Goal: Task Accomplishment & Management: Use online tool/utility

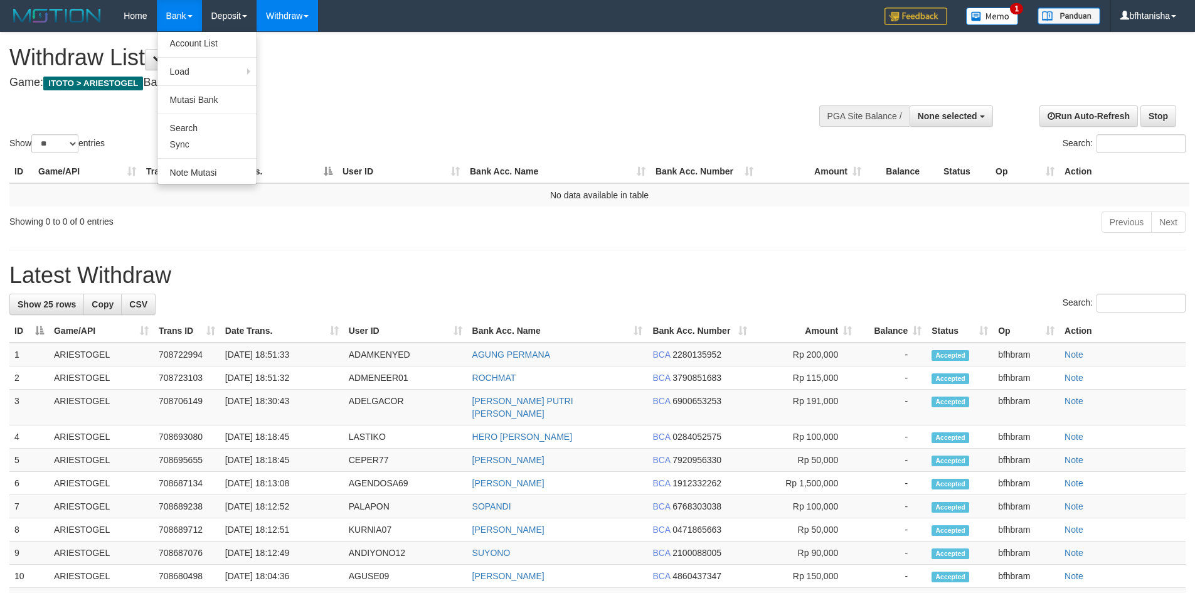
select select
select select "**"
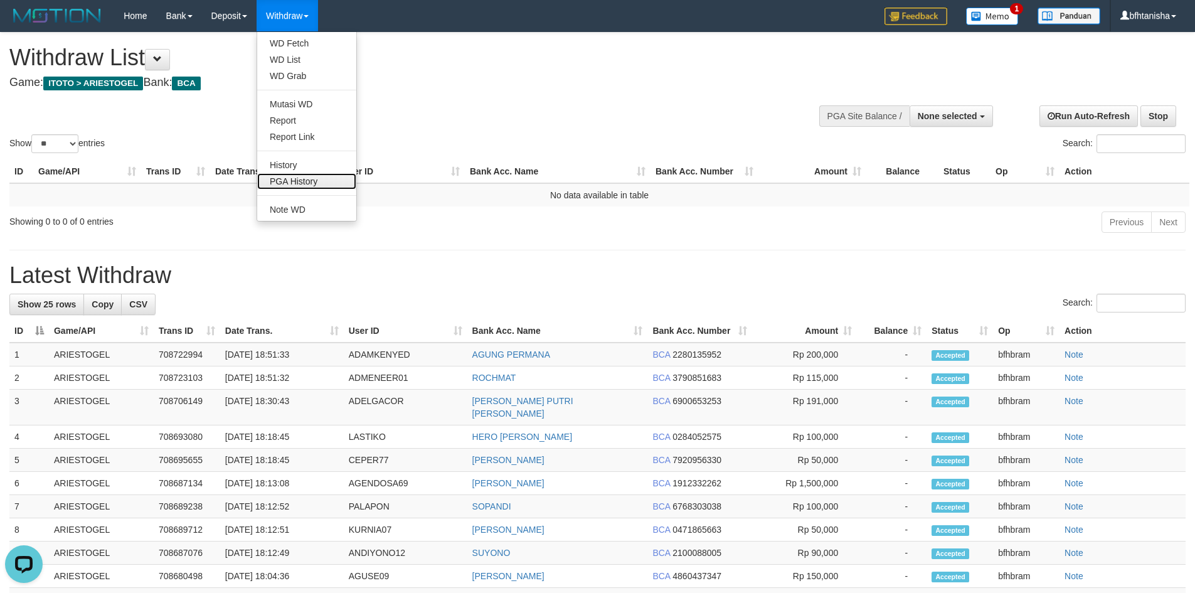
click at [317, 179] on link "PGA History" at bounding box center [306, 181] width 99 height 16
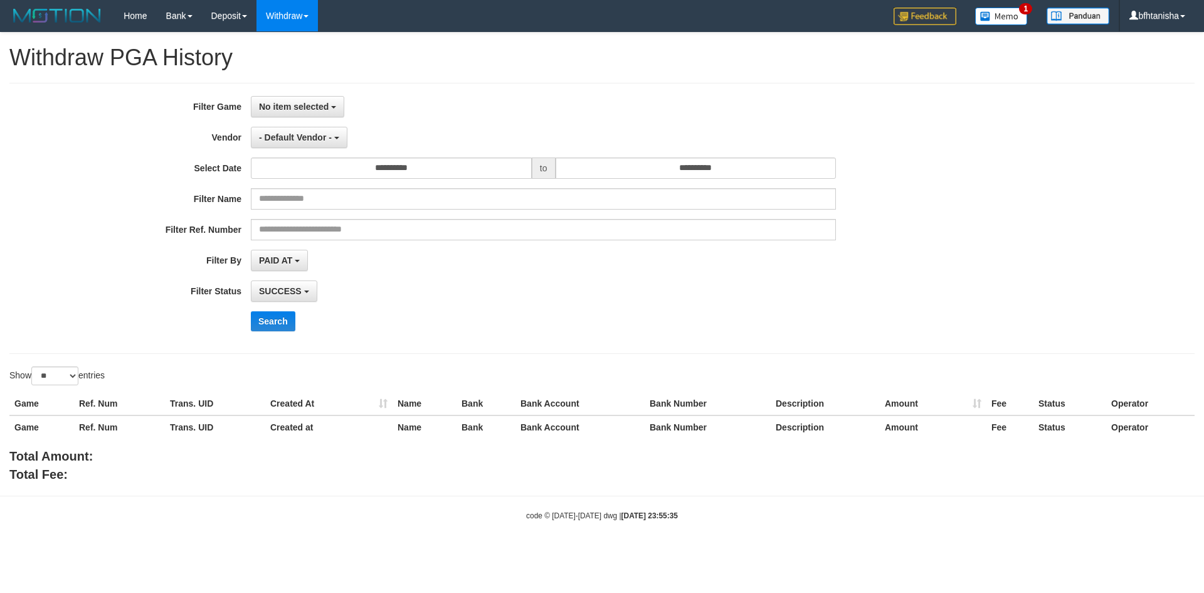
select select
select select "**"
click at [313, 119] on div "**********" at bounding box center [502, 218] width 1004 height 245
click at [316, 107] on span "No item selected" at bounding box center [294, 107] width 70 height 10
click at [280, 176] on label "[ITOTO] ARIESTOGEL" at bounding box center [331, 171] width 159 height 19
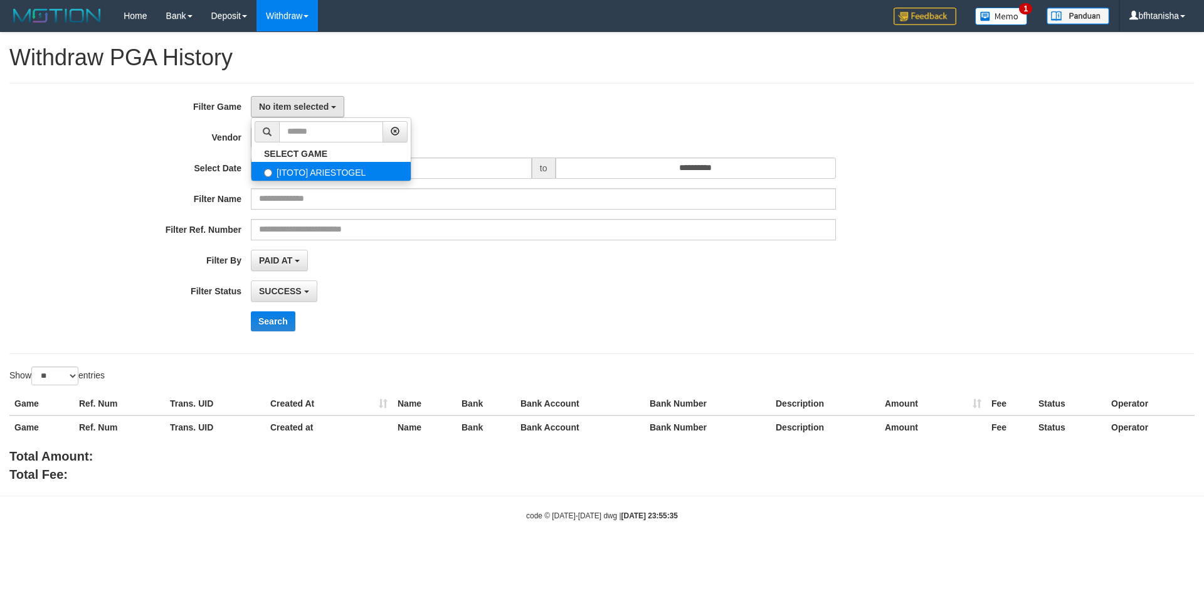
select select "***"
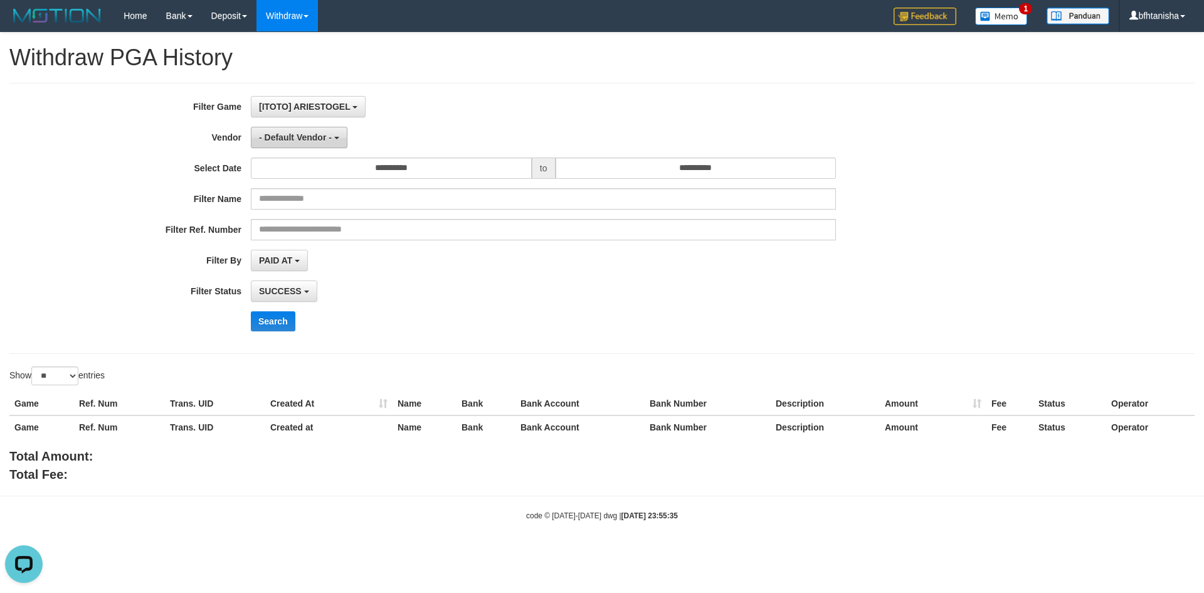
click at [278, 132] on span "- Default Vendor -" at bounding box center [295, 137] width 73 height 10
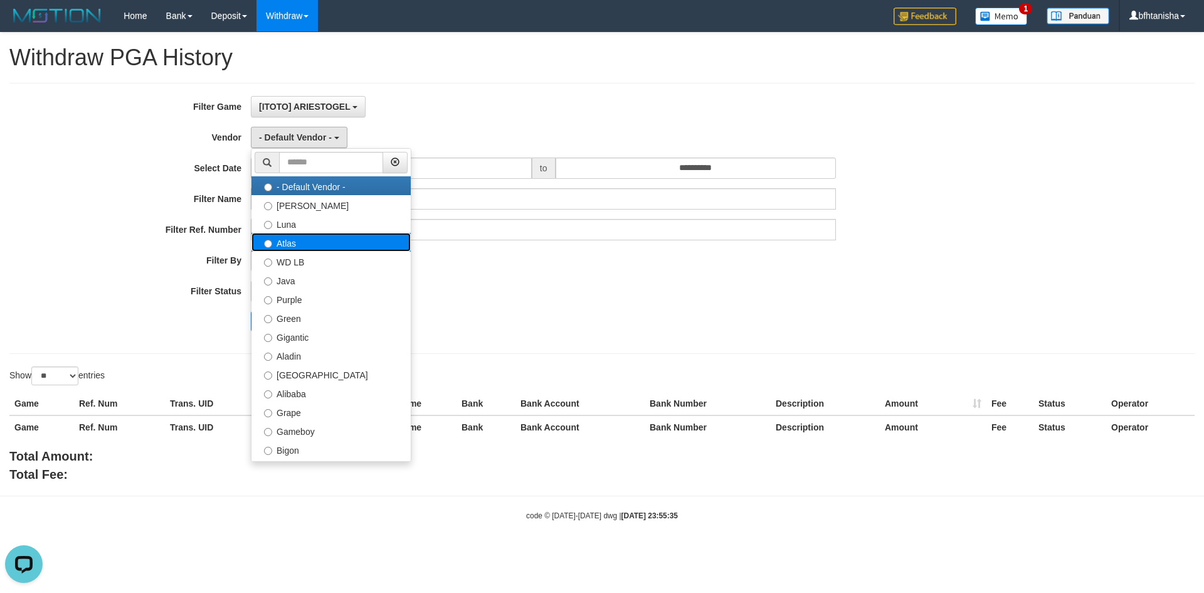
click at [295, 245] on label "Atlas" at bounding box center [331, 242] width 159 height 19
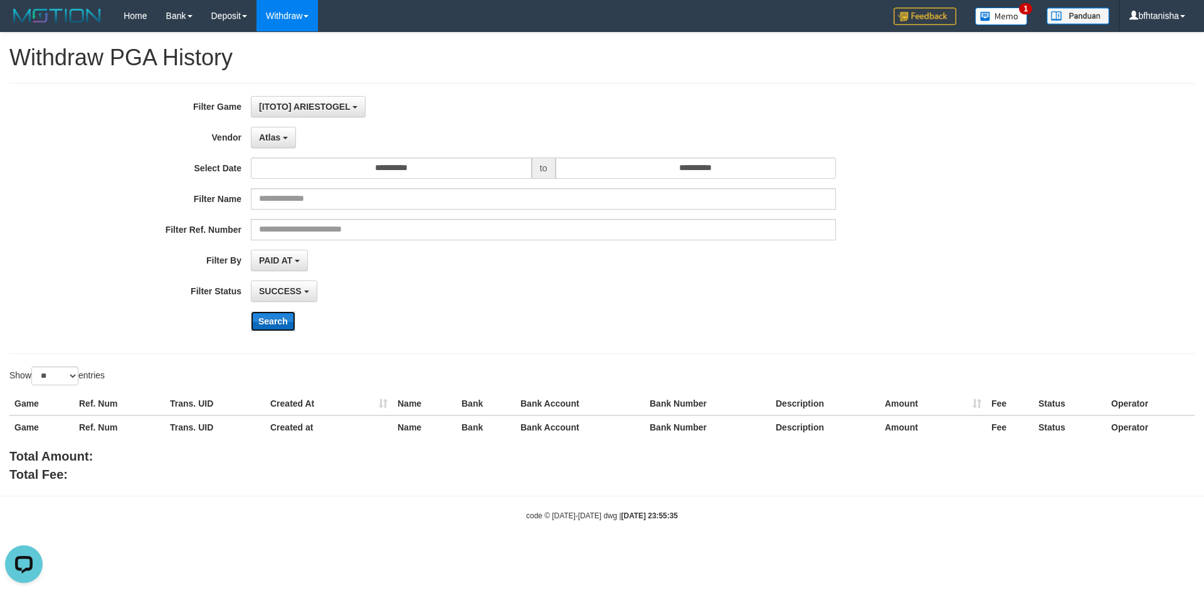
click at [263, 321] on button "Search" at bounding box center [273, 321] width 45 height 20
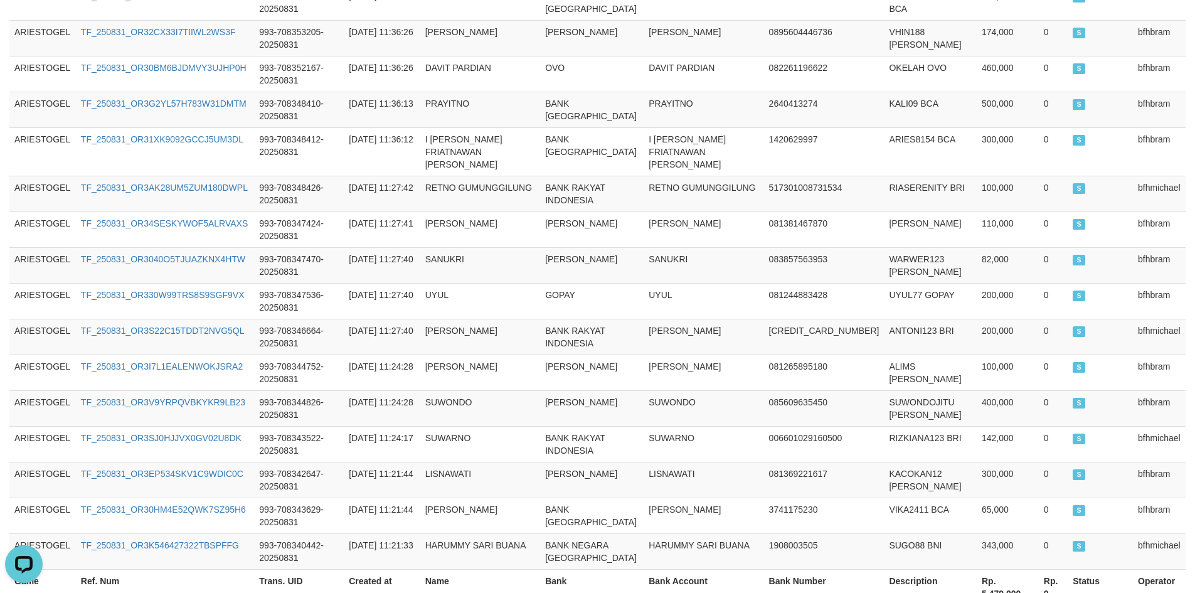
scroll to position [888, 0]
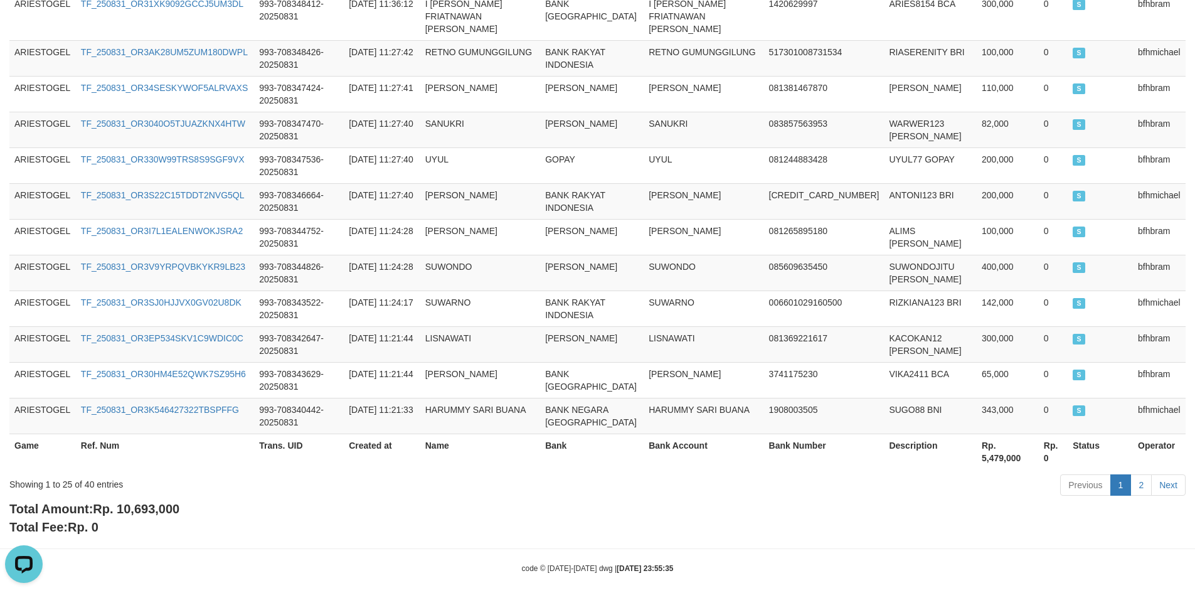
click at [156, 504] on div "Total Amount: Rp. 10,693,000 Total Fee: Rp. 0" at bounding box center [597, 518] width 1176 height 36
copy span "10,693,000"
click at [156, 504] on div "Total Amount: Rp. 10,693,000 Total Fee: Rp. 0" at bounding box center [597, 518] width 1176 height 36
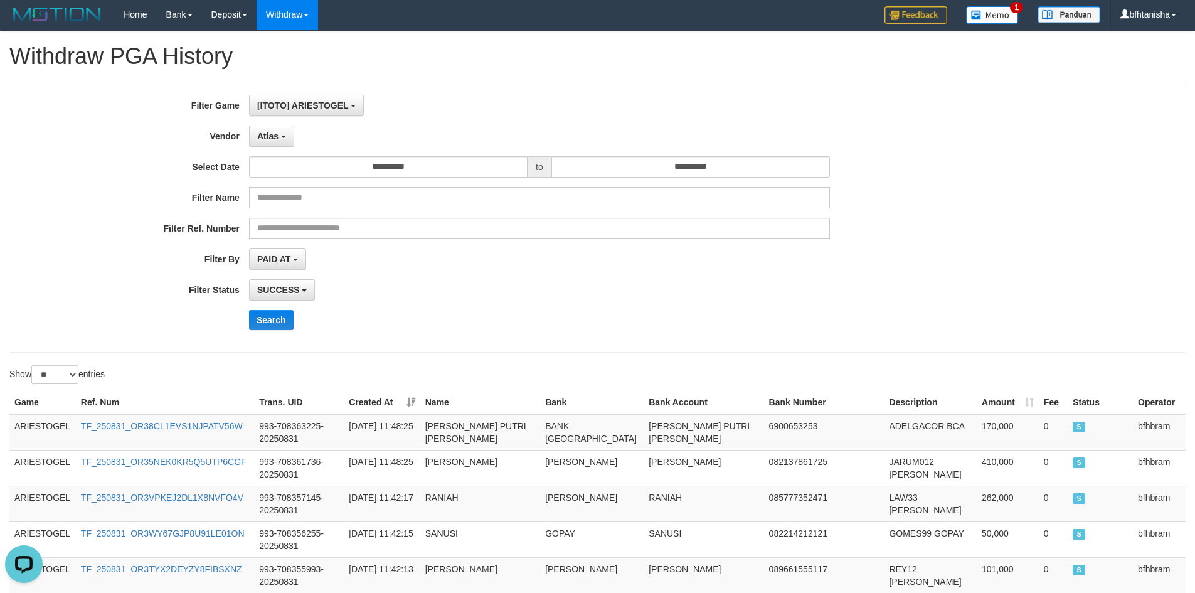
scroll to position [0, 0]
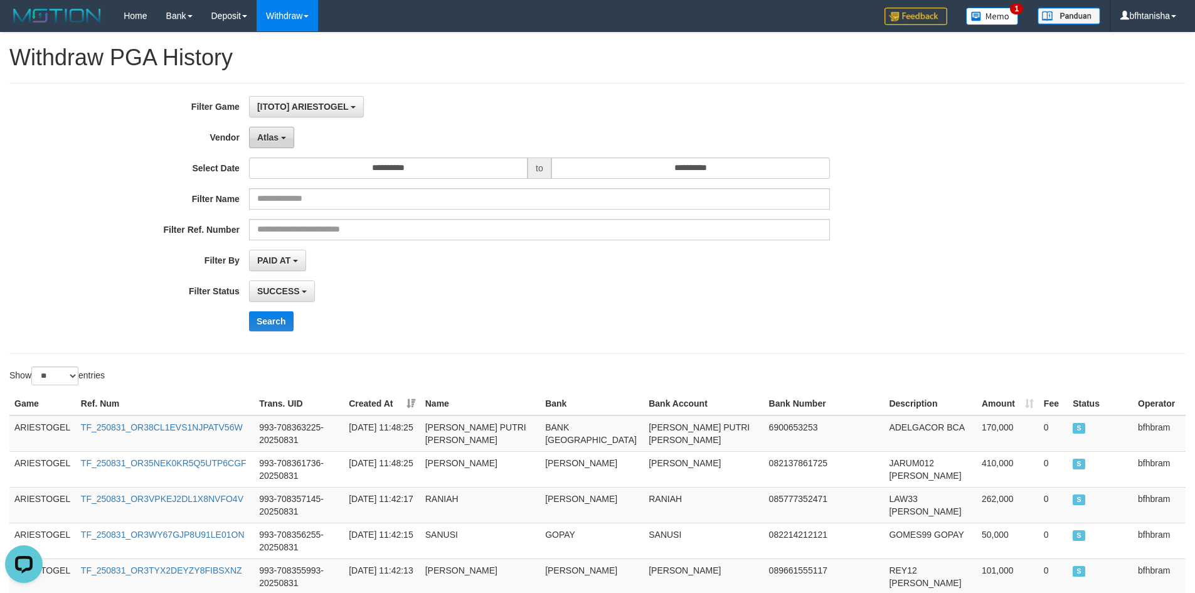
click at [258, 137] on span "Atlas" at bounding box center [267, 137] width 21 height 10
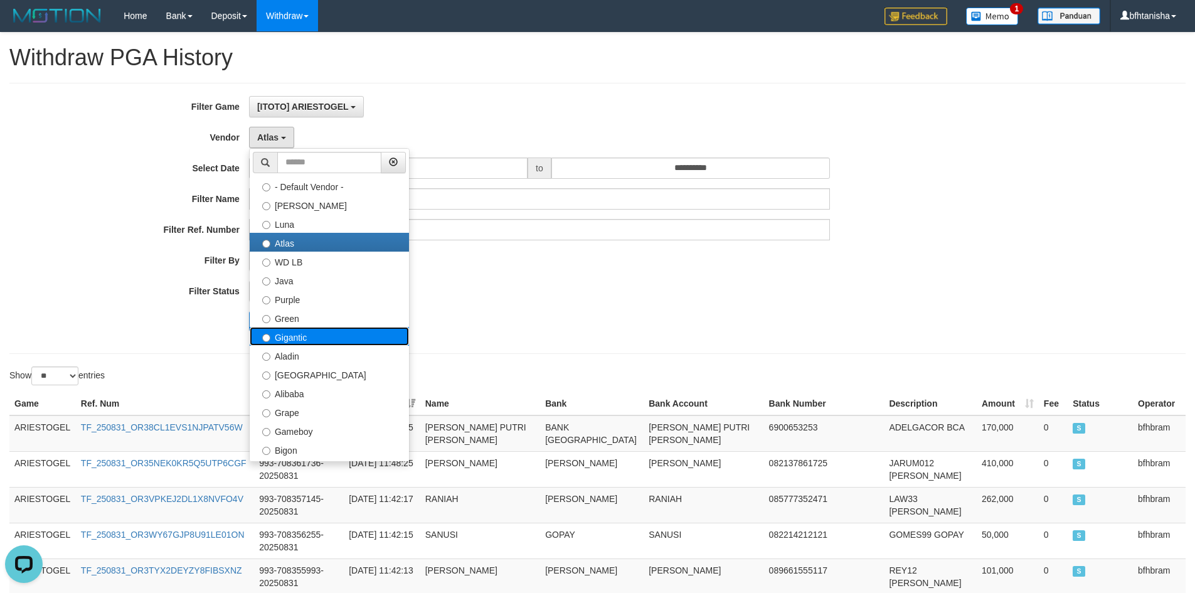
click at [293, 330] on label "Gigantic" at bounding box center [329, 336] width 159 height 19
select select "**********"
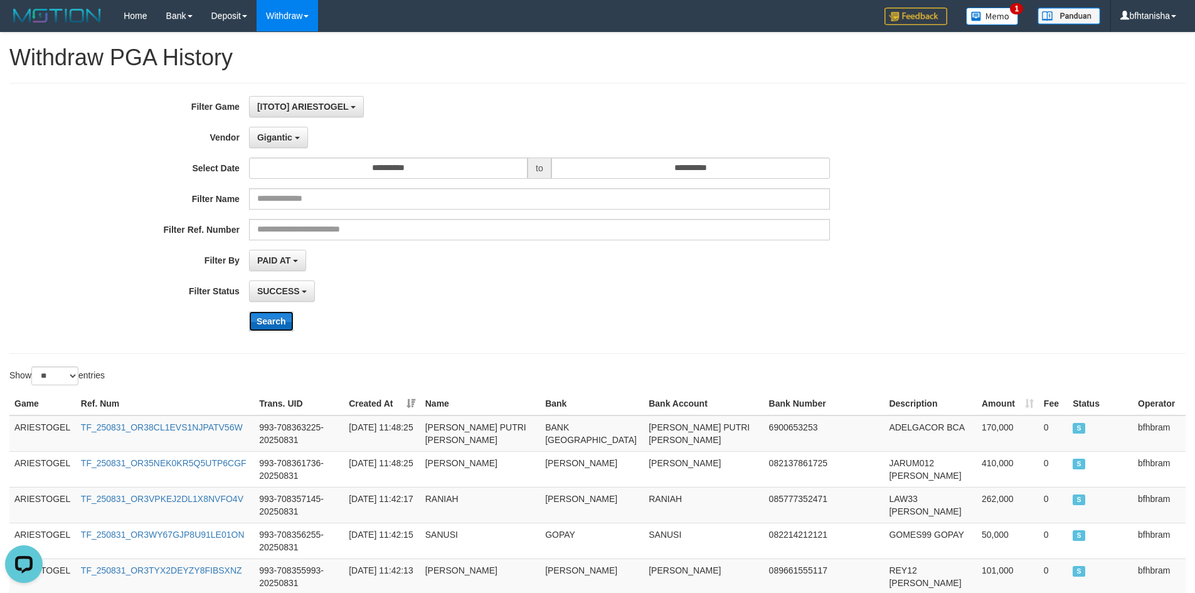
click at [279, 321] on button "Search" at bounding box center [271, 321] width 45 height 20
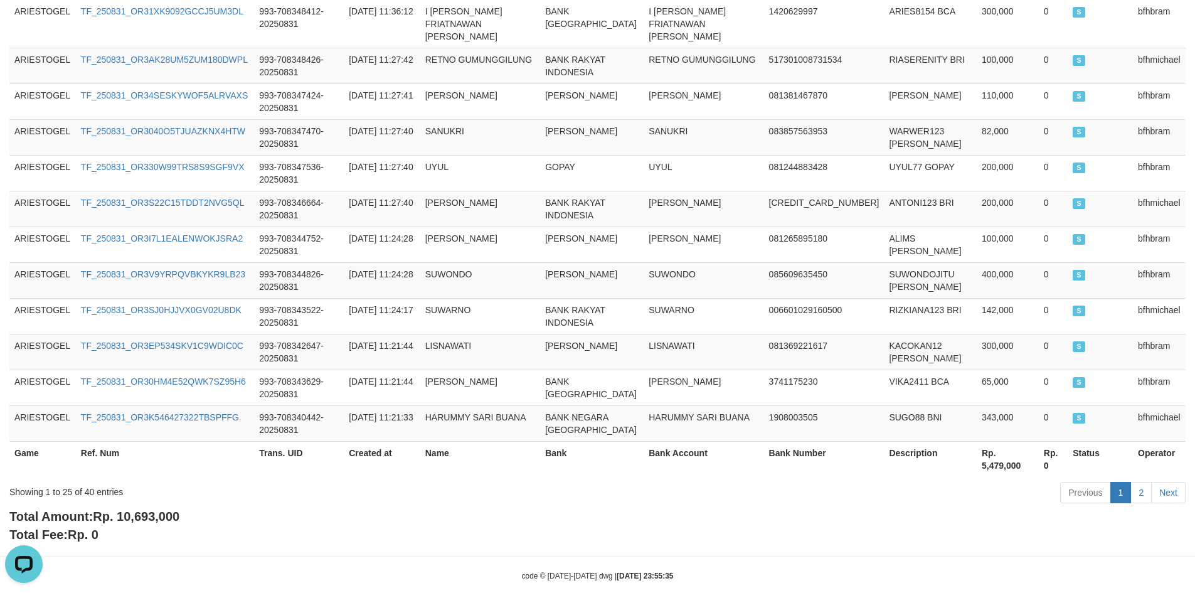
scroll to position [888, 0]
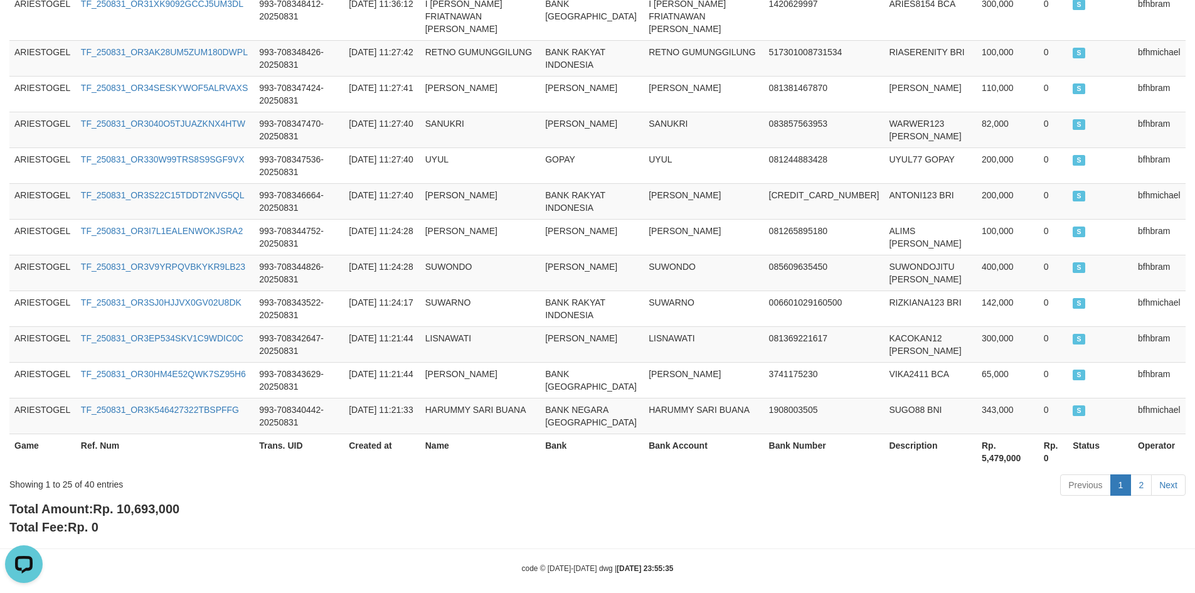
click at [144, 502] on span "Rp. 10,693,000" at bounding box center [136, 509] width 87 height 14
copy span "10,693,000"
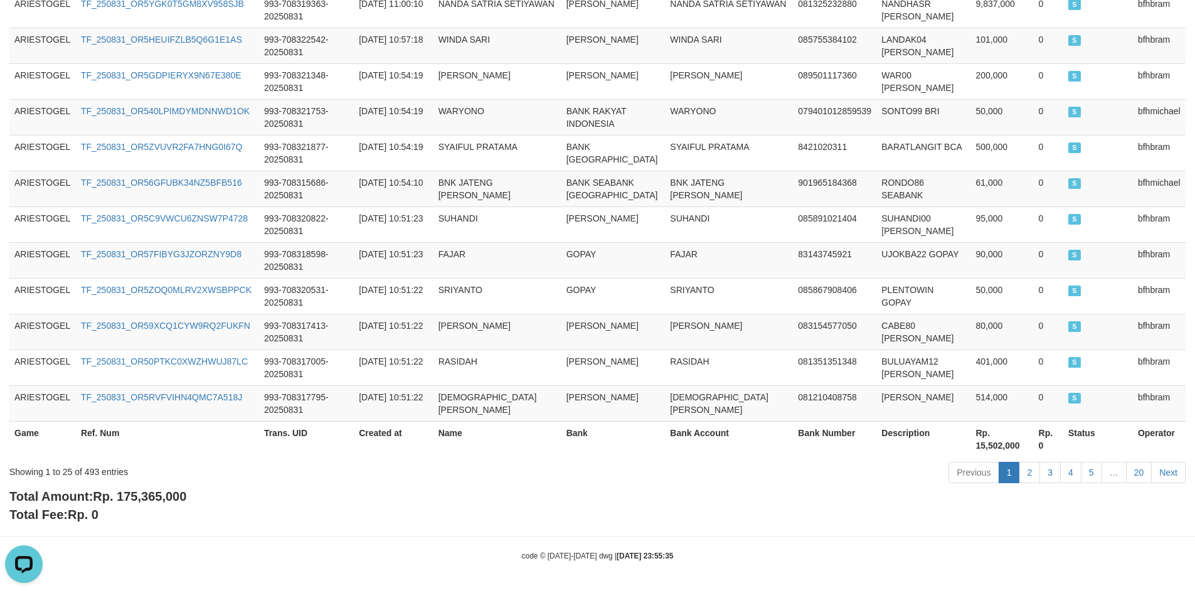
click at [179, 499] on span "Rp. 175,365,000" at bounding box center [139, 496] width 93 height 14
copy span "175,365,000"
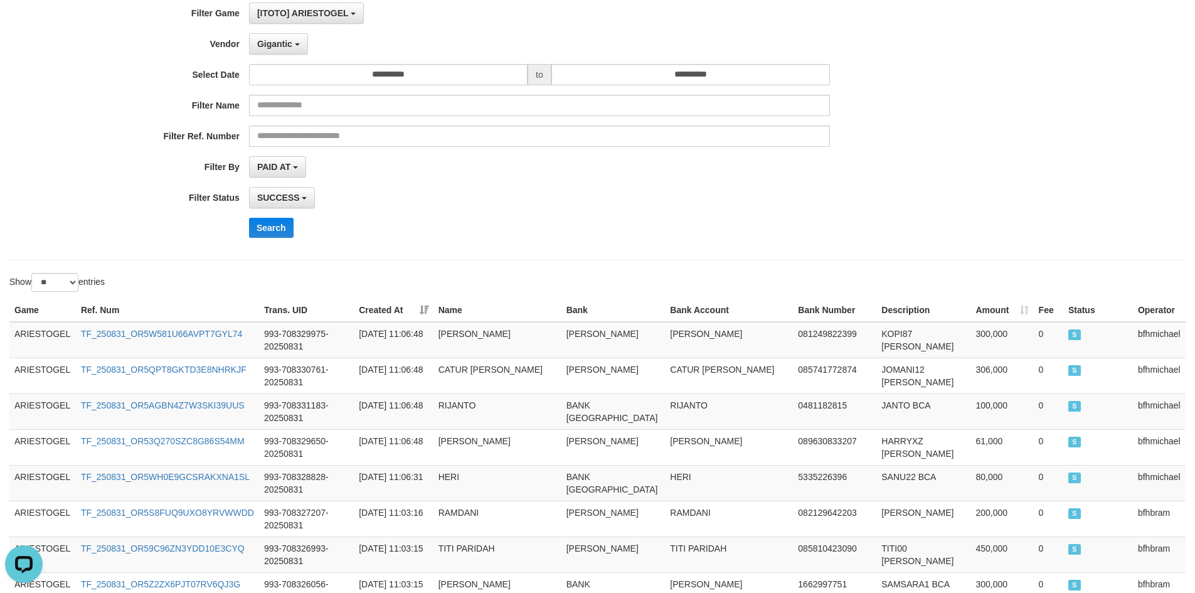
scroll to position [0, 0]
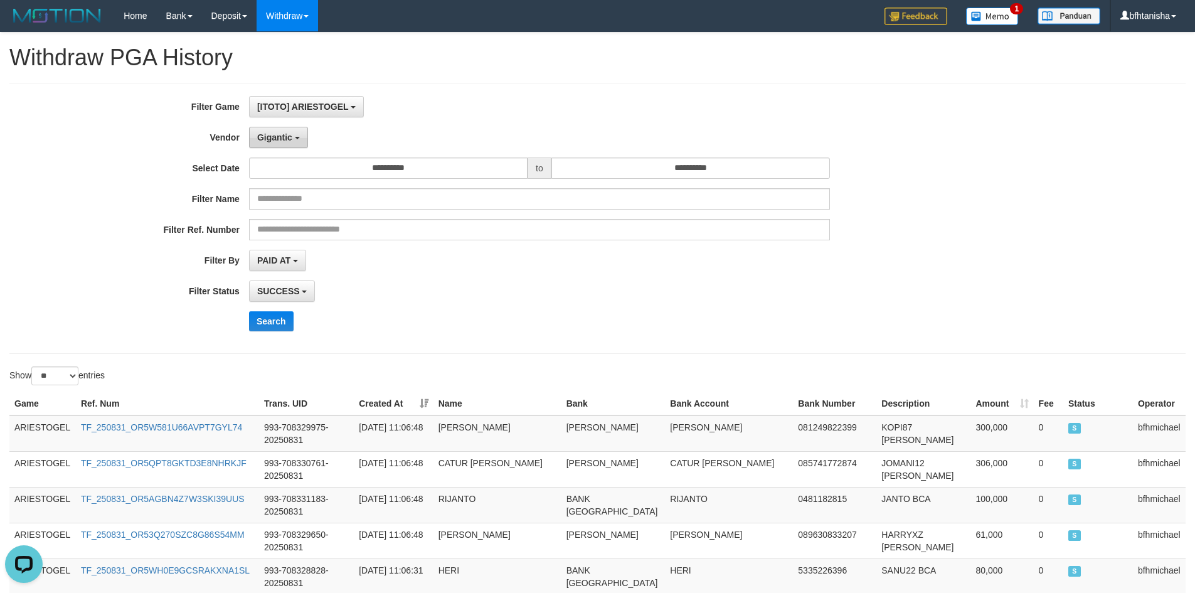
click at [278, 136] on span "Gigantic" at bounding box center [274, 137] width 35 height 10
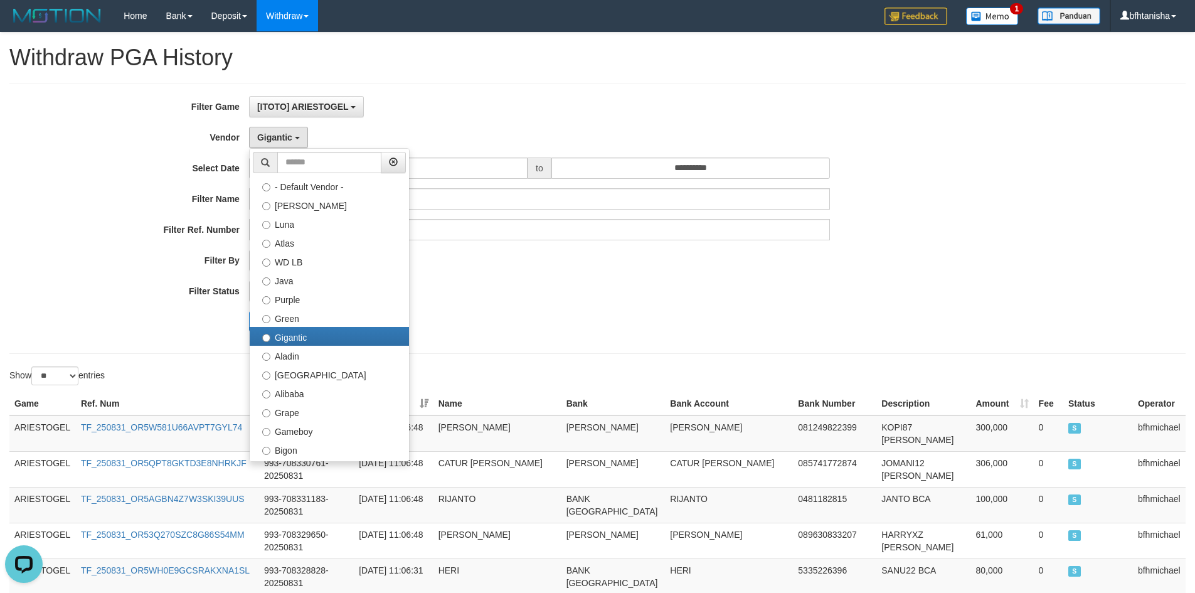
click at [295, 151] on ul "- Default Vendor - Lucy Luna Atlas WD LB Java Purple Green Gigantic Aladin Duba…" at bounding box center [329, 305] width 161 height 314
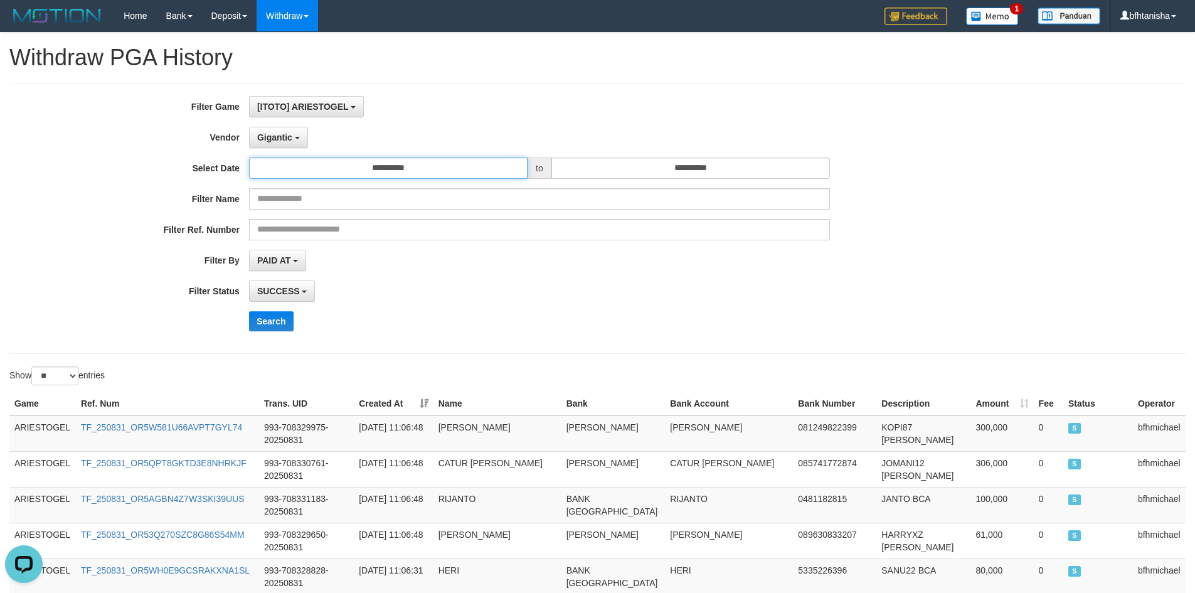
click at [314, 175] on input "**********" at bounding box center [388, 167] width 279 height 21
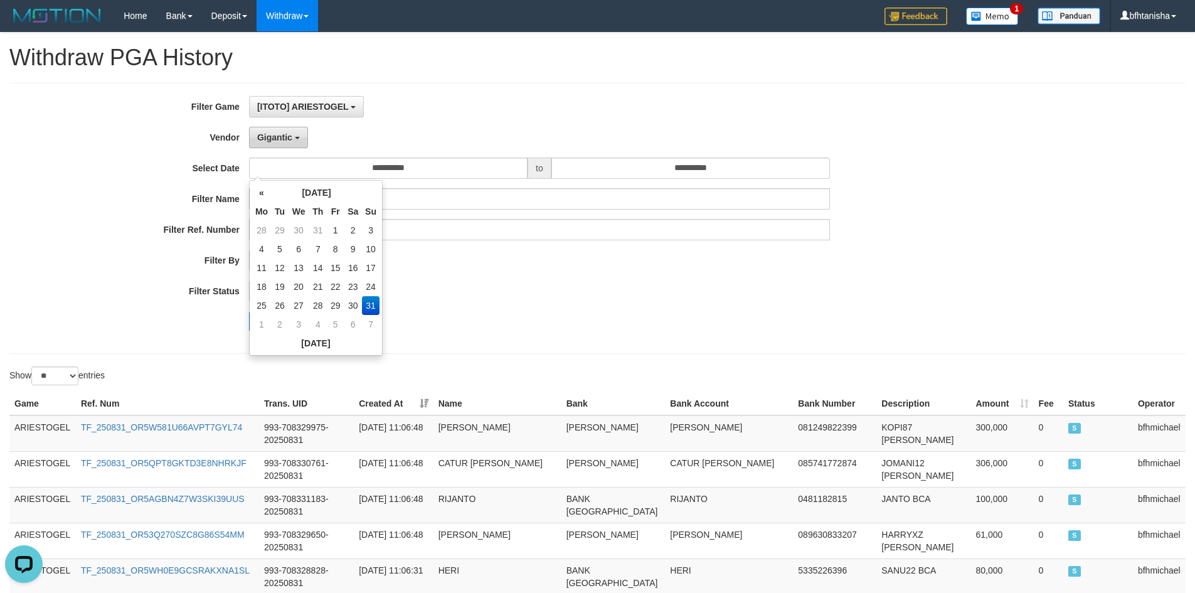
click at [285, 139] on span "Gigantic" at bounding box center [274, 137] width 35 height 10
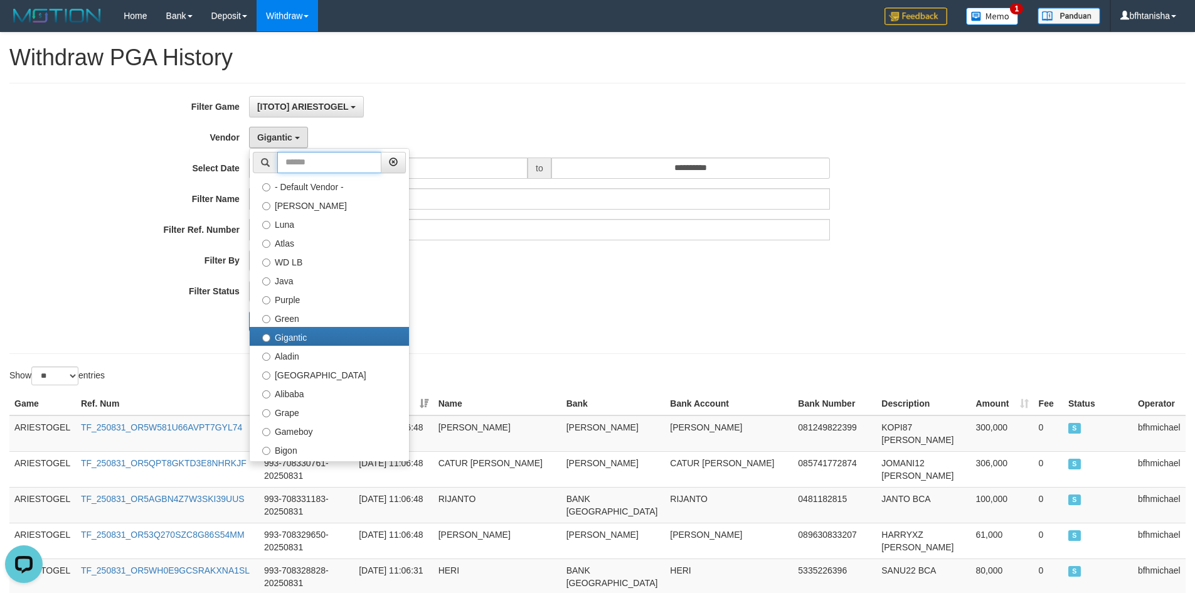
click at [311, 152] on input "text" at bounding box center [329, 162] width 104 height 21
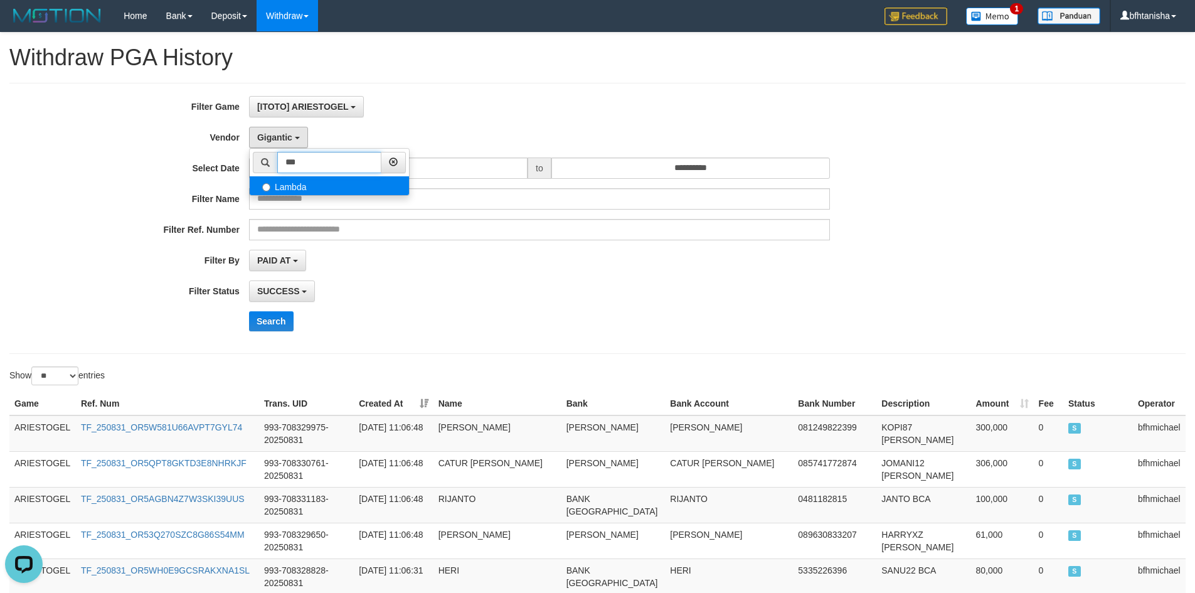
type input "***"
click at [286, 187] on label "Lambda" at bounding box center [329, 185] width 159 height 19
select select "**********"
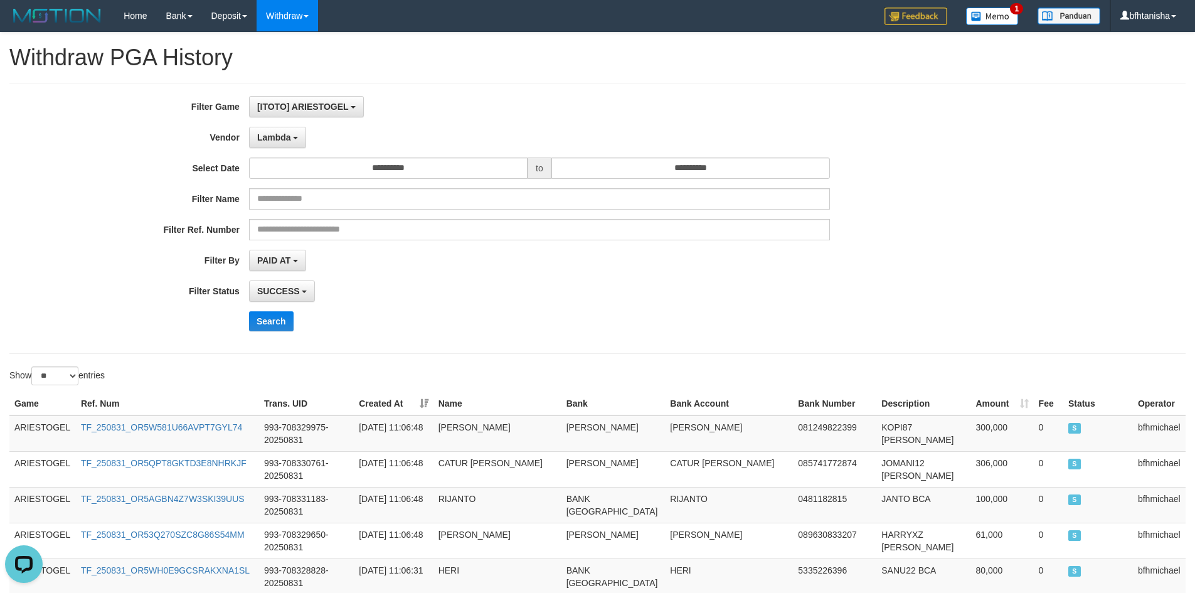
click at [283, 341] on div "**********" at bounding box center [597, 218] width 1176 height 271
click at [282, 326] on button "Search" at bounding box center [271, 321] width 45 height 20
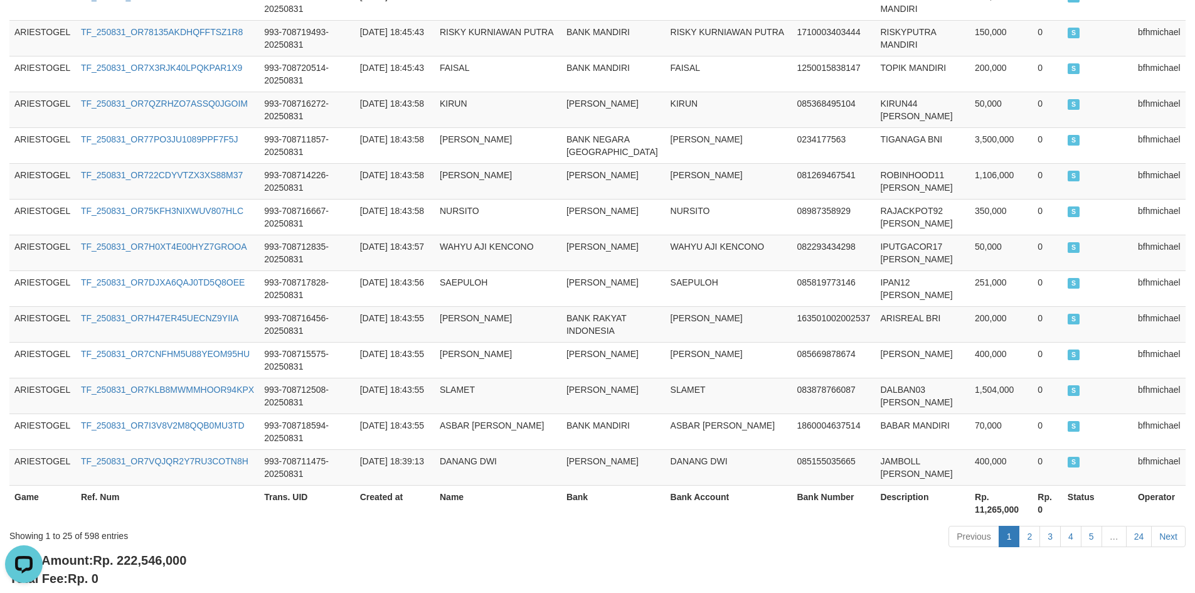
scroll to position [888, 0]
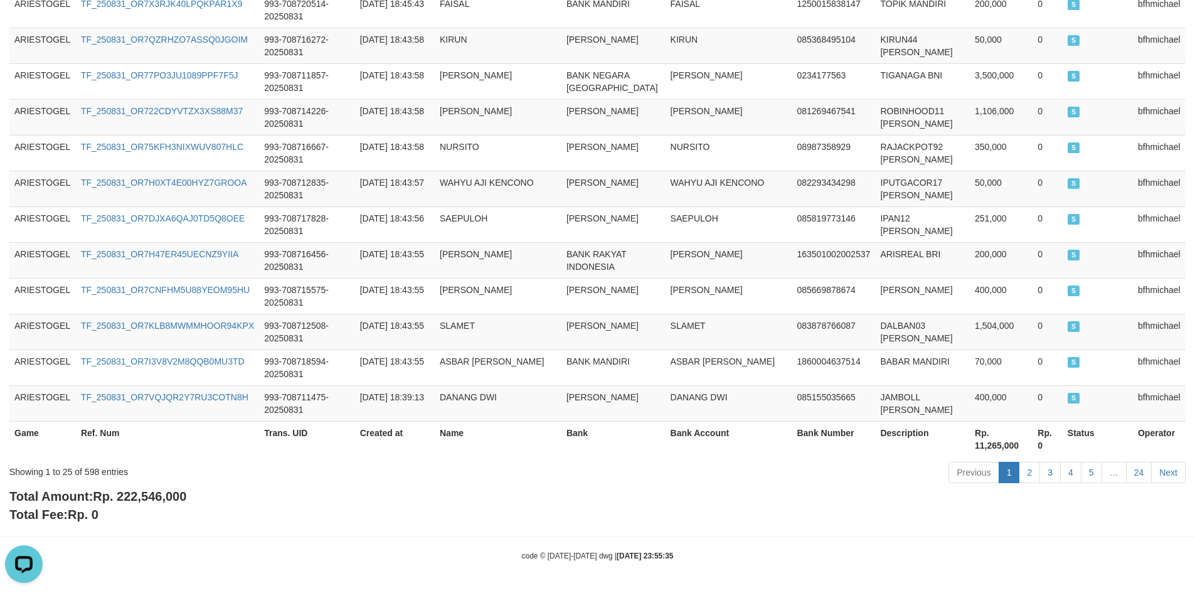
click at [138, 496] on span "Rp. 222,546,000" at bounding box center [139, 496] width 93 height 14
copy span "222,546,000"
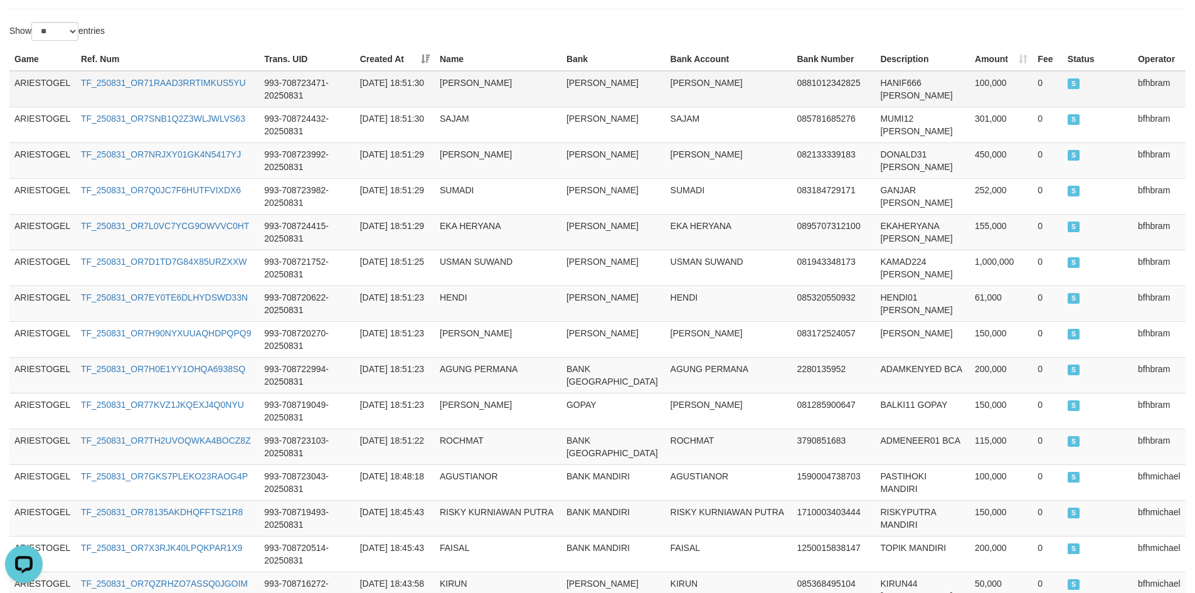
scroll to position [52, 0]
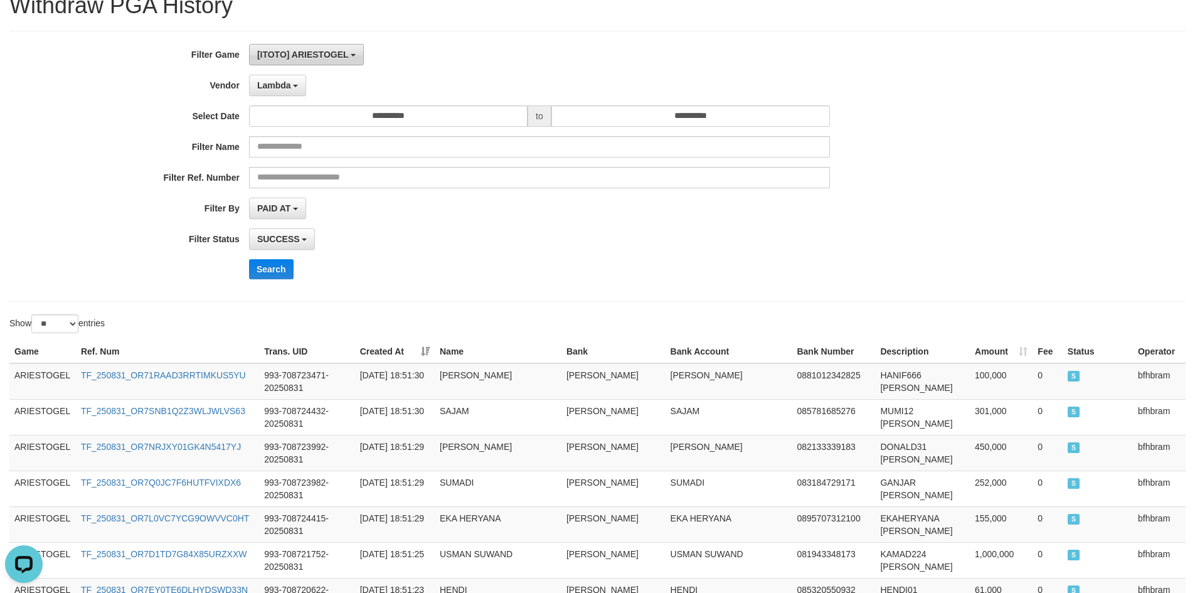
click at [295, 49] on button "[ITOTO] ARIESTOGEL" at bounding box center [306, 54] width 115 height 21
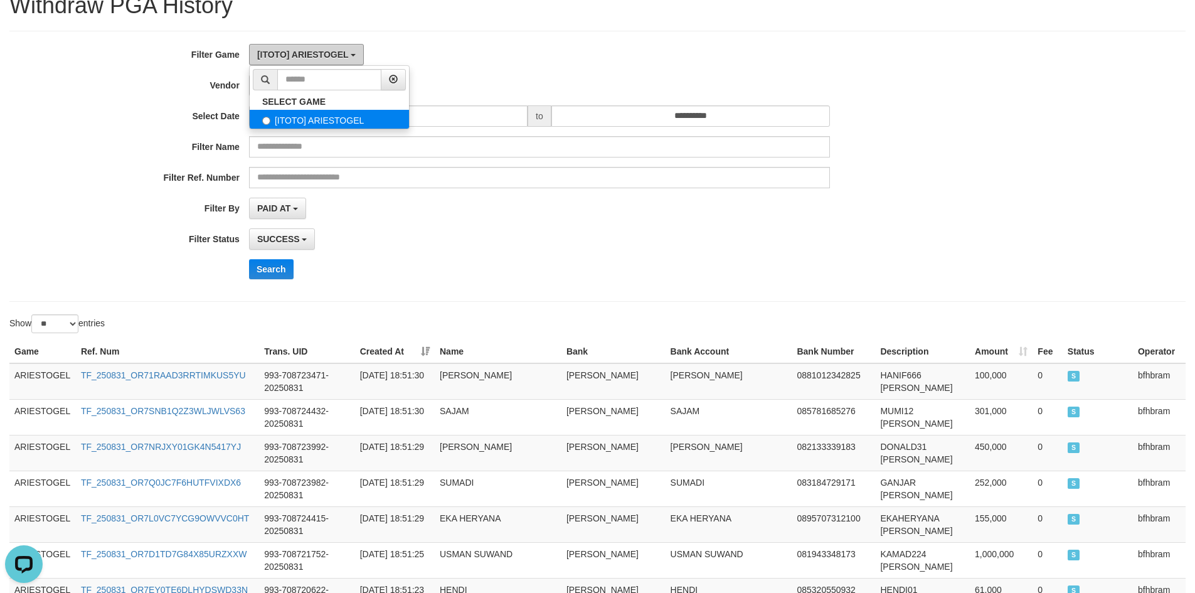
scroll to position [0, 0]
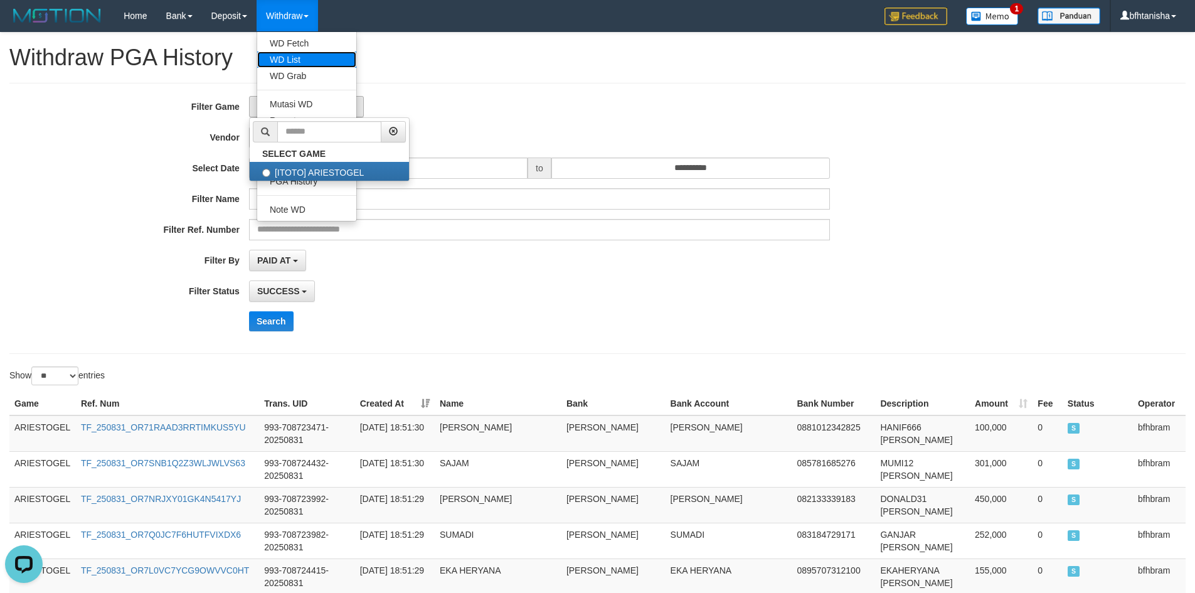
click at [289, 66] on link "WD List" at bounding box center [306, 59] width 99 height 16
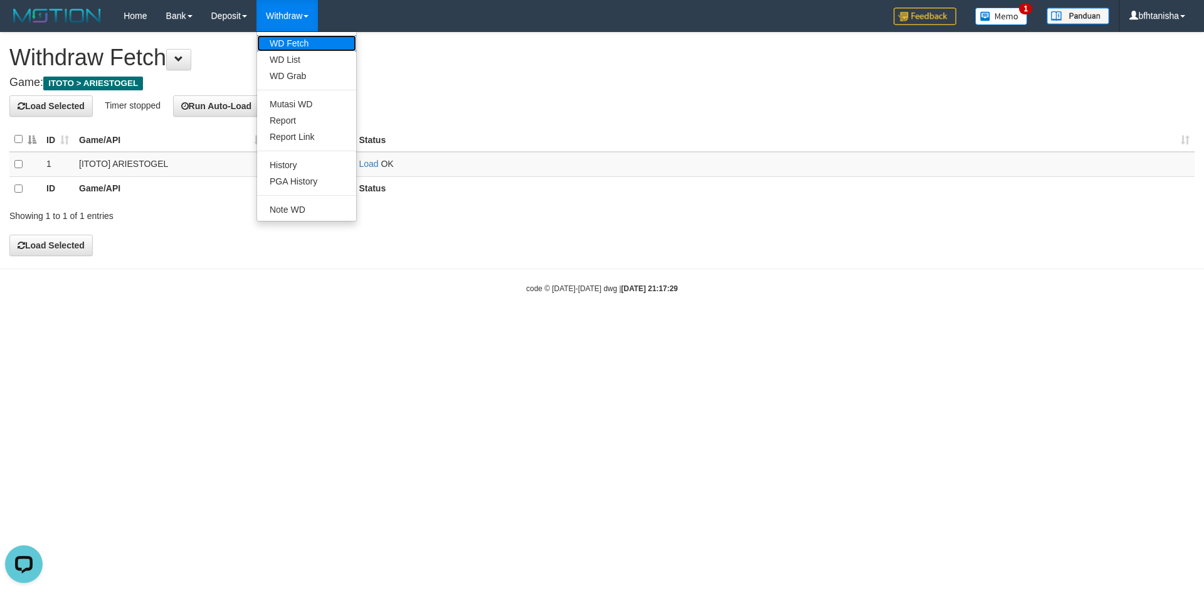
click at [287, 44] on link "WD Fetch" at bounding box center [306, 43] width 99 height 16
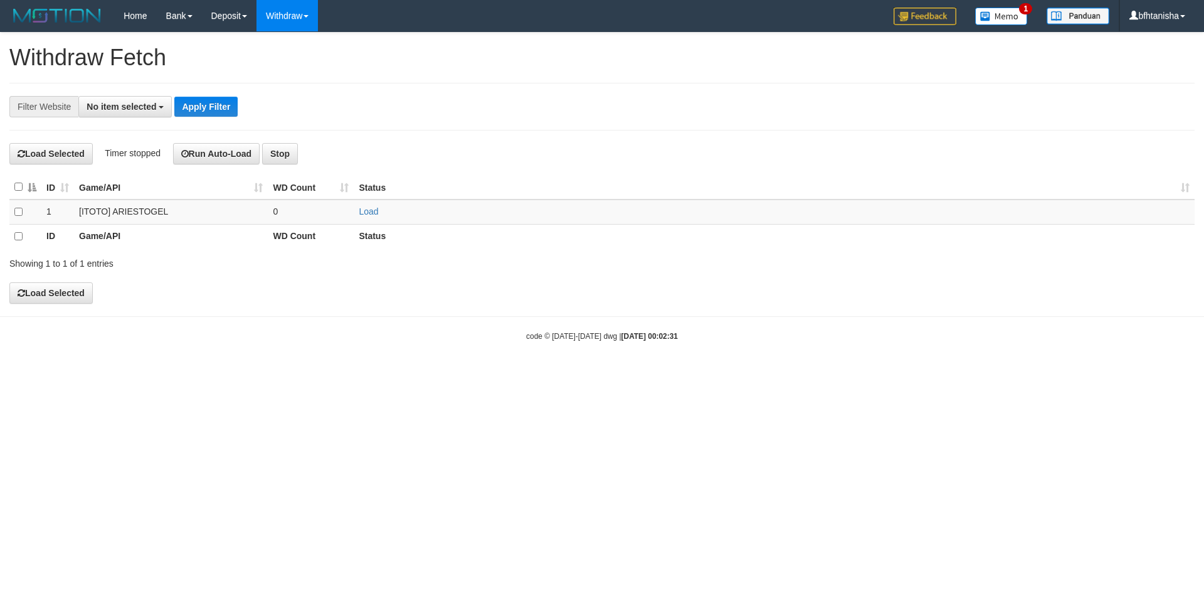
click at [166, 104] on button "No item selected" at bounding box center [124, 106] width 93 height 21
click at [105, 151] on label "SELECT ALL" at bounding box center [121, 155] width 84 height 18
select select "***"
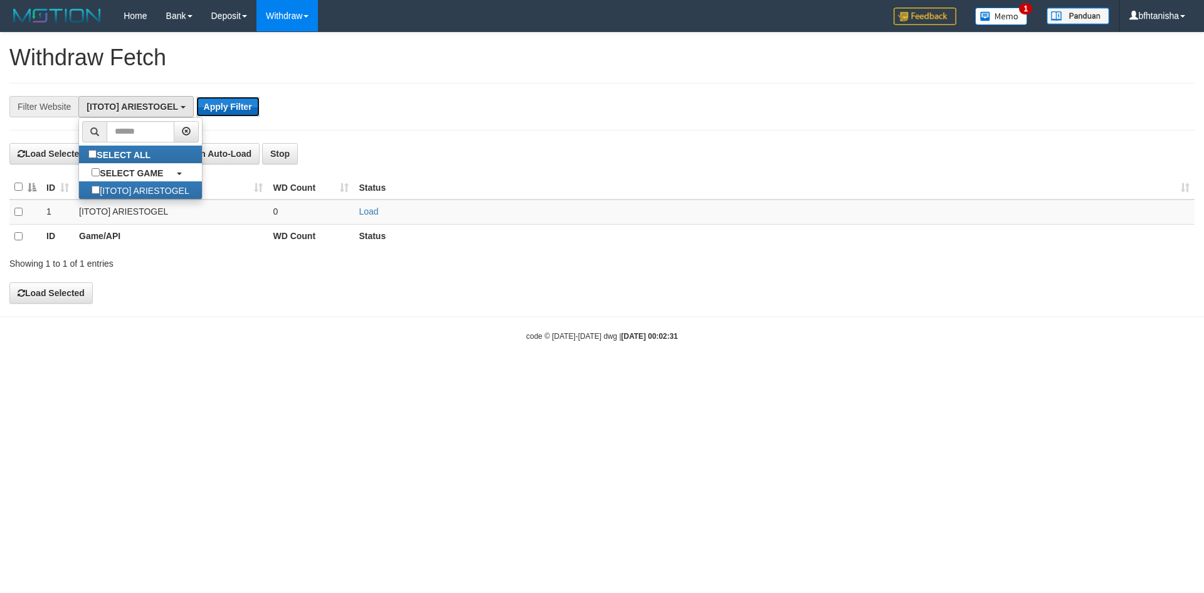
click at [218, 110] on button "Apply Filter" at bounding box center [227, 107] width 63 height 20
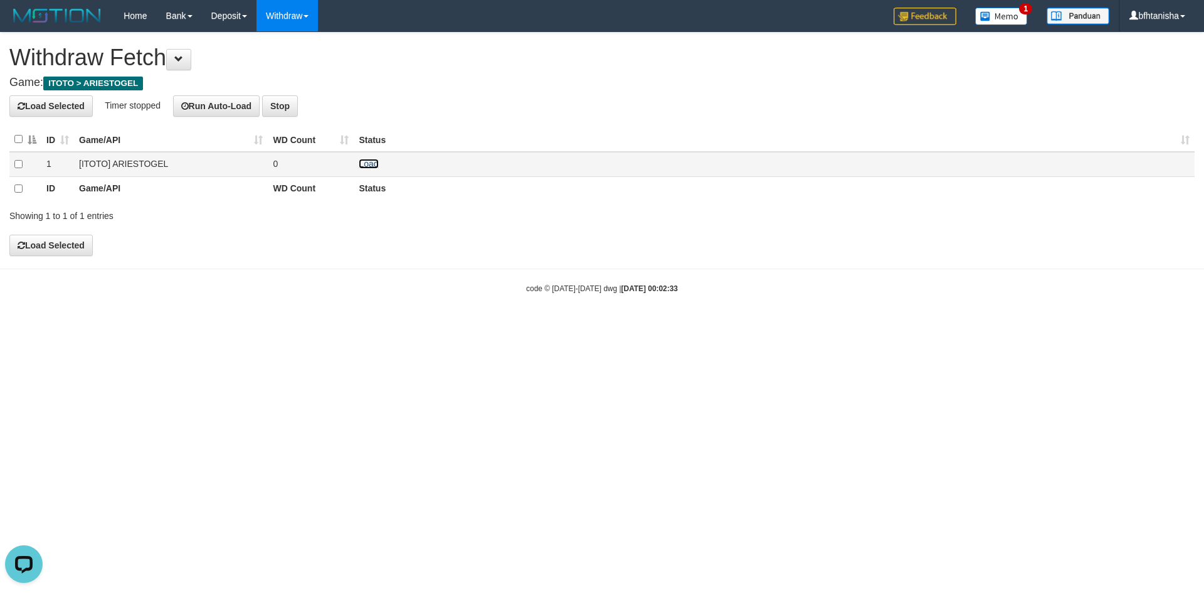
click at [363, 162] on link "Load" at bounding box center [368, 164] width 19 height 10
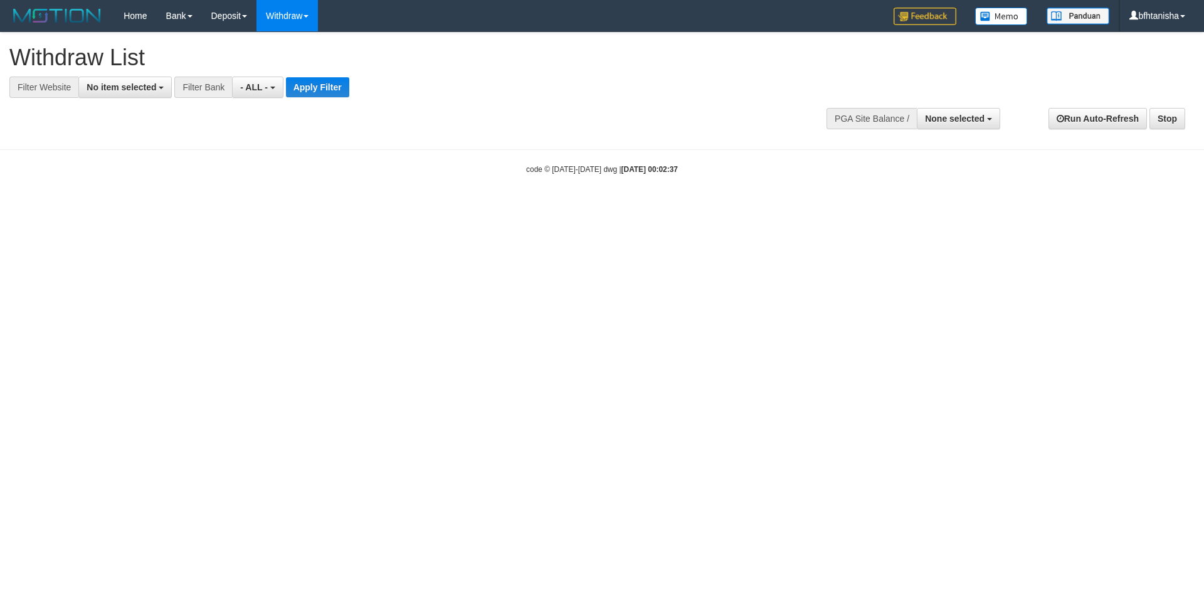
select select
click at [131, 84] on span "No item selected" at bounding box center [122, 87] width 70 height 10
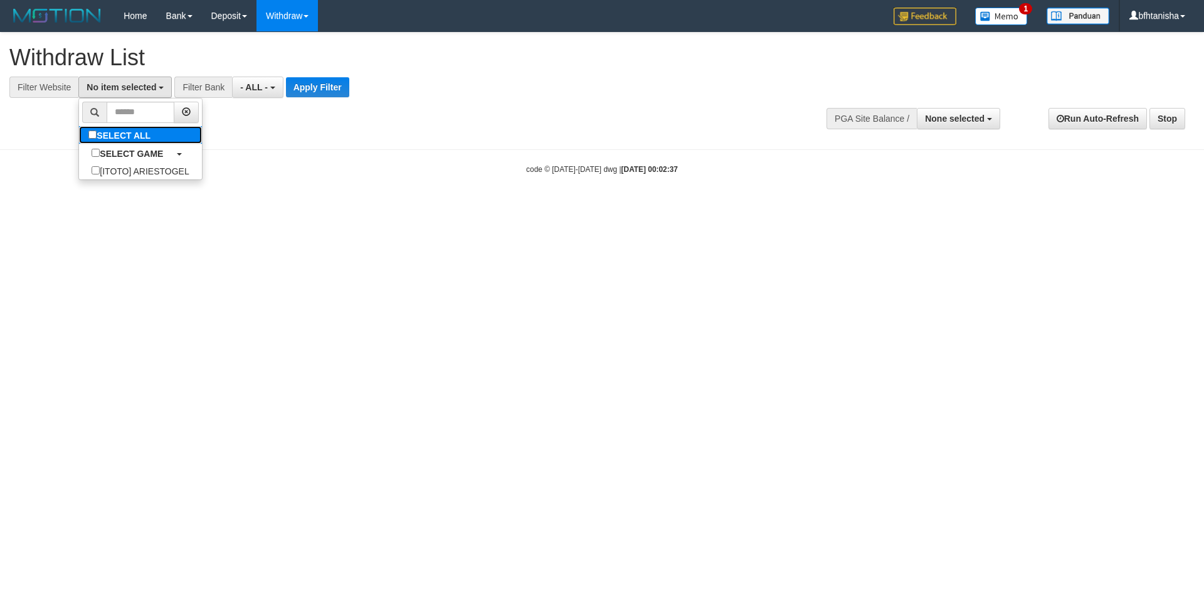
click at [105, 132] on label "SELECT ALL" at bounding box center [121, 135] width 84 height 18
select select "***"
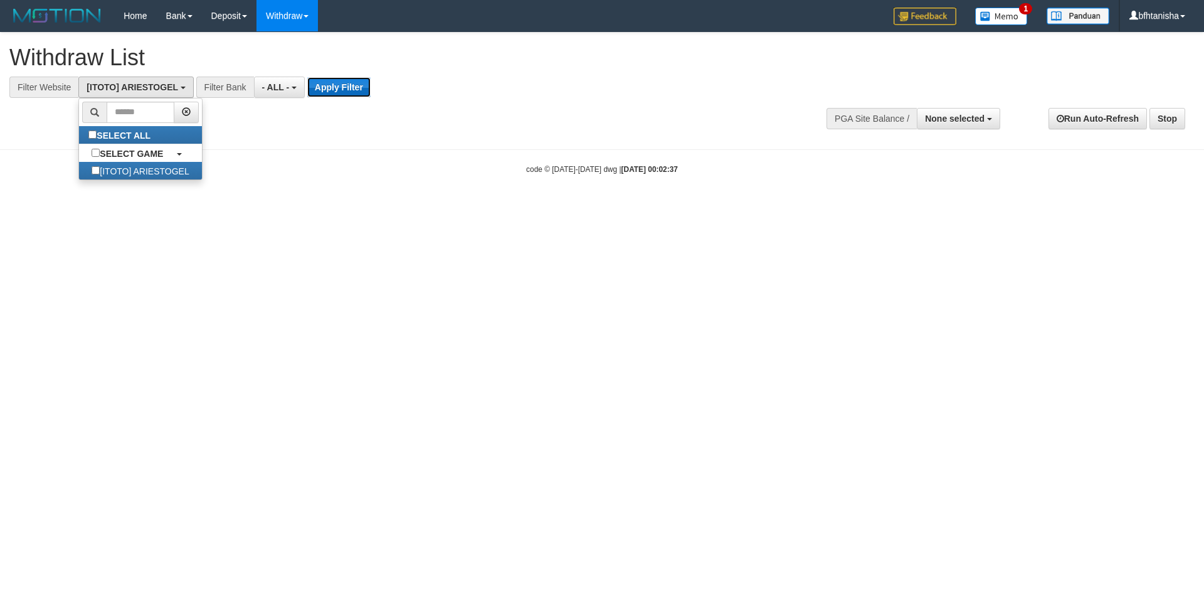
click at [350, 93] on button "Apply Filter" at bounding box center [338, 87] width 63 height 20
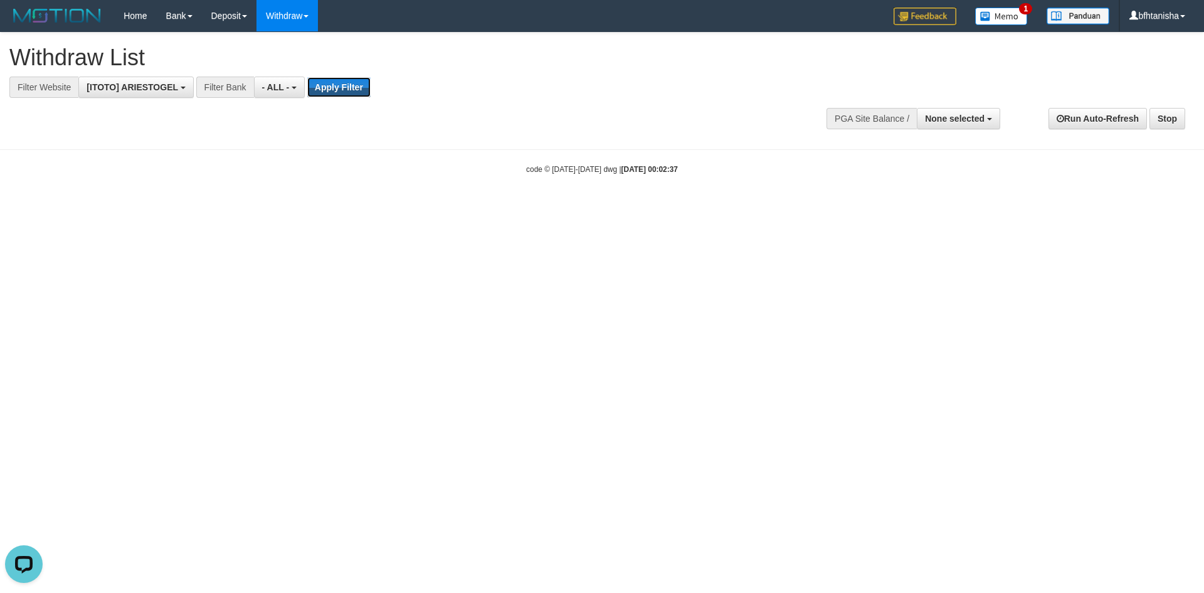
scroll to position [0, 0]
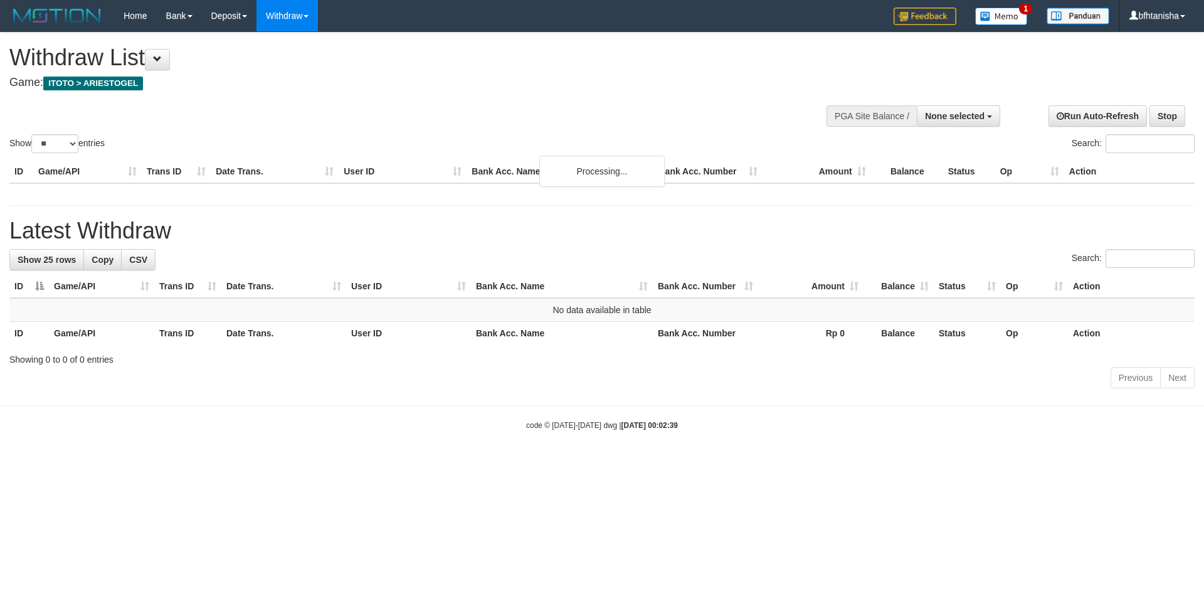
select select
select select "**"
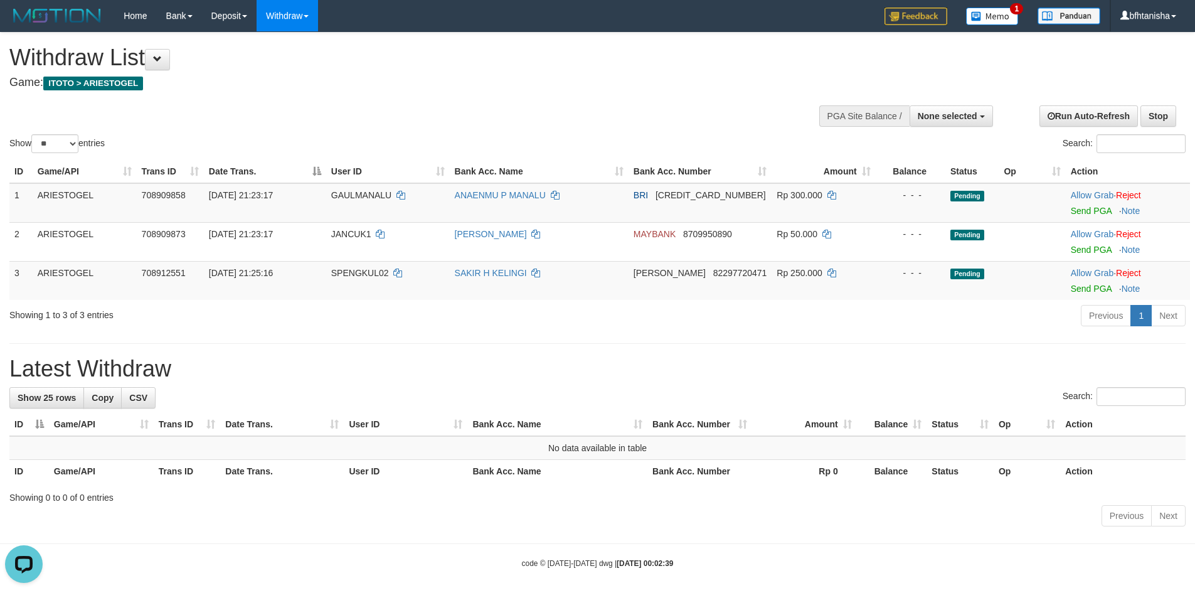
click at [984, 128] on div at bounding box center [906, 115] width 168 height 38
click at [969, 114] on span "None selected" at bounding box center [948, 116] width 60 height 10
click at [895, 177] on label "[ITOTO] ARIESTOGEL" at bounding box center [928, 179] width 127 height 16
select select "***"
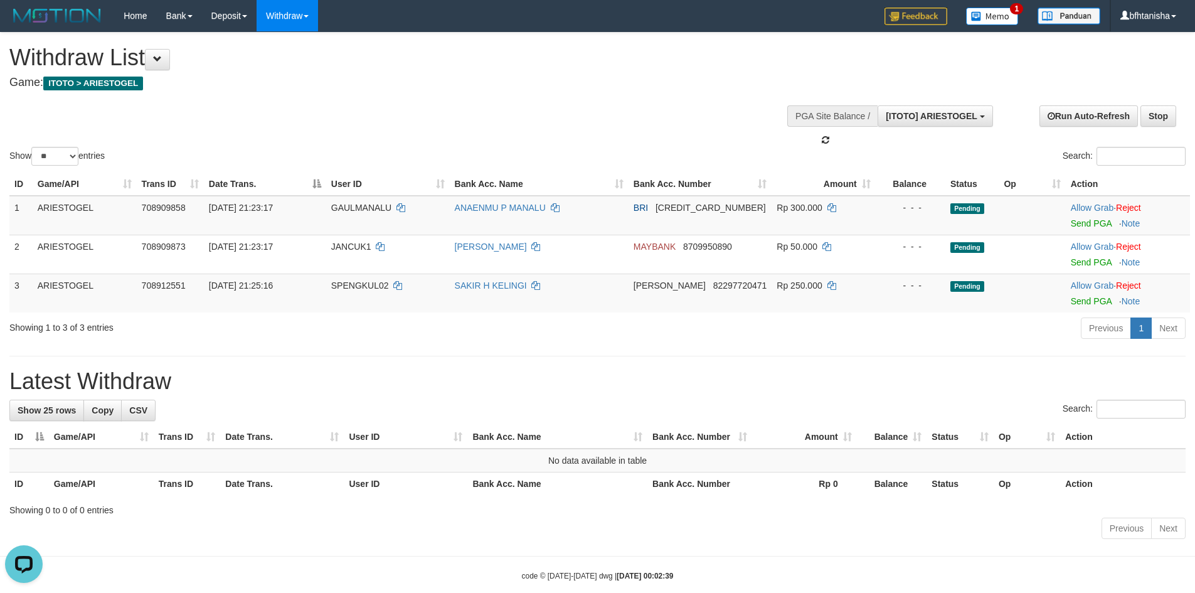
scroll to position [11, 0]
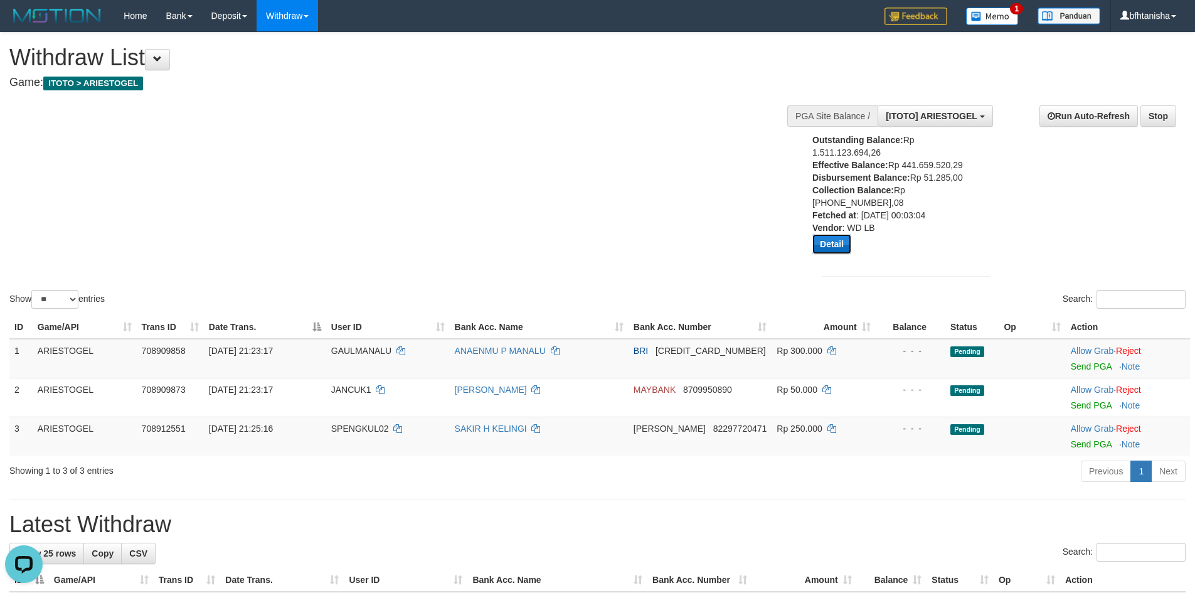
click at [832, 248] on button "Detail" at bounding box center [831, 244] width 39 height 20
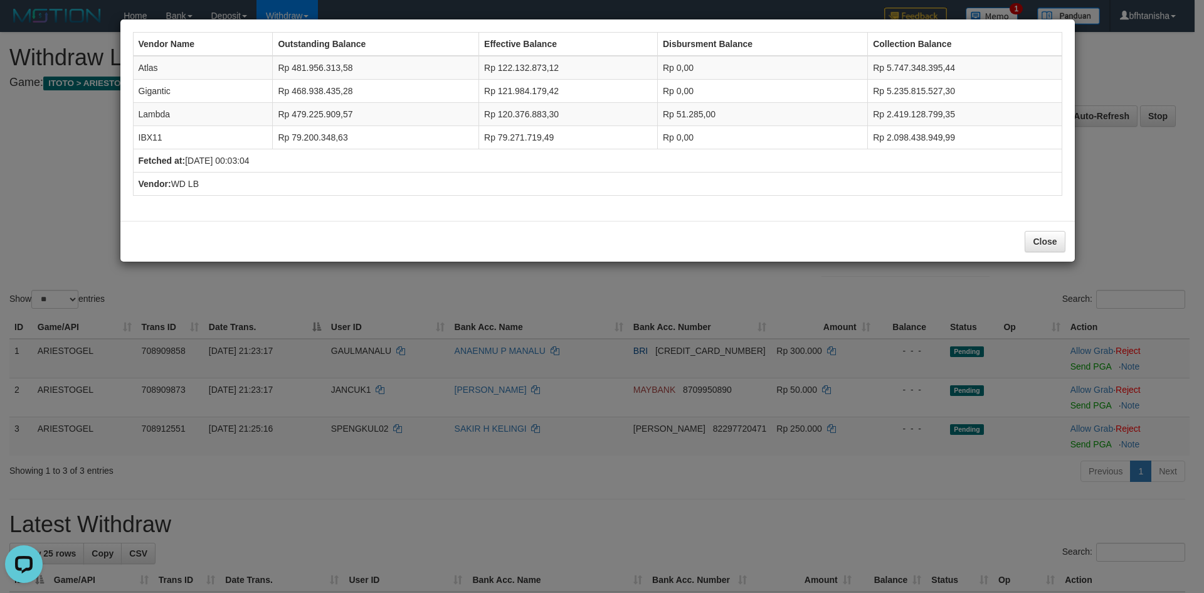
click at [1115, 238] on div "Vendor Name Outstanding Balance Effective Balance Disbursment Balance Collectio…" at bounding box center [602, 296] width 1204 height 593
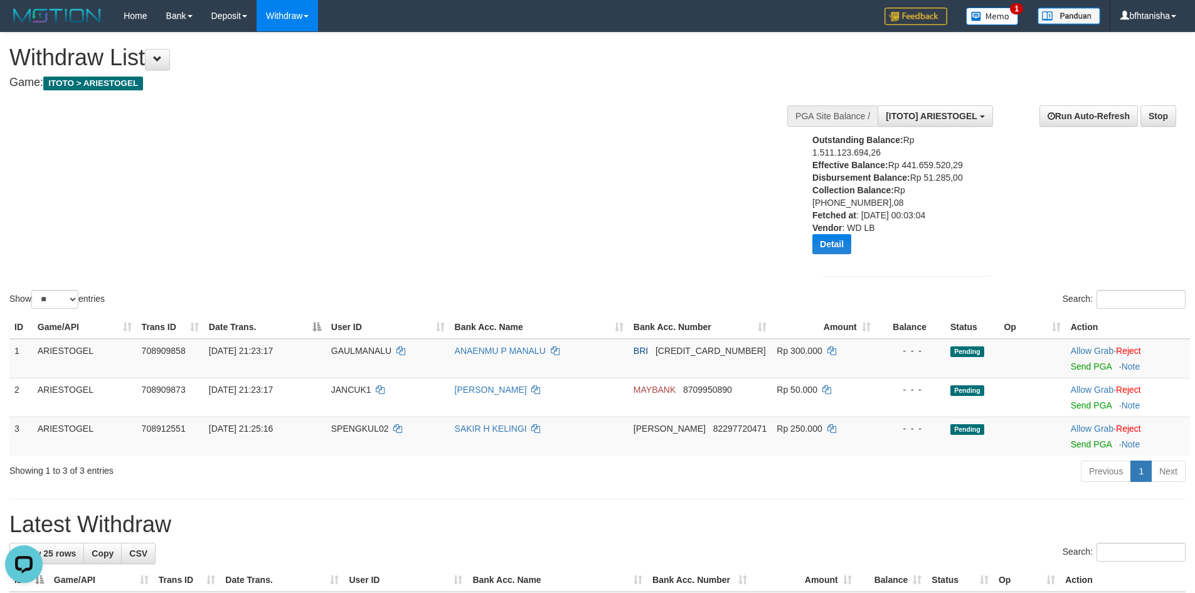
click at [538, 201] on div "Show ** ** ** *** entries Search:" at bounding box center [597, 172] width 1195 height 279
click at [537, 201] on div "Show ** ** ** *** entries Search:" at bounding box center [597, 172] width 1195 height 279
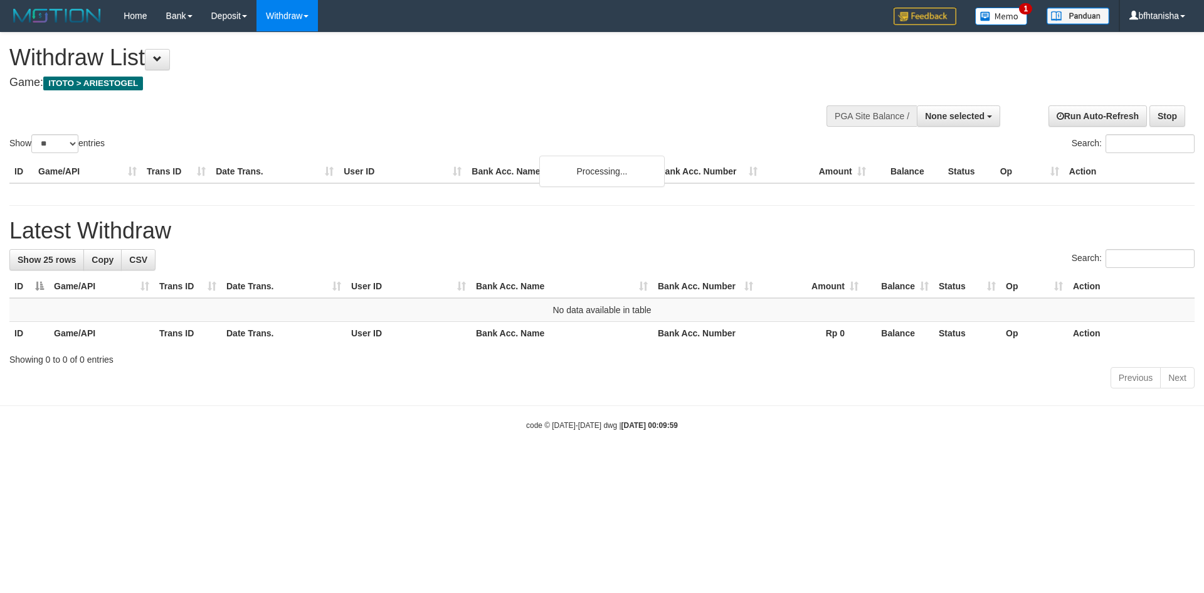
select select
select select "**"
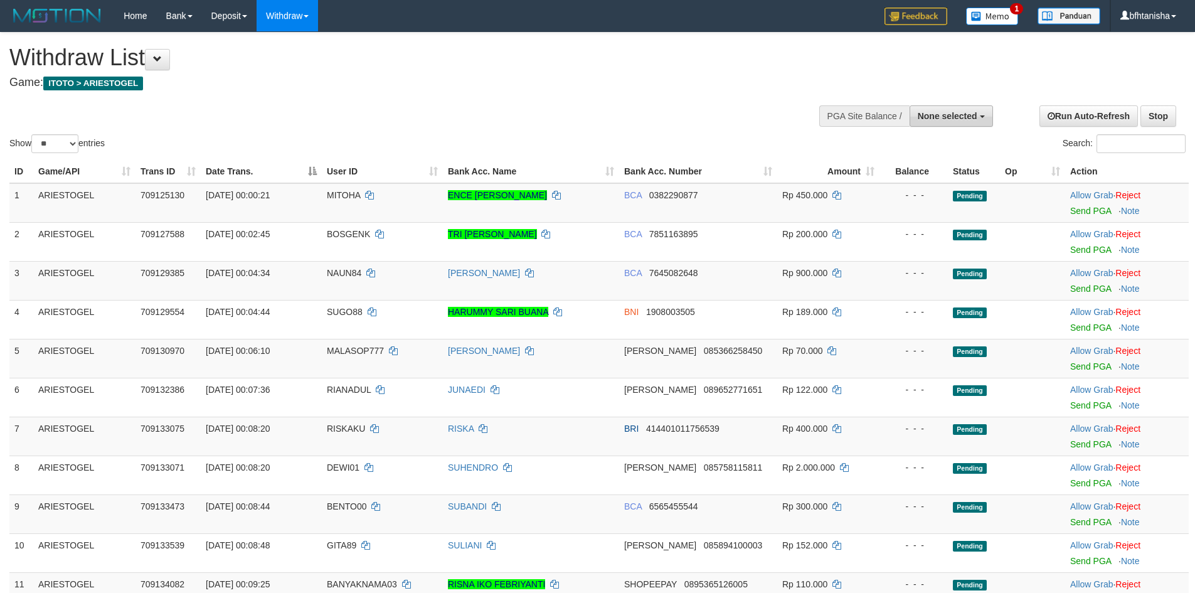
click at [962, 122] on button "None selected" at bounding box center [951, 115] width 83 height 21
click at [918, 176] on label "[ITOTO] ARIESTOGEL" at bounding box center [928, 179] width 127 height 16
select select "***"
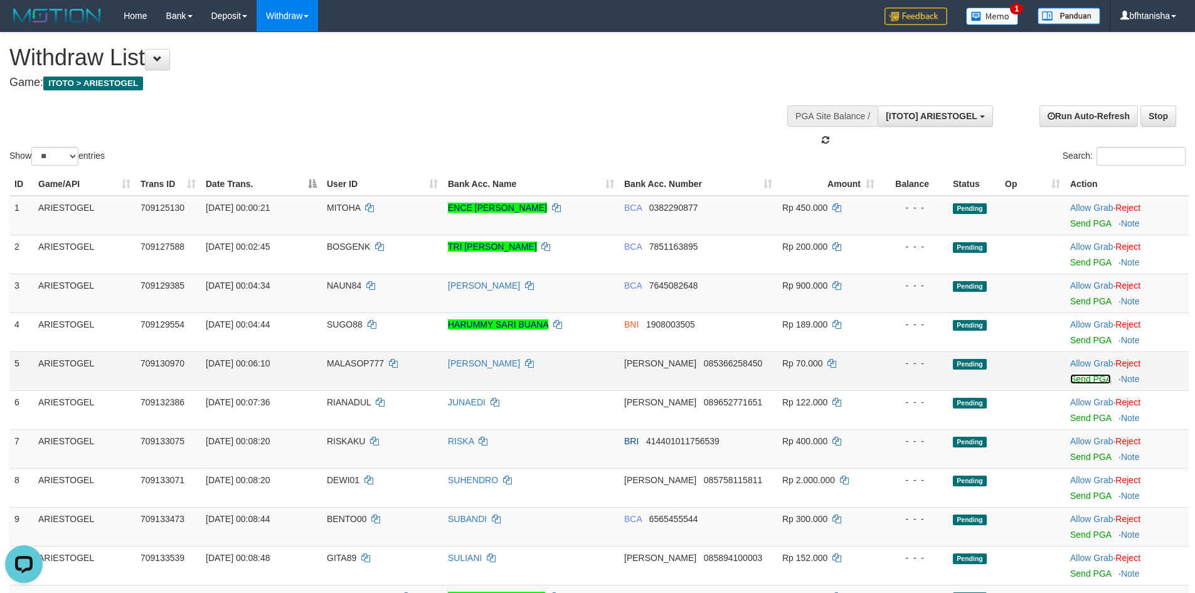
click at [1077, 380] on link "Send PGA" at bounding box center [1090, 379] width 41 height 10
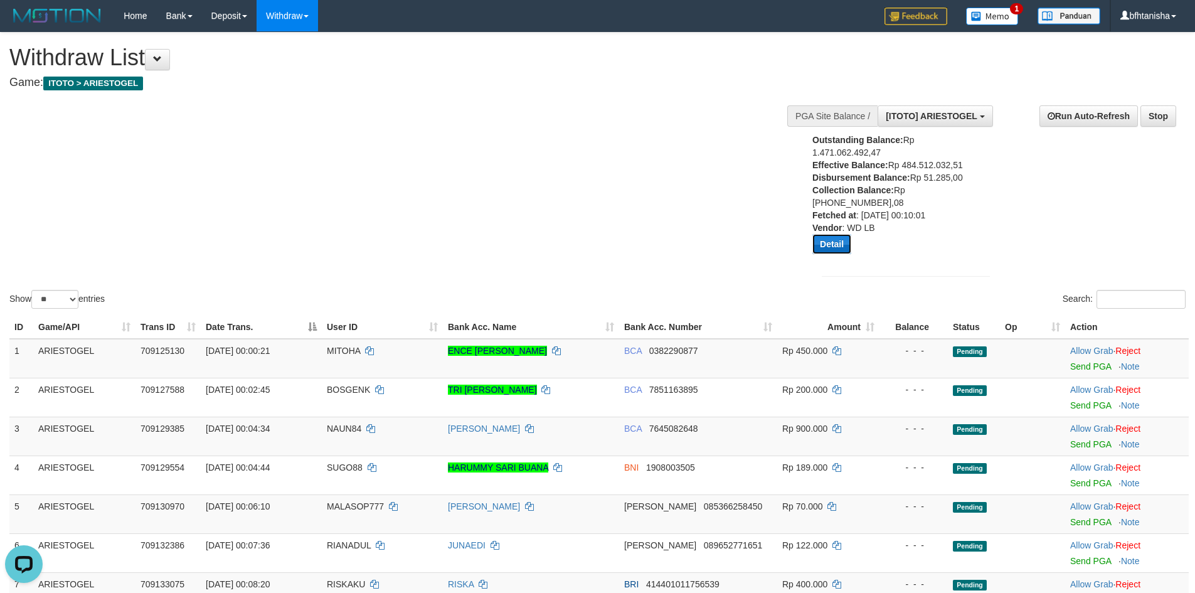
click at [840, 246] on button "Detail" at bounding box center [831, 244] width 39 height 20
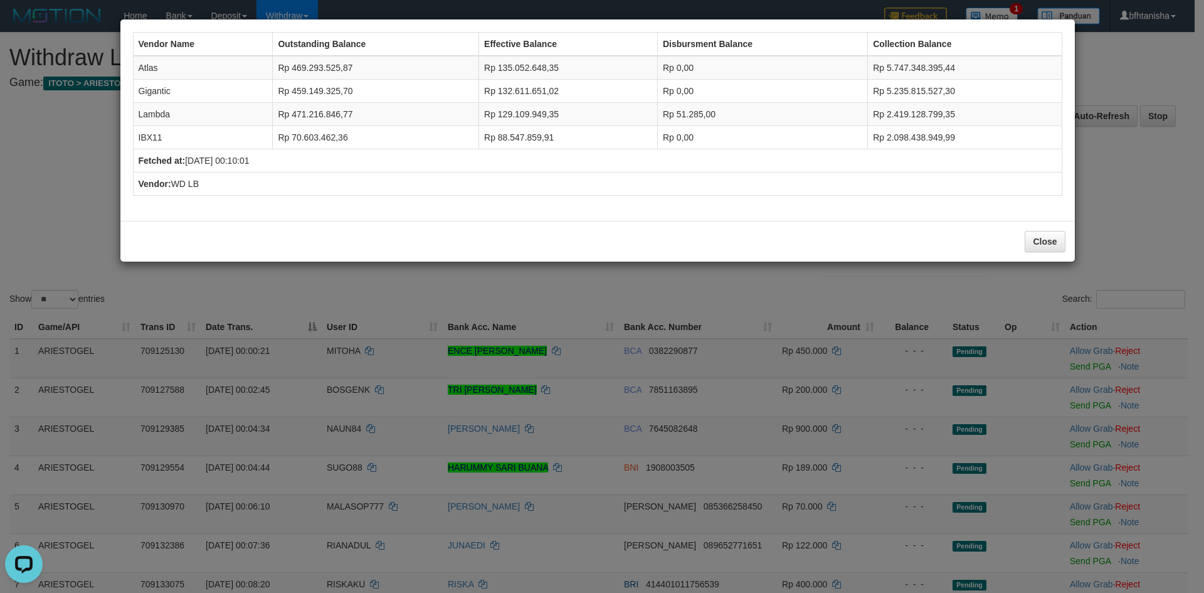
click at [1133, 268] on div "Vendor Name Outstanding Balance Effective Balance Disbursment Balance Collectio…" at bounding box center [602, 296] width 1204 height 593
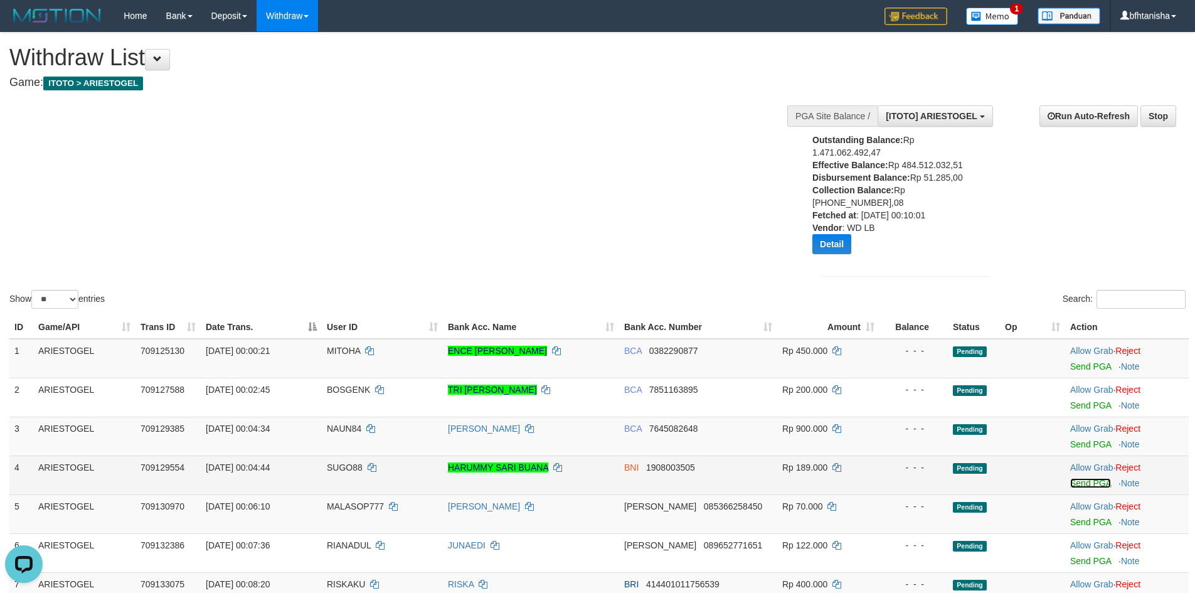
click at [1091, 478] on link "Send PGA" at bounding box center [1090, 483] width 41 height 10
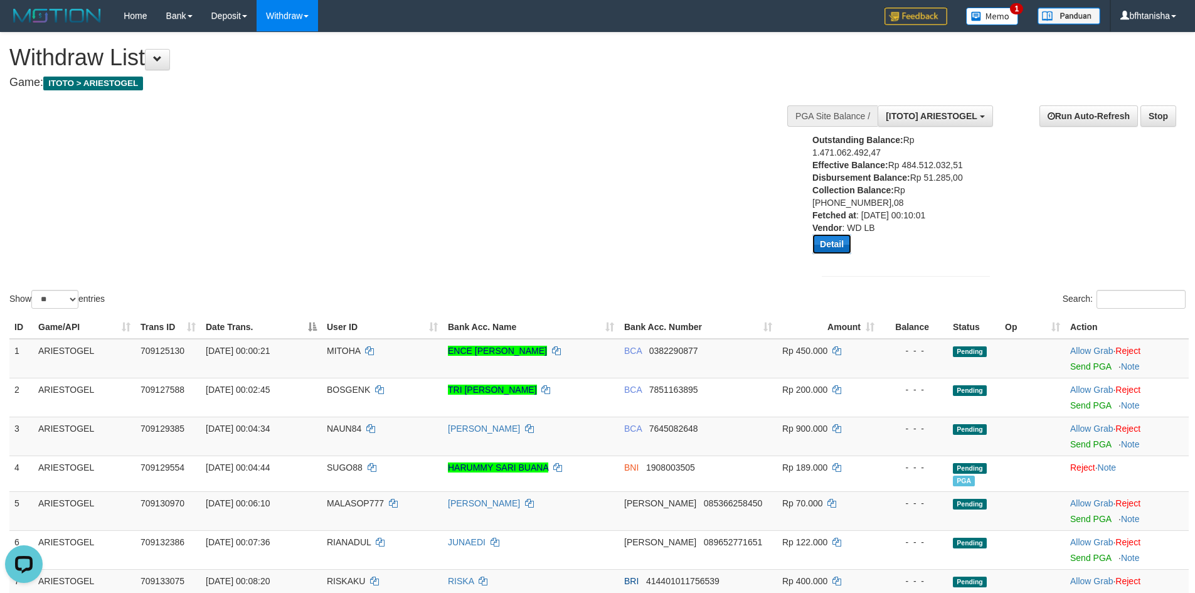
click at [824, 238] on button "Detail" at bounding box center [831, 244] width 39 height 20
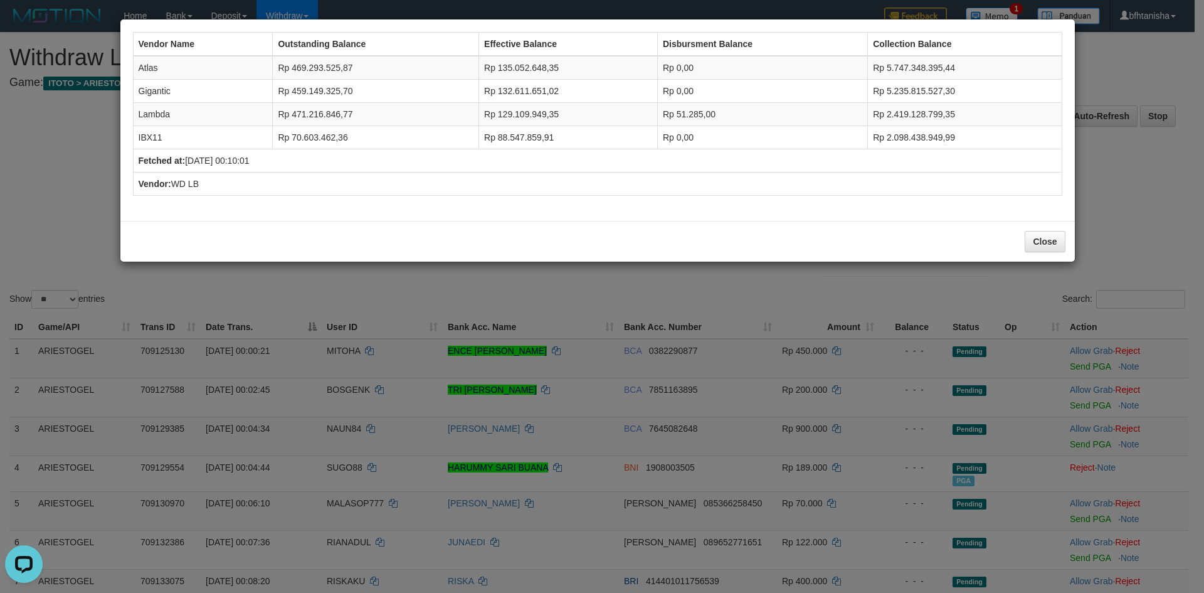
click at [652, 285] on div "Vendor Name Outstanding Balance Effective Balance Disbursment Balance Collectio…" at bounding box center [602, 296] width 1204 height 593
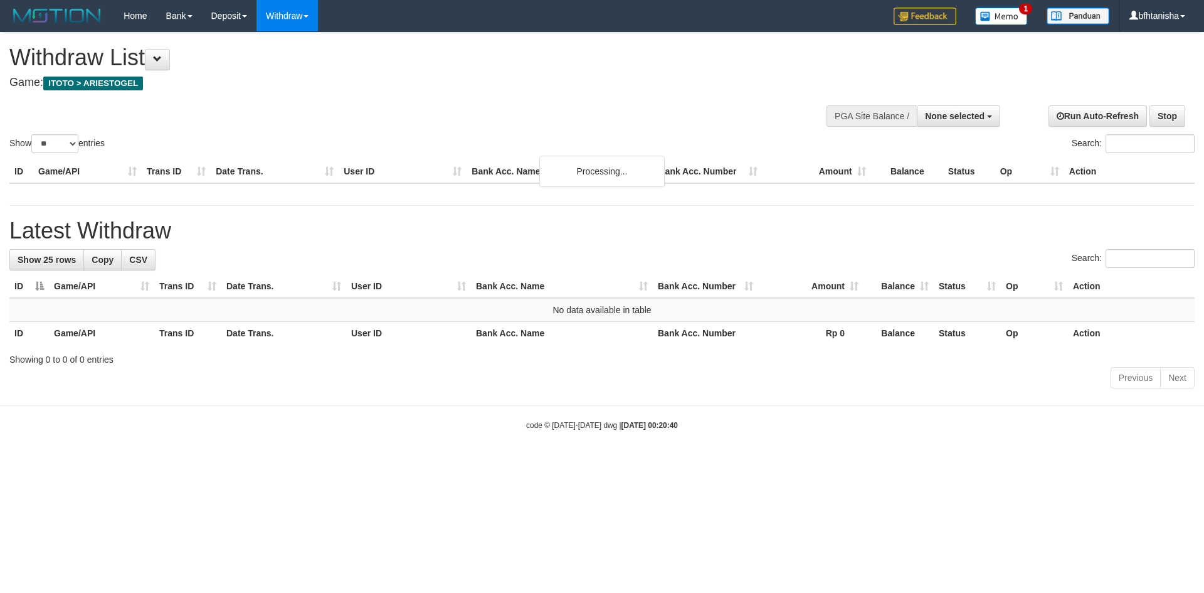
select select
select select "**"
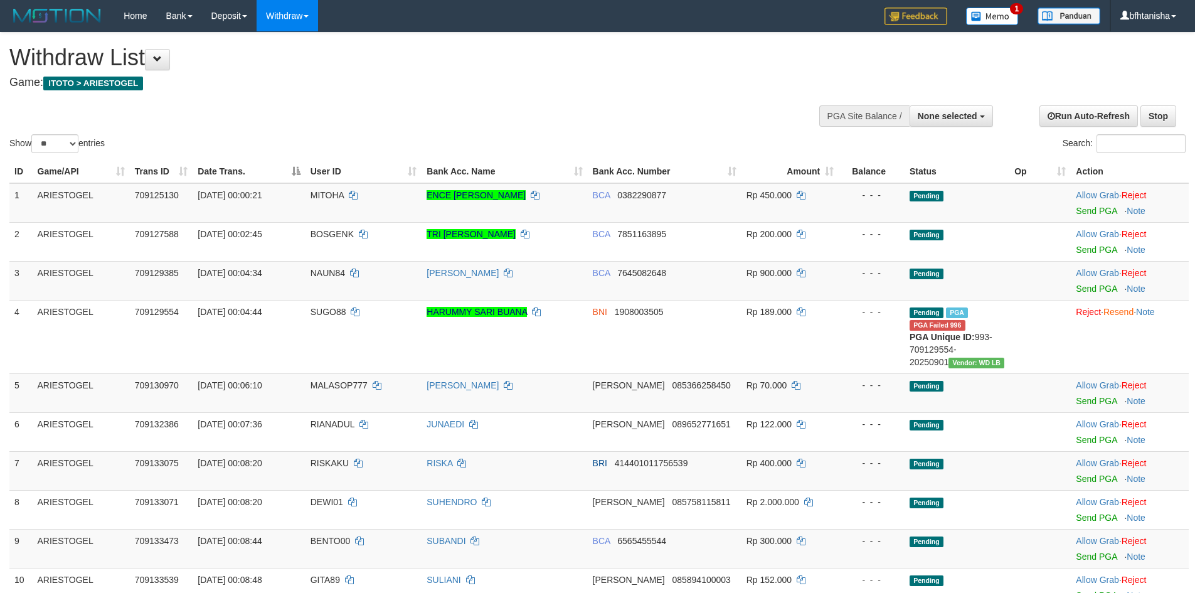
click at [963, 128] on div at bounding box center [906, 115] width 168 height 38
click at [965, 117] on span "None selected" at bounding box center [948, 116] width 60 height 10
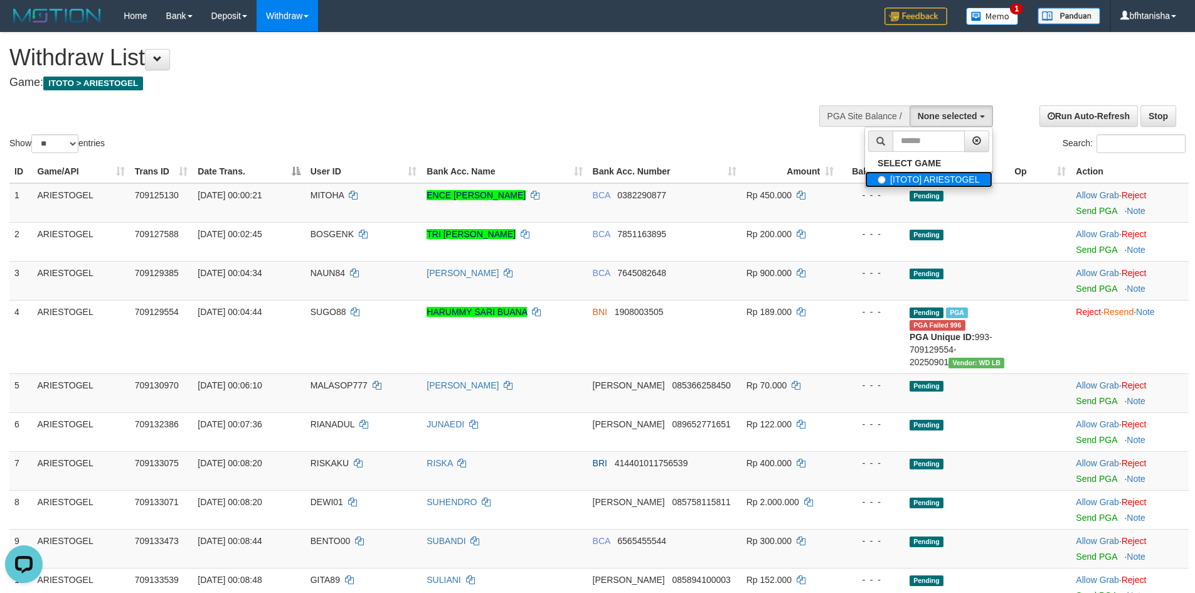
click at [901, 180] on label "[ITOTO] ARIESTOGEL" at bounding box center [928, 179] width 127 height 16
select select "***"
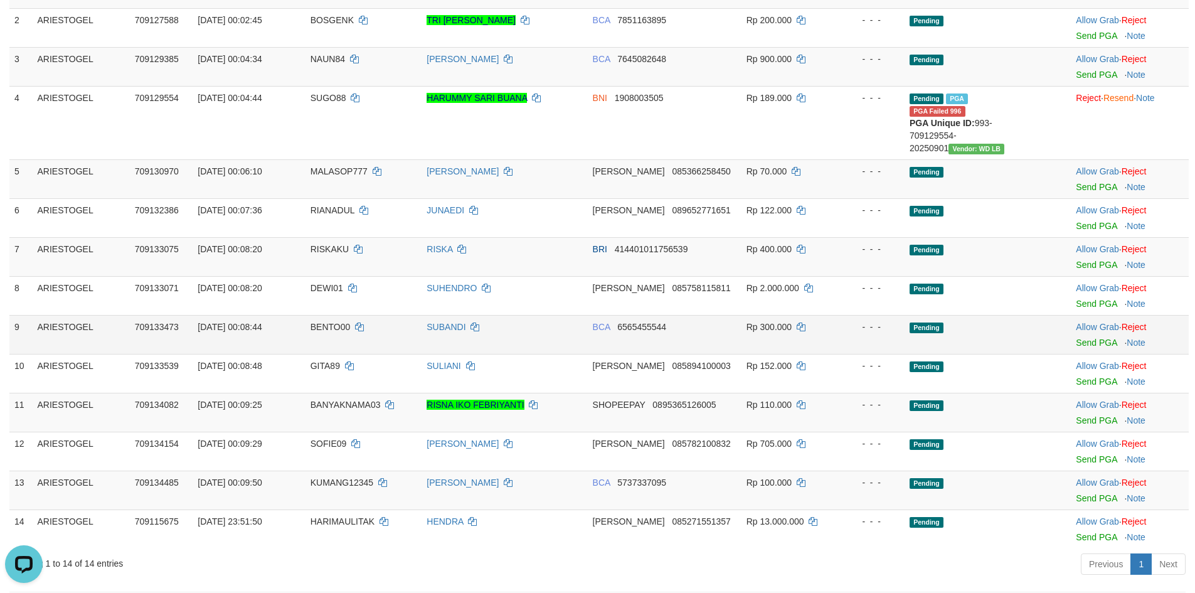
scroll to position [119, 0]
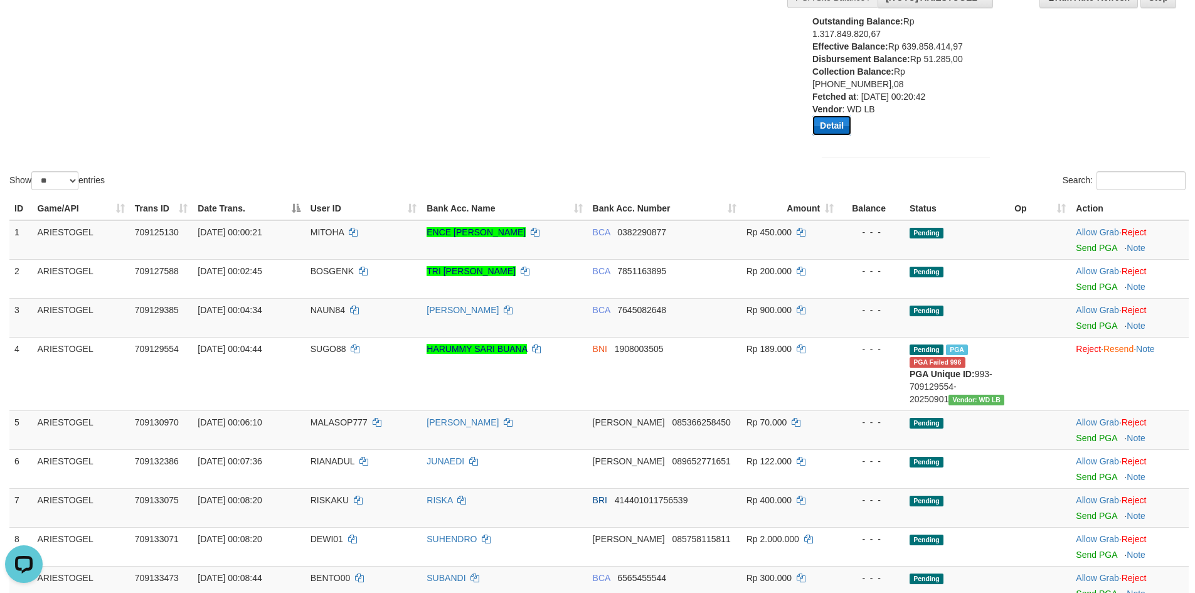
click at [848, 120] on button "Detail" at bounding box center [831, 125] width 39 height 20
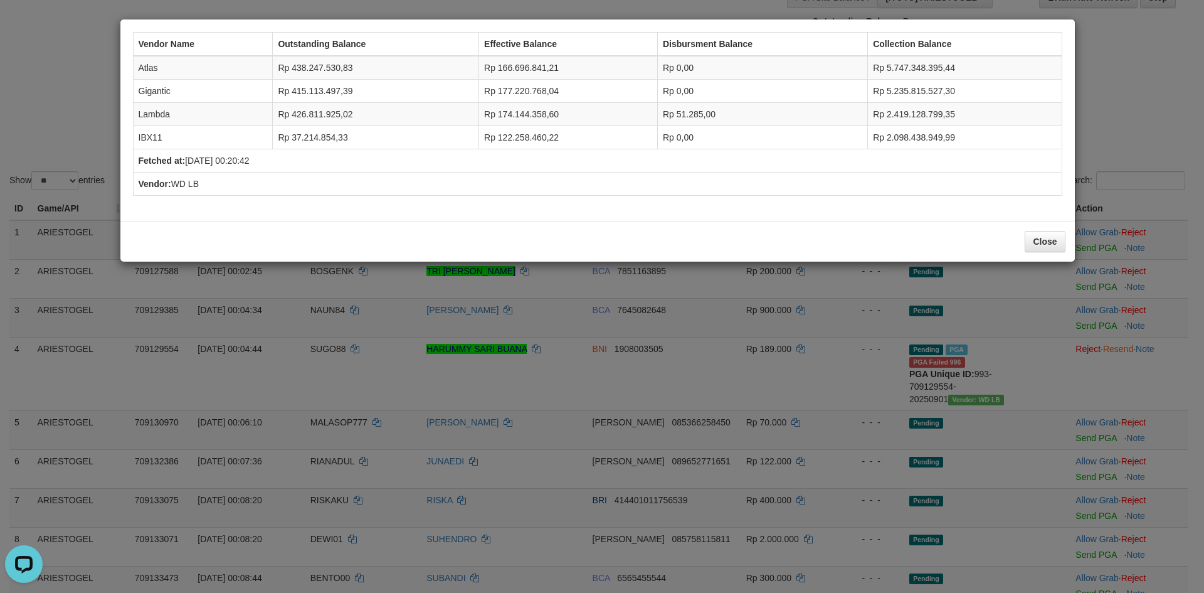
click at [1103, 107] on div "Vendor Name Outstanding Balance Effective Balance Disbursment Balance Collectio…" at bounding box center [602, 296] width 1204 height 593
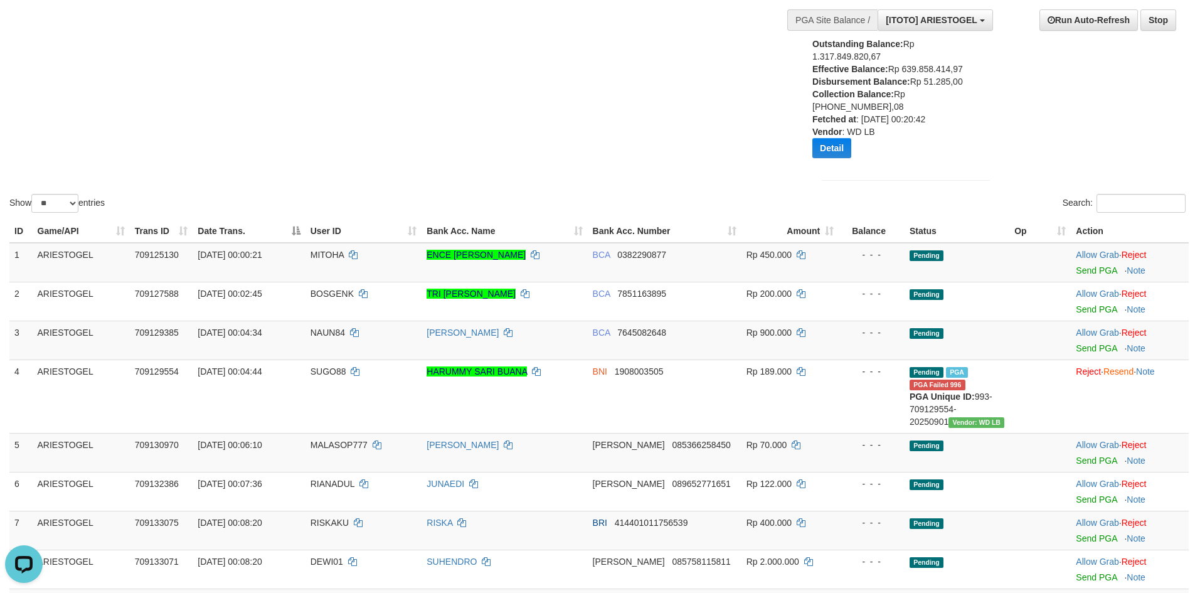
scroll to position [77, 0]
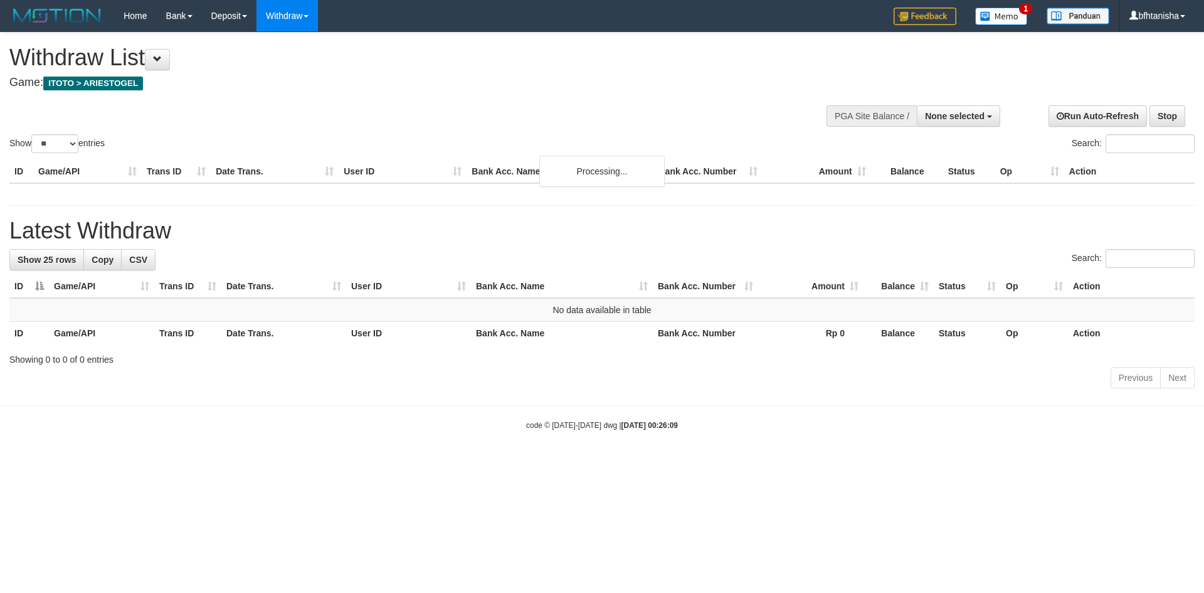
select select
select select "**"
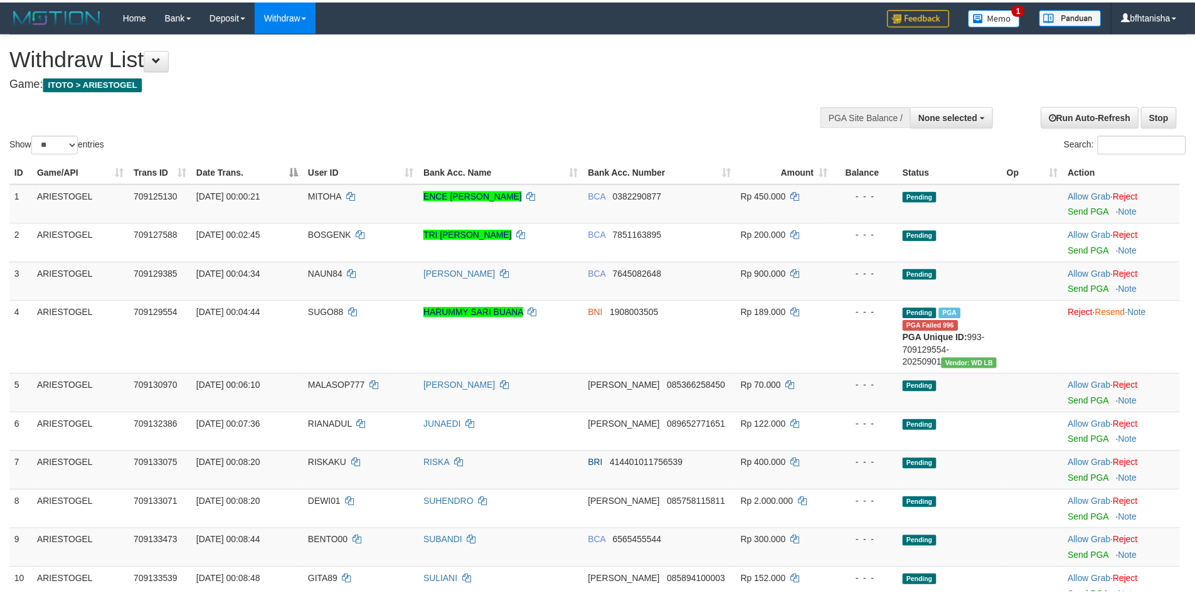
scroll to position [77, 0]
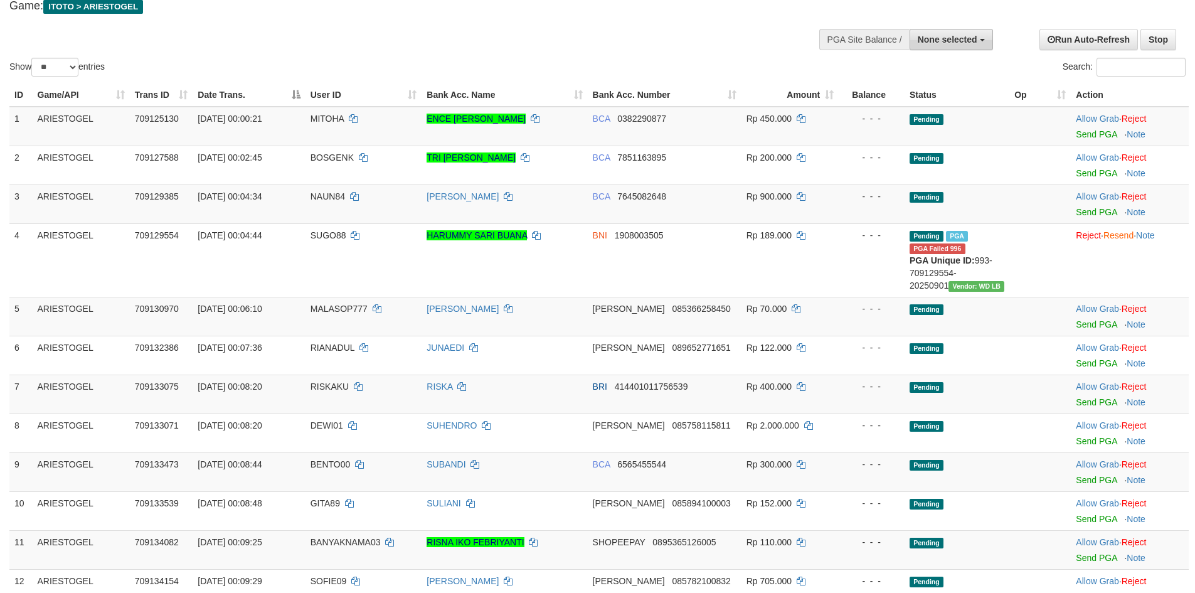
click at [962, 29] on button "None selected" at bounding box center [951, 39] width 83 height 21
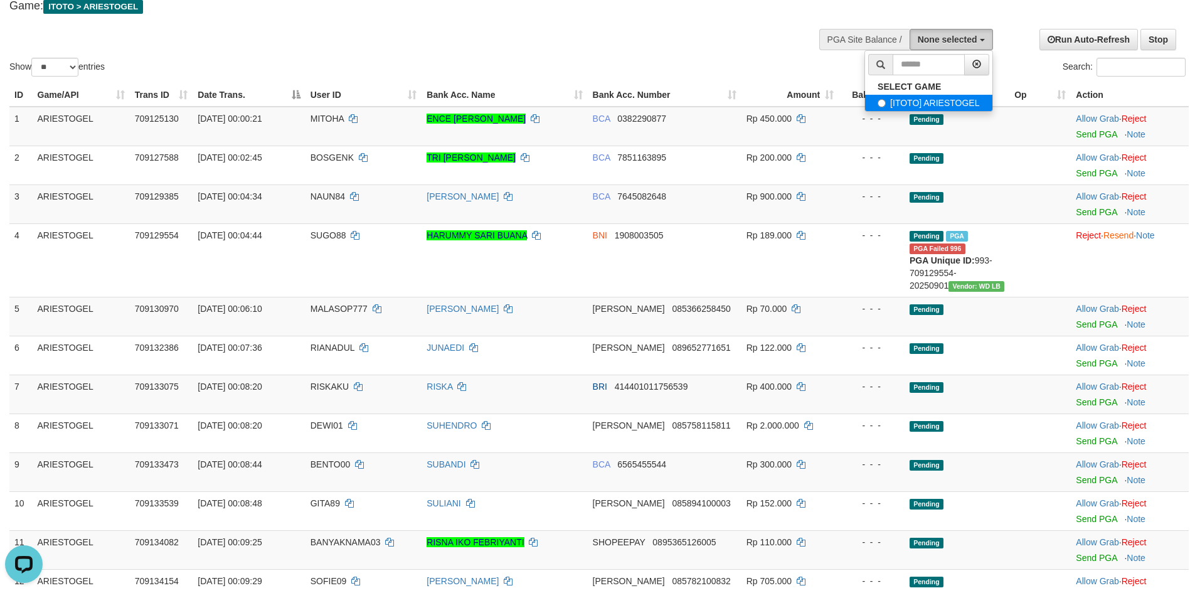
scroll to position [0, 0]
click at [893, 102] on label "[ITOTO] ARIESTOGEL" at bounding box center [928, 103] width 127 height 16
select select "***"
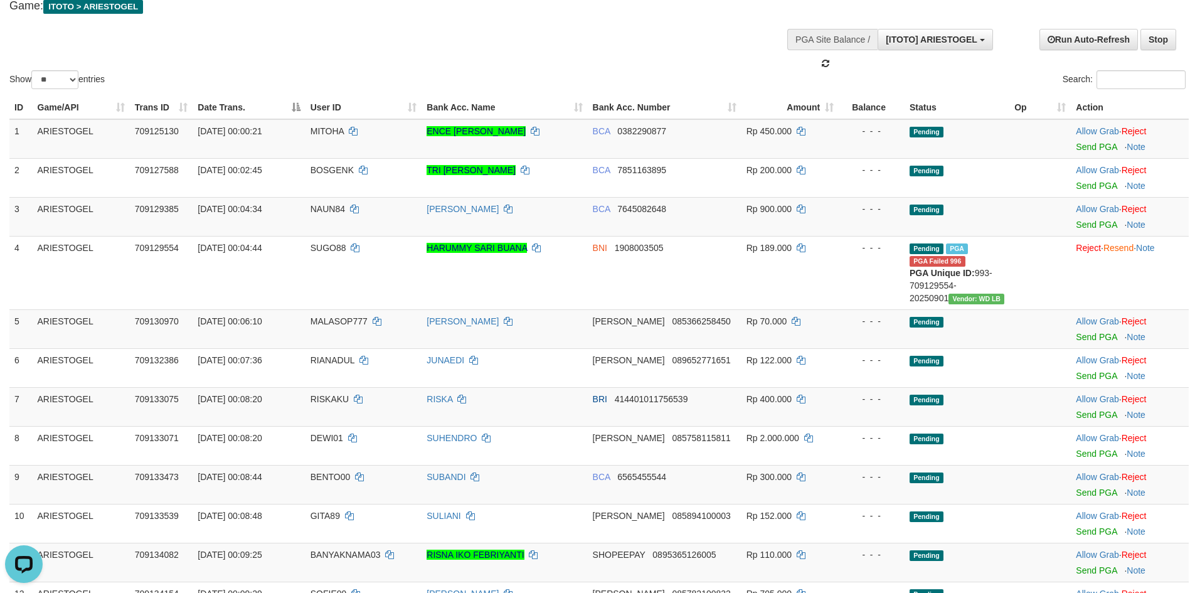
scroll to position [11, 0]
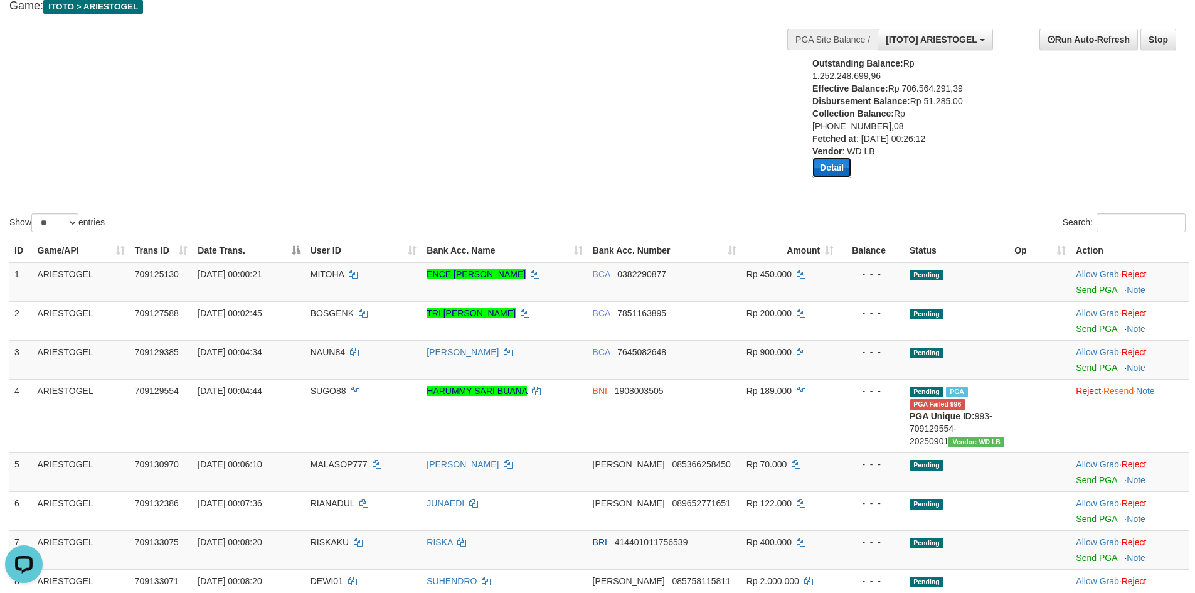
click at [827, 170] on button "Detail" at bounding box center [831, 167] width 39 height 20
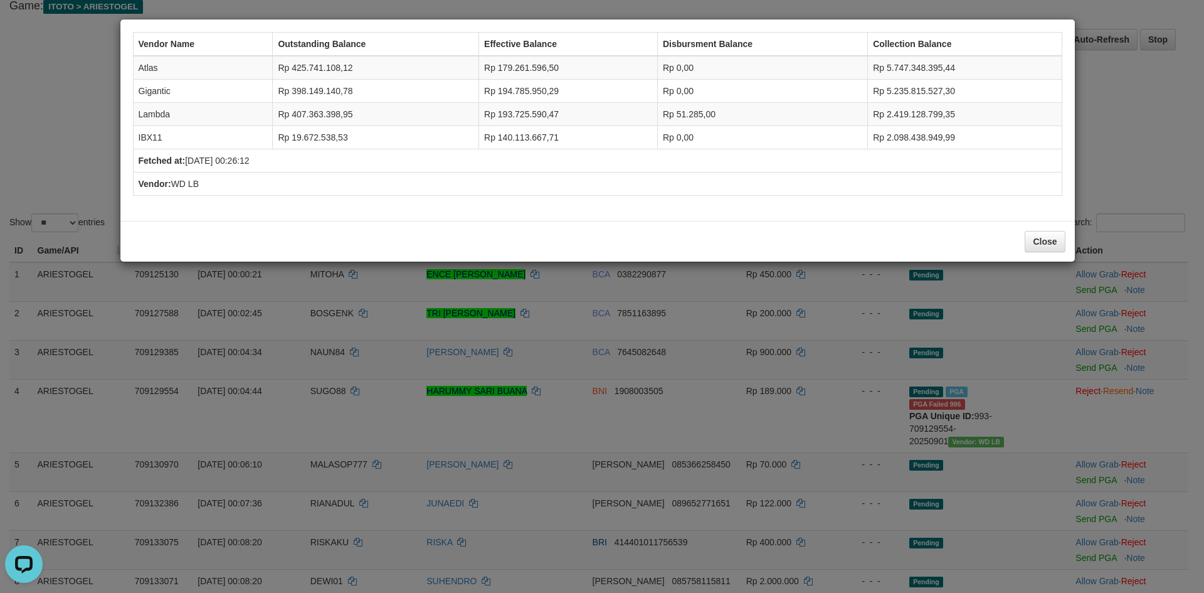
click at [1120, 122] on div "Vendor Name Outstanding Balance Effective Balance Disbursment Balance Collectio…" at bounding box center [602, 296] width 1204 height 593
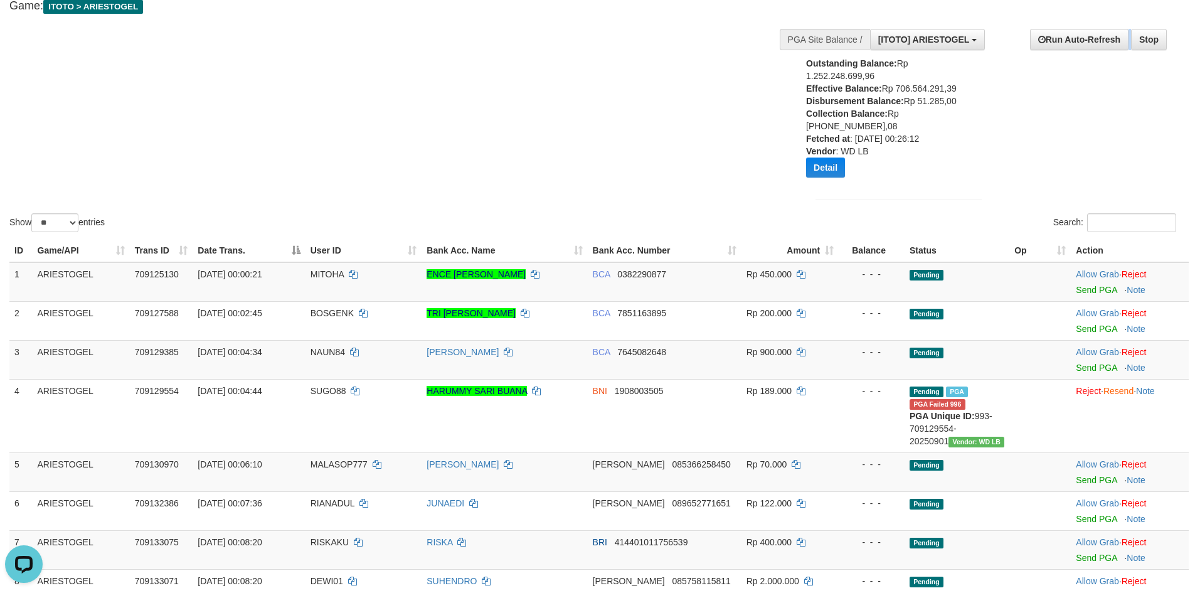
click at [1120, 122] on div "**********" at bounding box center [991, 115] width 389 height 193
click at [1120, 122] on div "**********" at bounding box center [999, 115] width 392 height 193
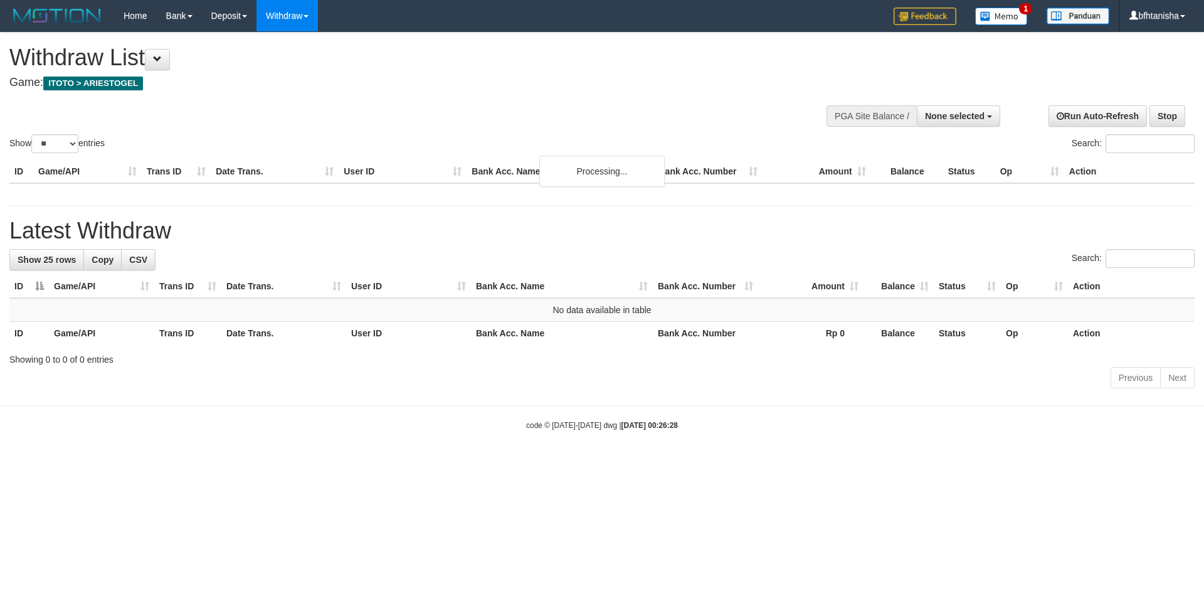
select select
select select "**"
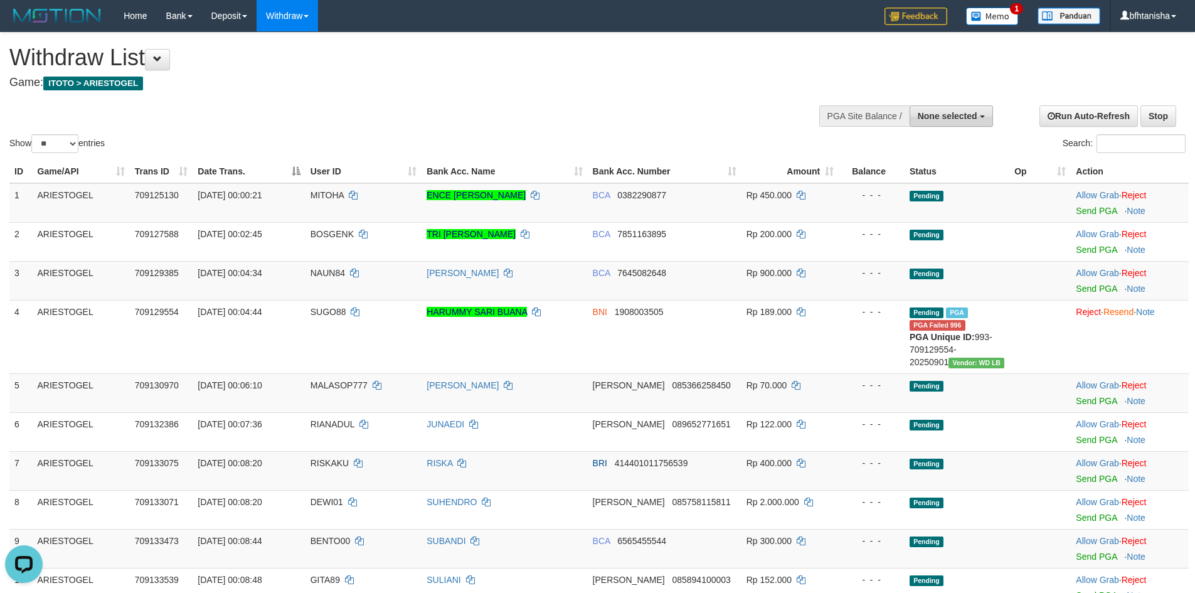
click at [939, 118] on span "None selected" at bounding box center [948, 116] width 60 height 10
click at [888, 173] on label "[ITOTO] ARIESTOGEL" at bounding box center [928, 179] width 127 height 16
select select "***"
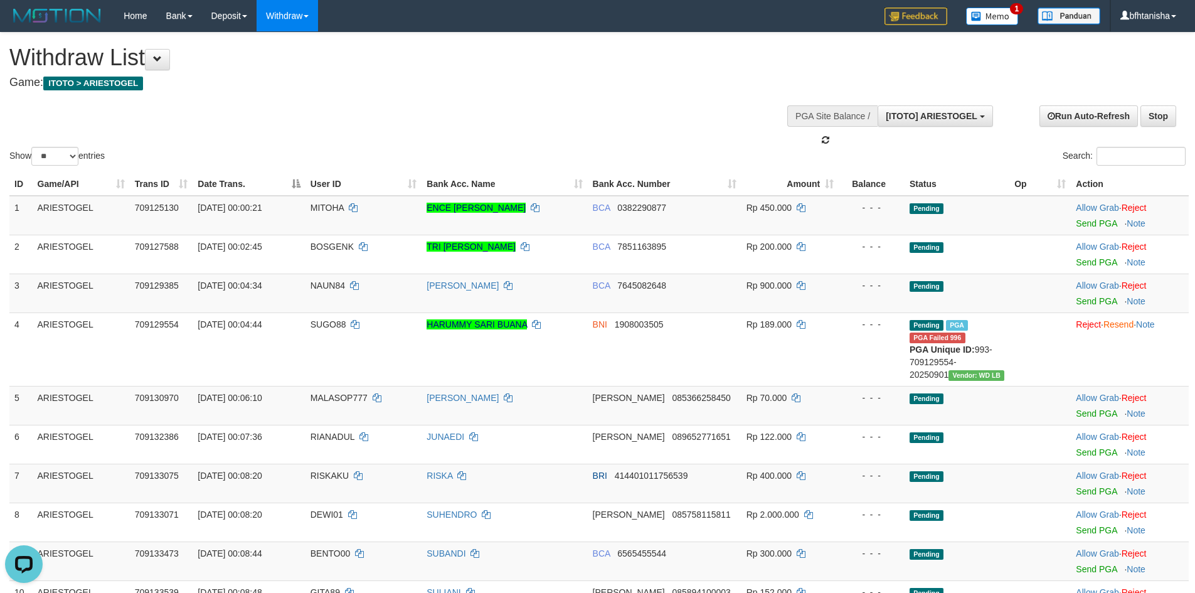
scroll to position [11, 0]
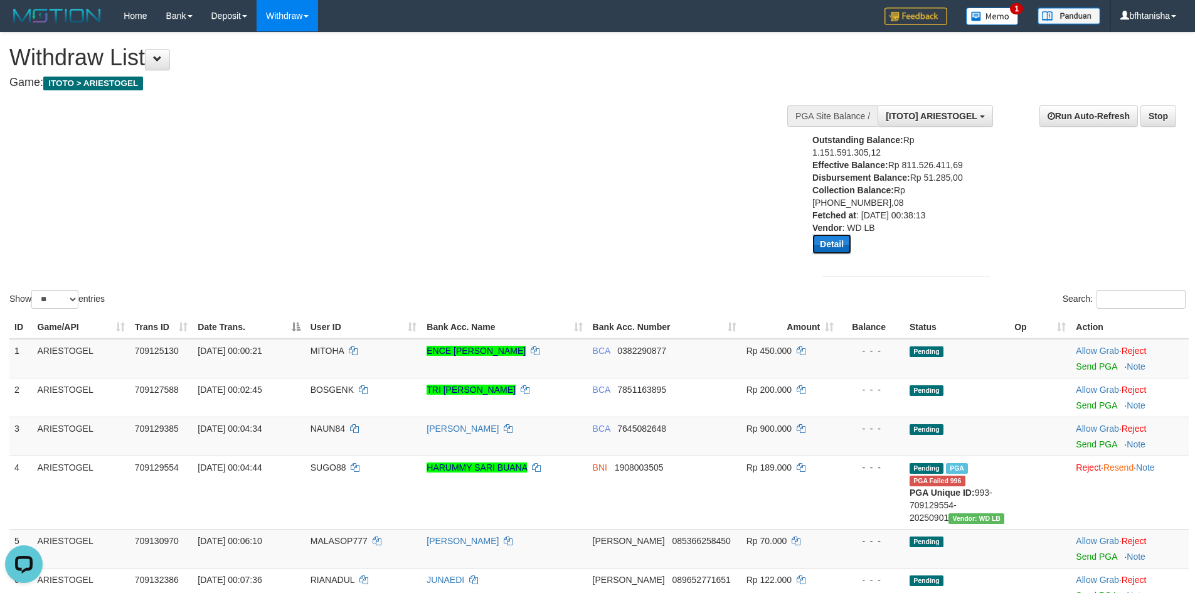
click at [829, 242] on button "Detail" at bounding box center [831, 244] width 39 height 20
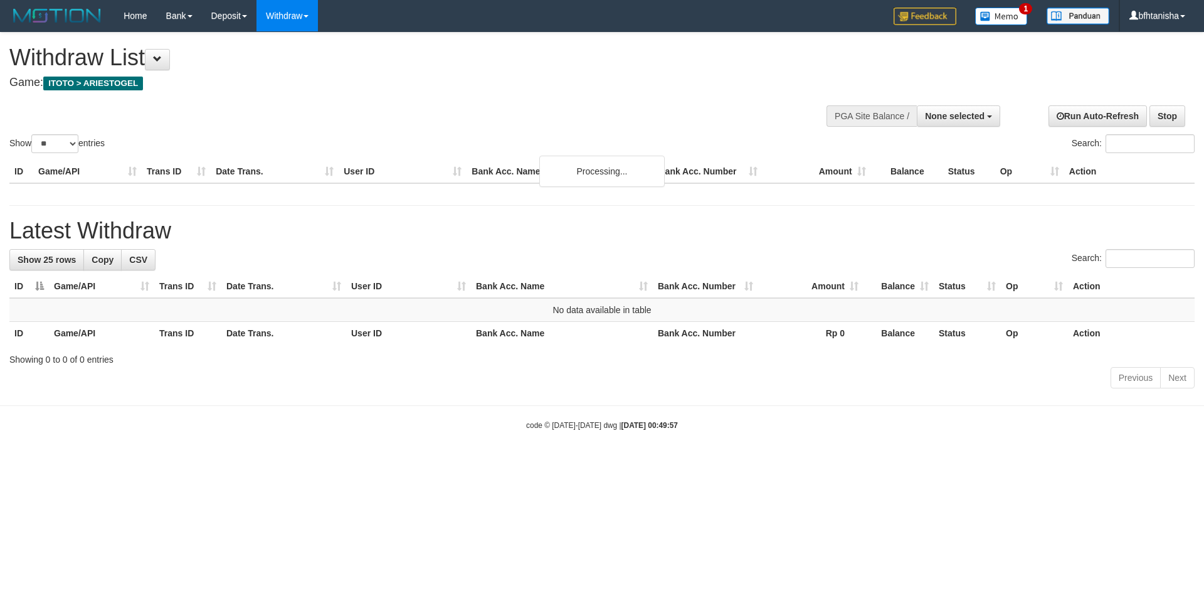
select select
select select "**"
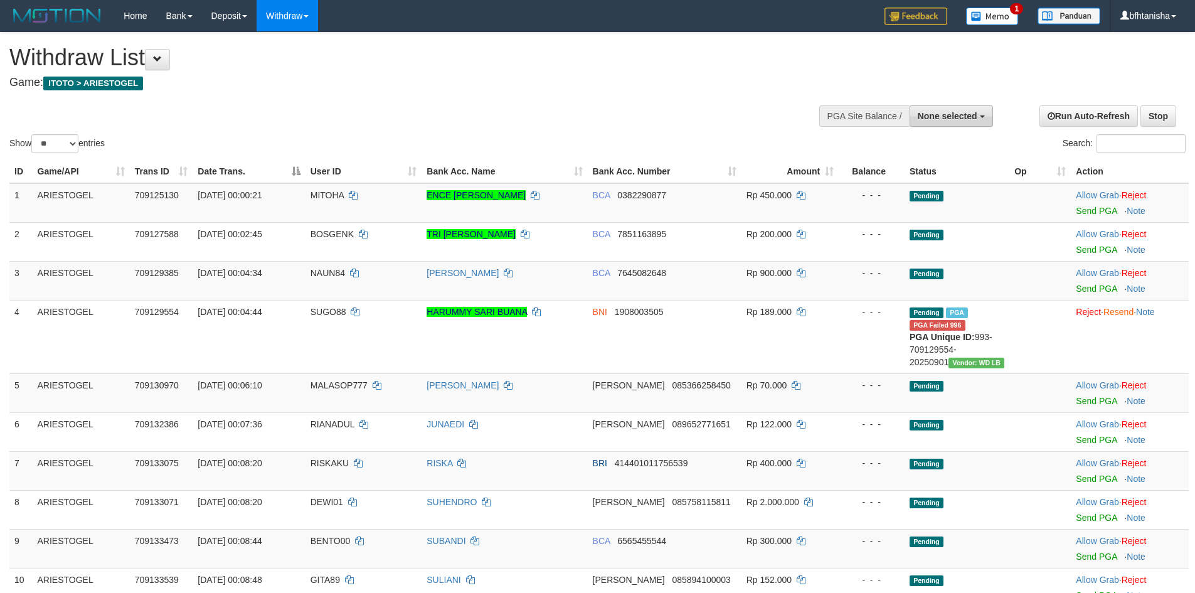
click at [935, 122] on button "None selected" at bounding box center [951, 115] width 83 height 21
click at [599, 91] on div "**********" at bounding box center [401, 64] width 784 height 62
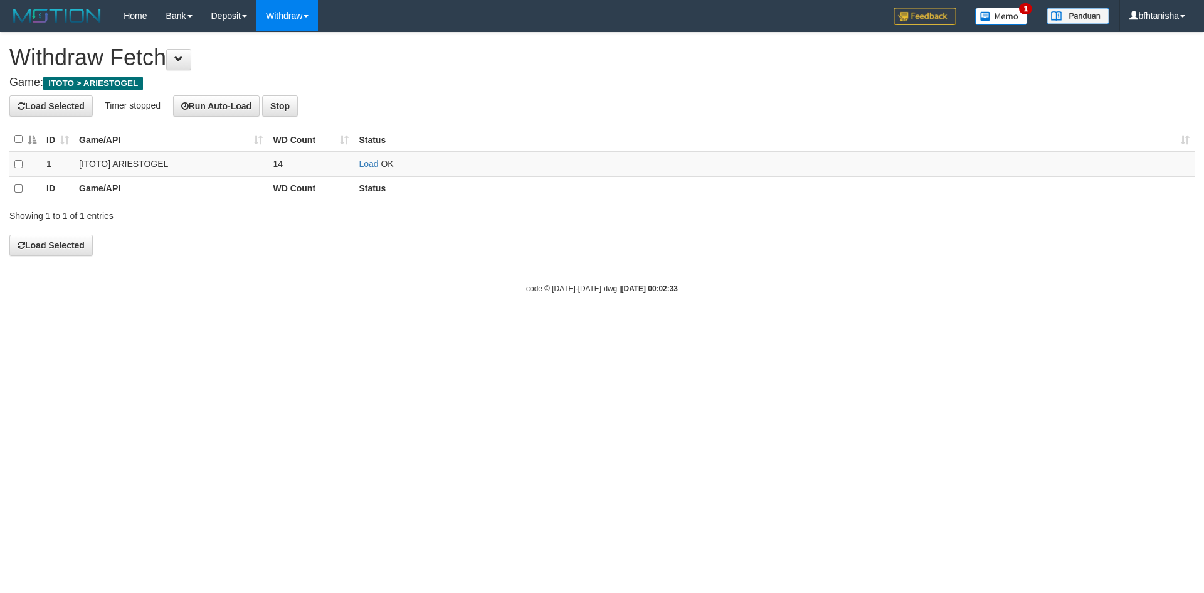
click at [375, 162] on link "Load" at bounding box center [368, 164] width 19 height 10
click at [354, 165] on td "Load OK" at bounding box center [774, 164] width 841 height 25
click at [359, 165] on link "Load" at bounding box center [368, 164] width 19 height 10
click at [375, 156] on td "Load OK" at bounding box center [774, 164] width 841 height 25
click at [372, 161] on link "Load" at bounding box center [368, 164] width 19 height 10
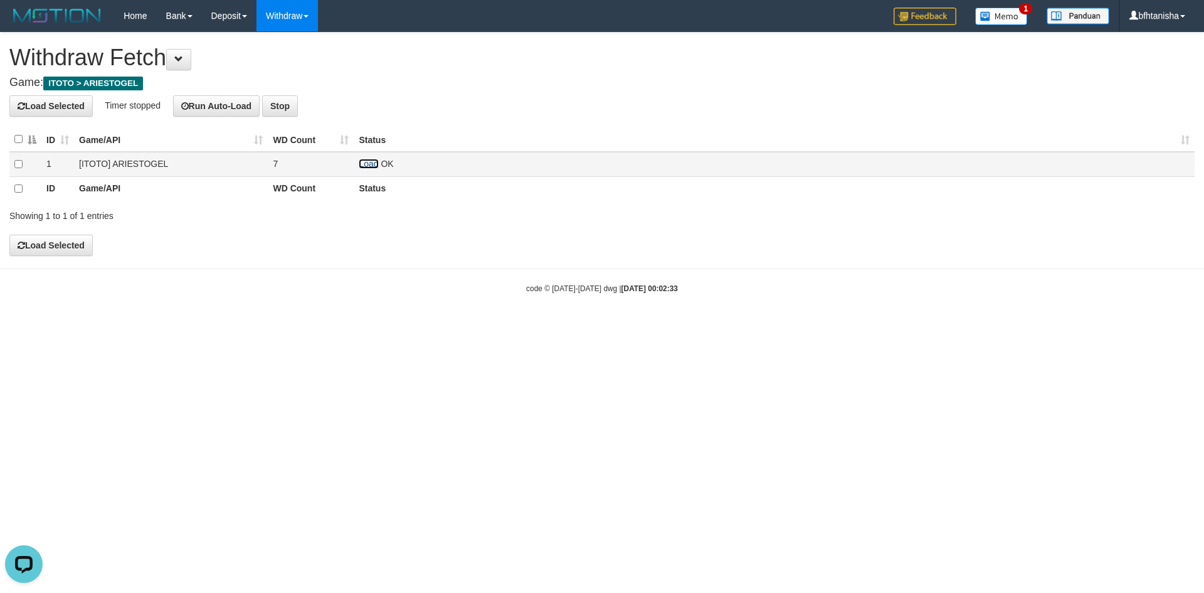
click at [362, 161] on link "Load" at bounding box center [368, 164] width 19 height 10
click at [374, 166] on link "Load" at bounding box center [368, 164] width 19 height 10
click at [361, 158] on td "Load OK" at bounding box center [774, 164] width 841 height 25
click at [363, 158] on td "Load OK" at bounding box center [774, 164] width 841 height 25
click at [365, 162] on link "Load" at bounding box center [368, 164] width 19 height 10
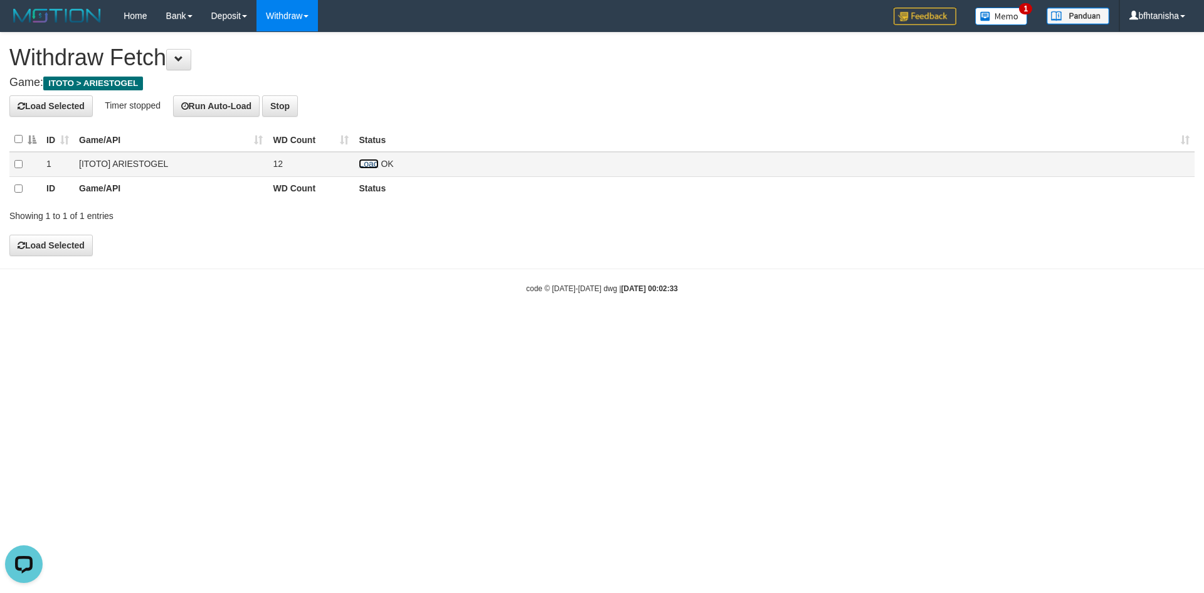
click at [364, 165] on link "Load" at bounding box center [368, 164] width 19 height 10
click at [354, 167] on td "Load OK" at bounding box center [774, 164] width 841 height 25
click at [368, 167] on link "Load" at bounding box center [368, 164] width 19 height 10
click at [368, 168] on link "Load" at bounding box center [368, 164] width 19 height 10
click at [373, 168] on link "Load" at bounding box center [368, 164] width 19 height 10
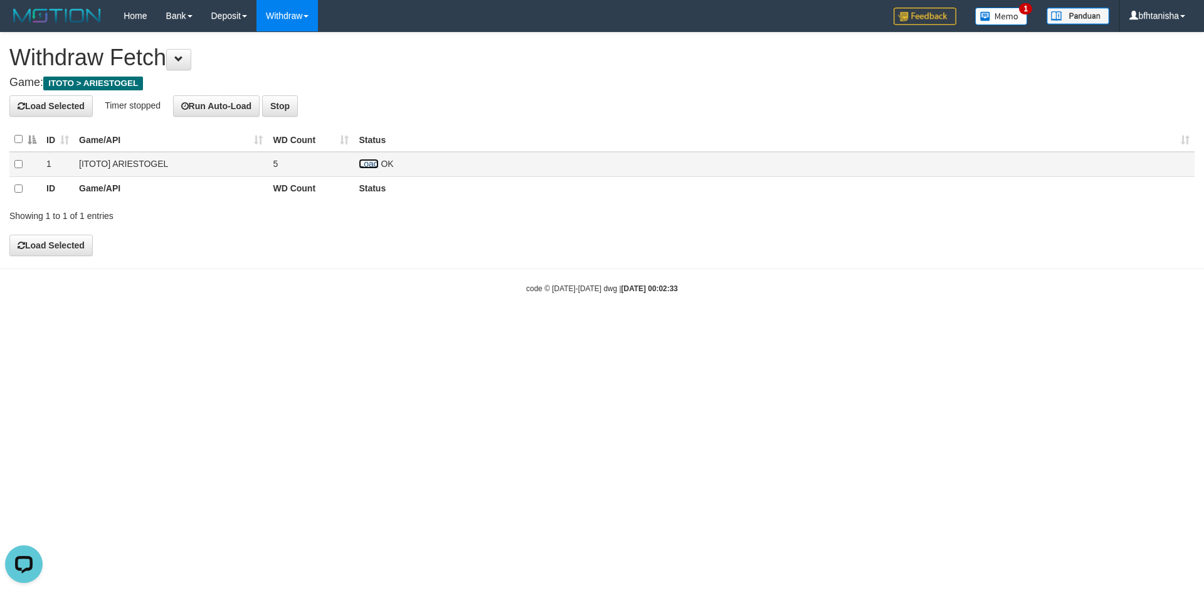
click at [368, 161] on link "Load" at bounding box center [368, 164] width 19 height 10
click at [375, 162] on link "Load" at bounding box center [368, 164] width 19 height 10
click at [371, 161] on link "Load" at bounding box center [368, 164] width 19 height 10
click at [364, 166] on link "Load" at bounding box center [368, 164] width 19 height 10
click at [377, 165] on link "Load" at bounding box center [368, 164] width 19 height 10
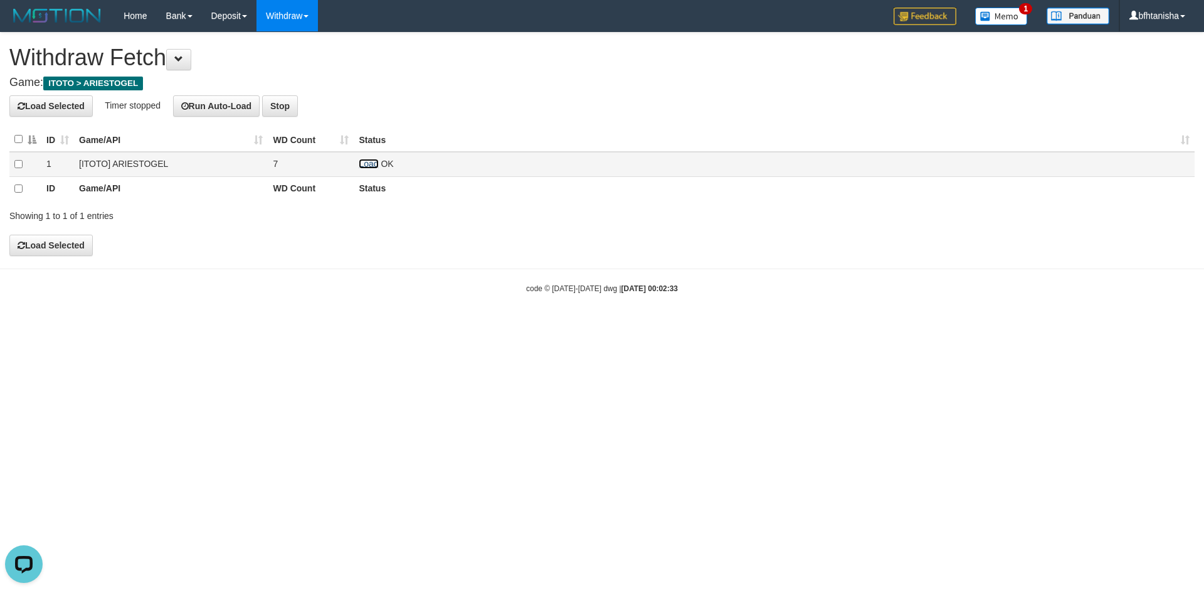
click at [365, 162] on link "Load" at bounding box center [368, 164] width 19 height 10
click at [373, 168] on link "Load" at bounding box center [368, 164] width 19 height 10
click at [361, 162] on link "Load" at bounding box center [368, 164] width 19 height 10
click at [371, 166] on link "Load" at bounding box center [368, 164] width 19 height 10
click at [364, 165] on link "Load" at bounding box center [368, 164] width 19 height 10
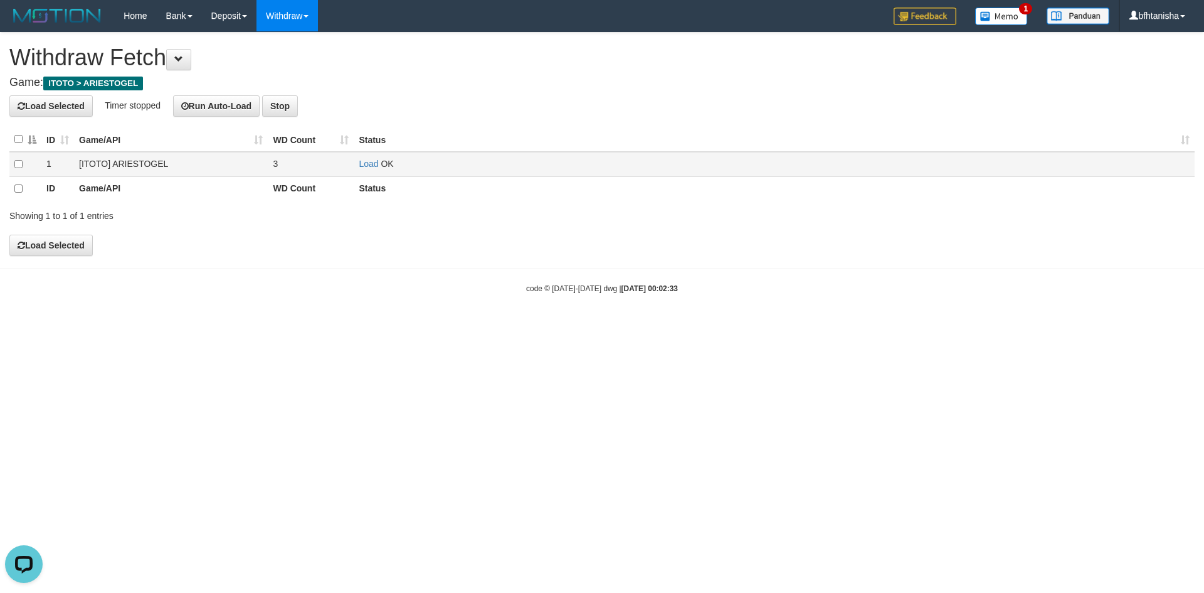
click at [364, 170] on td "Load OK" at bounding box center [774, 164] width 841 height 25
click at [366, 166] on link "Load" at bounding box center [368, 164] width 19 height 10
click at [368, 172] on td "Load OK" at bounding box center [774, 164] width 841 height 25
click at [368, 158] on td "Load OK" at bounding box center [774, 164] width 841 height 25
click at [366, 159] on link "Load" at bounding box center [368, 164] width 19 height 10
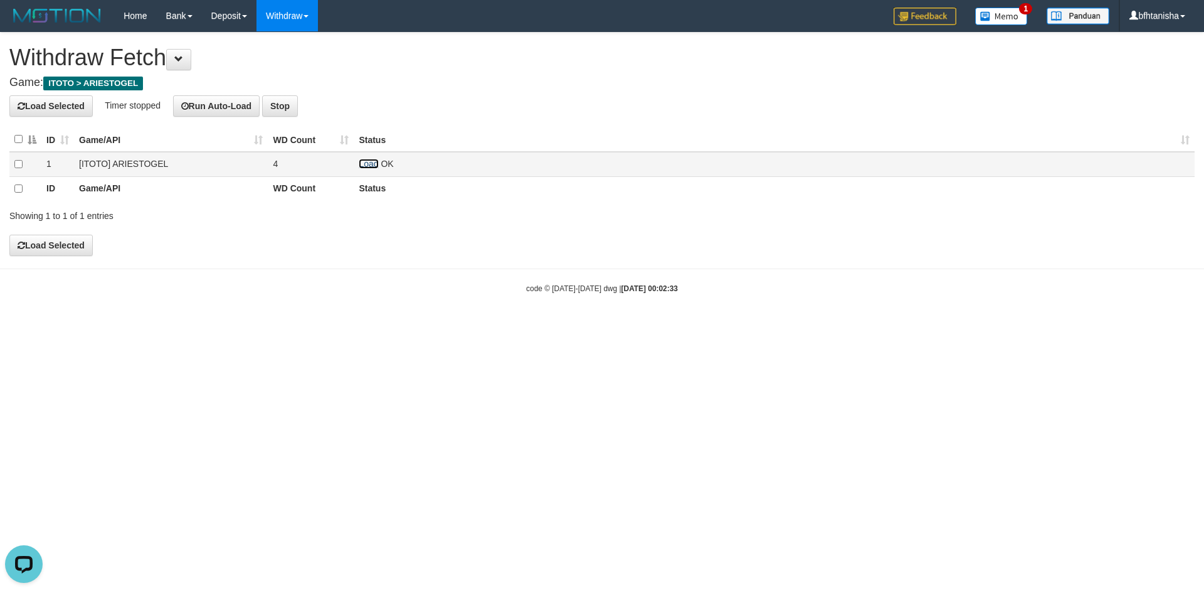
click at [361, 163] on link "Load" at bounding box center [368, 164] width 19 height 10
click at [358, 163] on td "Load OK" at bounding box center [774, 164] width 841 height 25
click at [359, 163] on link "Load" at bounding box center [368, 164] width 19 height 10
click at [364, 161] on link "Load" at bounding box center [368, 164] width 19 height 10
click at [359, 160] on link "Load" at bounding box center [368, 164] width 19 height 10
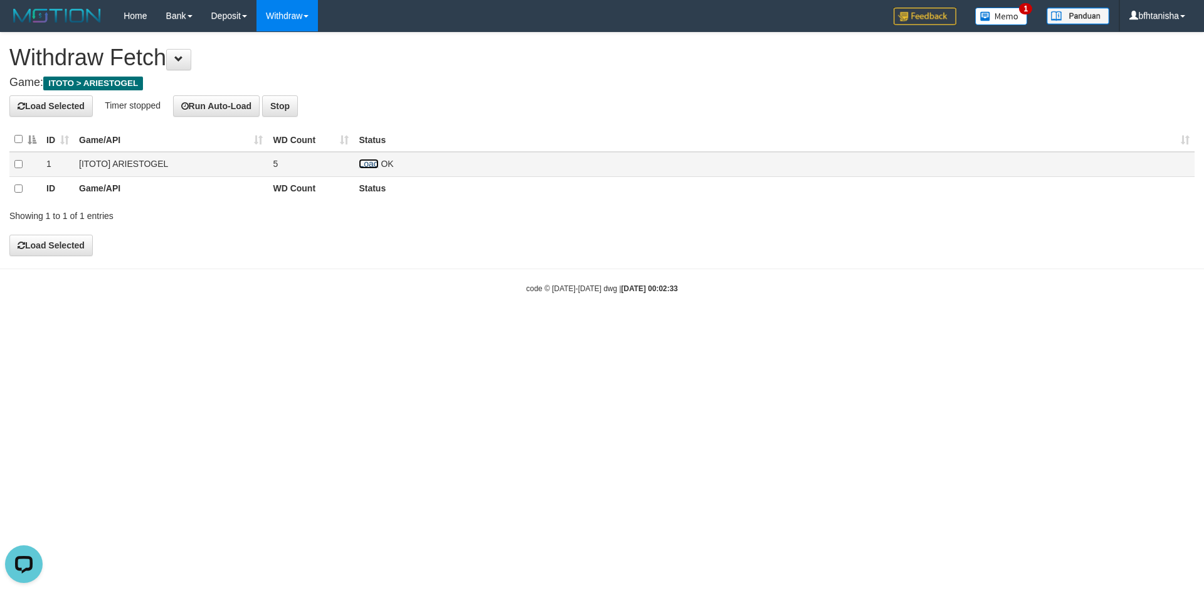
click at [371, 168] on link "Load" at bounding box center [368, 164] width 19 height 10
click at [356, 160] on td "Load OK" at bounding box center [774, 164] width 841 height 25
click at [366, 162] on link "Load" at bounding box center [368, 164] width 19 height 10
click at [362, 165] on link "Load" at bounding box center [368, 164] width 19 height 10
click at [370, 166] on link "Load" at bounding box center [368, 164] width 19 height 10
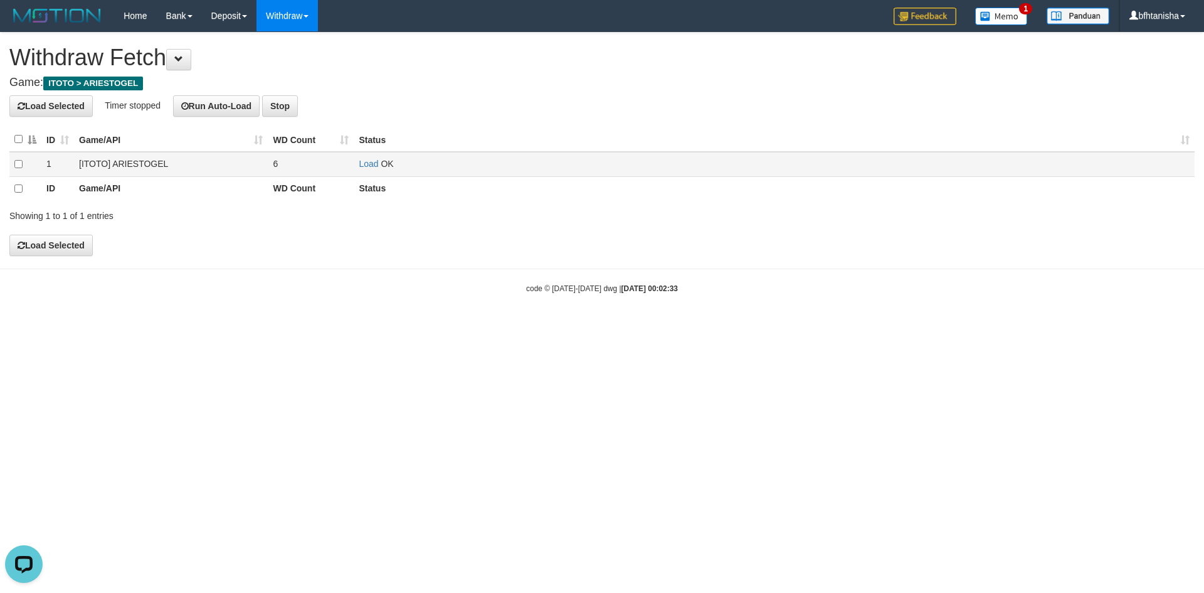
click at [358, 159] on td "Load OK" at bounding box center [774, 164] width 841 height 25
click at [357, 161] on td "Load OK" at bounding box center [774, 164] width 841 height 25
click at [370, 168] on link "Load" at bounding box center [368, 164] width 19 height 10
click at [361, 164] on link "Load" at bounding box center [368, 164] width 19 height 10
click at [349, 167] on td "5" at bounding box center [311, 164] width 86 height 25
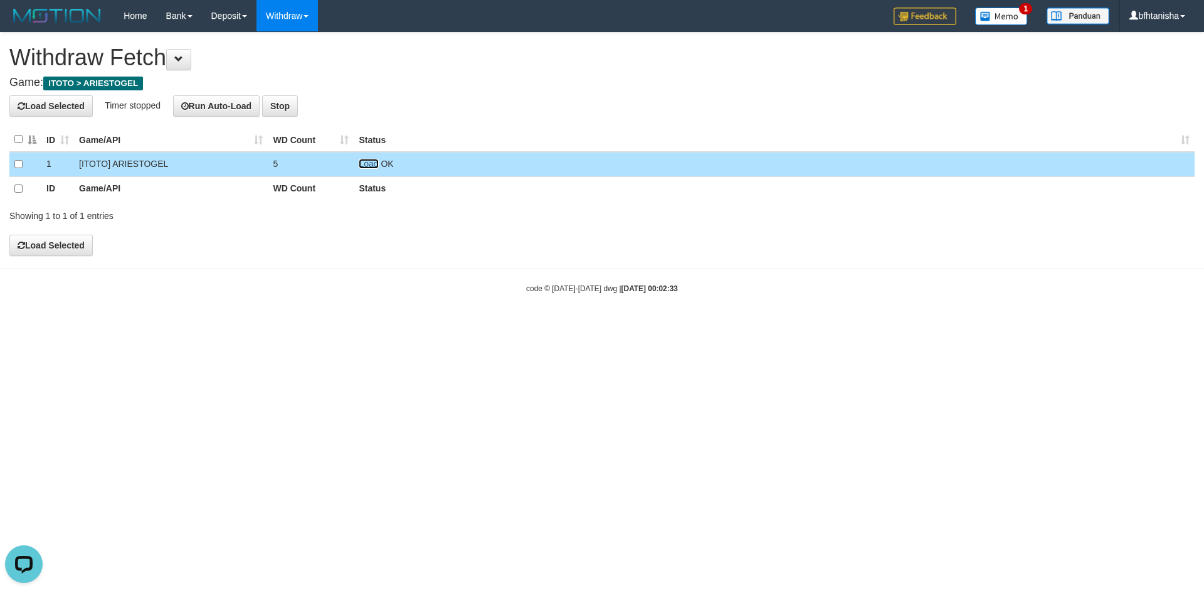
click at [361, 165] on link "Load" at bounding box center [368, 164] width 19 height 10
click at [368, 161] on link "Load" at bounding box center [368, 164] width 19 height 10
click at [371, 164] on link "Load" at bounding box center [368, 164] width 19 height 10
click at [370, 163] on link "Load" at bounding box center [368, 164] width 19 height 10
click at [366, 164] on link "Load" at bounding box center [368, 164] width 19 height 10
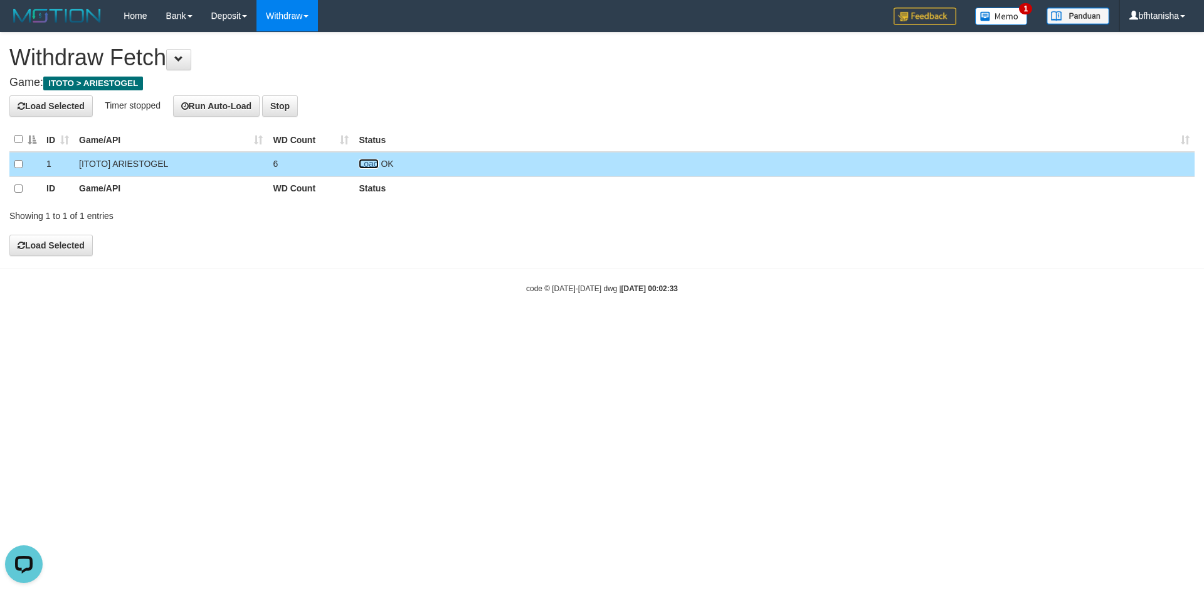
click at [367, 168] on link "Load" at bounding box center [368, 164] width 19 height 10
click at [379, 166] on td "Load OK" at bounding box center [774, 164] width 841 height 25
click at [371, 165] on link "Load" at bounding box center [368, 164] width 19 height 10
click at [370, 164] on link "Load" at bounding box center [368, 164] width 19 height 10
click at [370, 166] on link "Load" at bounding box center [368, 164] width 19 height 10
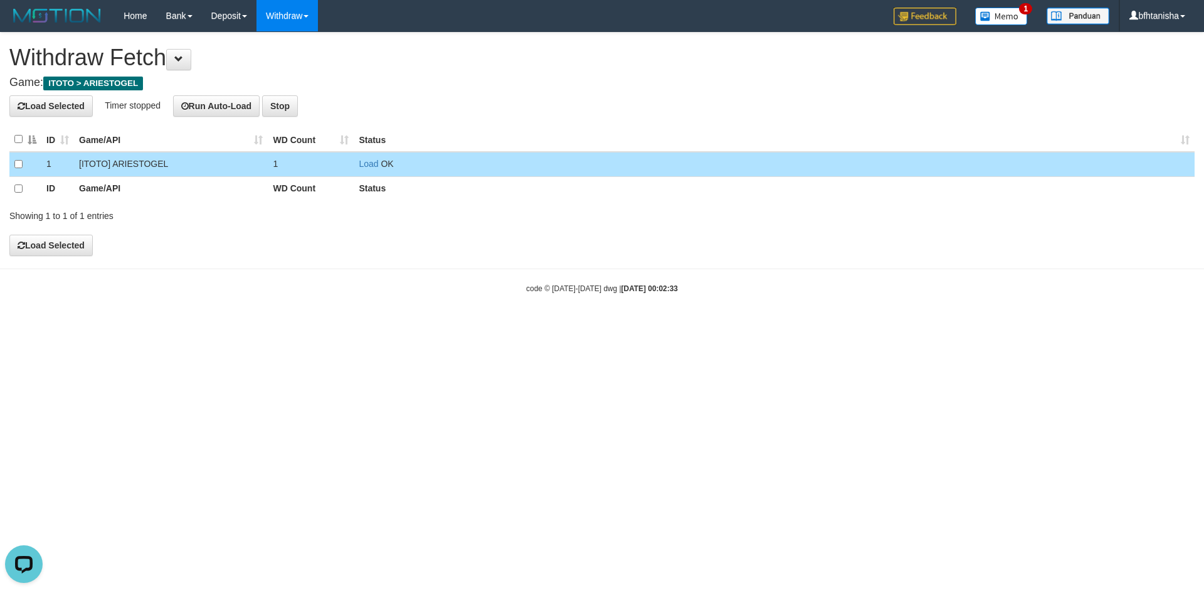
click at [363, 172] on td "Load OK" at bounding box center [774, 164] width 841 height 25
click at [368, 167] on link "Load" at bounding box center [368, 164] width 19 height 10
click at [376, 164] on link "Load" at bounding box center [368, 164] width 19 height 10
click at [369, 170] on td "Load OK" at bounding box center [774, 164] width 841 height 25
click at [366, 164] on link "Load" at bounding box center [368, 164] width 19 height 10
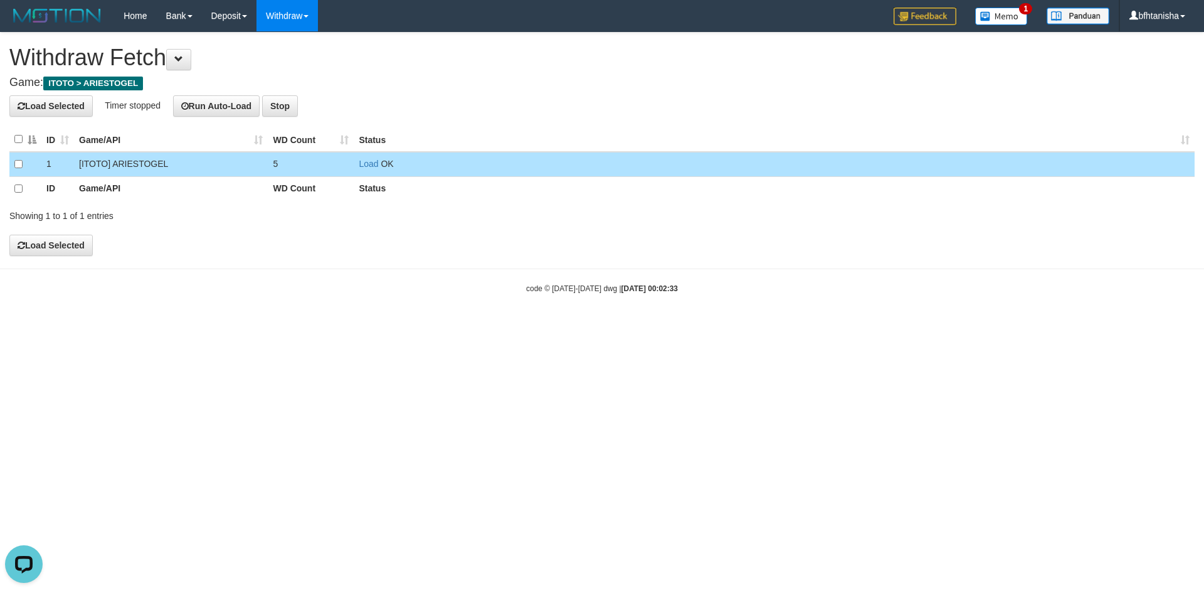
click at [371, 170] on td "Load OK" at bounding box center [774, 164] width 841 height 25
click at [371, 167] on link "Load" at bounding box center [368, 164] width 19 height 10
click at [376, 161] on link "Load" at bounding box center [368, 164] width 19 height 10
click at [376, 169] on td "Load OK" at bounding box center [774, 164] width 841 height 25
click at [373, 165] on link "Load" at bounding box center [368, 164] width 19 height 10
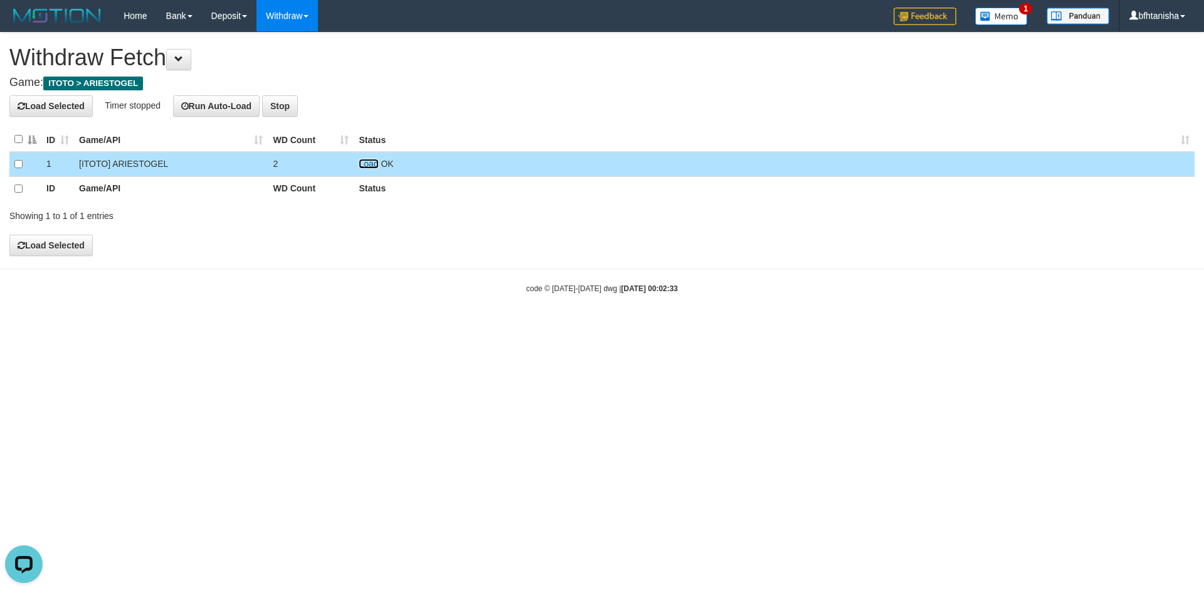
click at [363, 162] on link "Load" at bounding box center [368, 164] width 19 height 10
click at [365, 162] on link "Load" at bounding box center [368, 164] width 19 height 10
click at [356, 156] on td "Load OK" at bounding box center [774, 164] width 841 height 25
click at [361, 157] on td "Load OK" at bounding box center [774, 164] width 841 height 25
click at [366, 162] on link "Load" at bounding box center [368, 164] width 19 height 10
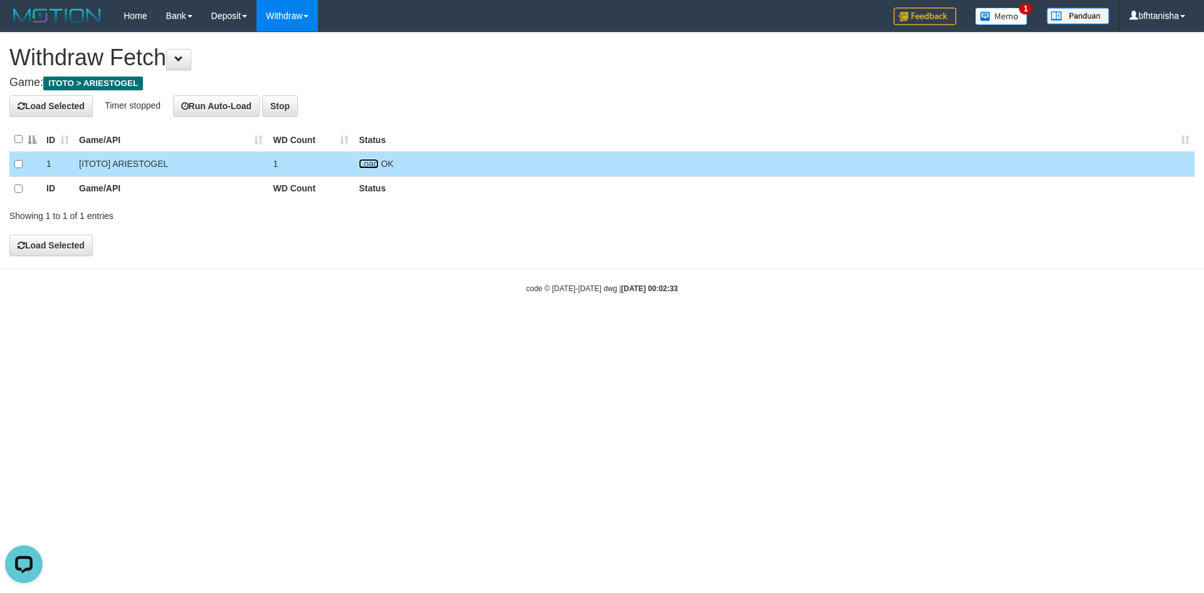
click at [361, 161] on link "Load" at bounding box center [368, 164] width 19 height 10
click at [369, 169] on td "Load OK" at bounding box center [774, 164] width 841 height 25
click at [368, 168] on link "Load" at bounding box center [368, 164] width 19 height 10
click at [375, 164] on link "Load" at bounding box center [368, 164] width 19 height 10
click at [365, 159] on link "Load" at bounding box center [368, 164] width 19 height 10
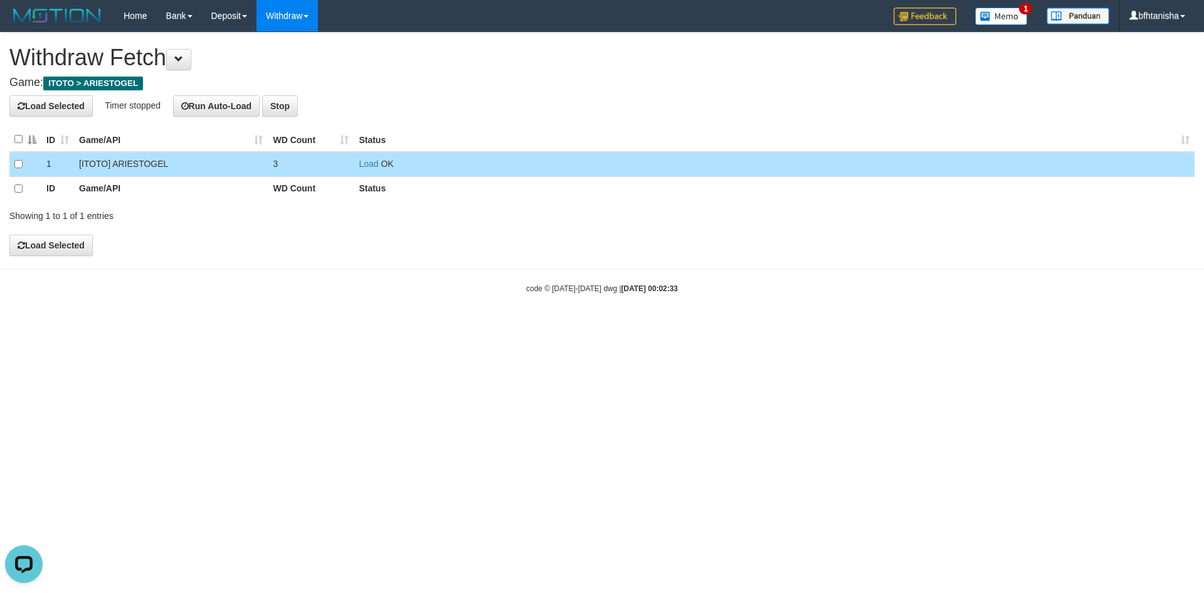
click at [364, 156] on td "Load OK" at bounding box center [774, 164] width 841 height 25
click at [366, 166] on link "Load" at bounding box center [368, 164] width 19 height 10
click at [368, 167] on link "Load" at bounding box center [368, 164] width 19 height 10
click at [366, 174] on td "Load OK" at bounding box center [774, 164] width 841 height 25
click at [368, 166] on link "Load" at bounding box center [368, 164] width 19 height 10
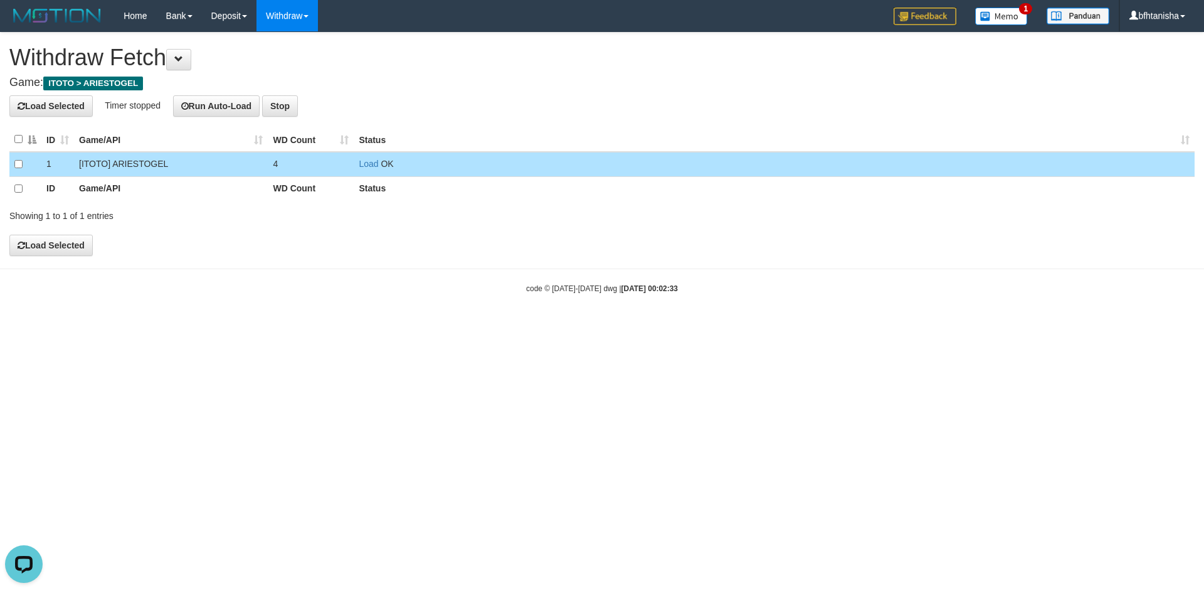
click at [366, 174] on td "Load OK" at bounding box center [774, 164] width 841 height 25
click at [370, 162] on link "Load" at bounding box center [368, 164] width 19 height 10
click at [363, 166] on link "Load" at bounding box center [368, 164] width 19 height 10
click at [369, 166] on link "Load" at bounding box center [368, 164] width 19 height 10
click at [368, 164] on link "Load" at bounding box center [368, 164] width 19 height 10
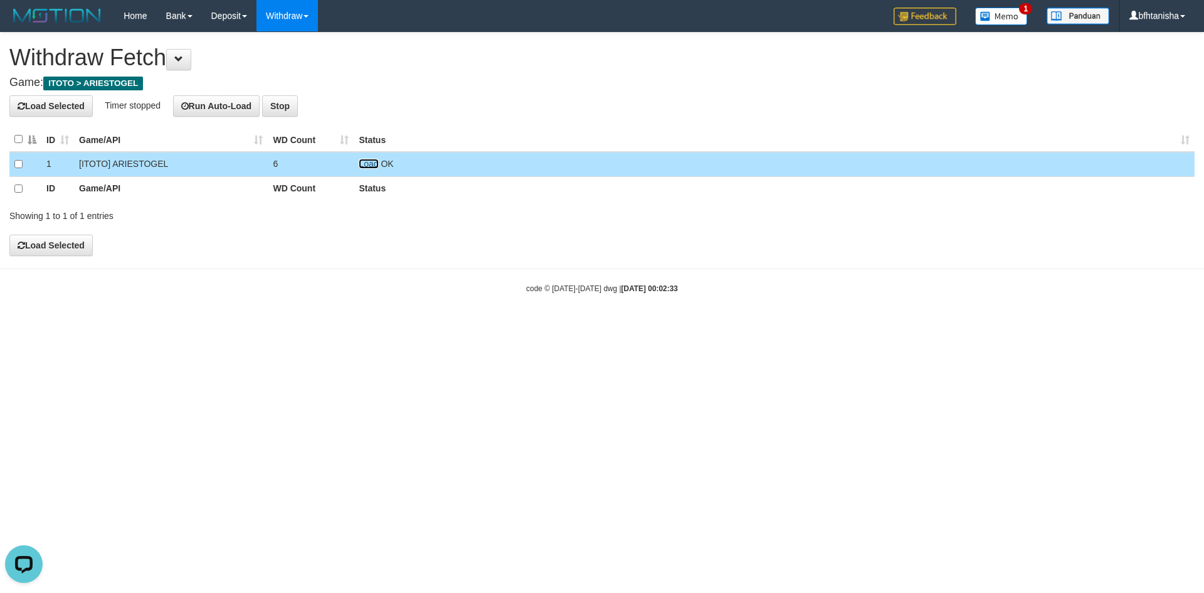
click at [359, 161] on link "Load" at bounding box center [368, 164] width 19 height 10
click at [370, 168] on link "Load" at bounding box center [368, 164] width 19 height 10
click at [366, 158] on td "Load OK" at bounding box center [774, 164] width 841 height 25
click at [364, 160] on link "Load" at bounding box center [368, 164] width 19 height 10
click at [376, 164] on link "Load" at bounding box center [368, 164] width 19 height 10
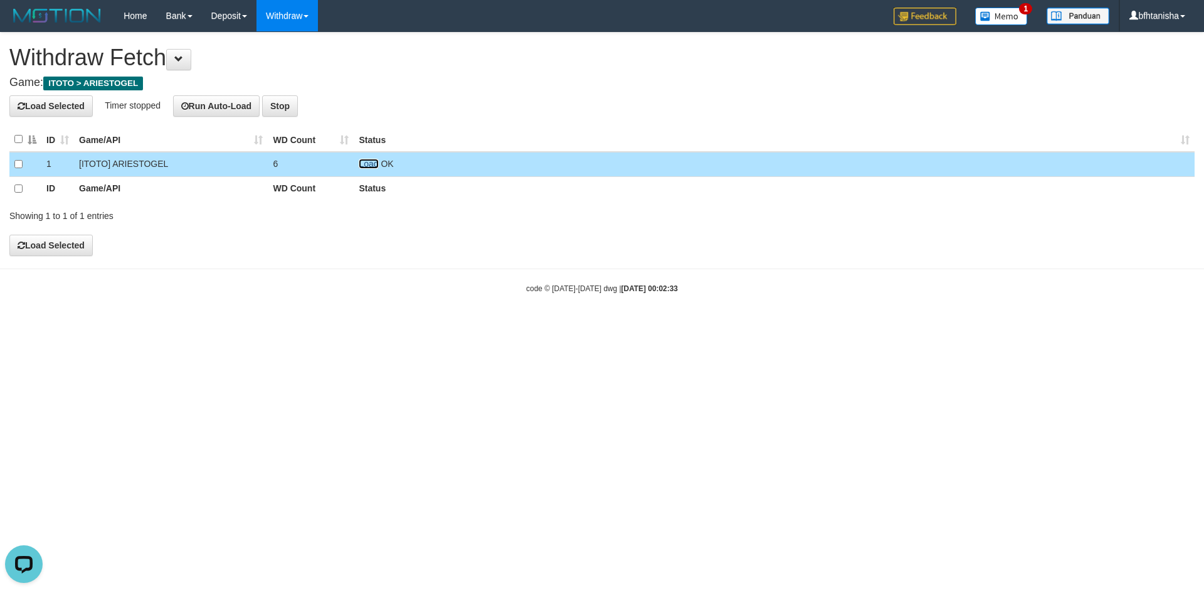
click at [367, 164] on link "Load" at bounding box center [368, 164] width 19 height 10
click at [357, 162] on td "Load OK" at bounding box center [774, 164] width 841 height 25
click at [364, 164] on link "Load" at bounding box center [368, 164] width 19 height 10
click at [371, 167] on link "Load" at bounding box center [368, 164] width 19 height 10
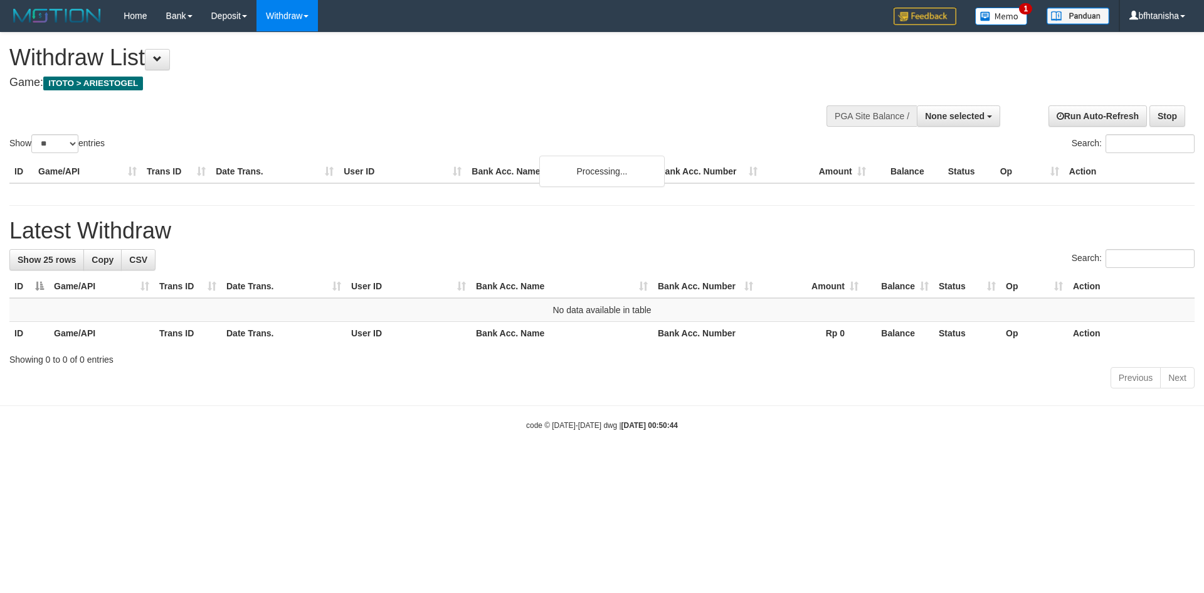
select select
select select "**"
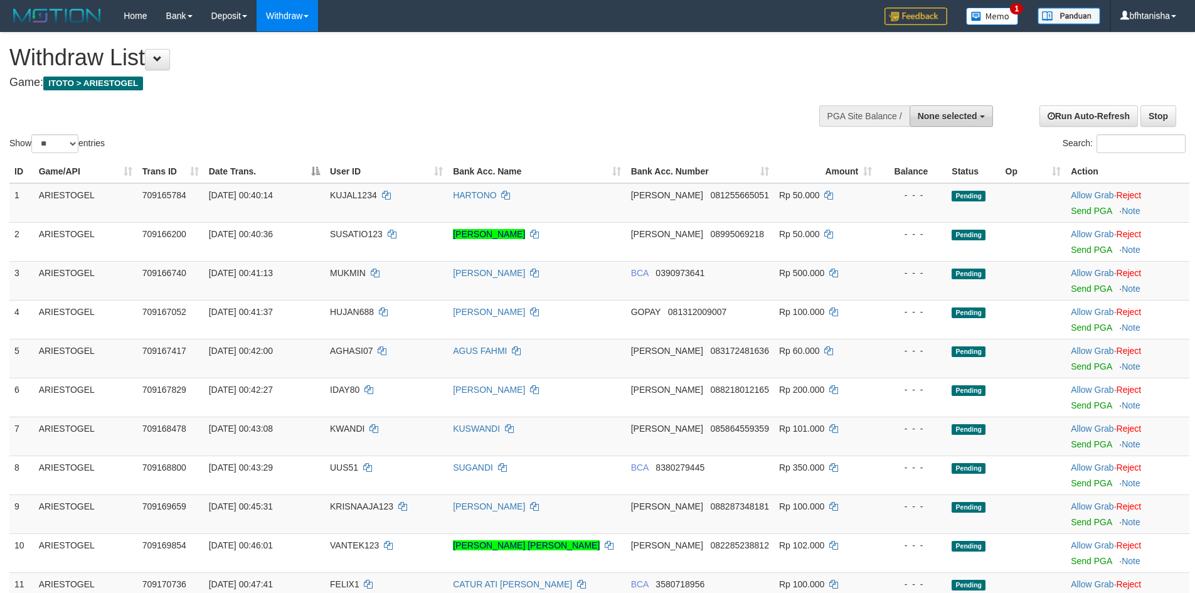
click at [976, 105] on button "None selected" at bounding box center [951, 115] width 83 height 21
click at [898, 175] on label "[ITOTO] ARIESTOGEL" at bounding box center [928, 179] width 127 height 16
select select "***"
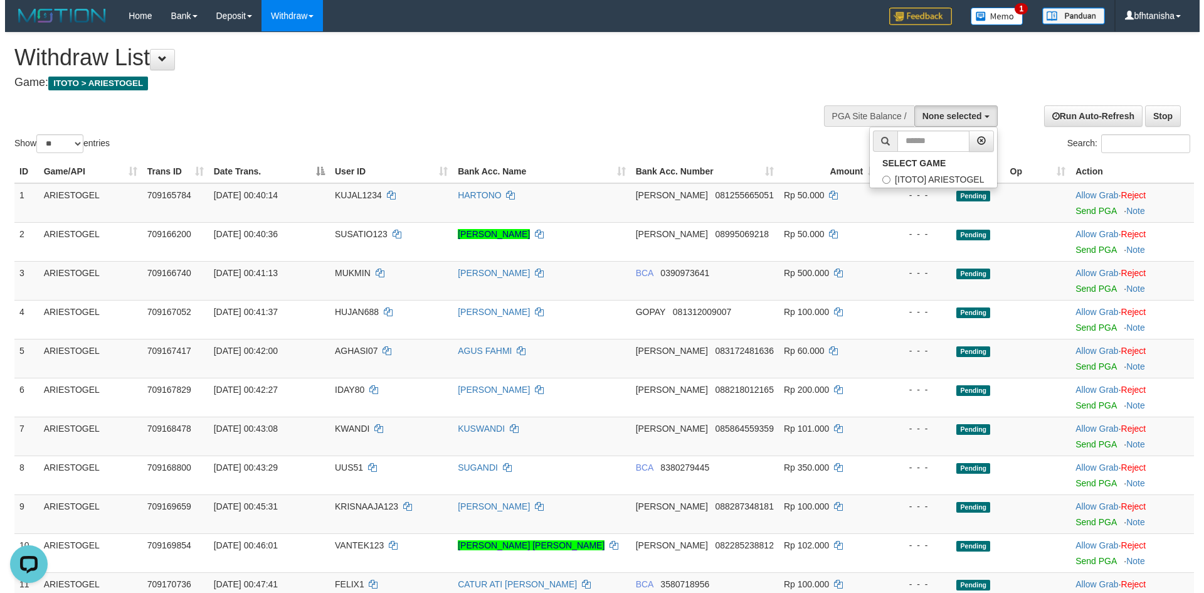
scroll to position [11, 0]
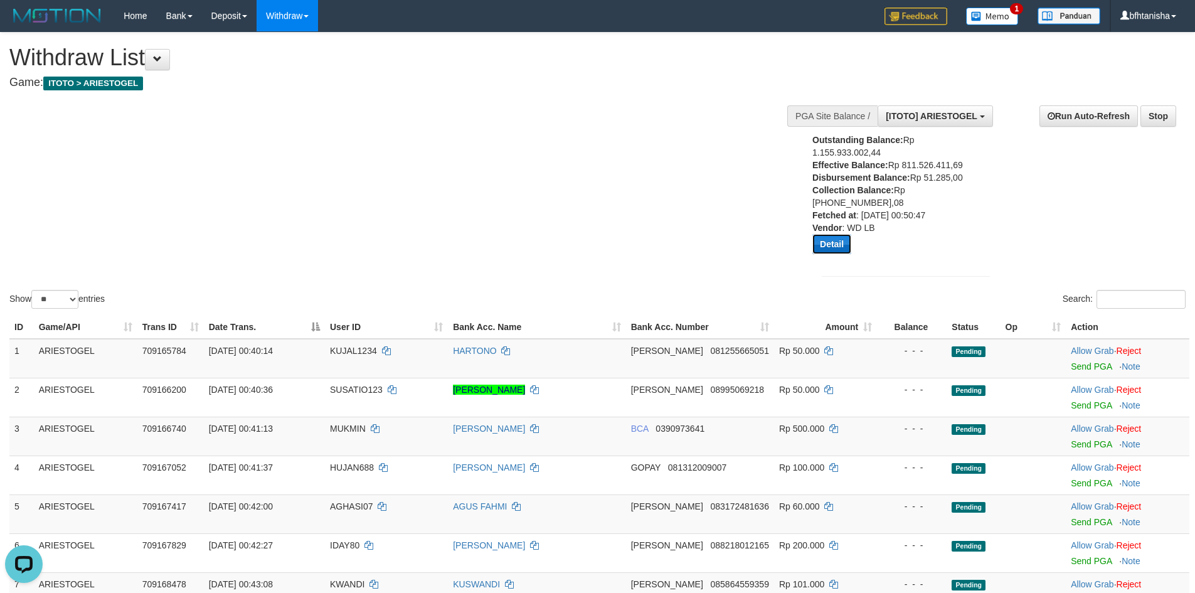
click at [830, 238] on button "Detail" at bounding box center [831, 244] width 39 height 20
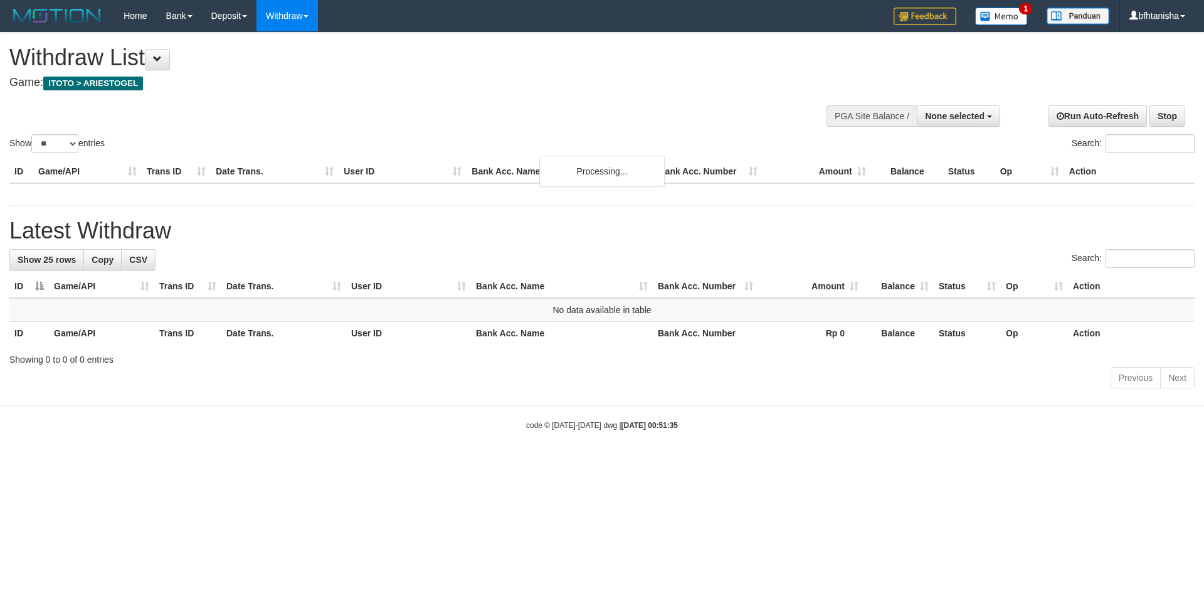
select select
select select "**"
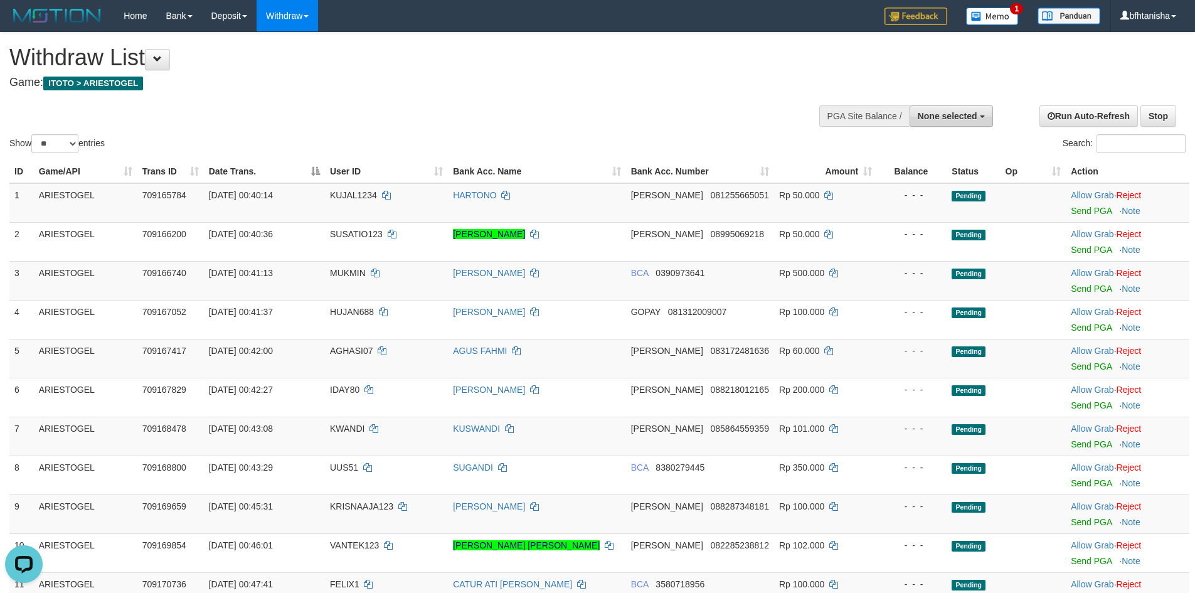
click at [930, 114] on span "None selected" at bounding box center [948, 116] width 60 height 10
click at [901, 171] on label "[ITOTO] ARIESTOGEL" at bounding box center [928, 179] width 127 height 16
select select "***"
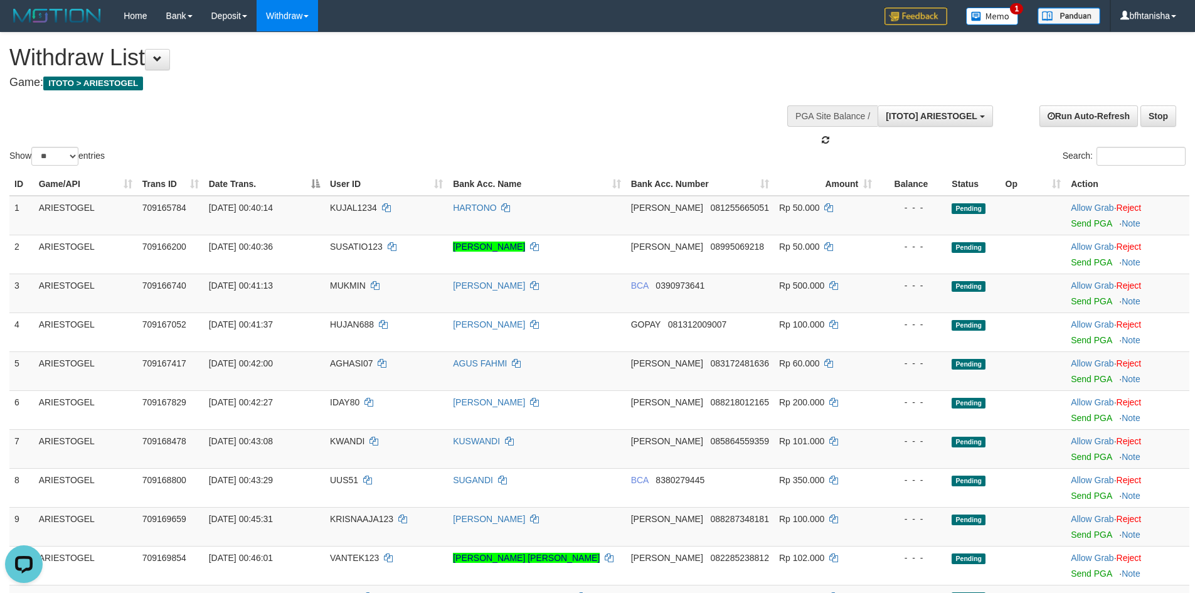
scroll to position [11, 0]
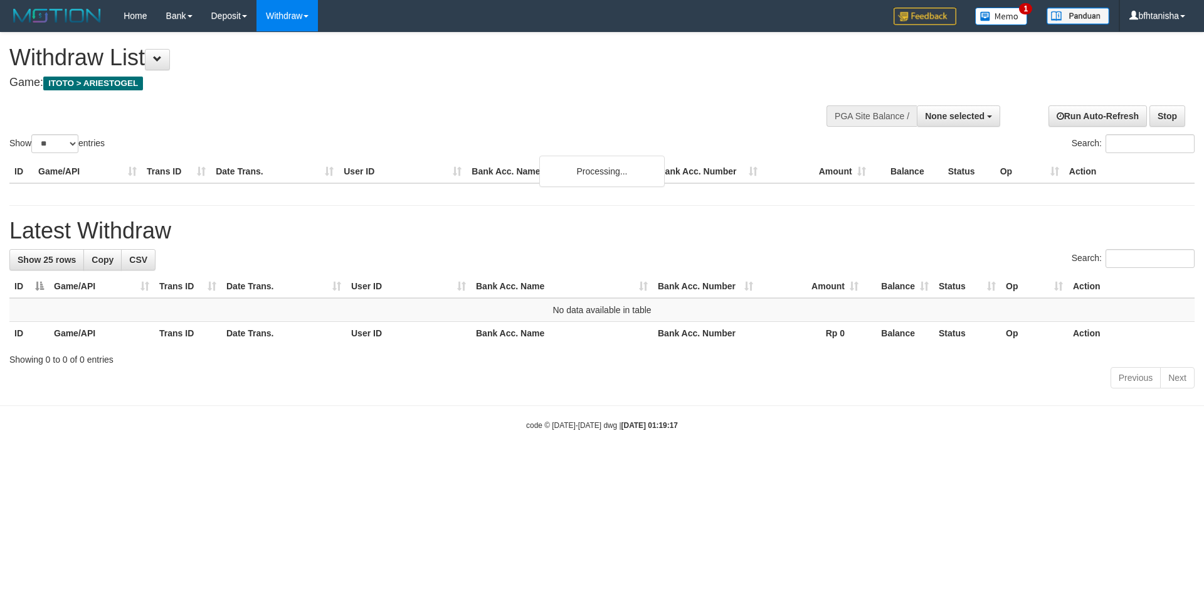
select select
select select "**"
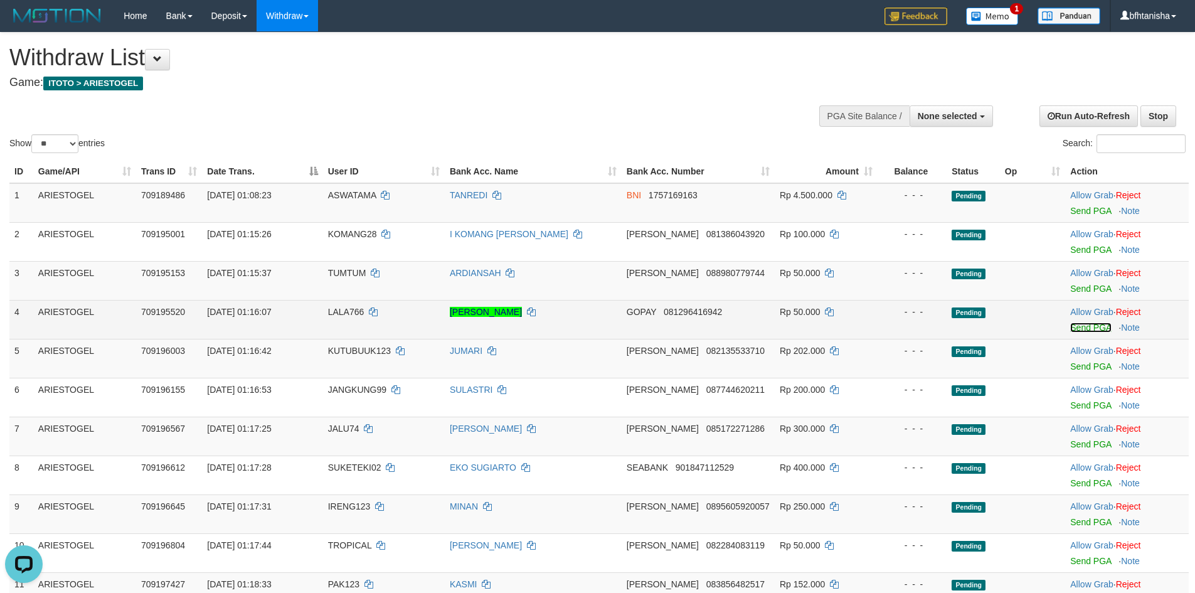
drag, startPoint x: 1102, startPoint y: 331, endPoint x: 1095, endPoint y: 301, distance: 30.9
click at [1102, 331] on link "Send PGA" at bounding box center [1090, 327] width 41 height 10
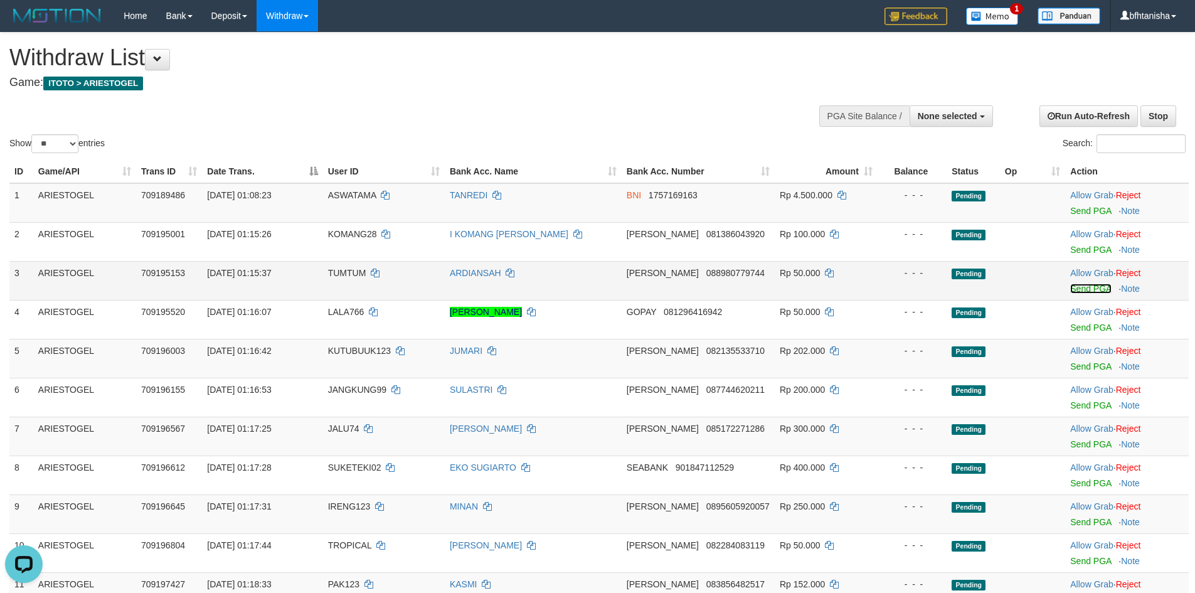
click at [1090, 292] on link "Send PGA" at bounding box center [1090, 289] width 41 height 10
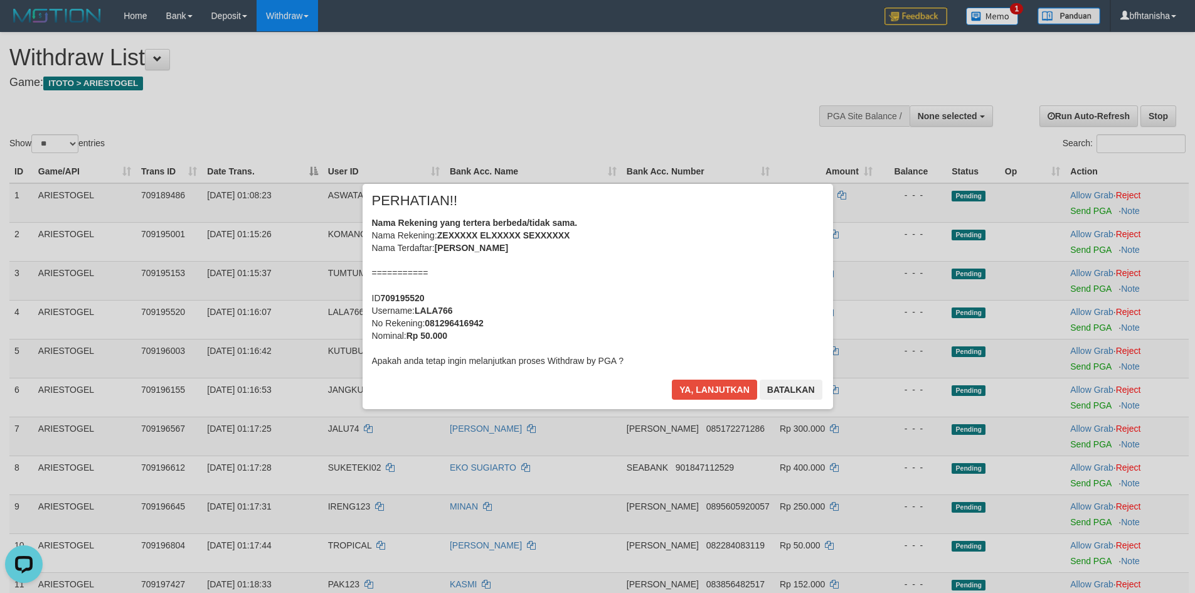
click at [1085, 252] on div "× PERHATIAN!! Nama Rekening yang tertera berbeda/tidak sama. Nama Rekening: ZEX…" at bounding box center [597, 296] width 1195 height 275
click at [686, 390] on button "Ya, lanjutkan" at bounding box center [714, 390] width 85 height 20
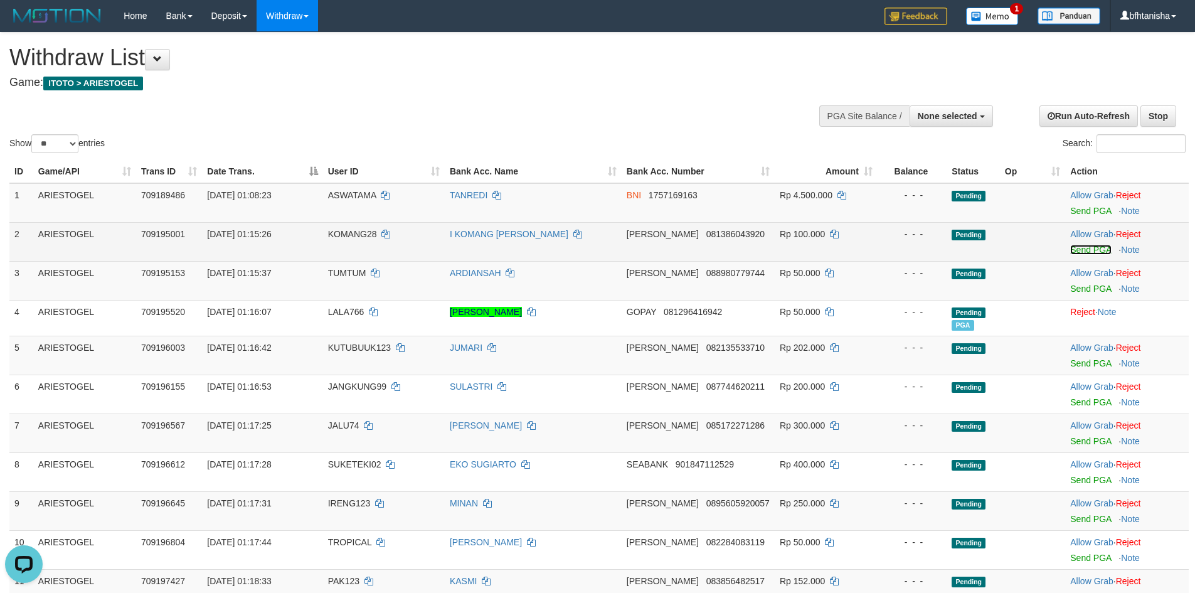
click at [1093, 253] on link "Send PGA" at bounding box center [1090, 250] width 41 height 10
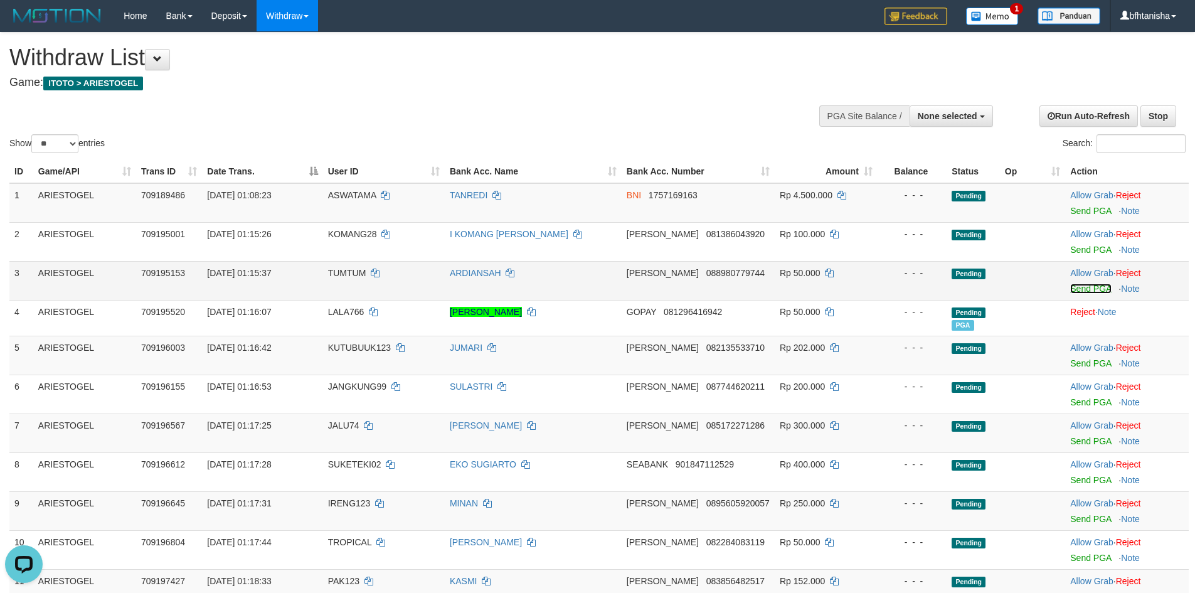
click at [1083, 290] on link "Send PGA" at bounding box center [1090, 289] width 41 height 10
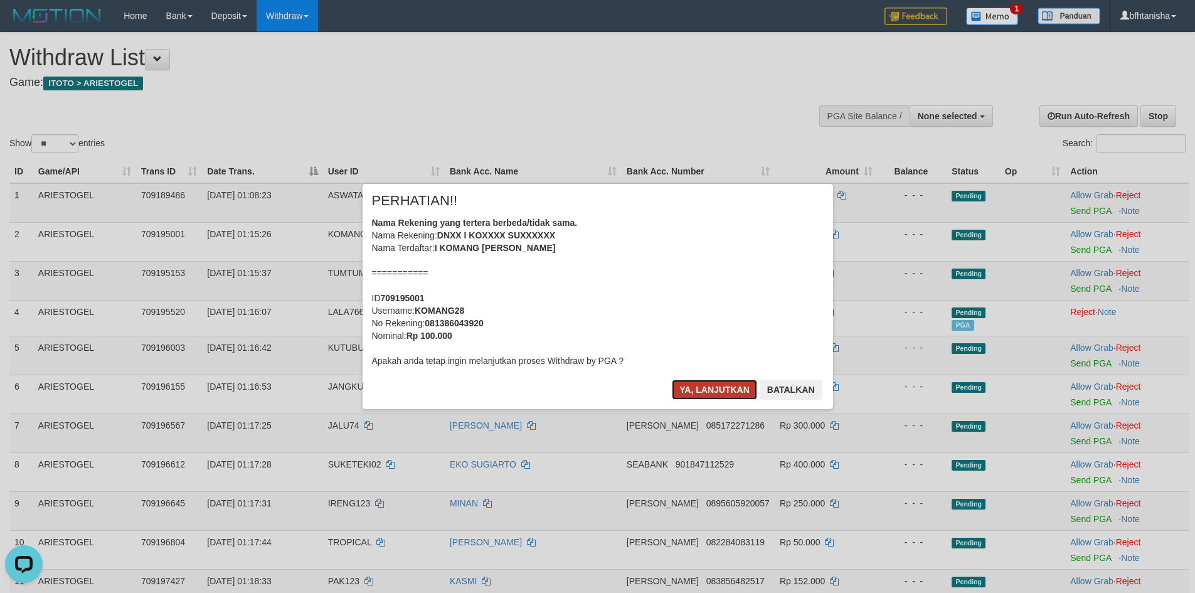
click at [710, 390] on button "Ya, lanjutkan" at bounding box center [714, 390] width 85 height 20
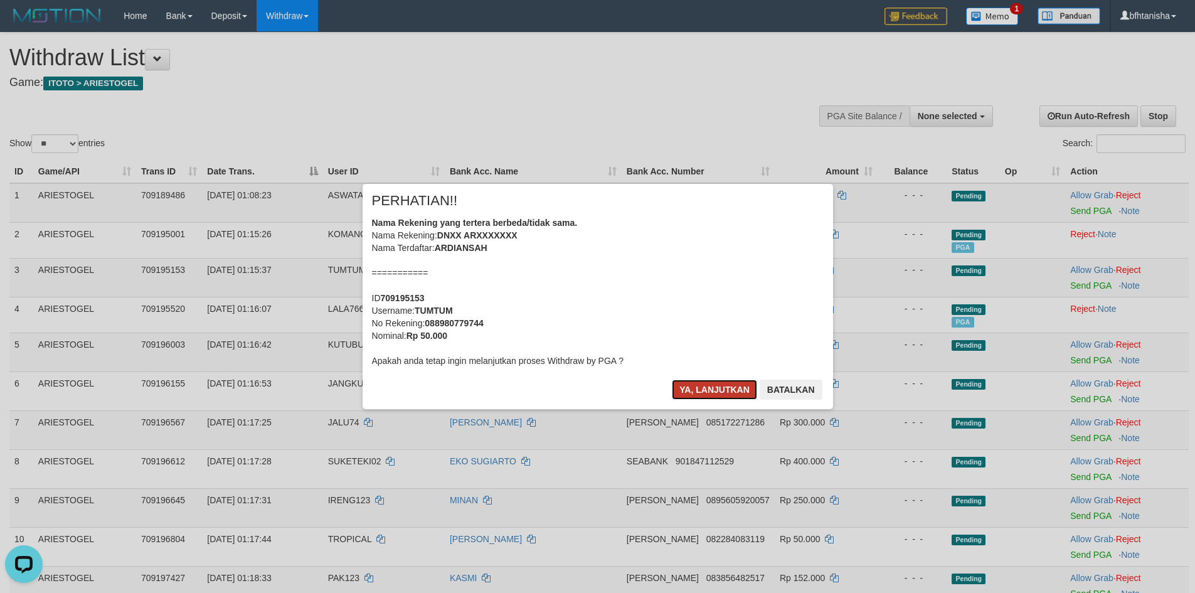
click at [721, 382] on button "Ya, lanjutkan" at bounding box center [714, 390] width 85 height 20
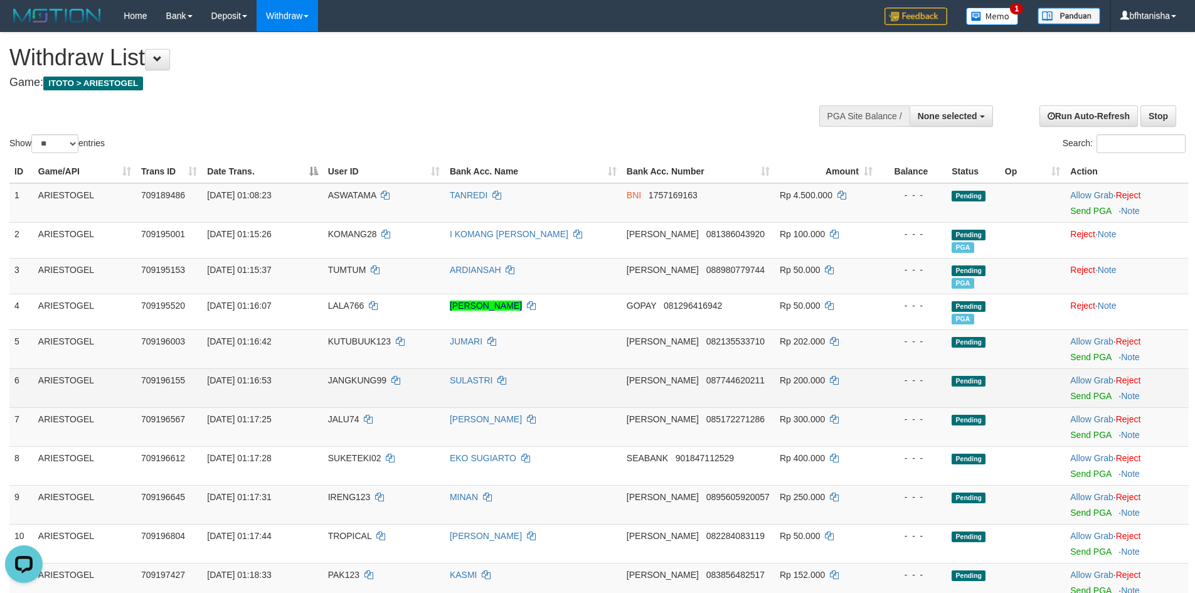
click at [721, 382] on span "087744620211" at bounding box center [735, 380] width 58 height 10
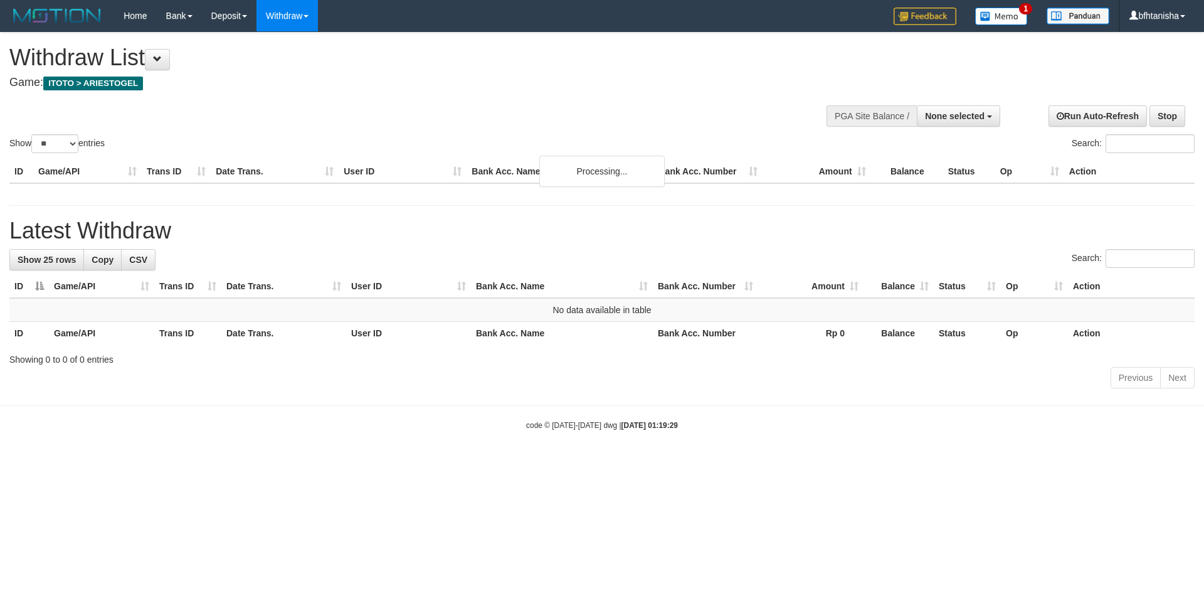
select select
select select "**"
select select
select select "**"
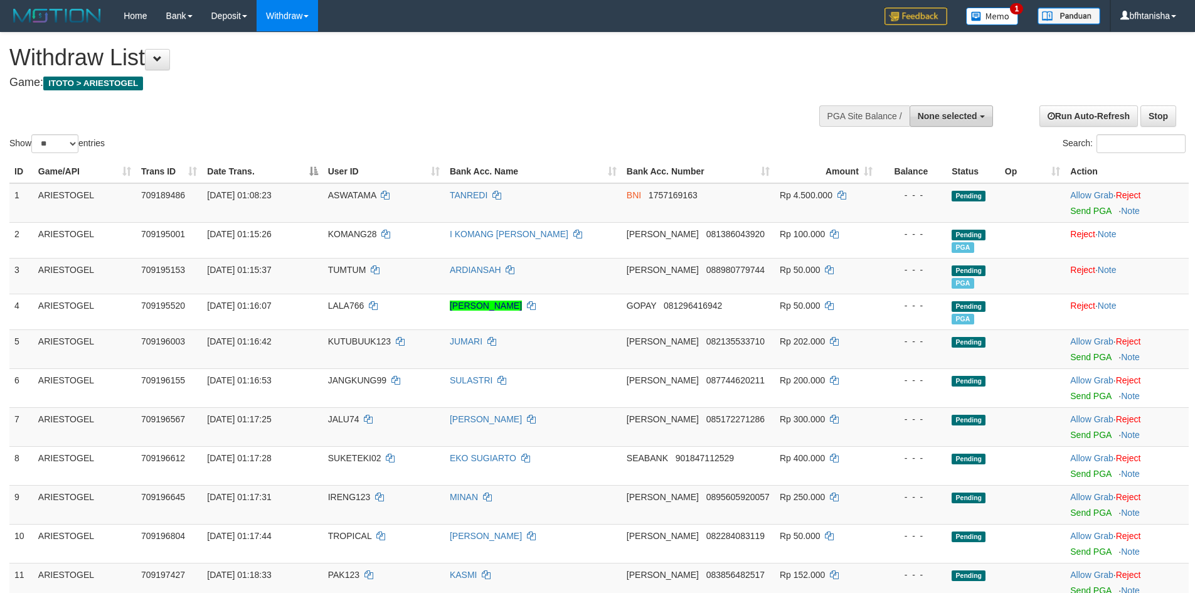
click at [978, 107] on button "None selected" at bounding box center [951, 115] width 83 height 21
click at [900, 179] on label "[ITOTO] ARIESTOGEL" at bounding box center [928, 179] width 127 height 16
select select "***"
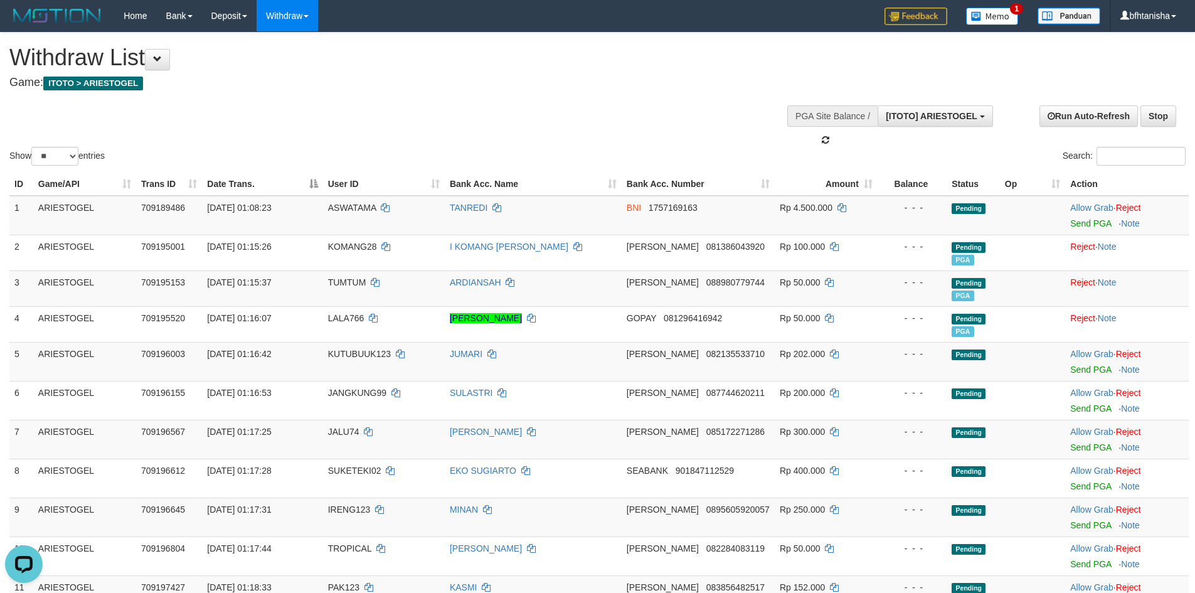
scroll to position [11, 0]
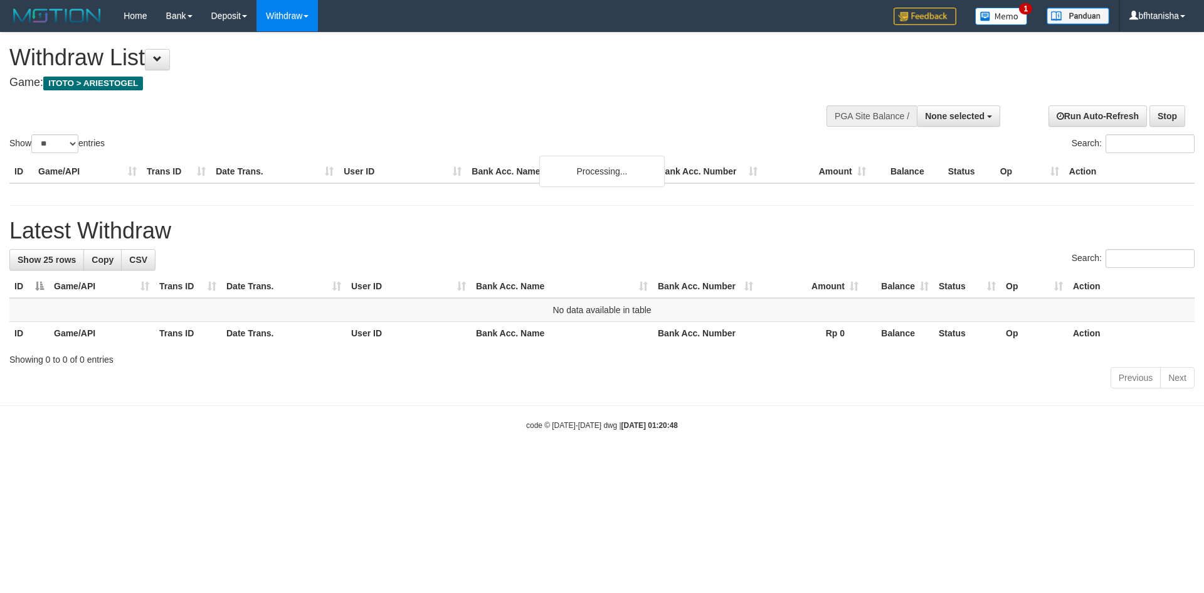
select select
select select "**"
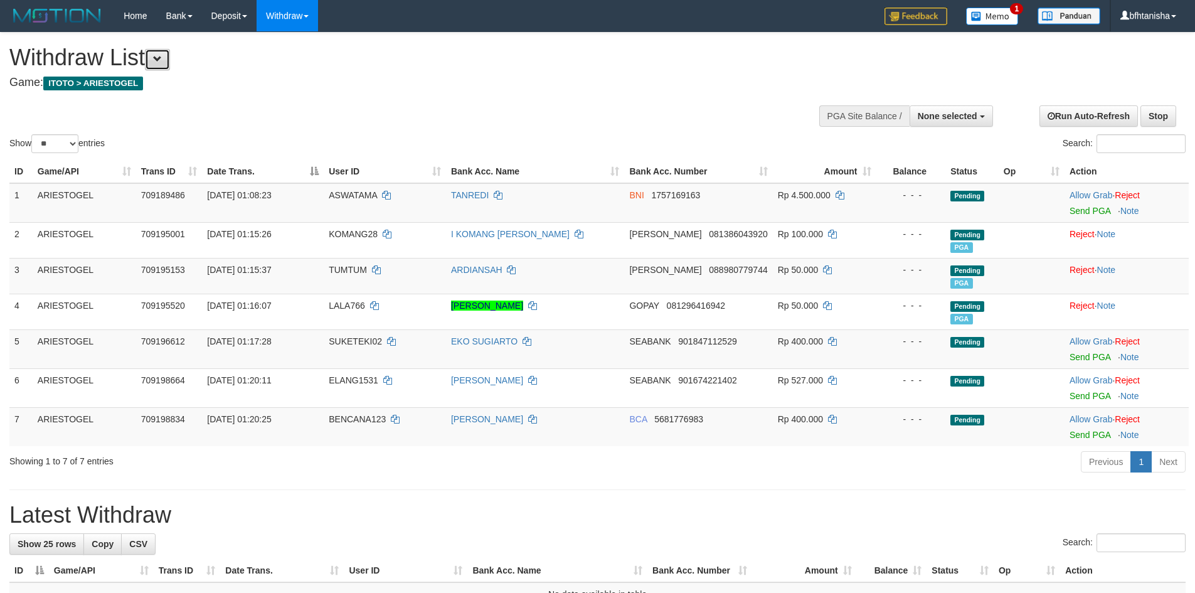
click at [154, 70] on button at bounding box center [157, 59] width 25 height 21
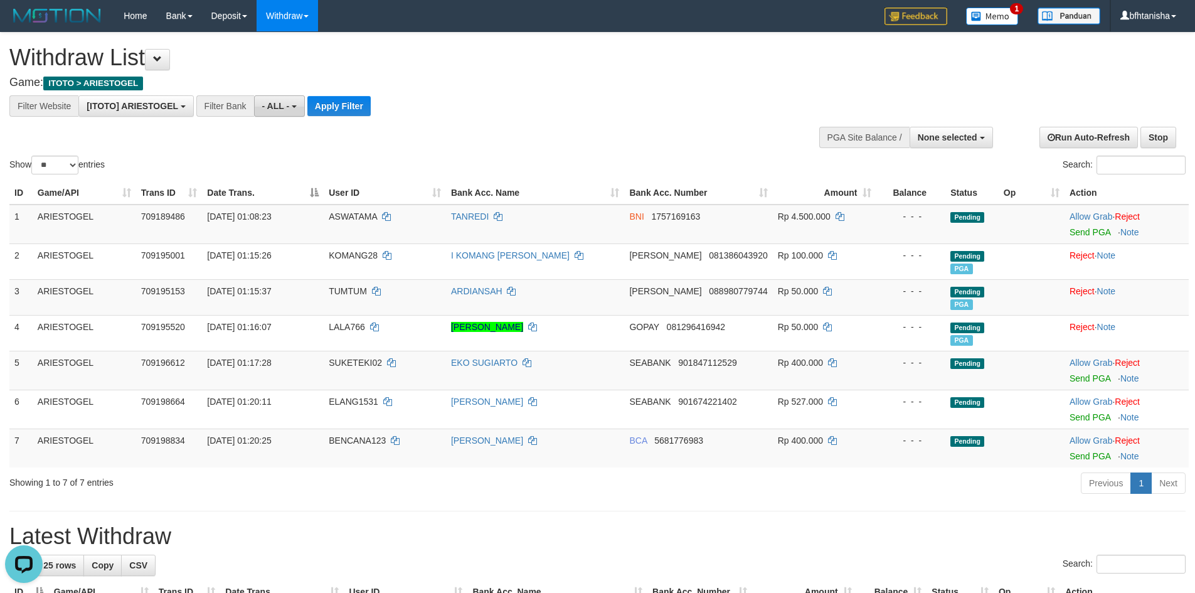
click at [263, 108] on span "- ALL -" at bounding box center [276, 106] width 28 height 10
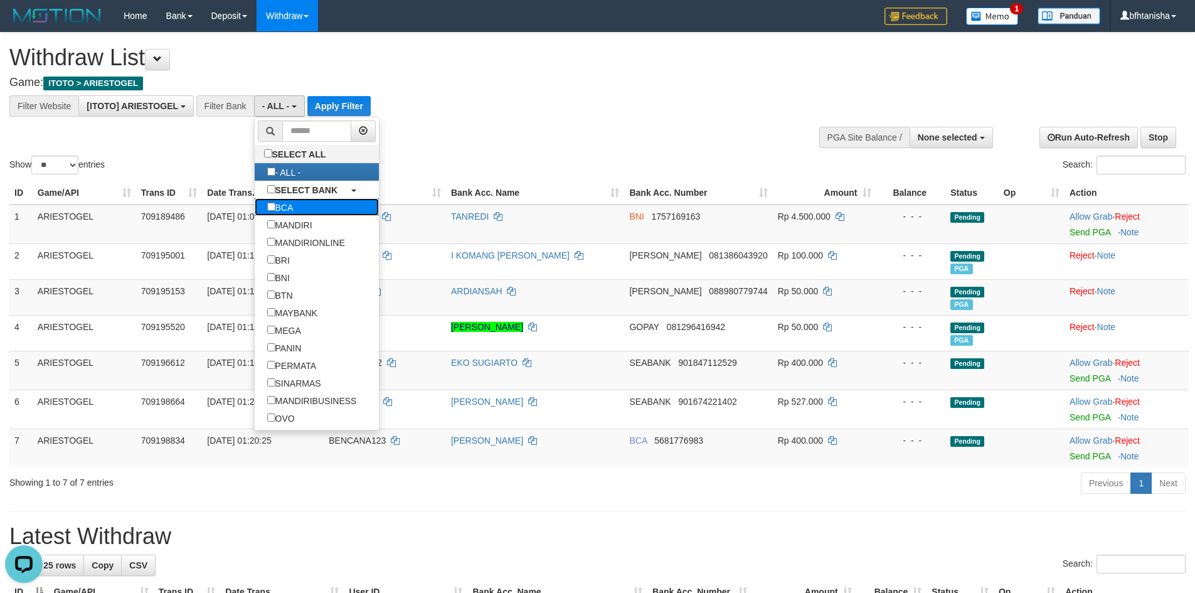
click at [290, 200] on label "BCA" at bounding box center [280, 207] width 51 height 18
select select "***"
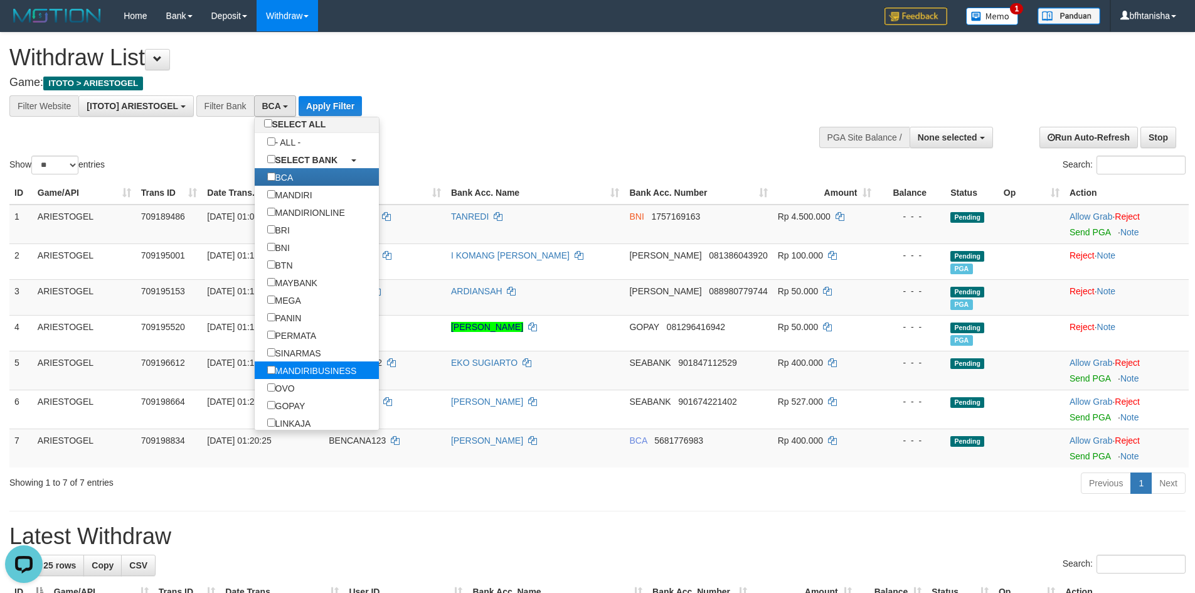
scroll to position [83, 0]
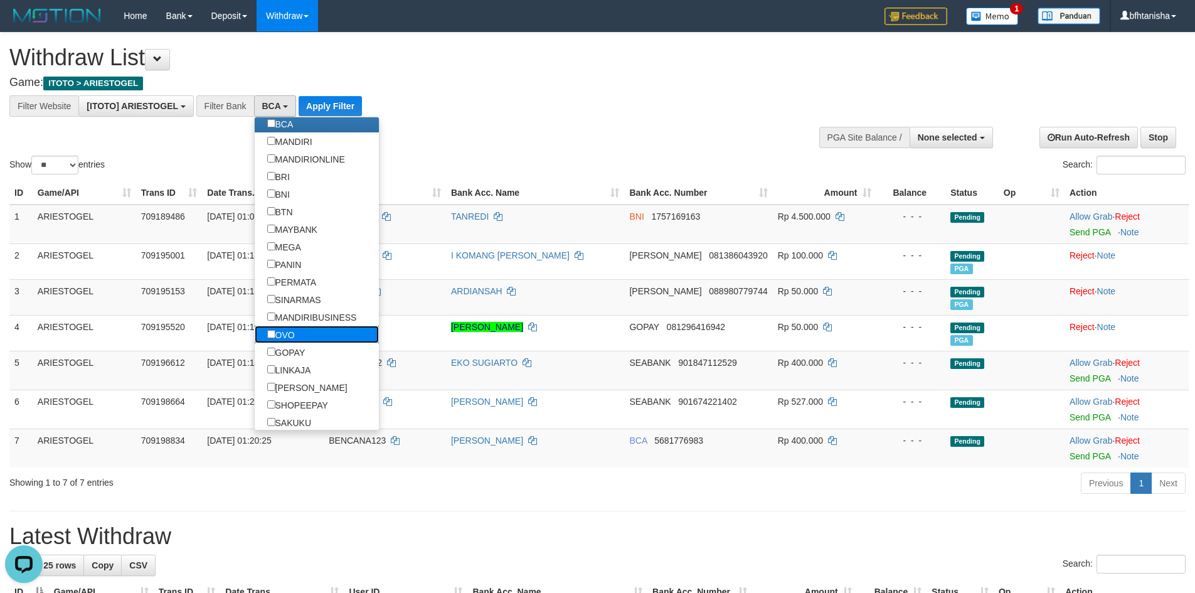
click at [289, 336] on label "OVO" at bounding box center [281, 335] width 53 height 18
click at [285, 348] on label "GOPAY" at bounding box center [286, 352] width 63 height 18
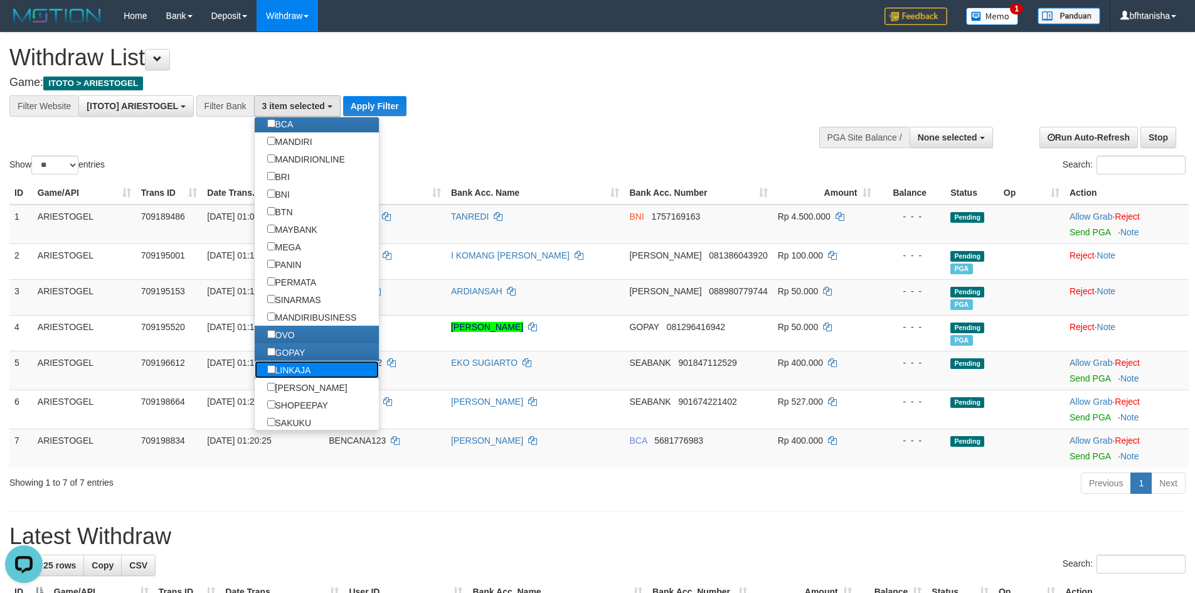
click at [294, 368] on label "LINKAJA" at bounding box center [289, 370] width 69 height 18
click at [293, 383] on label "[PERSON_NAME]" at bounding box center [307, 387] width 105 height 18
click at [398, 107] on button "Apply Filter" at bounding box center [374, 106] width 63 height 20
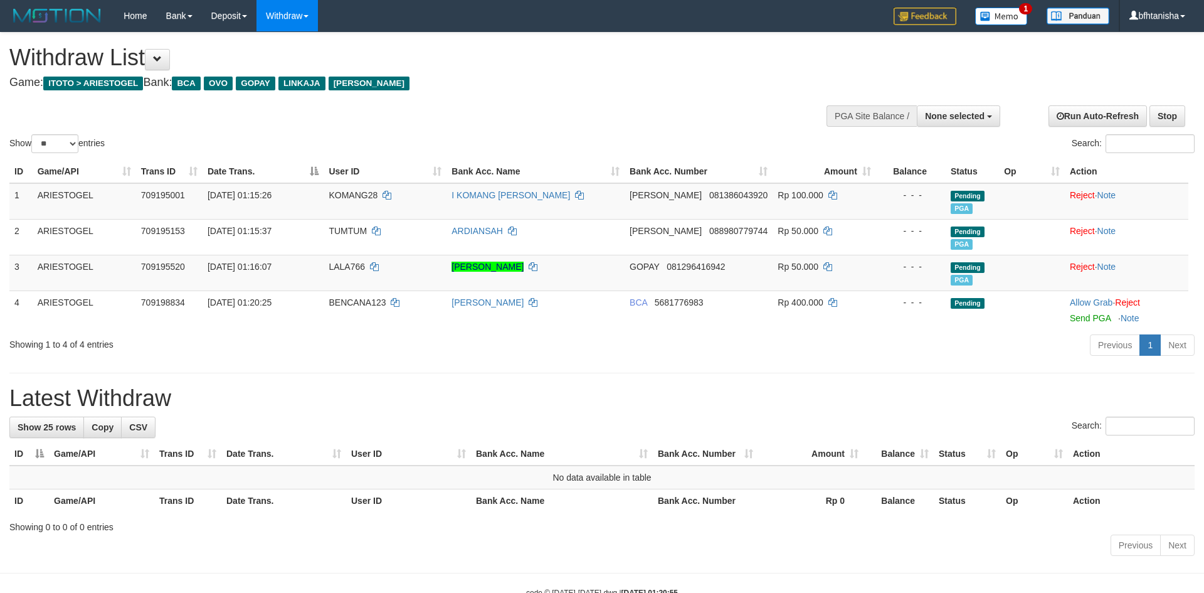
select select
select select "**"
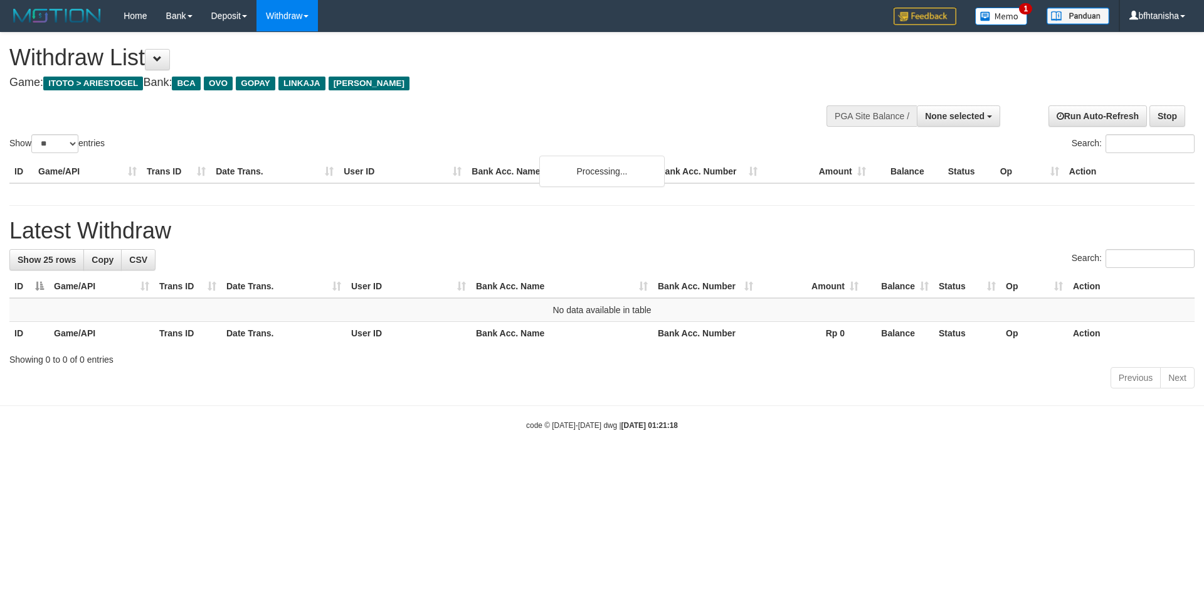
select select
select select "**"
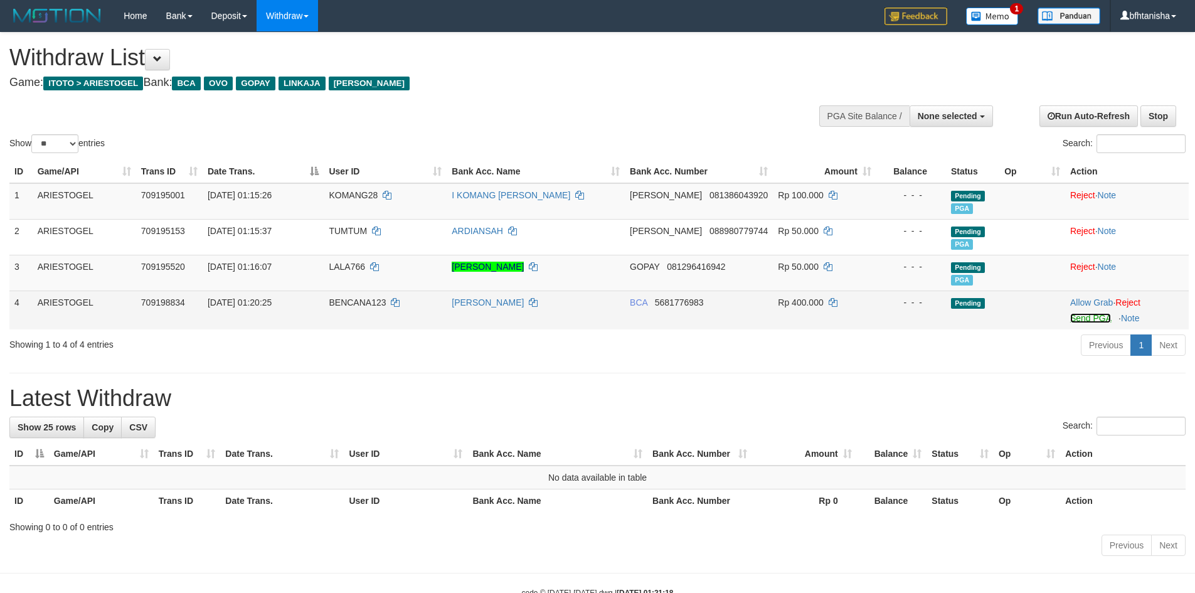
click at [1082, 319] on link "Send PGA" at bounding box center [1090, 318] width 41 height 10
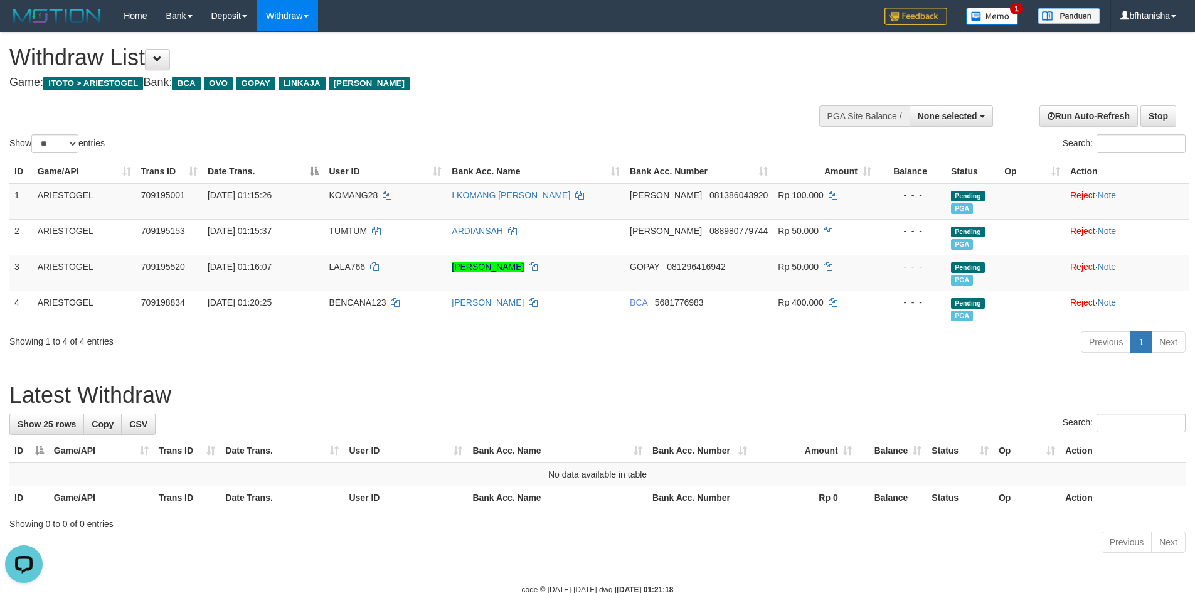
click at [830, 385] on h1 "Latest Withdraw" at bounding box center [597, 395] width 1176 height 25
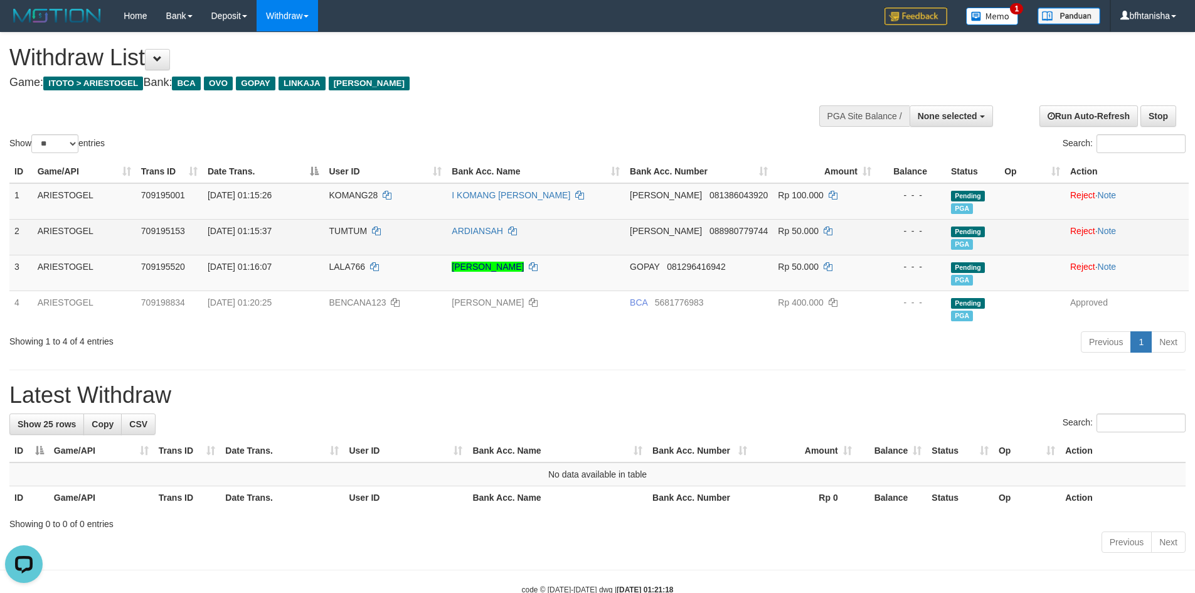
click at [710, 235] on span "088980779744" at bounding box center [739, 231] width 58 height 10
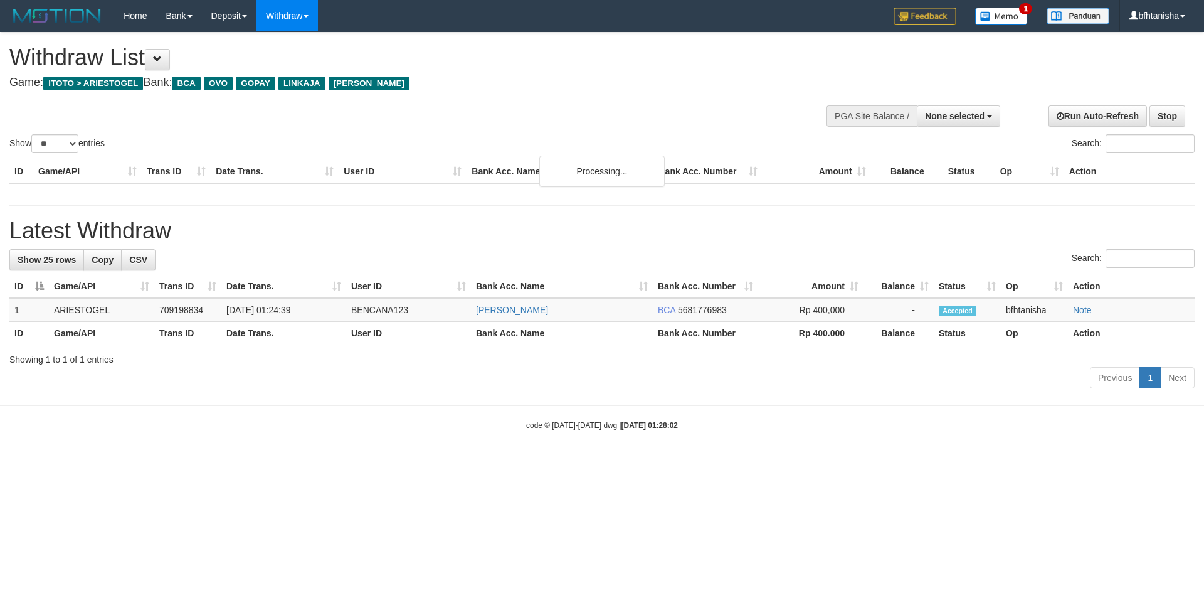
select select
select select "**"
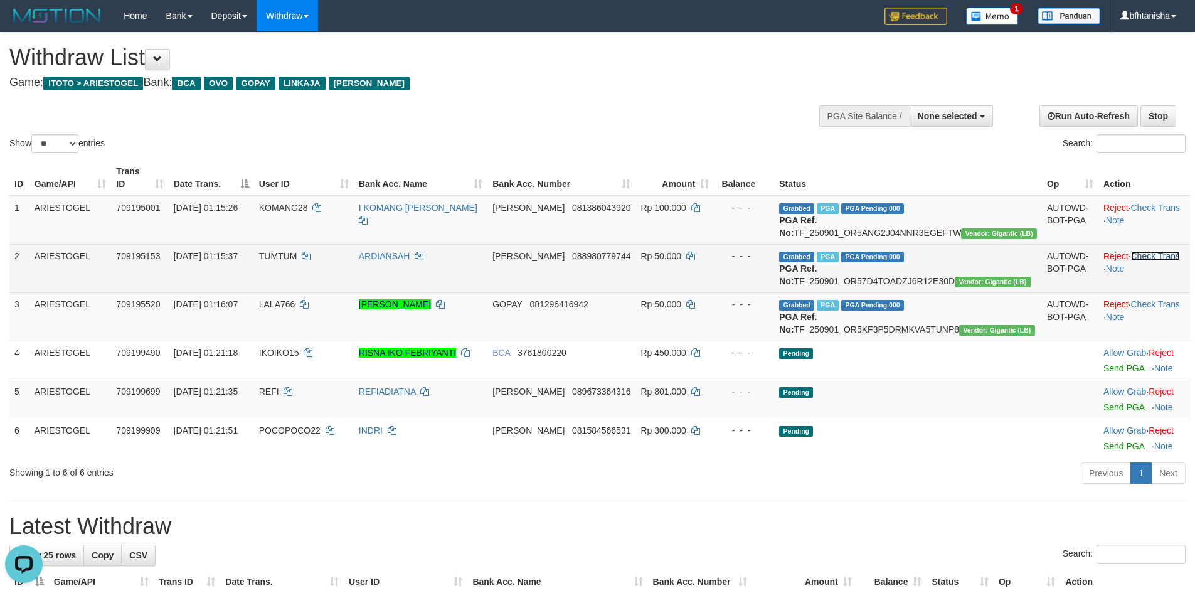
click at [1149, 258] on link "Check Trans" at bounding box center [1156, 256] width 50 height 10
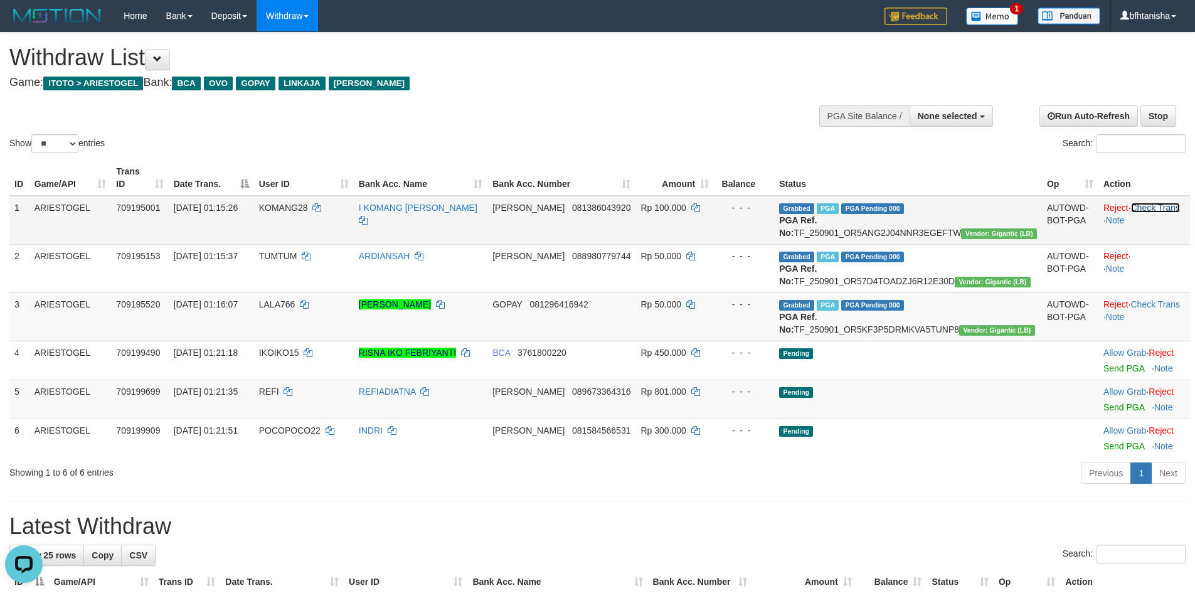
click at [1137, 203] on link "Check Trans" at bounding box center [1156, 208] width 50 height 10
click at [1151, 309] on link "Check Trans" at bounding box center [1156, 304] width 50 height 10
click at [954, 104] on div at bounding box center [906, 115] width 168 height 38
click at [967, 122] on button "None selected" at bounding box center [951, 115] width 83 height 21
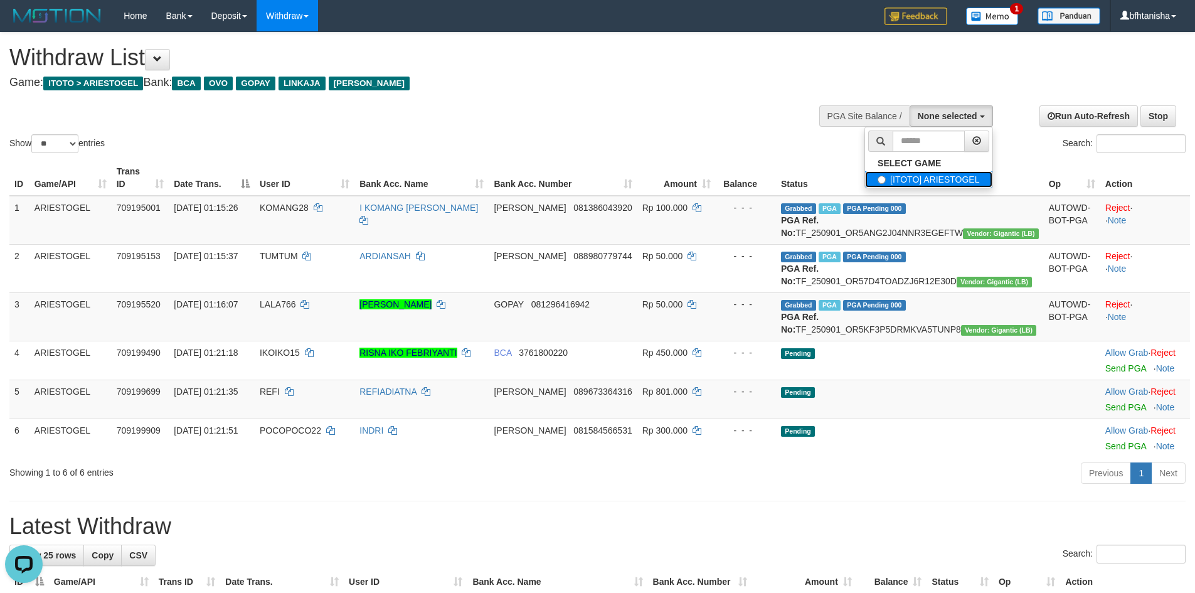
click at [932, 186] on label "[ITOTO] ARIESTOGEL" at bounding box center [928, 179] width 127 height 16
select select "***"
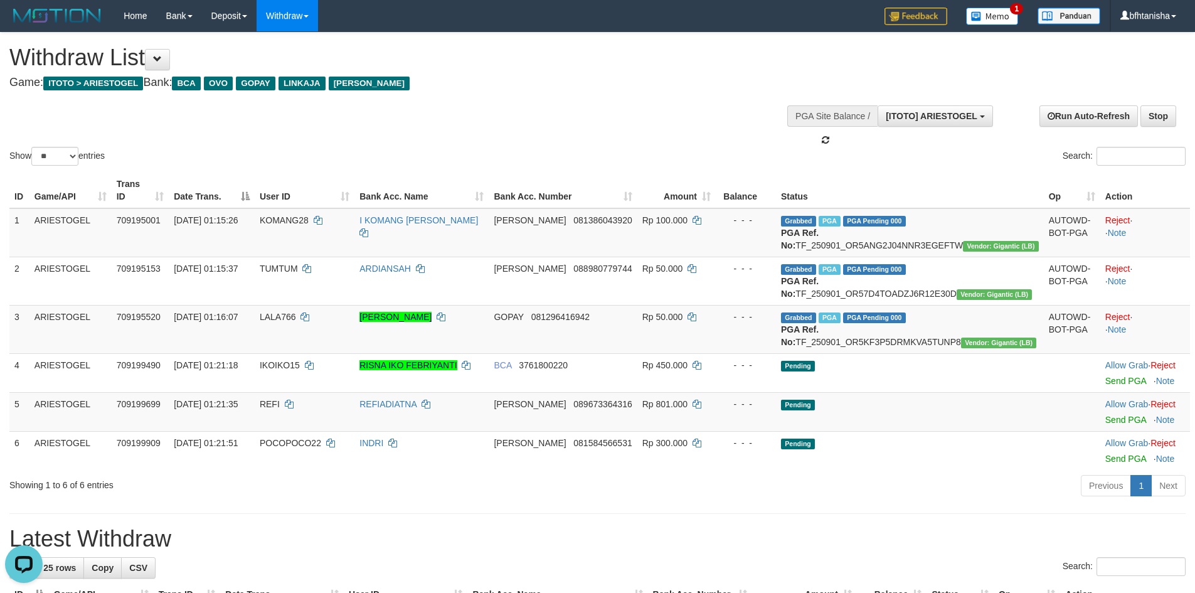
scroll to position [11, 0]
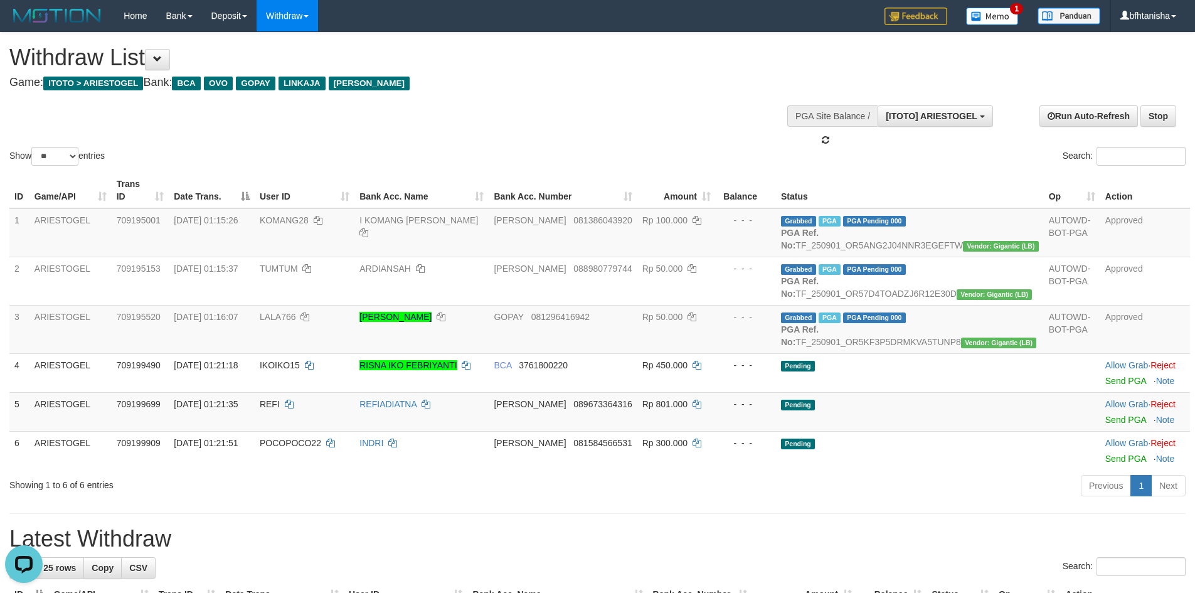
click at [776, 193] on th "Balance" at bounding box center [746, 191] width 60 height 36
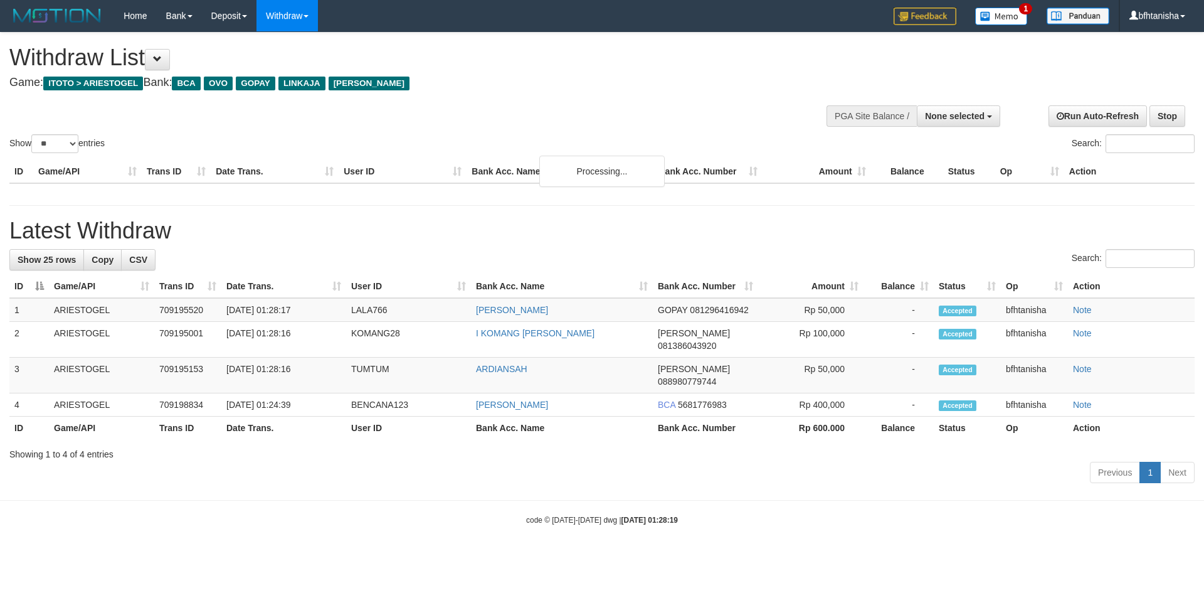
select select
select select "**"
select select
select select "**"
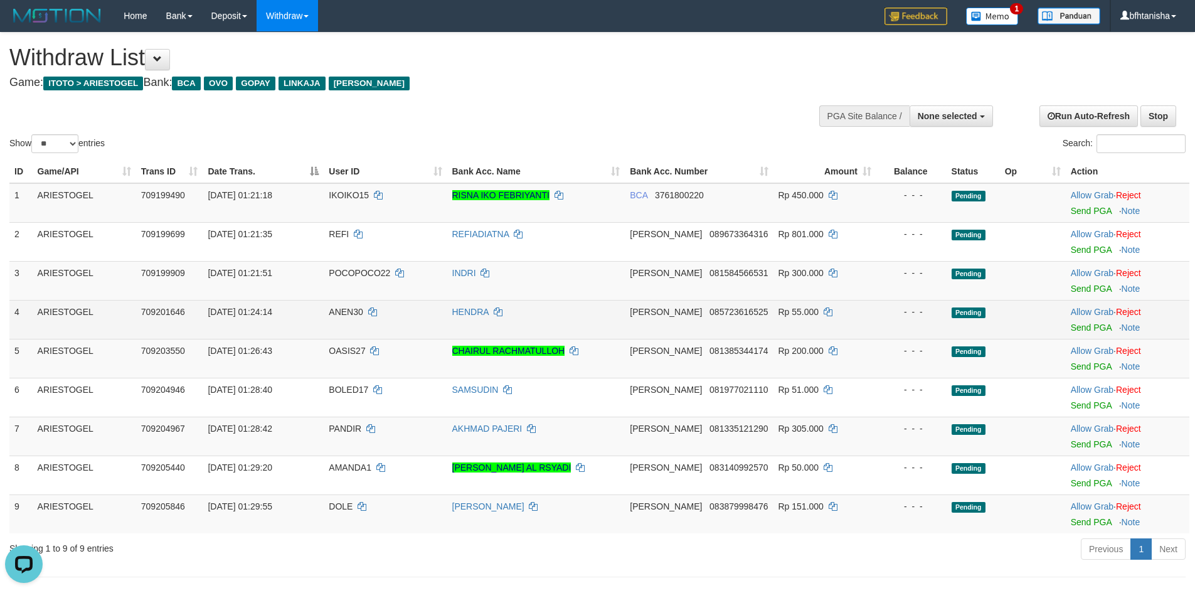
click at [713, 317] on td "[PERSON_NAME] 085723616525" at bounding box center [699, 319] width 148 height 39
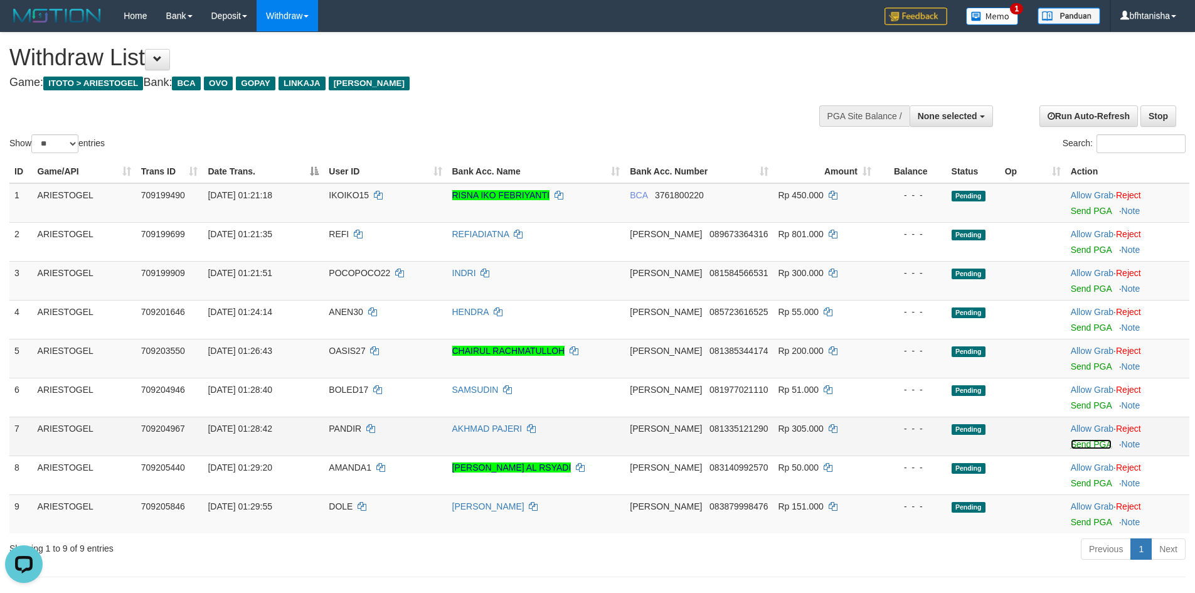
click at [1078, 445] on link "Send PGA" at bounding box center [1091, 444] width 41 height 10
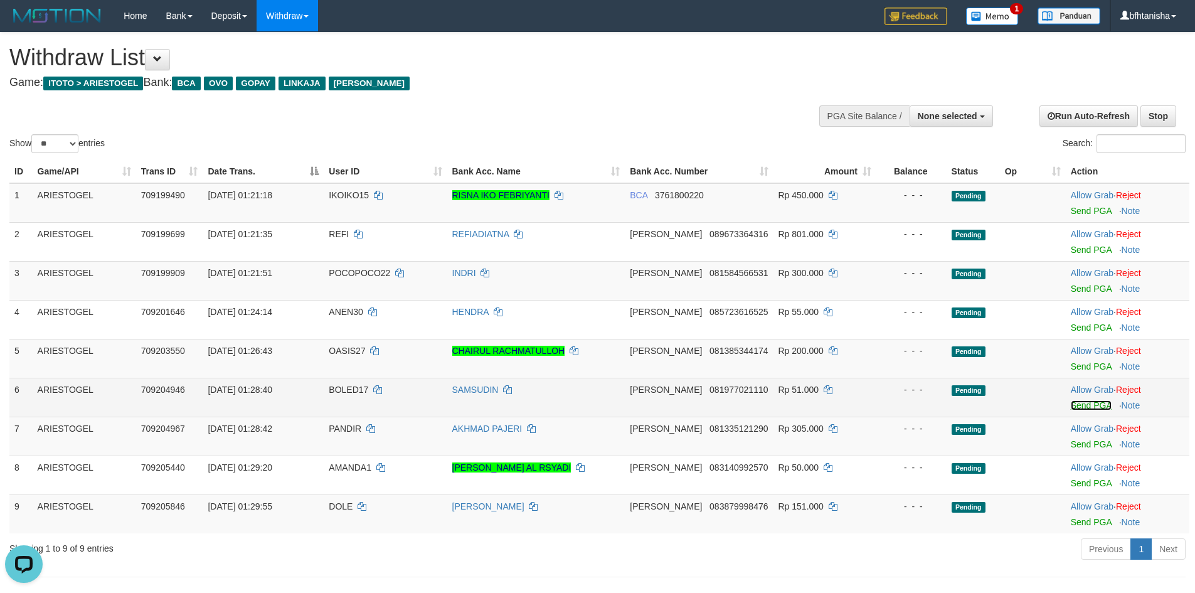
click at [1078, 402] on link "Send PGA" at bounding box center [1091, 405] width 41 height 10
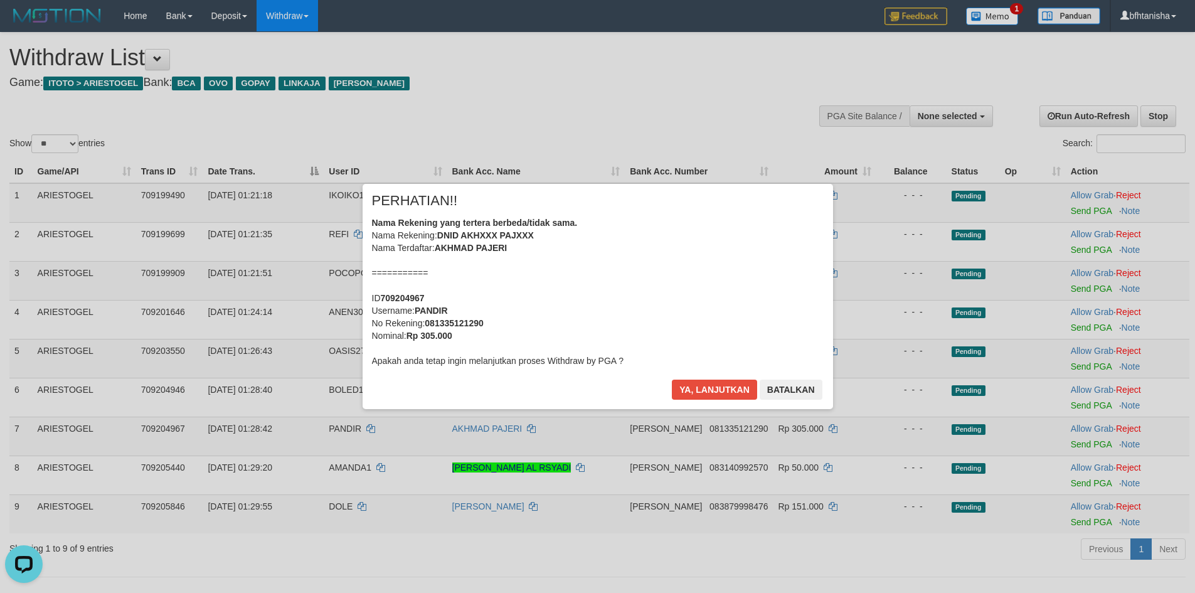
click at [1082, 366] on div "× PERHATIAN!! Nama Rekening yang tertera berbeda/tidak sama. Nama Rekening: DNI…" at bounding box center [597, 296] width 1195 height 275
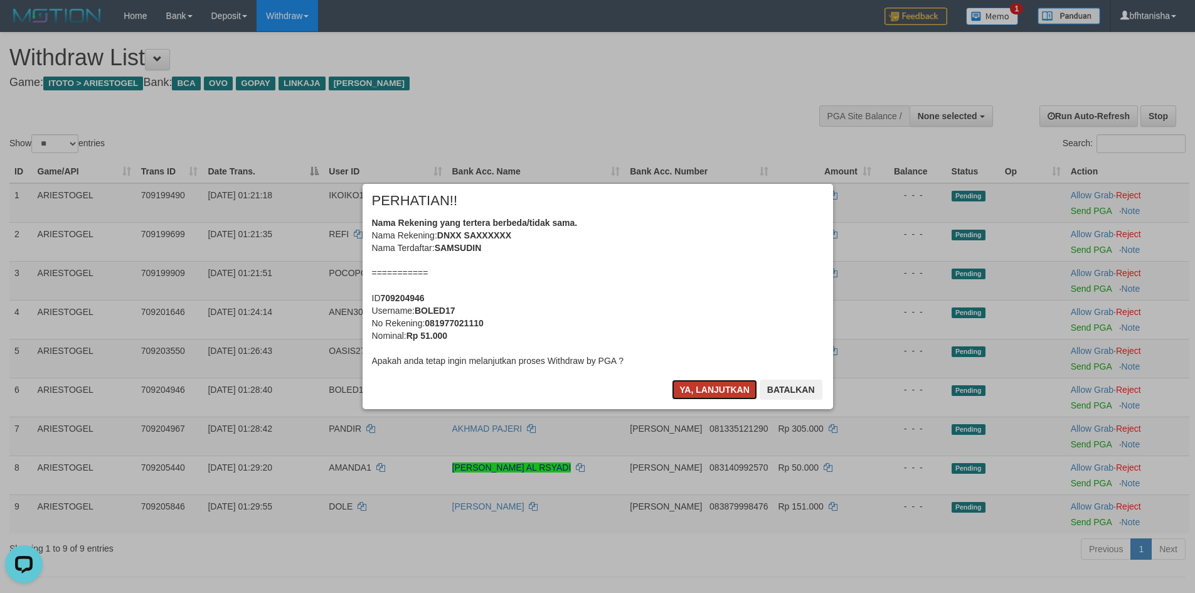
click at [684, 388] on button "Ya, lanjutkan" at bounding box center [714, 390] width 85 height 20
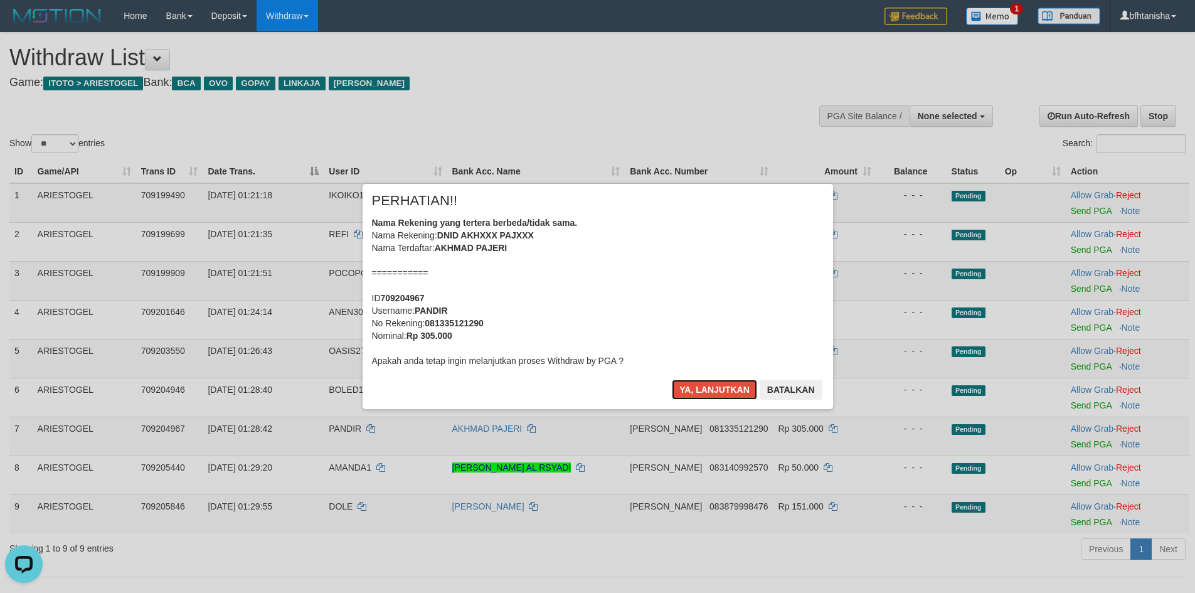
click at [684, 388] on button "Ya, lanjutkan" at bounding box center [714, 390] width 85 height 20
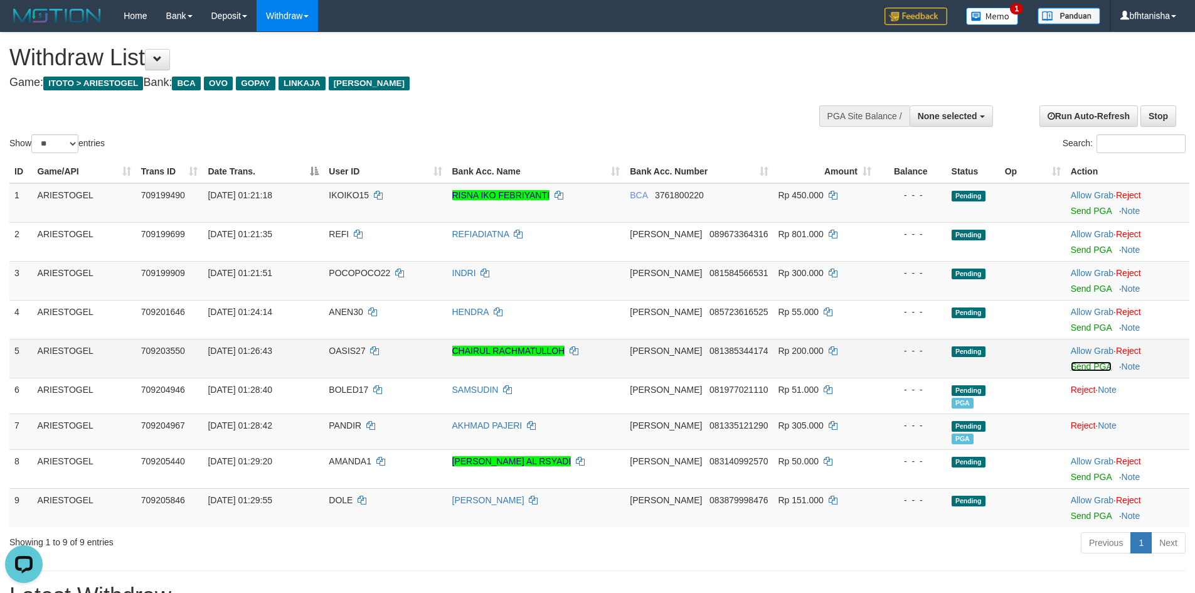
click at [1074, 370] on link "Send PGA" at bounding box center [1091, 366] width 41 height 10
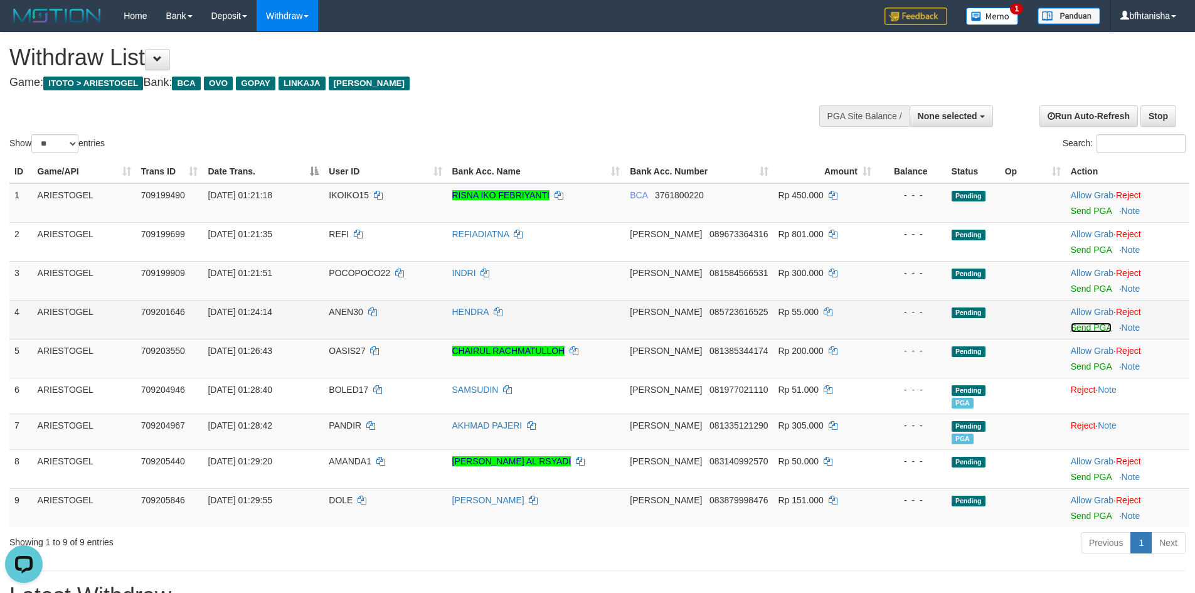
click at [1081, 323] on link "Send PGA" at bounding box center [1091, 327] width 41 height 10
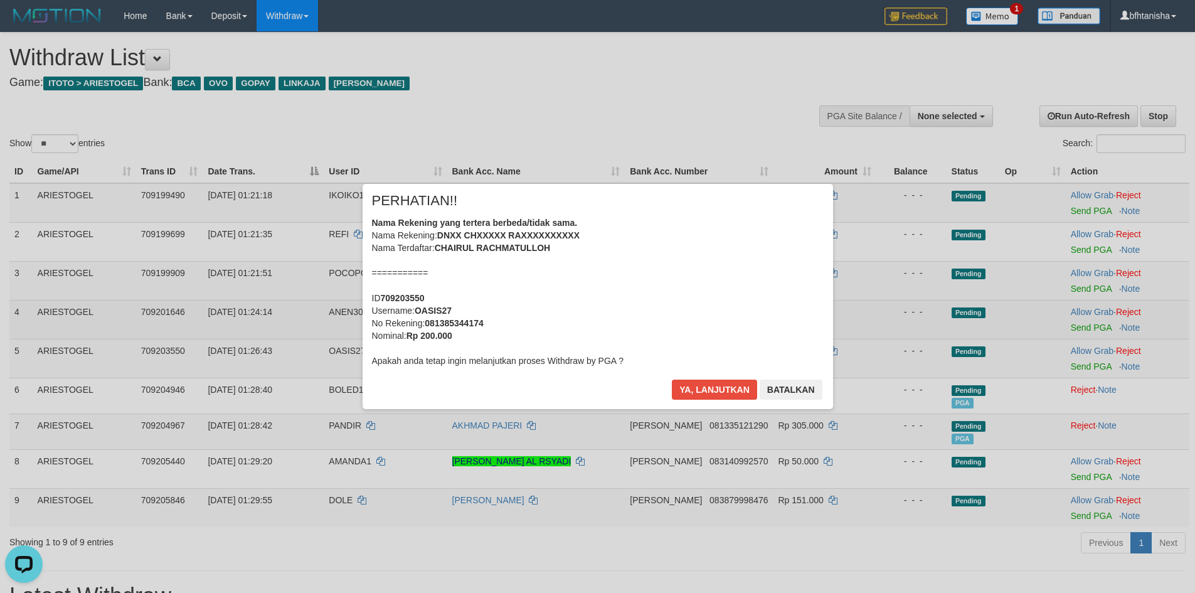
click at [1078, 287] on div "× PERHATIAN!! Nama Rekening yang tertera berbeda/tidak sama. Nama Rekening: DNX…" at bounding box center [597, 296] width 1195 height 275
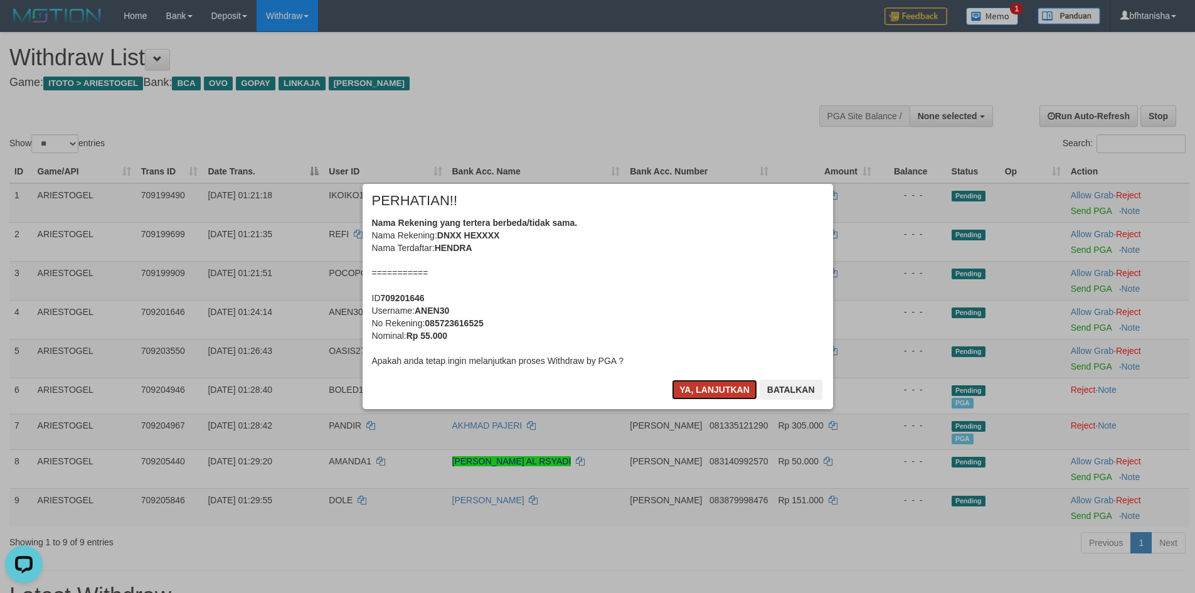
click at [698, 393] on button "Ya, lanjutkan" at bounding box center [714, 390] width 85 height 20
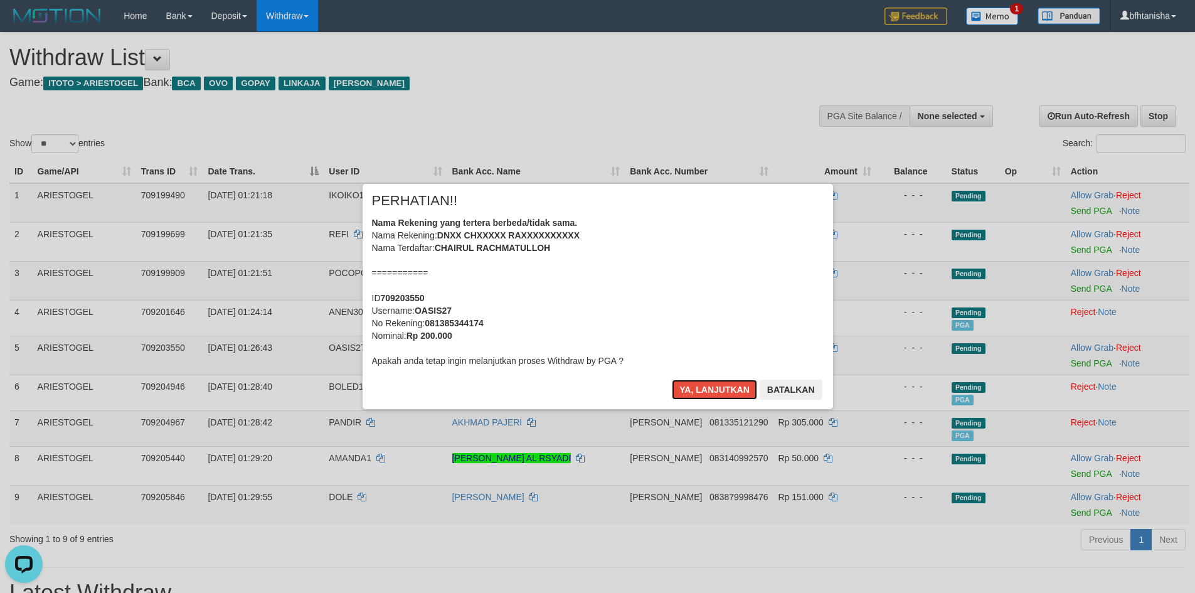
click at [698, 393] on button "Ya, lanjutkan" at bounding box center [714, 390] width 85 height 20
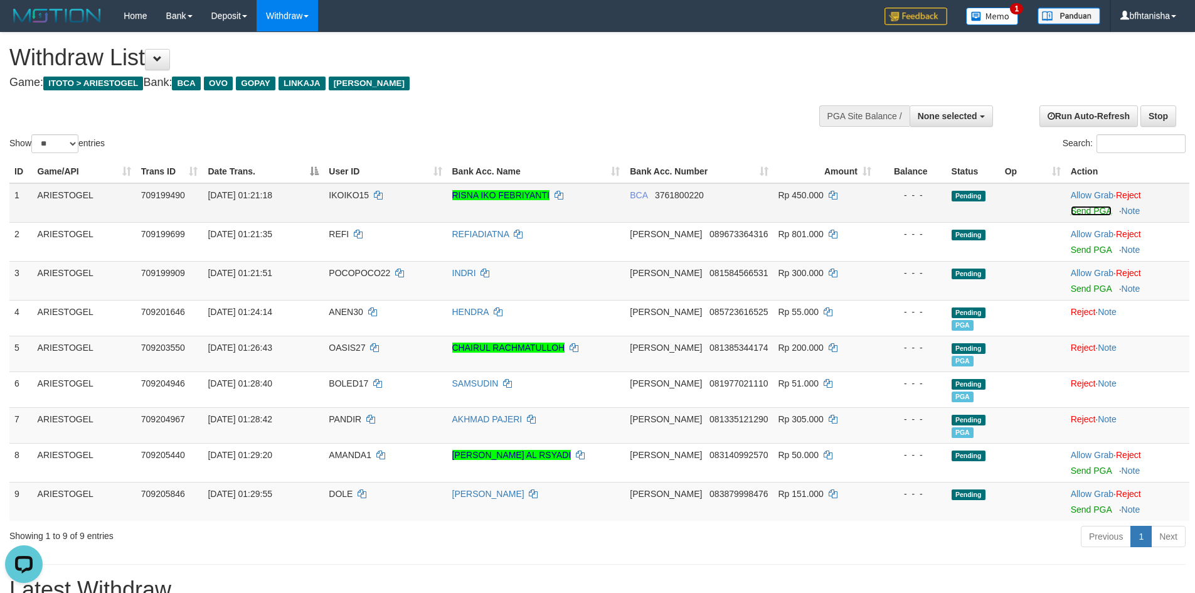
click at [1077, 211] on link "Send PGA" at bounding box center [1091, 211] width 41 height 10
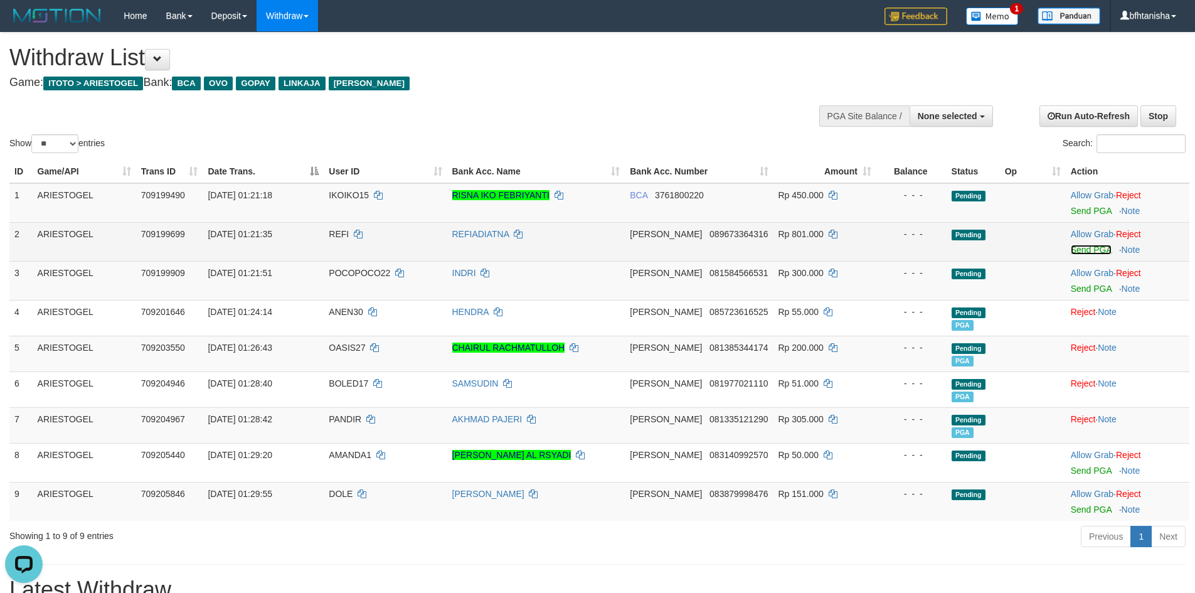
click at [1082, 249] on link "Send PGA" at bounding box center [1091, 250] width 41 height 10
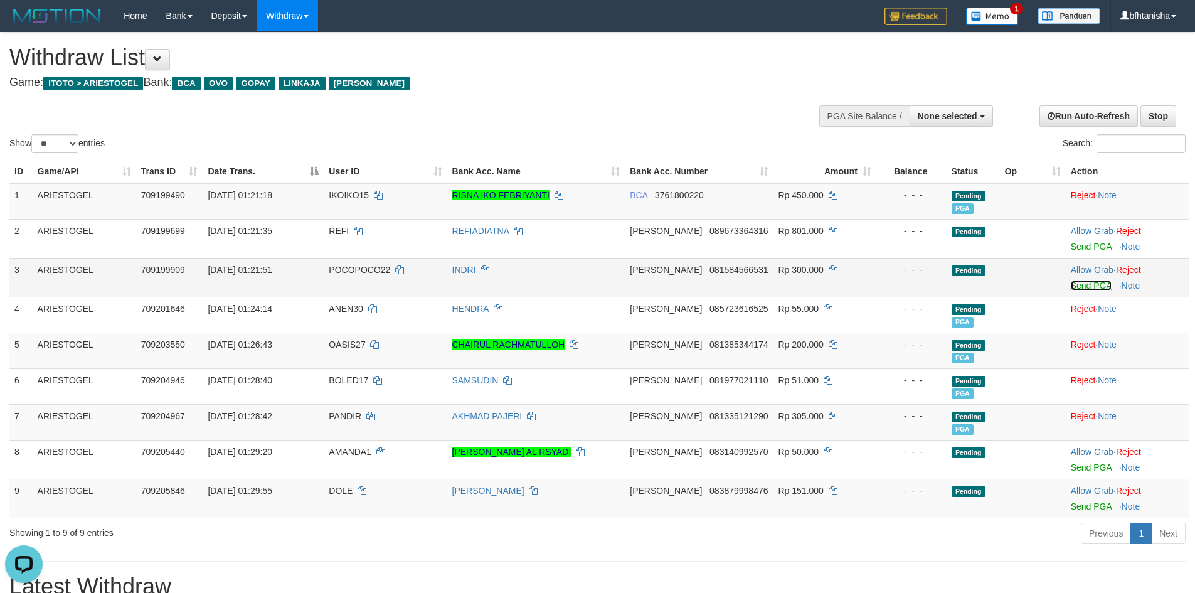
click at [1095, 288] on link "Send PGA" at bounding box center [1091, 285] width 41 height 10
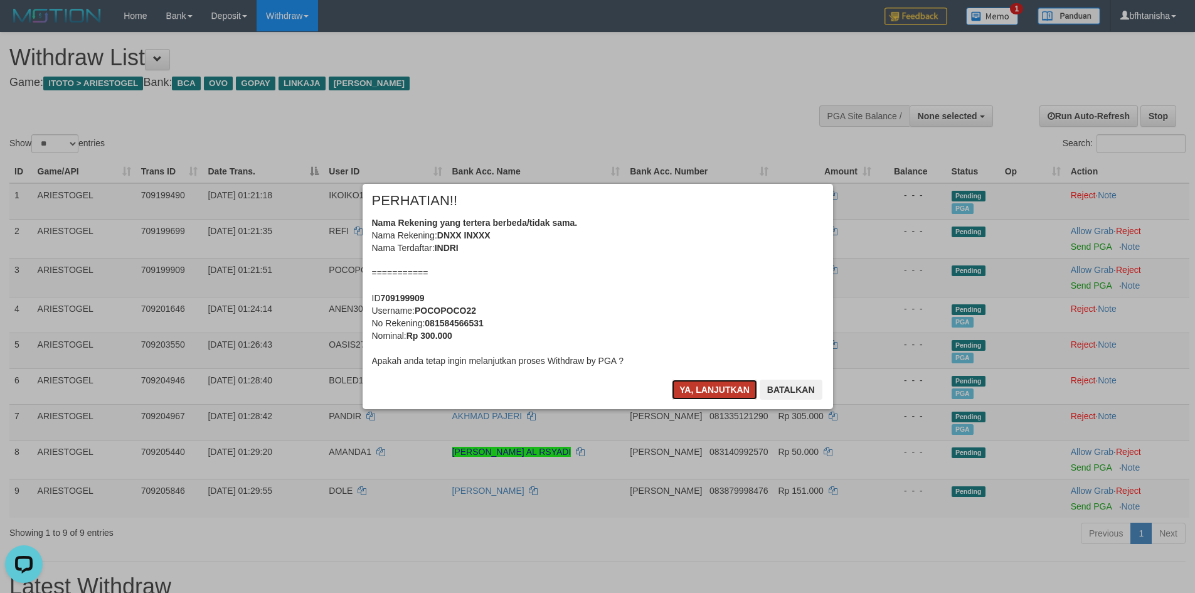
click at [729, 398] on button "Ya, lanjutkan" at bounding box center [714, 390] width 85 height 20
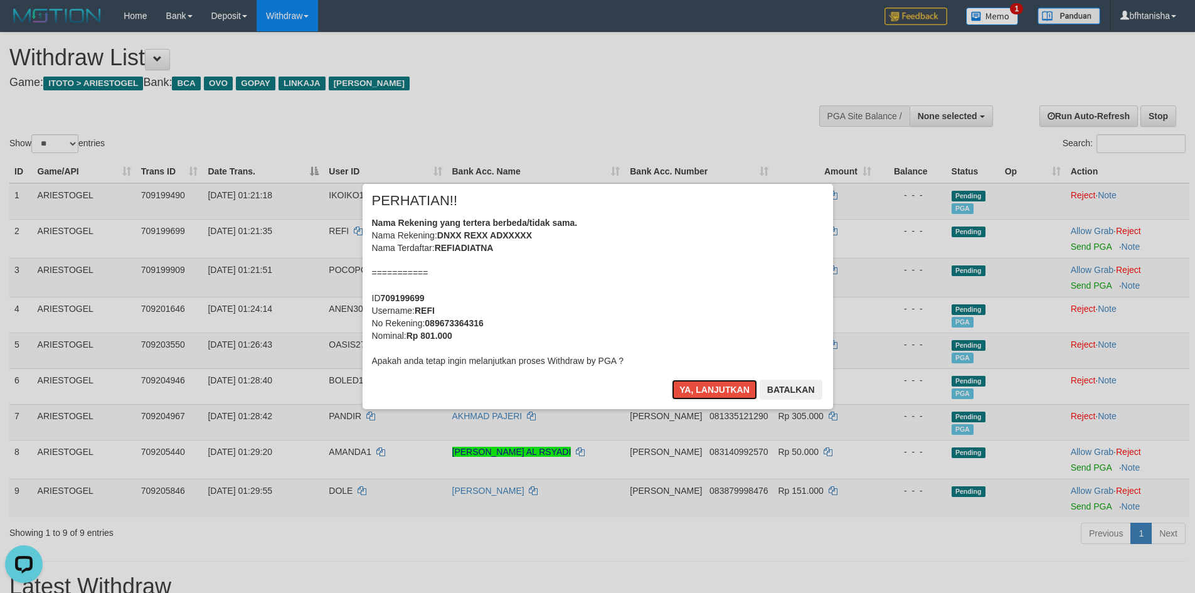
click at [729, 398] on button "Ya, lanjutkan" at bounding box center [714, 390] width 85 height 20
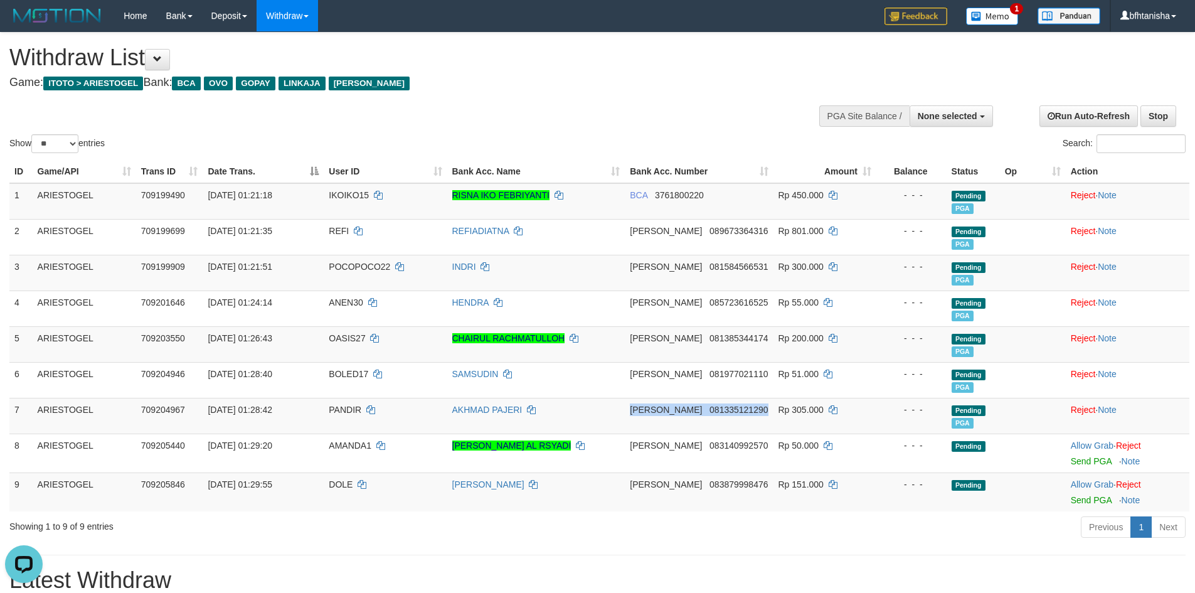
click at [729, 398] on td "DANA 081335121290" at bounding box center [699, 416] width 148 height 36
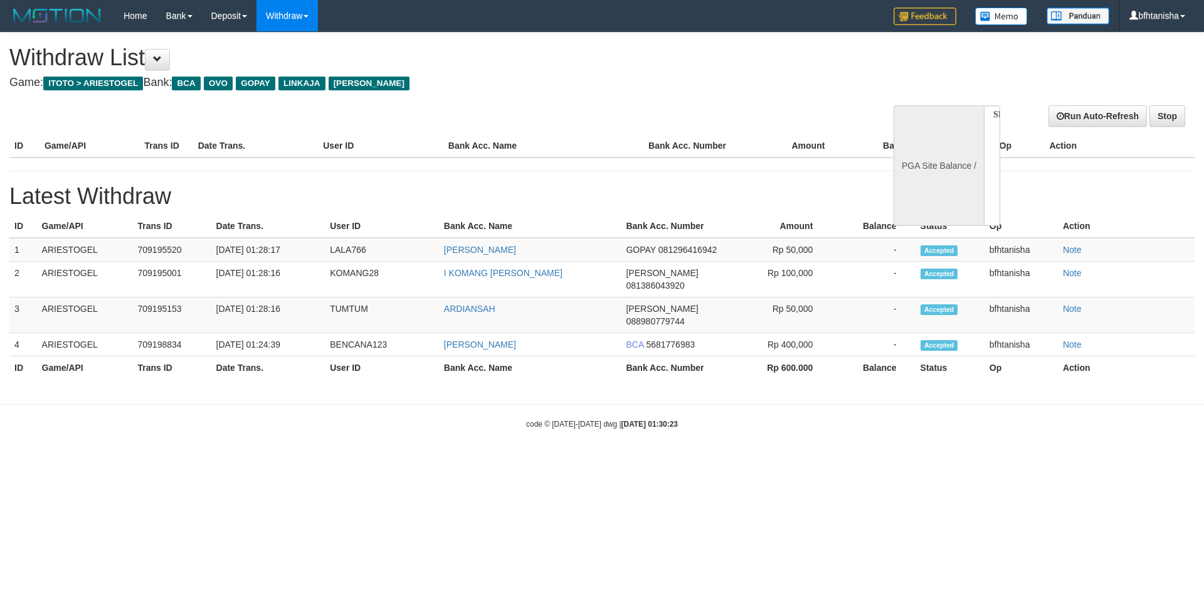
select select
select select "**"
select select
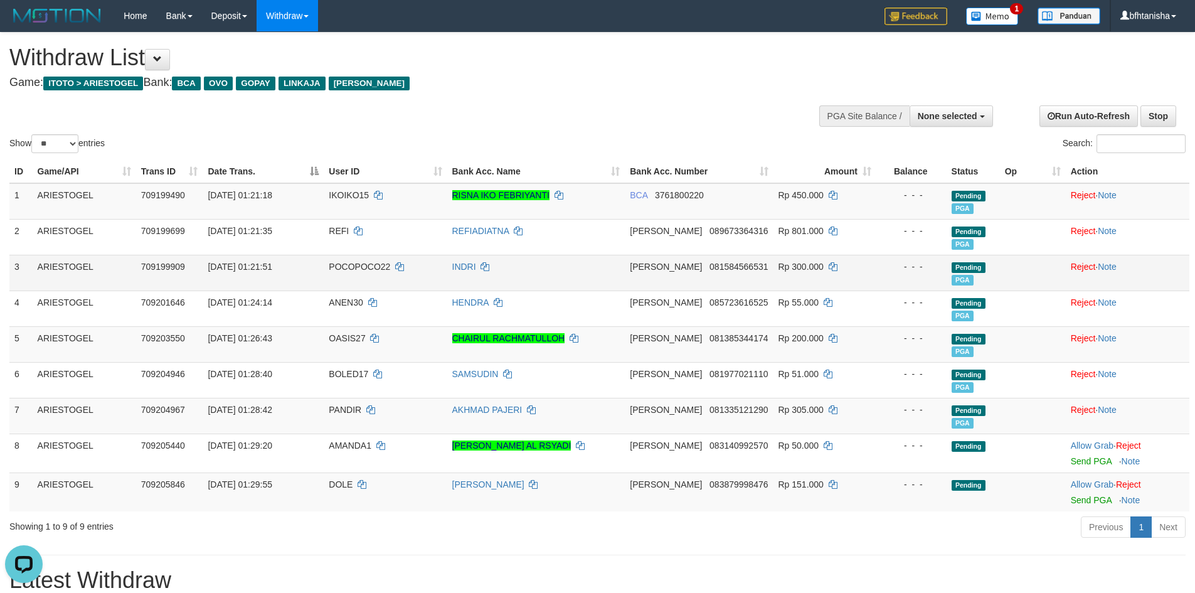
click at [780, 274] on td "Rp 300.000" at bounding box center [825, 273] width 103 height 36
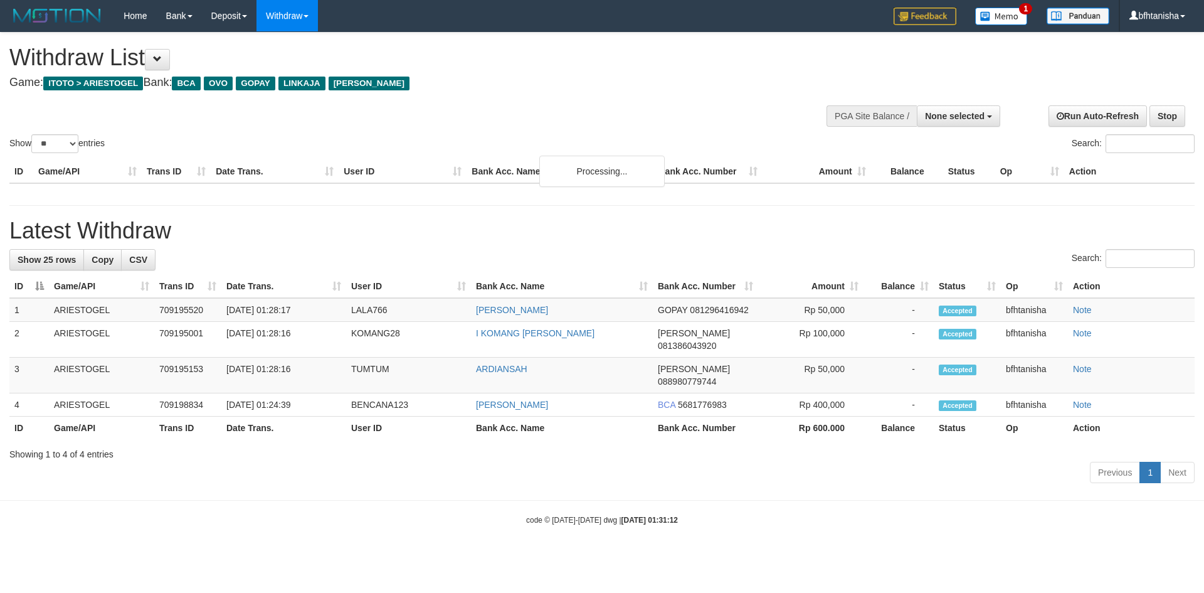
select select
select select "**"
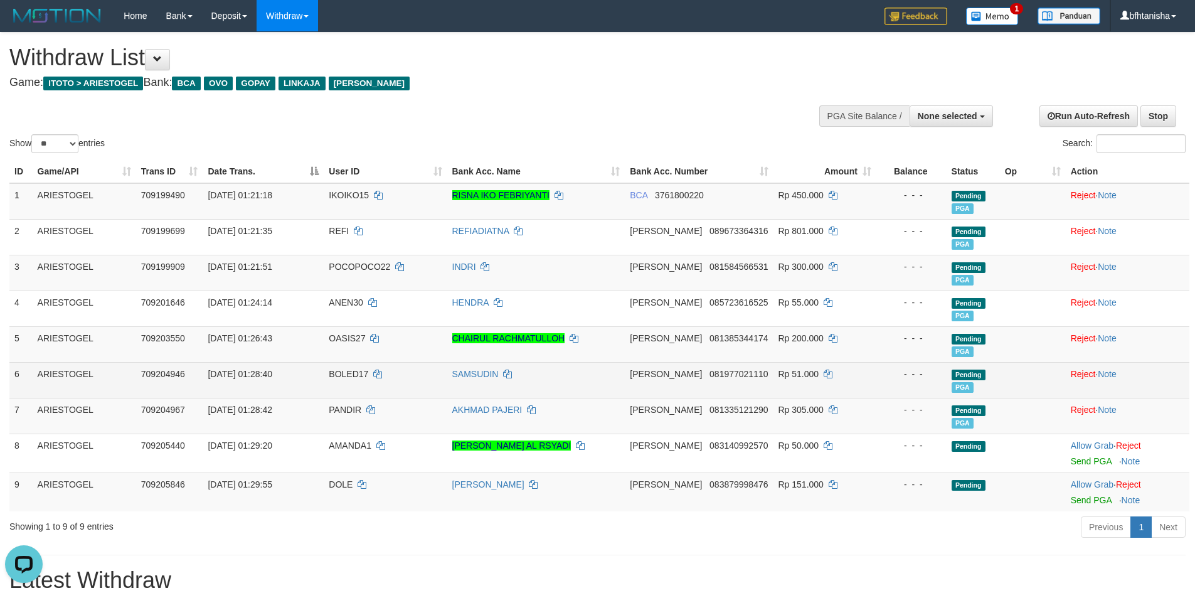
click at [1001, 393] on td at bounding box center [1033, 380] width 66 height 36
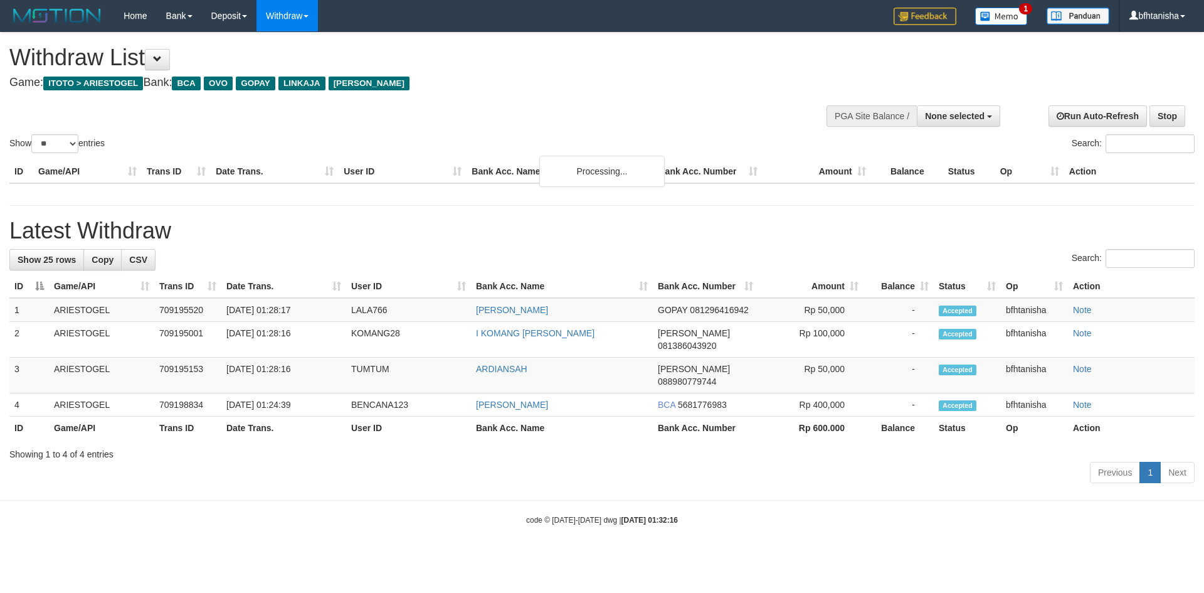
select select
select select "**"
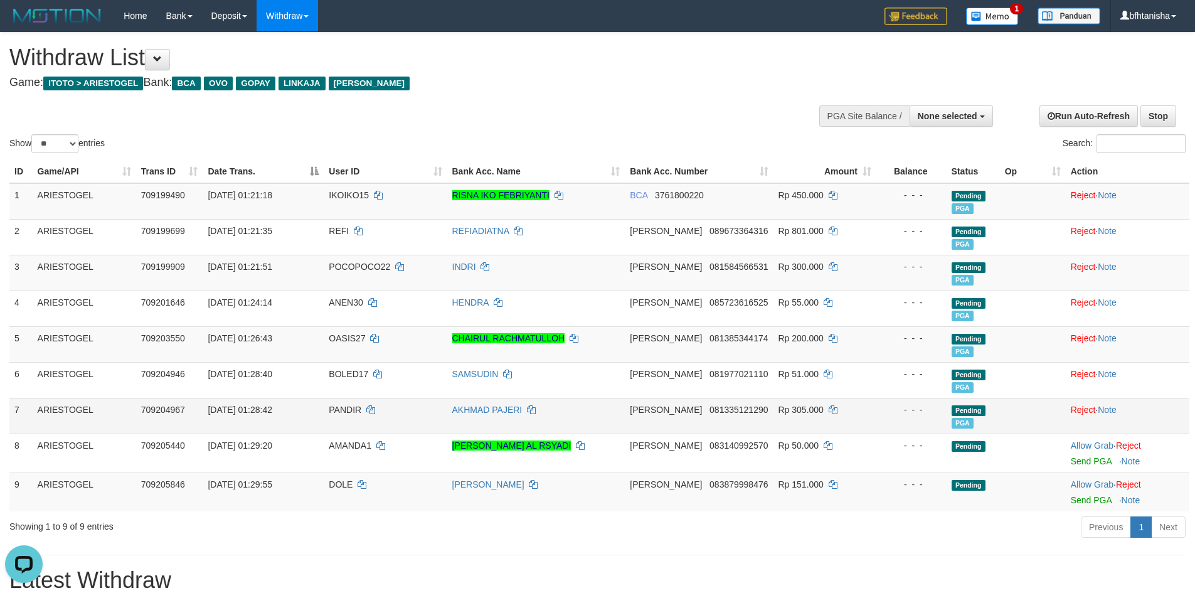
click at [698, 419] on td "DANA 081335121290" at bounding box center [699, 416] width 148 height 36
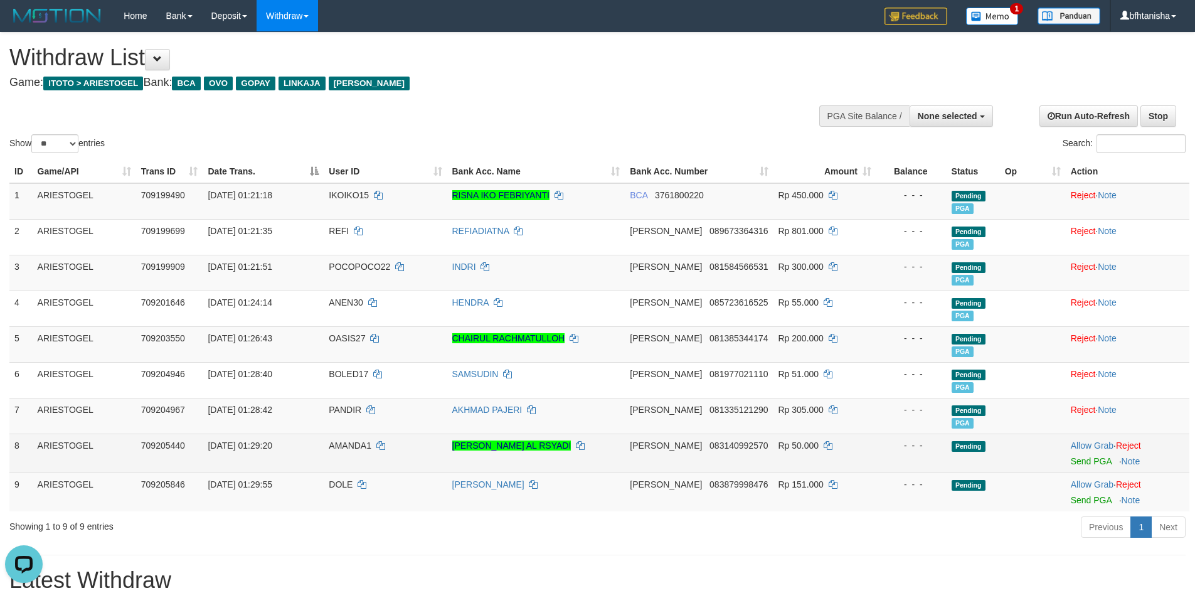
click at [1095, 469] on td "Allow Grab · Reject Send PGA · Note" at bounding box center [1128, 452] width 124 height 39
click at [1095, 465] on link "Send PGA" at bounding box center [1091, 461] width 41 height 10
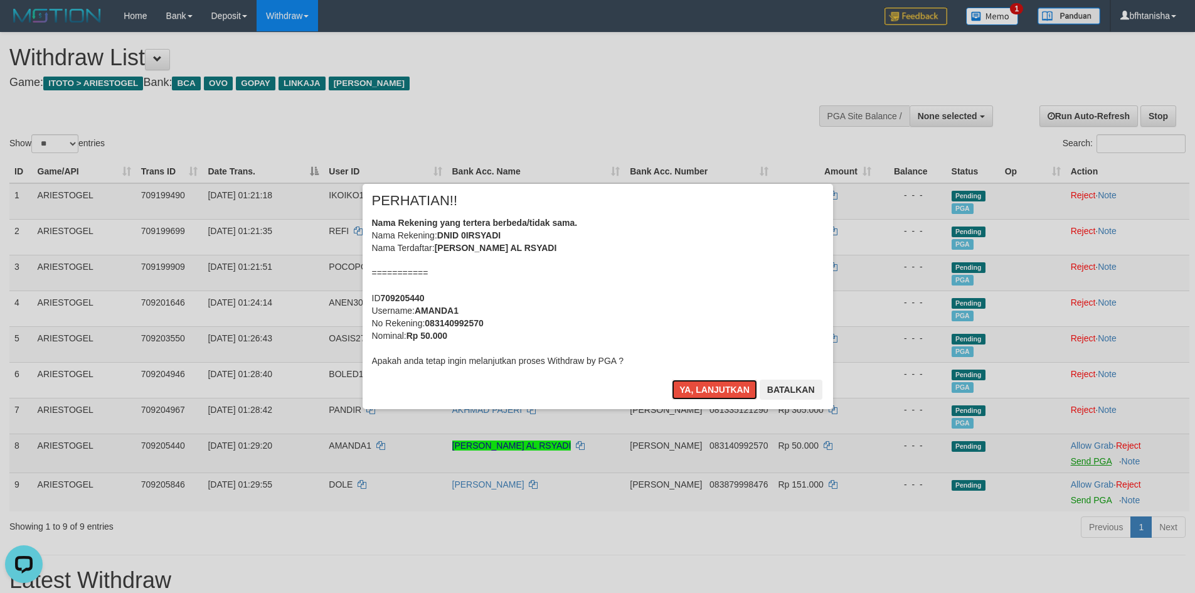
click at [672, 380] on button "Ya, lanjutkan" at bounding box center [714, 390] width 85 height 20
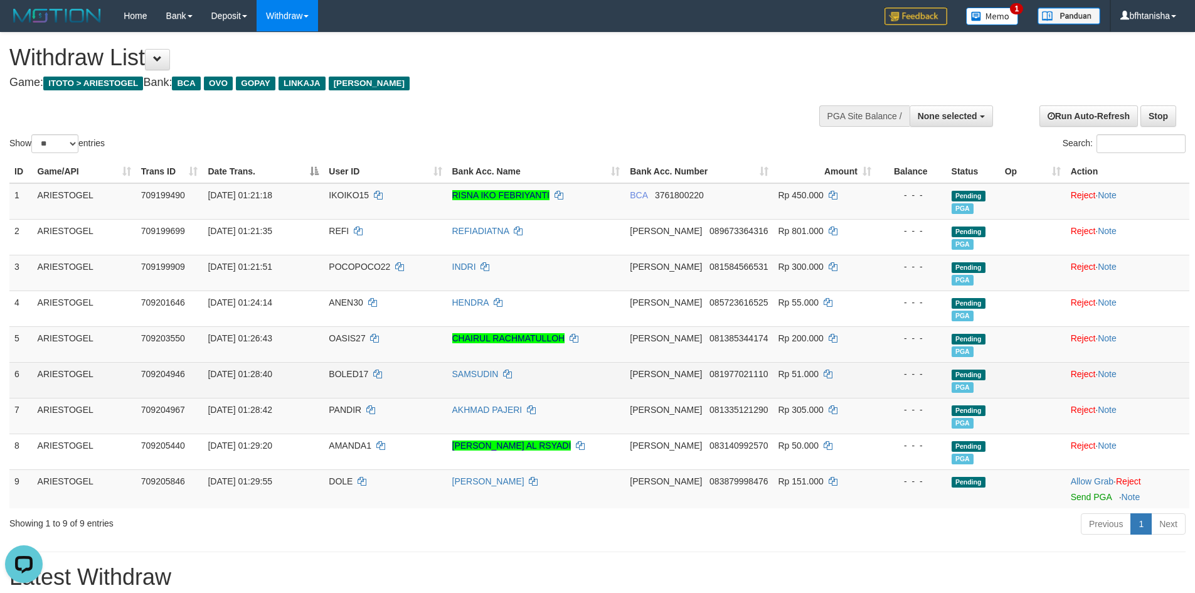
click at [592, 366] on td "SAMSUDIN" at bounding box center [536, 380] width 178 height 36
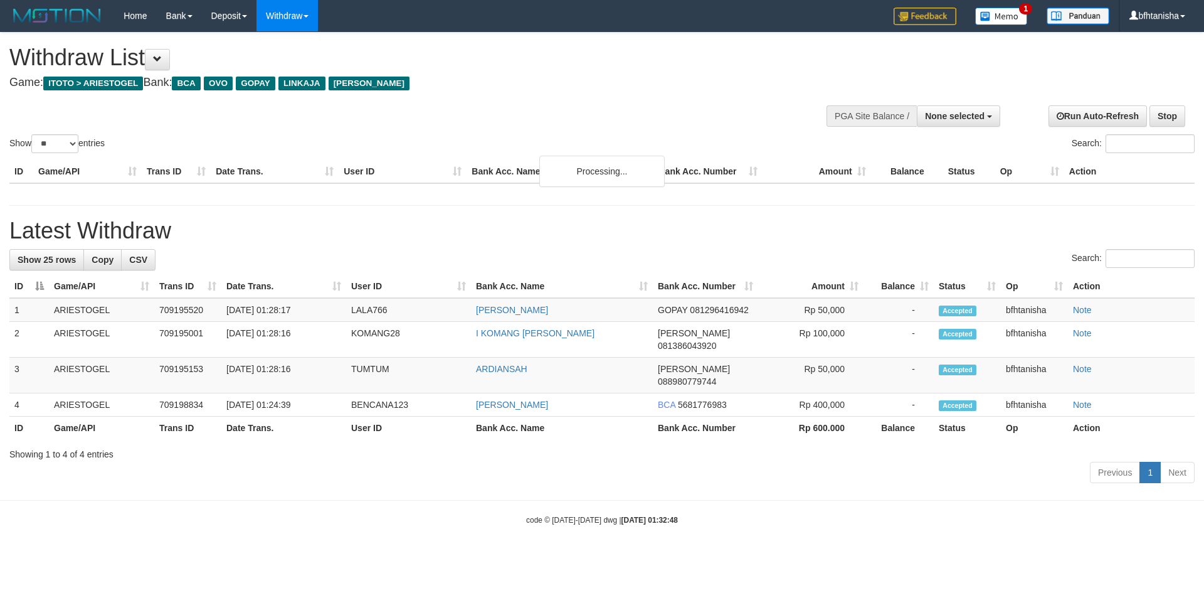
select select
select select "**"
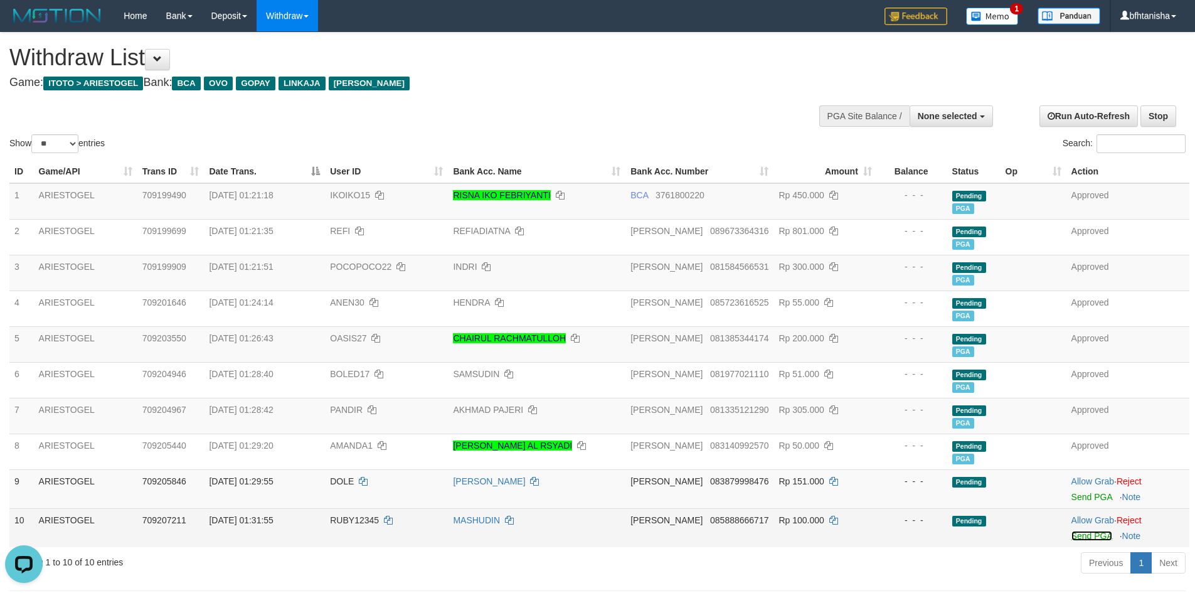
click at [1083, 536] on link "Send PGA" at bounding box center [1091, 536] width 41 height 10
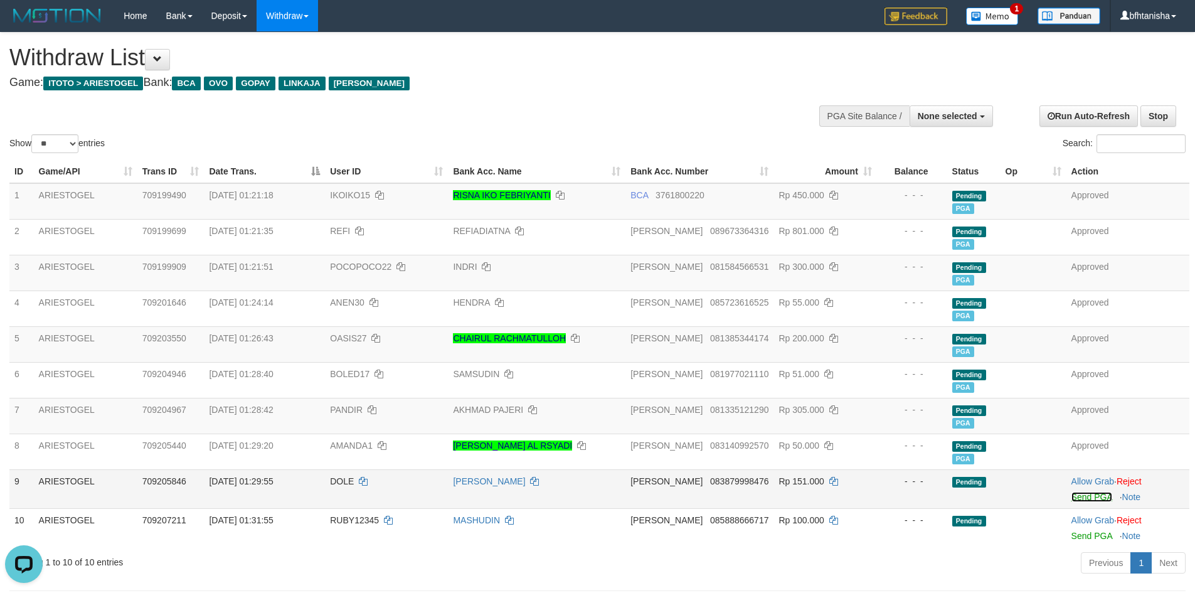
click at [1086, 497] on link "Send PGA" at bounding box center [1091, 497] width 41 height 10
click at [979, 492] on td "Pending" at bounding box center [973, 488] width 53 height 39
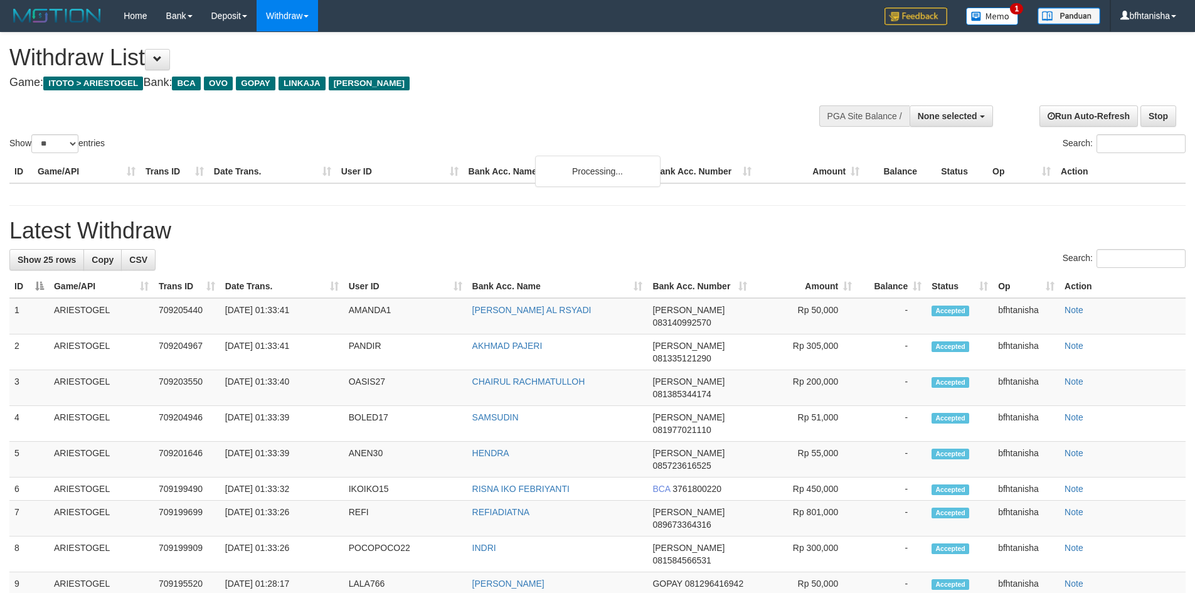
select select
select select "**"
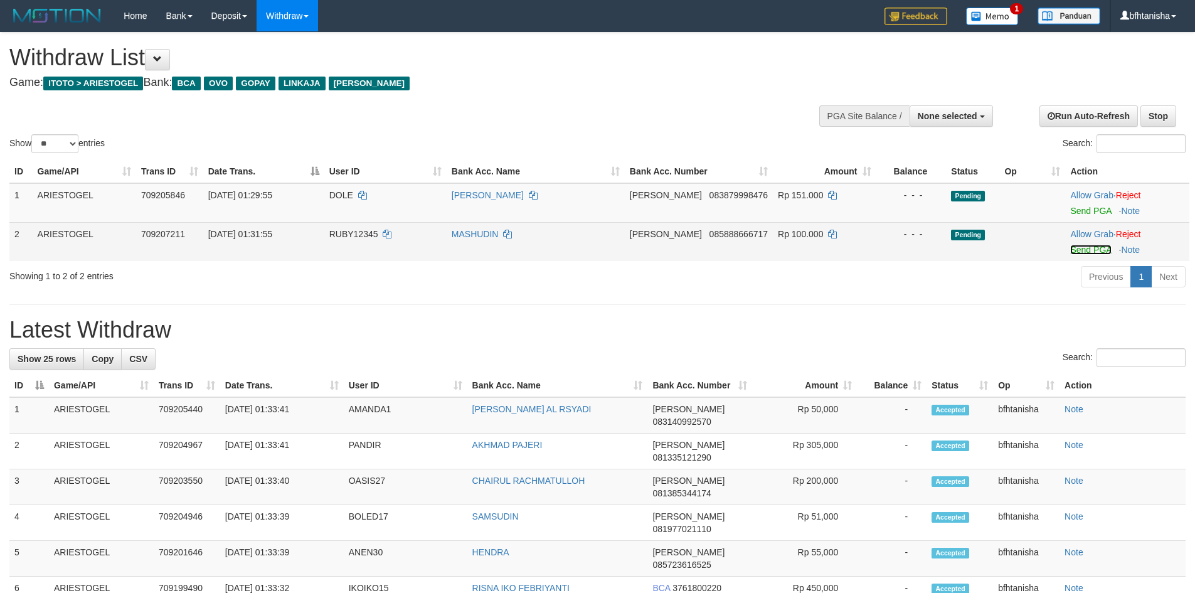
click at [1074, 247] on link "Send PGA" at bounding box center [1090, 250] width 41 height 10
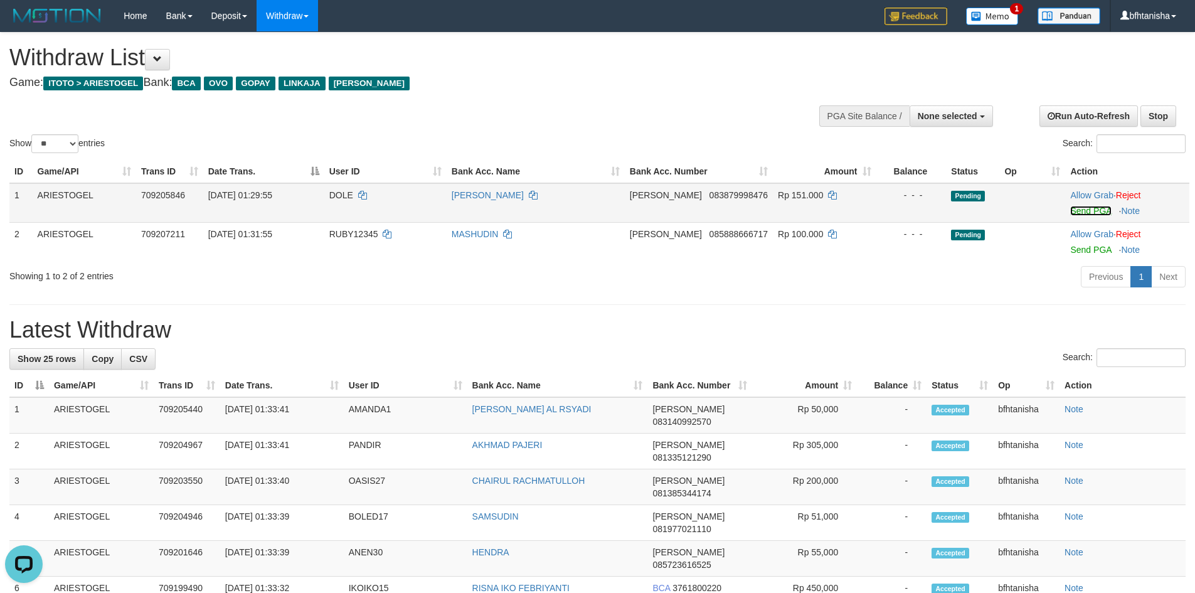
click at [1085, 212] on link "Send PGA" at bounding box center [1090, 211] width 41 height 10
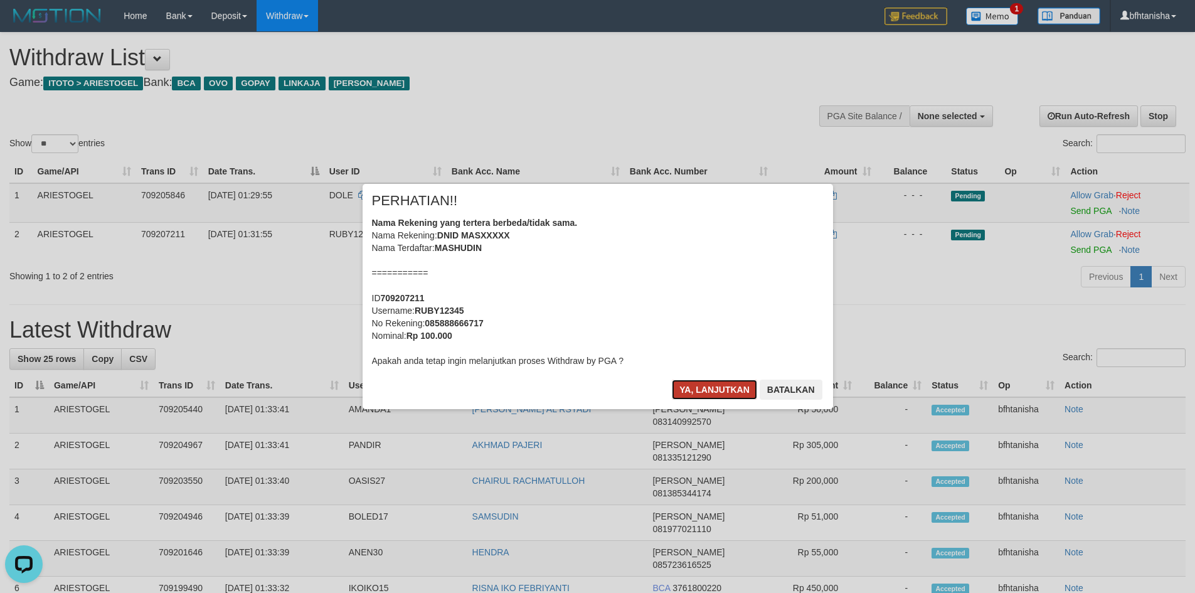
click at [686, 381] on button "Ya, lanjutkan" at bounding box center [714, 390] width 85 height 20
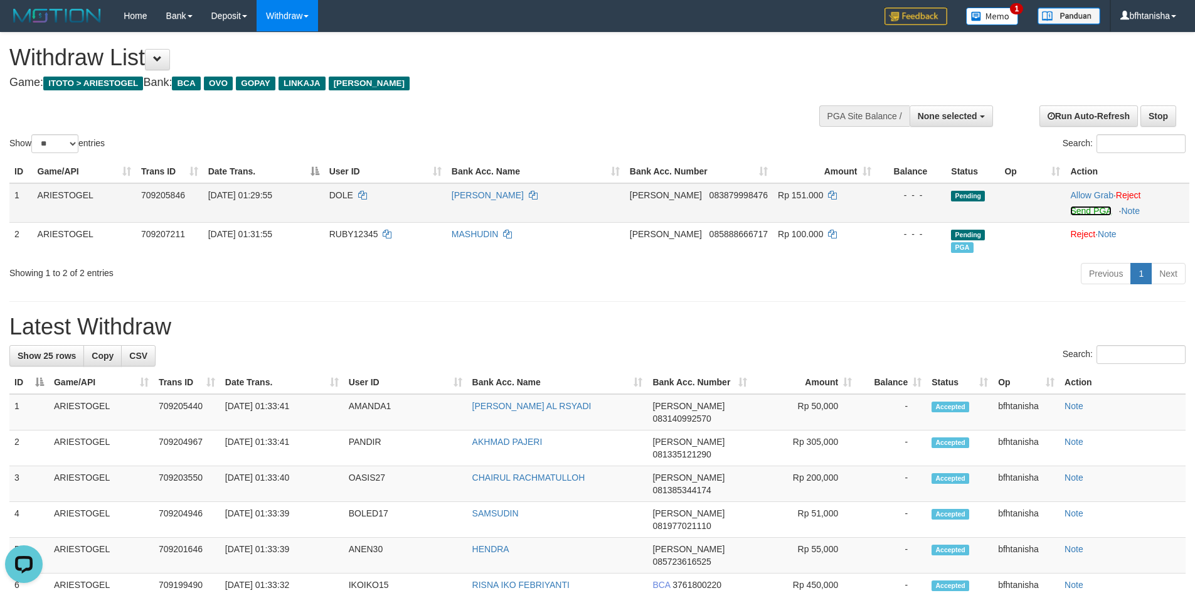
click at [1086, 213] on link "Send PGA" at bounding box center [1090, 211] width 41 height 10
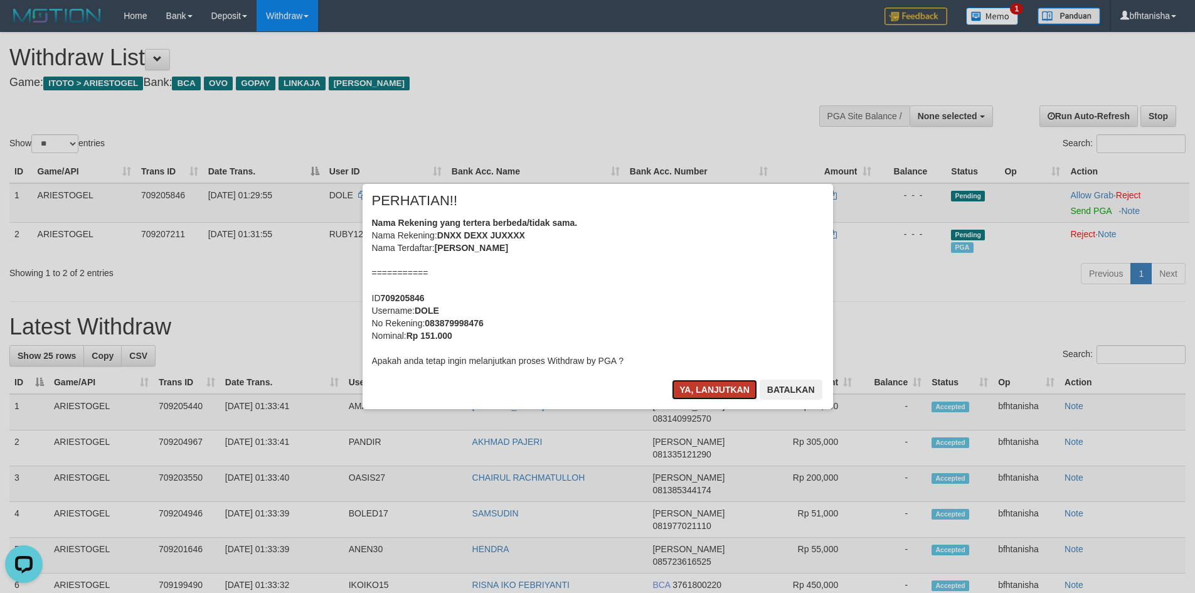
click at [678, 389] on button "Ya, lanjutkan" at bounding box center [714, 390] width 85 height 20
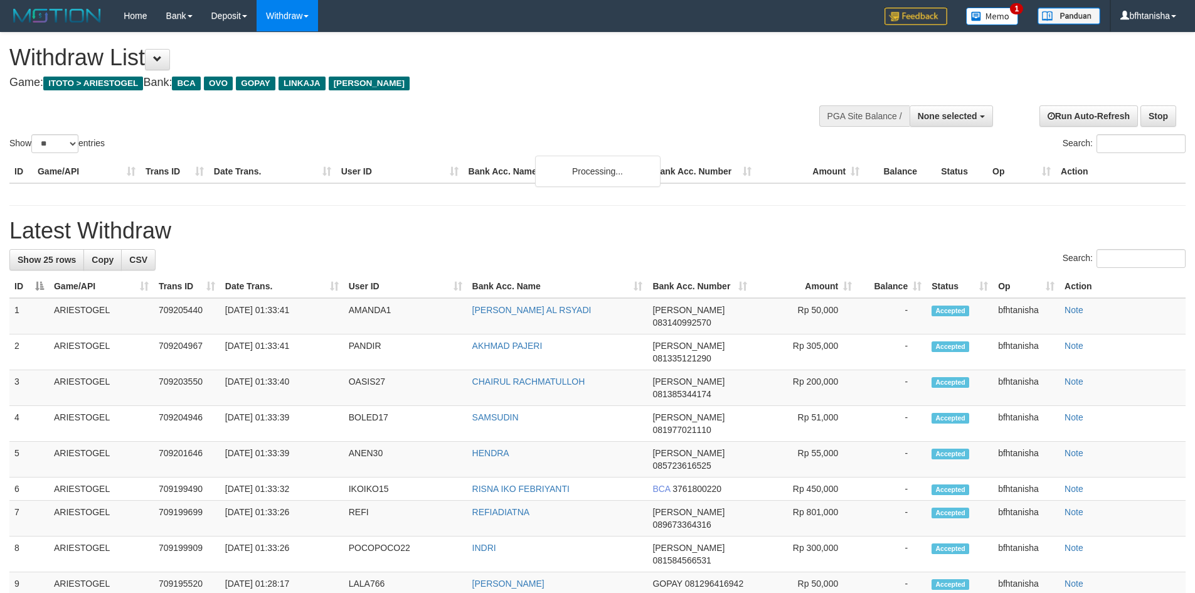
select select
select select "**"
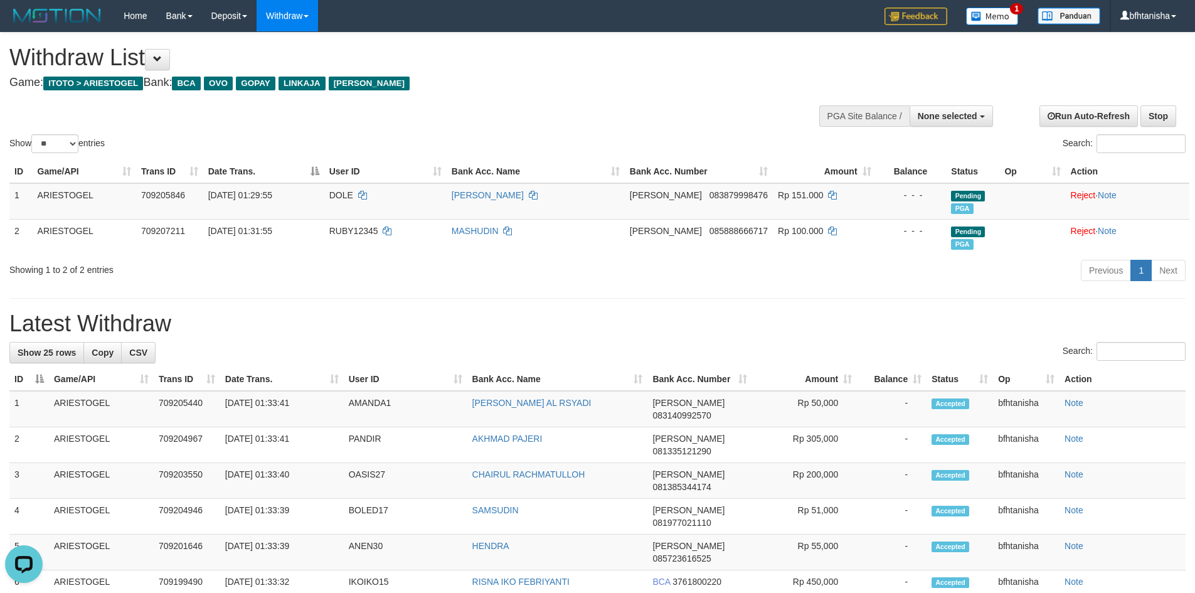
click at [683, 292] on div "**********" at bounding box center [597, 443] width 1195 height 821
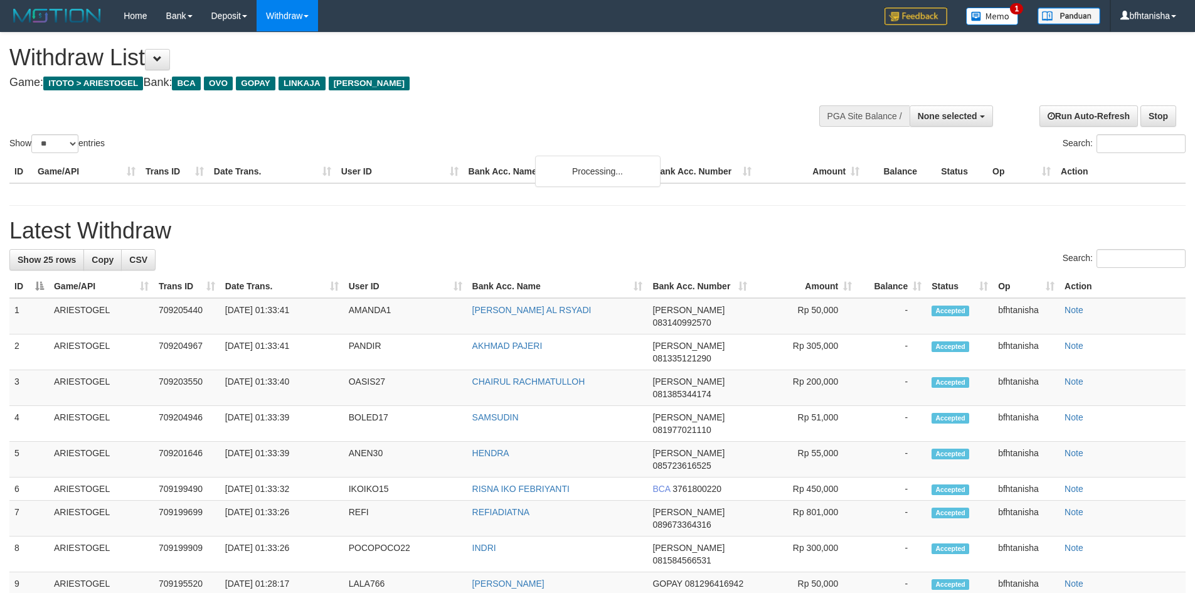
select select
select select "**"
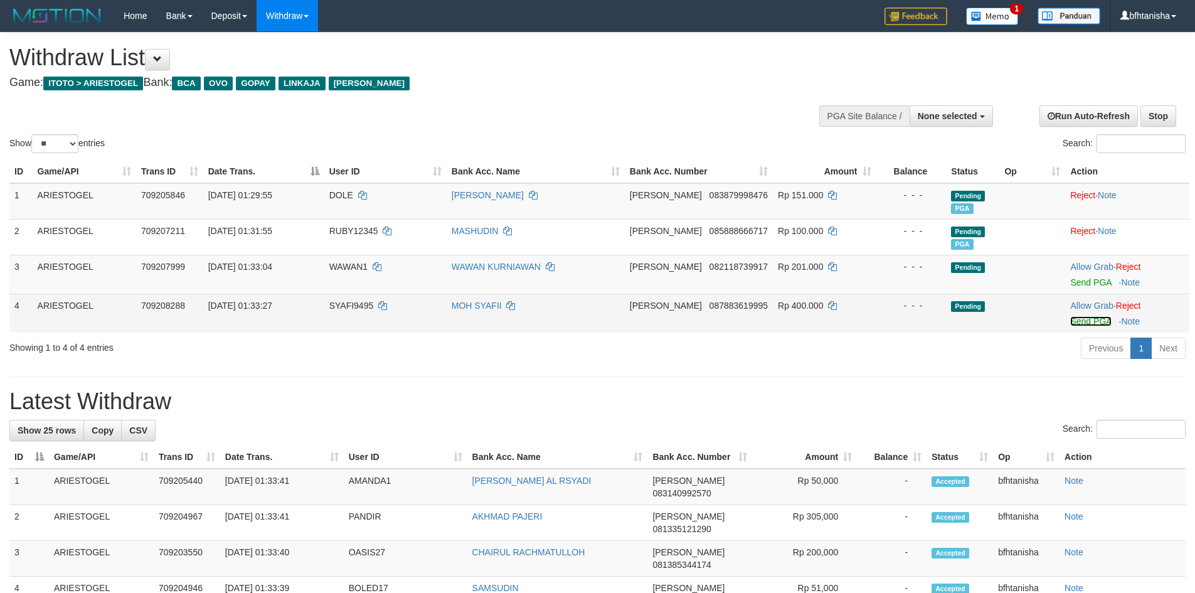
click at [1080, 318] on link "Send PGA" at bounding box center [1090, 321] width 41 height 10
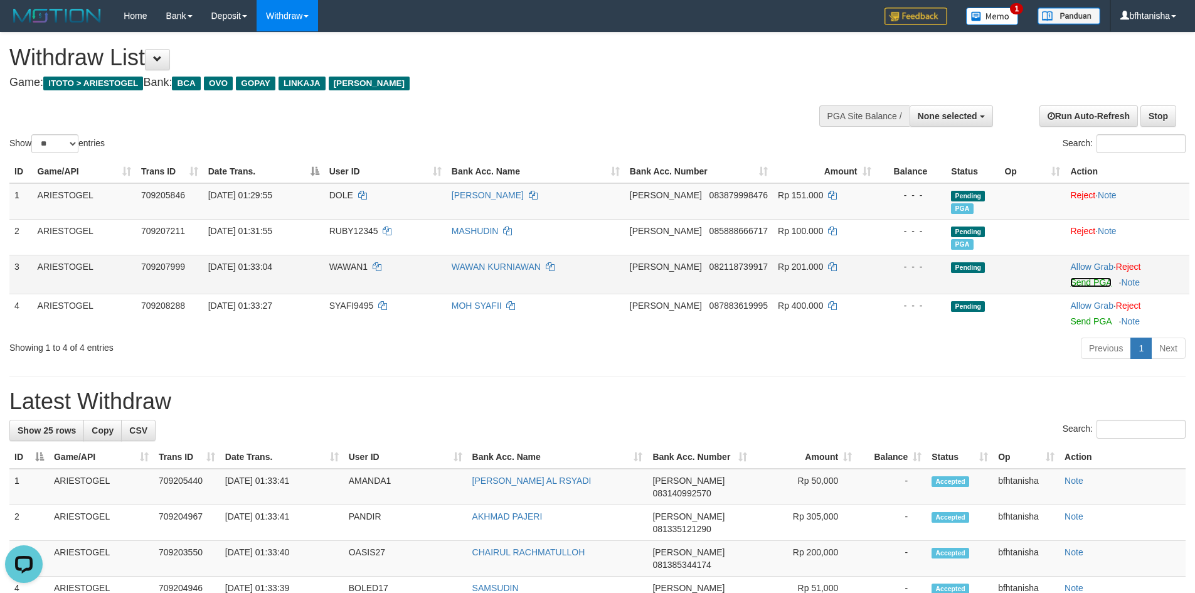
click at [1083, 285] on link "Send PGA" at bounding box center [1090, 282] width 41 height 10
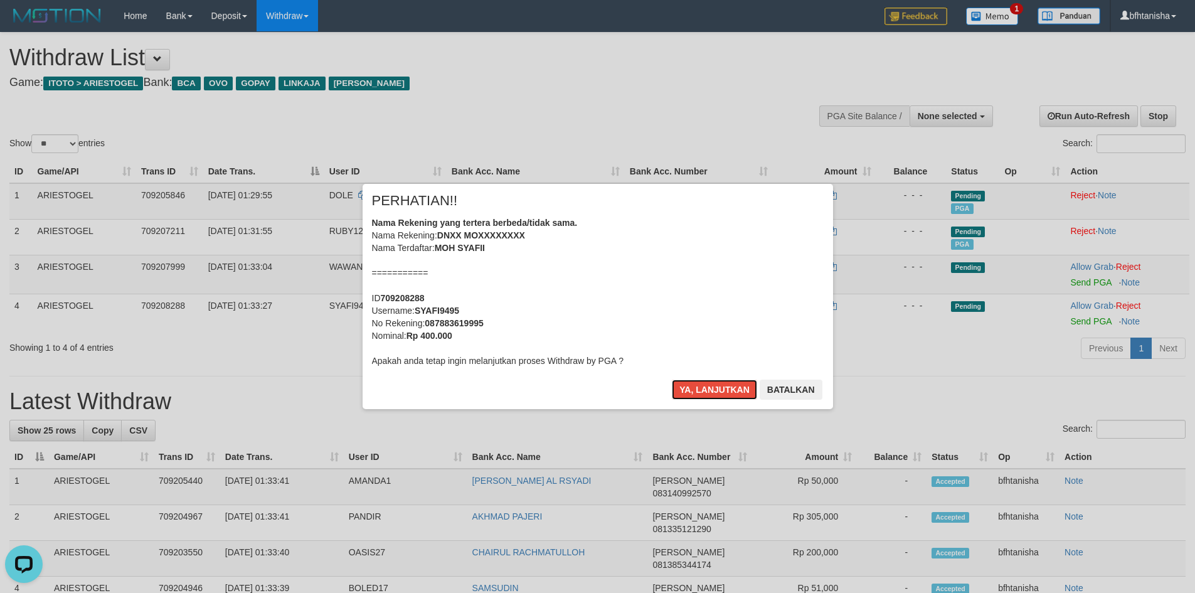
click at [672, 380] on button "Ya, lanjutkan" at bounding box center [714, 390] width 85 height 20
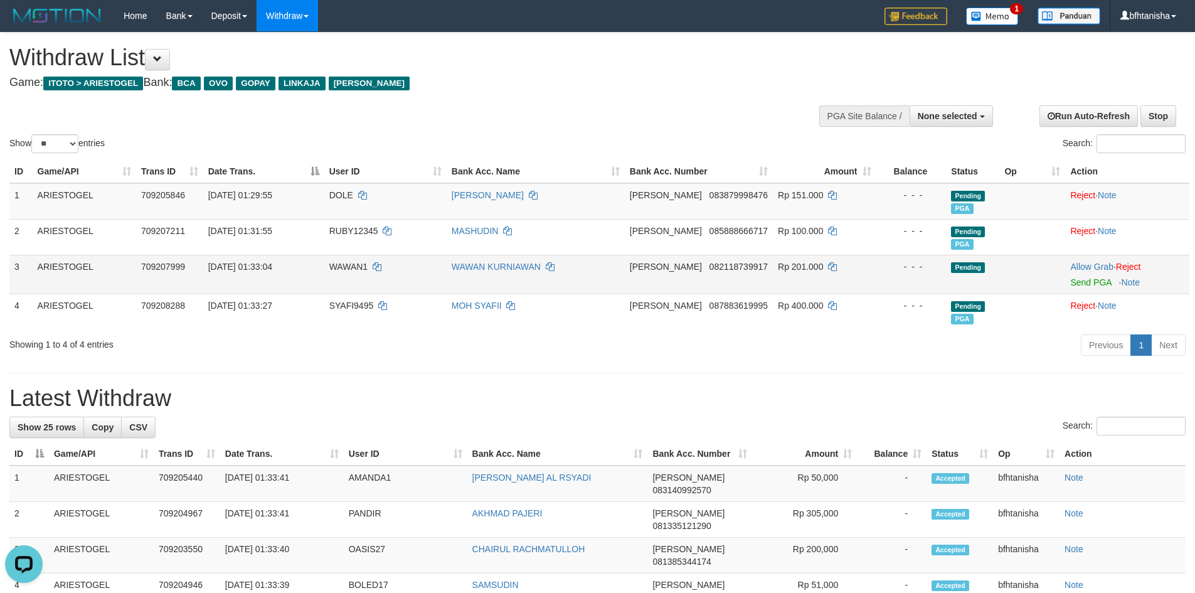
click at [1088, 289] on td "Allow Grab · Reject Send PGA · Note" at bounding box center [1127, 274] width 124 height 39
click at [1091, 282] on link "Send PGA" at bounding box center [1090, 282] width 41 height 10
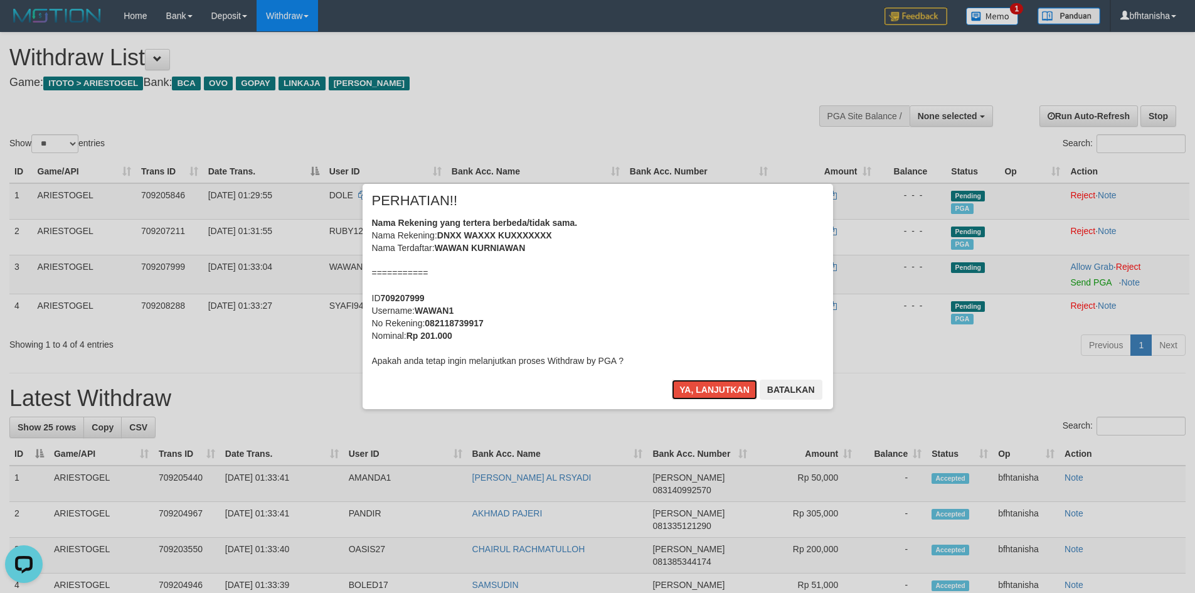
click at [672, 380] on button "Ya, lanjutkan" at bounding box center [714, 390] width 85 height 20
click at [730, 391] on button "Ya, lanjutkan" at bounding box center [714, 390] width 85 height 20
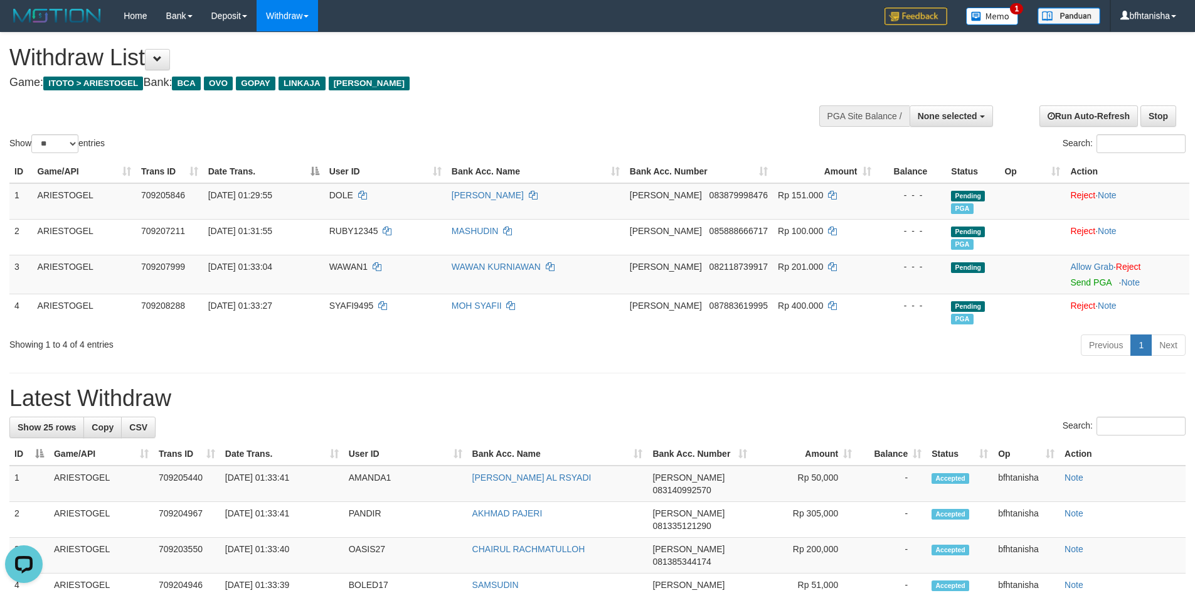
click at [733, 374] on div "**********" at bounding box center [597, 481] width 1195 height 896
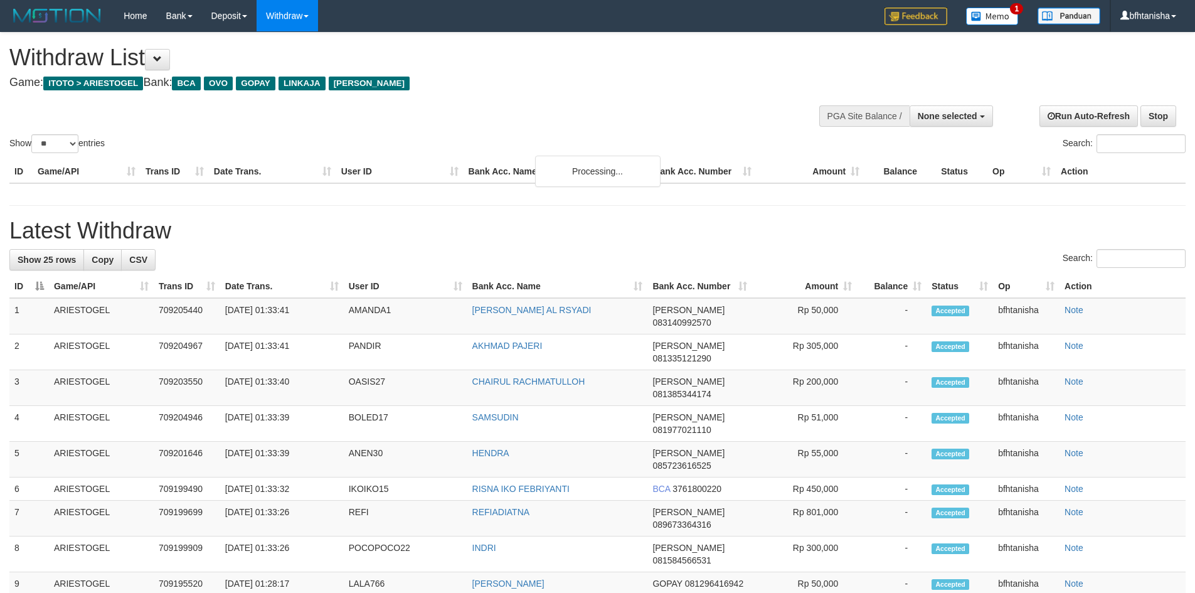
select select
select select "**"
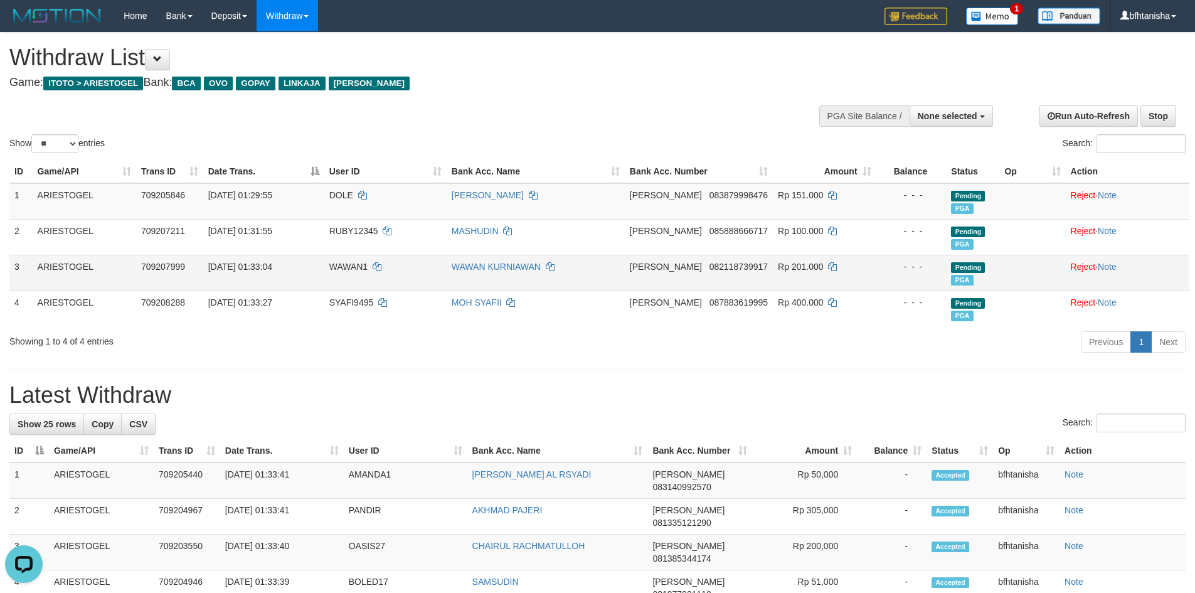
click at [664, 269] on span "[PERSON_NAME]" at bounding box center [666, 267] width 72 height 10
click at [962, 334] on div "Previous 1 Next" at bounding box center [847, 343] width 678 height 27
click at [981, 275] on td "Pending PGA" at bounding box center [972, 273] width 53 height 36
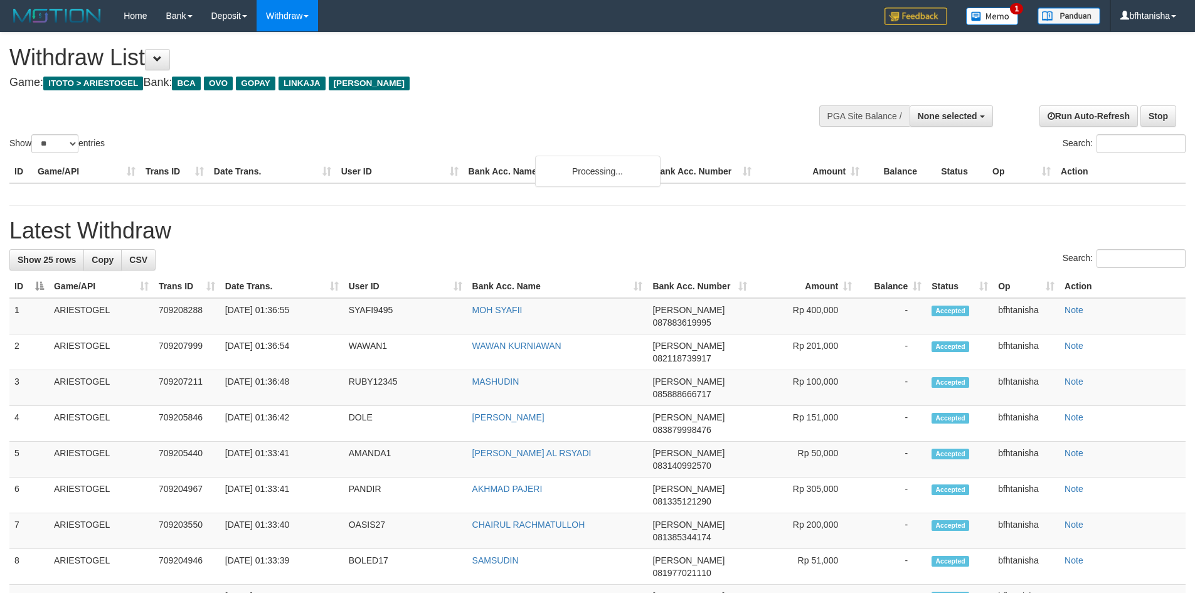
select select
select select "**"
select select
select select "**"
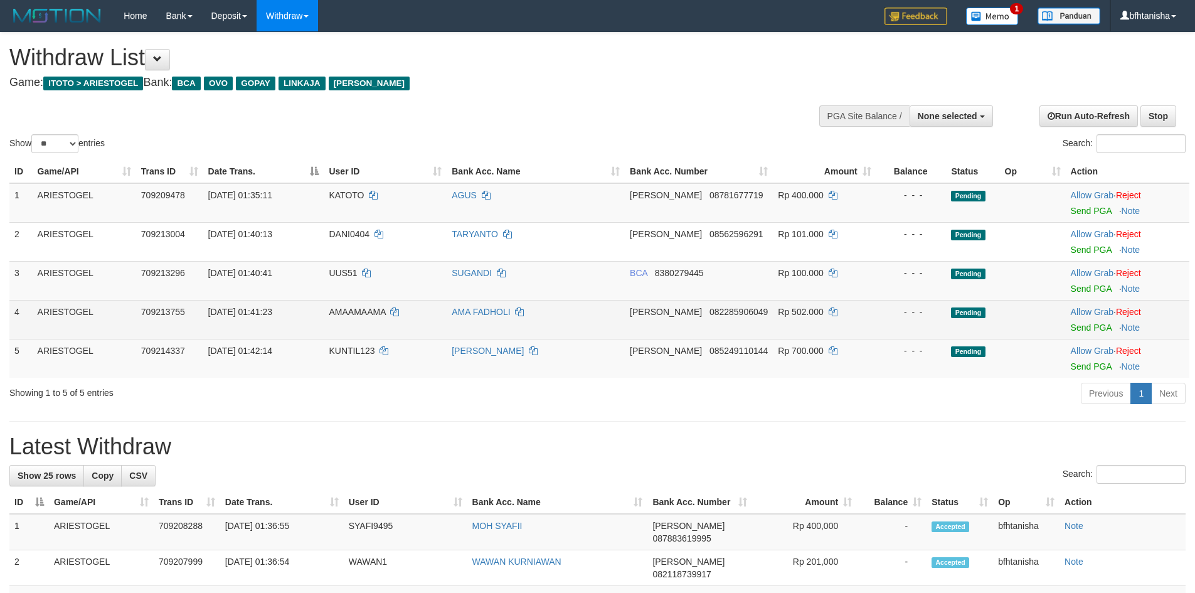
click at [1066, 332] on td "Allow Grab · Reject Send PGA · Note" at bounding box center [1128, 319] width 124 height 39
click at [1071, 332] on link "Send PGA" at bounding box center [1091, 327] width 41 height 10
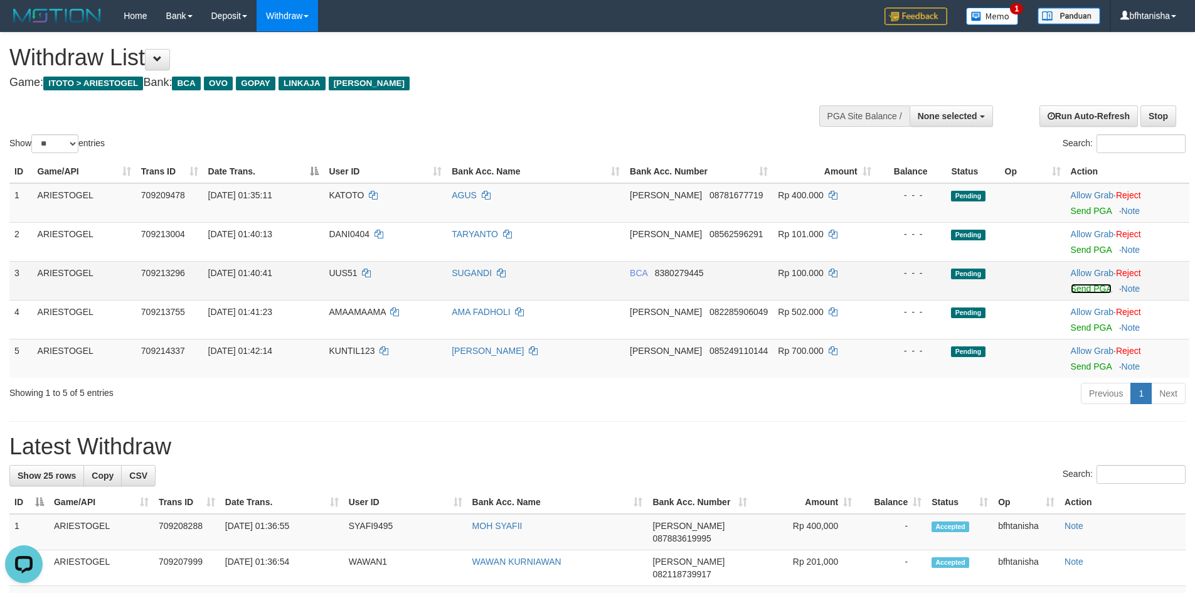
click at [1082, 287] on link "Send PGA" at bounding box center [1091, 289] width 41 height 10
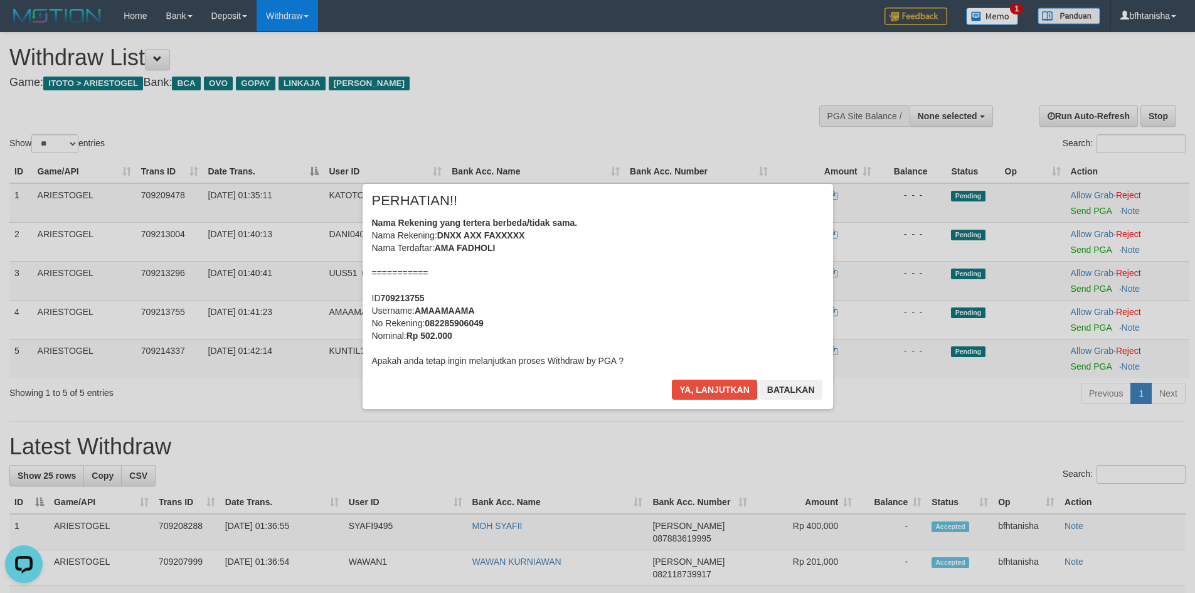
click at [1081, 247] on div "× PERHATIAN!! Nama Rekening yang tertera berbeda/tidak sama. Nama Rekening: DNX…" at bounding box center [597, 296] width 1195 height 275
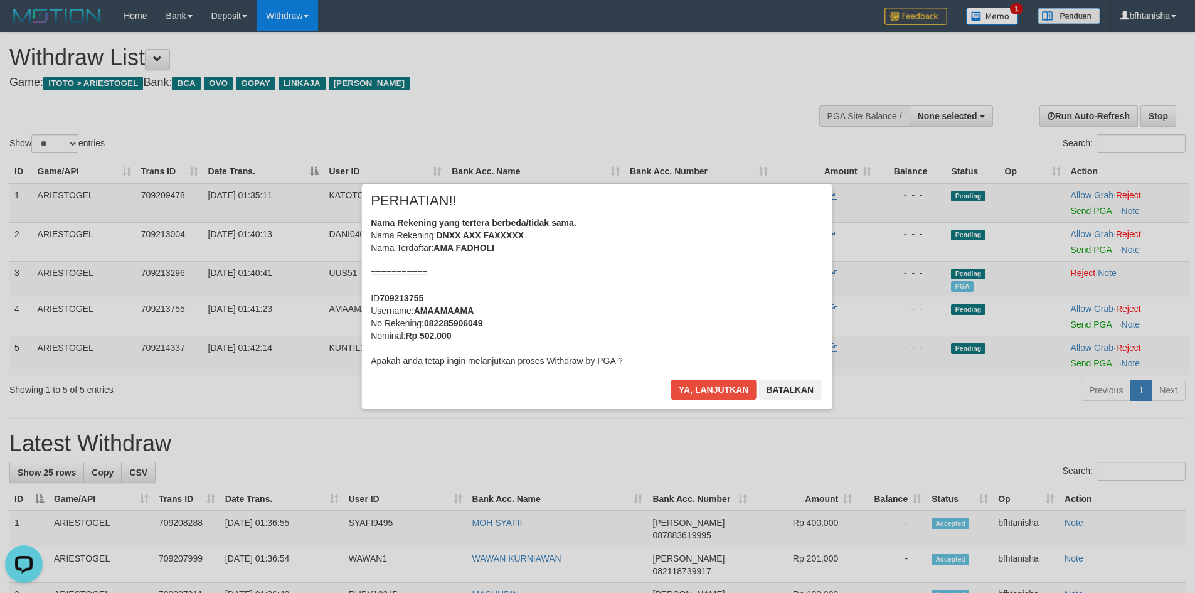
click at [708, 373] on div "× PERHATIAN!! Nama Rekening yang tertera berbeda/tidak sama. Nama Rekening: DNX…" at bounding box center [598, 296] width 471 height 225
click at [706, 381] on button "Ya, lanjutkan" at bounding box center [714, 390] width 85 height 20
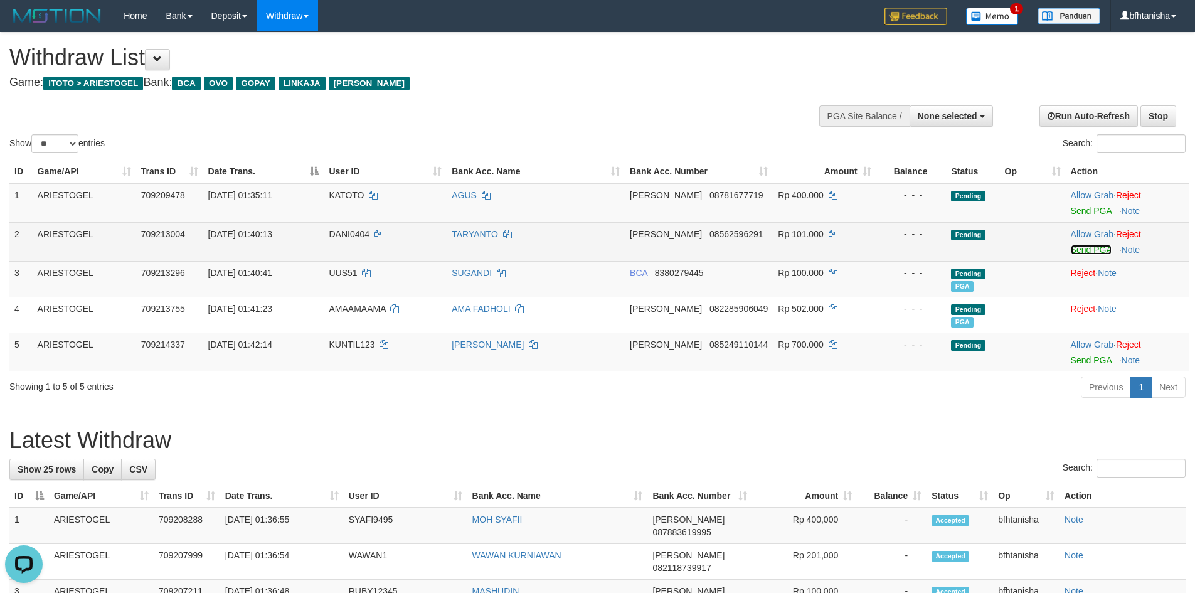
click at [1071, 248] on link "Send PGA" at bounding box center [1091, 250] width 41 height 10
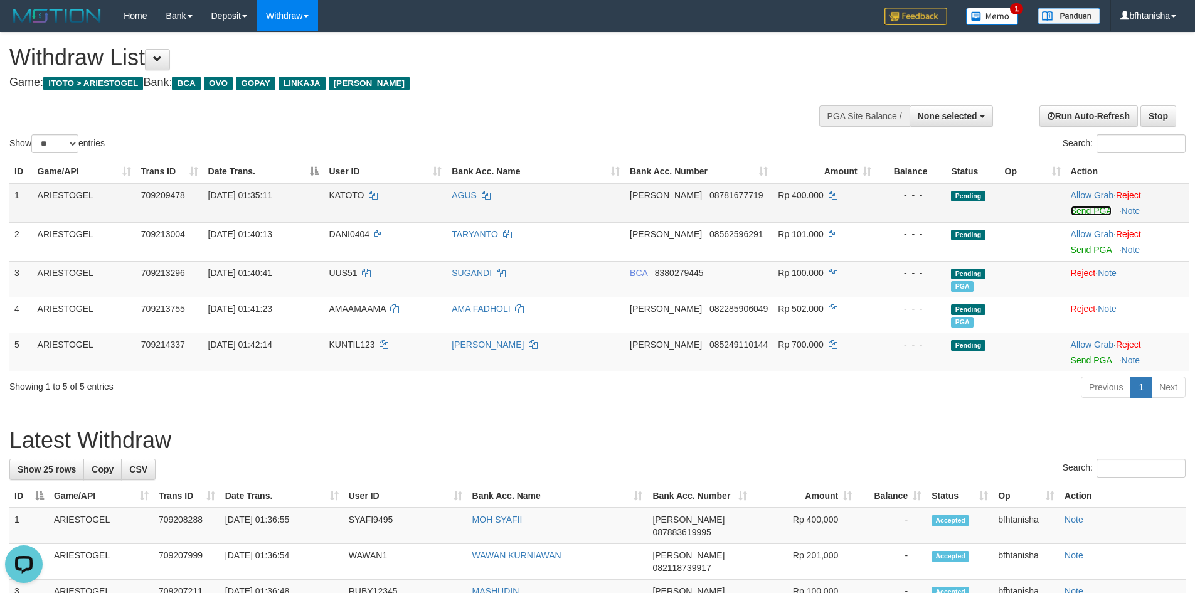
click at [1083, 213] on link "Send PGA" at bounding box center [1091, 211] width 41 height 10
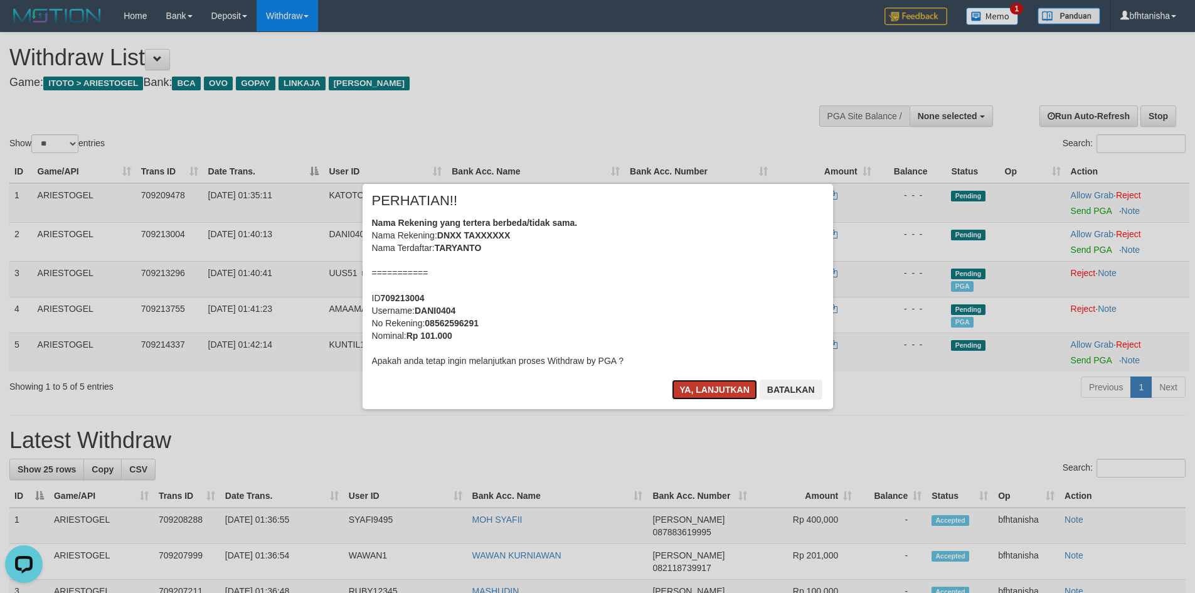
click at [718, 391] on button "Ya, lanjutkan" at bounding box center [714, 390] width 85 height 20
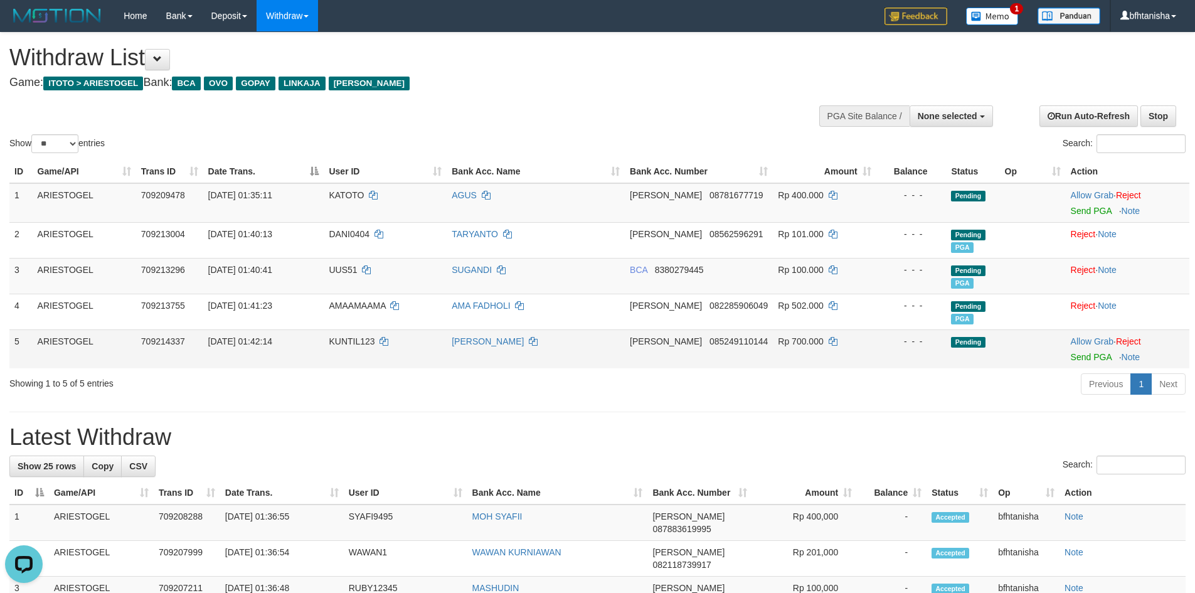
click at [795, 368] on td "Rp 700.000" at bounding box center [824, 348] width 103 height 39
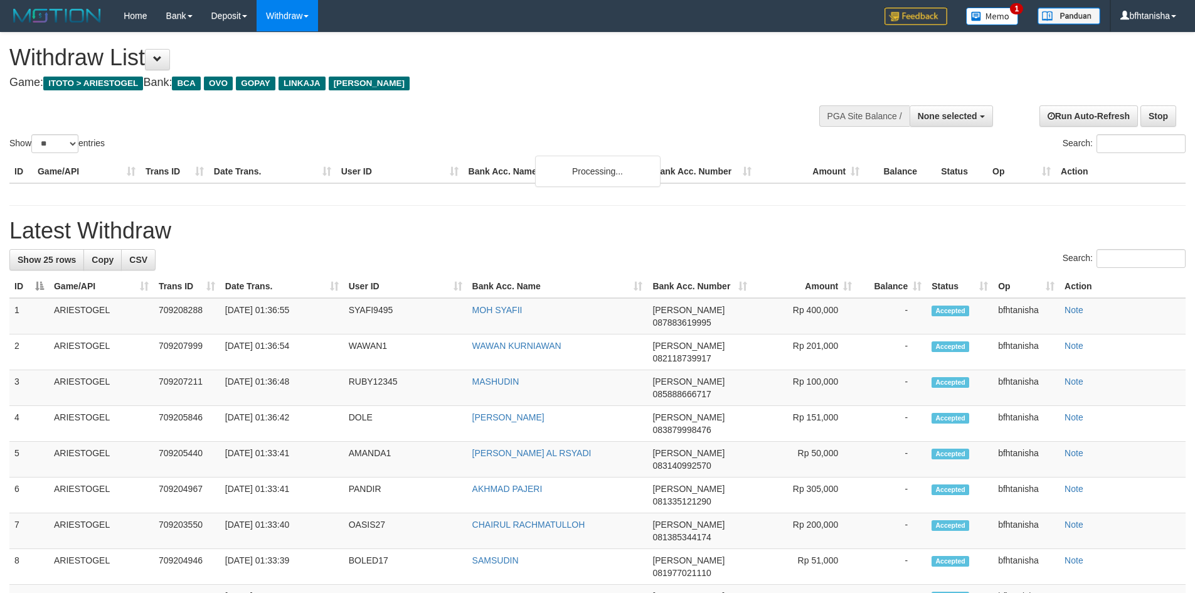
select select
select select "**"
select select
select select "**"
click at [437, 209] on div "**********" at bounding box center [597, 468] width 1195 height 871
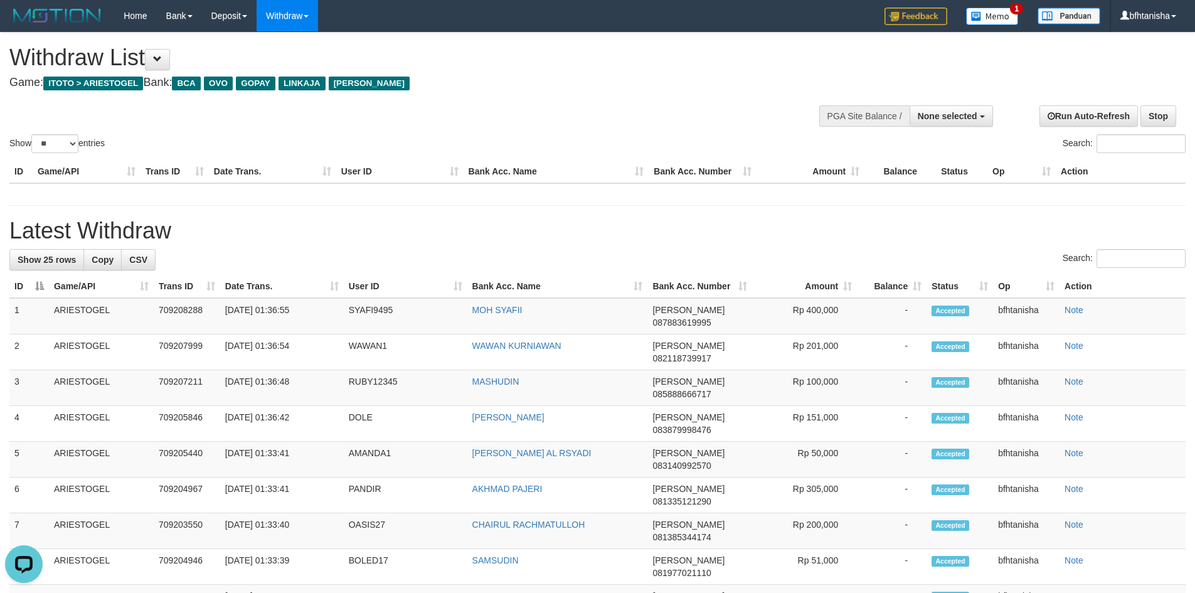
click at [513, 98] on div "Show ** ** ** *** entries Search:" at bounding box center [597, 94] width 1195 height 123
select select
select select "**"
click at [522, 123] on div "Show ** ** ** *** entries Search:" at bounding box center [597, 94] width 1195 height 123
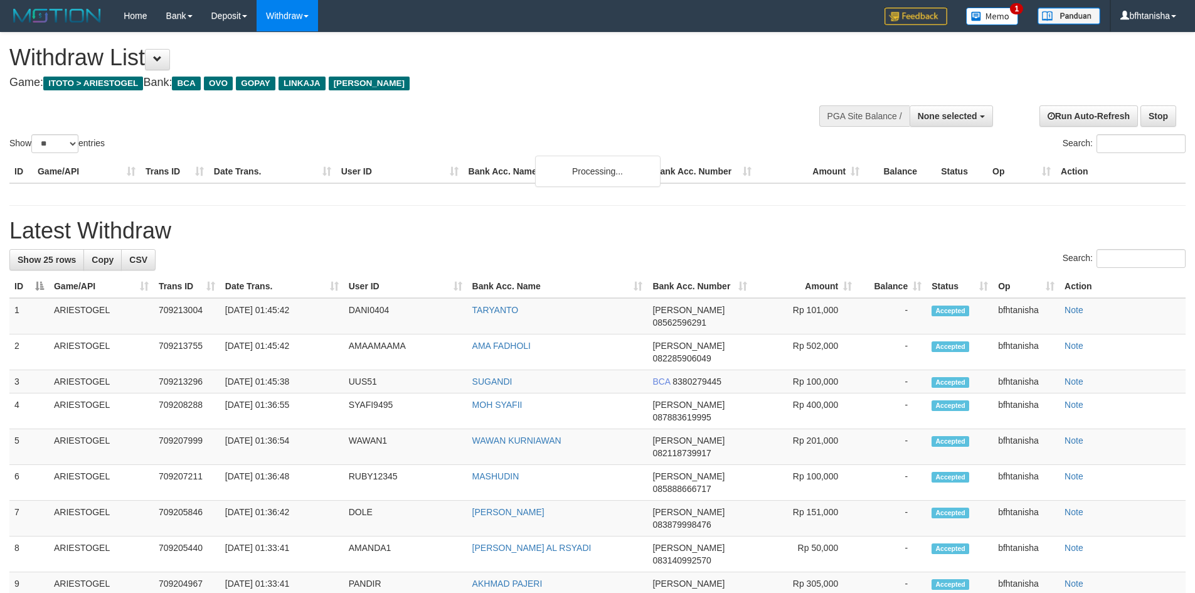
select select
select select "**"
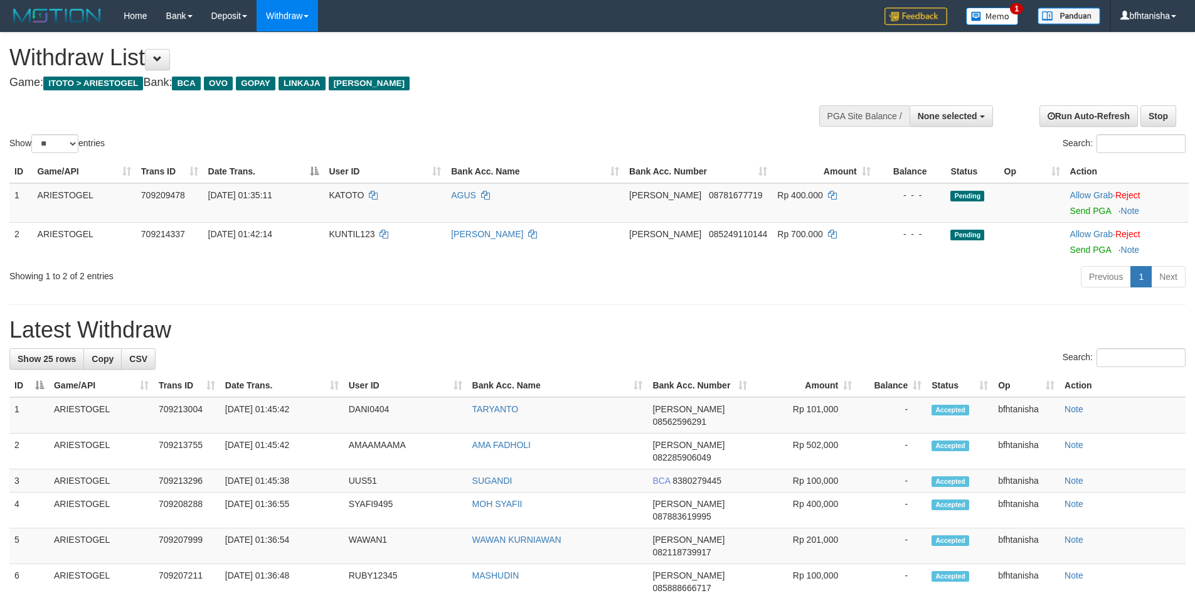
click at [876, 309] on div "**********" at bounding box center [597, 565] width 1195 height 1065
click at [683, 282] on div "Previous 1 Next" at bounding box center [847, 278] width 678 height 27
click at [1076, 215] on link "Send PGA" at bounding box center [1090, 211] width 41 height 10
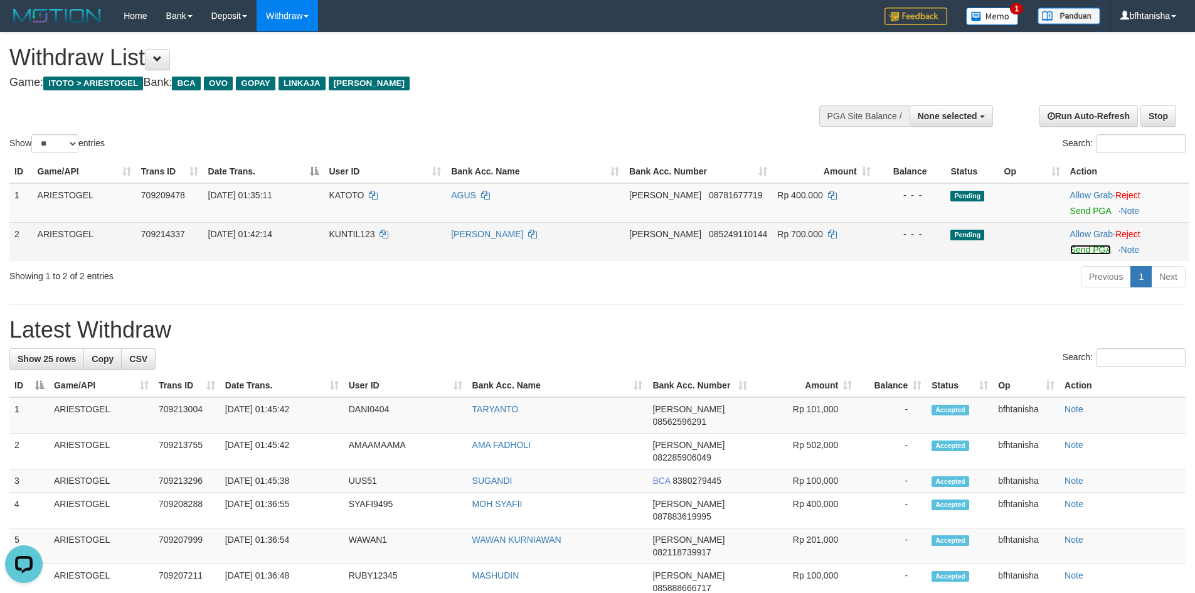
click at [1076, 252] on link "Send PGA" at bounding box center [1090, 250] width 41 height 10
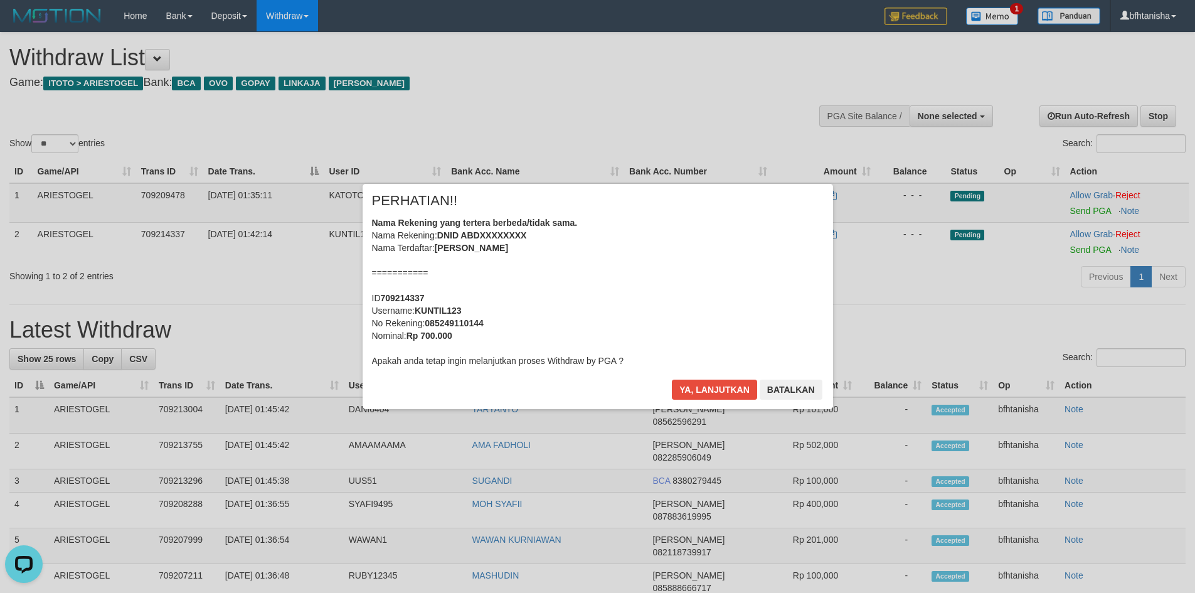
click at [687, 378] on div "× PERHATIAN!! Nama Rekening yang tertera berbeda/tidak sama. Nama Rekening: DNI…" at bounding box center [598, 296] width 471 height 225
click at [699, 387] on button "Ya, lanjutkan" at bounding box center [714, 390] width 85 height 20
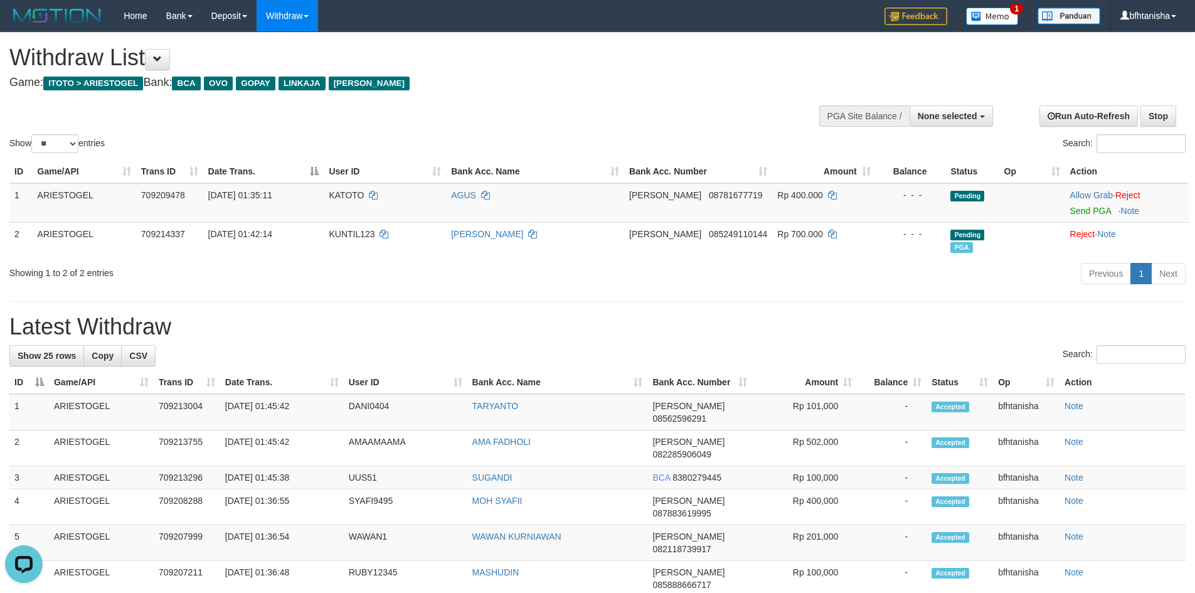
click at [609, 274] on div "Previous 1 Next" at bounding box center [847, 275] width 678 height 27
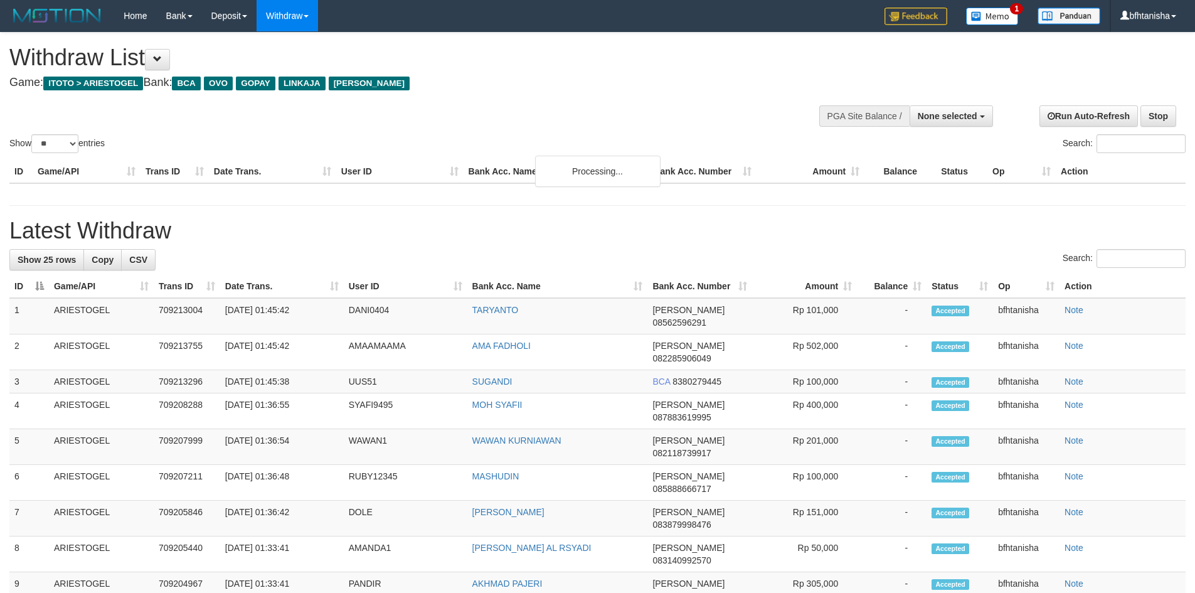
select select
select select "**"
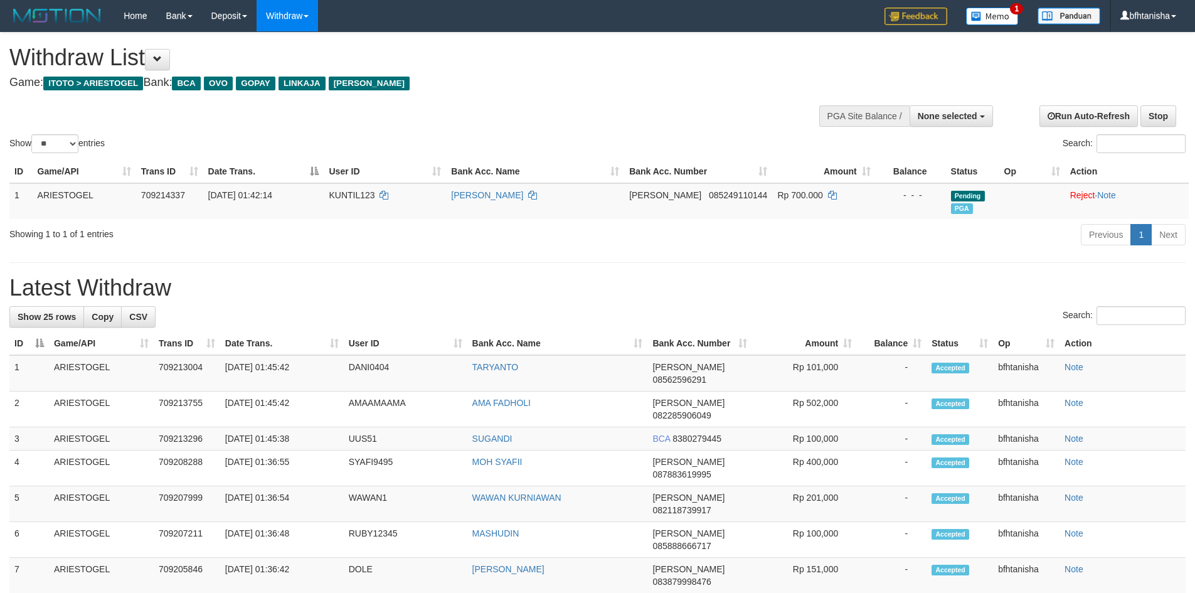
click at [804, 230] on div "Previous 1 Next" at bounding box center [847, 236] width 678 height 27
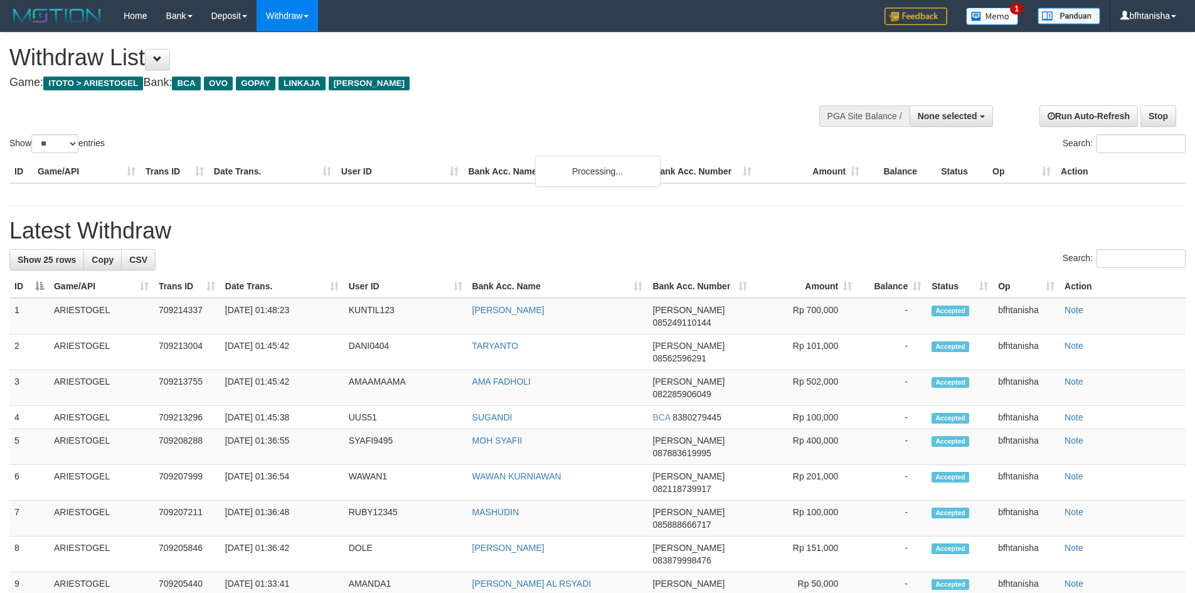
select select
select select "**"
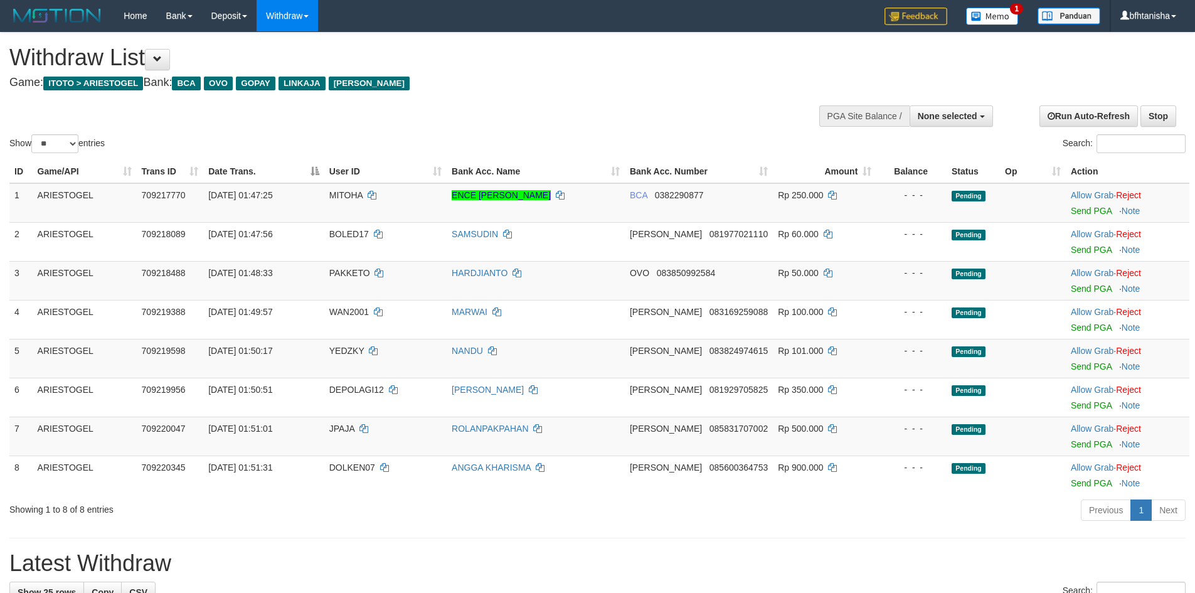
click at [1071, 210] on link "Send PGA" at bounding box center [1091, 211] width 41 height 10
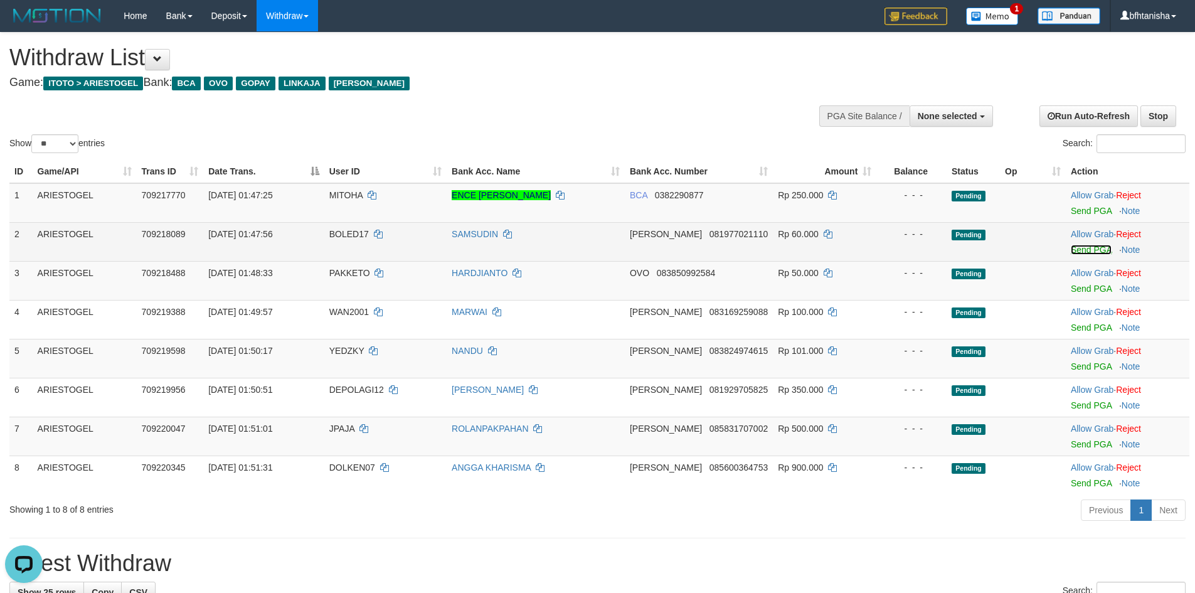
click at [1096, 252] on link "Send PGA" at bounding box center [1091, 250] width 41 height 10
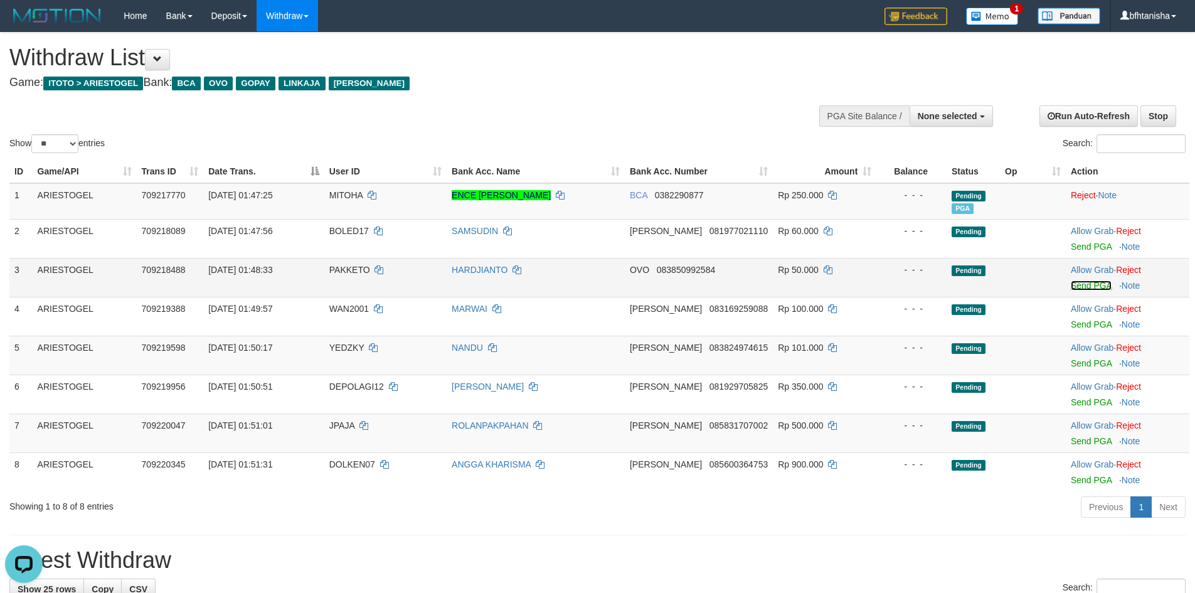
click at [1080, 285] on link "Send PGA" at bounding box center [1091, 285] width 41 height 10
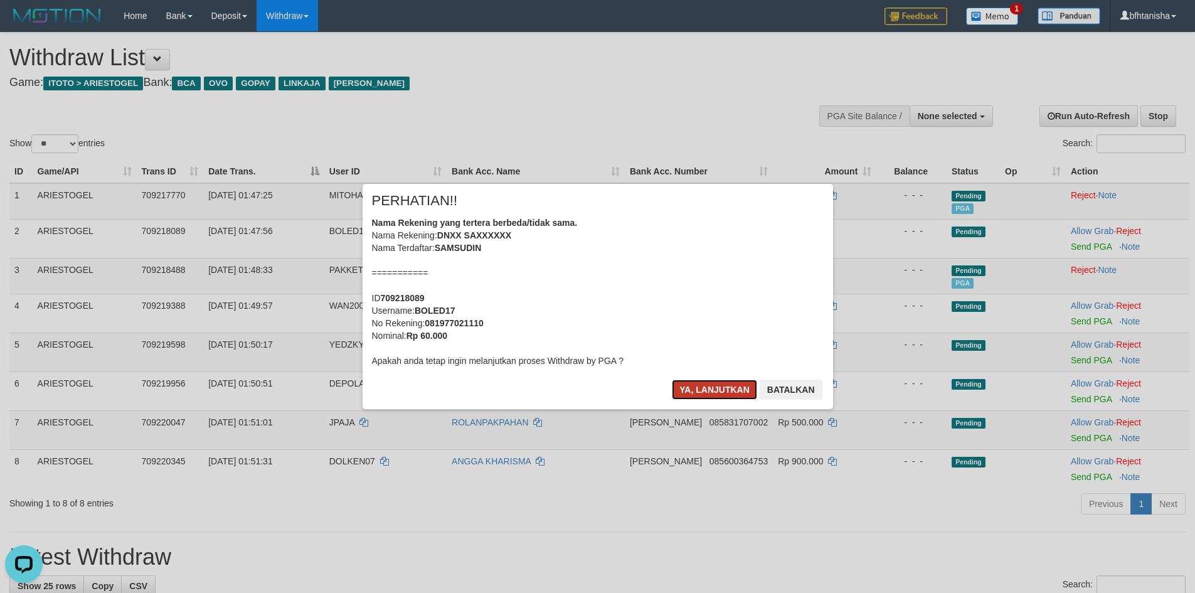
click at [718, 383] on button "Ya, lanjutkan" at bounding box center [714, 390] width 85 height 20
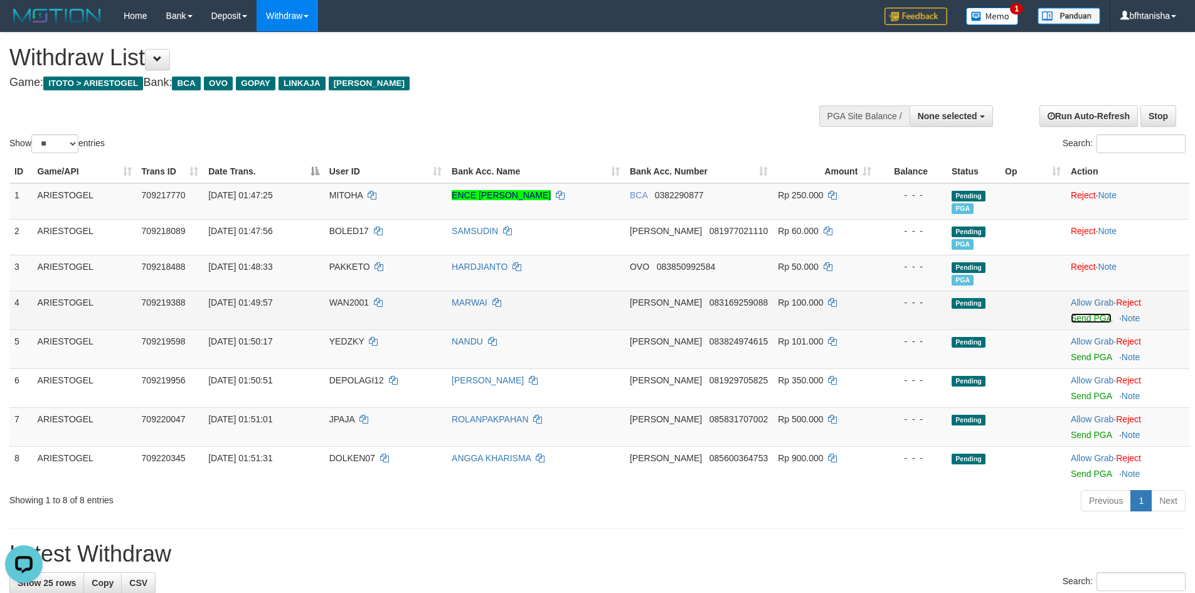
click at [1092, 317] on link "Send PGA" at bounding box center [1091, 318] width 41 height 10
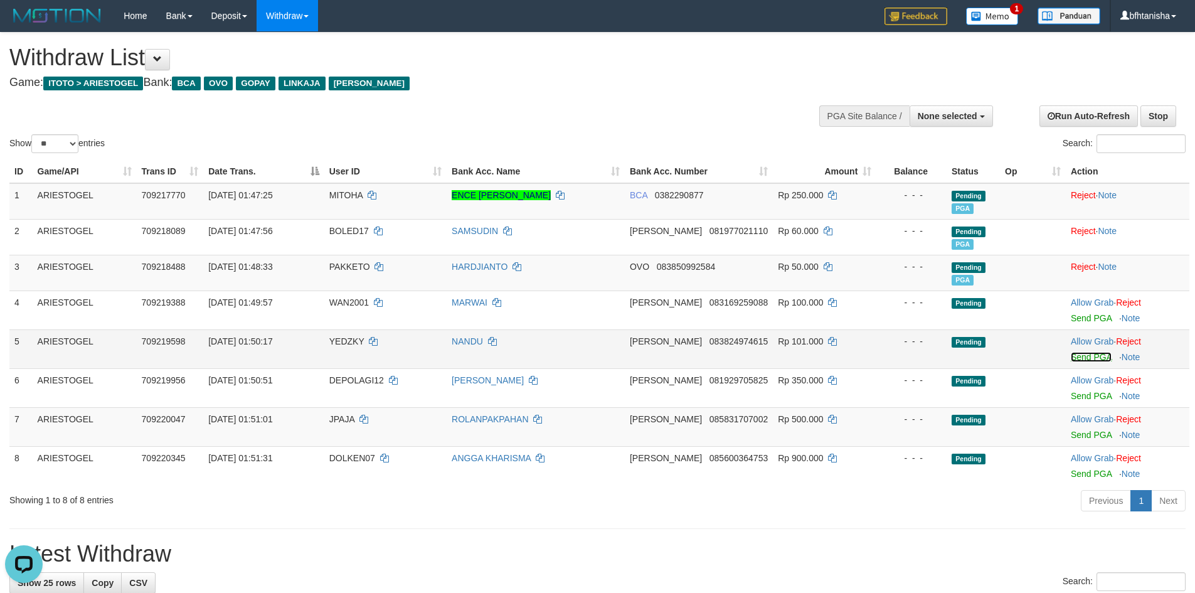
click at [1084, 361] on link "Send PGA" at bounding box center [1091, 357] width 41 height 10
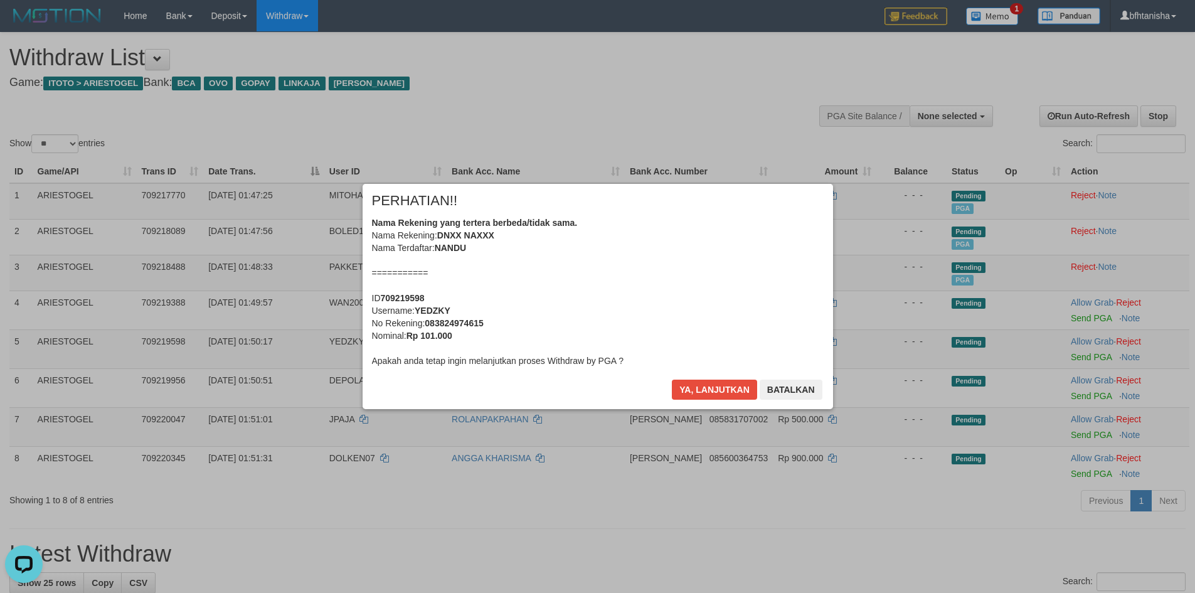
click at [677, 386] on div "× PERHATIAN!! Nama Rekening yang tertera berbeda/tidak sama. Nama Rekening: DNX…" at bounding box center [597, 296] width 489 height 225
click at [676, 386] on button "Ya, lanjutkan" at bounding box center [714, 390] width 85 height 20
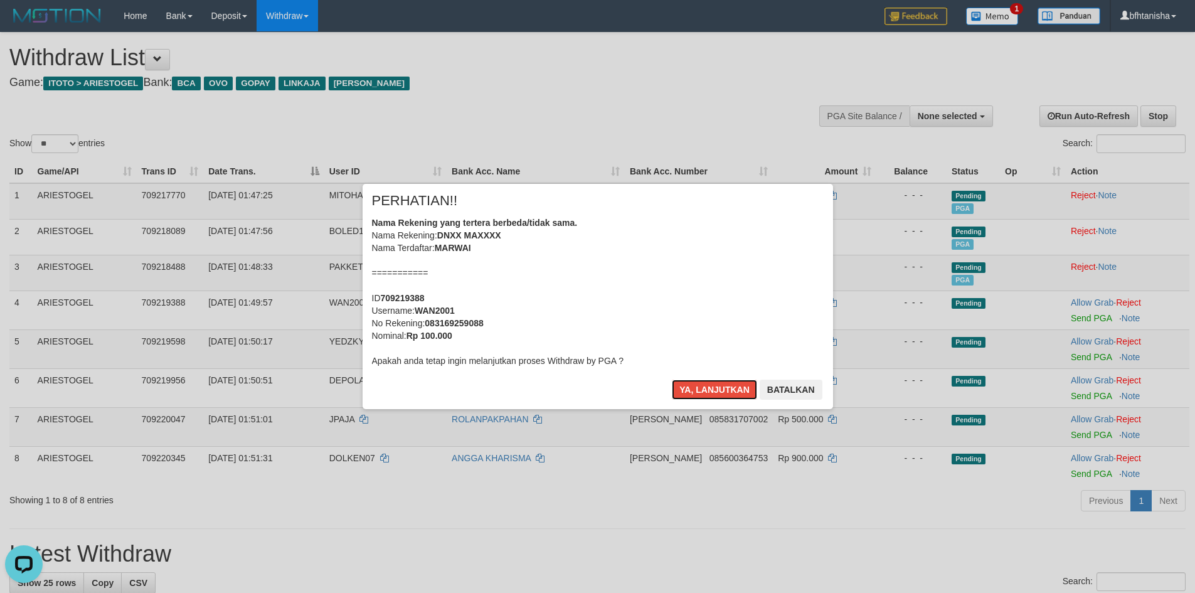
click at [676, 386] on button "Ya, lanjutkan" at bounding box center [714, 390] width 85 height 20
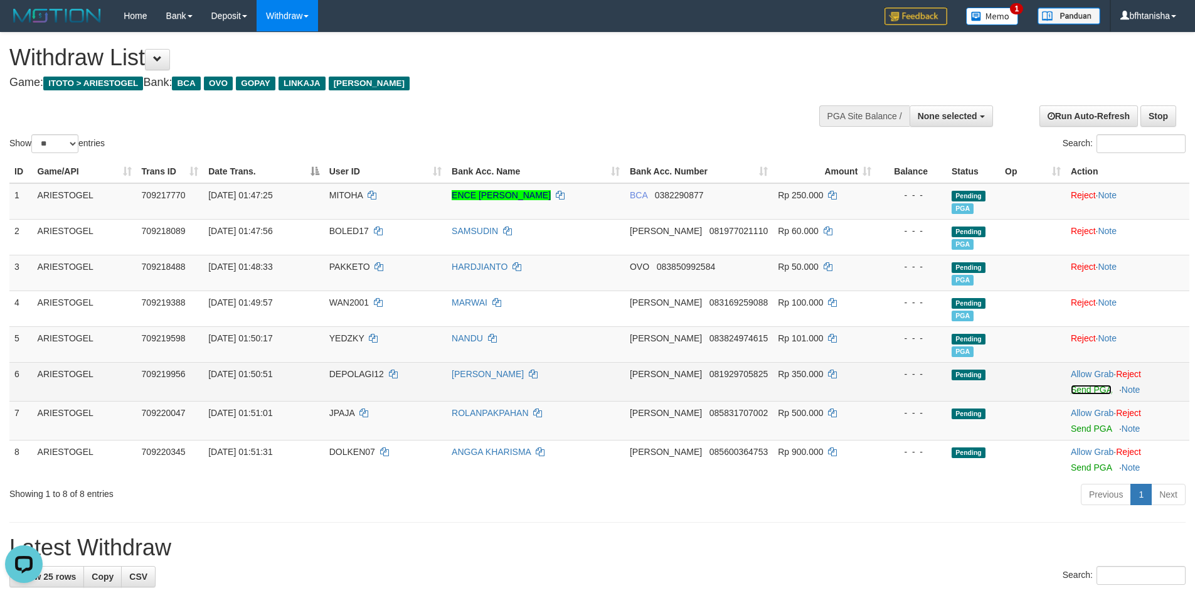
click at [1071, 385] on link "Send PGA" at bounding box center [1091, 390] width 41 height 10
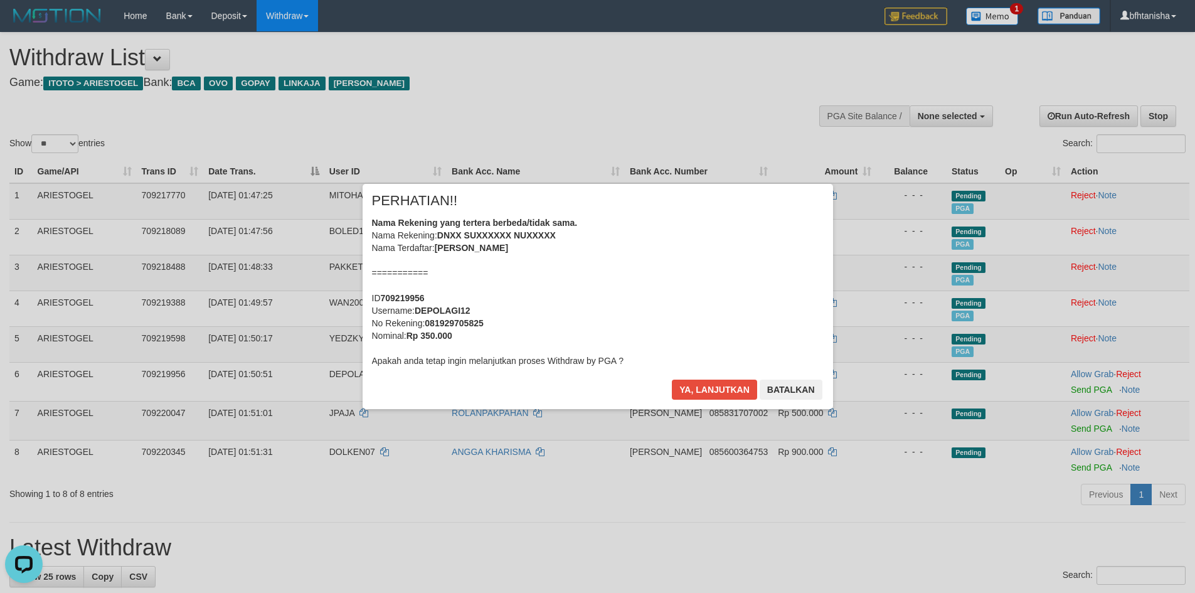
click at [1080, 428] on div "× PERHATIAN!! Nama Rekening yang tertera berbeda/tidak sama. Nama Rekening: DNX…" at bounding box center [597, 296] width 1195 height 275
click at [696, 370] on div "× PERHATIAN!! Nama Rekening yang tertera berbeda/tidak sama. Nama Rekening: DNX…" at bounding box center [598, 296] width 471 height 225
click at [700, 387] on button "Ya, lanjutkan" at bounding box center [714, 390] width 85 height 20
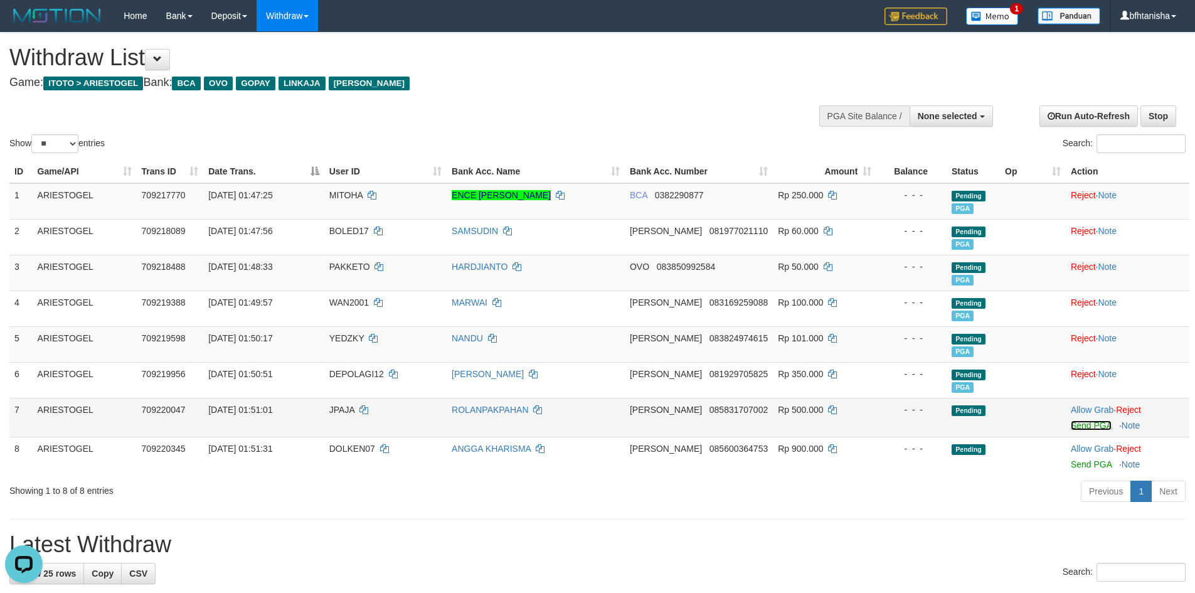
click at [1080, 425] on link "Send PGA" at bounding box center [1091, 425] width 41 height 10
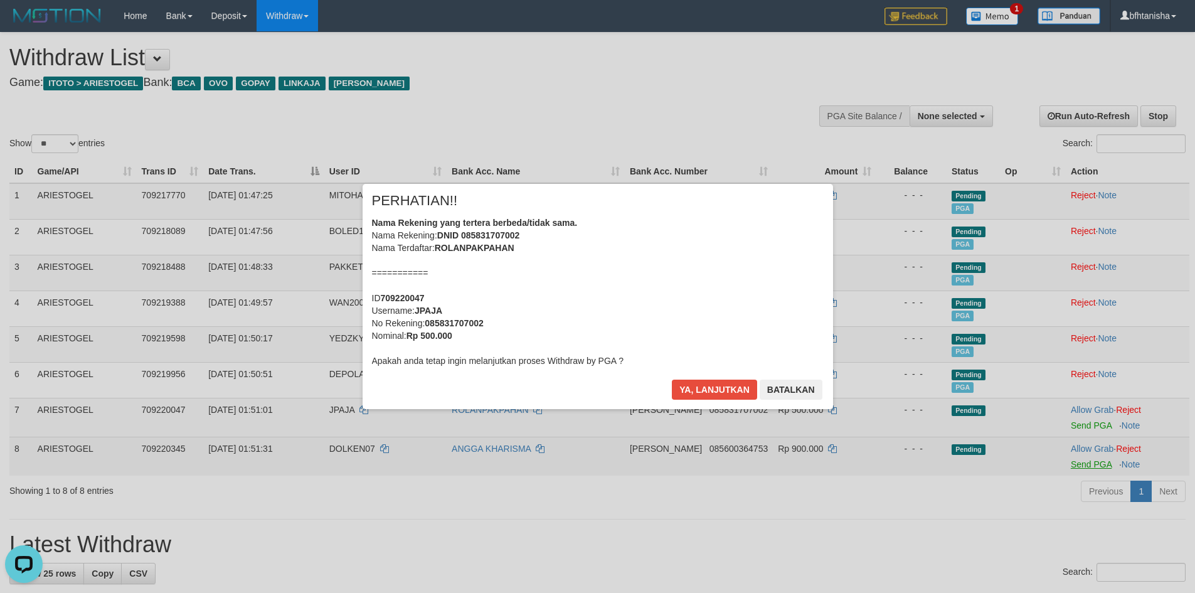
click at [1083, 465] on div "× PERHATIAN!! Nama Rekening yang tertera berbeda/tidak sama. Nama Rekening: DNI…" at bounding box center [597, 296] width 1195 height 593
click at [705, 387] on button "Ya, lanjutkan" at bounding box center [714, 390] width 85 height 20
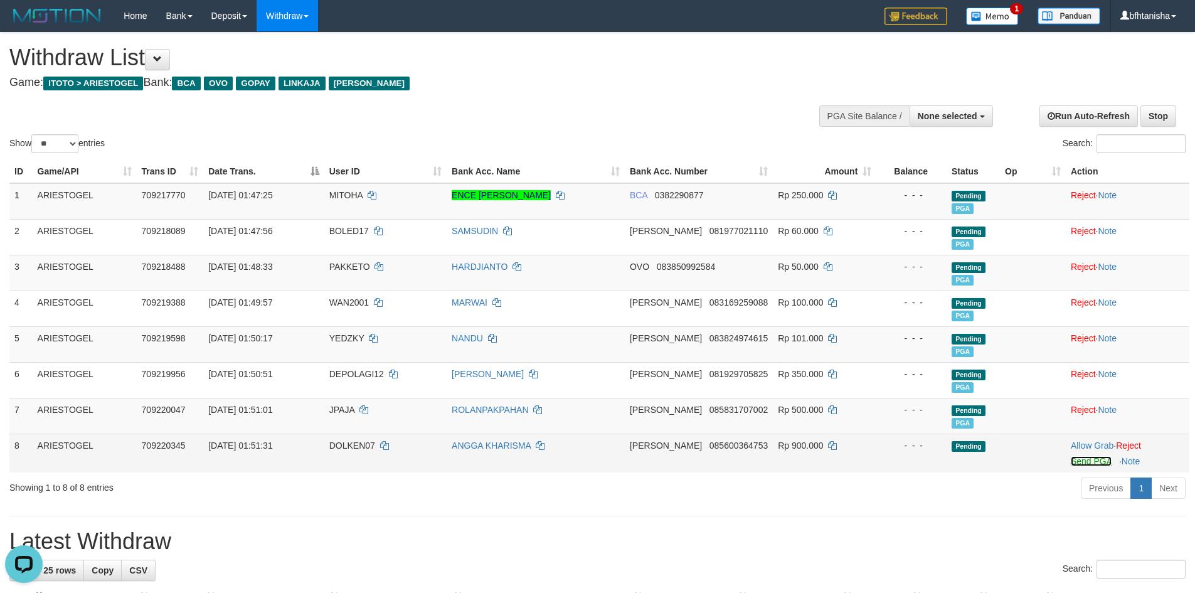
click at [1080, 457] on link "Send PGA" at bounding box center [1091, 461] width 41 height 10
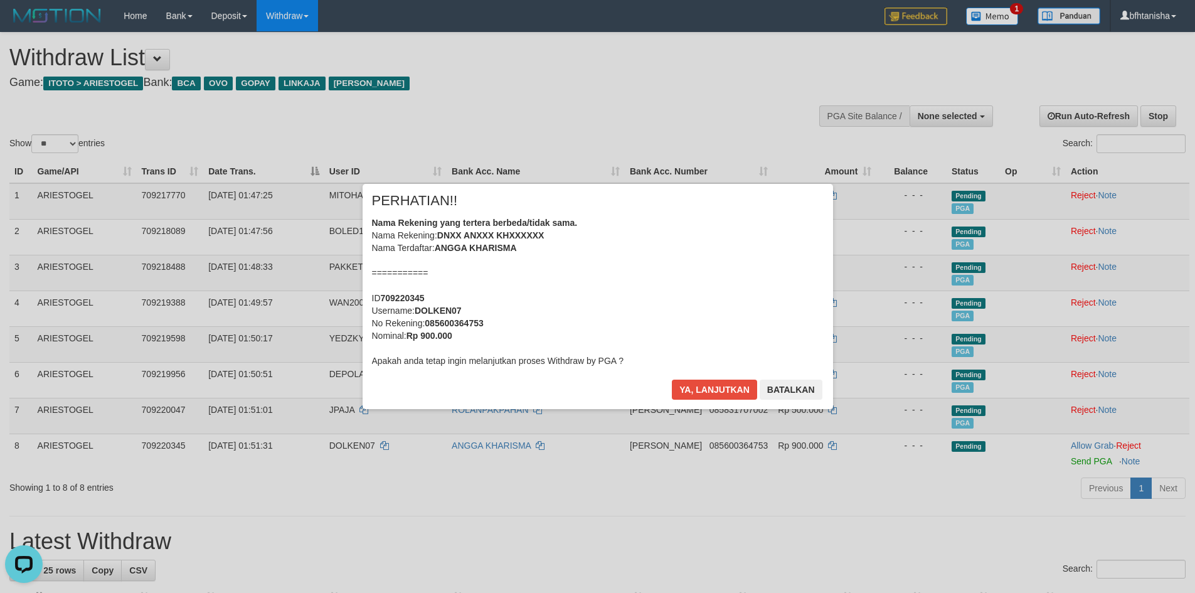
click at [684, 378] on div "× PERHATIAN!! Nama Rekening yang tertera berbeda/tidak sama. Nama Rekening: DNX…" at bounding box center [598, 296] width 471 height 225
click at [703, 391] on button "Ya, lanjutkan" at bounding box center [714, 390] width 85 height 20
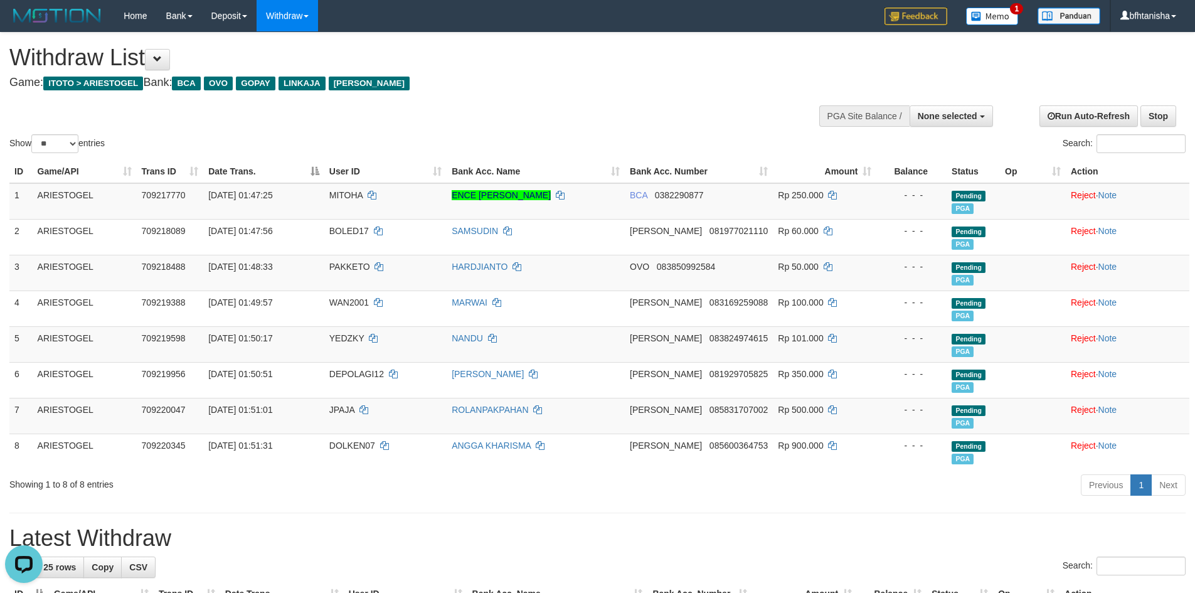
click at [551, 159] on div "ID Game/API Trans ID Date Trans. User ID Bank Acc. Name Bank Acc. Number Amount…" at bounding box center [597, 314] width 1195 height 317
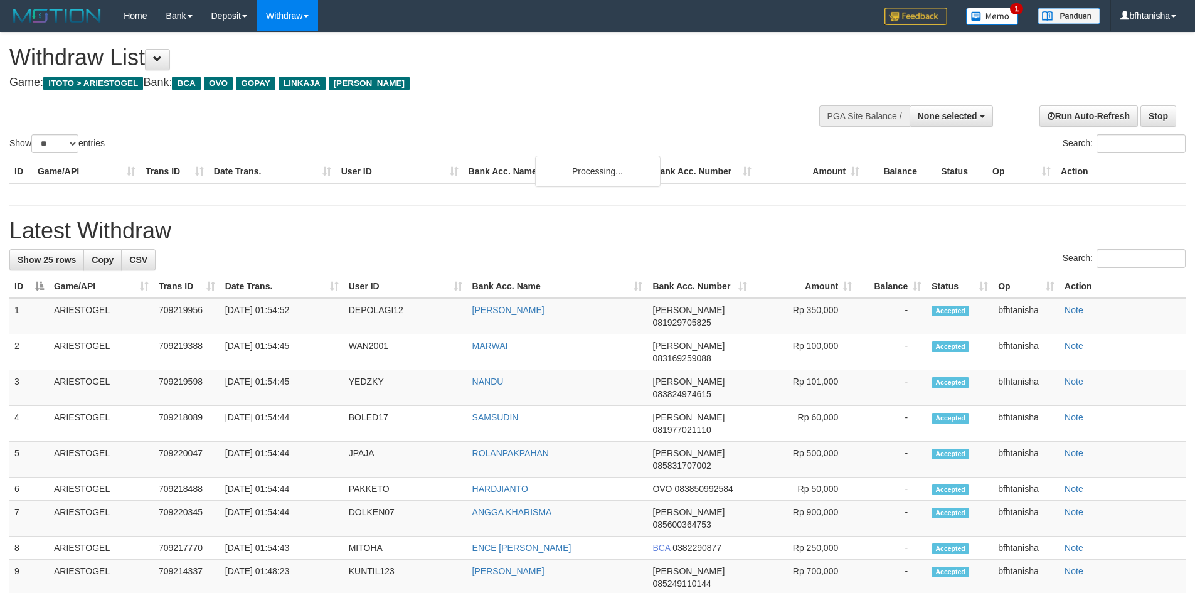
select select
select select "**"
select select
select select "**"
click at [625, 95] on div at bounding box center [597, 95] width 1176 height 1
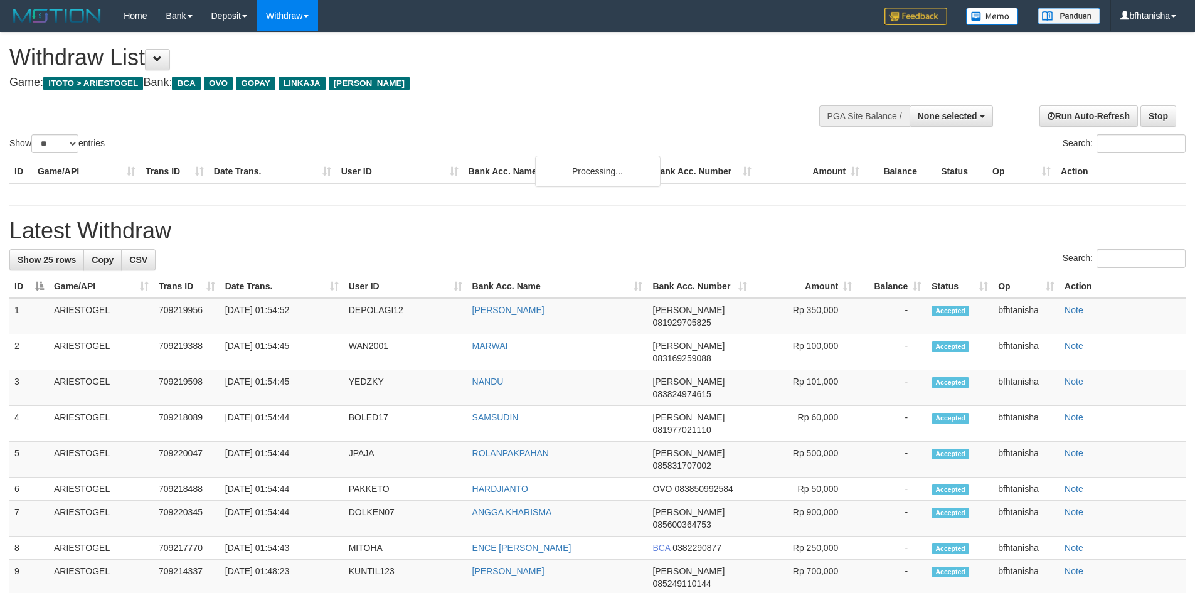
select select
select select "**"
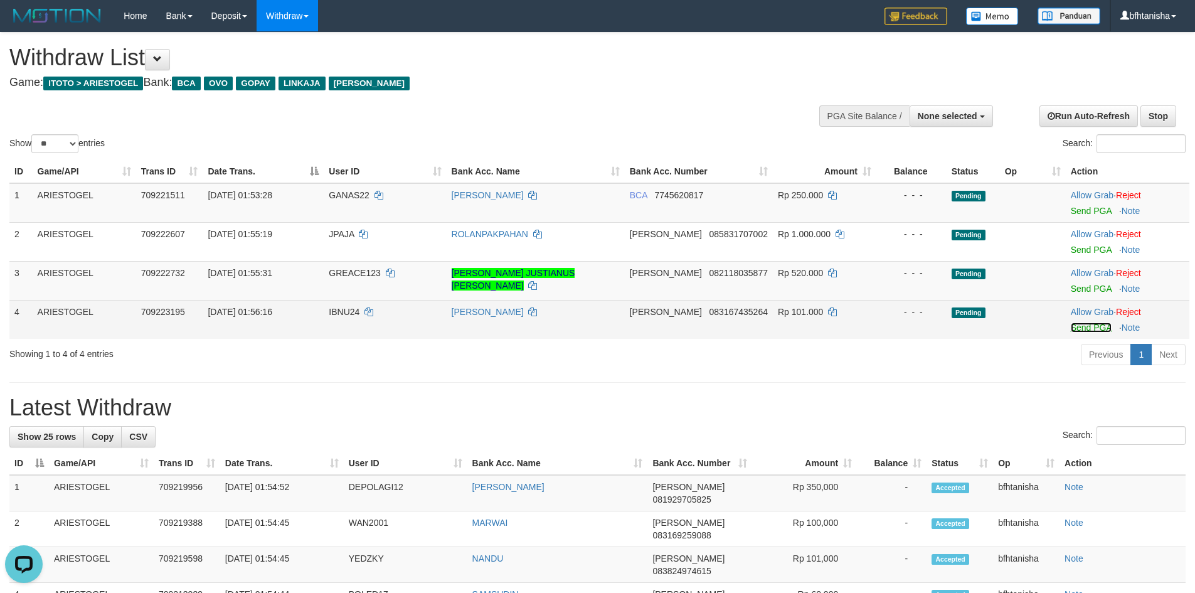
click at [1078, 326] on link "Send PGA" at bounding box center [1091, 327] width 41 height 10
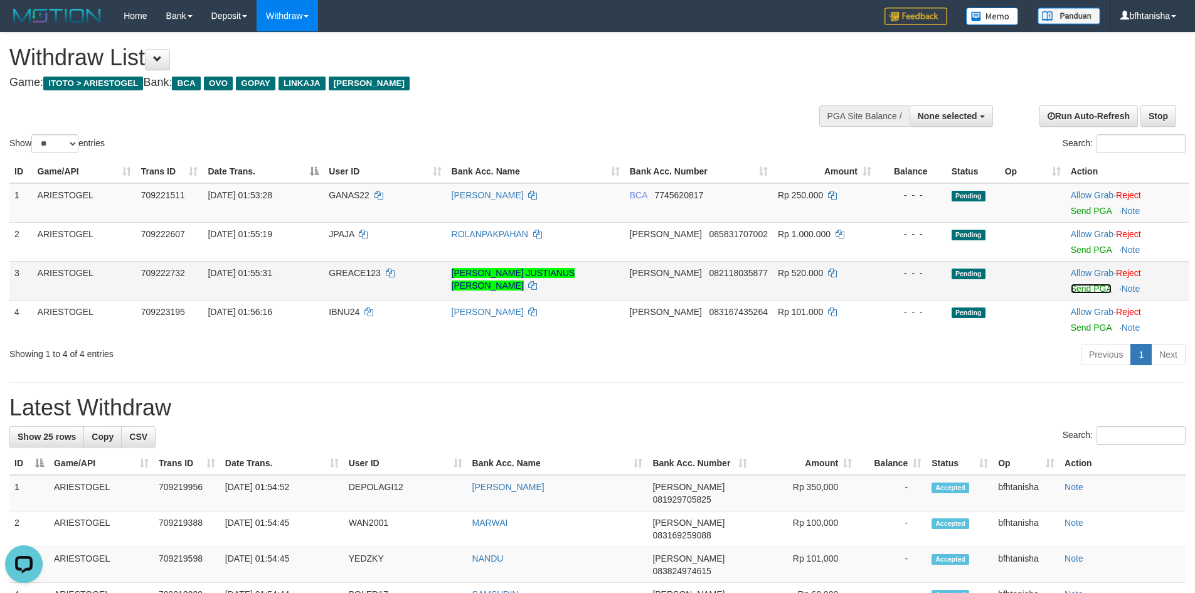
click at [1078, 284] on link "Send PGA" at bounding box center [1091, 289] width 41 height 10
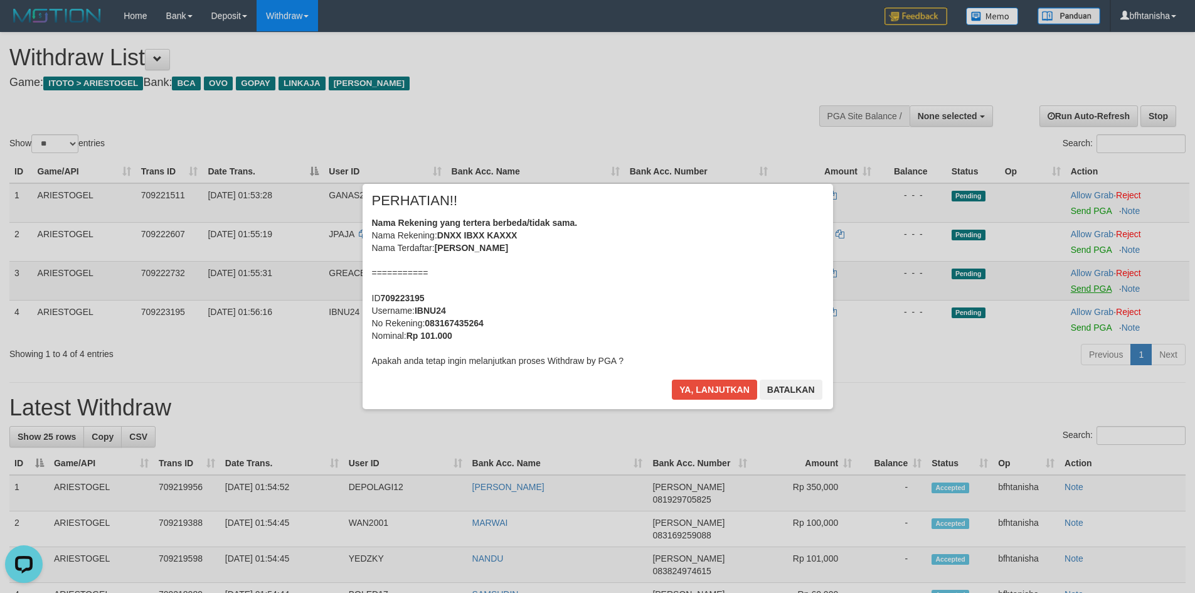
click at [1081, 253] on div "× PERHATIAN!! Nama Rekening yang tertera berbeda/tidak sama. Nama Rekening: DNX…" at bounding box center [597, 296] width 1195 height 275
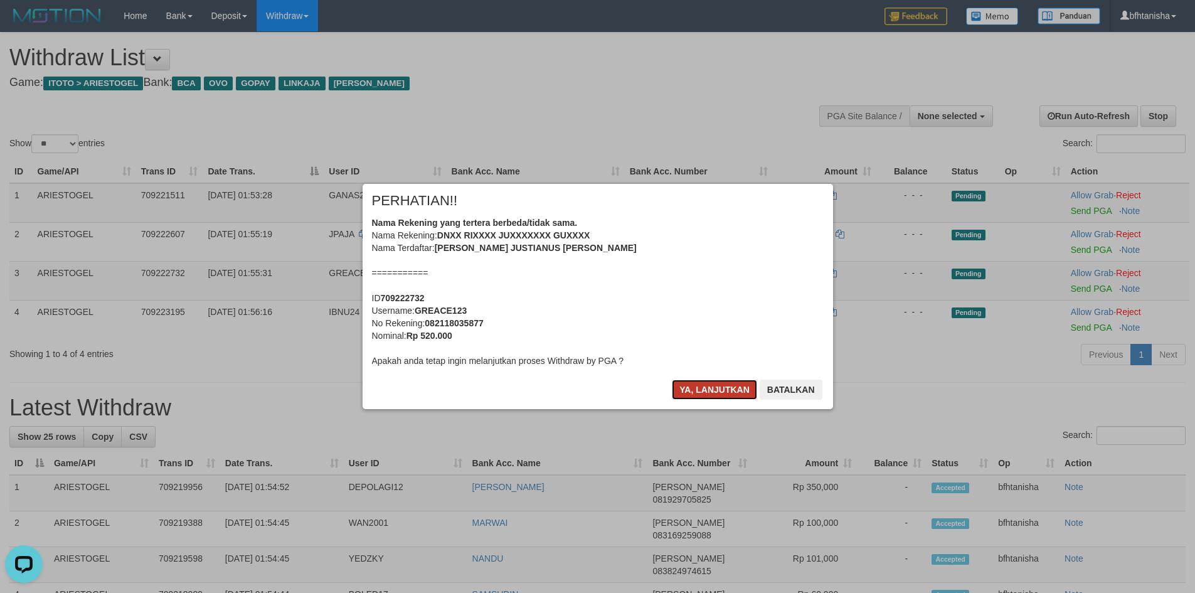
click at [684, 389] on button "Ya, lanjutkan" at bounding box center [714, 390] width 85 height 20
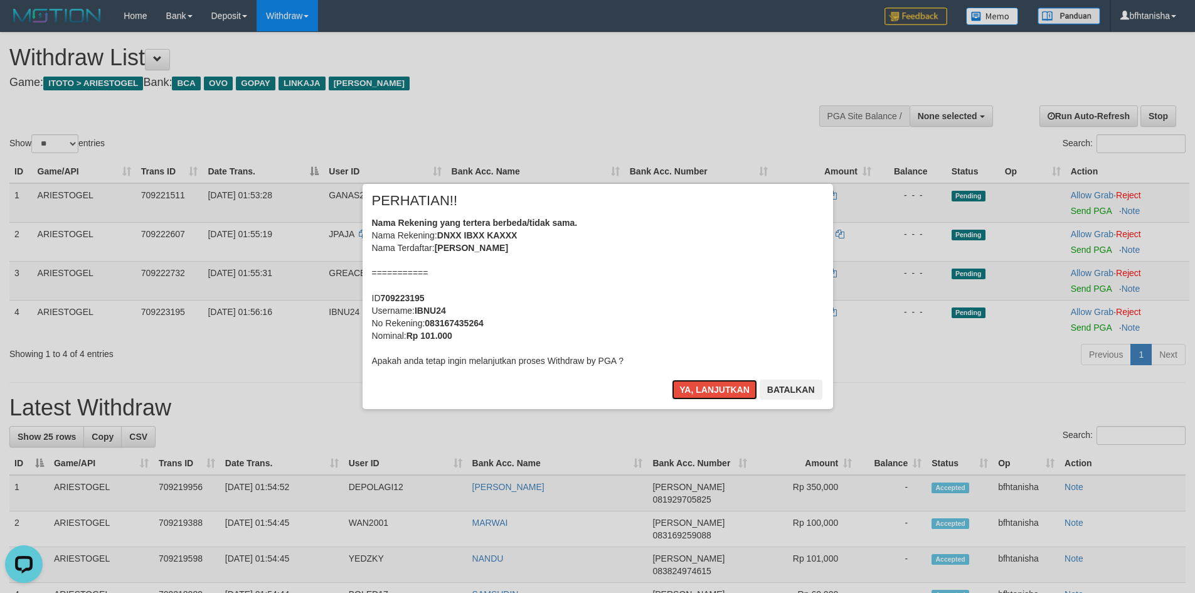
click at [684, 389] on button "Ya, lanjutkan" at bounding box center [714, 390] width 85 height 20
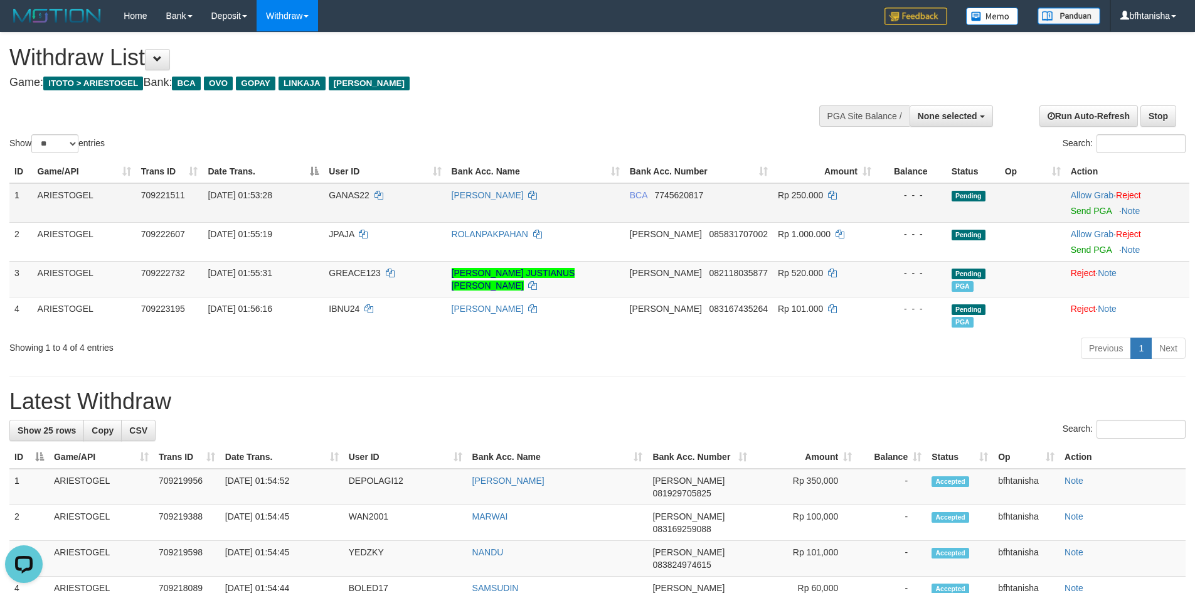
click at [1087, 218] on td "Allow Grab · Reject Send PGA · Note" at bounding box center [1128, 203] width 124 height 40
click at [1088, 211] on link "Send PGA" at bounding box center [1091, 211] width 41 height 10
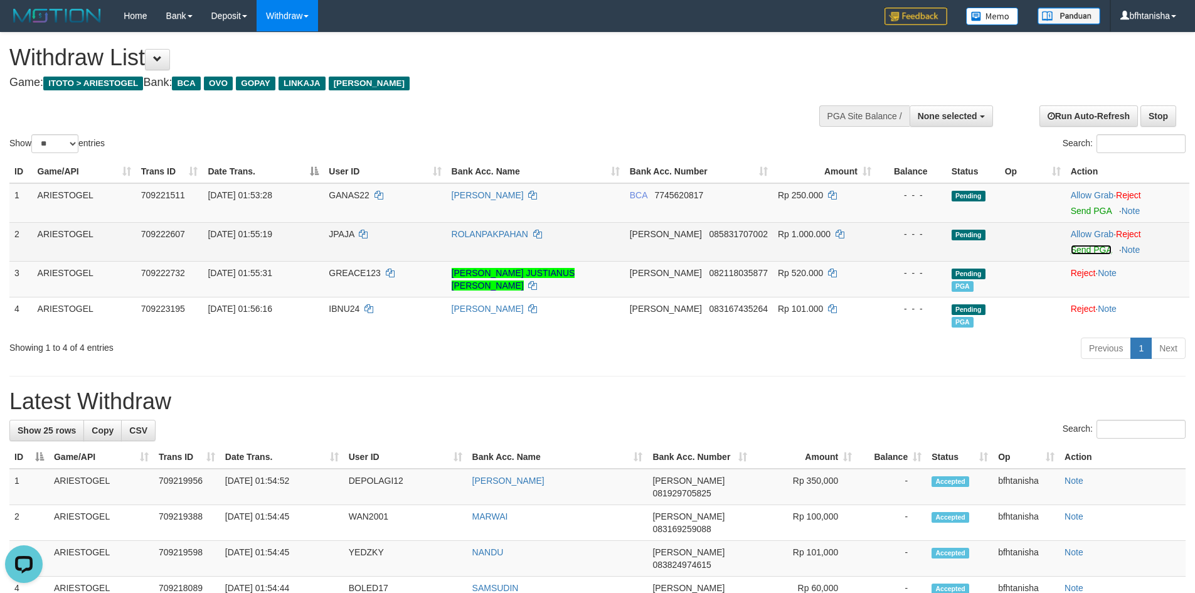
click at [1085, 248] on link "Send PGA" at bounding box center [1091, 250] width 41 height 10
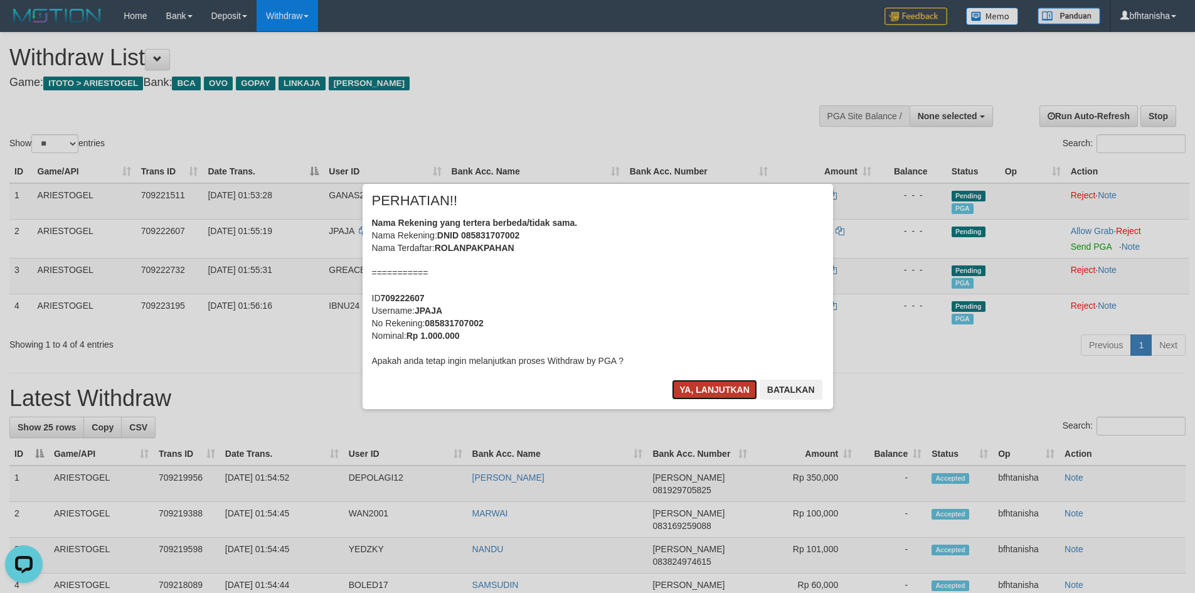
click at [700, 390] on button "Ya, lanjutkan" at bounding box center [714, 390] width 85 height 20
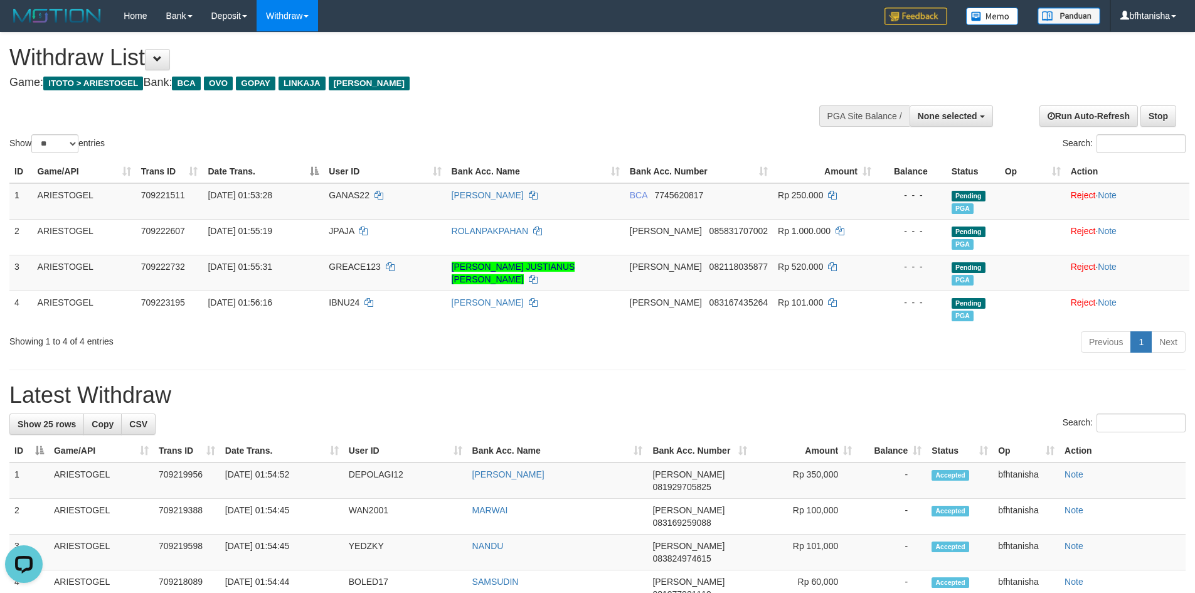
click at [737, 370] on hr at bounding box center [597, 370] width 1176 height 1
drag, startPoint x: 875, startPoint y: 398, endPoint x: 882, endPoint y: 396, distance: 7.0
click at [875, 398] on h1 "Latest Withdraw" at bounding box center [597, 395] width 1176 height 25
click at [618, 203] on td "WAWAN MUNAWAN" at bounding box center [536, 201] width 178 height 36
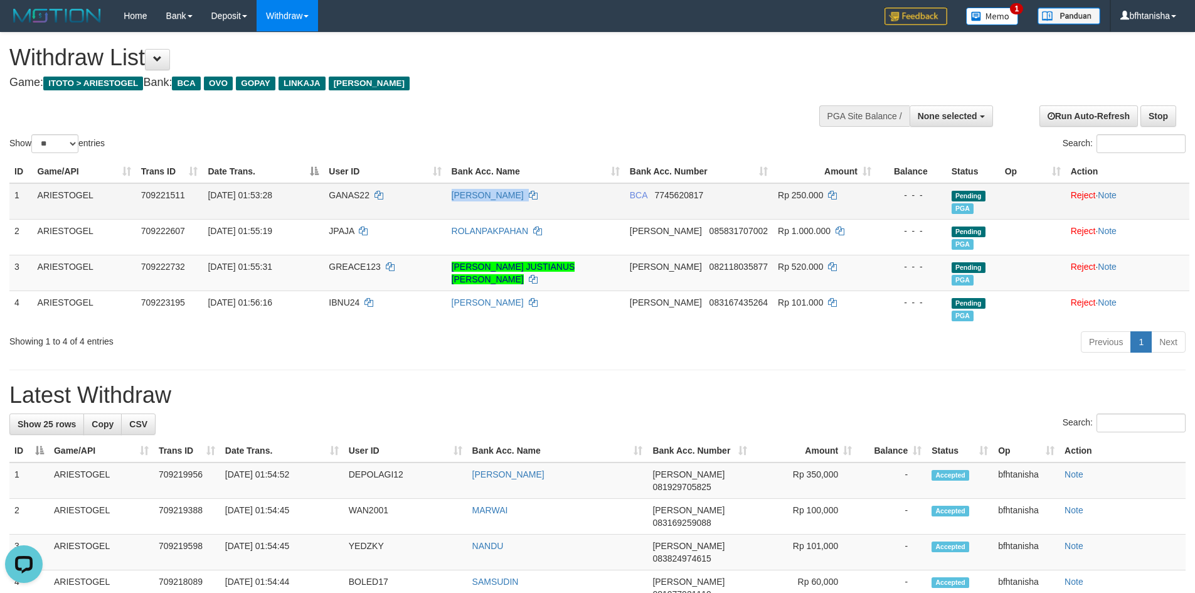
click at [619, 202] on td "WAWAN MUNAWAN" at bounding box center [536, 201] width 178 height 36
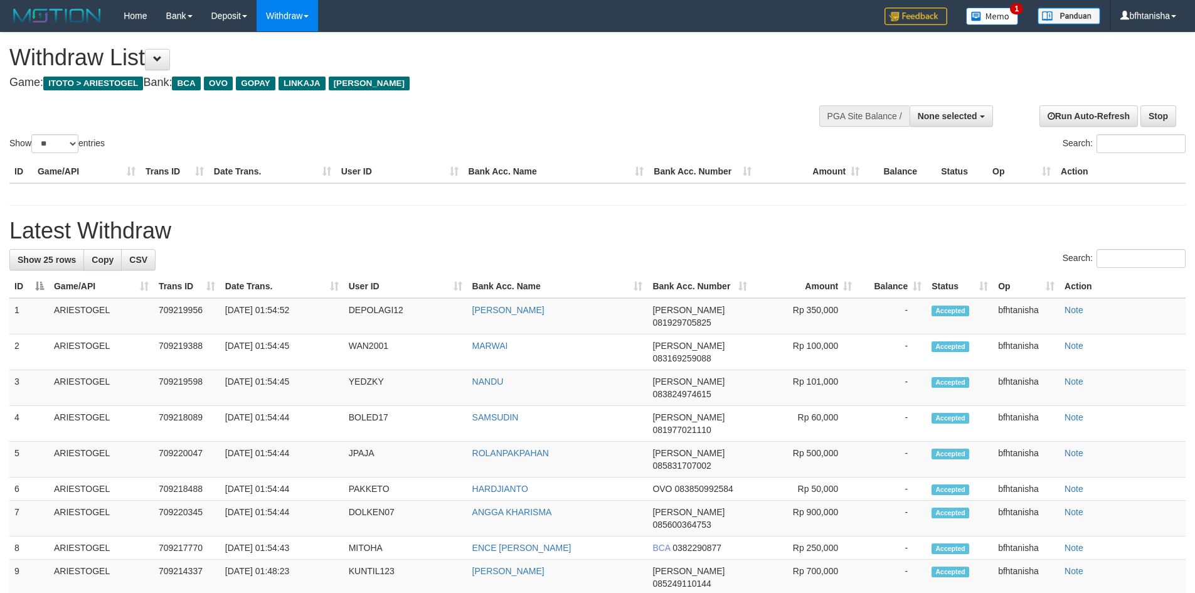
select select
select select "**"
click at [900, 219] on h1 "Latest Withdraw" at bounding box center [597, 230] width 1176 height 25
click at [899, 218] on h1 "Latest Withdraw" at bounding box center [597, 230] width 1176 height 25
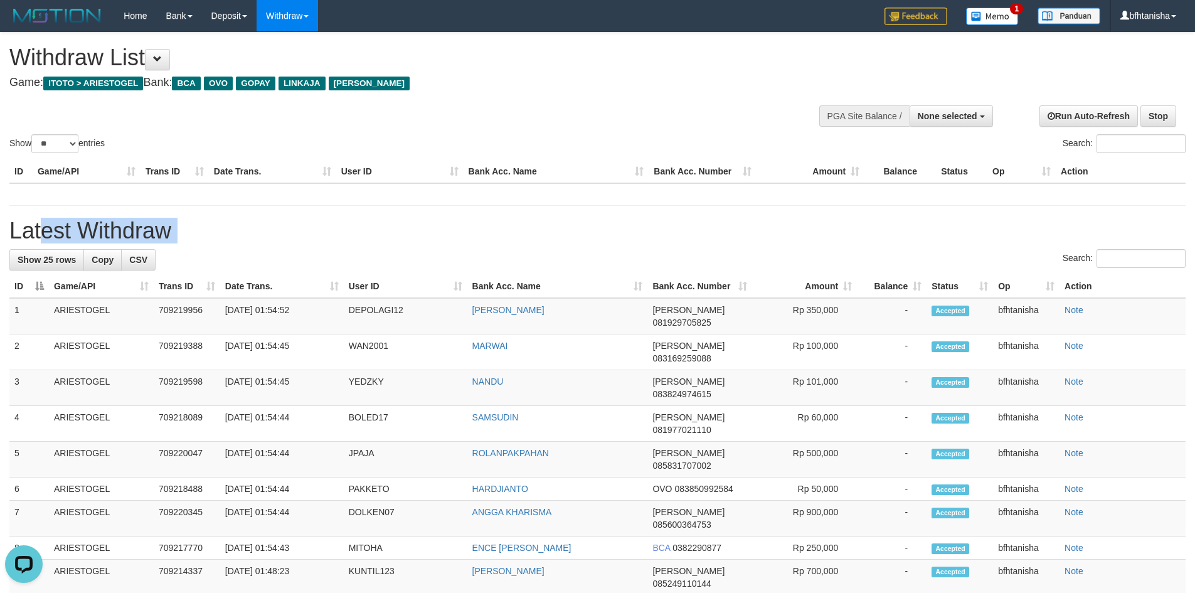
click at [899, 218] on h1 "Latest Withdraw" at bounding box center [597, 230] width 1176 height 25
select select
select select "**"
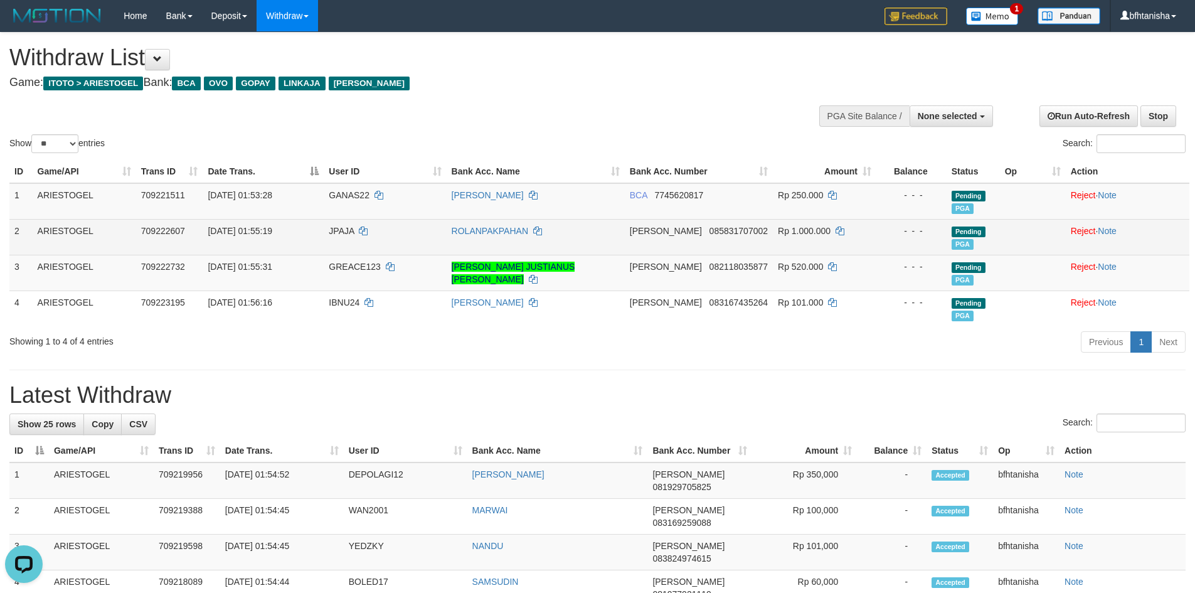
click at [590, 249] on td "ROLANPAKPAHAN" at bounding box center [536, 237] width 178 height 36
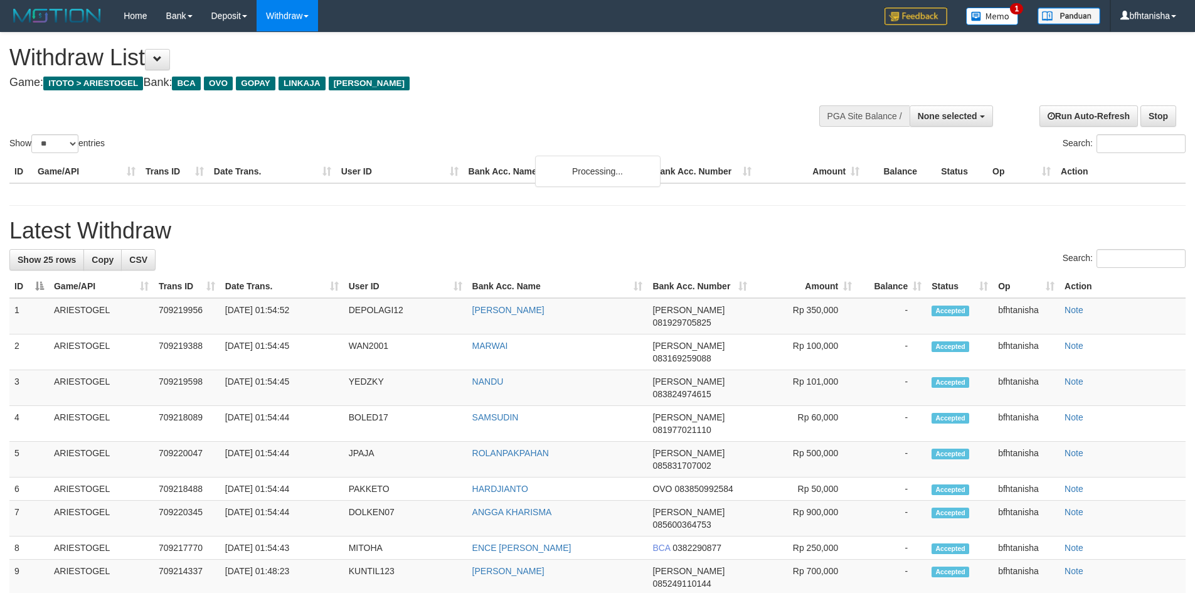
select select
select select "**"
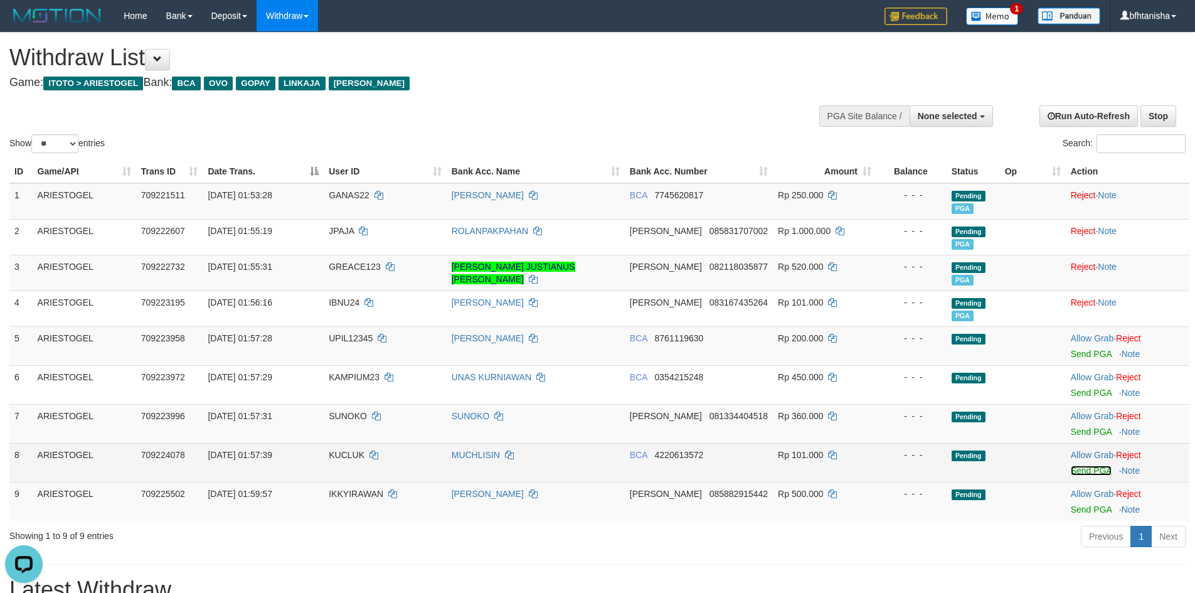
click at [1083, 472] on link "Send PGA" at bounding box center [1091, 470] width 41 height 10
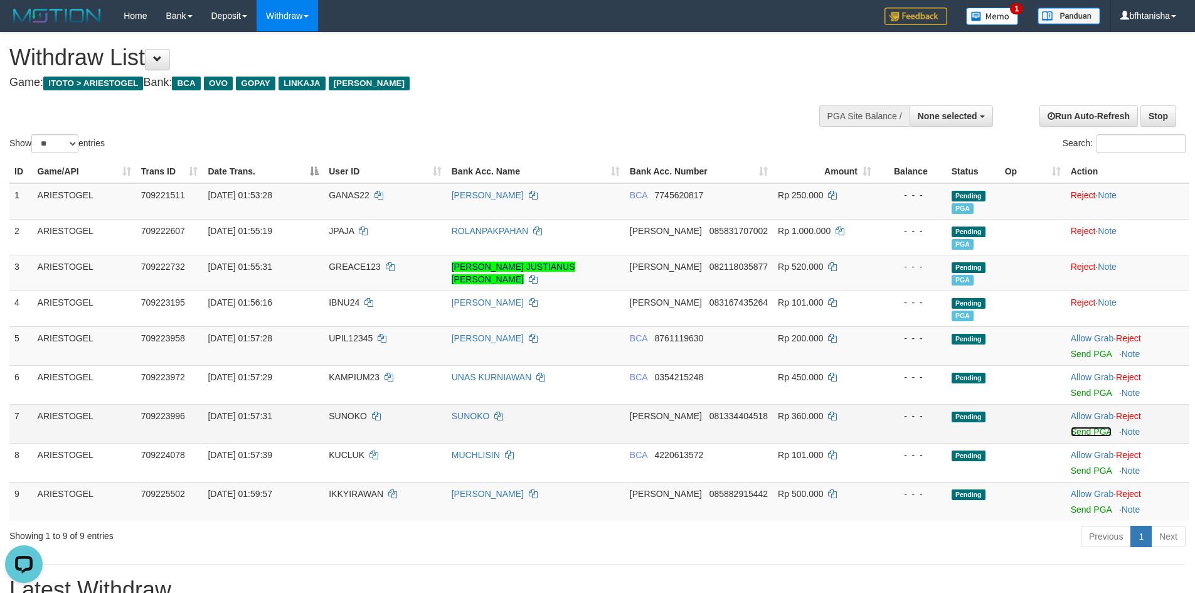
click at [1084, 434] on link "Send PGA" at bounding box center [1091, 432] width 41 height 10
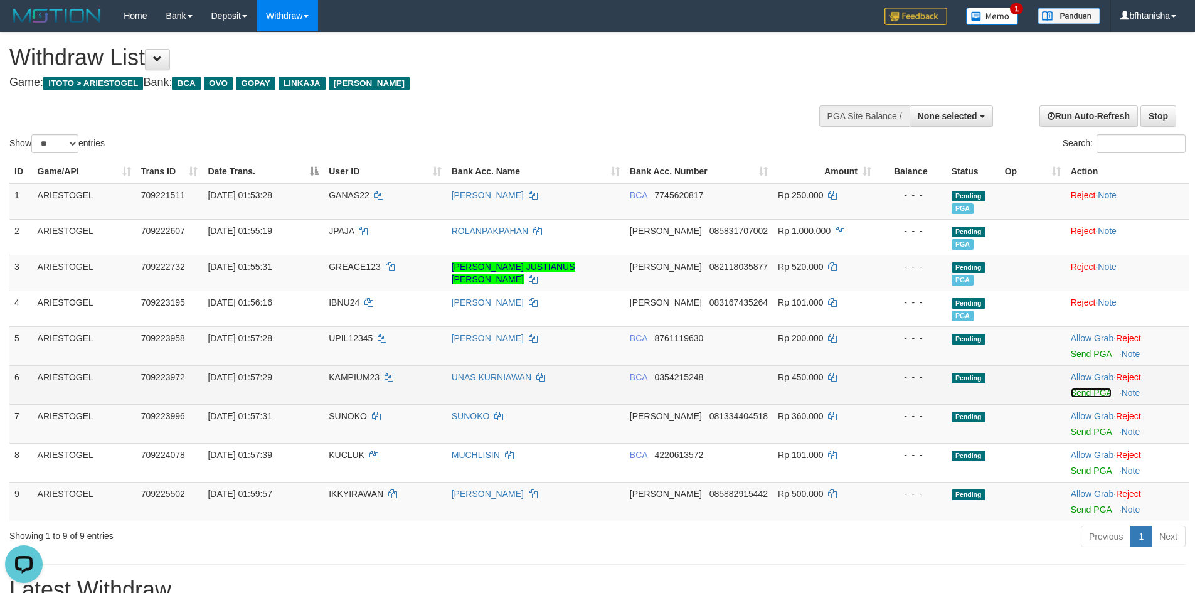
click at [1081, 388] on link "Send PGA" at bounding box center [1091, 393] width 41 height 10
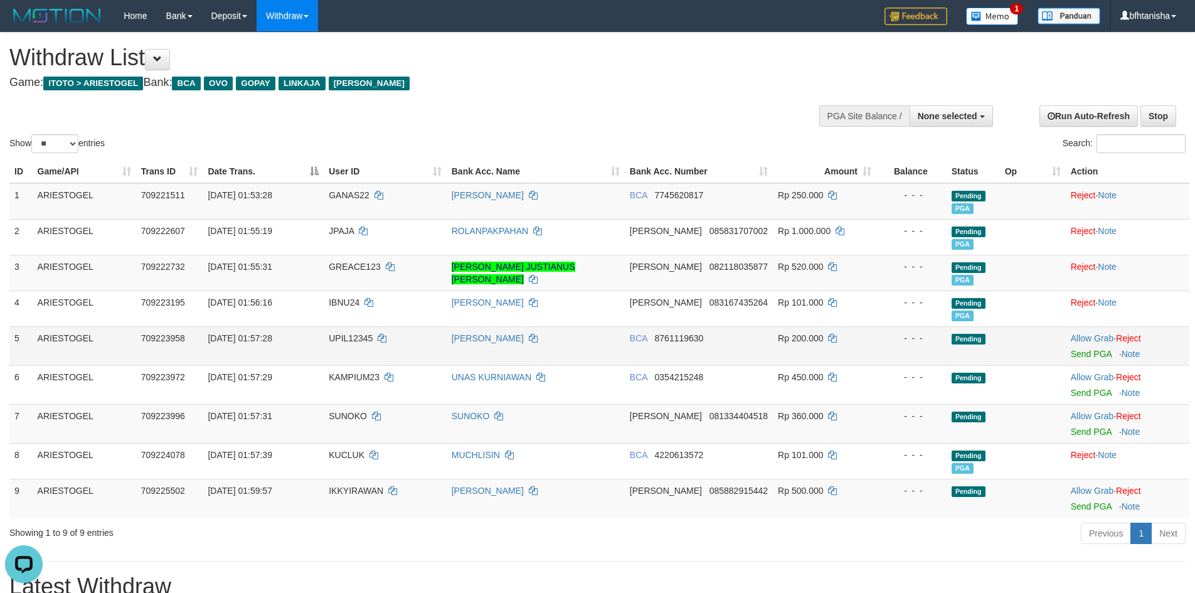
click at [1082, 359] on td "Allow Grab · Reject Send PGA · Note" at bounding box center [1128, 345] width 124 height 39
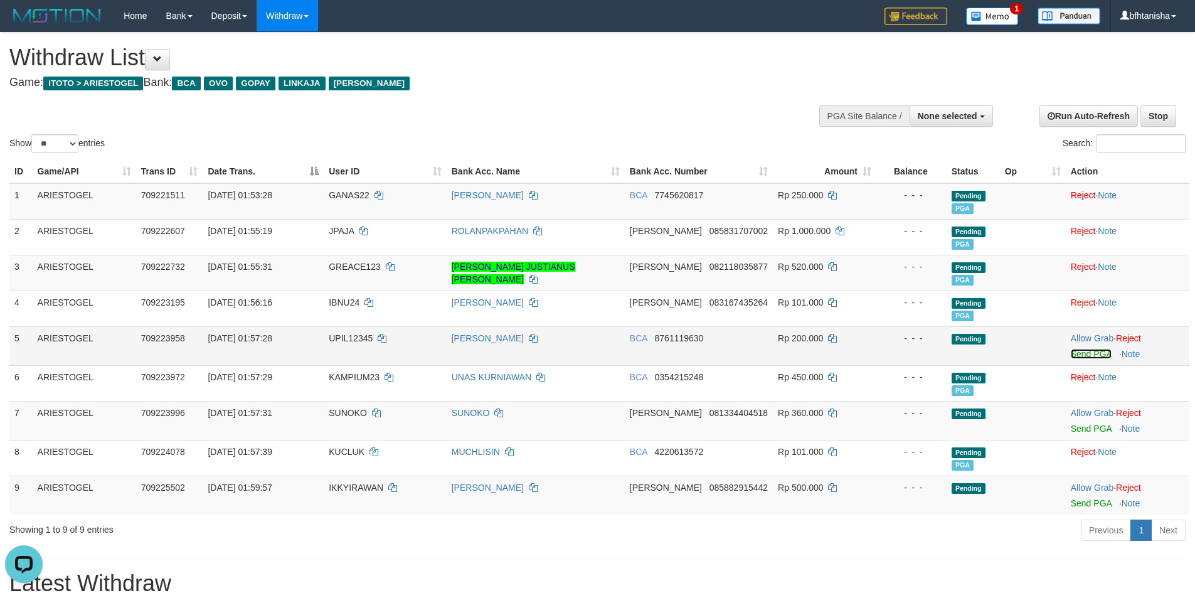
click at [1082, 356] on link "Send PGA" at bounding box center [1091, 354] width 41 height 10
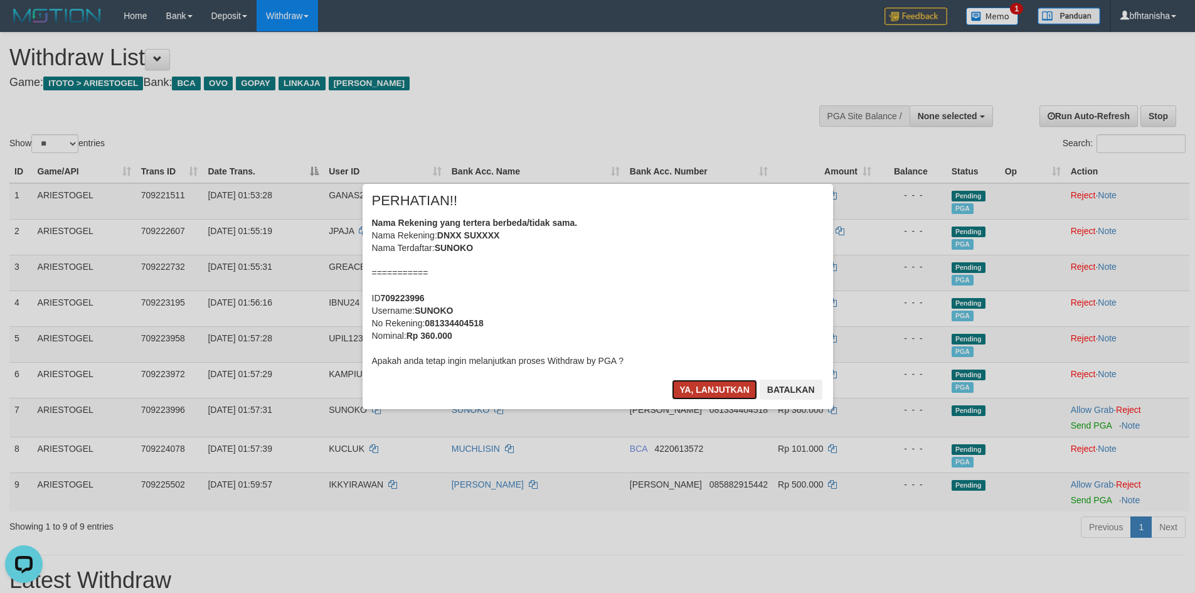
click at [743, 393] on button "Ya, lanjutkan" at bounding box center [714, 390] width 85 height 20
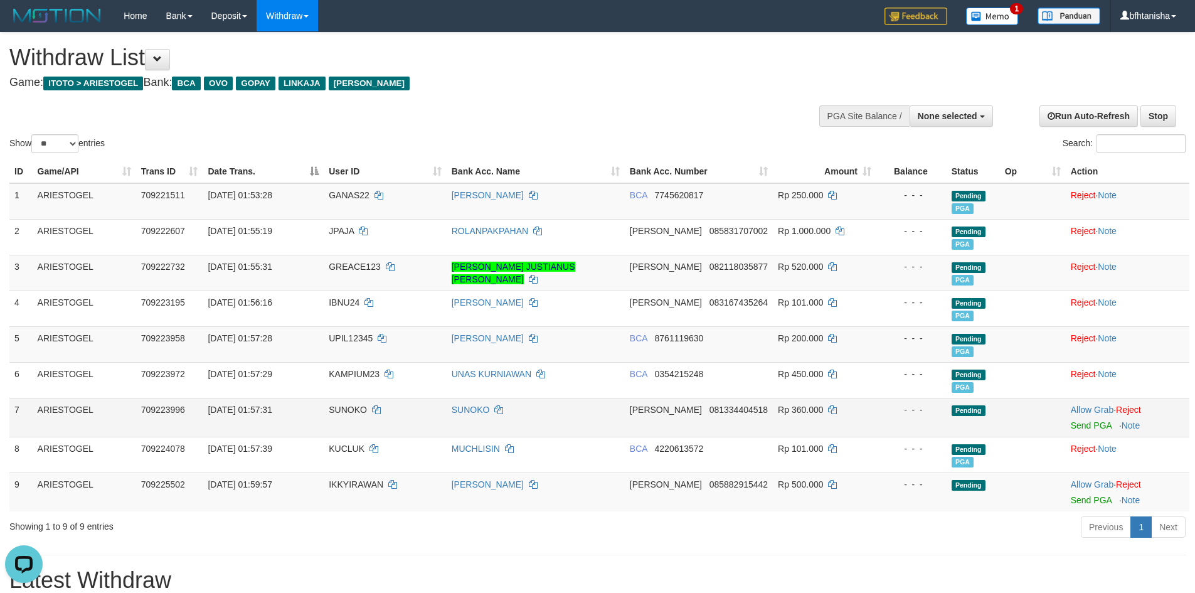
click at [1097, 435] on td "Allow Grab · Reject Send PGA · Note" at bounding box center [1128, 417] width 124 height 39
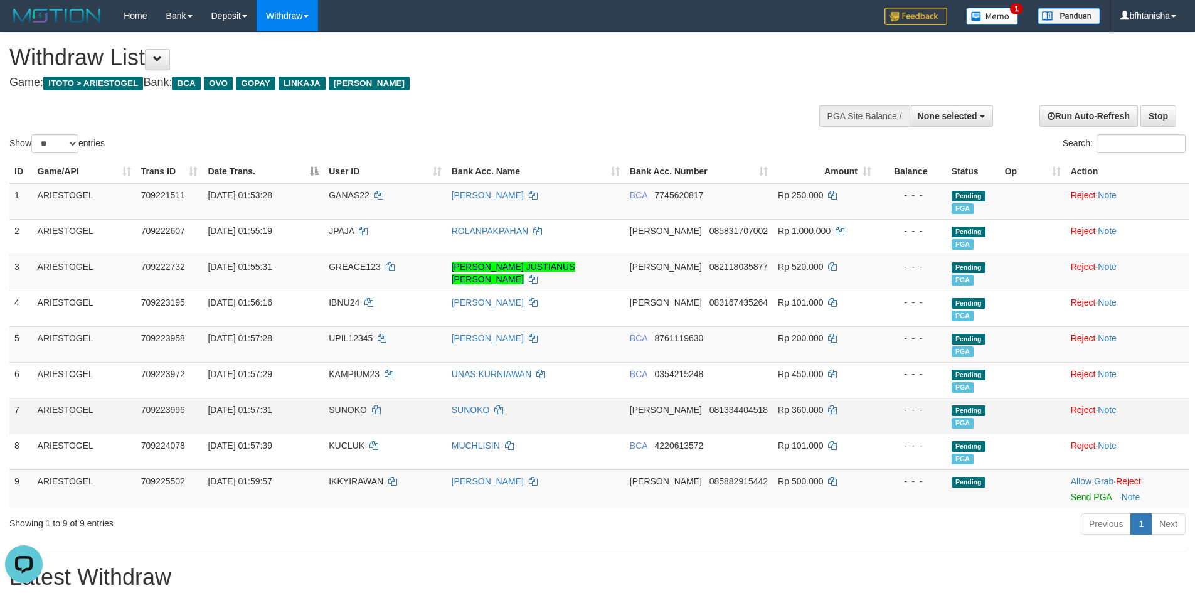
click at [1097, 428] on td "Allow Grab · Reject Send PGA · Note" at bounding box center [1128, 416] width 124 height 36
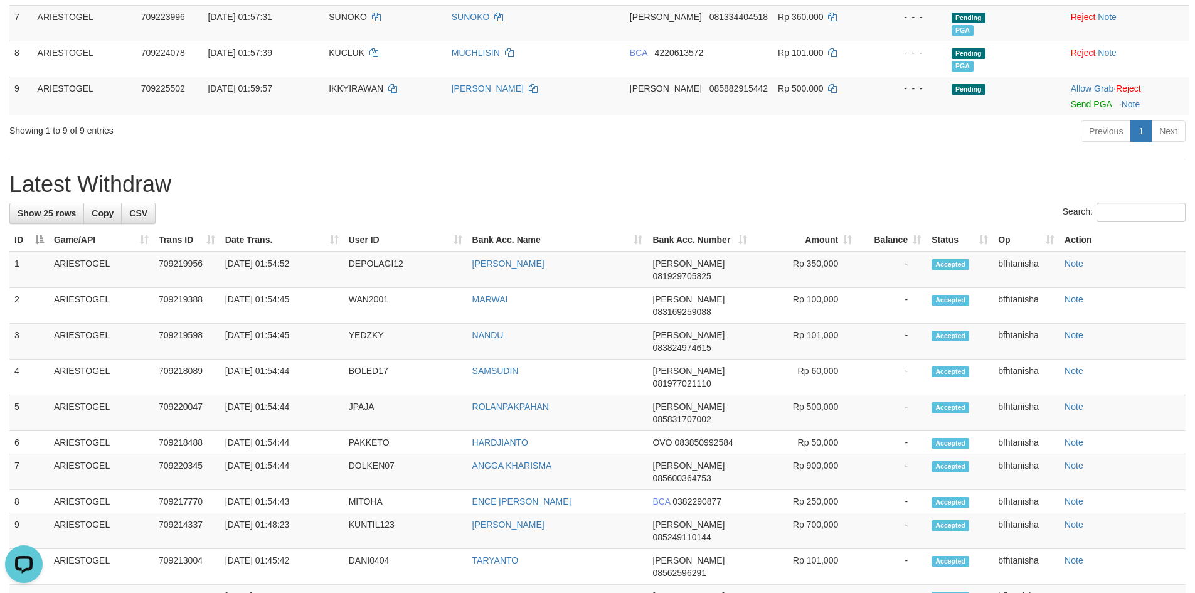
scroll to position [225, 0]
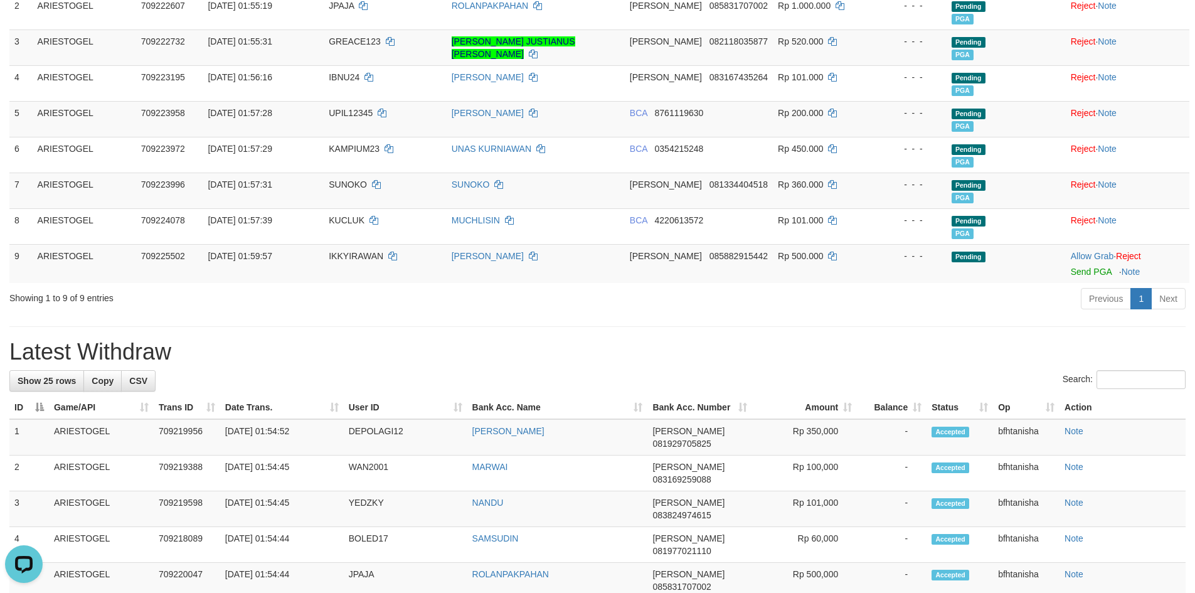
click at [435, 290] on div "Showing 1 to 9 of 9 entries" at bounding box center [248, 296] width 479 height 18
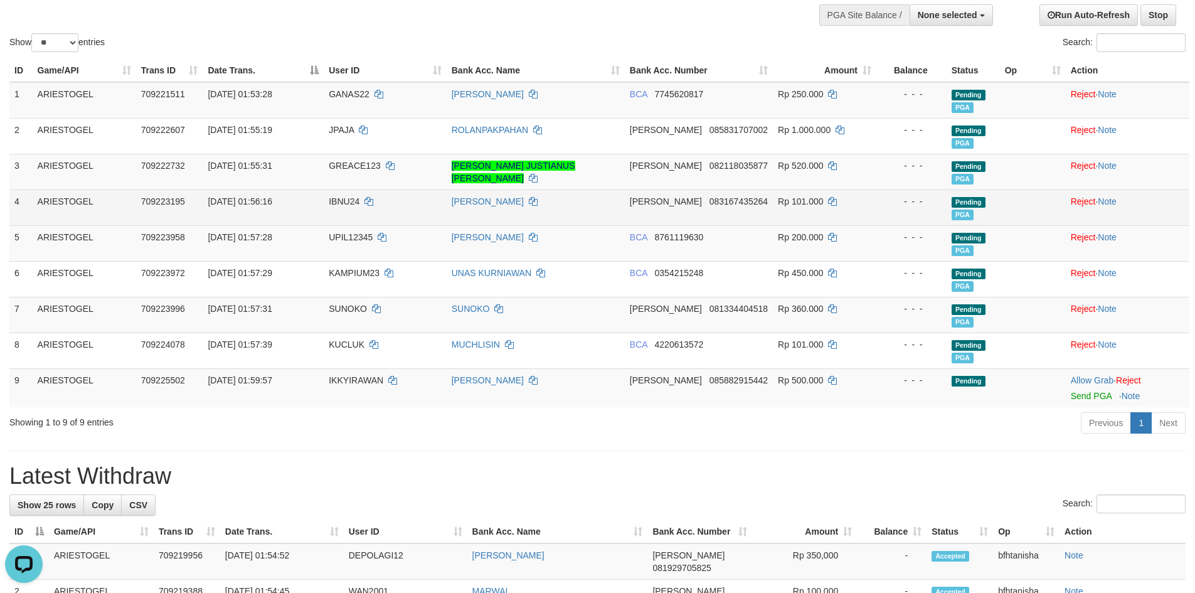
scroll to position [100, 0]
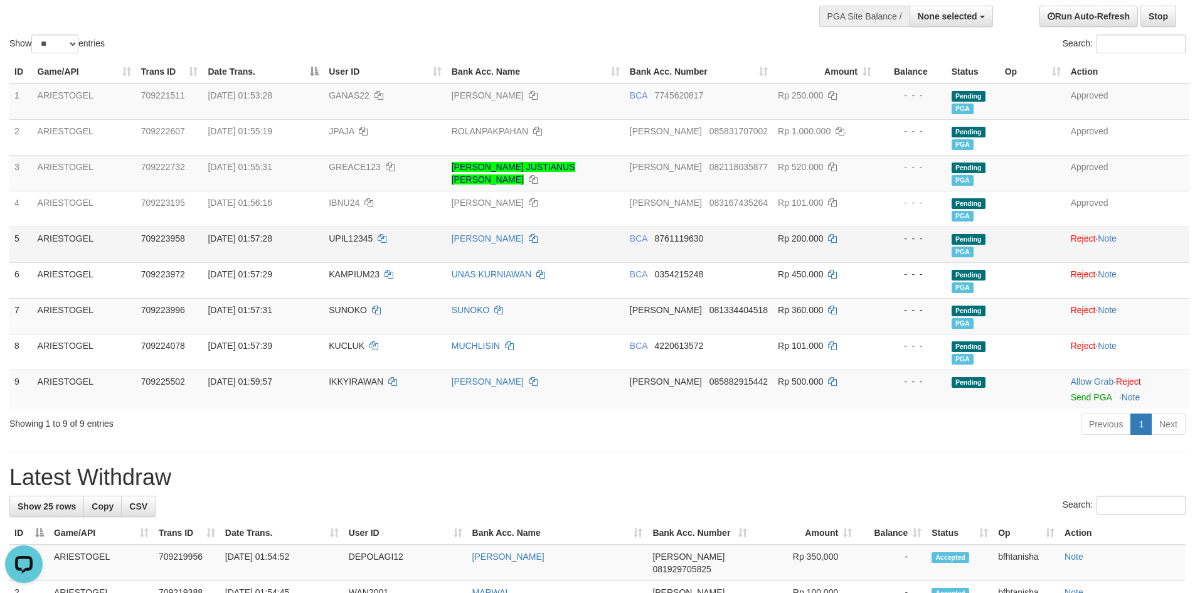
click at [606, 261] on td "[PERSON_NAME]" at bounding box center [536, 244] width 178 height 36
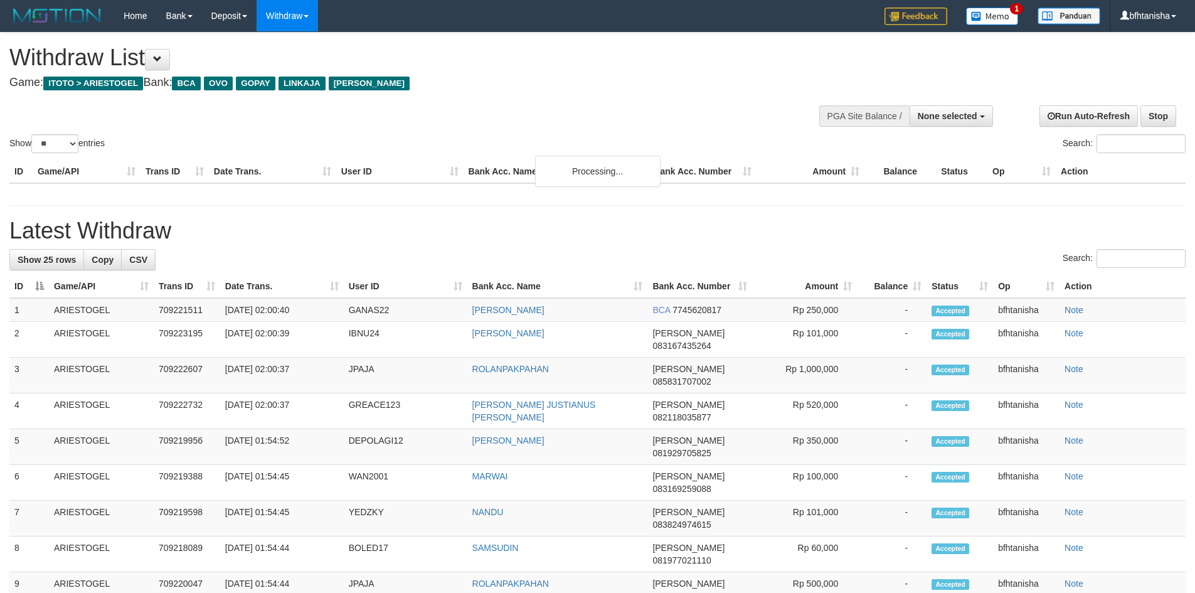
select select
select select "**"
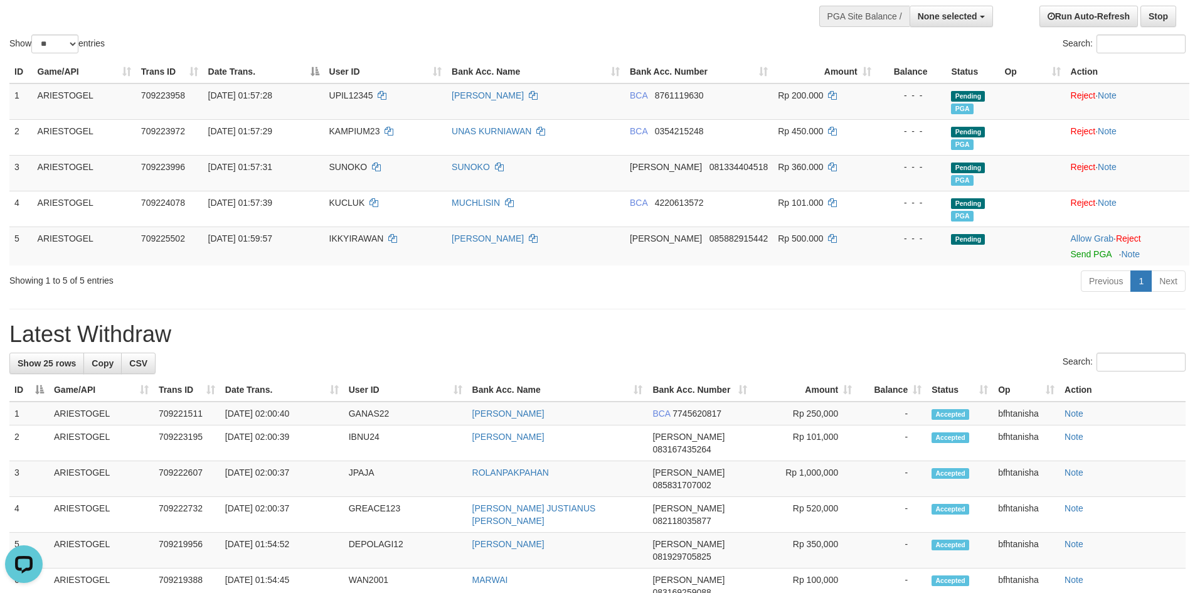
click at [447, 268] on div "ID Game/API Trans ID Date Trans. User ID Bank Acc. Name Bank Acc. Number Amount…" at bounding box center [597, 162] width 1195 height 213
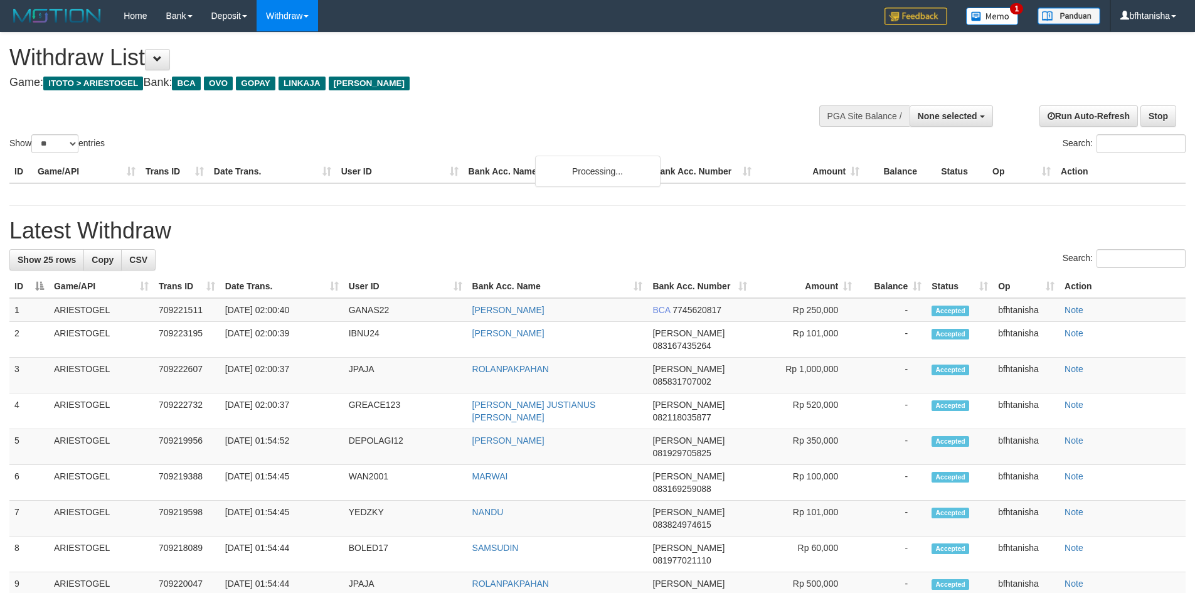
select select
select select "**"
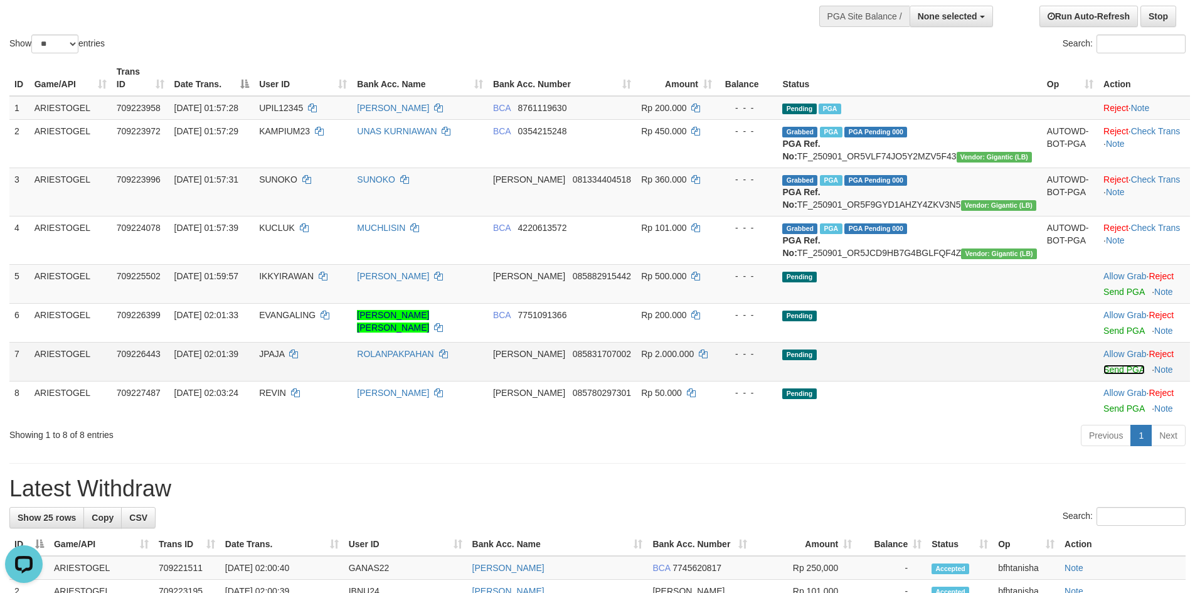
drag, startPoint x: 1097, startPoint y: 395, endPoint x: 1097, endPoint y: 371, distance: 23.2
click at [1103, 375] on link "Send PGA" at bounding box center [1123, 369] width 41 height 10
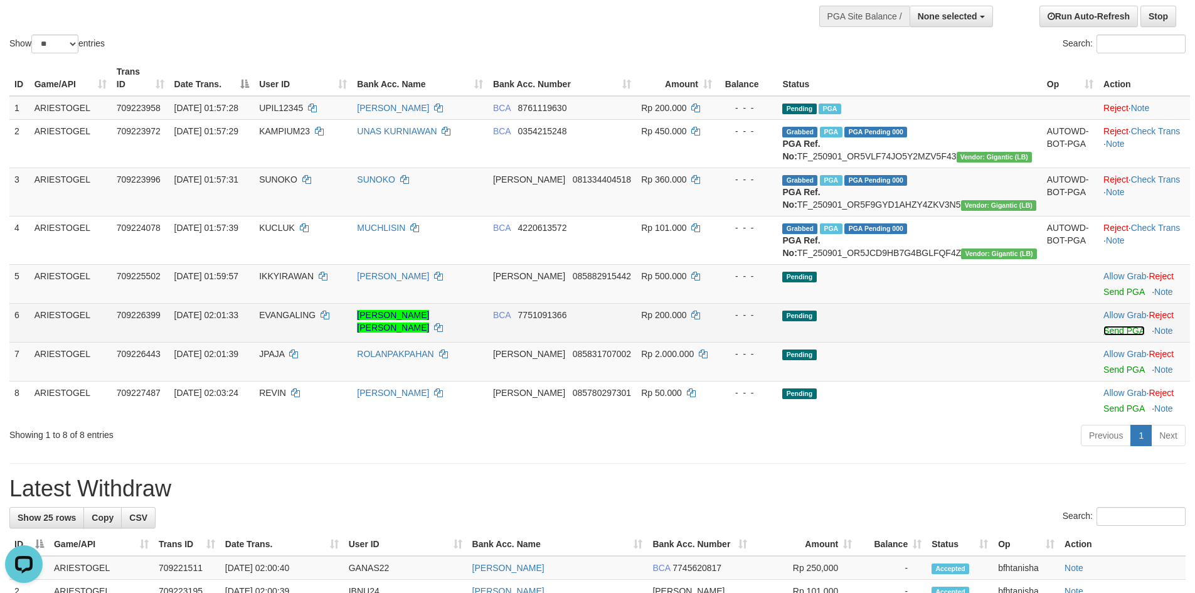
click at [1103, 336] on link "Send PGA" at bounding box center [1123, 331] width 41 height 10
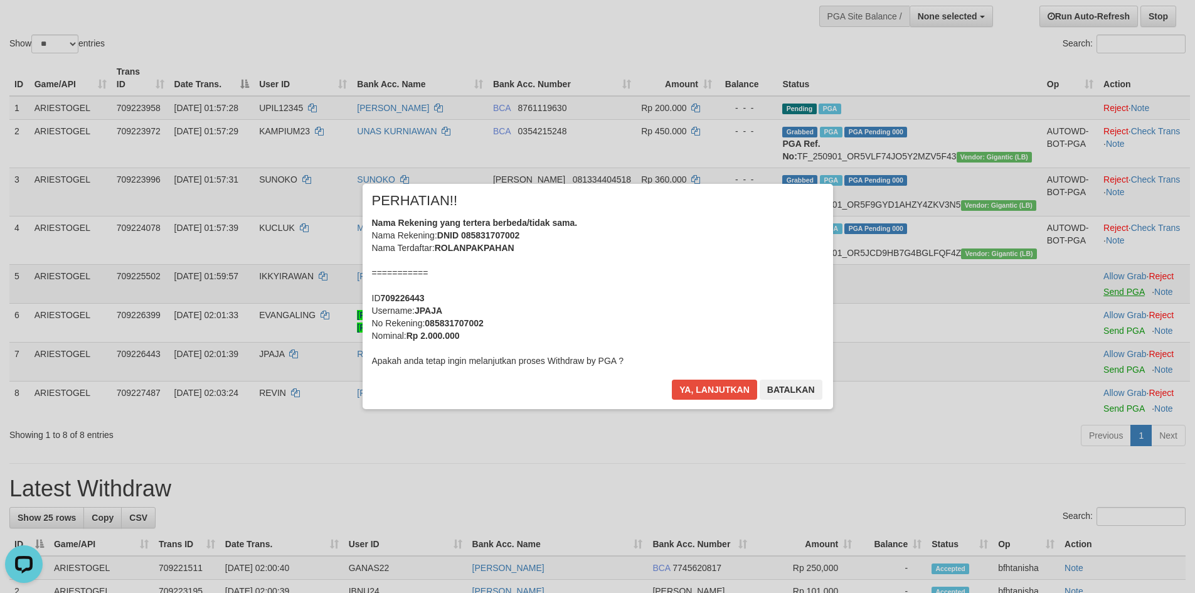
click at [1099, 312] on div "× PERHATIAN!! Nama Rekening yang tertera berbeda/tidak sama. Nama Rekening: DNI…" at bounding box center [597, 296] width 1195 height 275
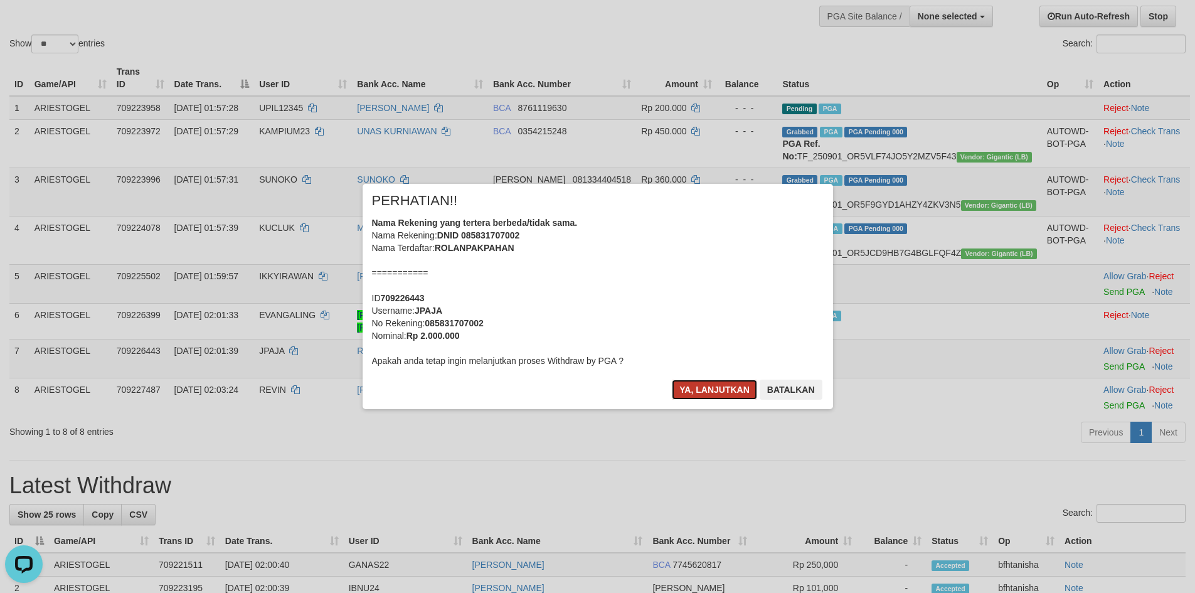
click at [702, 391] on button "Ya, lanjutkan" at bounding box center [714, 390] width 85 height 20
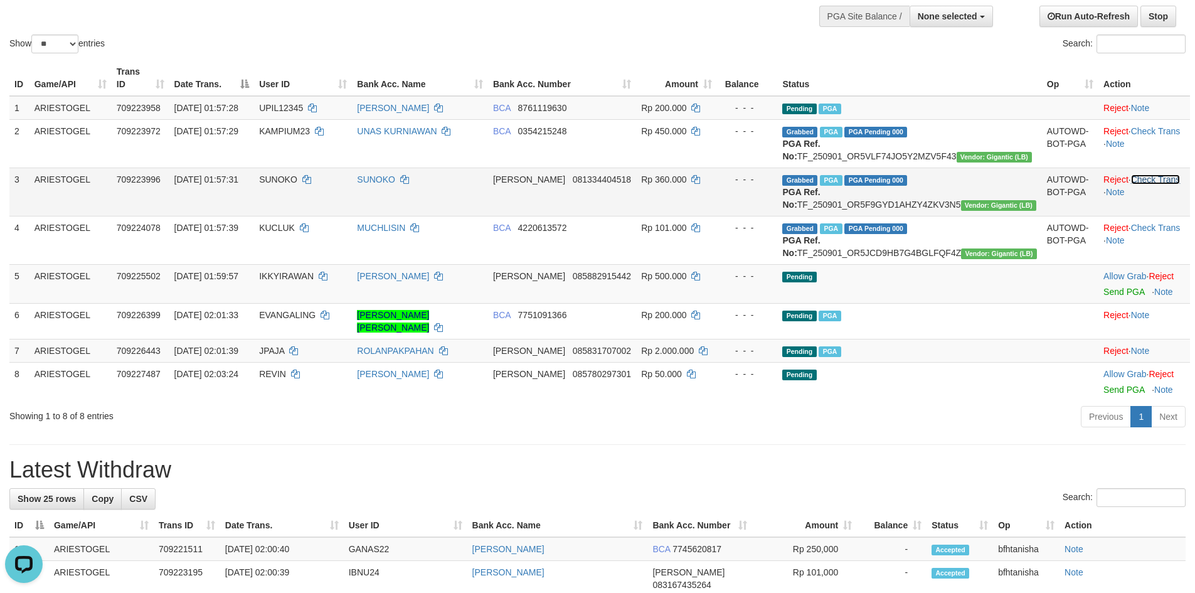
click at [1142, 180] on link "Check Trans" at bounding box center [1156, 179] width 50 height 10
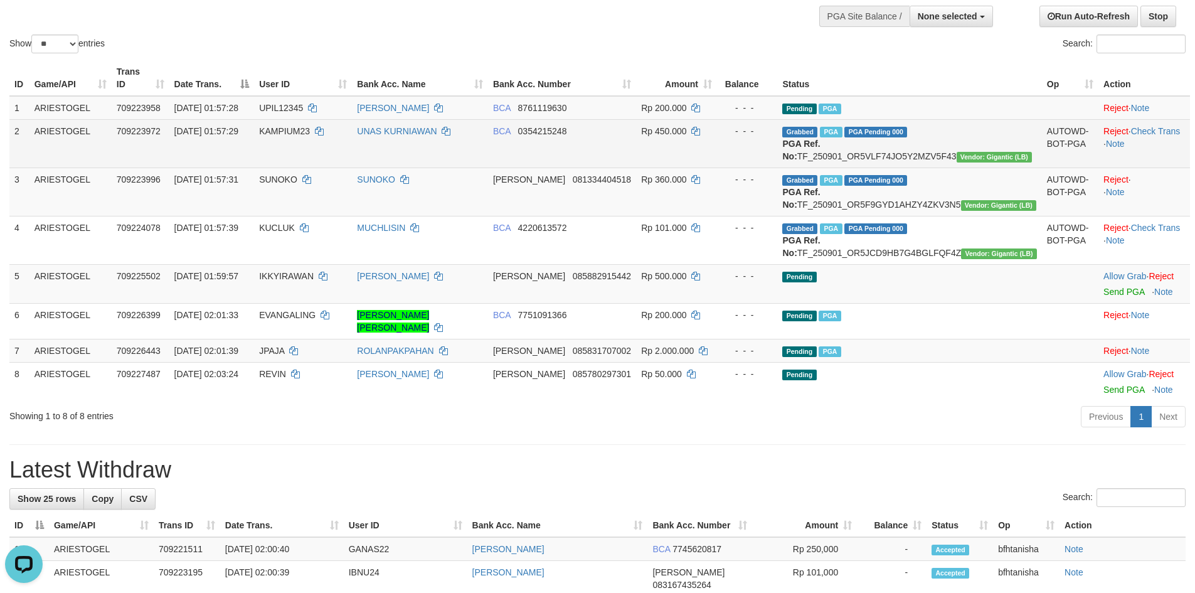
click at [1144, 125] on td "Reject · Check Trans · Note" at bounding box center [1144, 143] width 92 height 48
click at [1144, 126] on link "Check Trans" at bounding box center [1156, 131] width 50 height 10
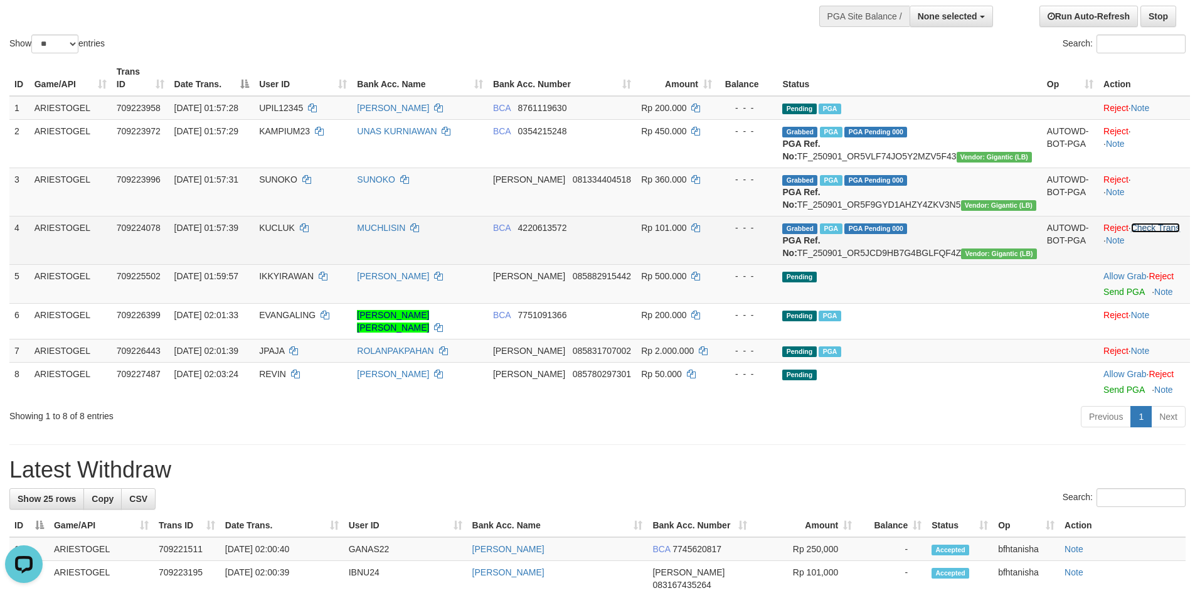
click at [1147, 233] on link "Check Trans" at bounding box center [1156, 228] width 50 height 10
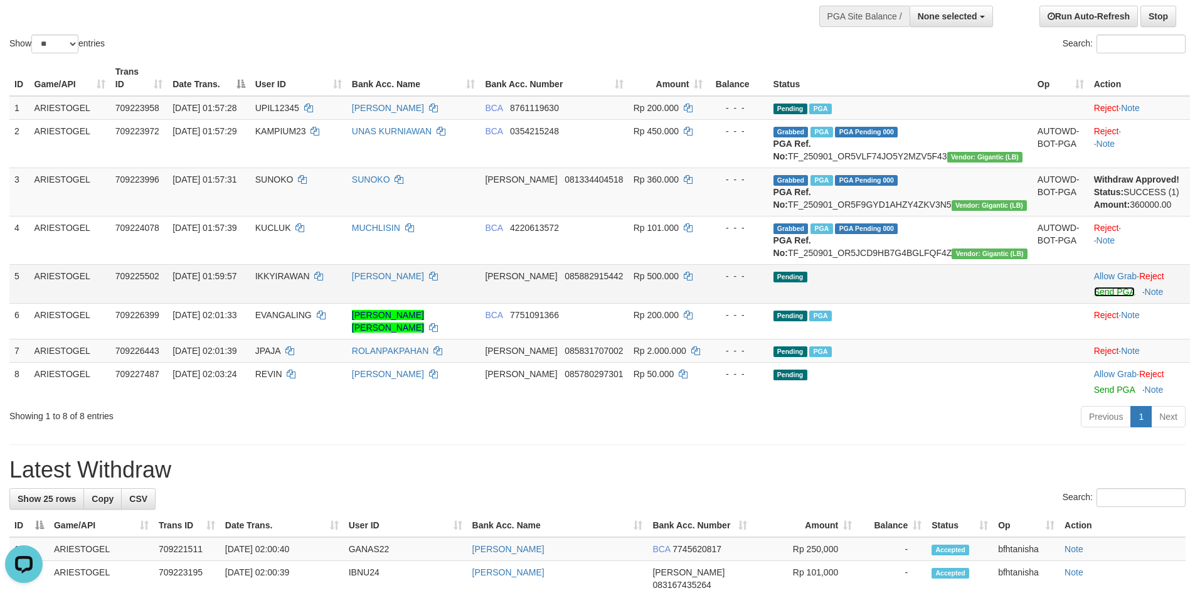
click at [1096, 297] on link "Send PGA" at bounding box center [1114, 292] width 41 height 10
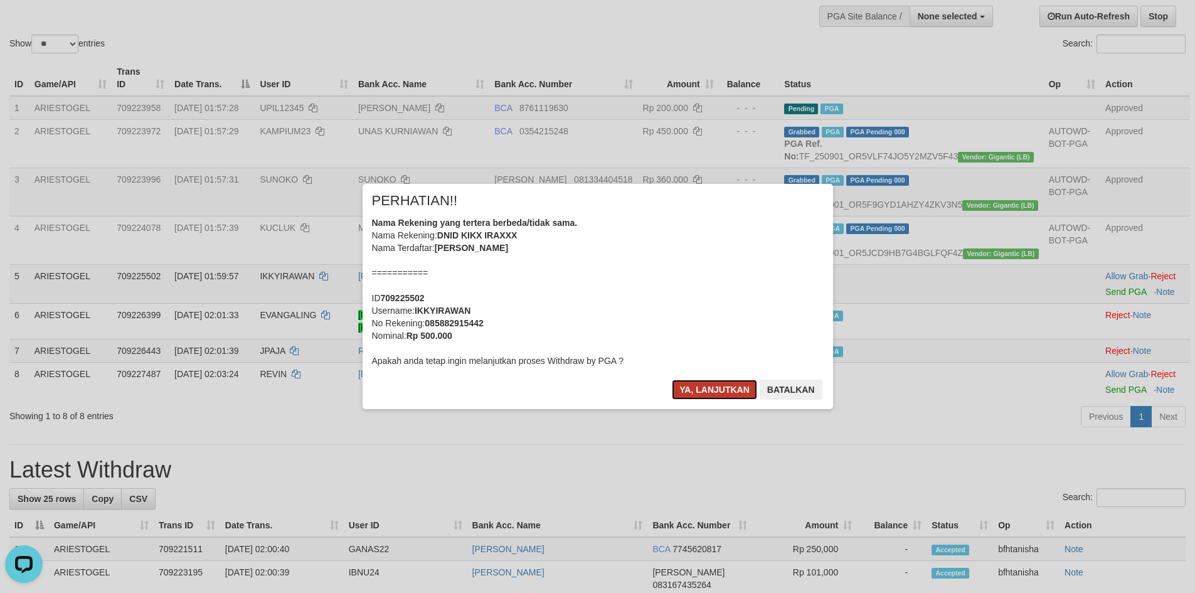
drag, startPoint x: 672, startPoint y: 391, endPoint x: 682, endPoint y: 390, distance: 10.2
click at [673, 391] on button "Ya, lanjutkan" at bounding box center [714, 390] width 85 height 20
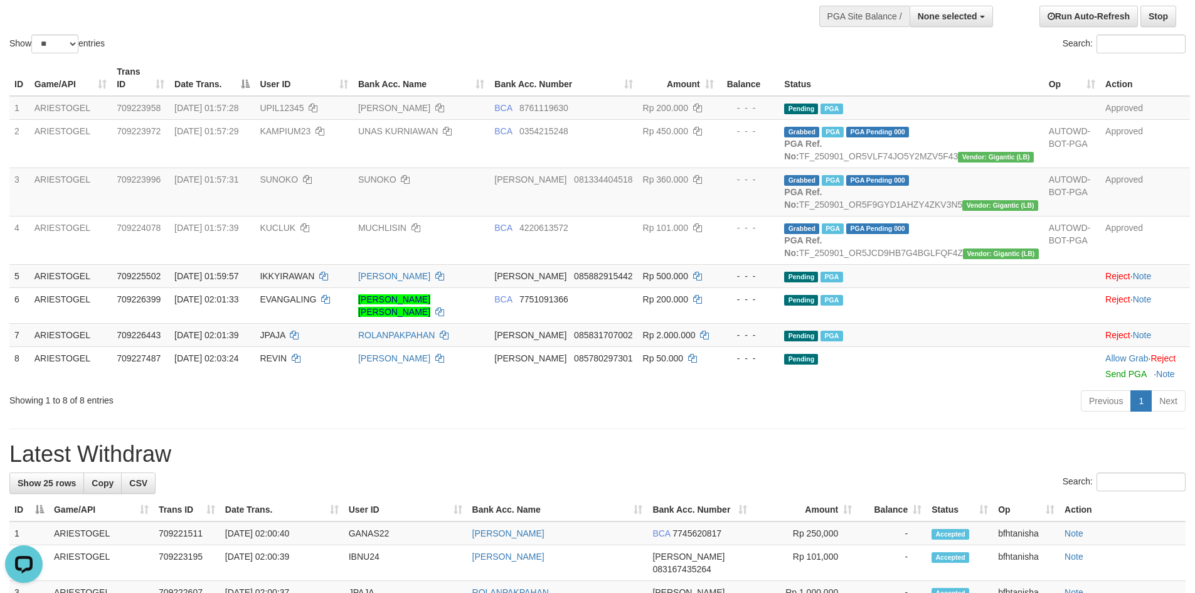
scroll to position [84, 0]
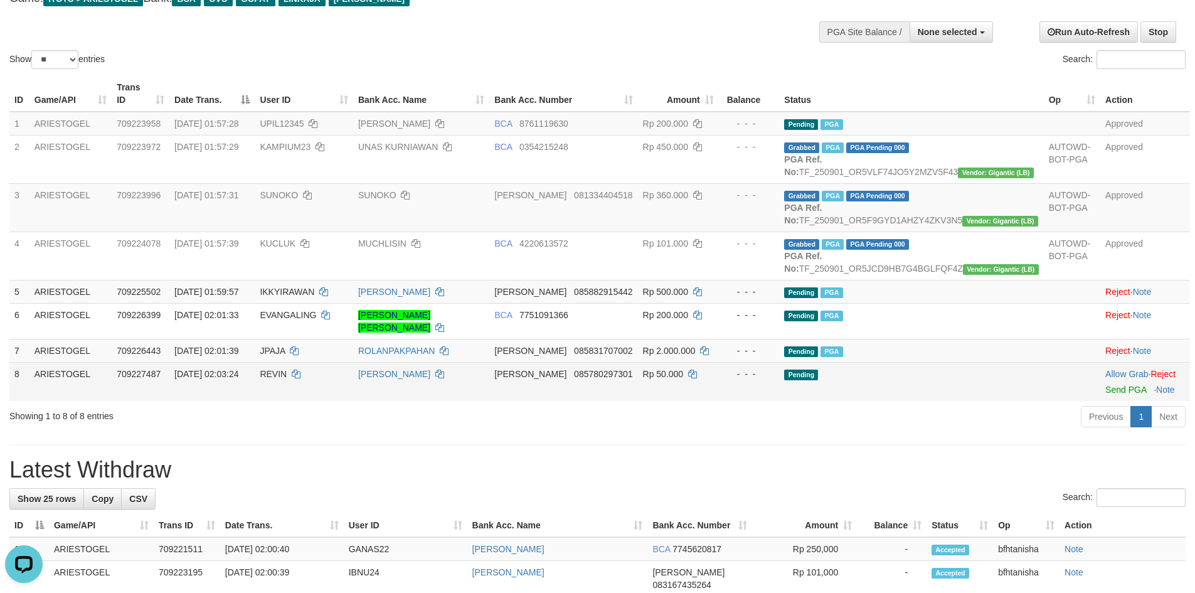
click at [684, 379] on span "Rp 50.000" at bounding box center [663, 374] width 41 height 10
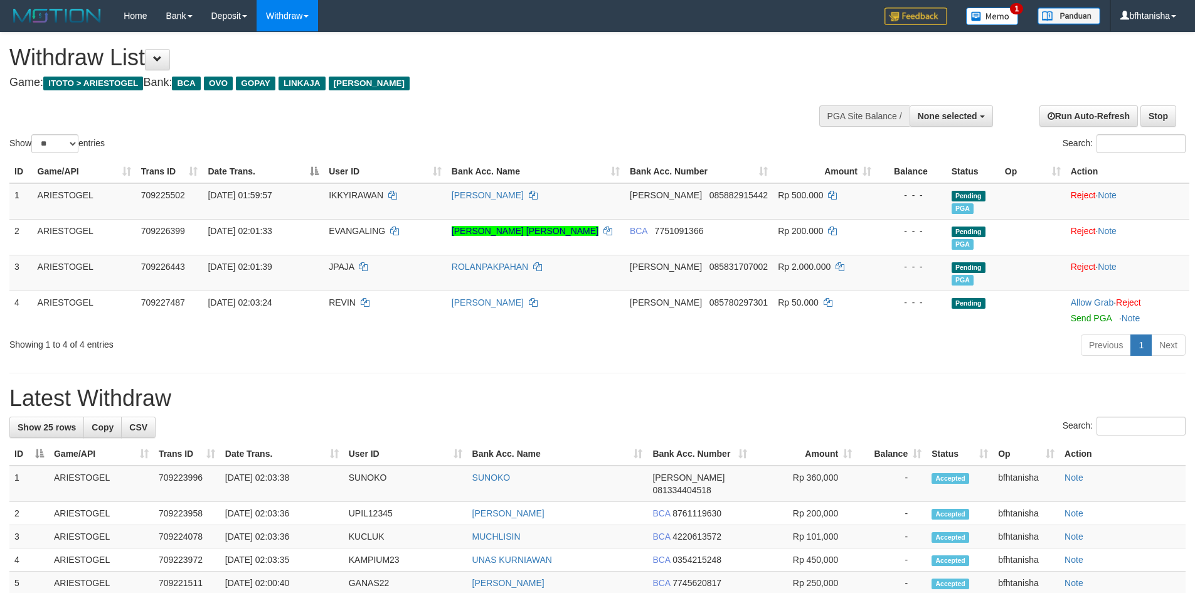
select select
select select "**"
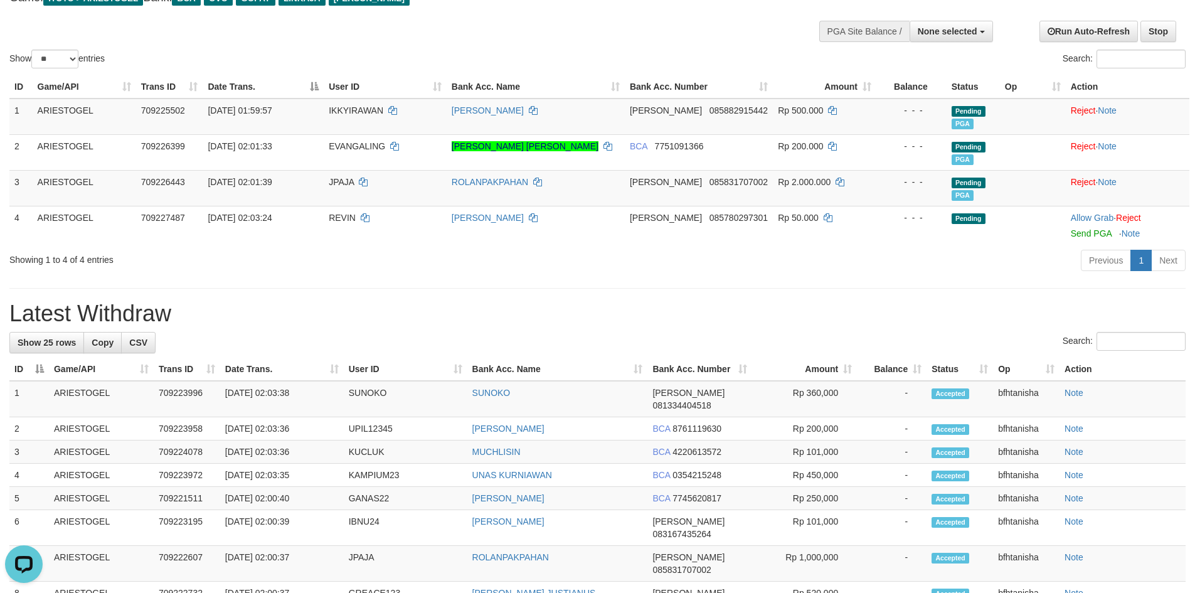
click at [751, 302] on h1 "Latest Withdraw" at bounding box center [597, 313] width 1176 height 25
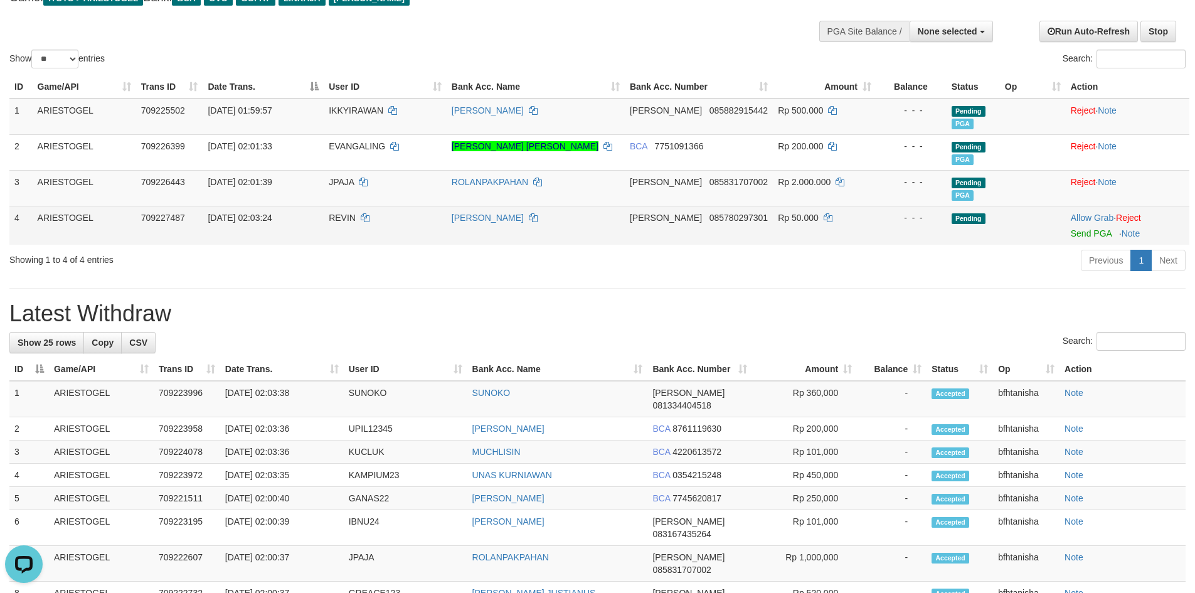
click at [582, 240] on td "[PERSON_NAME]" at bounding box center [536, 225] width 178 height 39
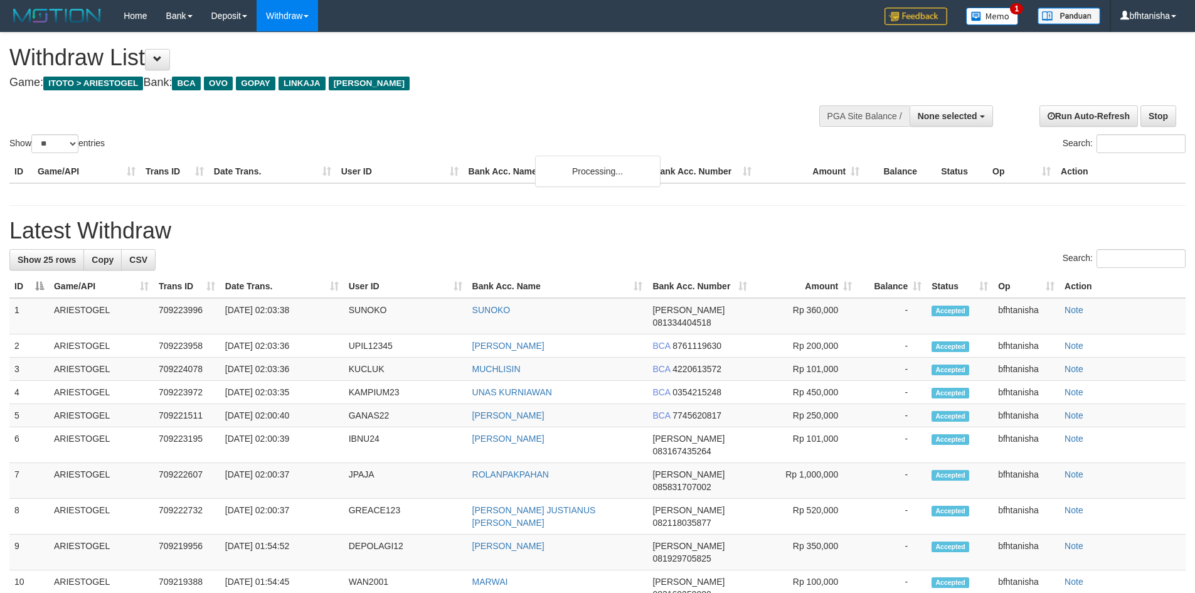
select select
select select "**"
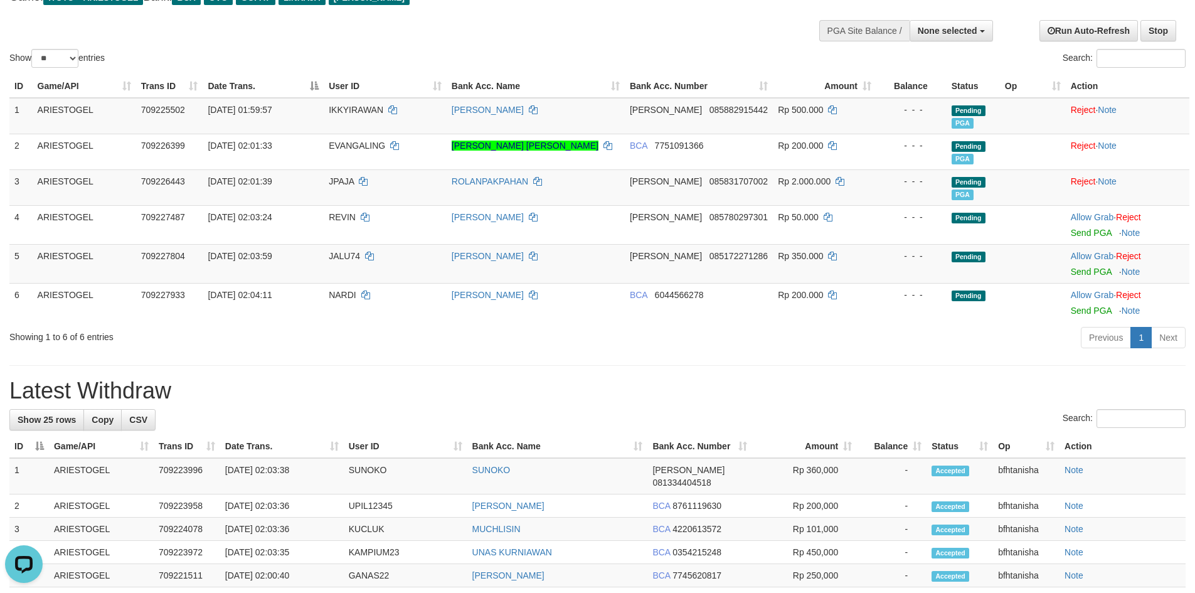
click at [851, 448] on th "Amount" at bounding box center [804, 446] width 105 height 23
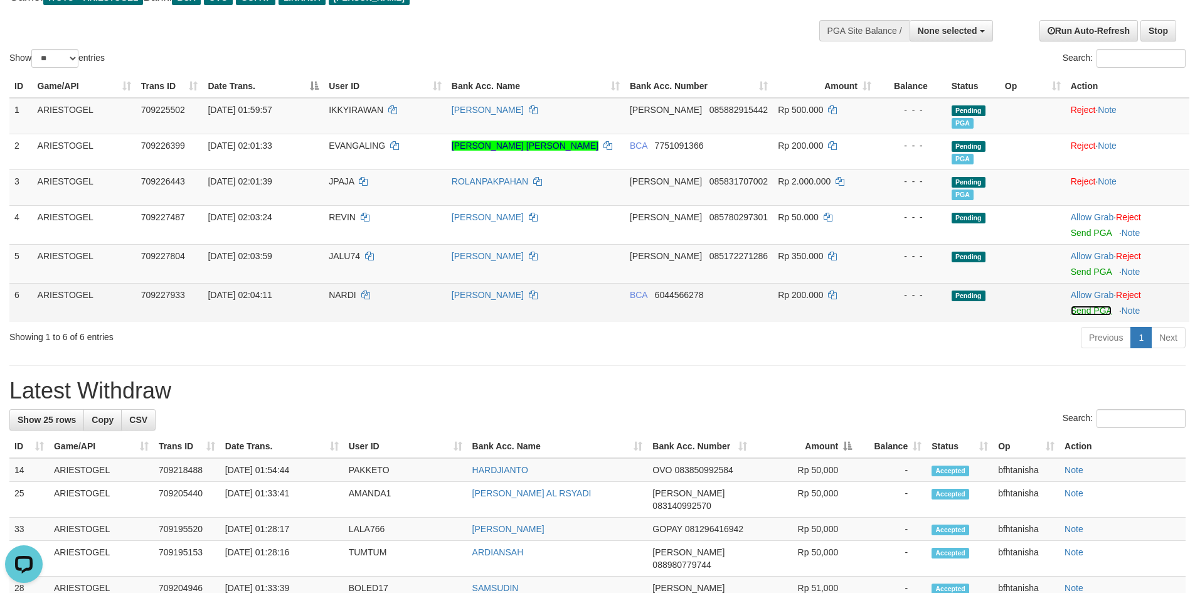
click at [1077, 308] on link "Send PGA" at bounding box center [1091, 311] width 41 height 10
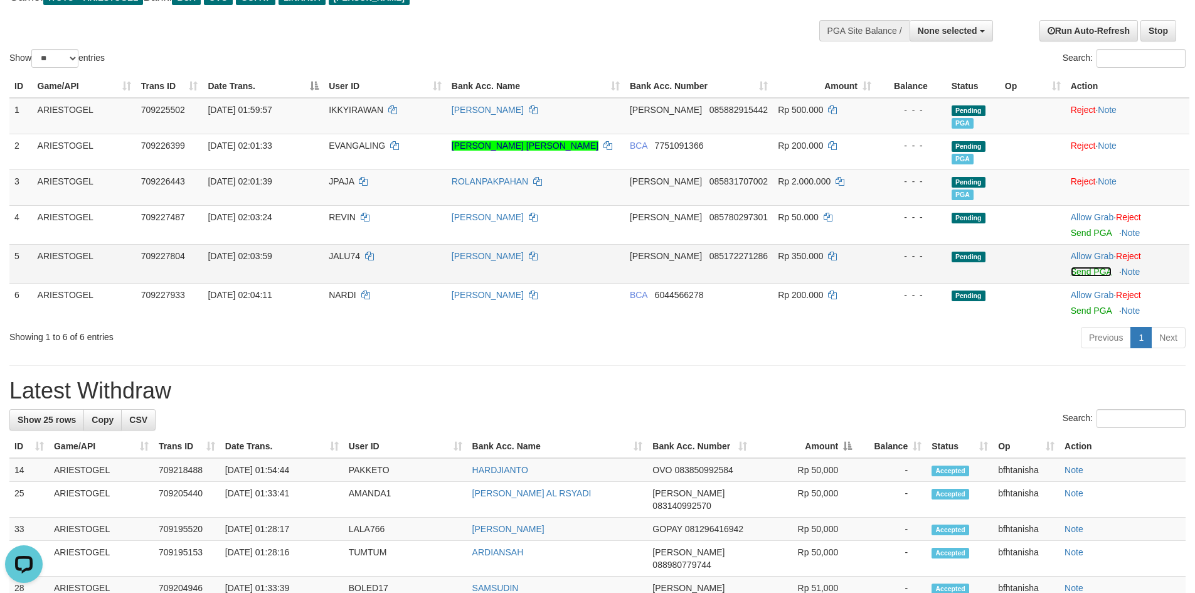
click at [1079, 276] on link "Send PGA" at bounding box center [1091, 272] width 41 height 10
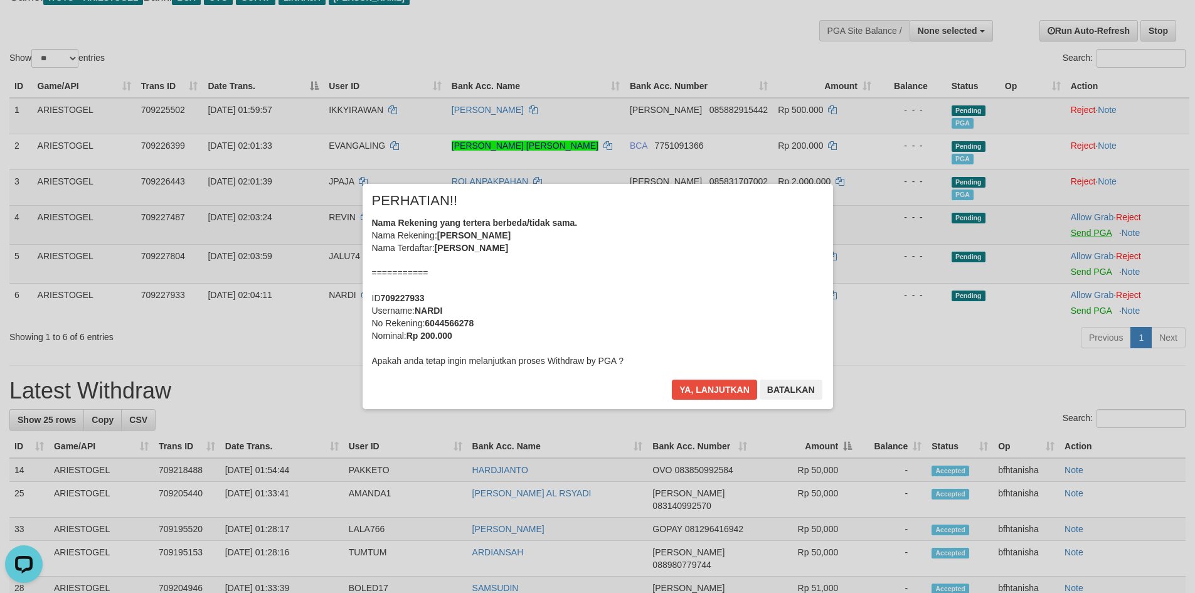
click at [1093, 225] on div "× PERHATIAN!! Nama Rekening yang tertera berbeda/tidak sama. Nama Rekening: ABD…" at bounding box center [597, 296] width 1195 height 275
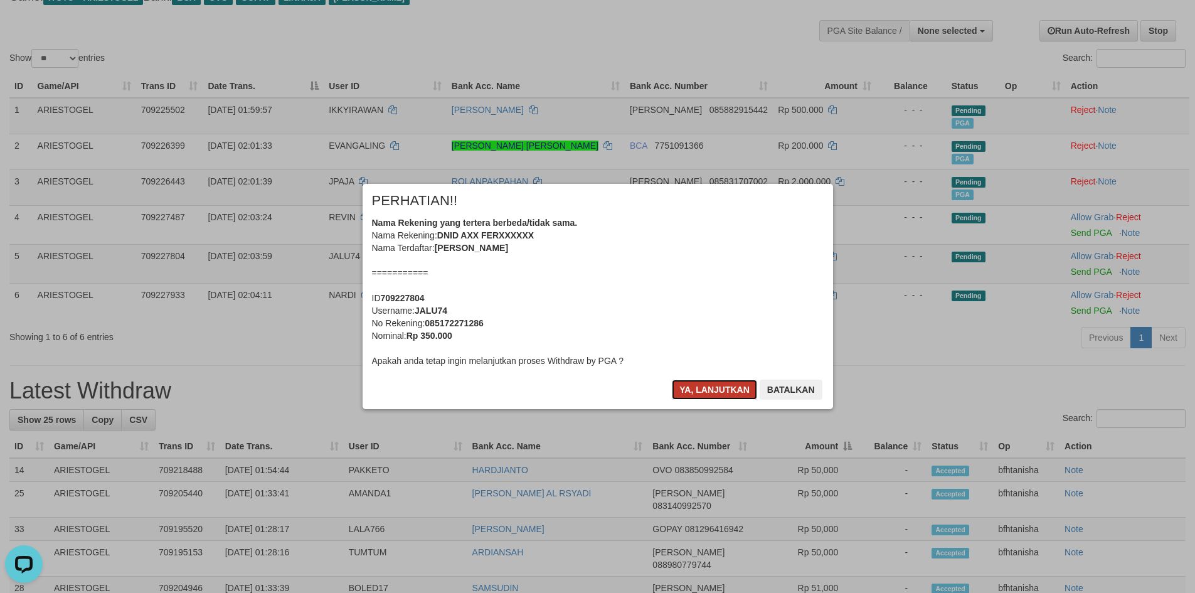
click at [705, 389] on button "Ya, lanjutkan" at bounding box center [714, 390] width 85 height 20
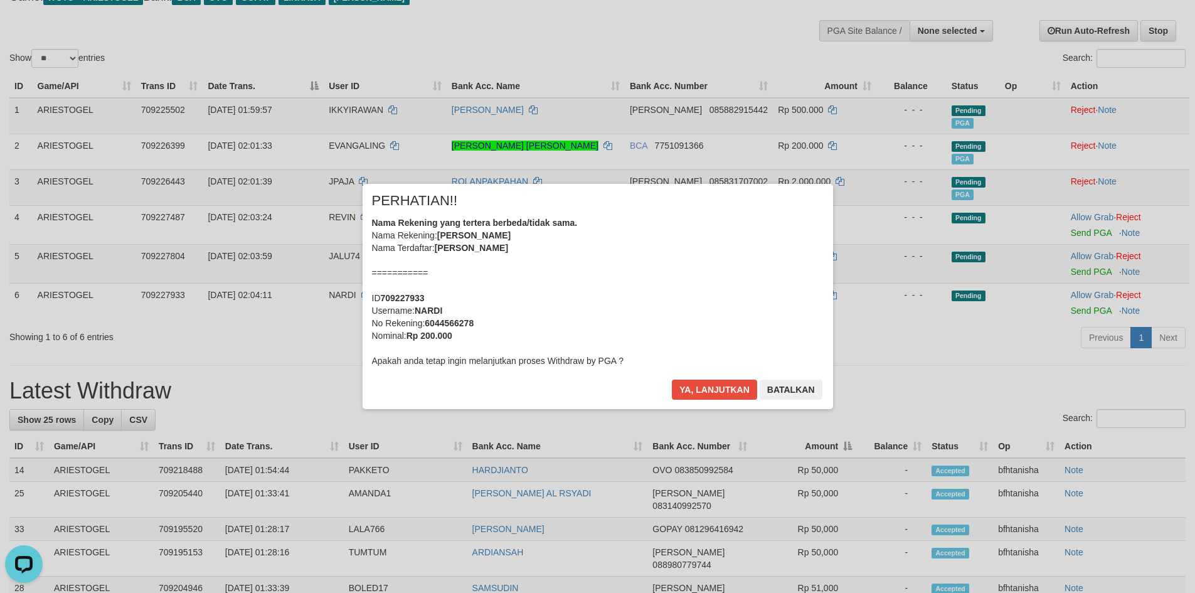
scroll to position [82, 0]
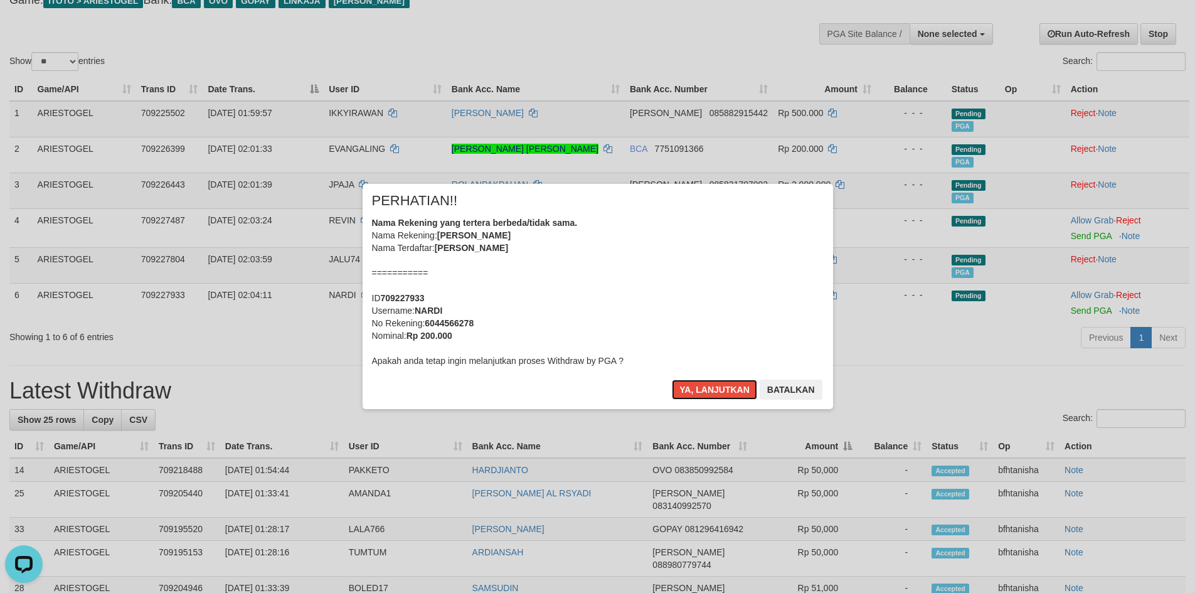
click at [705, 389] on button "Ya, lanjutkan" at bounding box center [714, 390] width 85 height 20
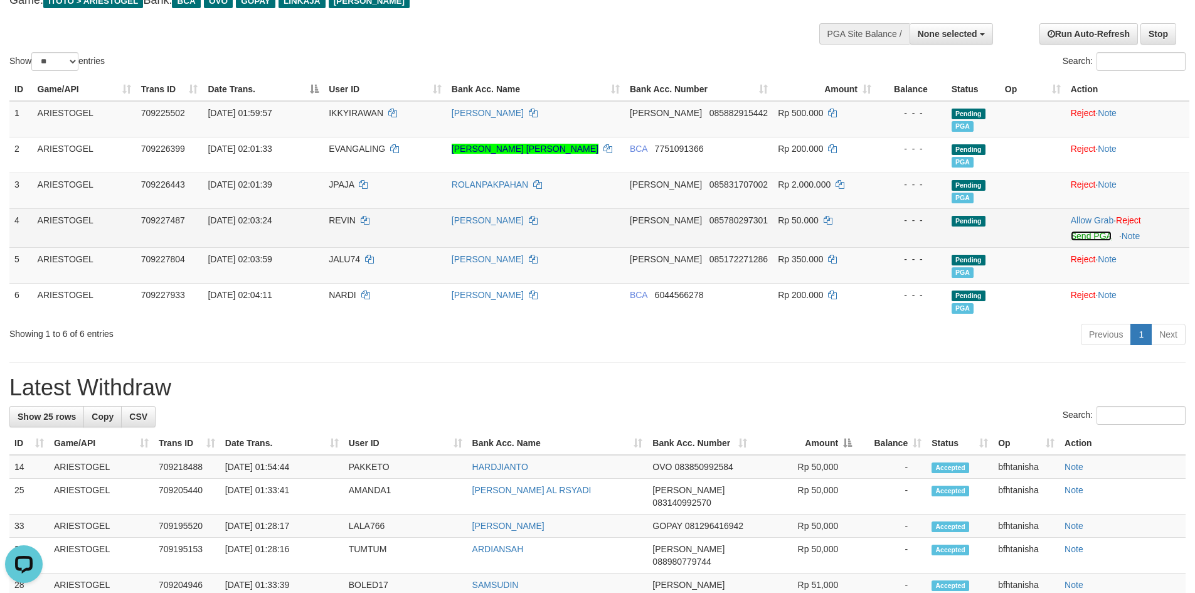
click at [1105, 237] on link "Send PGA" at bounding box center [1091, 236] width 41 height 10
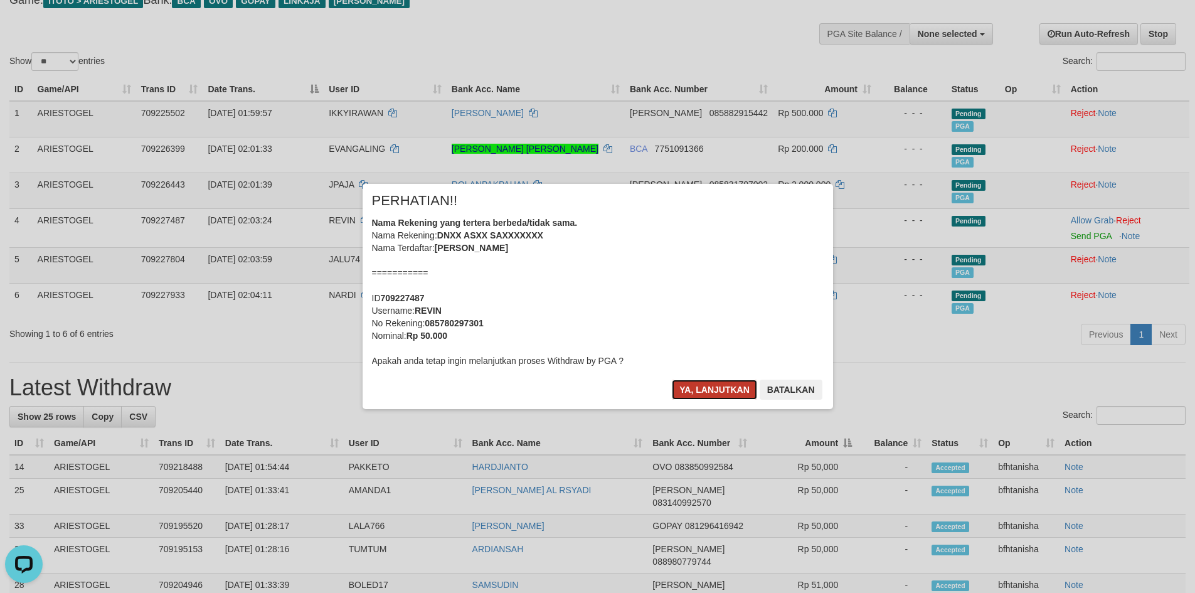
click at [708, 388] on button "Ya, lanjutkan" at bounding box center [714, 390] width 85 height 20
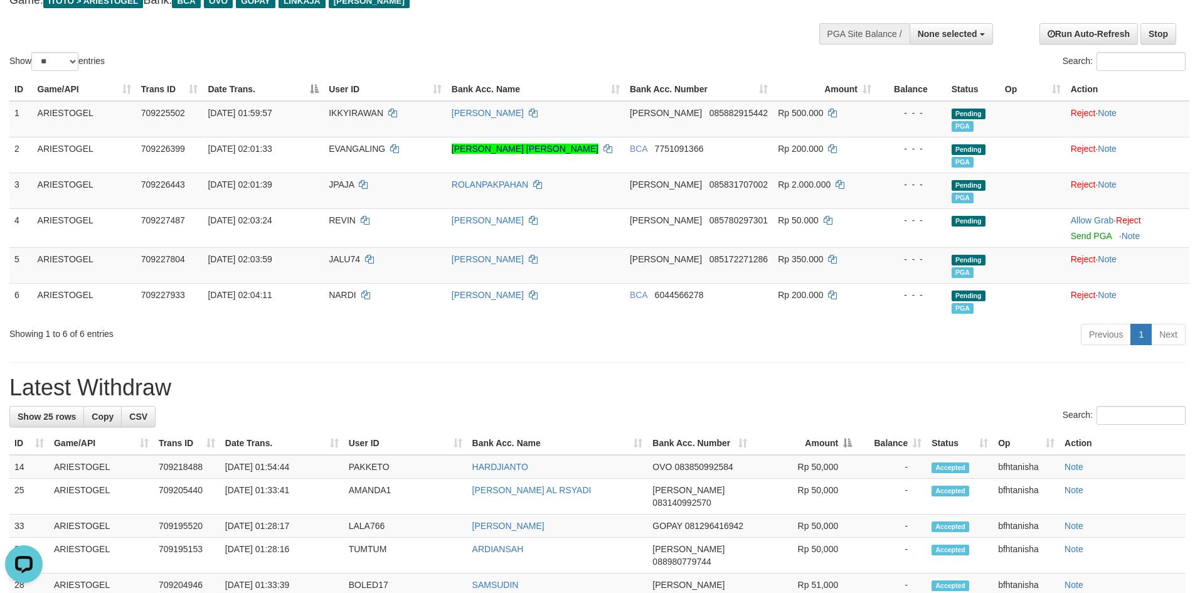
scroll to position [79, 0]
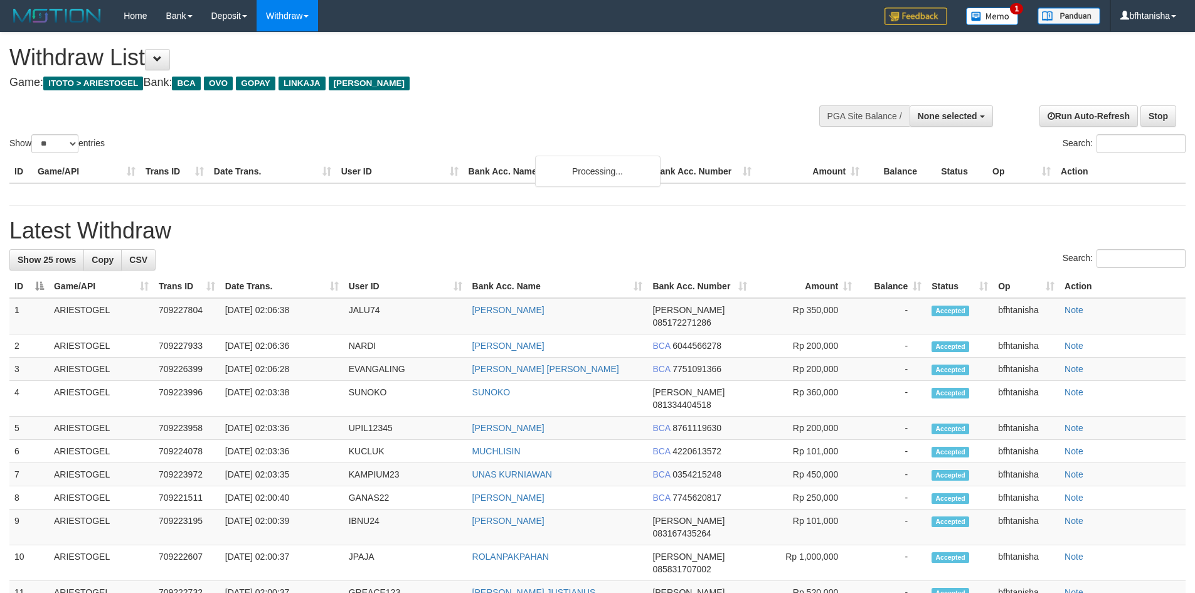
select select
select select "**"
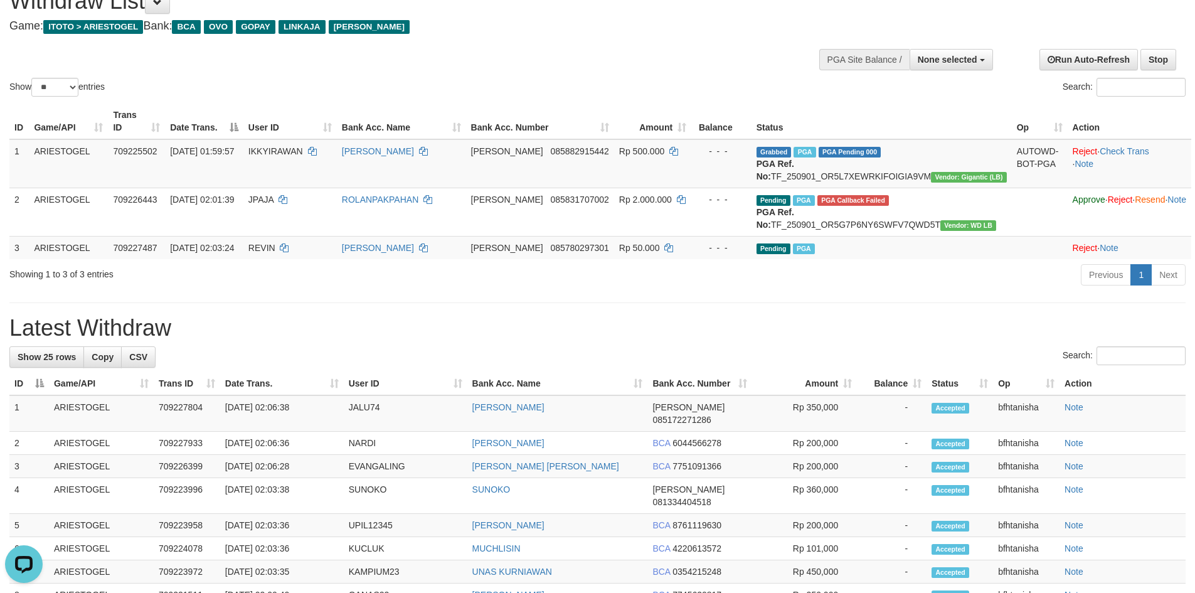
scroll to position [38, 0]
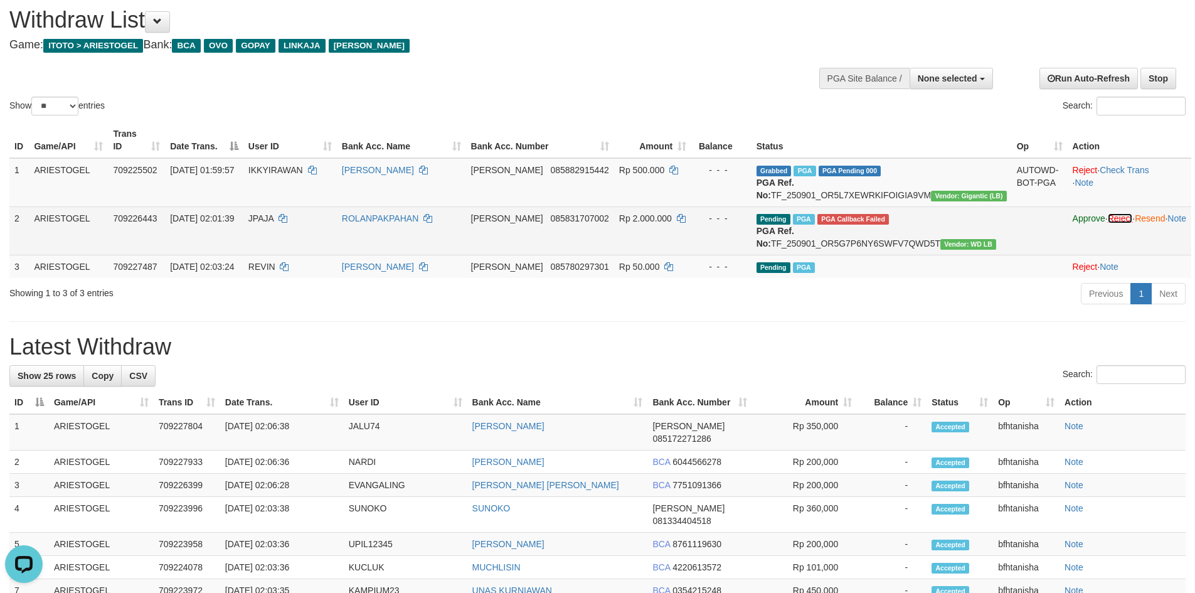
click at [1108, 221] on link "Reject" at bounding box center [1120, 218] width 25 height 10
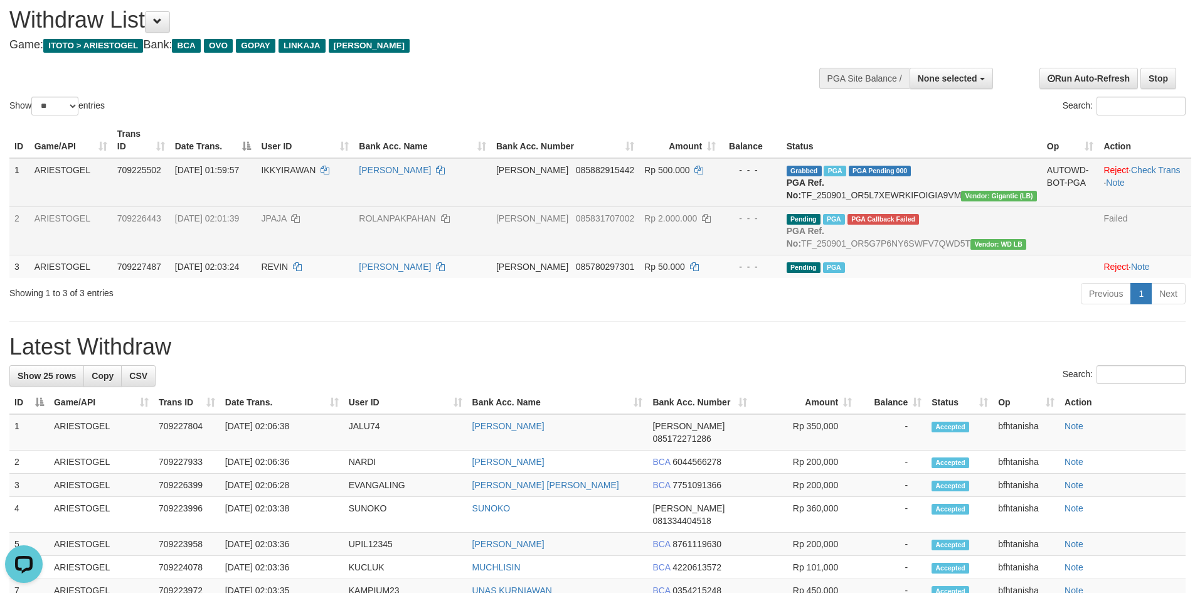
click at [1101, 163] on td "Reject · Check Trans · Note" at bounding box center [1144, 182] width 93 height 49
click at [1075, 181] on td "AUTOWD-BOT-PGA" at bounding box center [1070, 182] width 57 height 49
click at [1136, 165] on link "Check Trans" at bounding box center [1156, 170] width 50 height 10
click at [1134, 272] on link "Note" at bounding box center [1142, 267] width 19 height 10
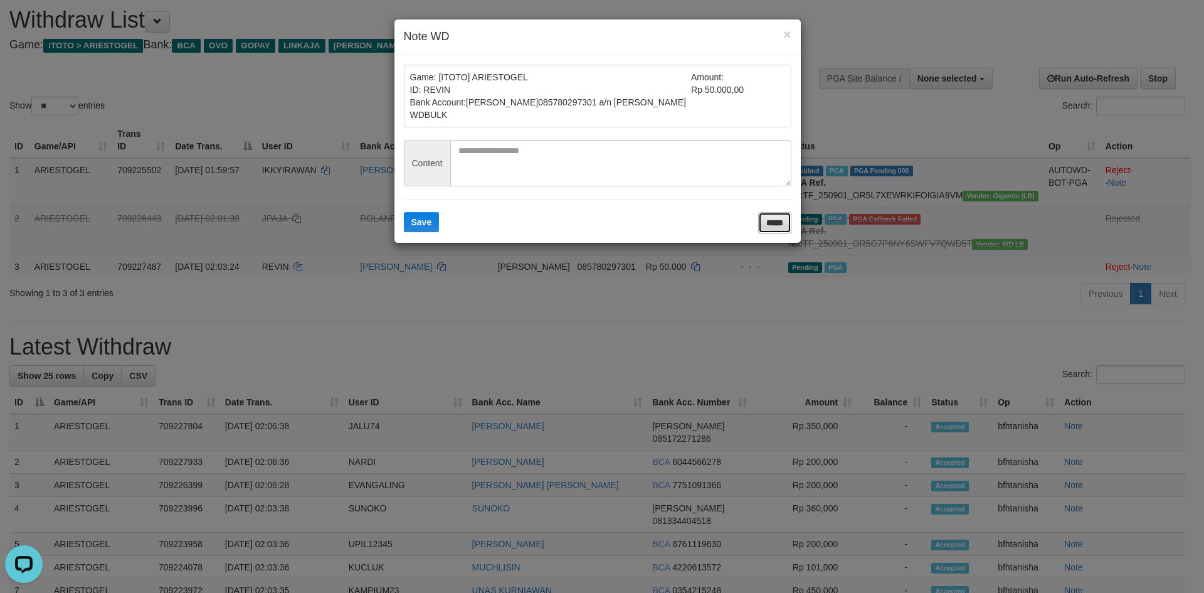
click at [758, 221] on input "*****" at bounding box center [774, 222] width 33 height 21
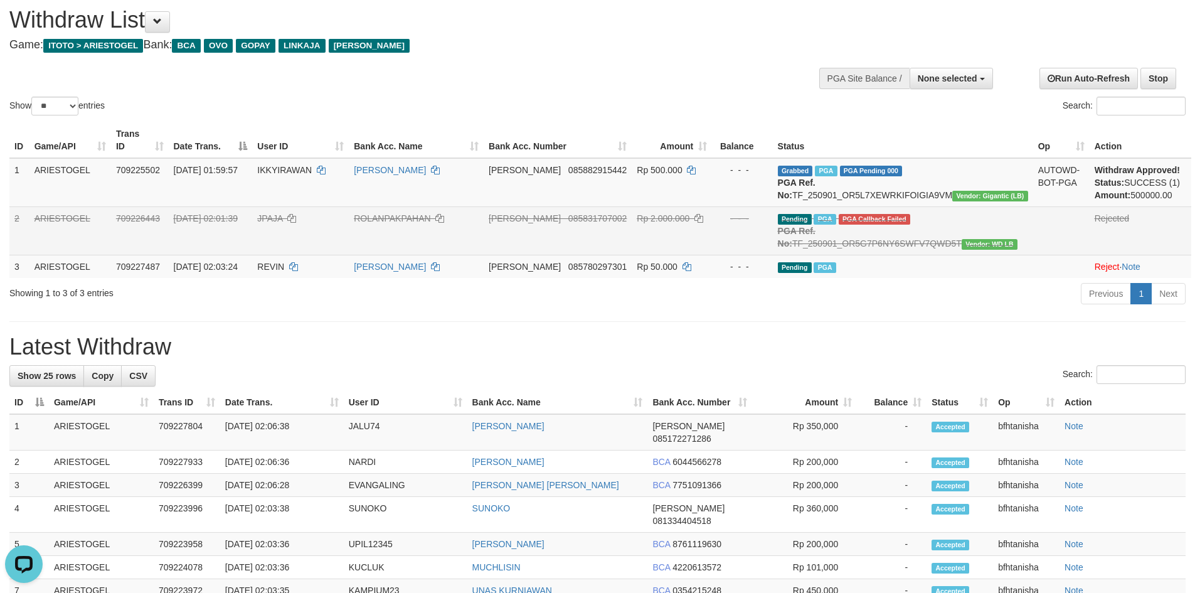
click at [927, 309] on div "Previous 1 Next" at bounding box center [847, 295] width 678 height 27
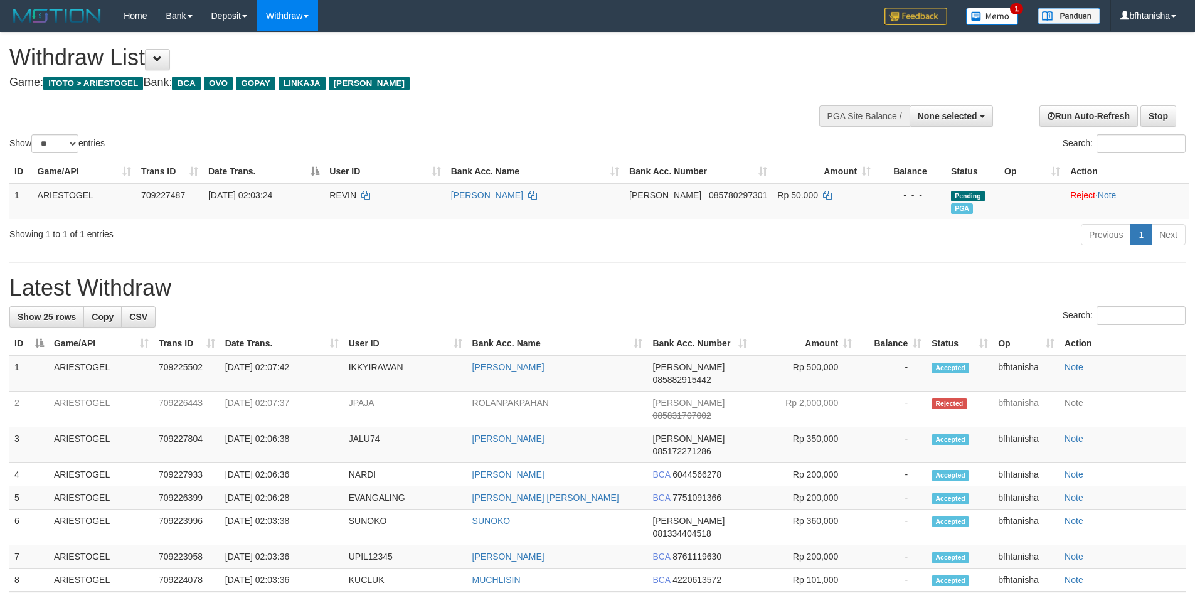
select select
select select "**"
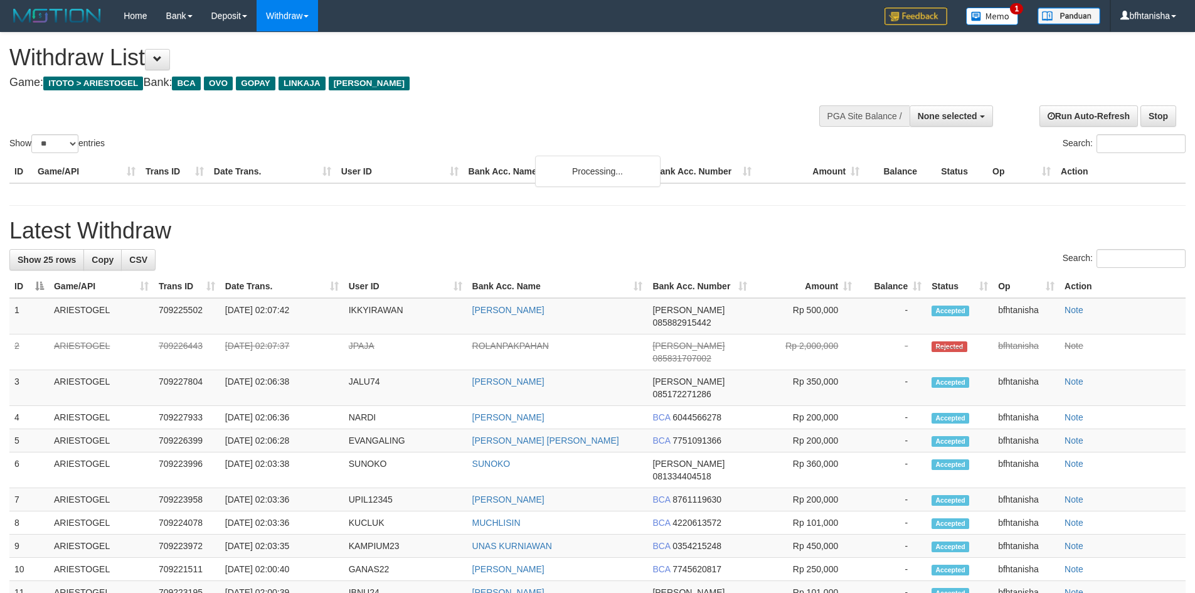
select select
select select "**"
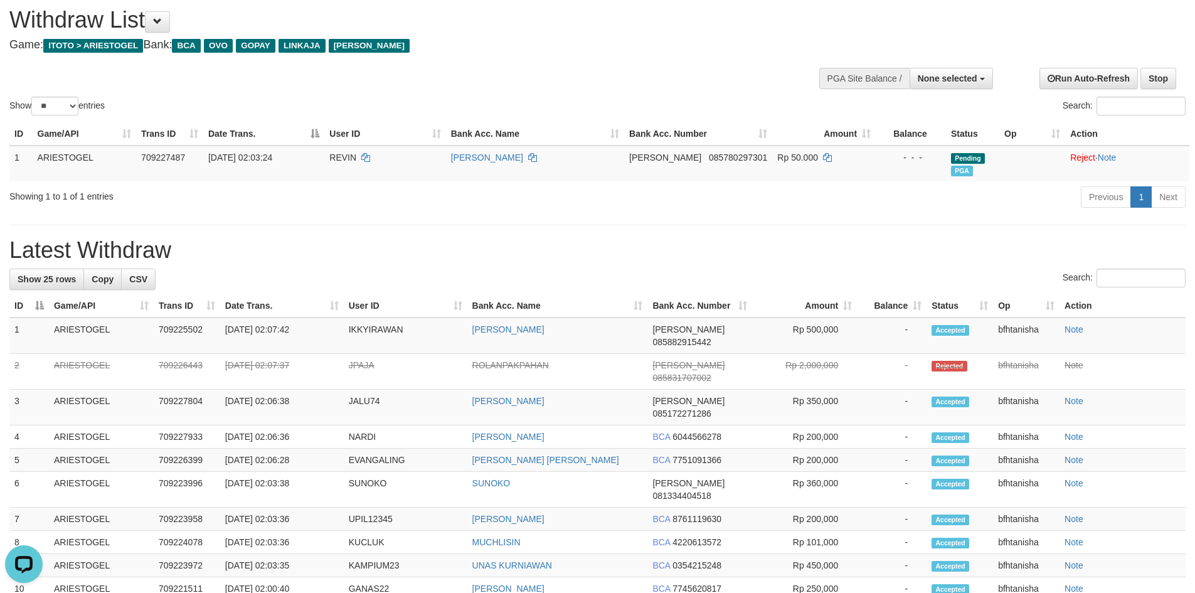
click at [563, 249] on h1 "Latest Withdraw" at bounding box center [597, 250] width 1176 height 25
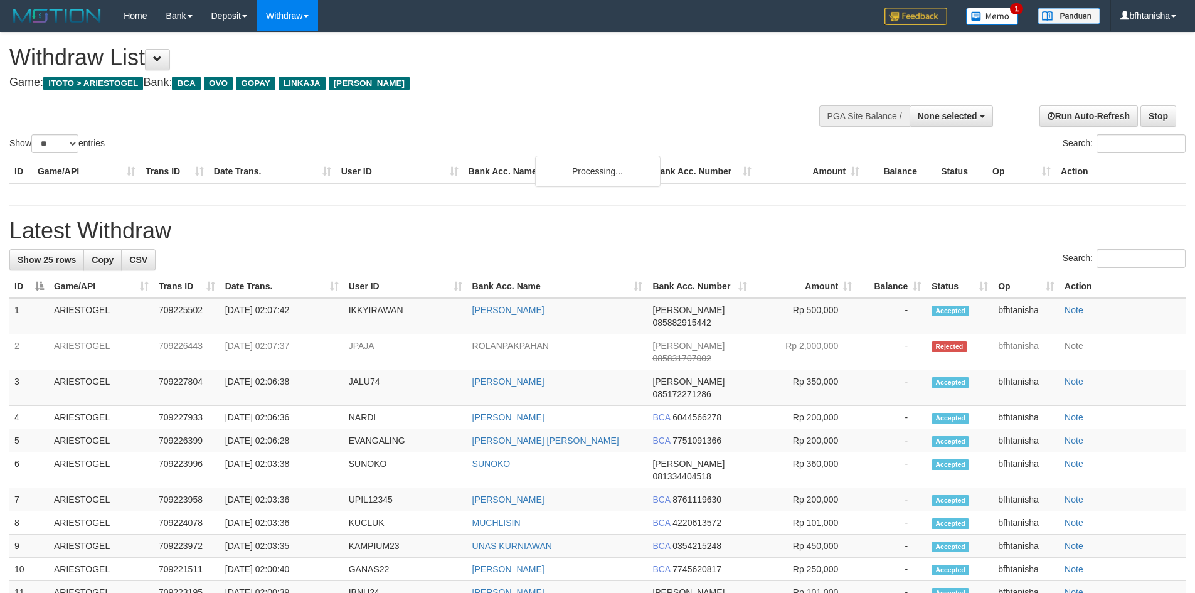
select select
select select "**"
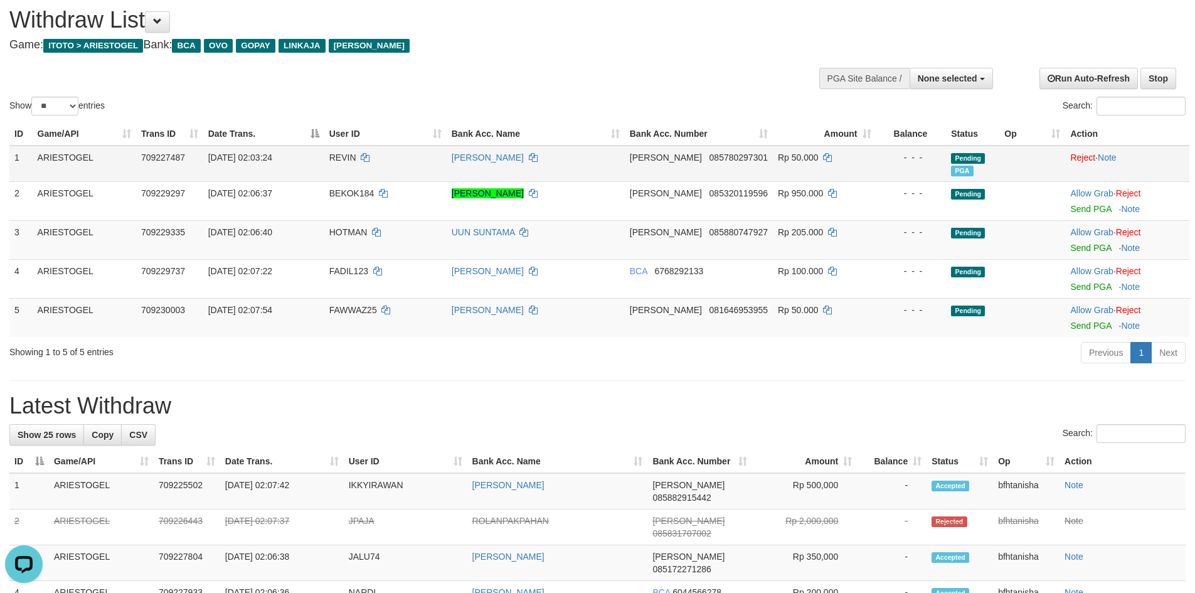
click at [461, 166] on td "[PERSON_NAME]" at bounding box center [536, 164] width 178 height 36
click at [1085, 327] on link "Send PGA" at bounding box center [1090, 326] width 41 height 10
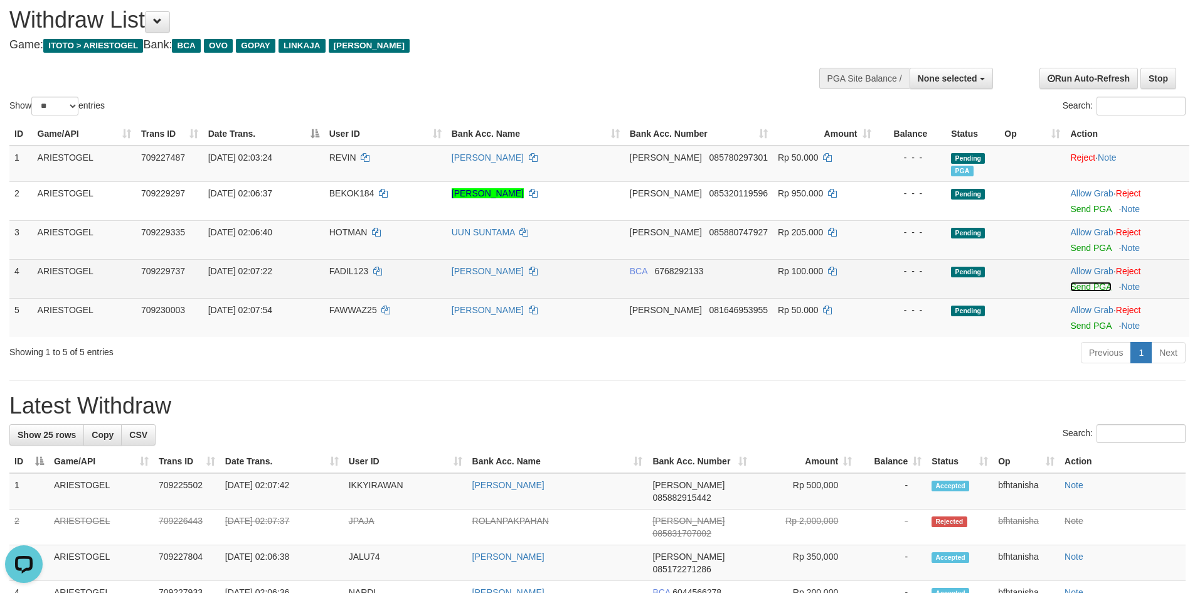
click at [1082, 286] on link "Send PGA" at bounding box center [1090, 287] width 41 height 10
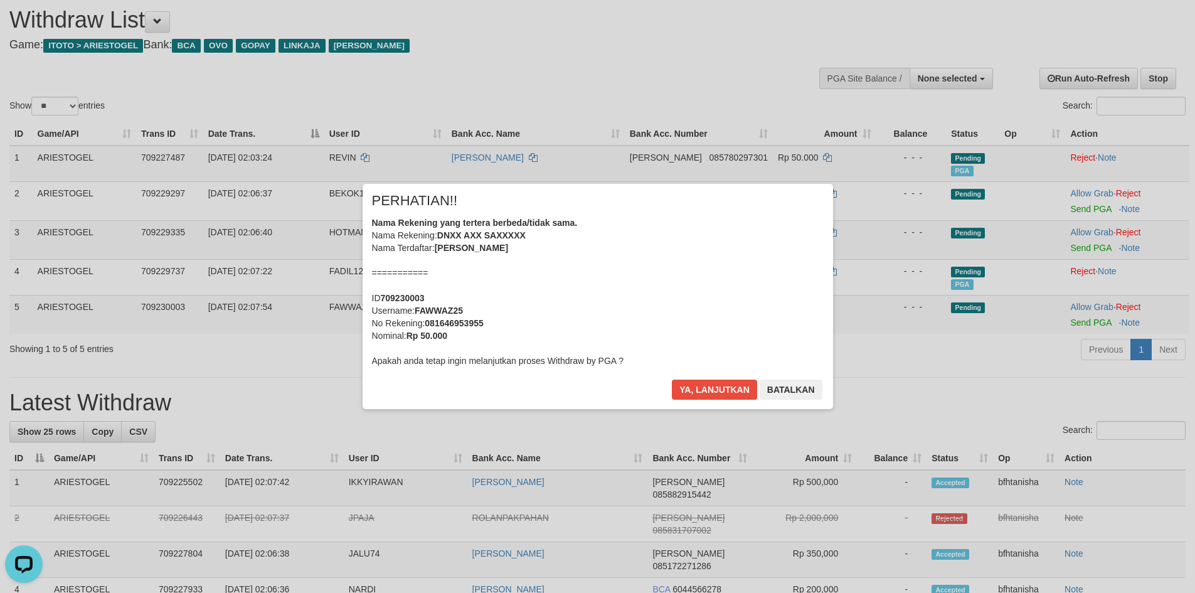
click at [708, 403] on div "Ya, lanjutkan Batalkan" at bounding box center [747, 394] width 152 height 29
click at [708, 395] on button "Ya, lanjutkan" at bounding box center [714, 390] width 85 height 20
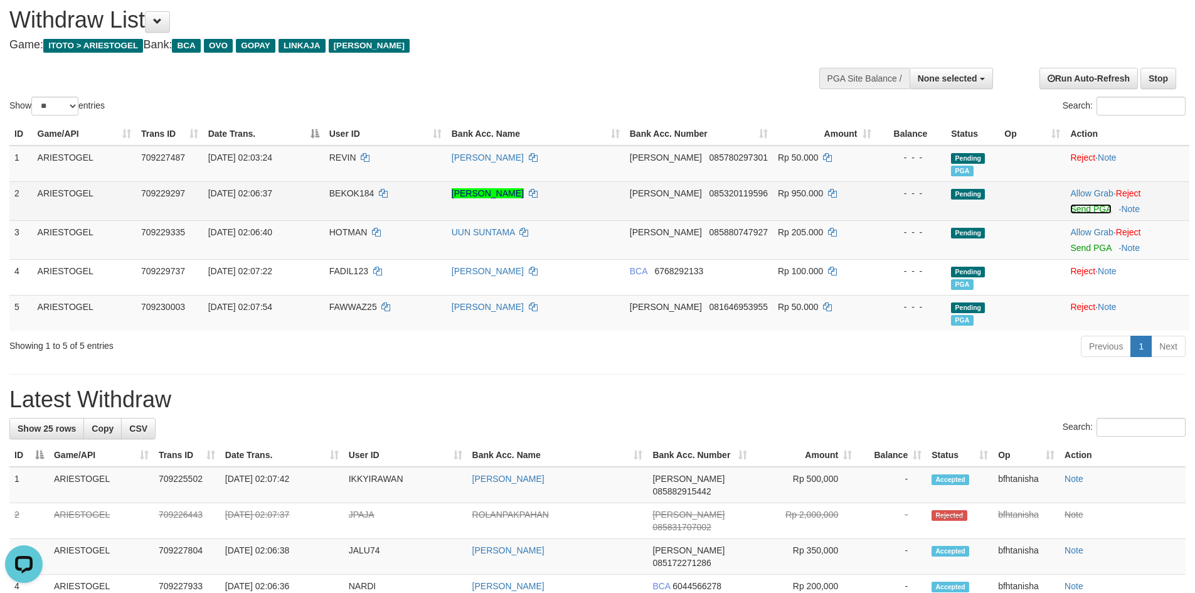
click at [1092, 205] on link "Send PGA" at bounding box center [1090, 209] width 41 height 10
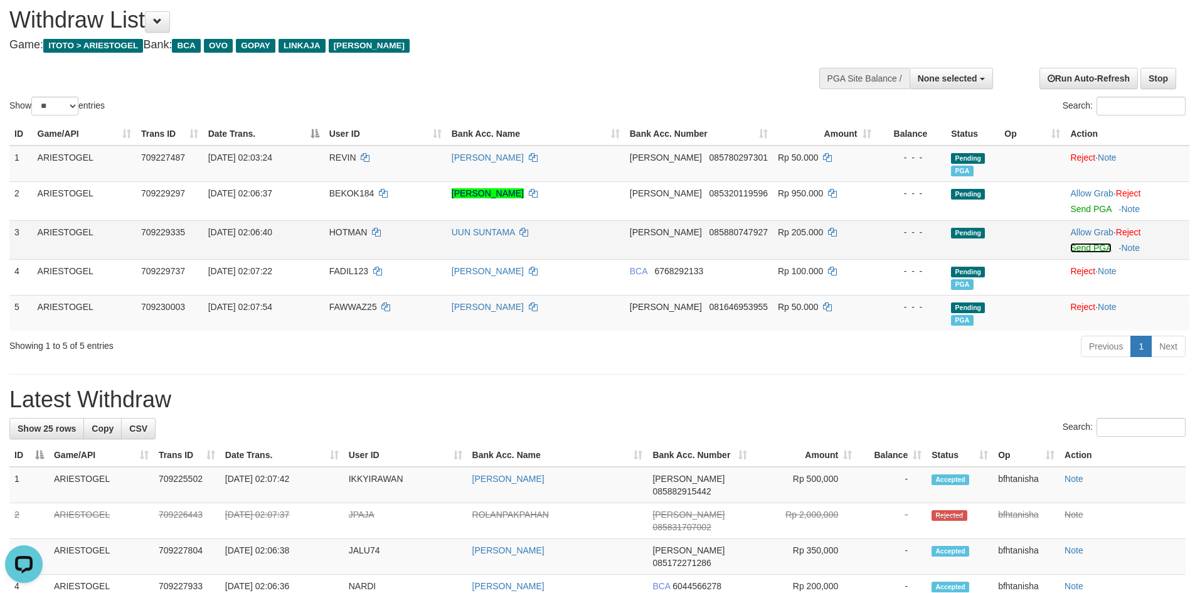
click at [1076, 244] on link "Send PGA" at bounding box center [1090, 248] width 41 height 10
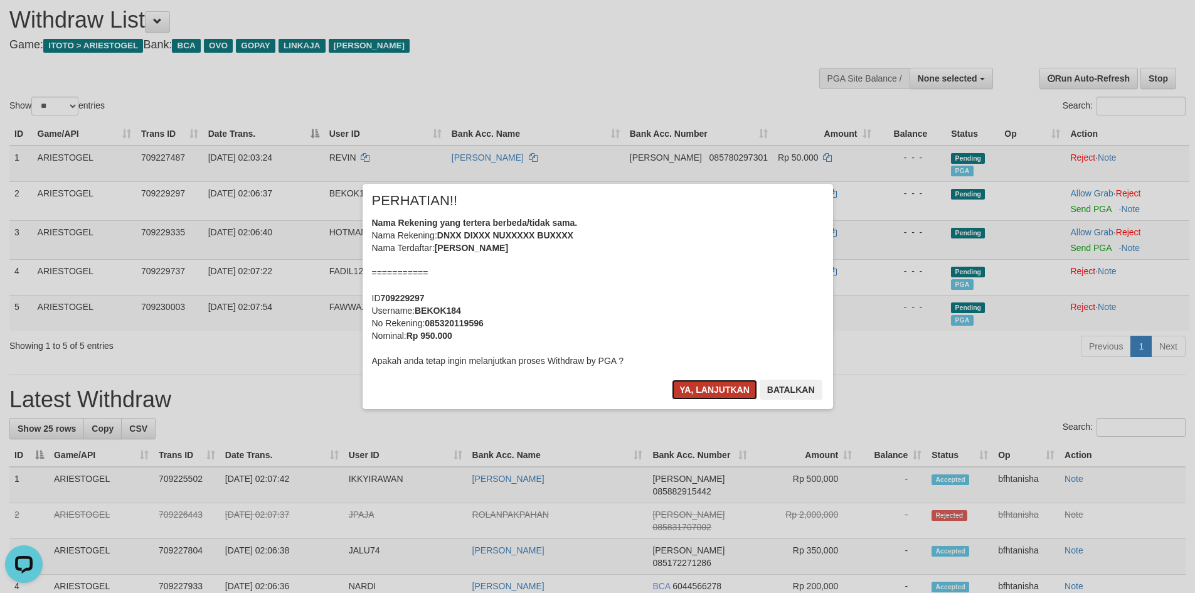
click at [711, 393] on button "Ya, lanjutkan" at bounding box center [714, 390] width 85 height 20
click at [642, 406] on div "× PERHATIAN!! Nama Rekening yang tertera berbeda/tidak sama. Nama Rekening: DNI…" at bounding box center [598, 296] width 471 height 225
click at [689, 391] on button "Ya, lanjutkan" at bounding box center [714, 390] width 85 height 20
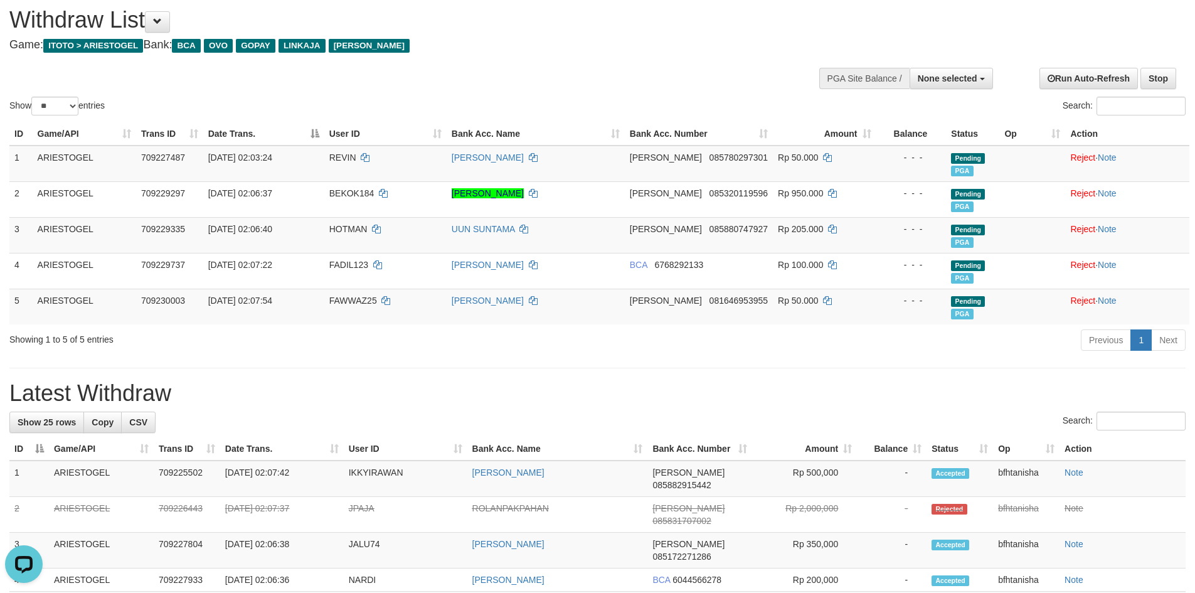
click at [816, 336] on div "Previous 1 Next" at bounding box center [847, 341] width 678 height 27
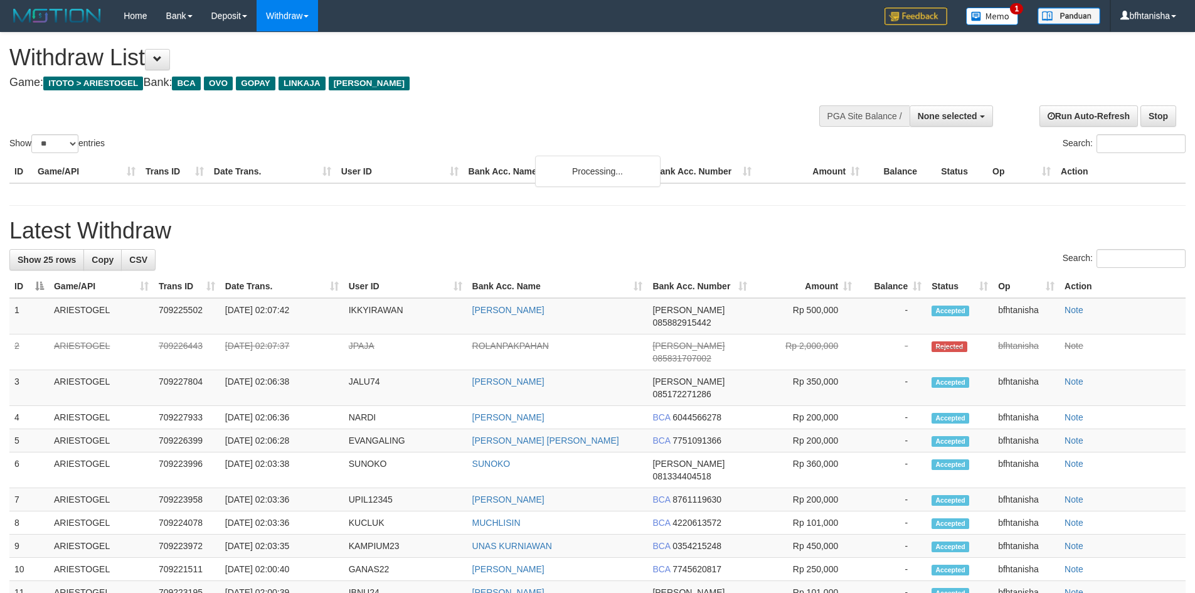
select select
select select "**"
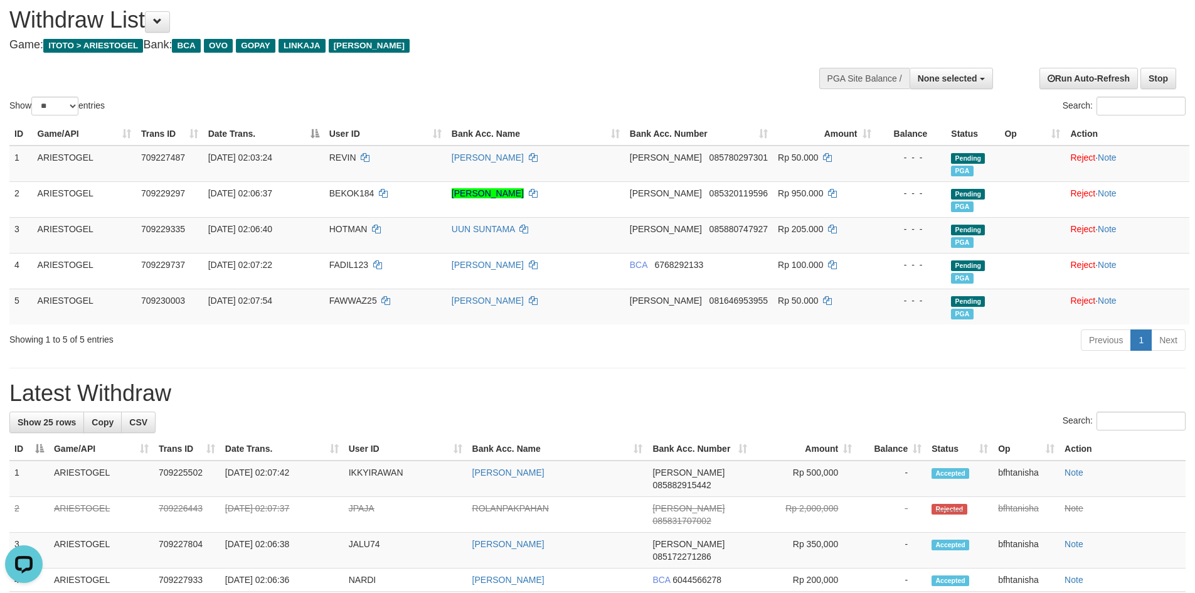
click at [838, 354] on div "Previous 1 Next" at bounding box center [847, 341] width 678 height 27
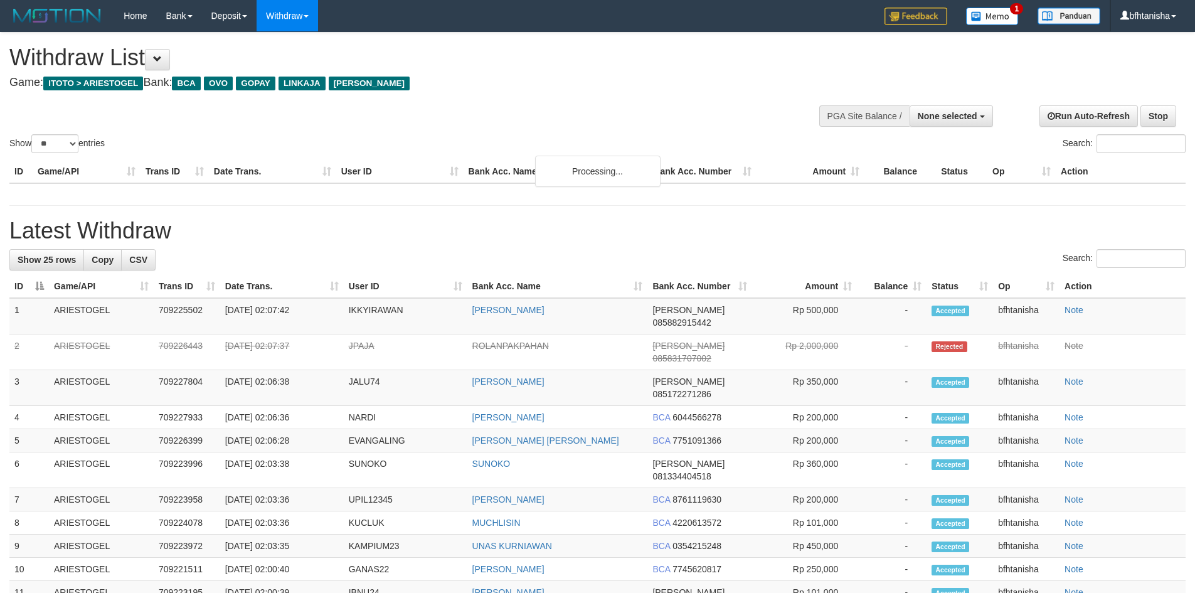
select select
select select "**"
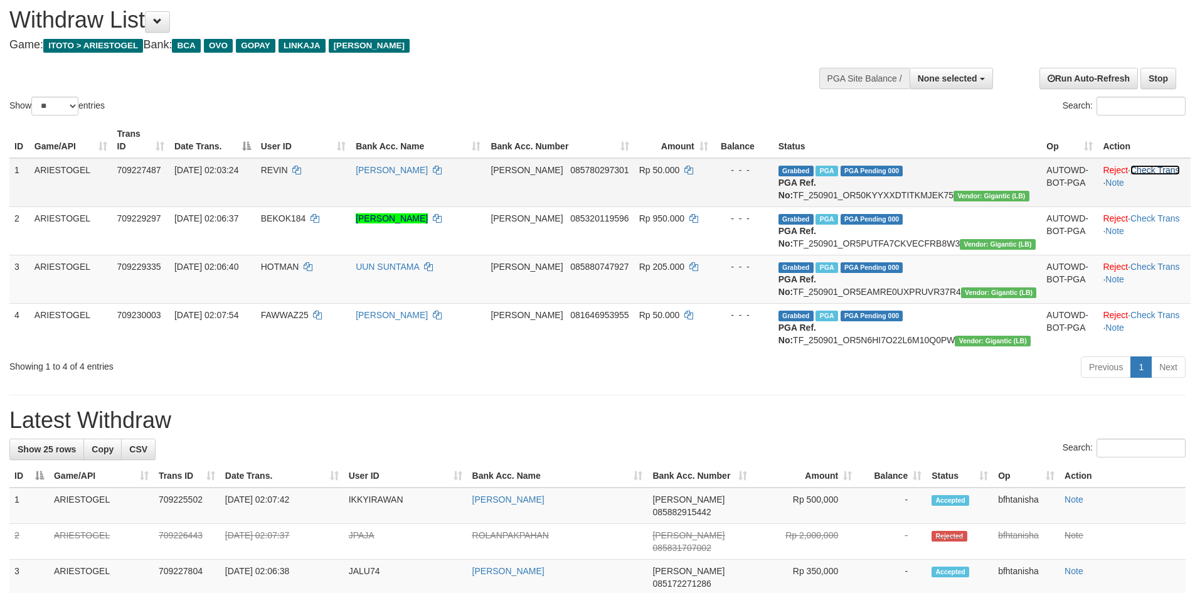
click at [1136, 165] on link "Check Trans" at bounding box center [1155, 170] width 50 height 10
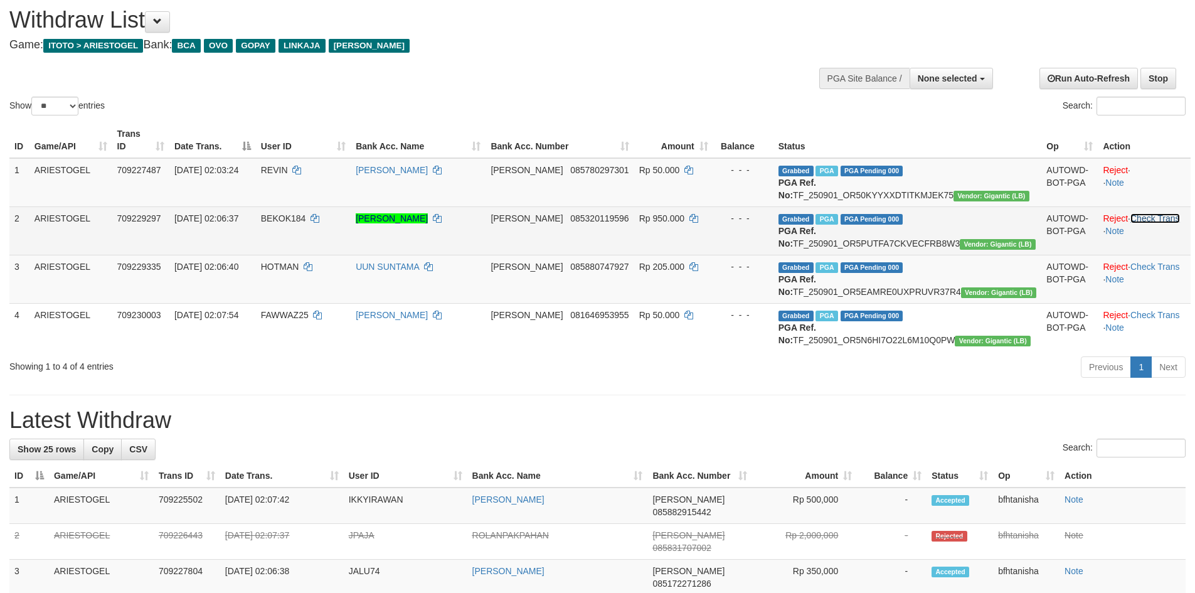
click at [1150, 213] on link "Check Trans" at bounding box center [1155, 218] width 50 height 10
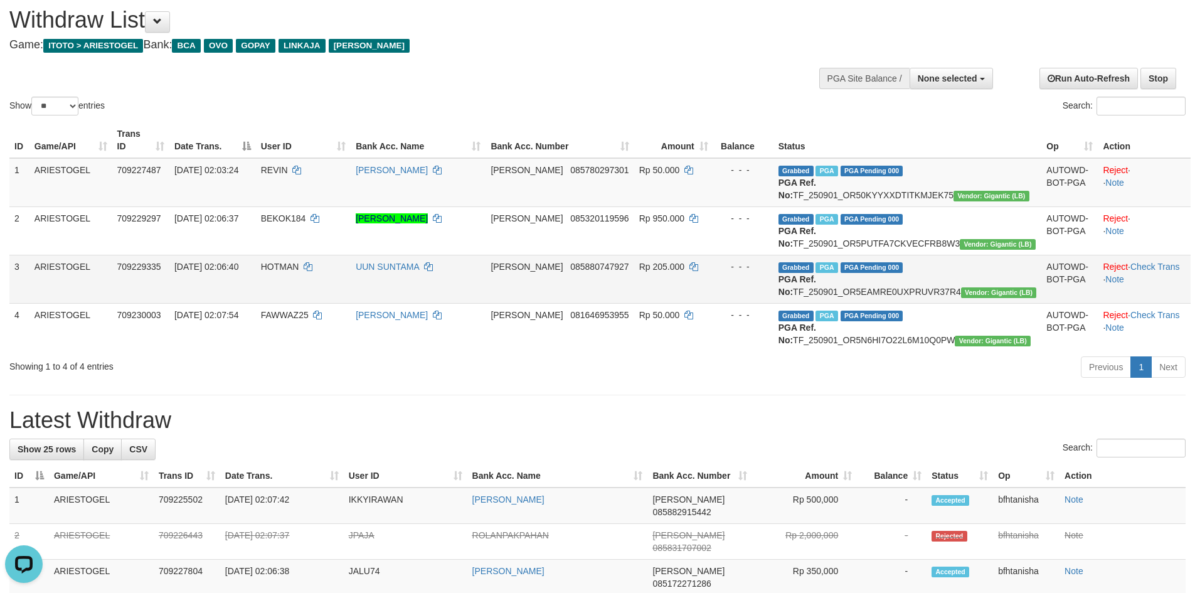
click at [1142, 269] on td "Reject · Check Trans · Note" at bounding box center [1144, 279] width 93 height 48
click at [1142, 272] on link "Check Trans" at bounding box center [1155, 267] width 50 height 10
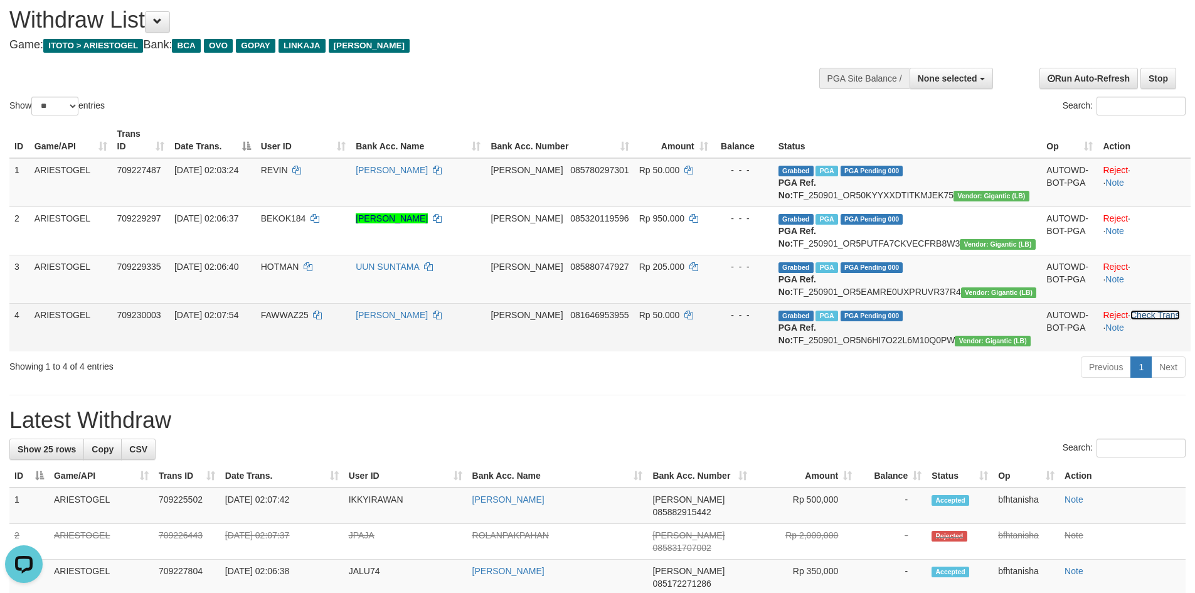
click at [1148, 320] on link "Check Trans" at bounding box center [1155, 315] width 50 height 10
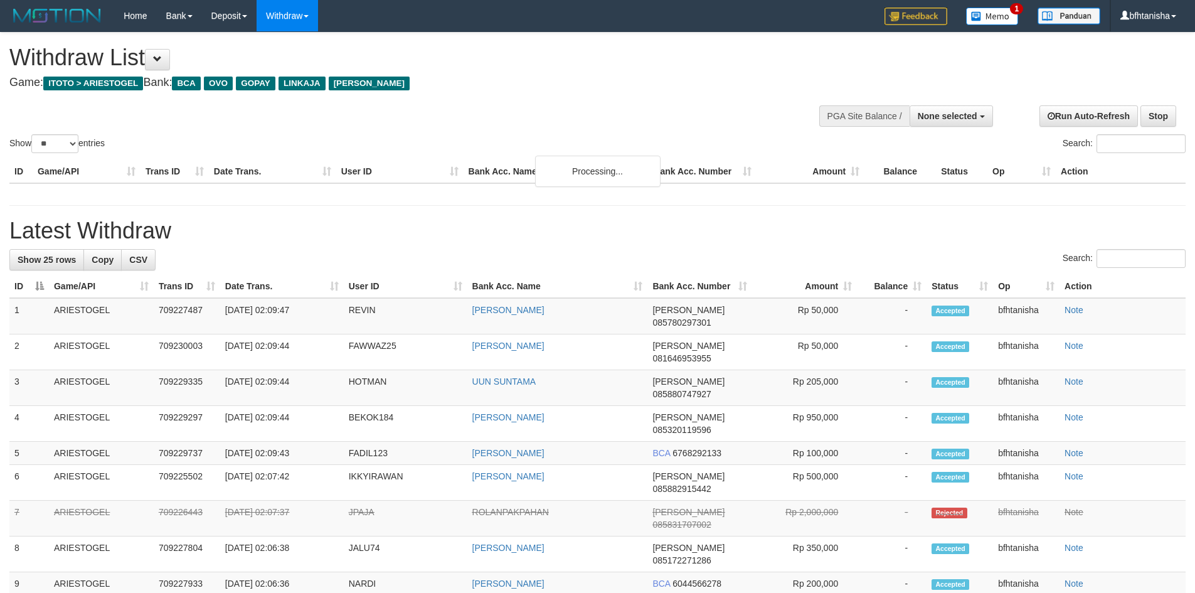
select select
select select "**"
select select
select select "**"
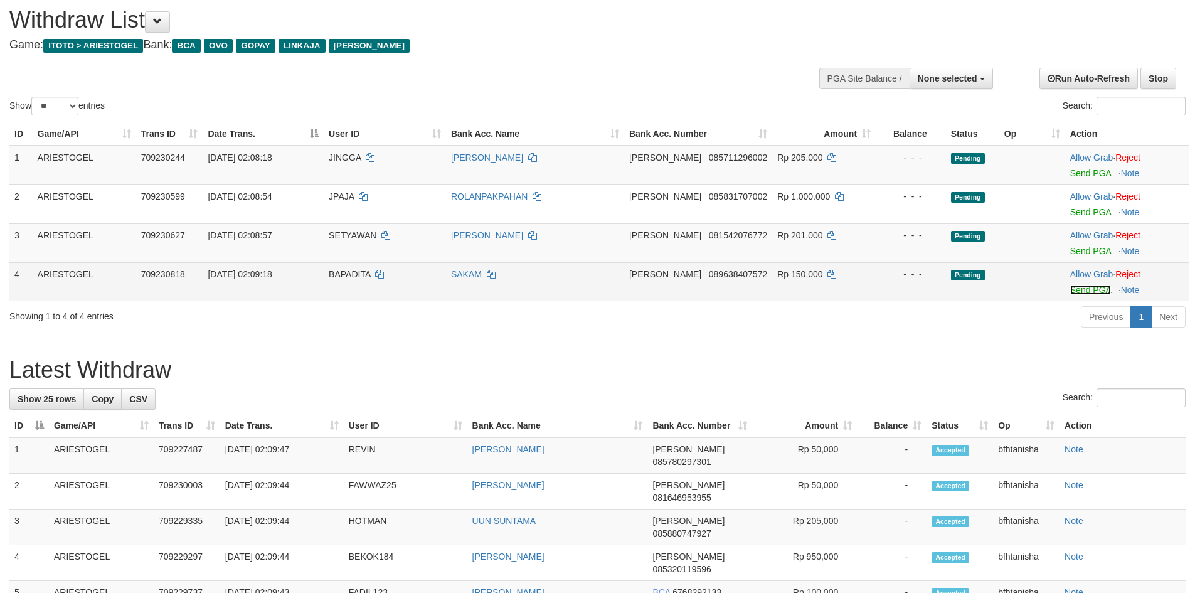
click at [1087, 289] on link "Send PGA" at bounding box center [1090, 290] width 41 height 10
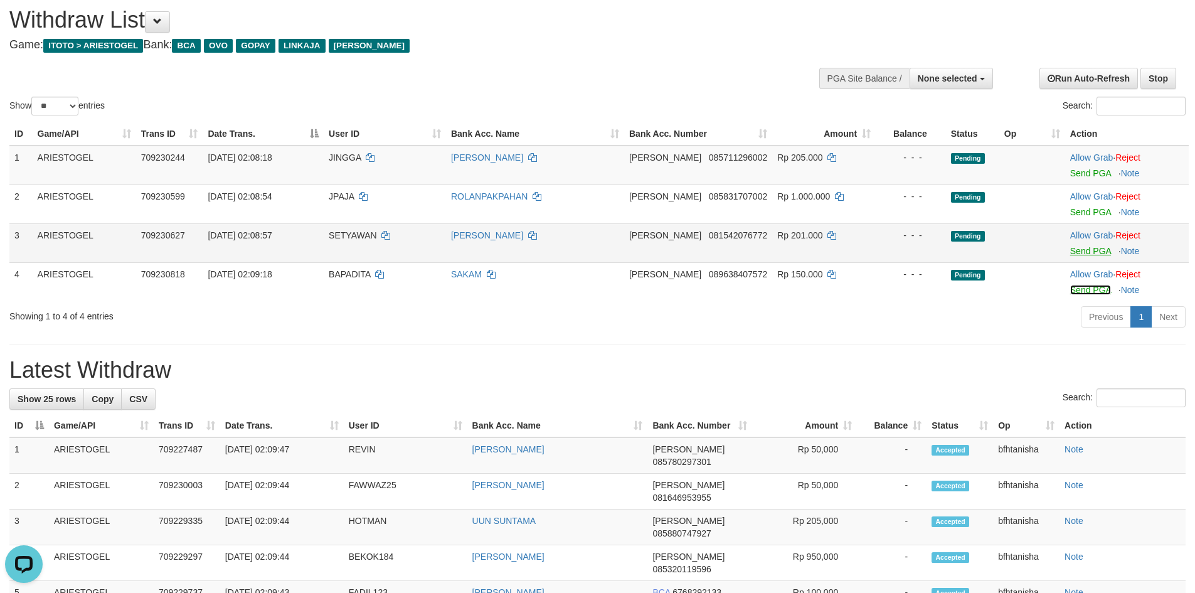
scroll to position [0, 0]
click at [1085, 255] on link "Send PGA" at bounding box center [1090, 251] width 41 height 10
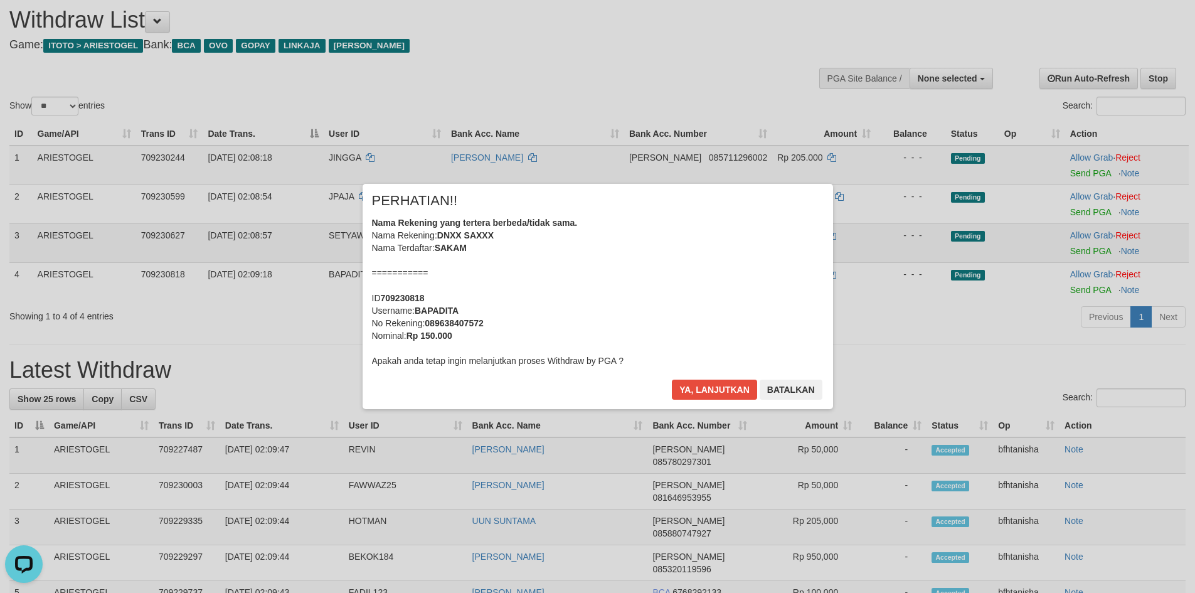
click at [1072, 212] on div "× PERHATIAN!! Nama Rekening yang tertera berbeda/tidak sama. Nama Rekening: DNX…" at bounding box center [597, 296] width 1195 height 275
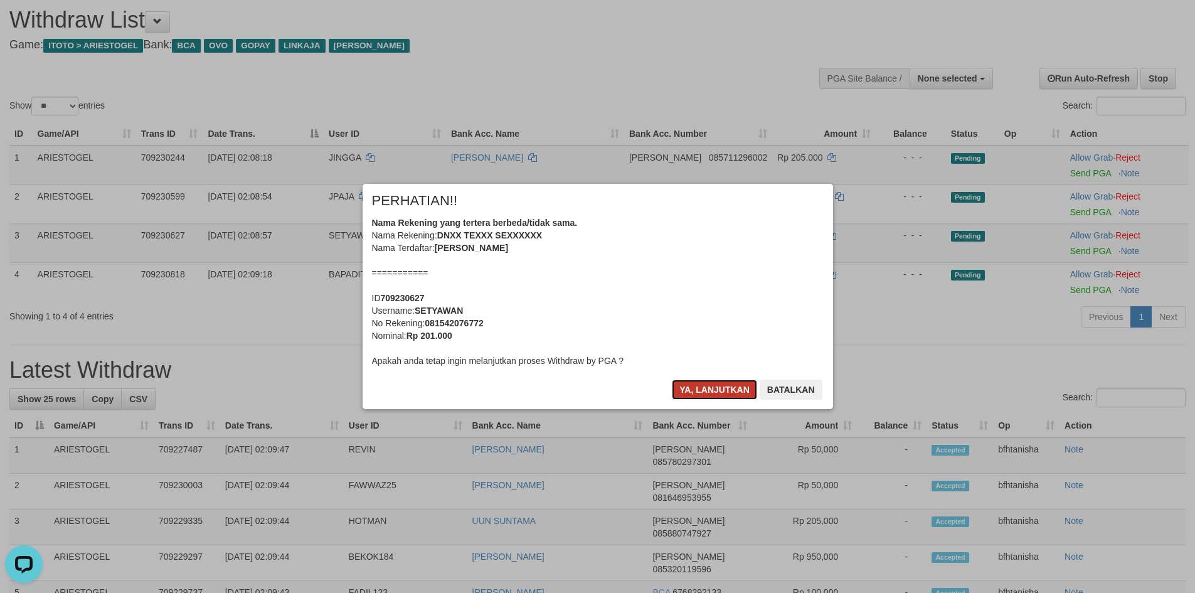
click at [711, 391] on button "Ya, lanjutkan" at bounding box center [714, 390] width 85 height 20
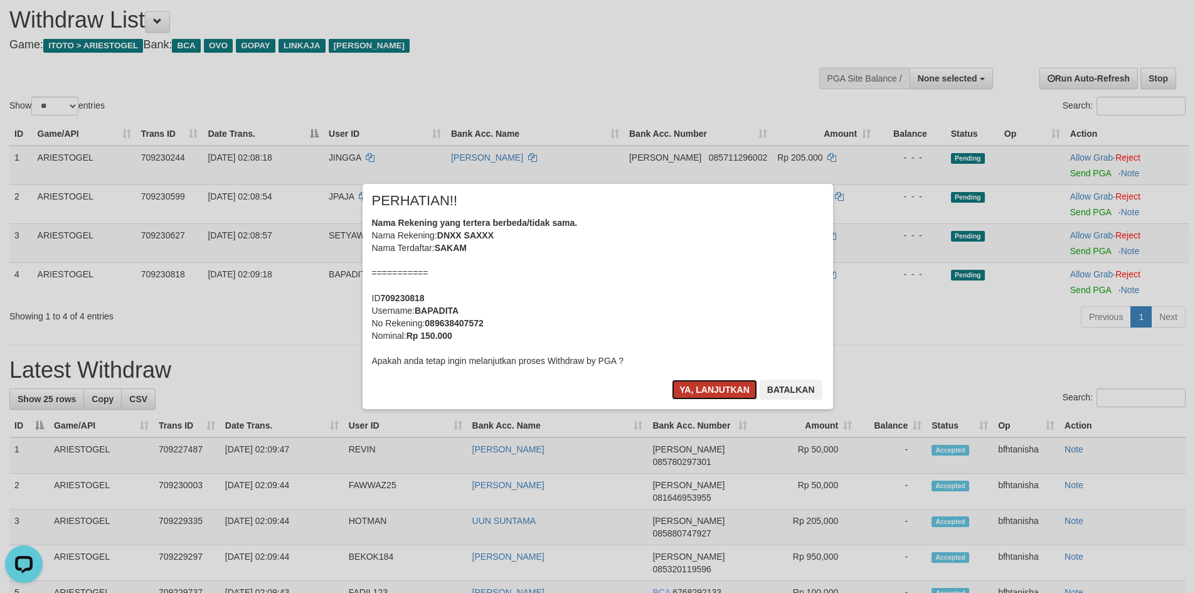
click at [712, 391] on button "Ya, lanjutkan" at bounding box center [714, 390] width 85 height 20
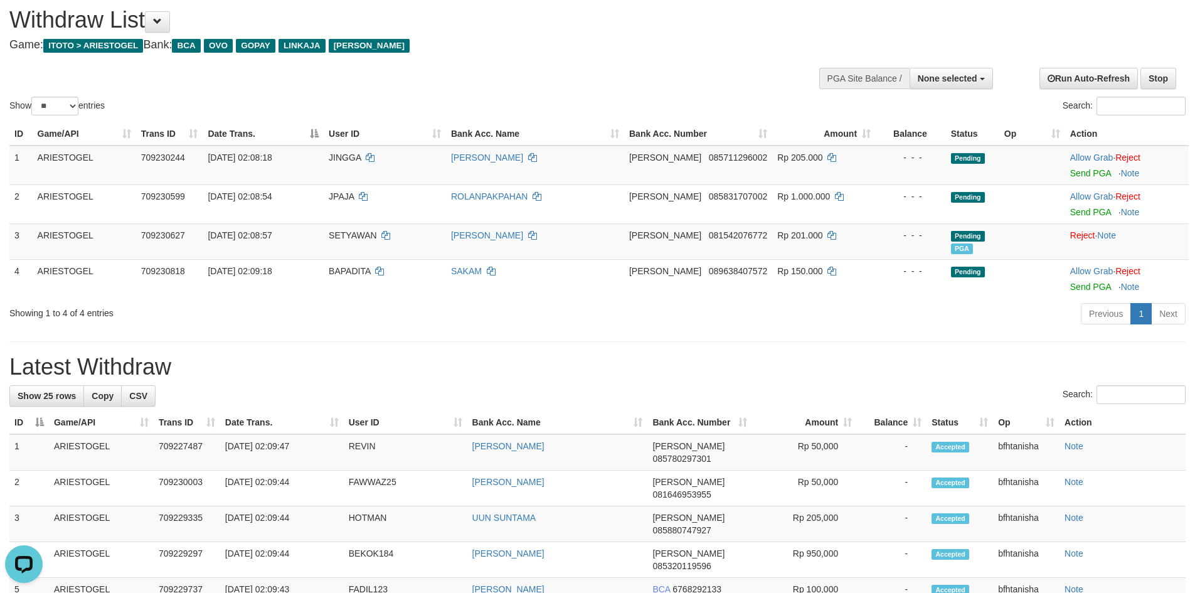
scroll to position [35, 0]
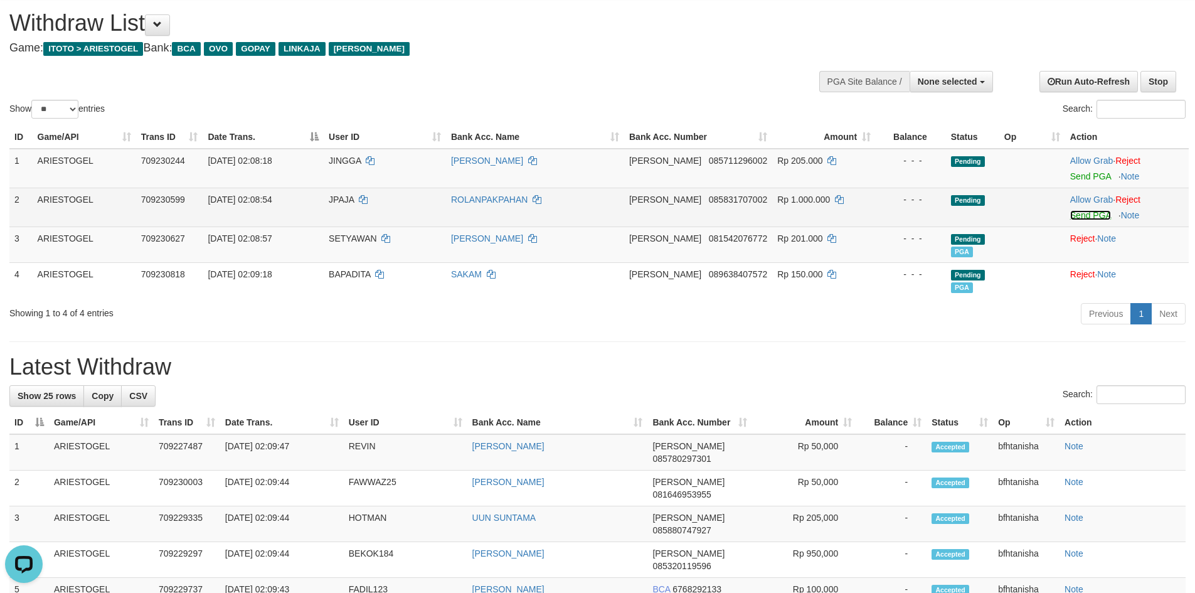
click at [1075, 216] on link "Send PGA" at bounding box center [1090, 215] width 41 height 10
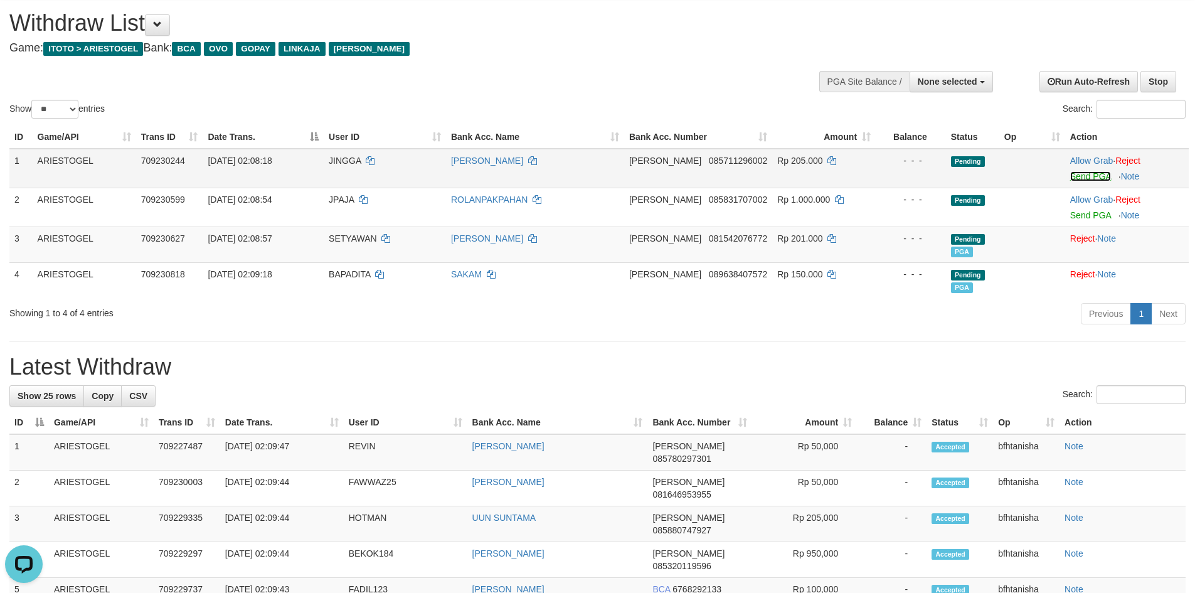
click at [1085, 171] on link "Send PGA" at bounding box center [1090, 176] width 41 height 10
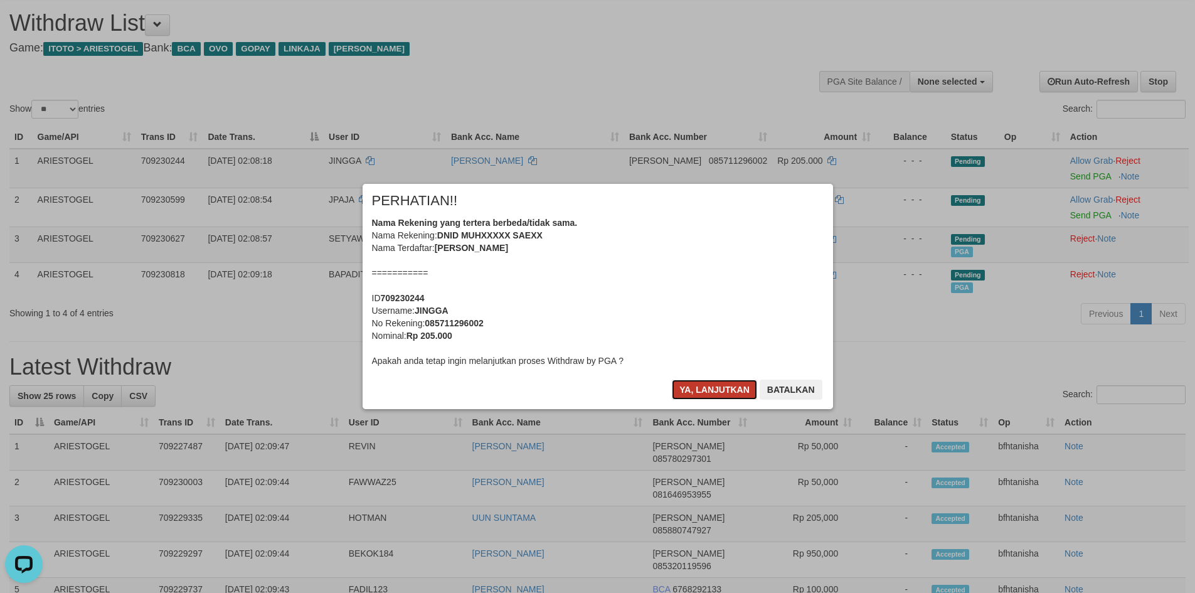
click at [702, 380] on button "Ya, lanjutkan" at bounding box center [714, 390] width 85 height 20
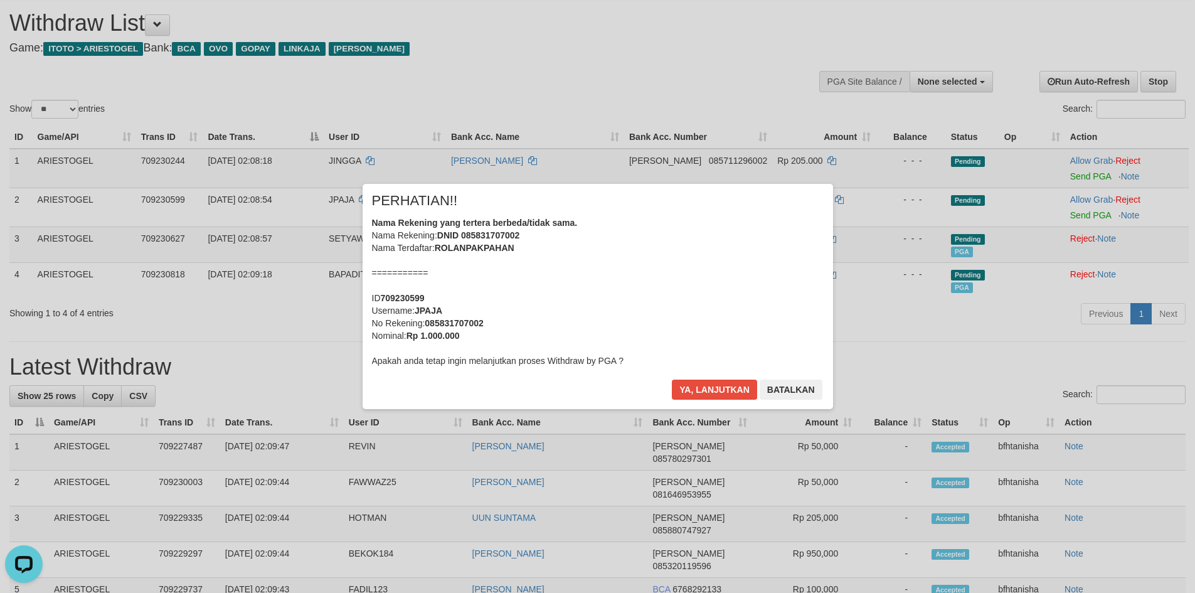
scroll to position [31, 0]
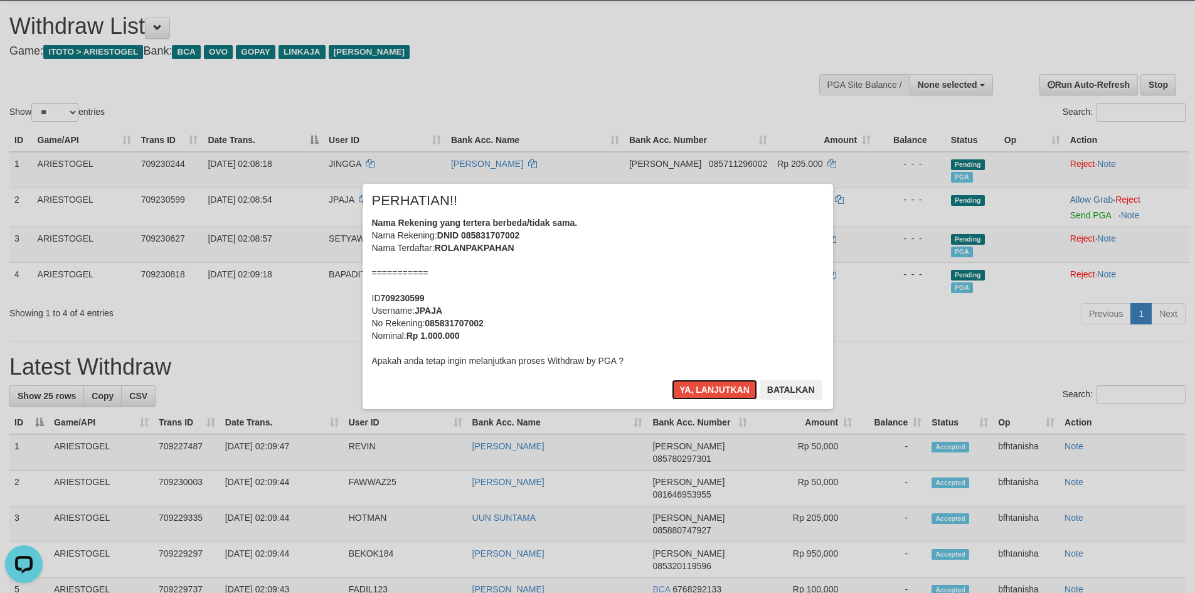
click at [702, 380] on button "Ya, lanjutkan" at bounding box center [714, 390] width 85 height 20
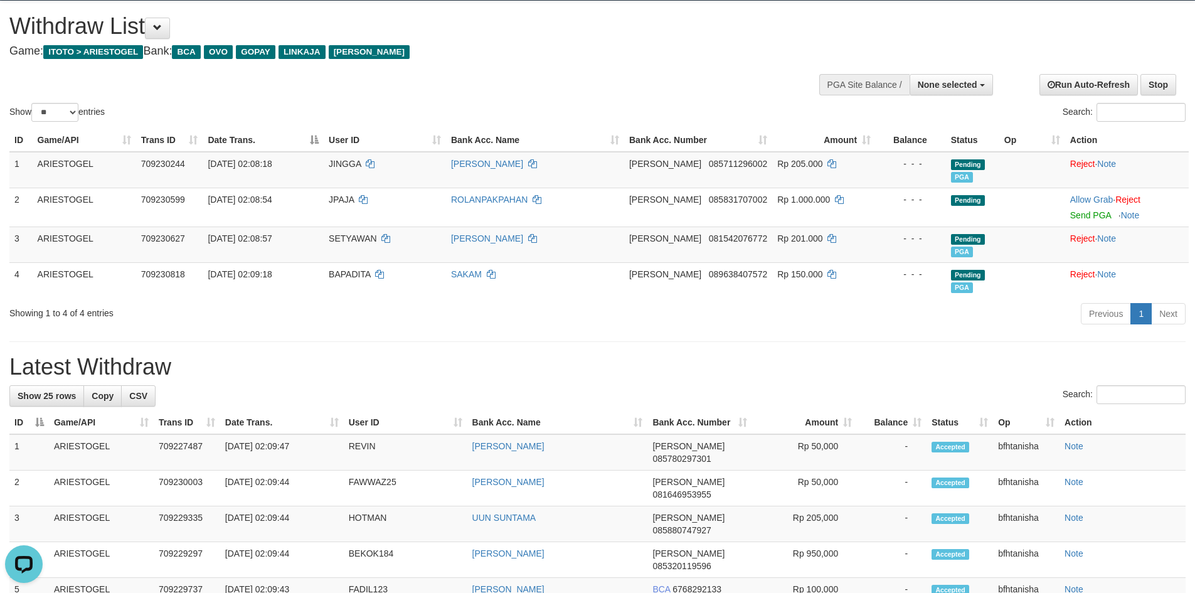
scroll to position [28, 0]
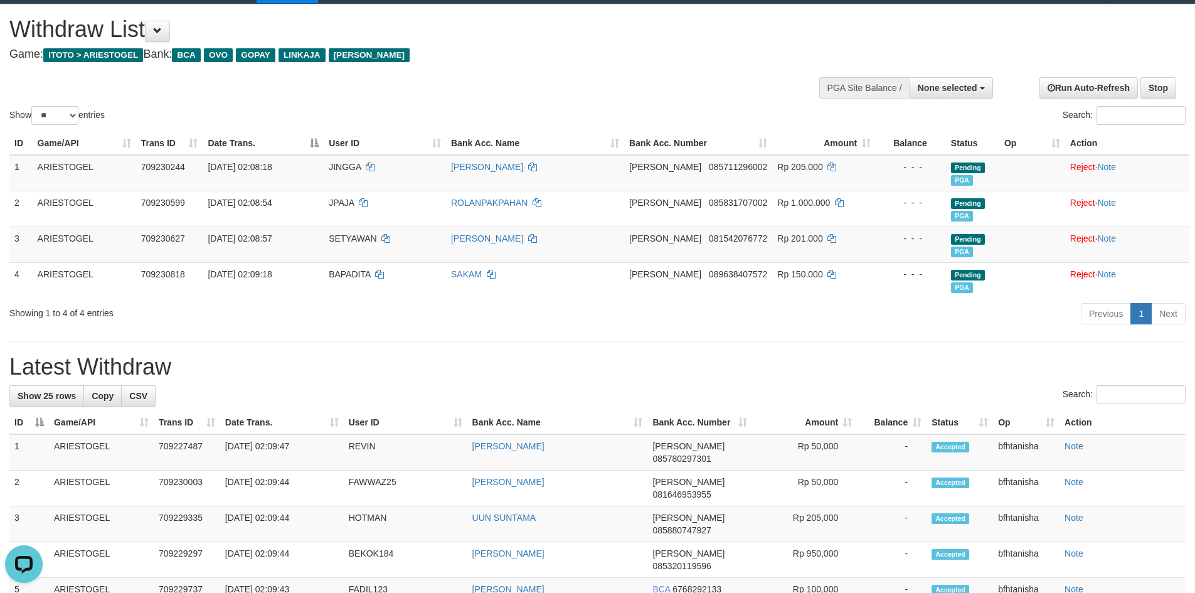
click at [590, 302] on div "Previous 1 Next" at bounding box center [847, 315] width 678 height 27
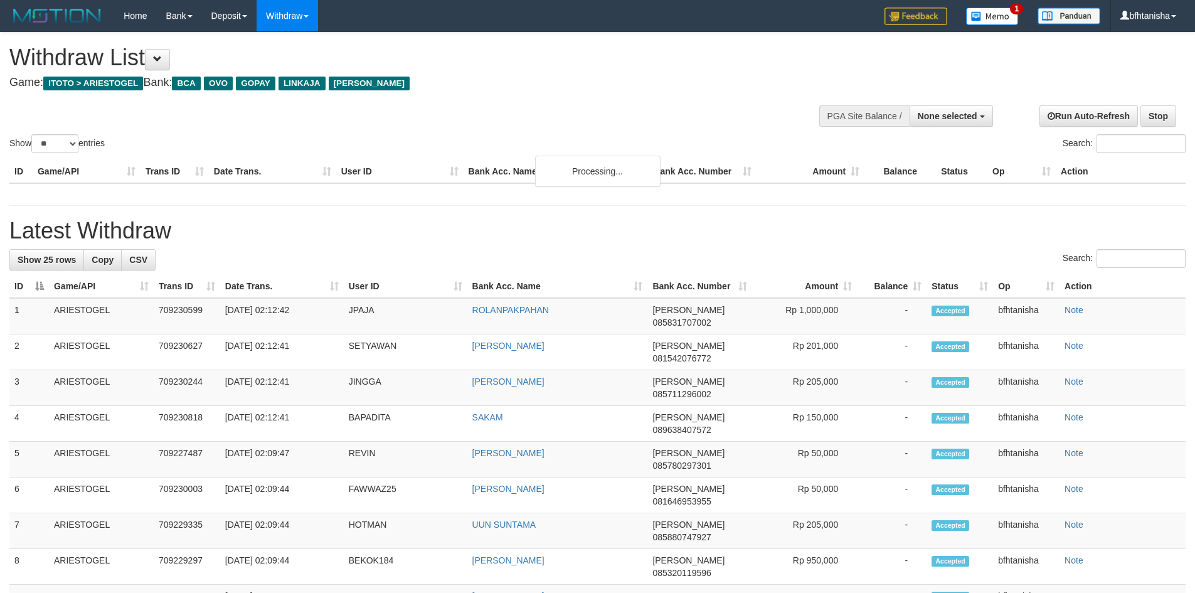
select select
select select "**"
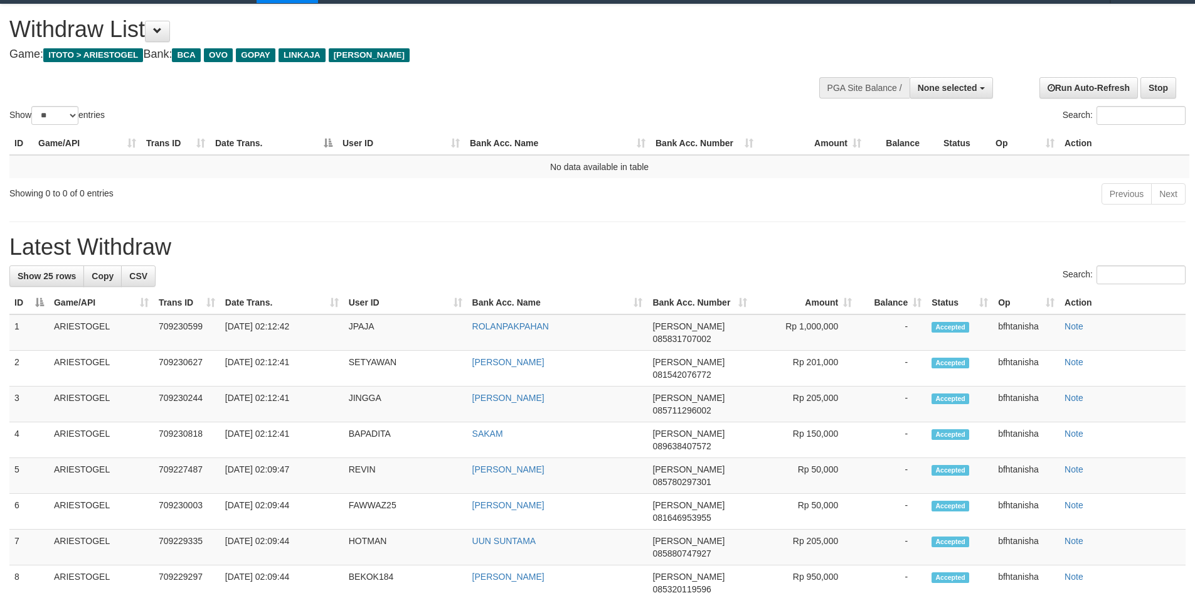
click h1 "Latest Withdraw"
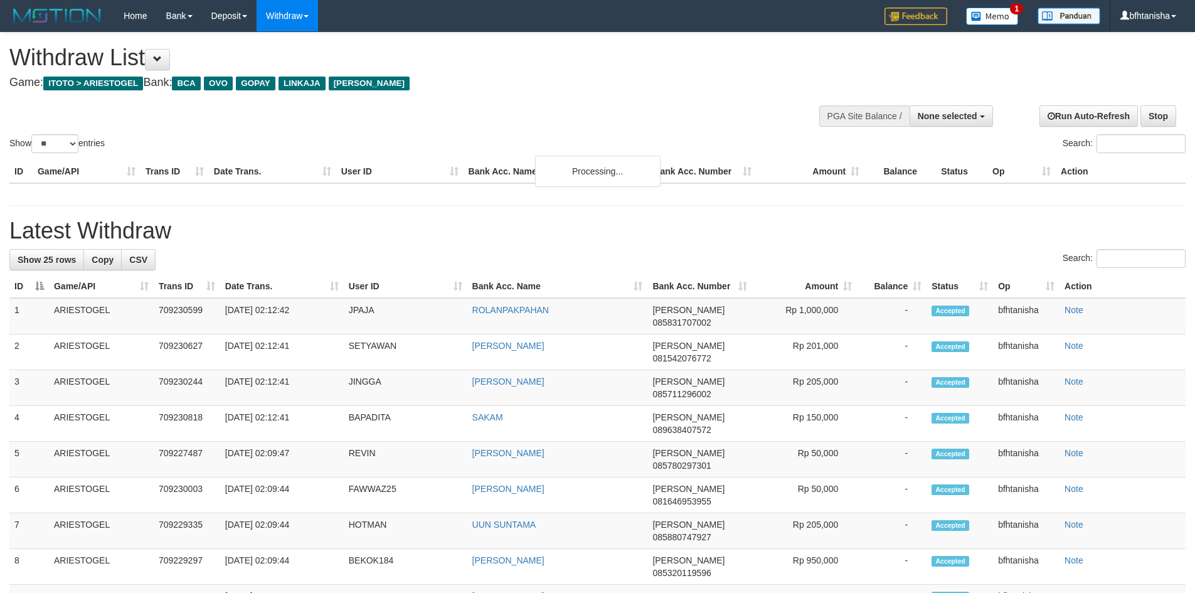
select select
select select "**"
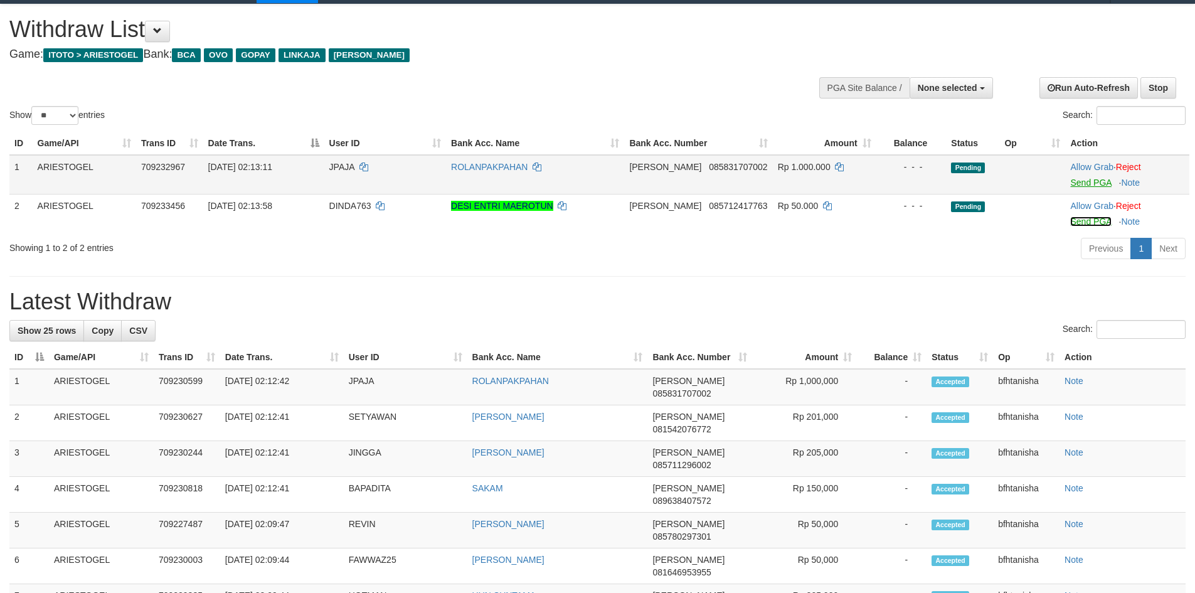
drag, startPoint x: 1077, startPoint y: 220, endPoint x: 1075, endPoint y: 184, distance: 35.8
click at [1077, 220] on link "Send PGA" at bounding box center [1090, 221] width 41 height 10
click at [1074, 178] on link "Send PGA" at bounding box center [1090, 183] width 41 height 10
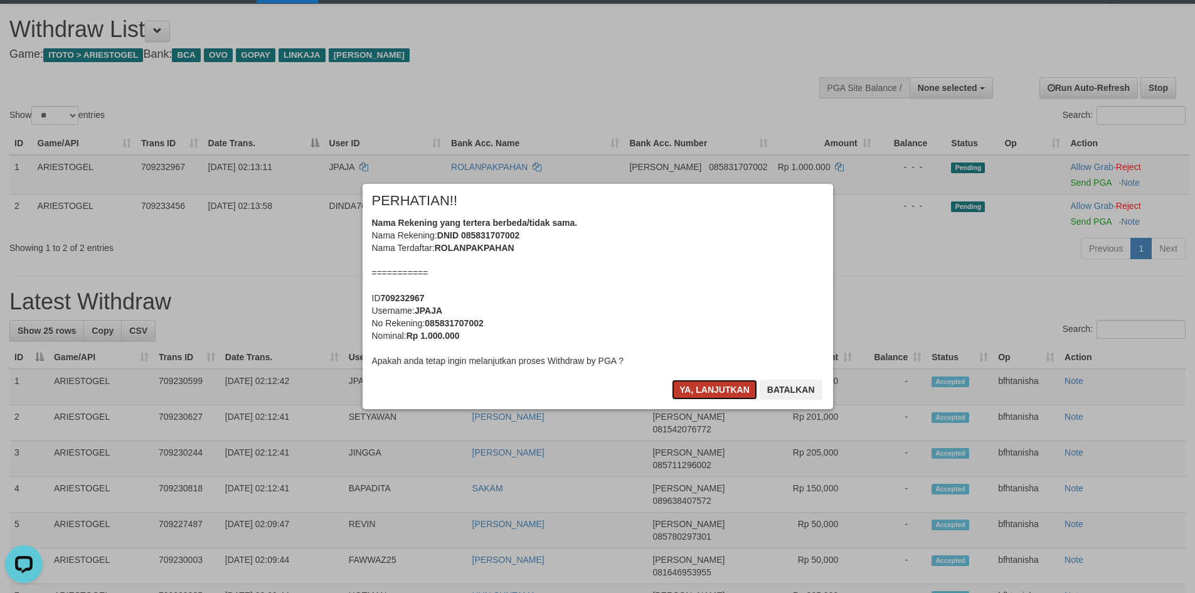
click at [749, 391] on button "Ya, lanjutkan" at bounding box center [714, 390] width 85 height 20
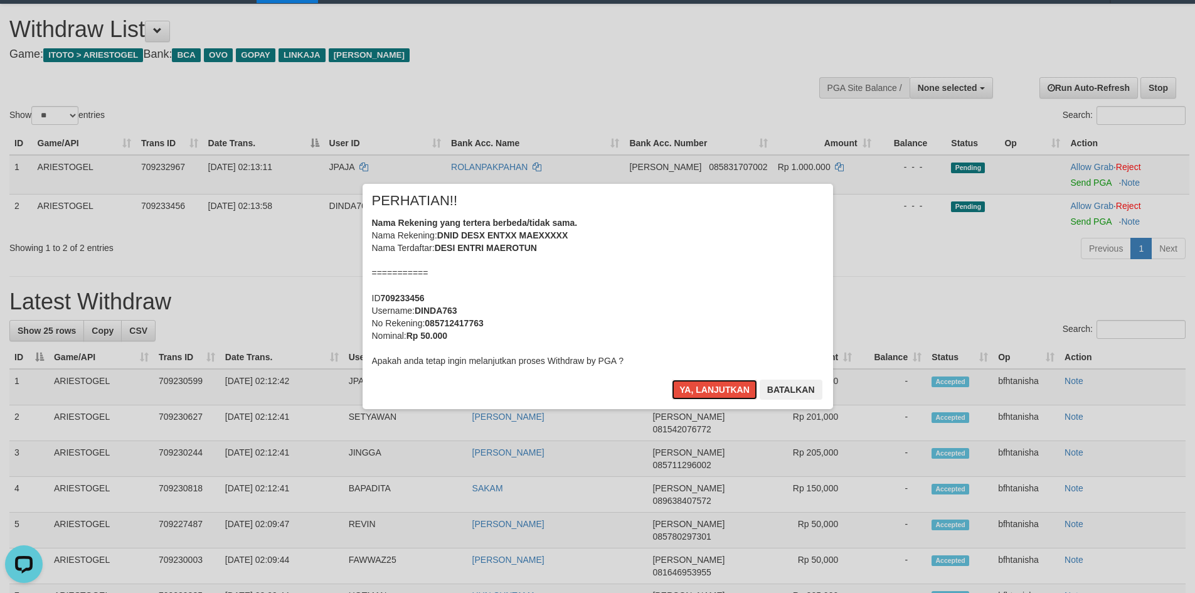
click at [749, 391] on button "Ya, lanjutkan" at bounding box center [714, 390] width 85 height 20
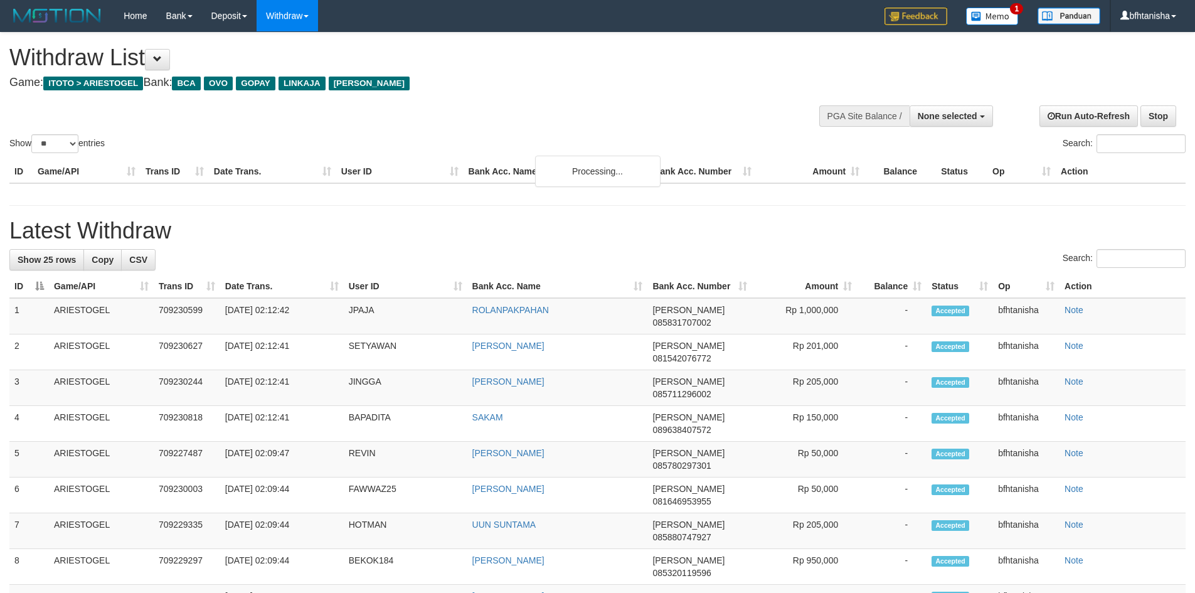
select select
select select "**"
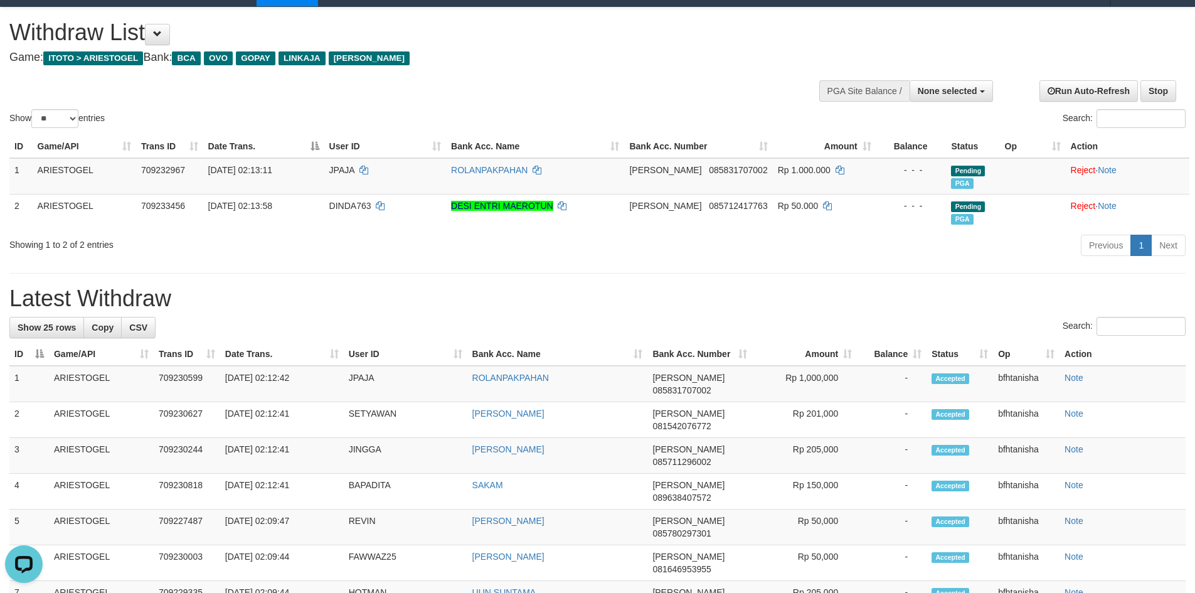
click at [726, 238] on div "Previous 1 Next" at bounding box center [847, 246] width 678 height 27
click at [747, 346] on th "Bank Acc. Number" at bounding box center [699, 354] width 105 height 23
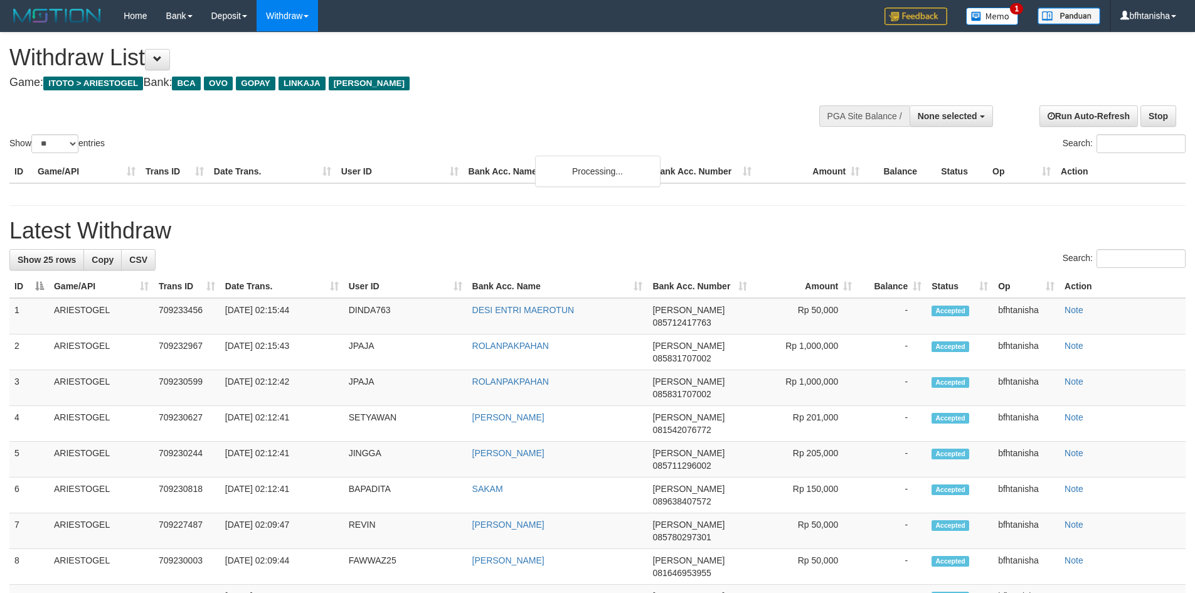
select select
select select "**"
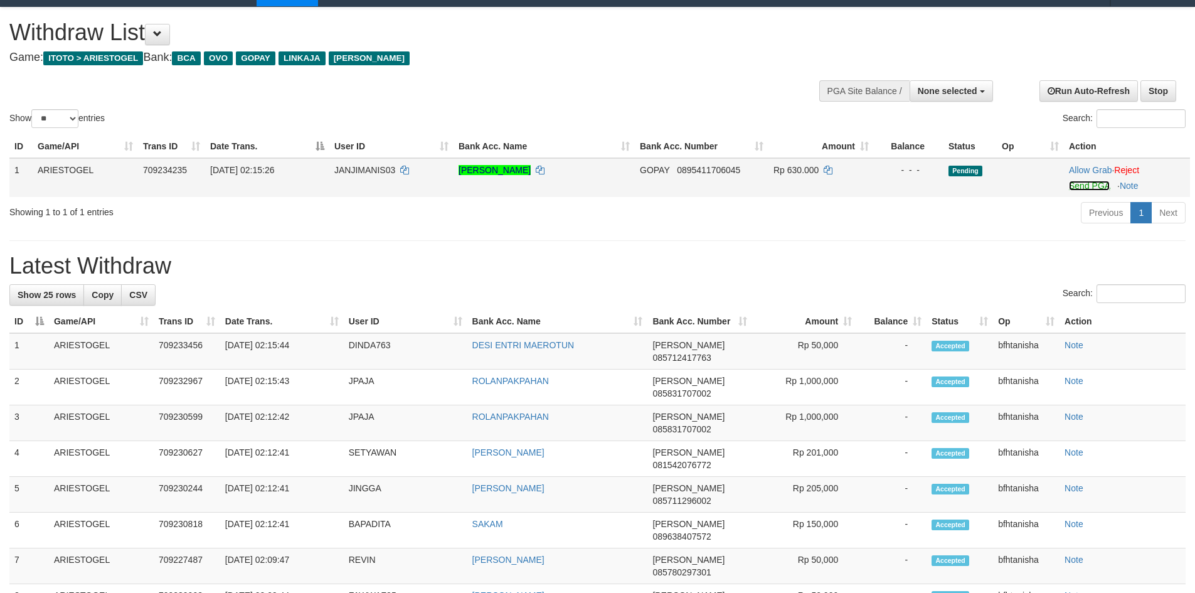
click at [1076, 190] on link "Send PGA" at bounding box center [1089, 186] width 41 height 10
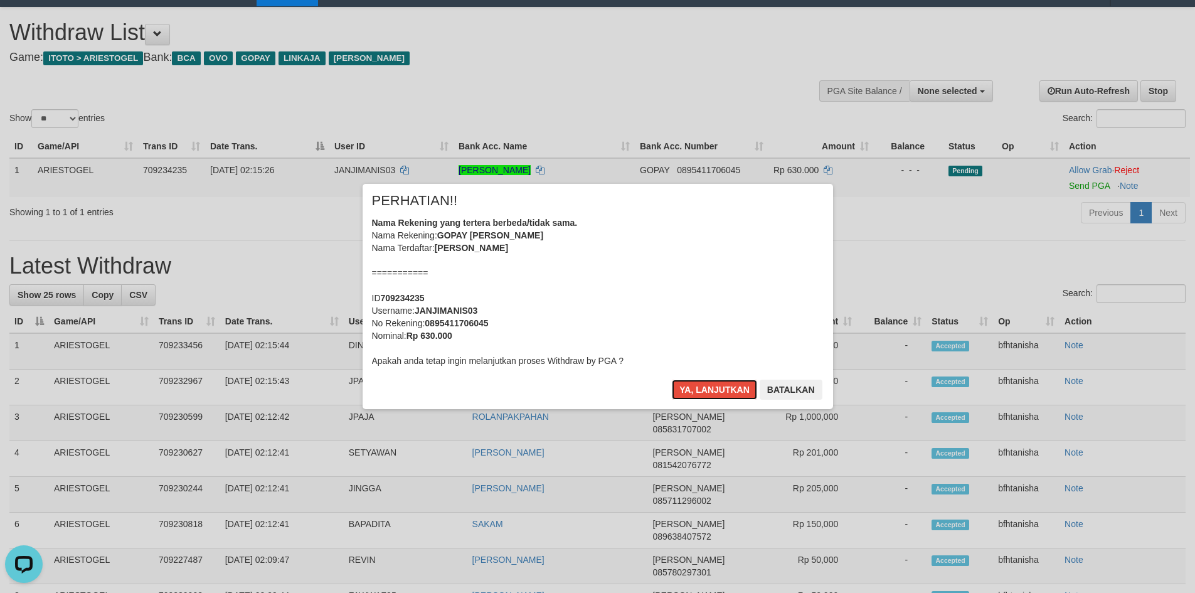
click at [672, 380] on button "Ya, lanjutkan" at bounding box center [714, 390] width 85 height 20
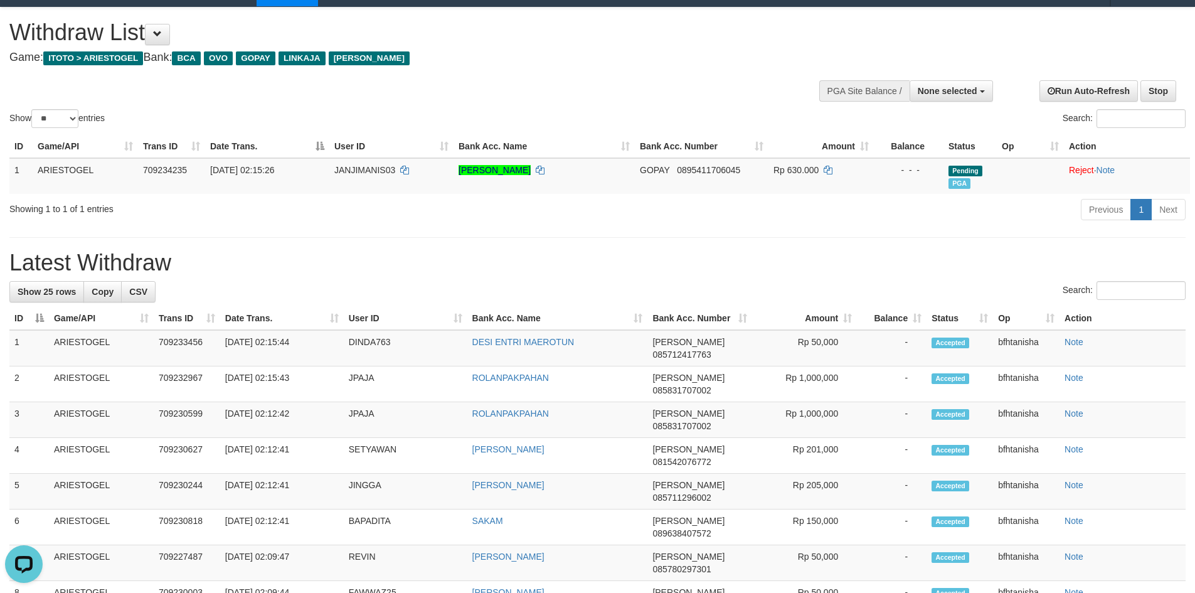
click at [691, 253] on h1 "Latest Withdraw" at bounding box center [597, 262] width 1176 height 25
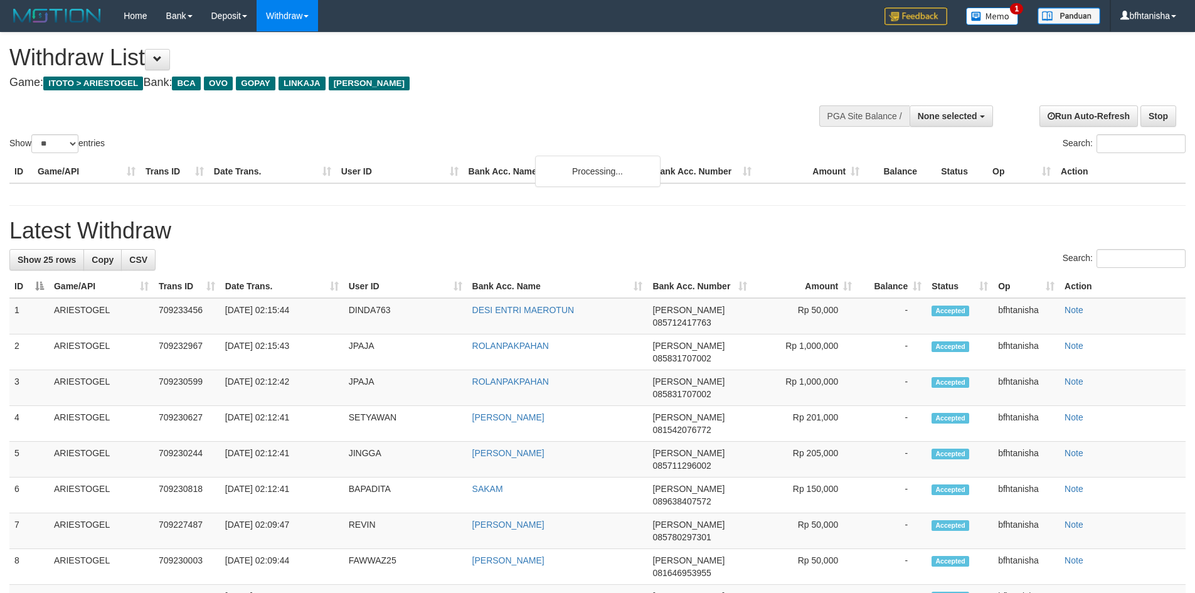
select select
select select "**"
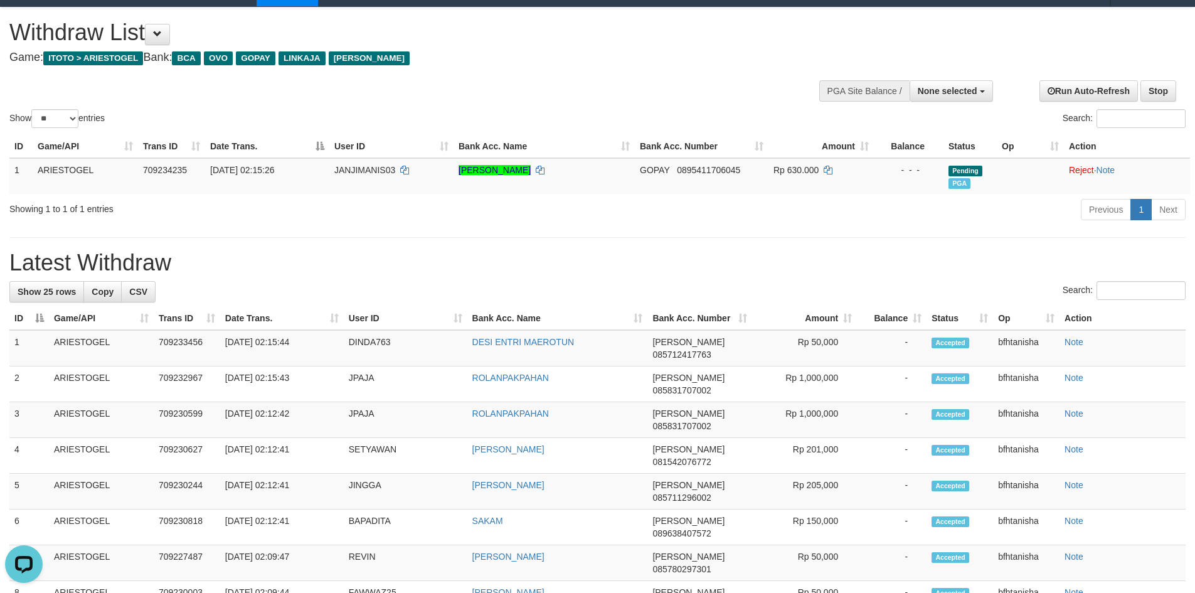
click at [620, 302] on div "Search:" at bounding box center [597, 292] width 1176 height 22
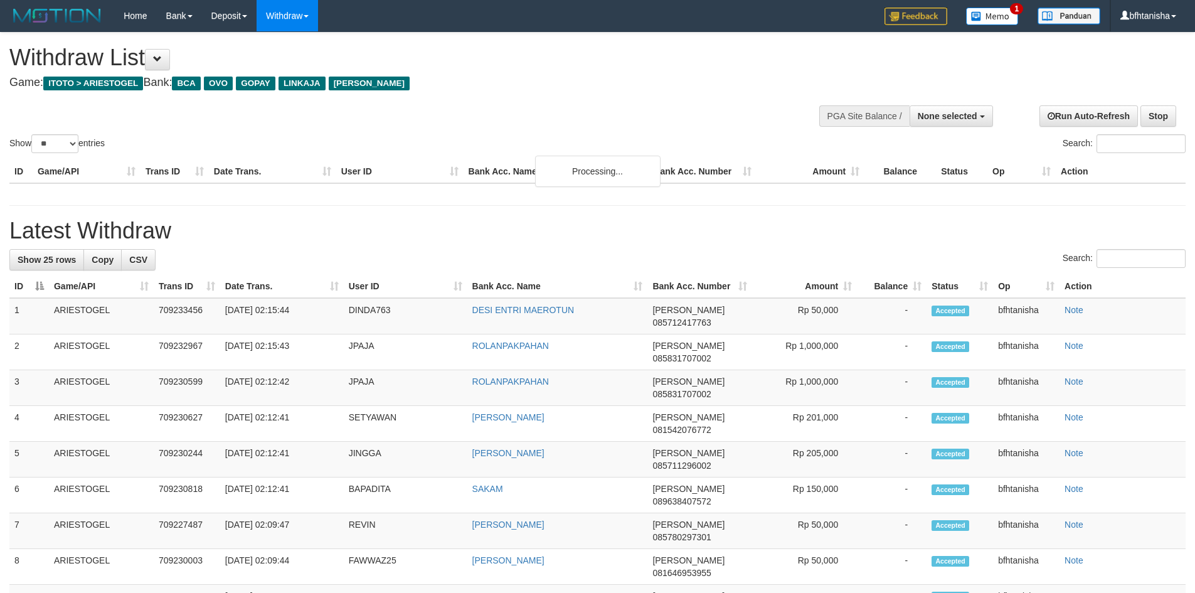
select select
select select "**"
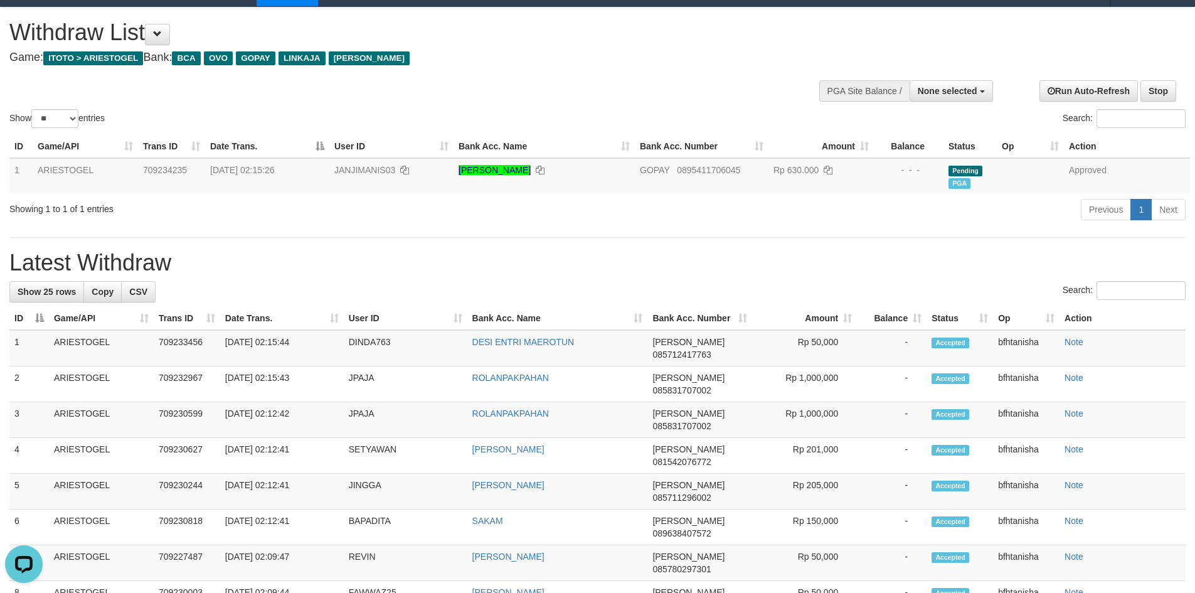
click at [667, 237] on hr at bounding box center [597, 237] width 1176 height 1
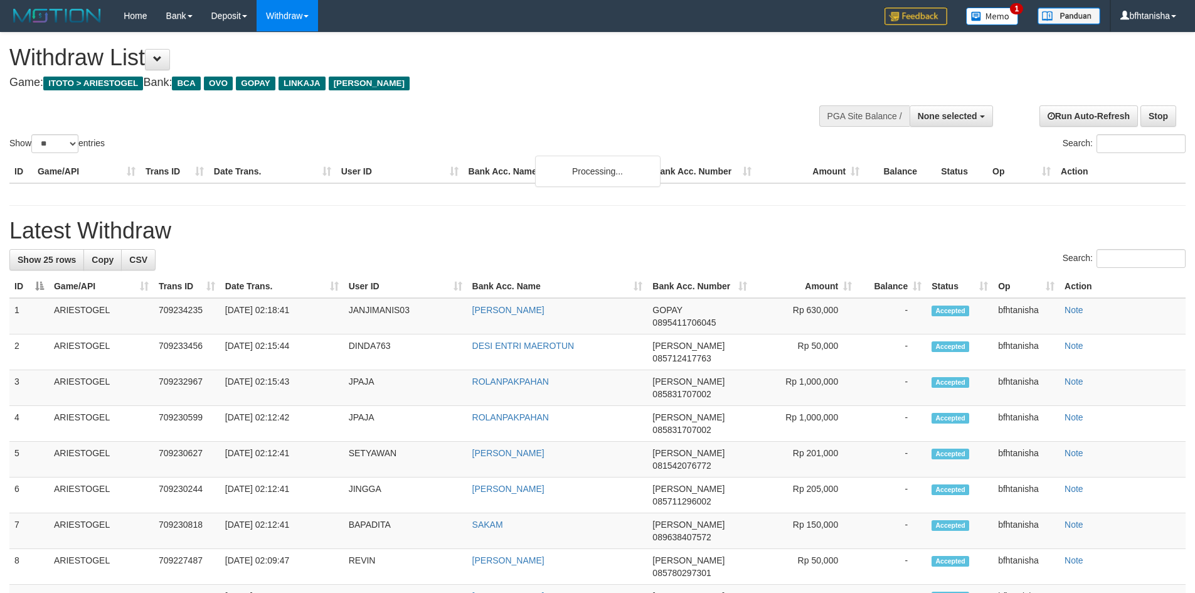
select select
select select "**"
select select
select select "**"
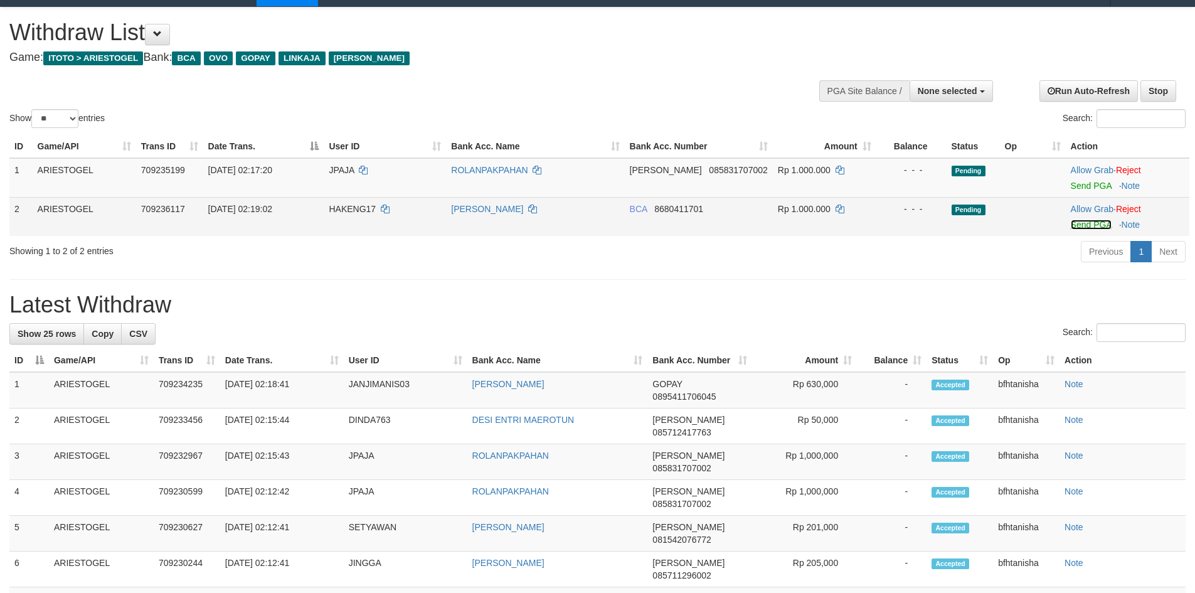
click at [1080, 220] on link "Send PGA" at bounding box center [1091, 225] width 41 height 10
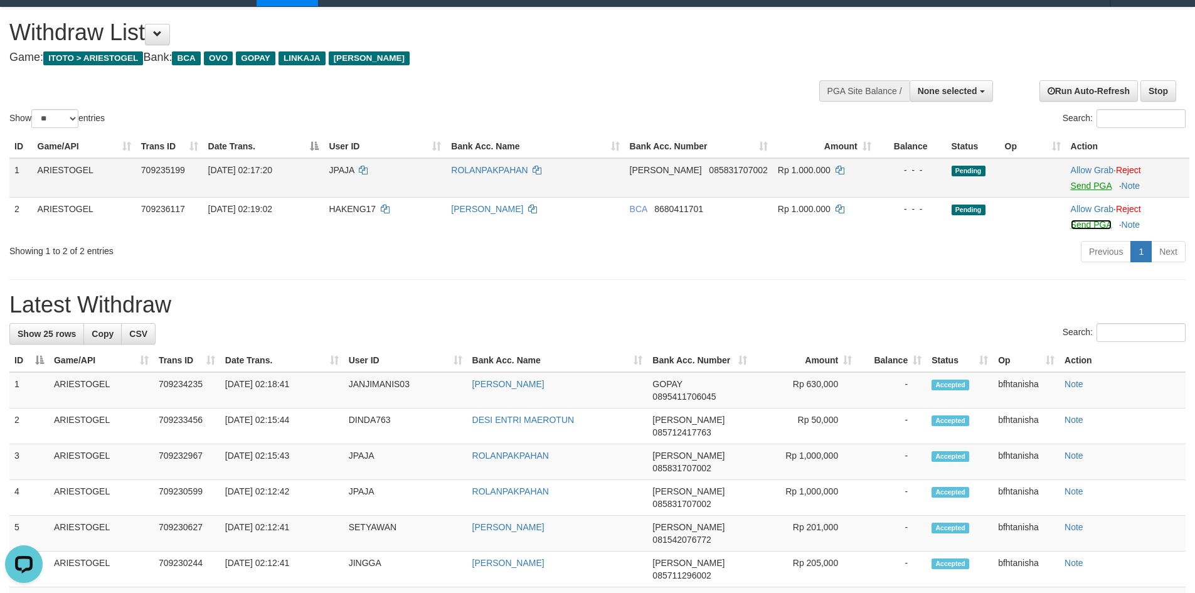
scroll to position [0, 0]
click at [1083, 188] on link "Send PGA" at bounding box center [1091, 186] width 41 height 10
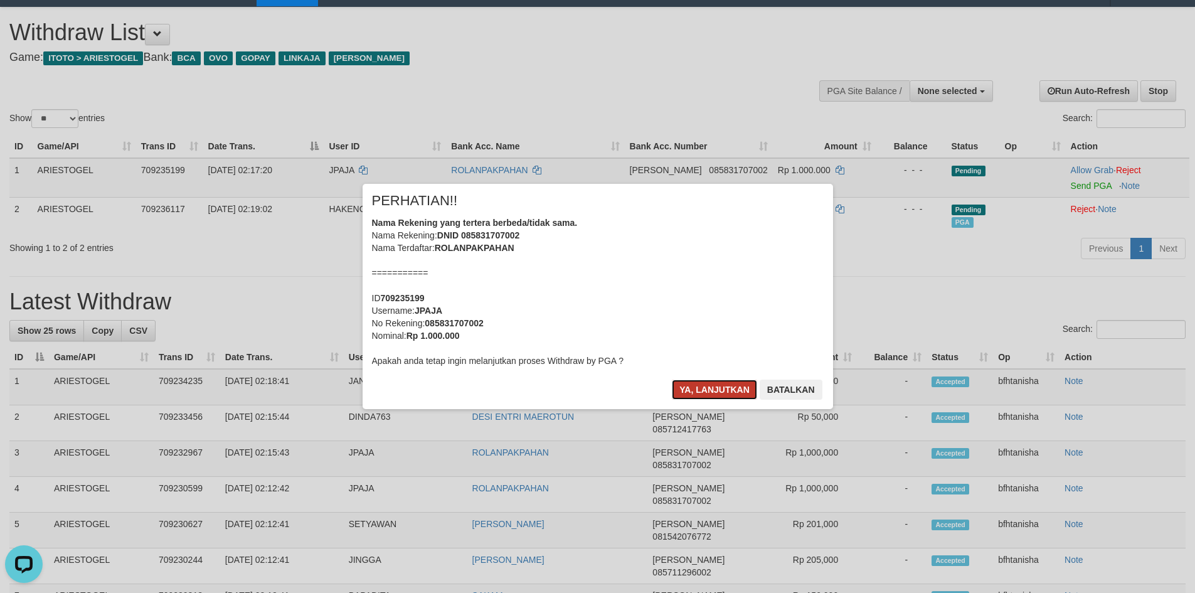
click at [695, 393] on button "Ya, lanjutkan" at bounding box center [714, 390] width 85 height 20
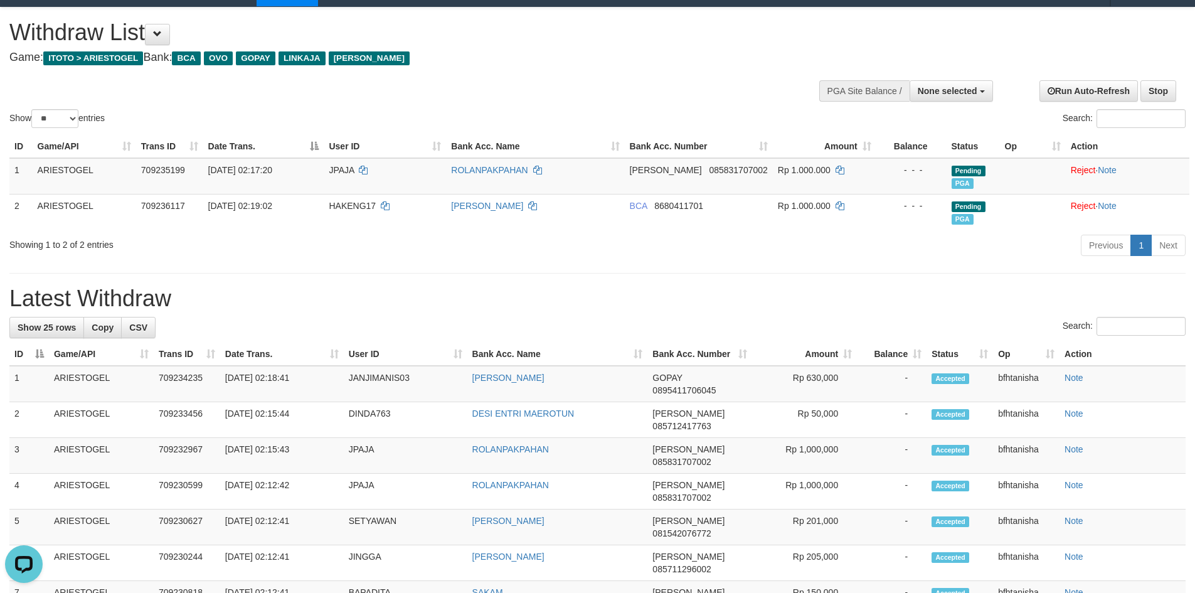
scroll to position [22, 0]
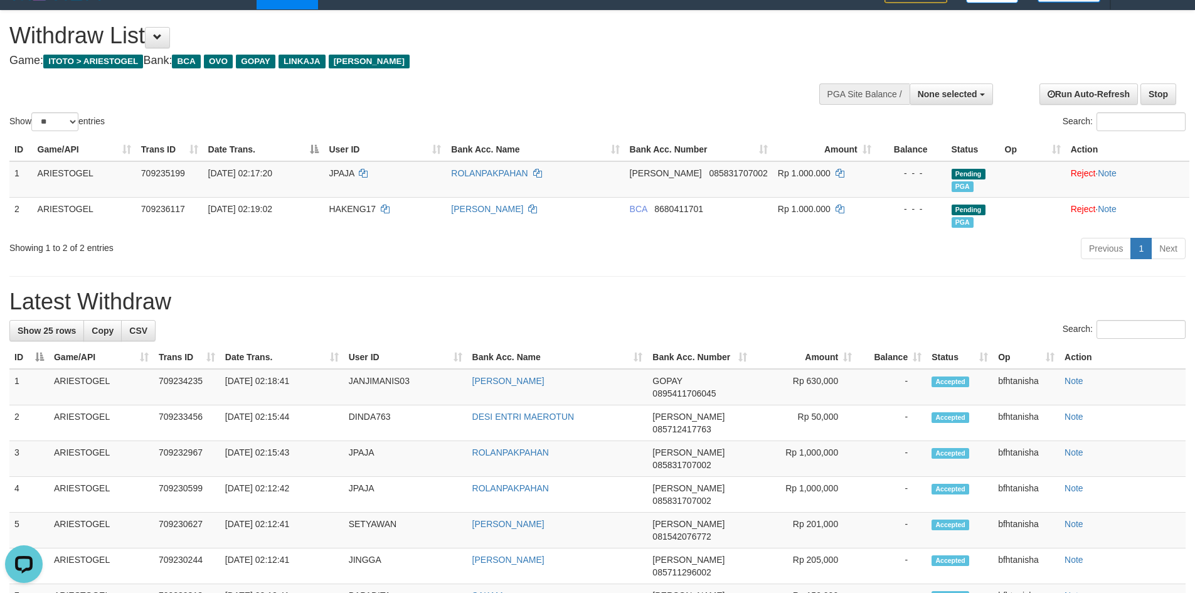
click at [532, 372] on td "[PERSON_NAME]" at bounding box center [557, 387] width 181 height 36
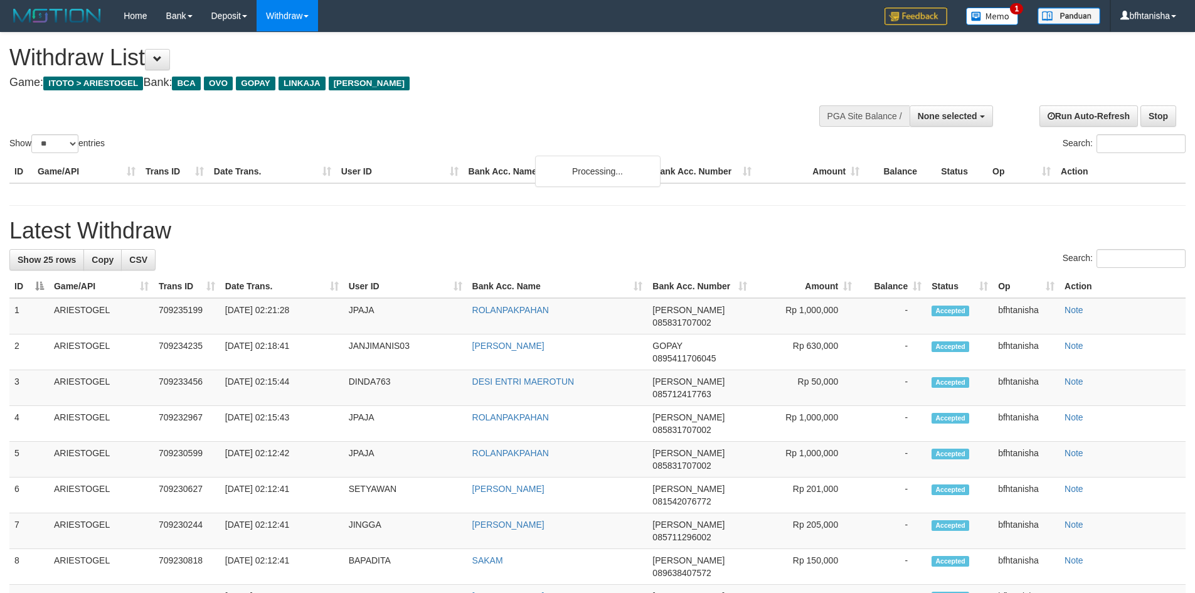
select select
select select "**"
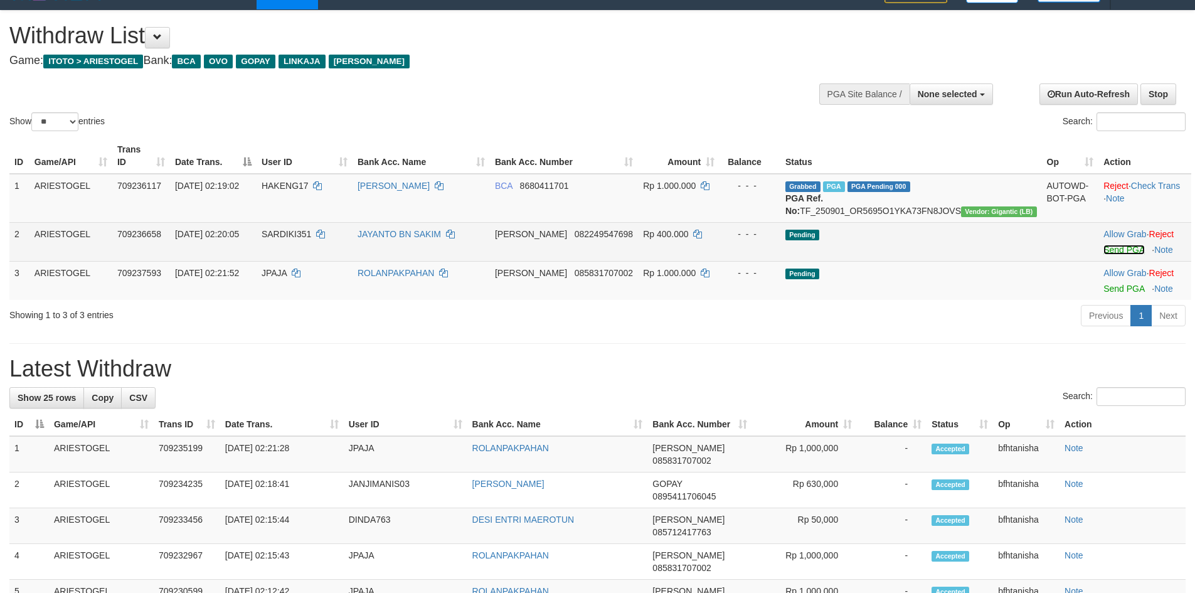
click at [1105, 246] on link "Send PGA" at bounding box center [1123, 250] width 41 height 10
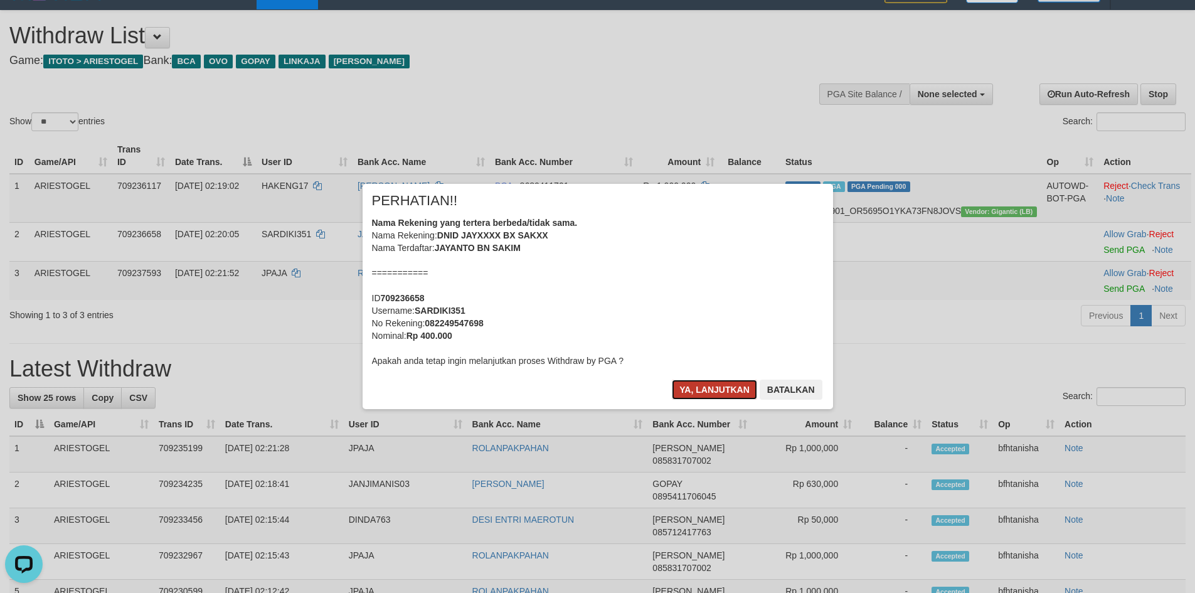
click at [672, 380] on button "Ya, lanjutkan" at bounding box center [714, 390] width 85 height 20
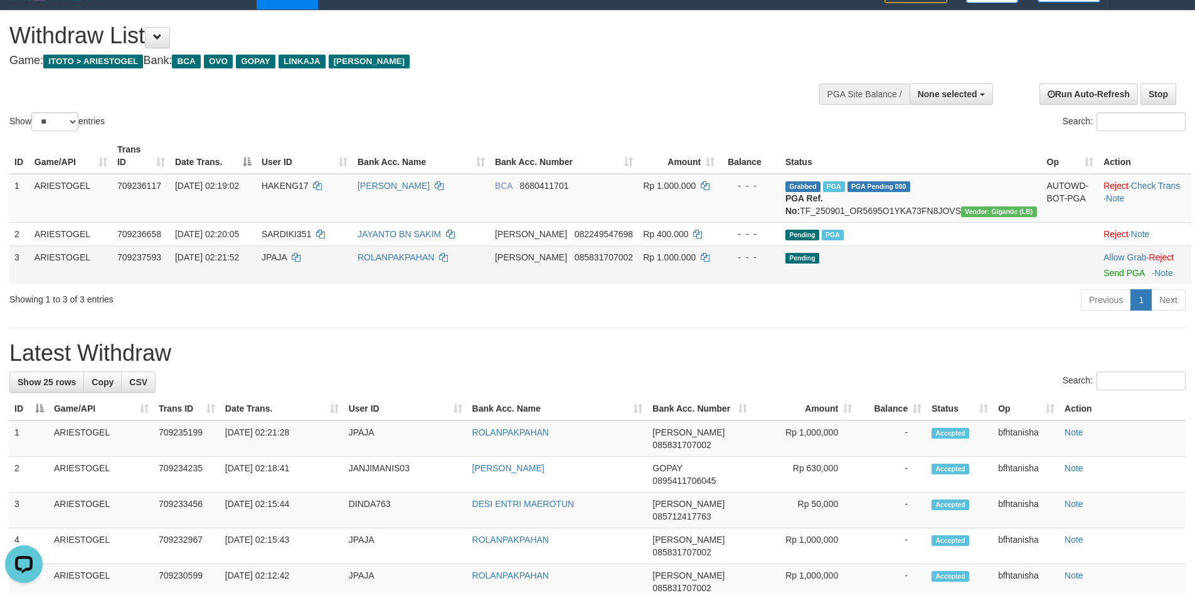
click at [489, 263] on td "ROLANPAKPAHAN" at bounding box center [421, 264] width 137 height 39
click at [546, 116] on div "Show ** ** ** *** entries" at bounding box center [298, 123] width 579 height 22
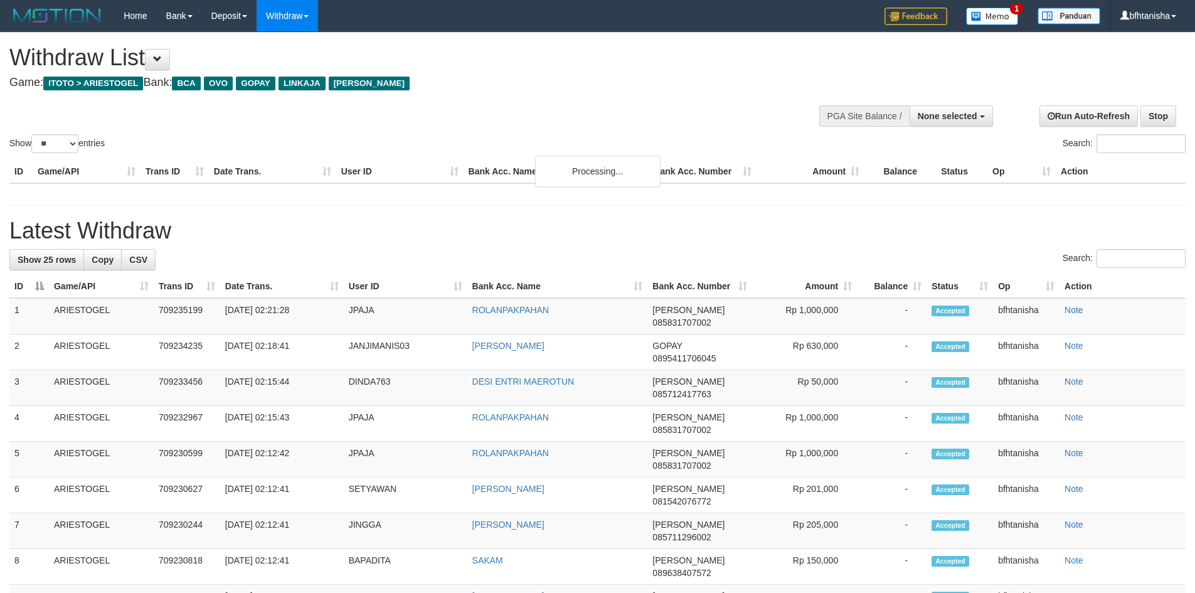
select select
select select "**"
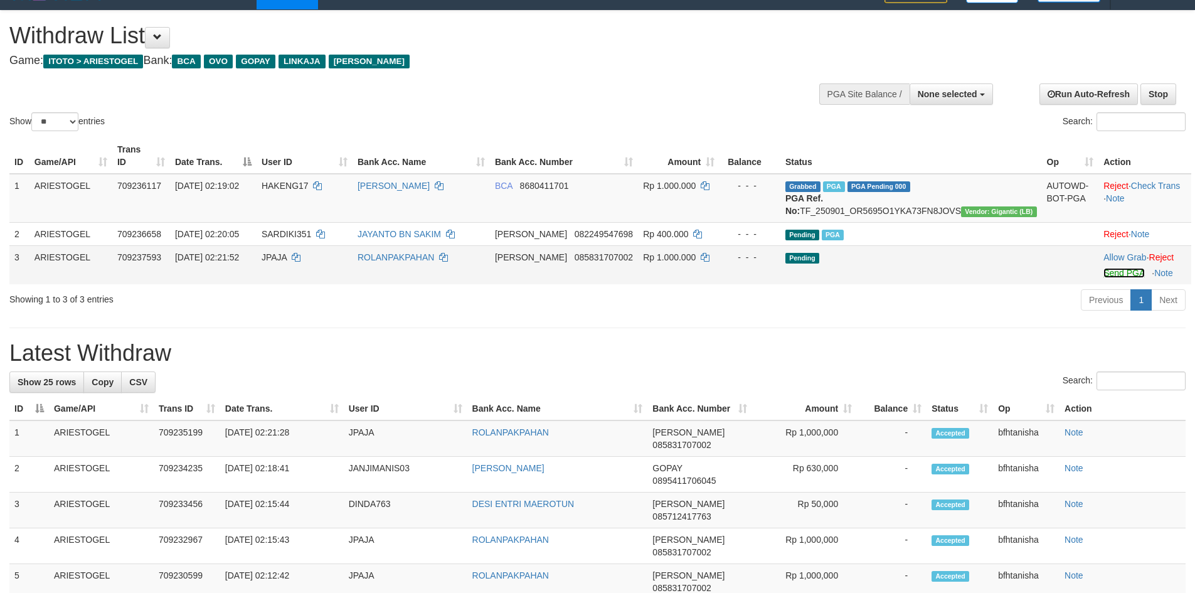
click at [1103, 274] on link "Send PGA" at bounding box center [1123, 273] width 41 height 10
click at [1141, 181] on link "Check Trans" at bounding box center [1156, 186] width 50 height 10
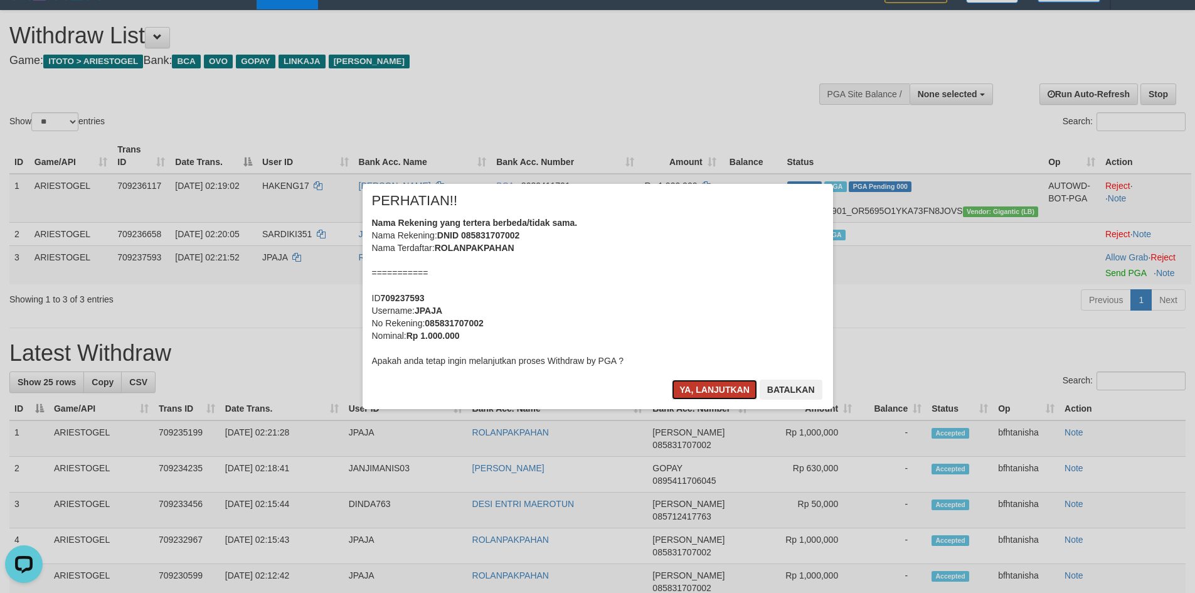
click at [699, 381] on button "Ya, lanjutkan" at bounding box center [714, 390] width 85 height 20
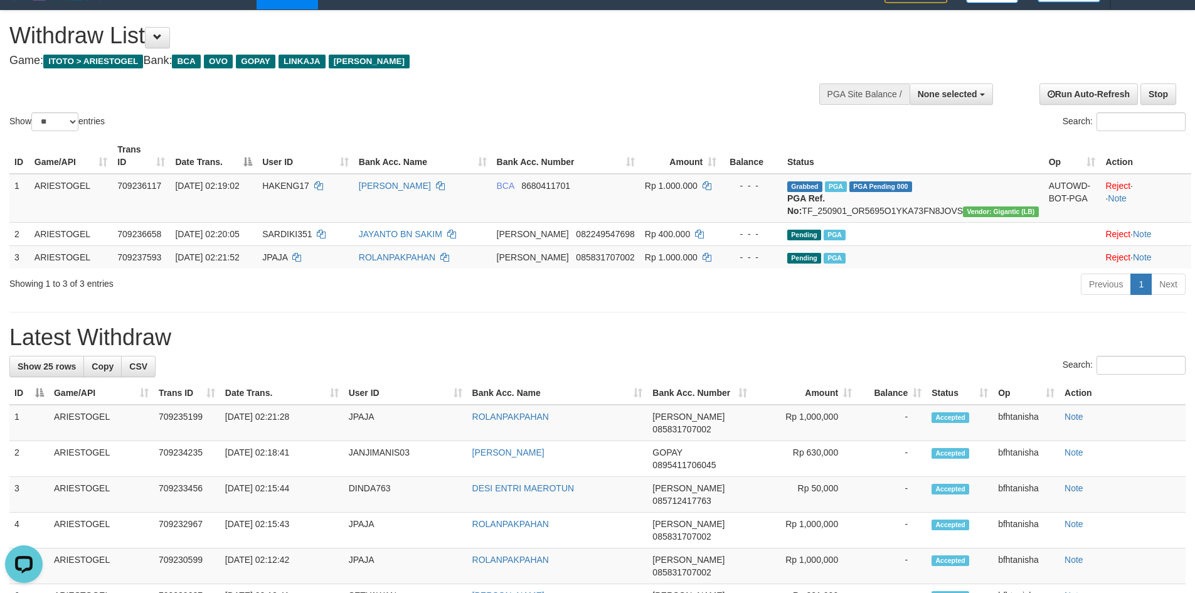
scroll to position [35, 0]
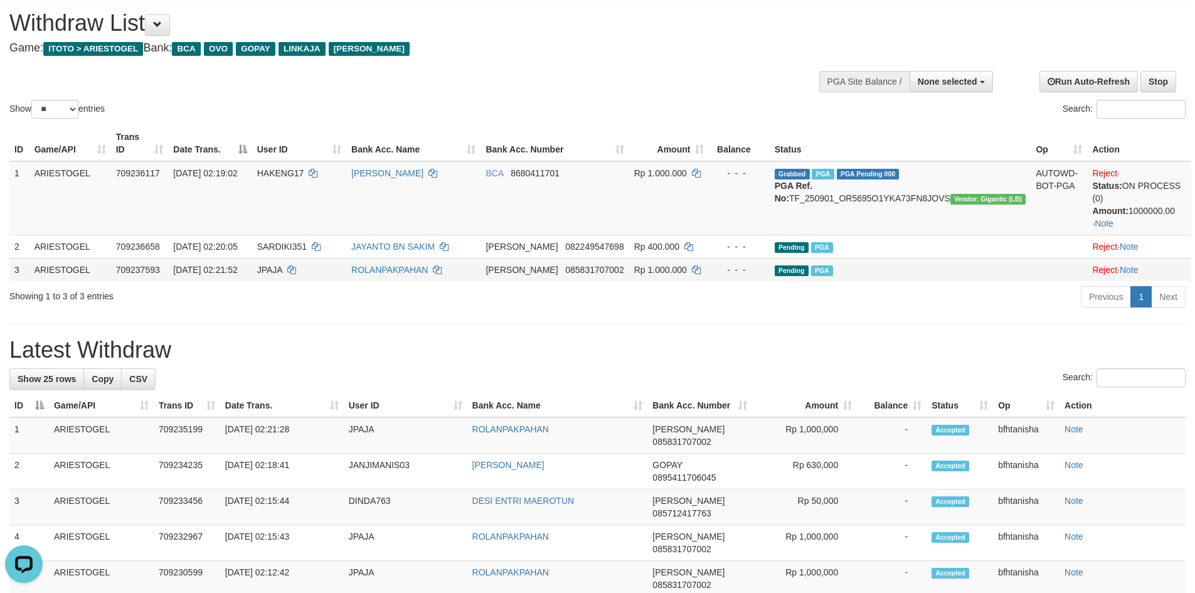
click at [835, 258] on td "Pending PGA" at bounding box center [901, 269] width 262 height 23
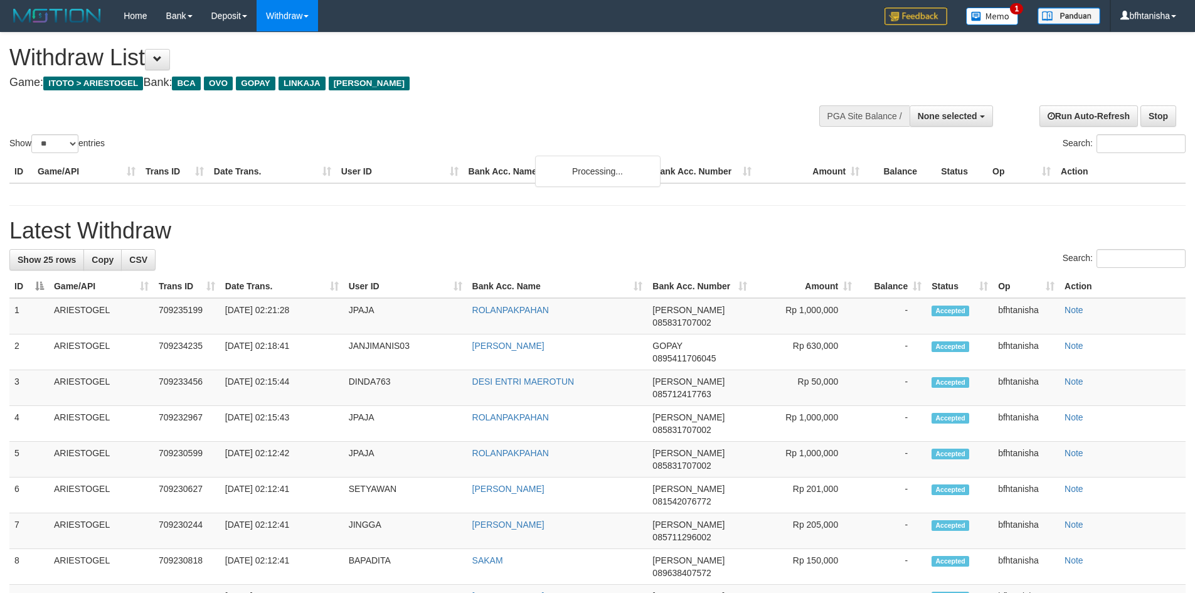
select select
select select "**"
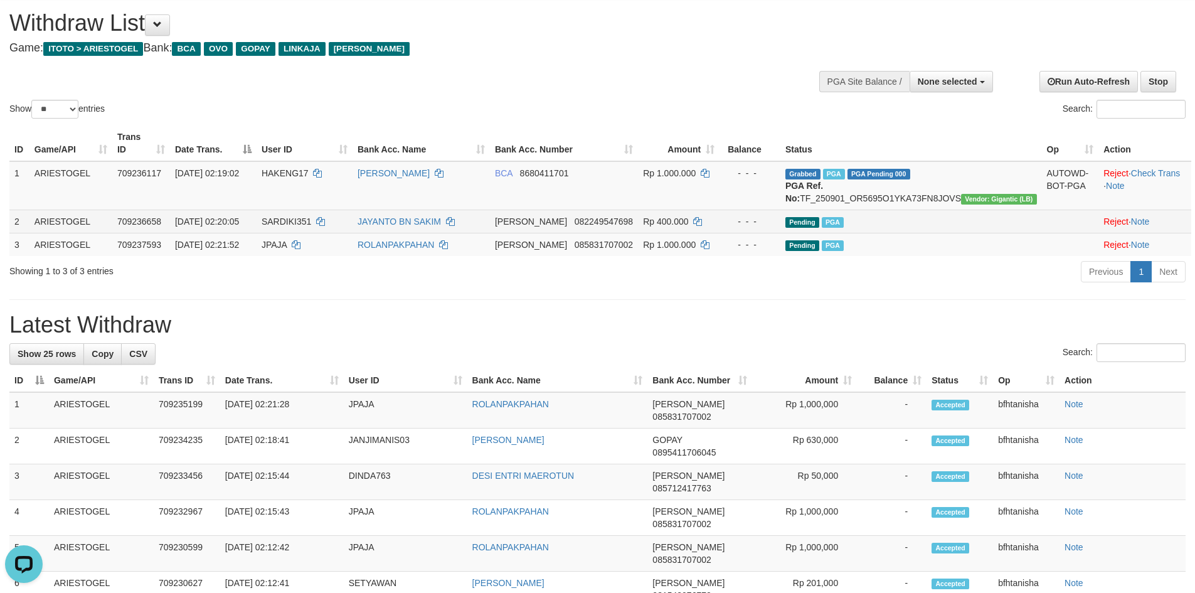
click at [819, 225] on span "Pending" at bounding box center [802, 222] width 34 height 11
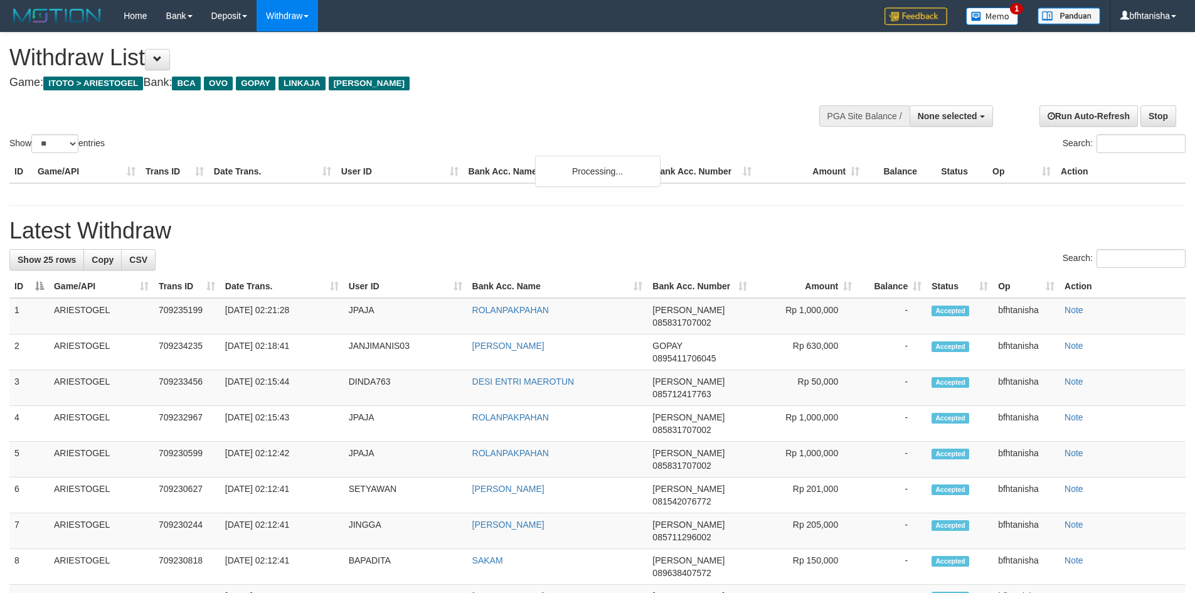
select select
select select "**"
select select
select select "**"
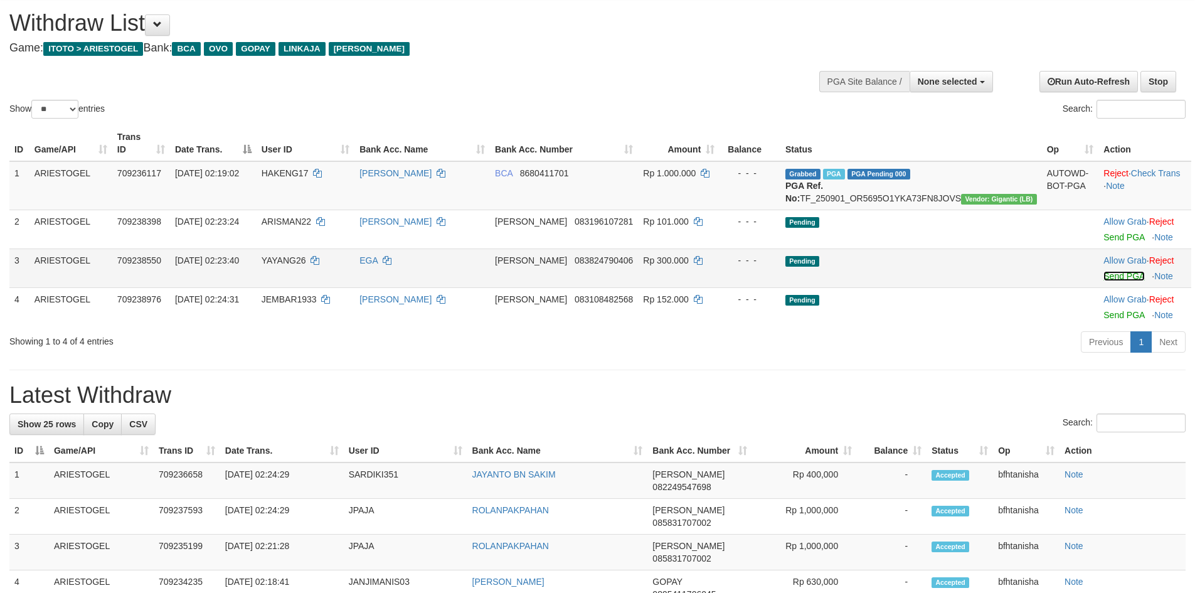
drag, startPoint x: 1097, startPoint y: 275, endPoint x: 1104, endPoint y: 249, distance: 26.8
click at [1103, 275] on link "Send PGA" at bounding box center [1123, 276] width 41 height 10
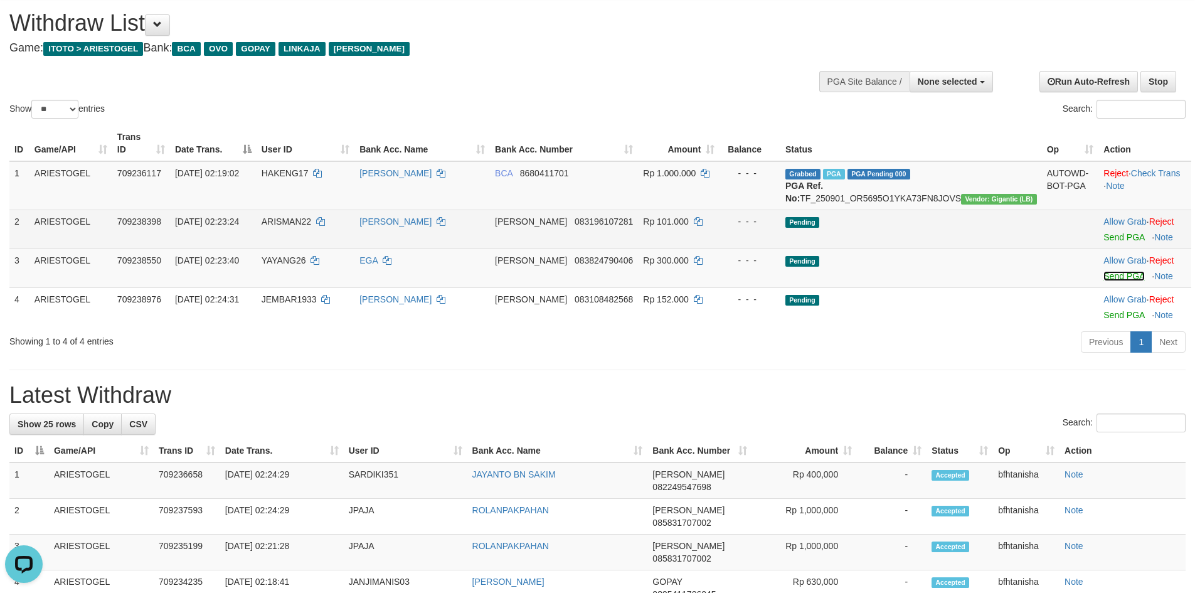
scroll to position [0, 0]
click at [1104, 243] on td "Allow Grab · Reject Send PGA · Note" at bounding box center [1144, 229] width 93 height 39
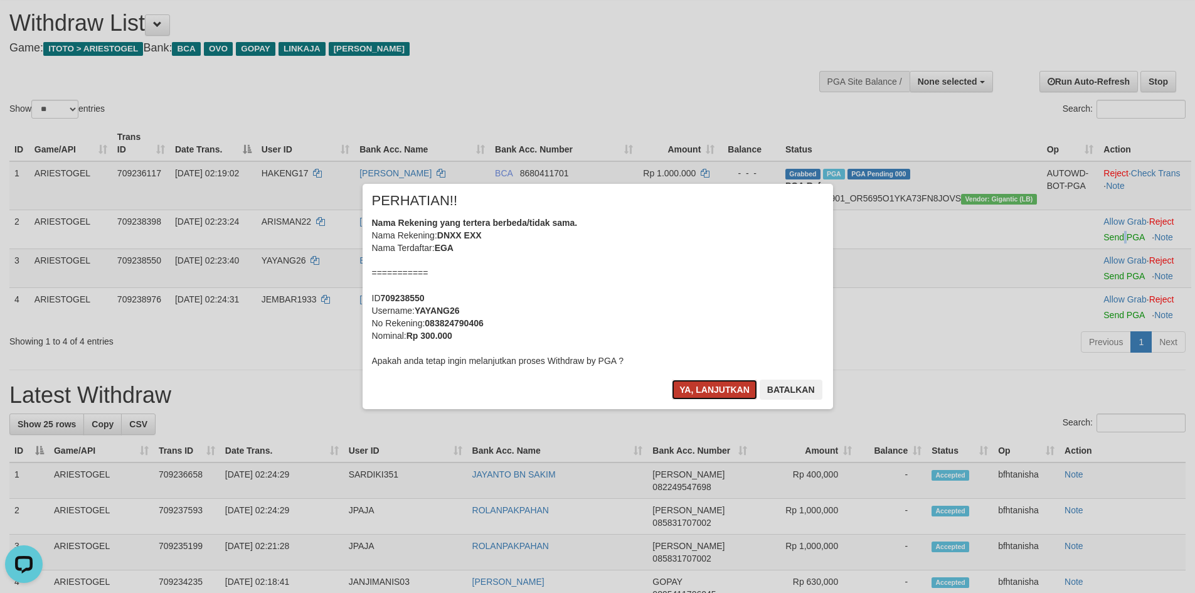
click at [704, 389] on button "Ya, lanjutkan" at bounding box center [714, 390] width 85 height 20
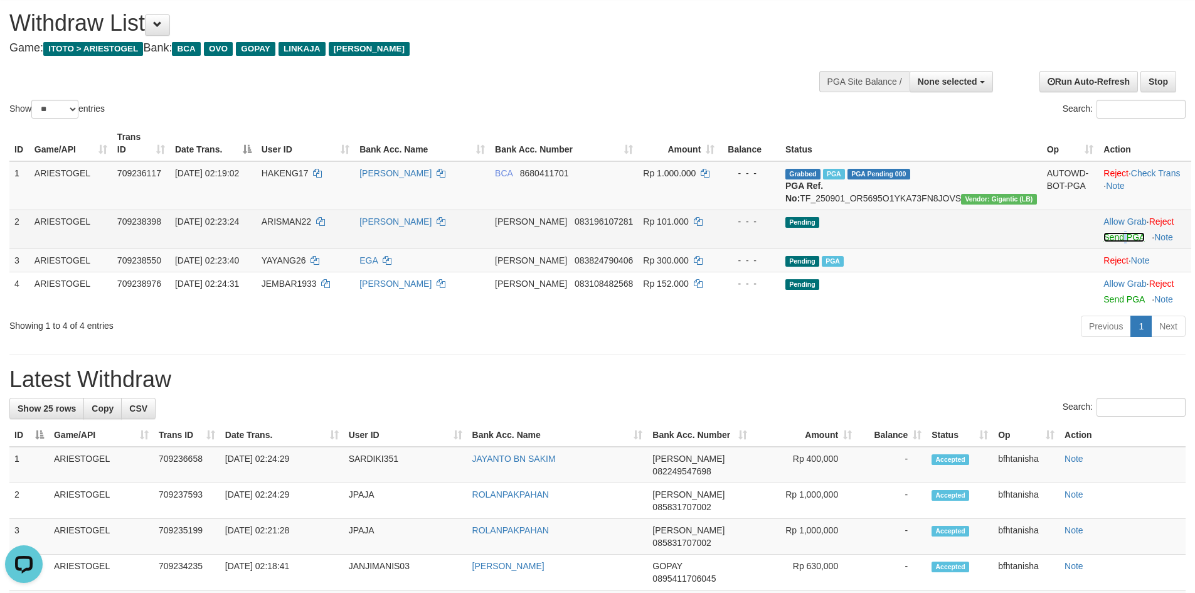
click at [1103, 237] on link "Send PGA" at bounding box center [1123, 237] width 41 height 10
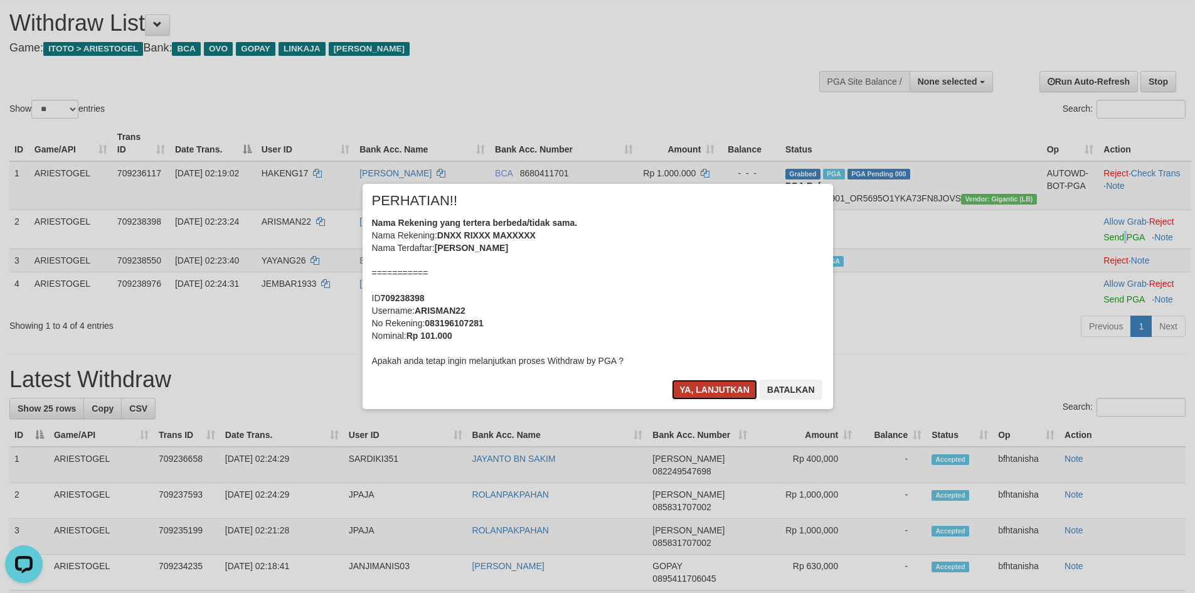
click at [689, 391] on button "Ya, lanjutkan" at bounding box center [714, 390] width 85 height 20
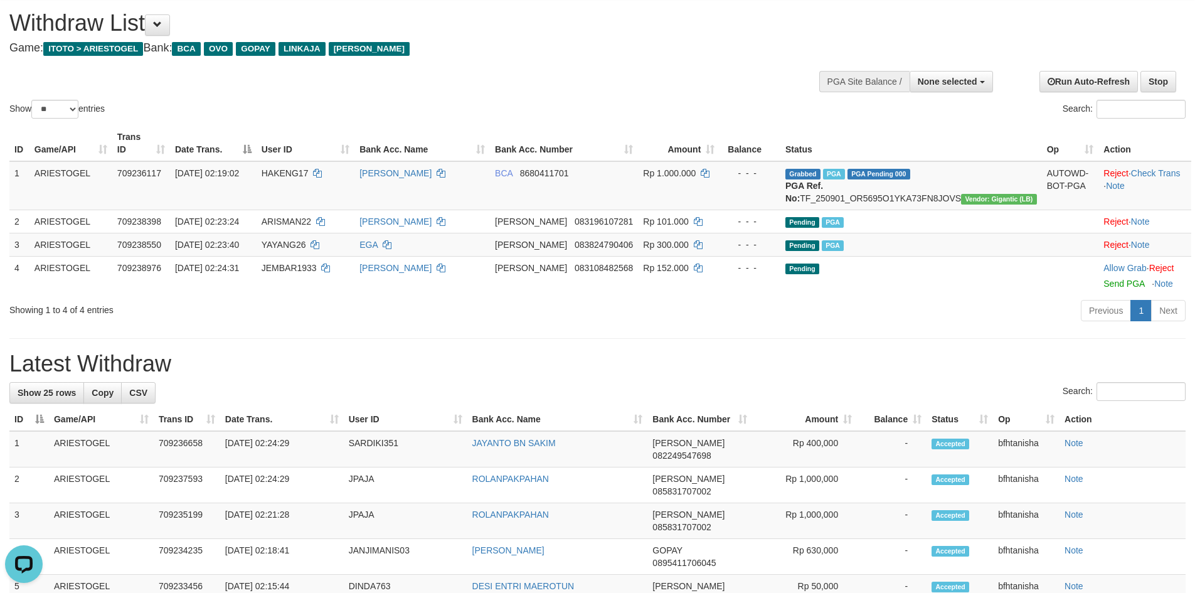
scroll to position [19, 0]
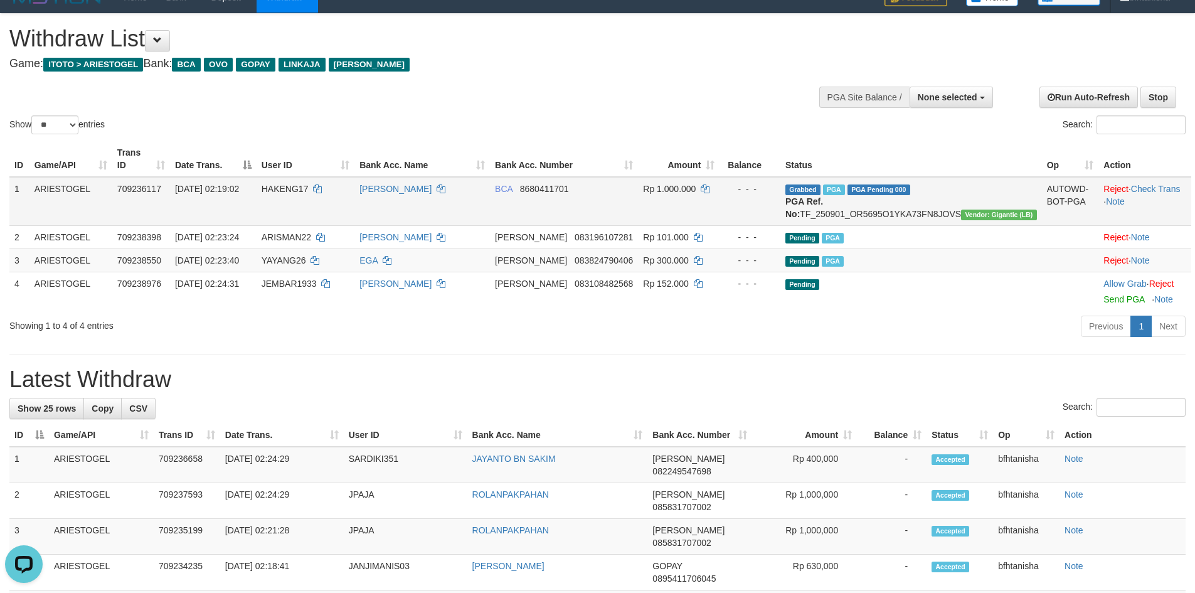
click at [941, 194] on td "Grabbed PGA PGA Pending 000 PGA Ref. No: TF_250901_OR5695O1YKA73FN8JOVS Vendor:…" at bounding box center [911, 201] width 262 height 49
click at [950, 198] on td "Grabbed PGA PGA Pending 000 PGA Ref. No: TF_250901_OR5695O1YKA73FN8JOVS Vendor:…" at bounding box center [911, 201] width 262 height 49
copy td "TF_250901_OR5695O1YKA73FN8JOVS"
click at [950, 198] on td "Grabbed PGA PGA Pending 000 PGA Ref. No: TF_250901_OR5695O1YKA73FN8JOVS Vendor:…" at bounding box center [911, 201] width 262 height 49
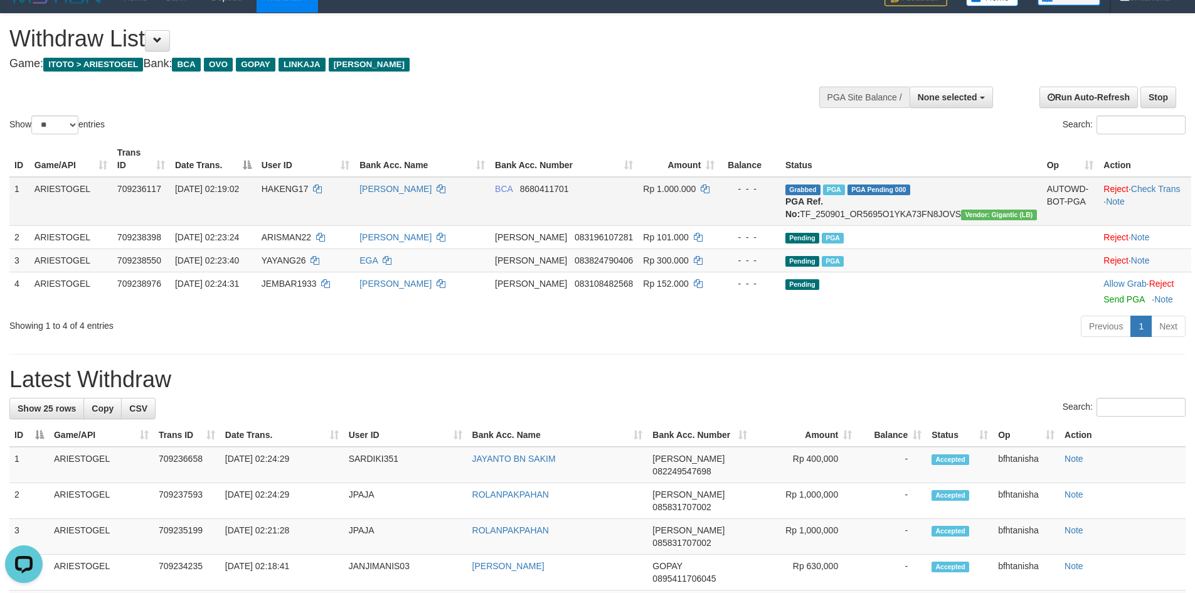
click at [309, 184] on span "HAKENG17" at bounding box center [285, 189] width 47 height 10
copy td "HAKENG17"
click at [433, 368] on h1 "Latest Withdraw" at bounding box center [597, 379] width 1176 height 25
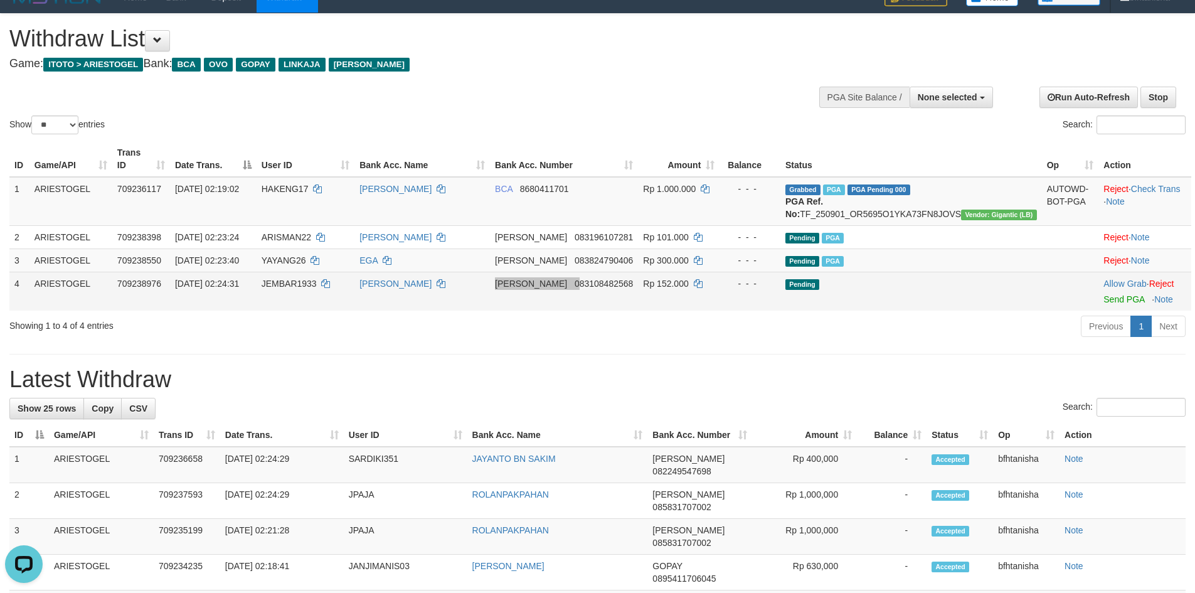
drag, startPoint x: 611, startPoint y: 309, endPoint x: 563, endPoint y: 296, distance: 49.3
click at [563, 296] on tr "4 ARIESTOGEL 709238976 01/09/2025 02:24:31 JEMBAR1933 DANU MIHARJA DANA 0831084…" at bounding box center [600, 291] width 1182 height 39
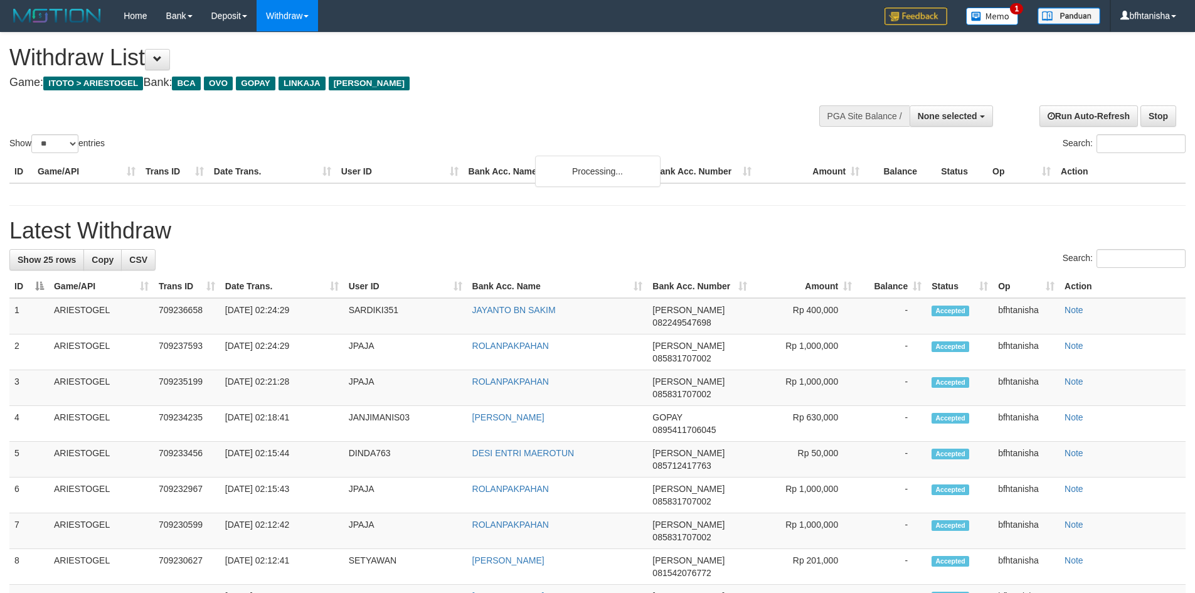
select select
select select "**"
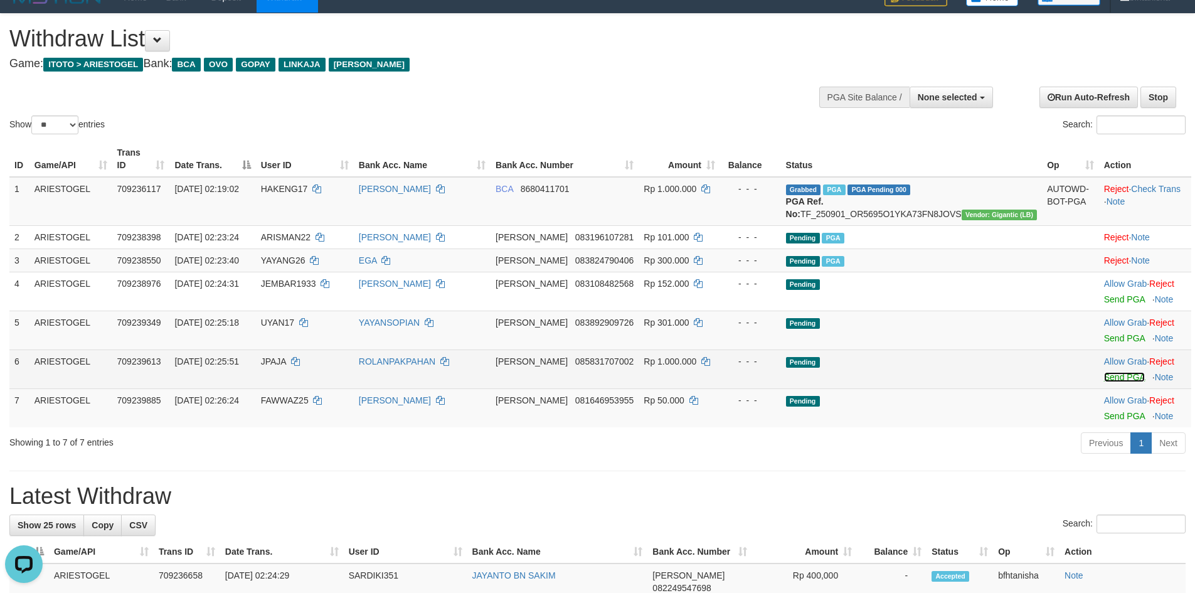
click at [1104, 380] on link "Send PGA" at bounding box center [1124, 377] width 41 height 10
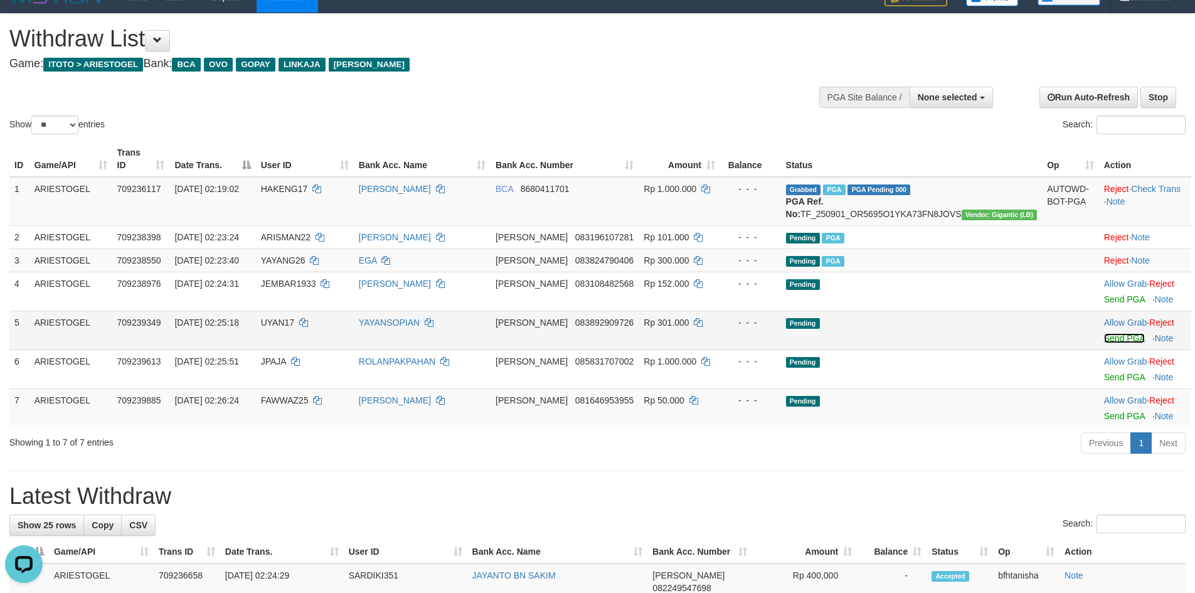
click at [1104, 342] on link "Send PGA" at bounding box center [1124, 338] width 41 height 10
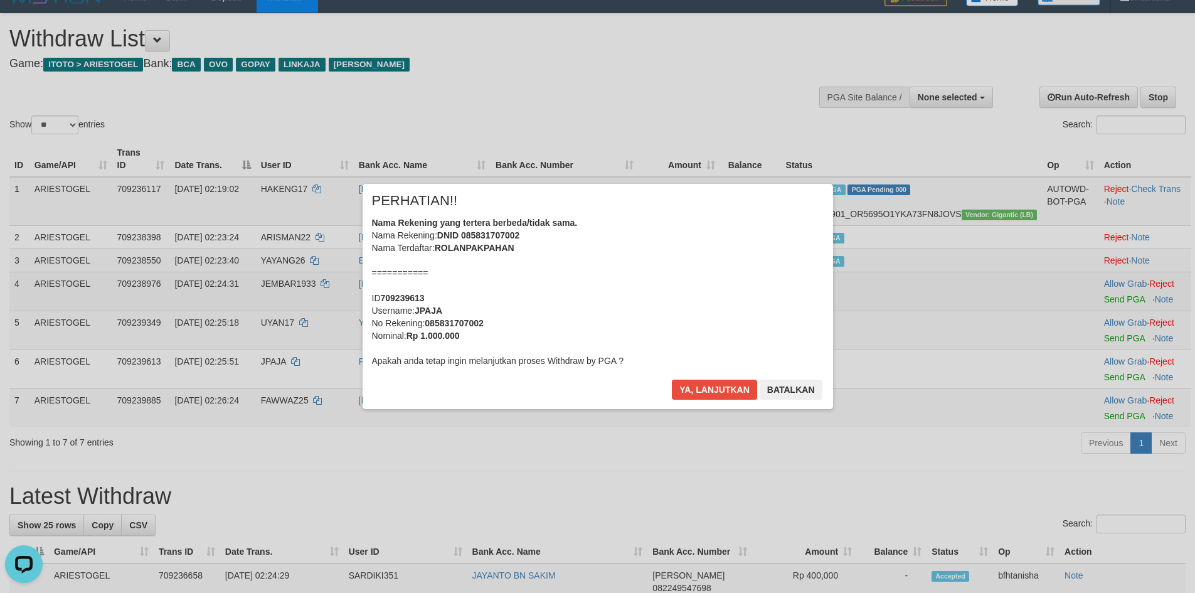
click at [1090, 302] on div "× PERHATIAN!! Nama Rekening yang tertera berbeda/tidak sama. Nama Rekening: DNI…" at bounding box center [597, 296] width 1195 height 275
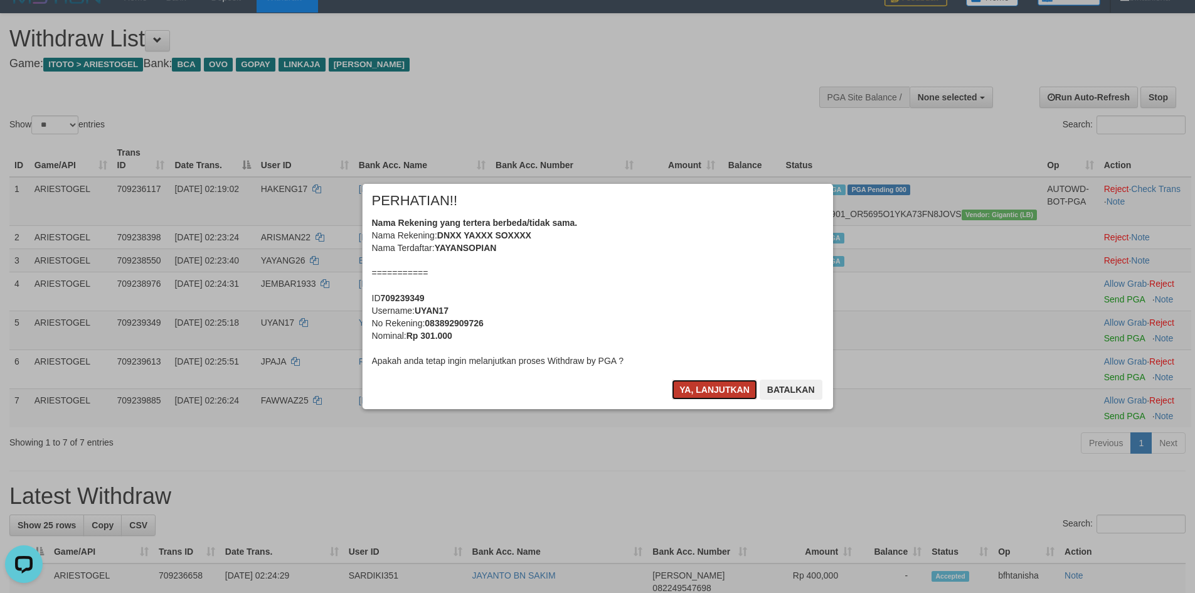
click at [704, 387] on button "Ya, lanjutkan" at bounding box center [714, 390] width 85 height 20
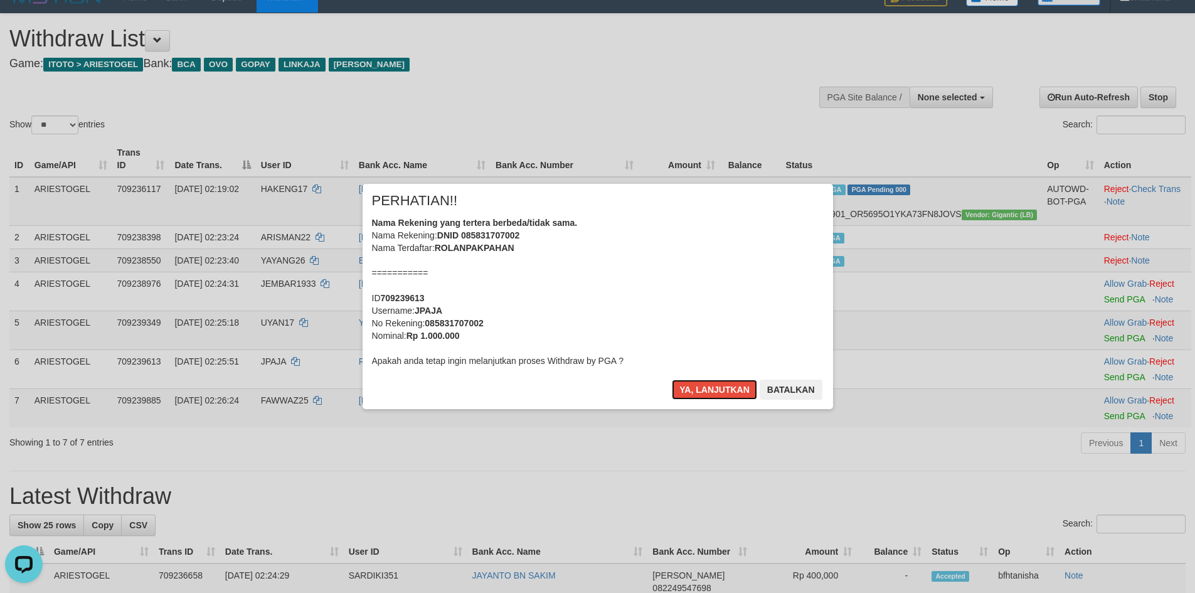
click at [704, 387] on button "Ya, lanjutkan" at bounding box center [714, 390] width 85 height 20
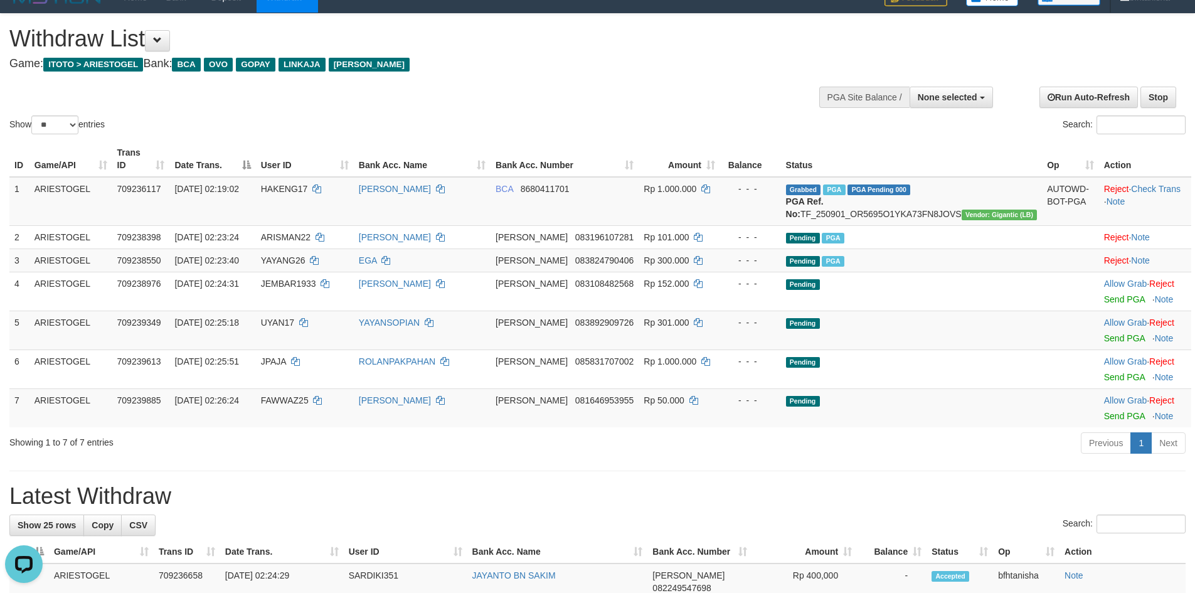
scroll to position [3, 0]
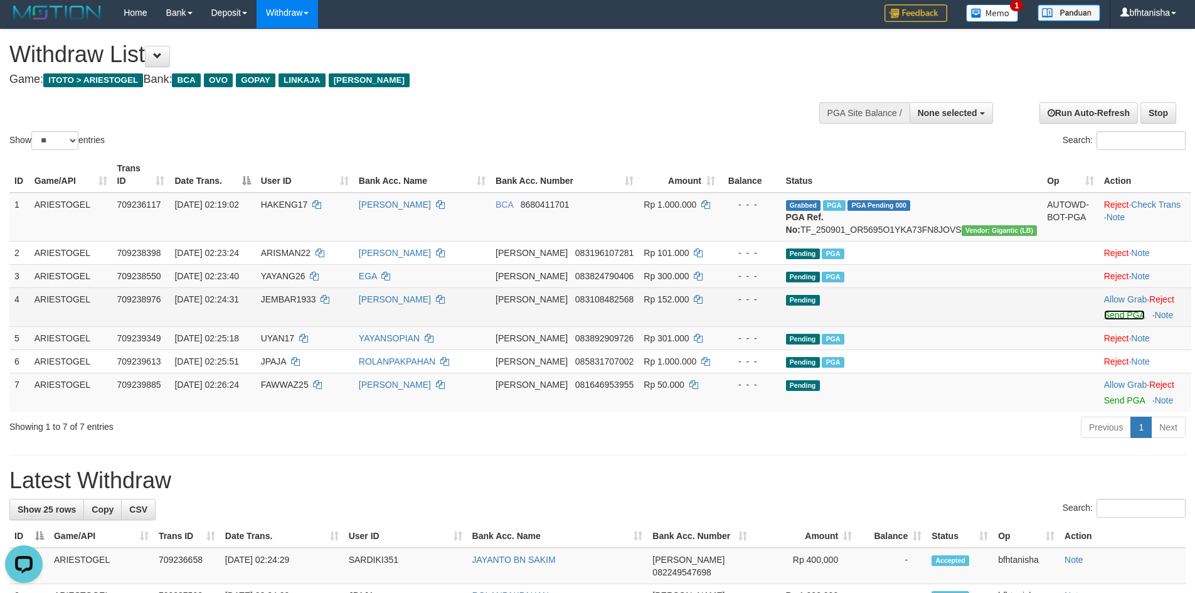
click at [1104, 312] on link "Send PGA" at bounding box center [1124, 315] width 41 height 10
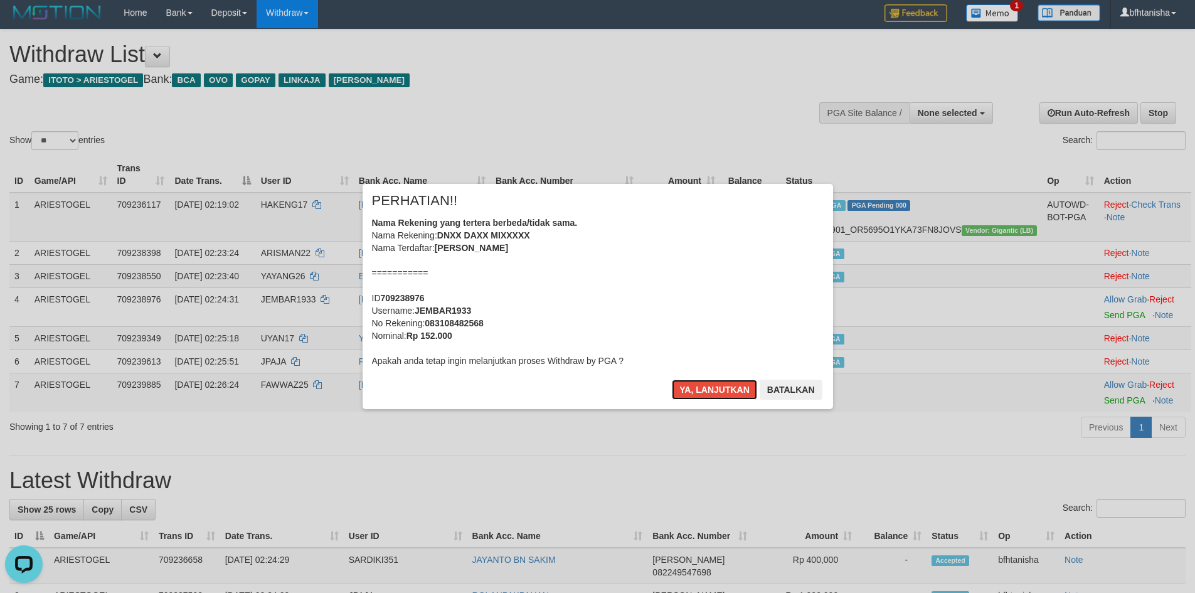
click at [672, 380] on button "Ya, lanjutkan" at bounding box center [714, 390] width 85 height 20
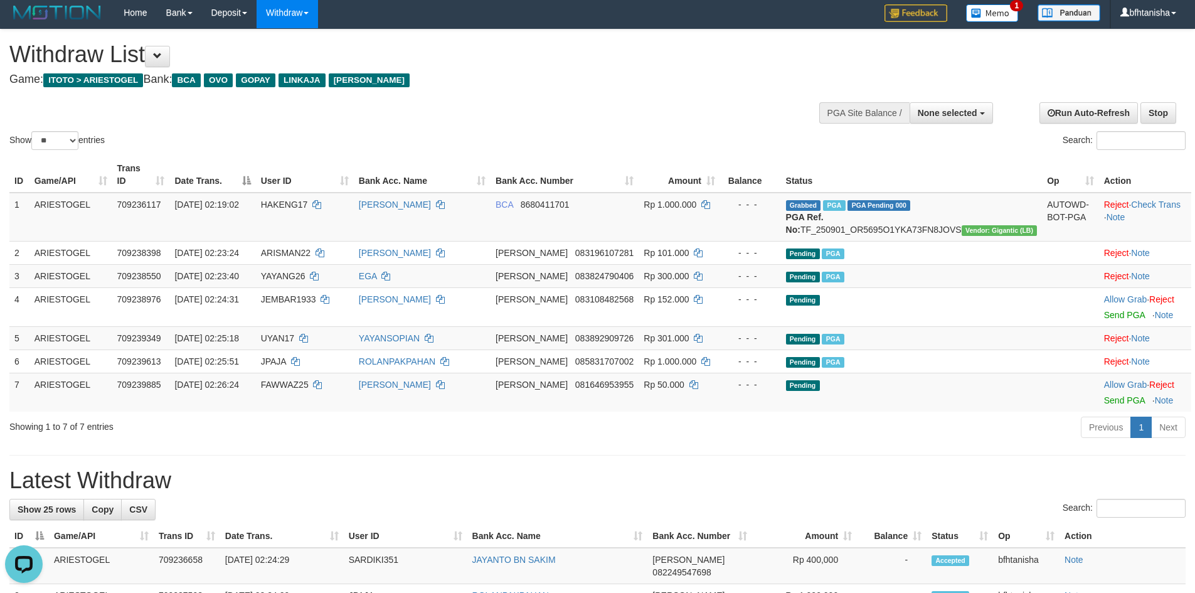
scroll to position [0, 0]
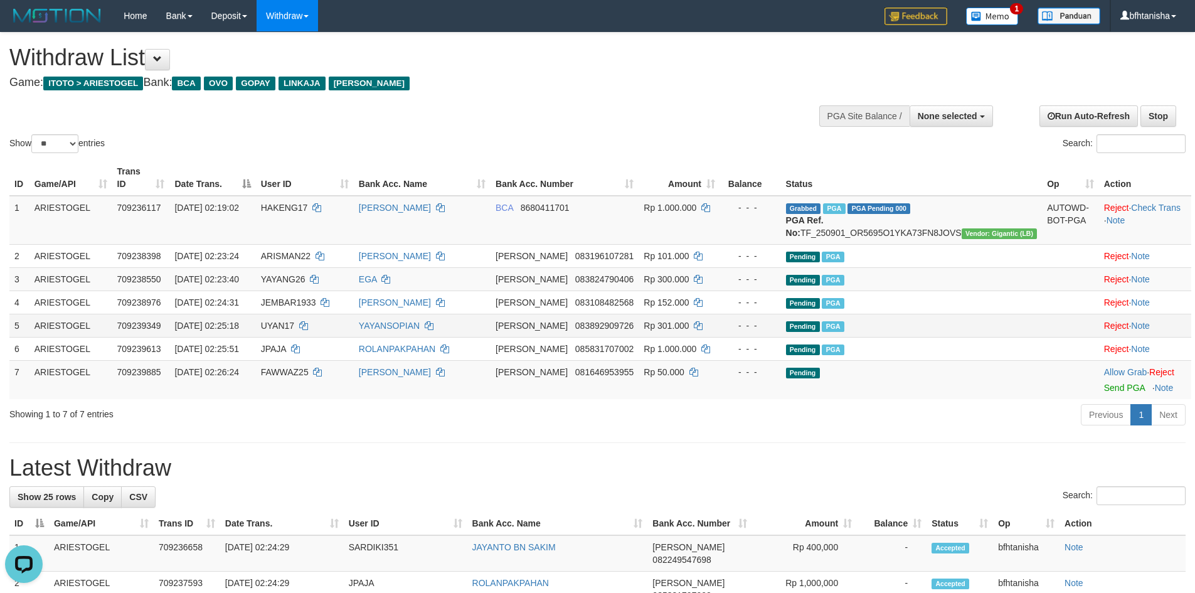
click at [776, 321] on div "- - -" at bounding box center [750, 325] width 51 height 13
select select
select select "**"
click at [620, 418] on div "Previous 1 Next" at bounding box center [847, 416] width 678 height 27
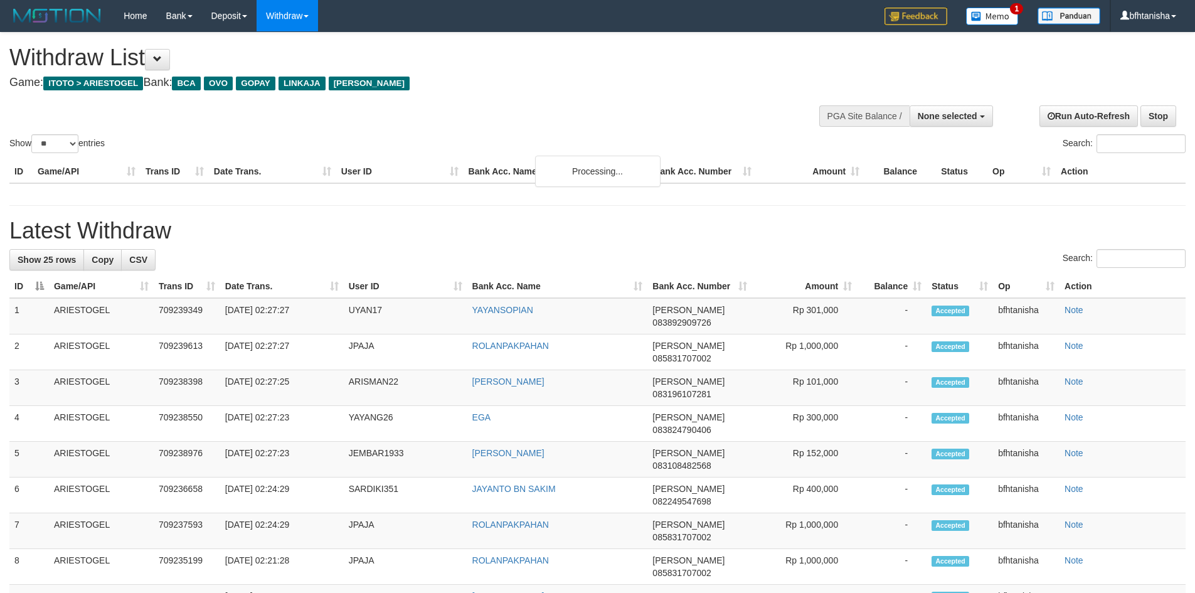
select select
select select "**"
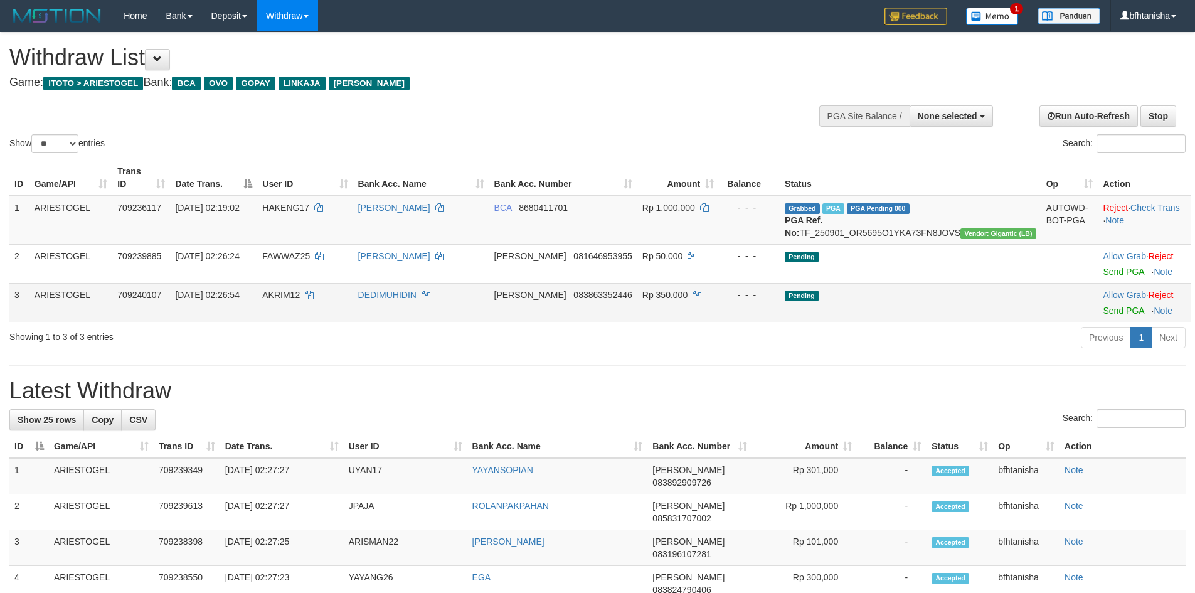
click at [1098, 318] on td "Allow Grab · Reject Send PGA · Note" at bounding box center [1144, 302] width 93 height 39
click at [1107, 306] on link "Send PGA" at bounding box center [1123, 311] width 41 height 10
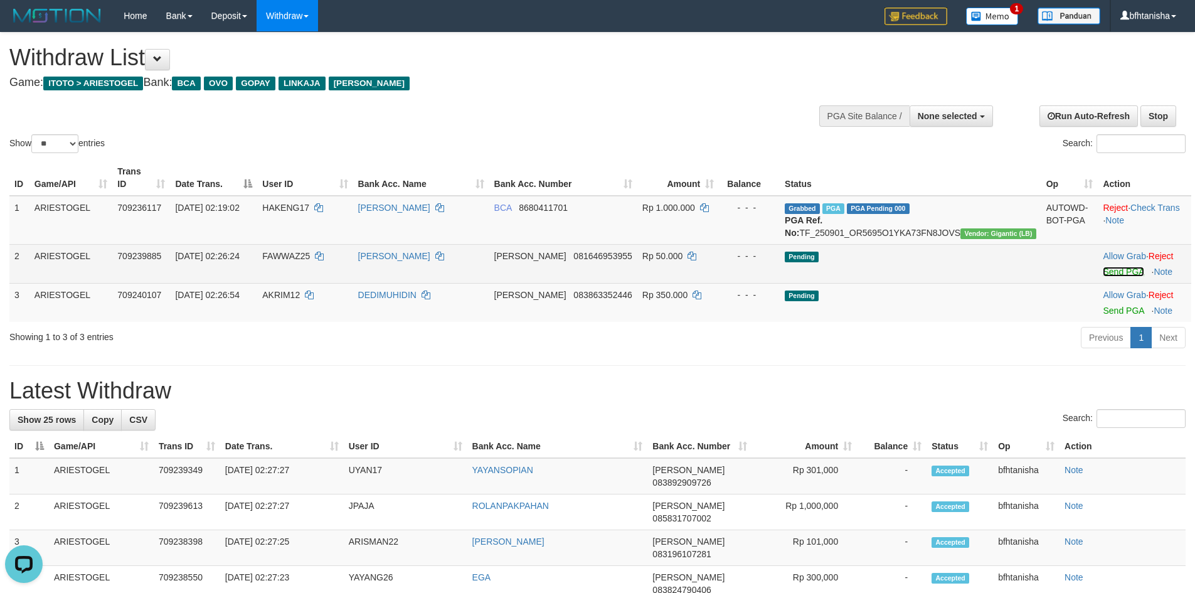
click at [1116, 270] on link "Send PGA" at bounding box center [1123, 272] width 41 height 10
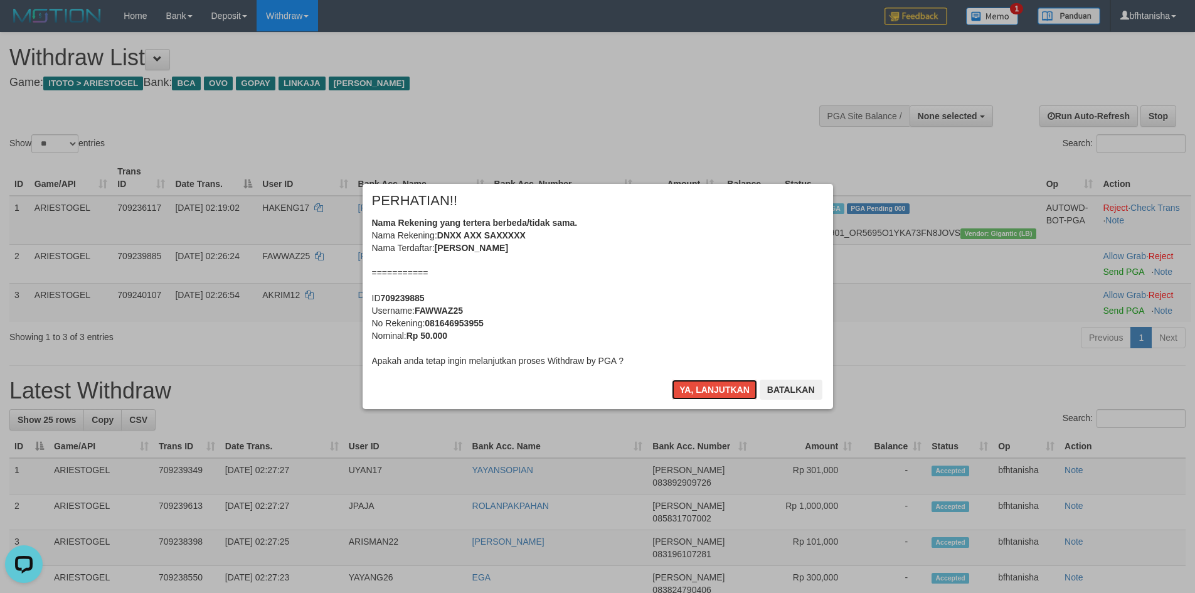
click at [717, 396] on button "Ya, lanjutkan" at bounding box center [714, 390] width 85 height 20
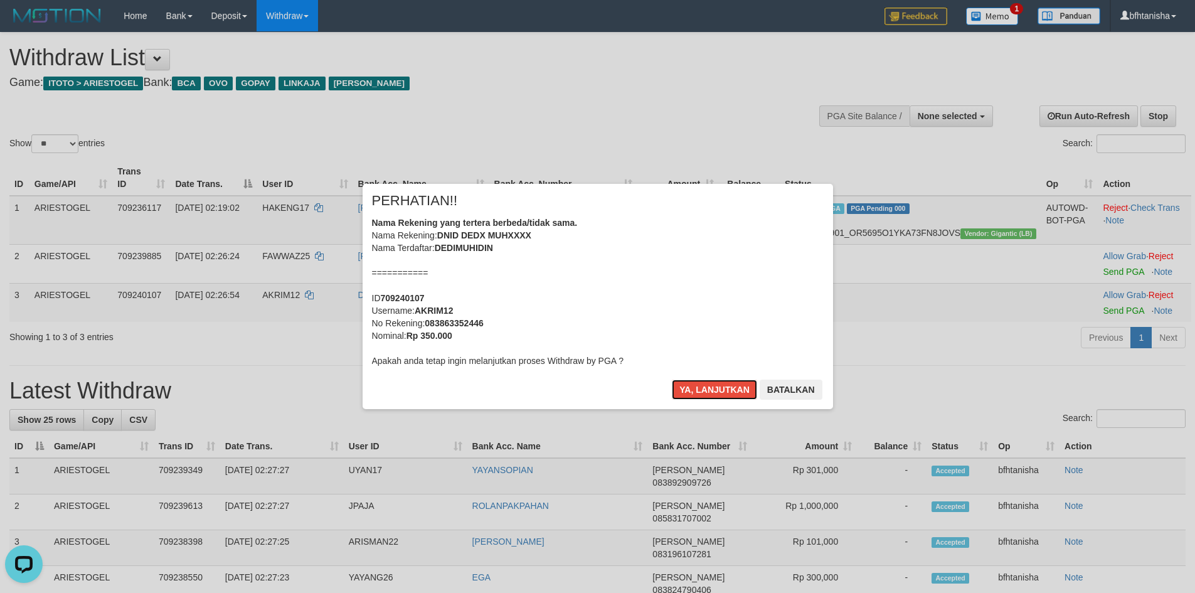
click at [717, 396] on button "Ya, lanjutkan" at bounding box center [714, 390] width 85 height 20
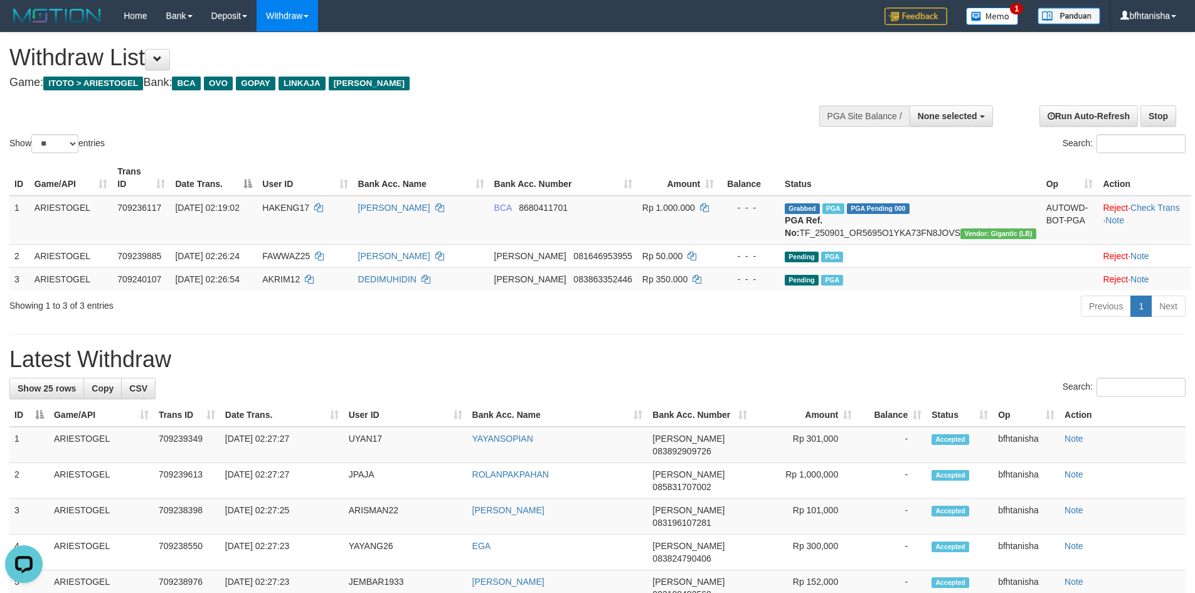
click at [711, 351] on h1 "Latest Withdraw" at bounding box center [597, 359] width 1176 height 25
select select
select select "**"
click at [637, 290] on td "DANA 083863352446" at bounding box center [563, 278] width 148 height 23
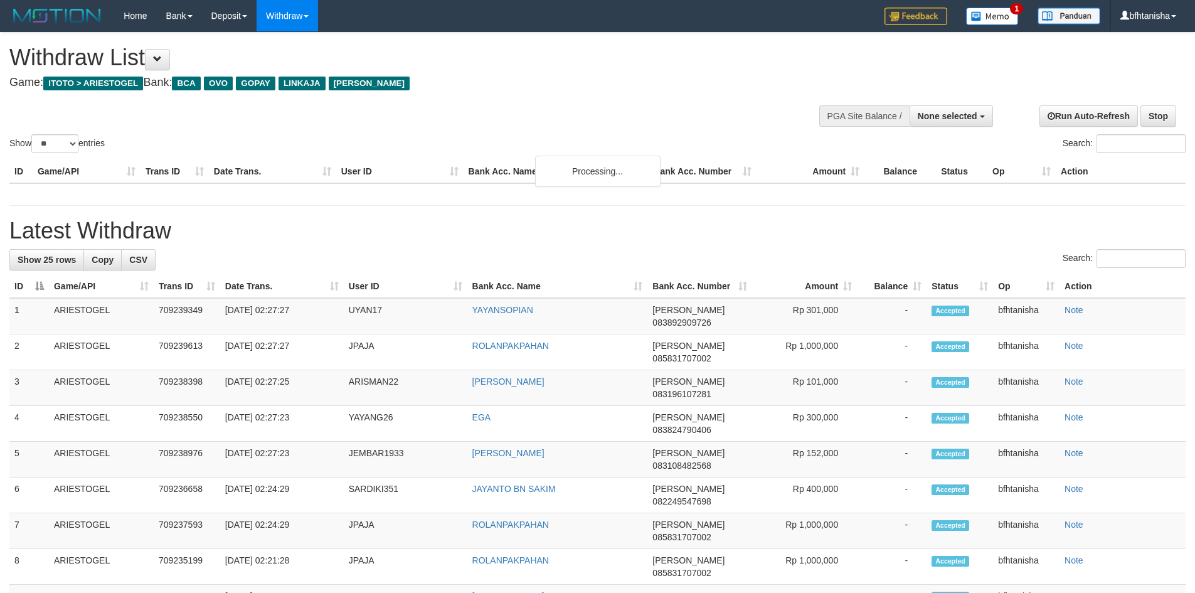
select select
select select "**"
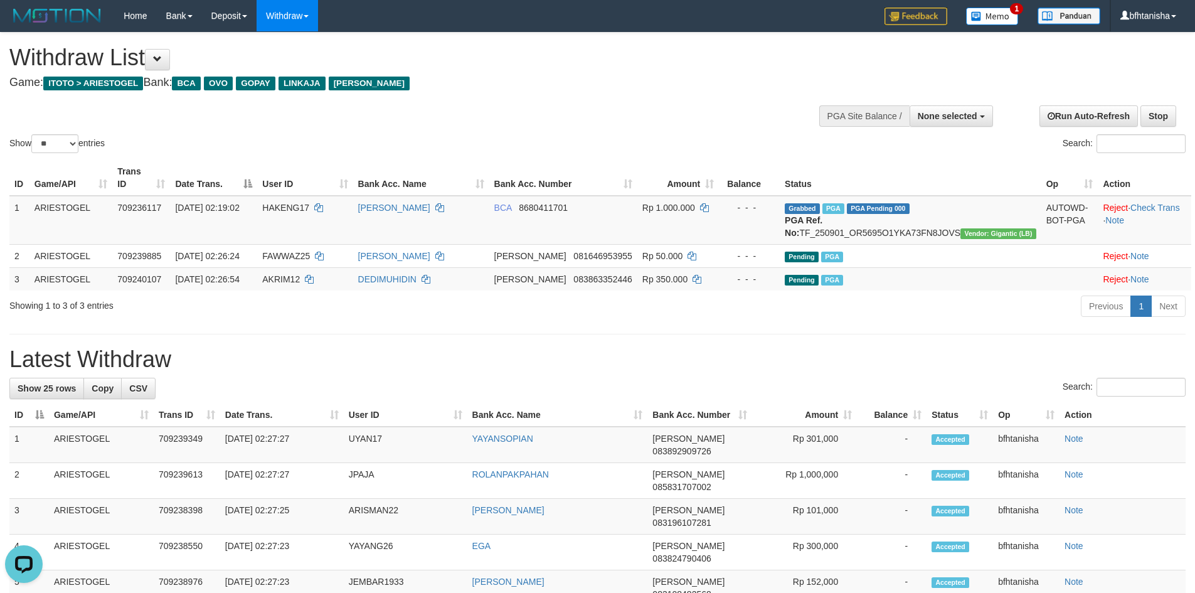
click at [649, 348] on h1 "Latest Withdraw" at bounding box center [597, 359] width 1176 height 25
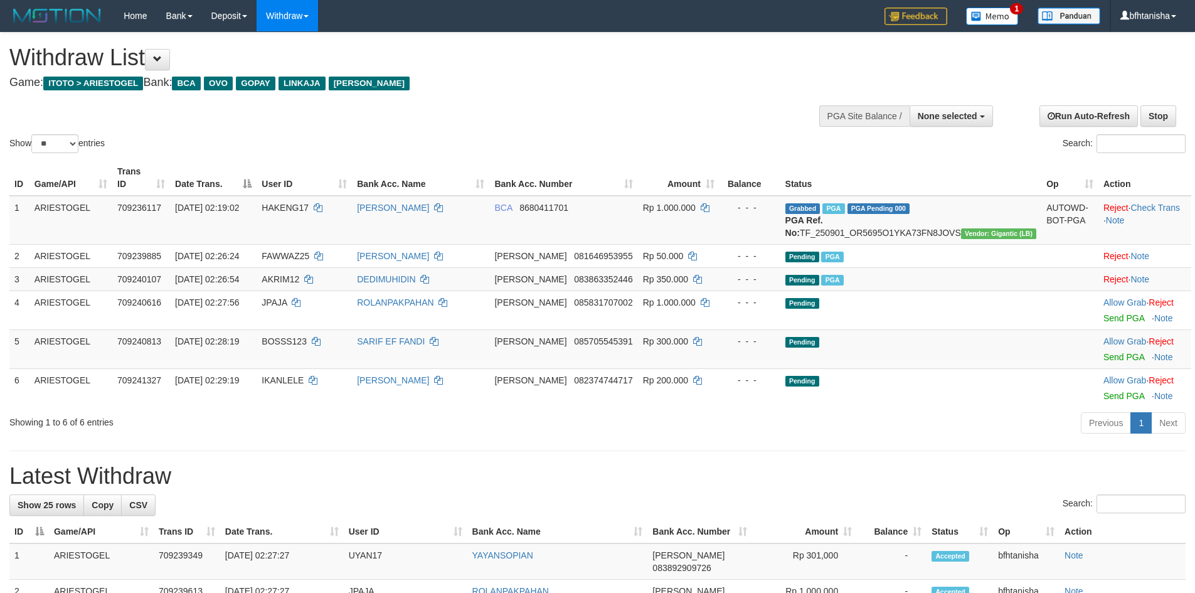
select select
select select "**"
click at [489, 229] on td "[PERSON_NAME]" at bounding box center [420, 220] width 137 height 49
click at [1105, 361] on link "Send PGA" at bounding box center [1123, 357] width 41 height 10
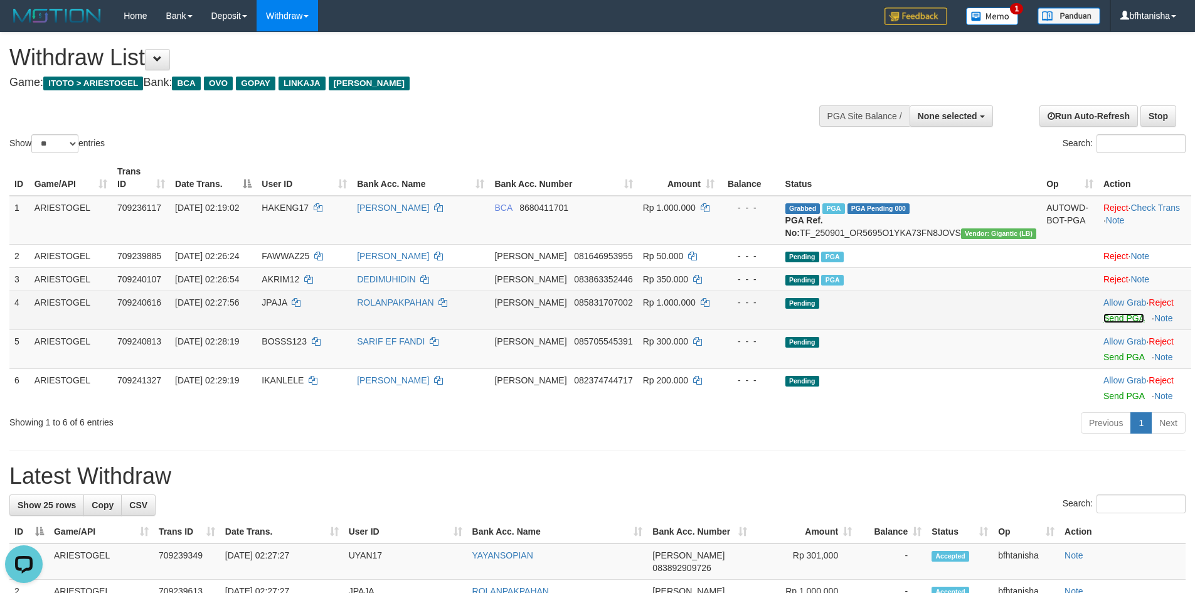
click at [1112, 314] on link "Send PGA" at bounding box center [1123, 318] width 41 height 10
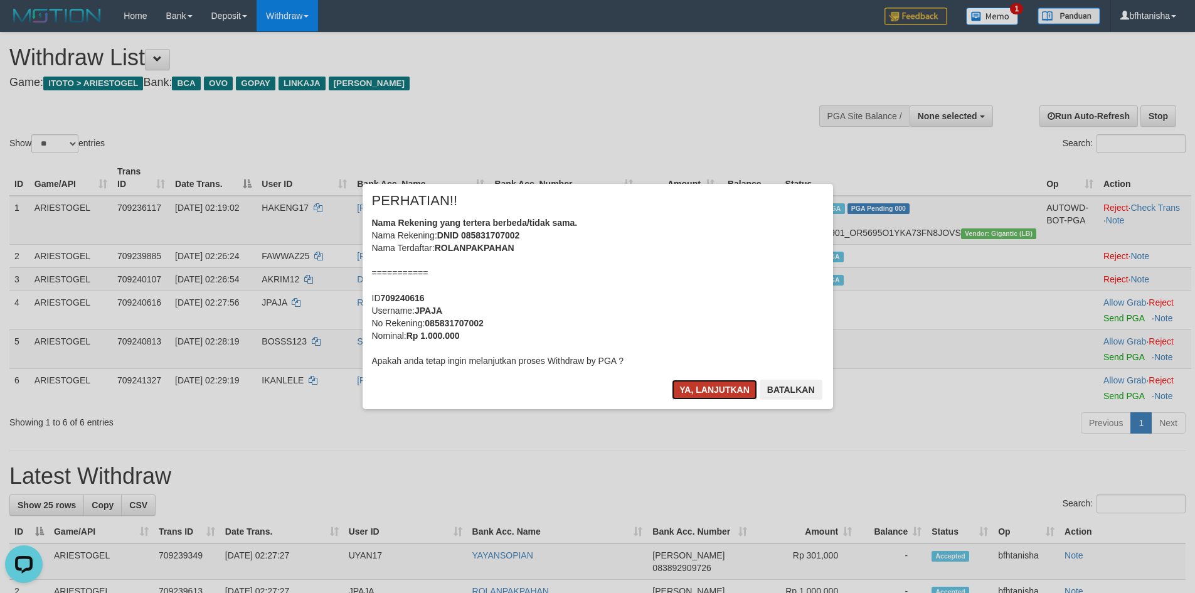
click at [694, 385] on button "Ya, lanjutkan" at bounding box center [714, 390] width 85 height 20
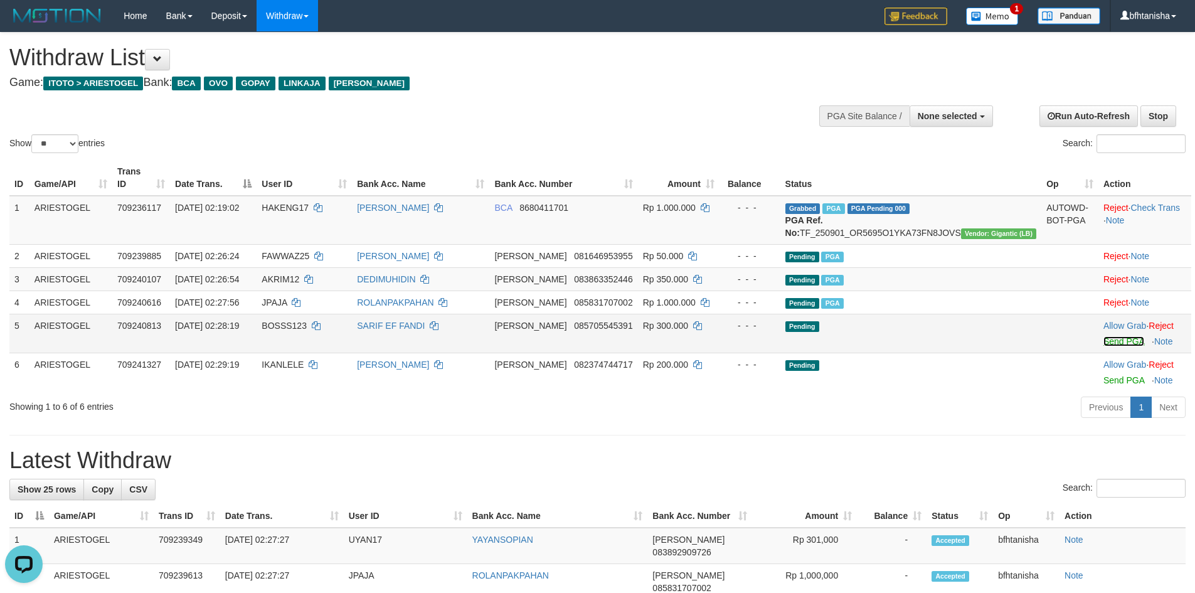
click at [1103, 339] on link "Send PGA" at bounding box center [1123, 341] width 41 height 10
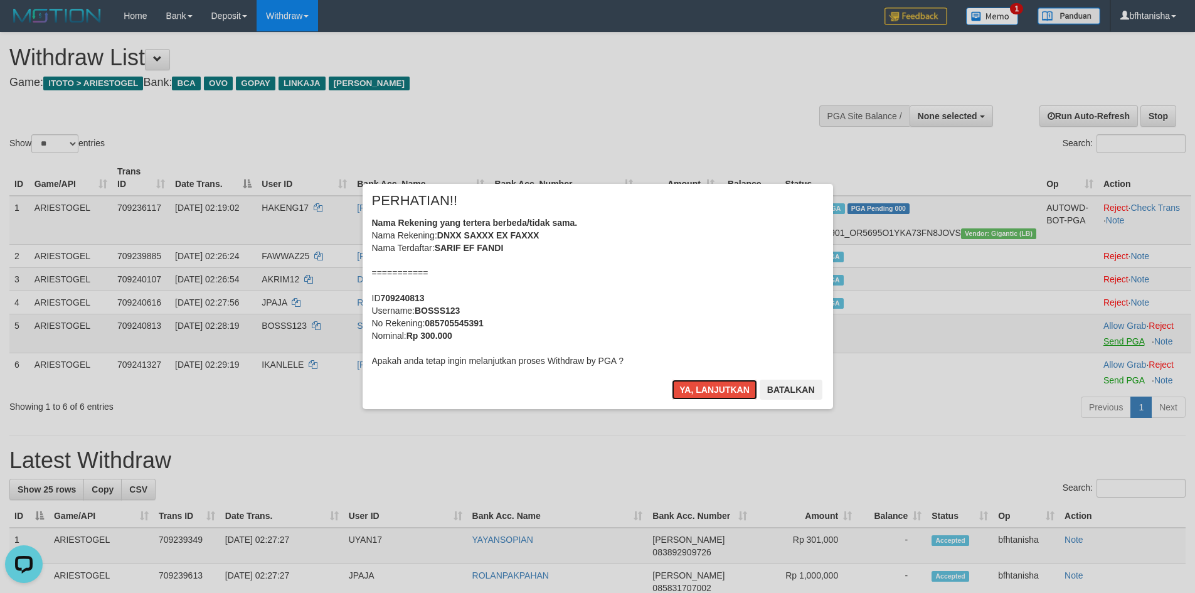
click at [672, 380] on button "Ya, lanjutkan" at bounding box center [714, 390] width 85 height 20
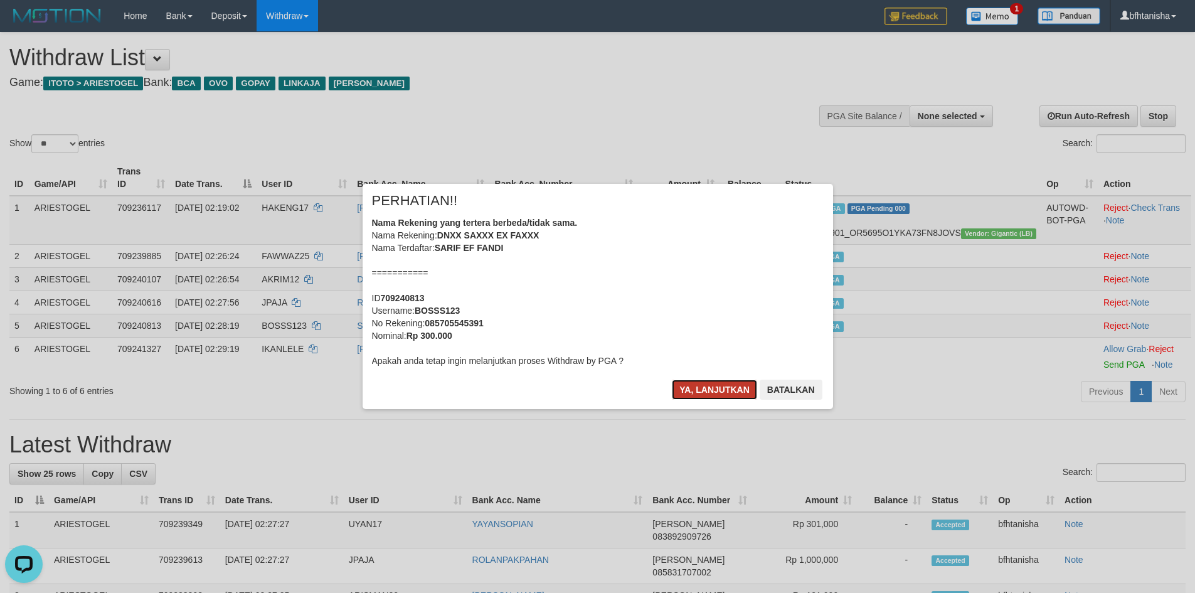
click at [708, 395] on button "Ya, lanjutkan" at bounding box center [714, 390] width 85 height 20
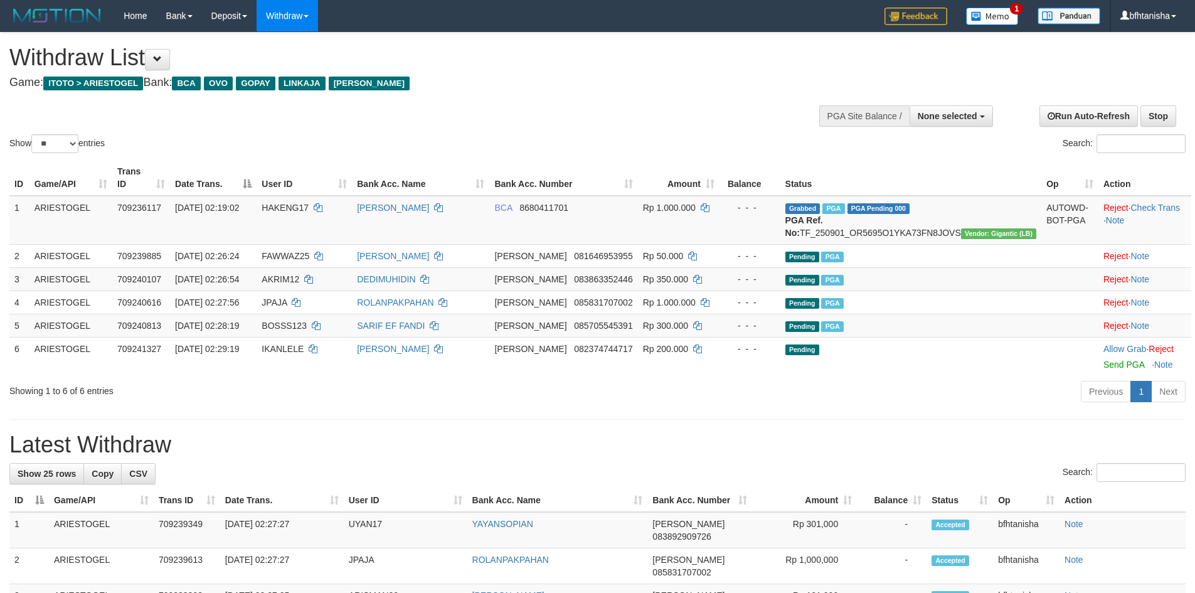
select select
select select "**"
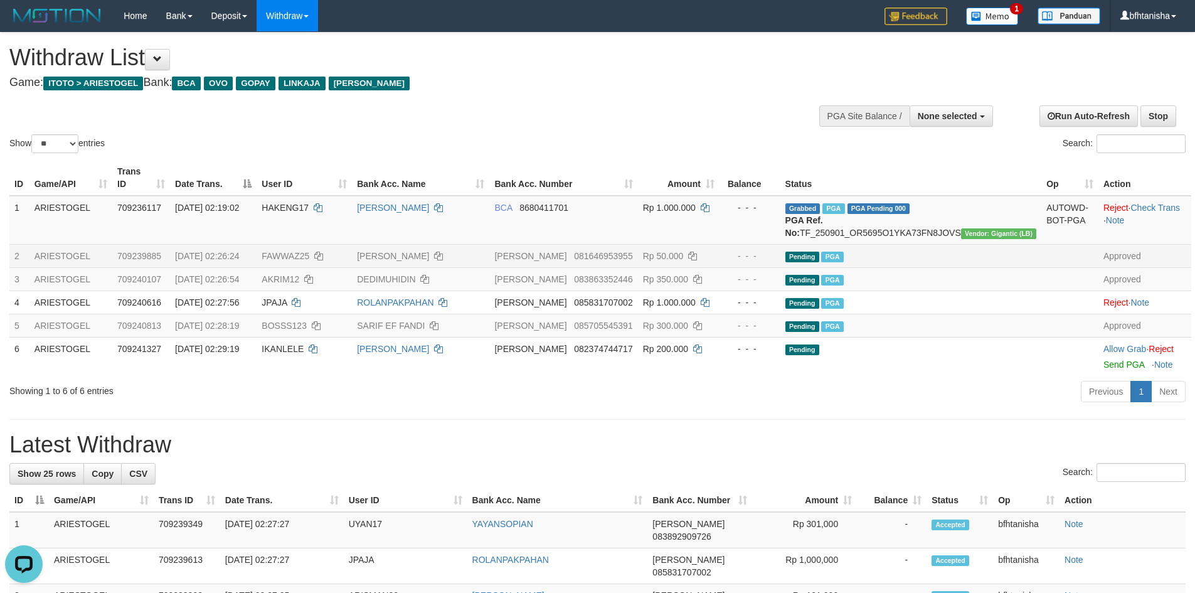
click at [637, 244] on td "DANA 081646953955" at bounding box center [563, 255] width 148 height 23
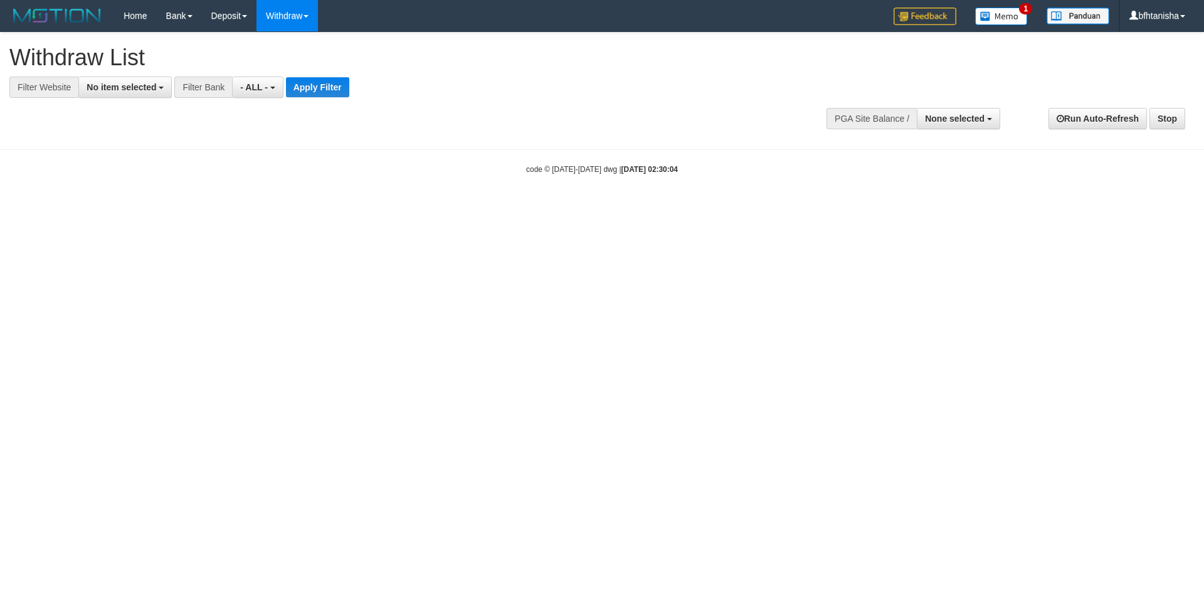
select select
click at [132, 93] on button "No item selected" at bounding box center [124, 87] width 93 height 21
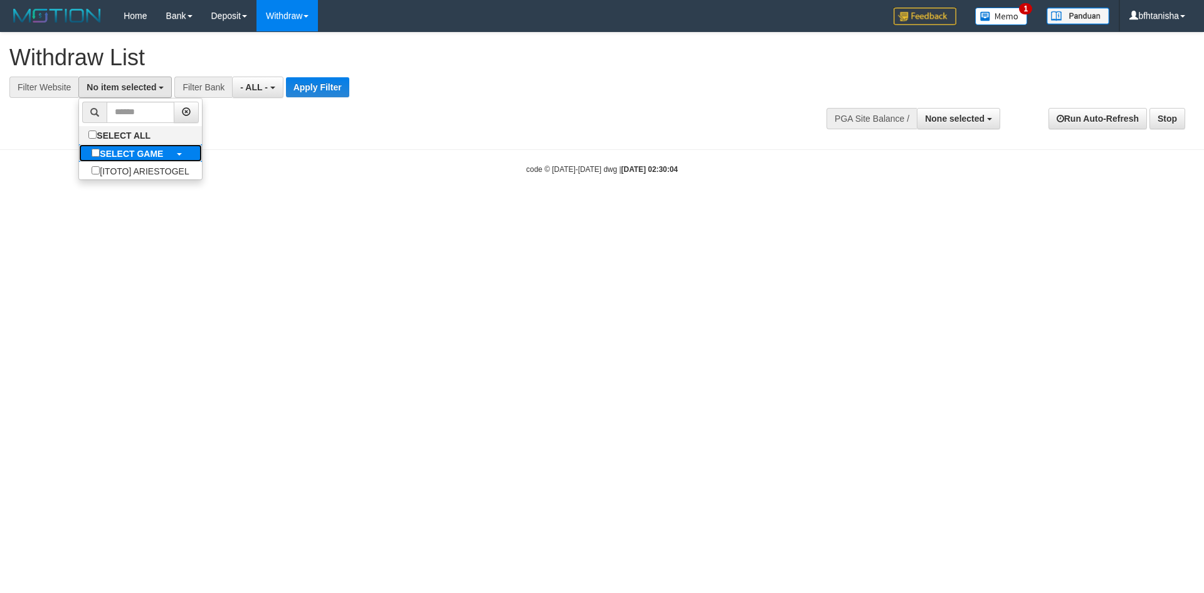
click at [110, 152] on b "SELECT GAME" at bounding box center [131, 154] width 63 height 10
select select "***"
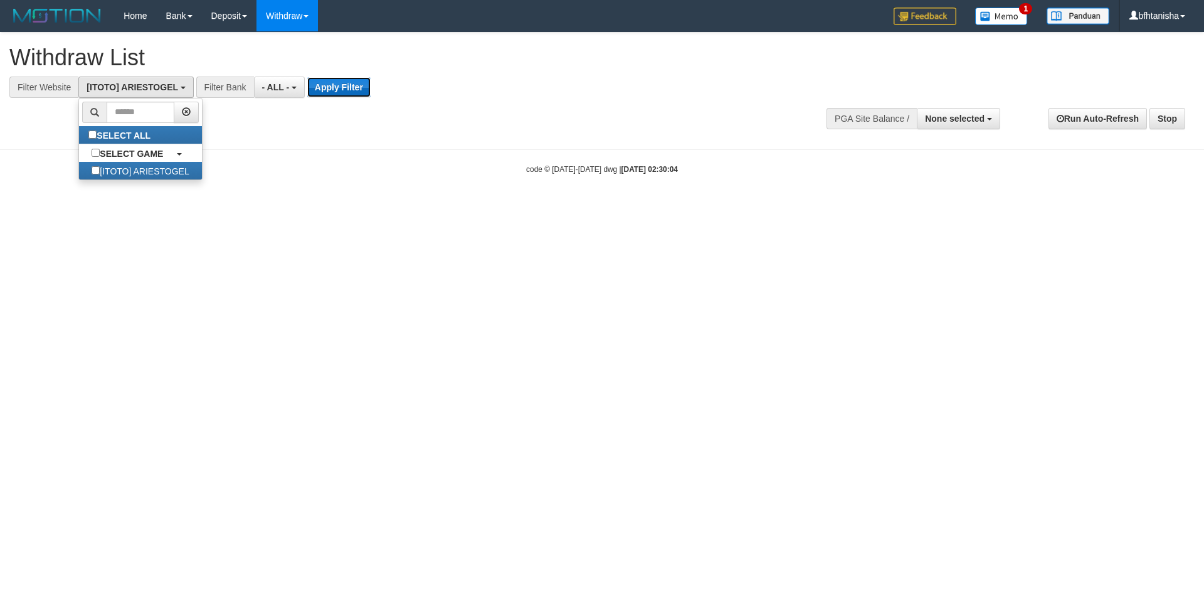
click at [343, 92] on button "Apply Filter" at bounding box center [338, 87] width 63 height 20
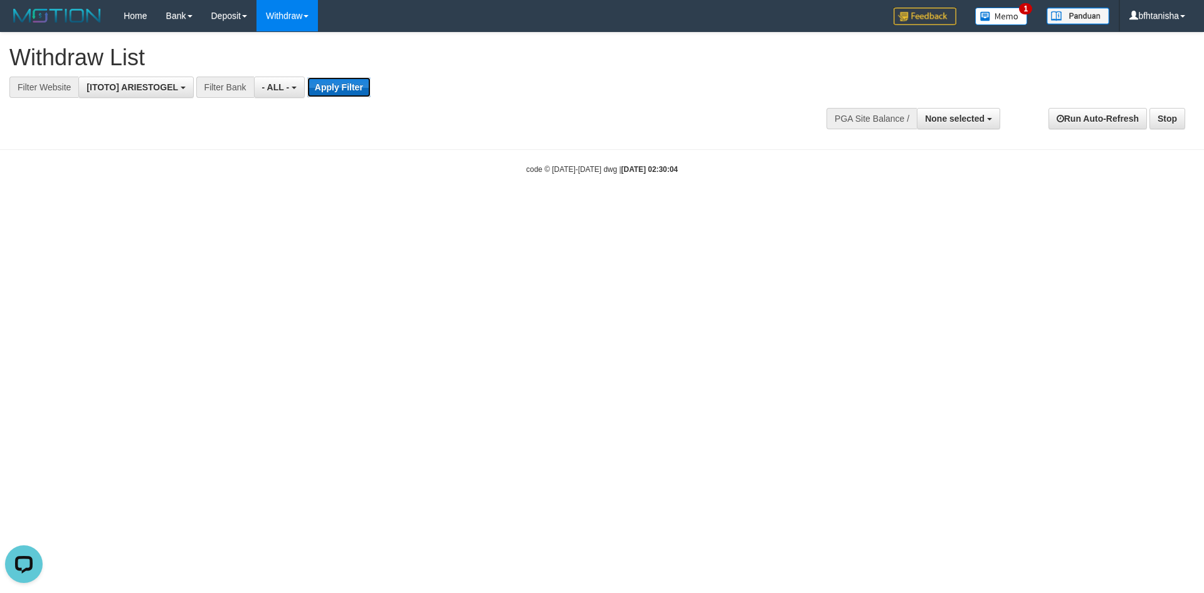
scroll to position [0, 0]
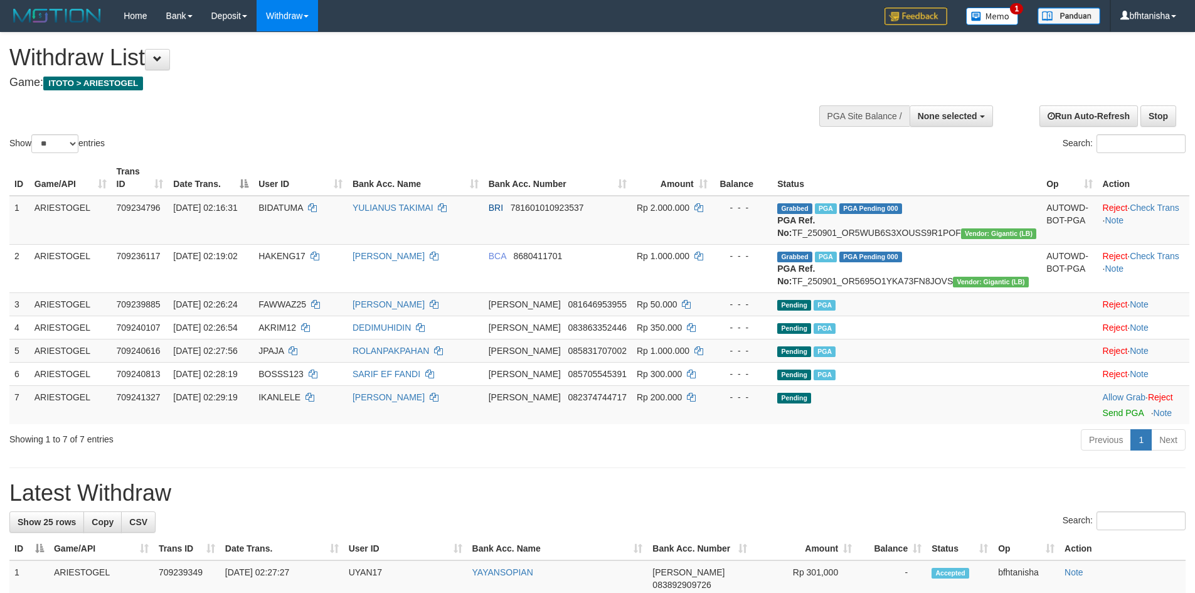
select select
select select "**"
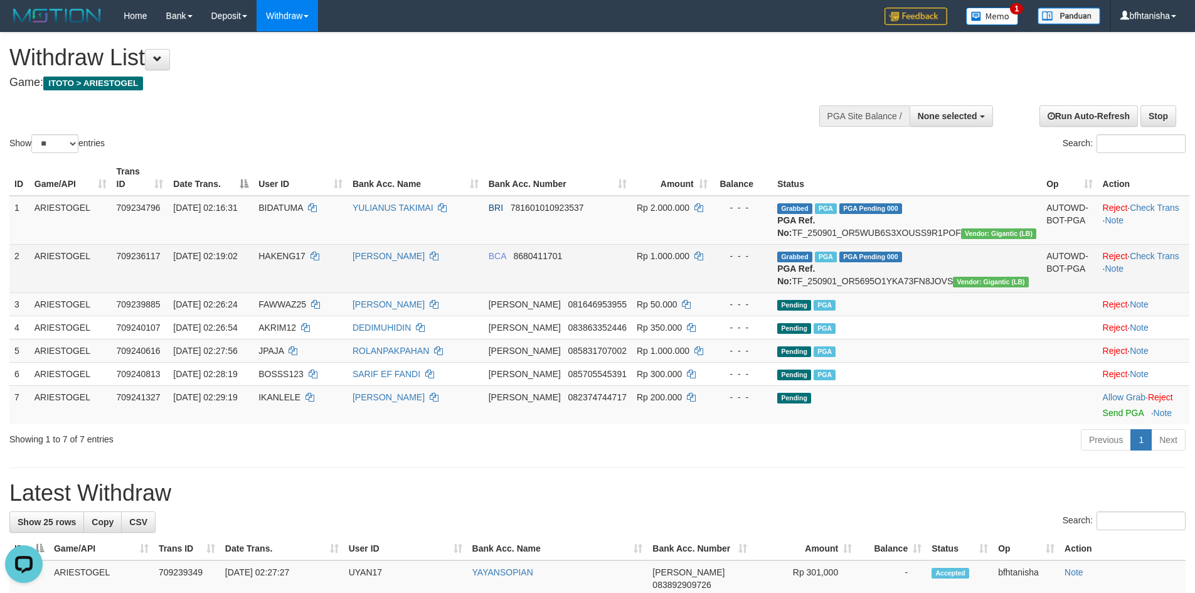
drag, startPoint x: 915, startPoint y: 275, endPoint x: 922, endPoint y: 278, distance: 8.2
click at [915, 275] on td "Grabbed PGA PGA Pending 000 PGA Ref. No: TF_250901_OR5695O1YKA73FN8JOVS Vendor:…" at bounding box center [906, 268] width 269 height 48
click at [933, 284] on td "Grabbed PGA PGA Pending 000 PGA Ref. No: TF_250901_OR5695O1YKA73FN8JOVS Vendor:…" at bounding box center [906, 268] width 269 height 48
copy td "TF_250901_OR5695O1YKA73FN8JOVS"
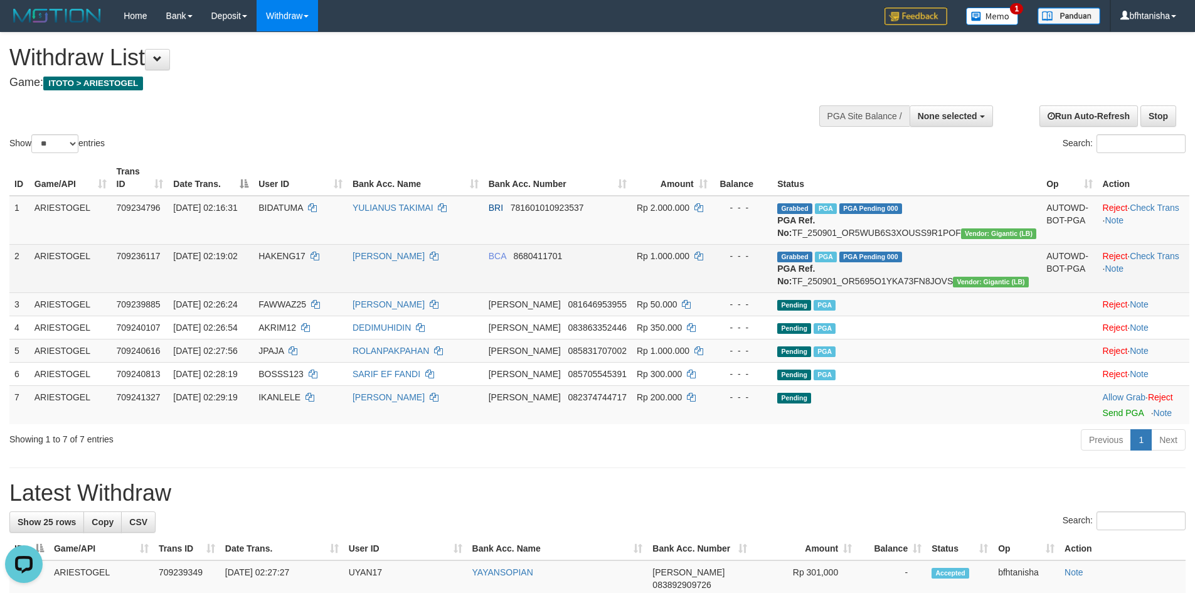
click at [300, 262] on td "HAKENG17" at bounding box center [300, 268] width 94 height 48
copy td "HAKENG17"
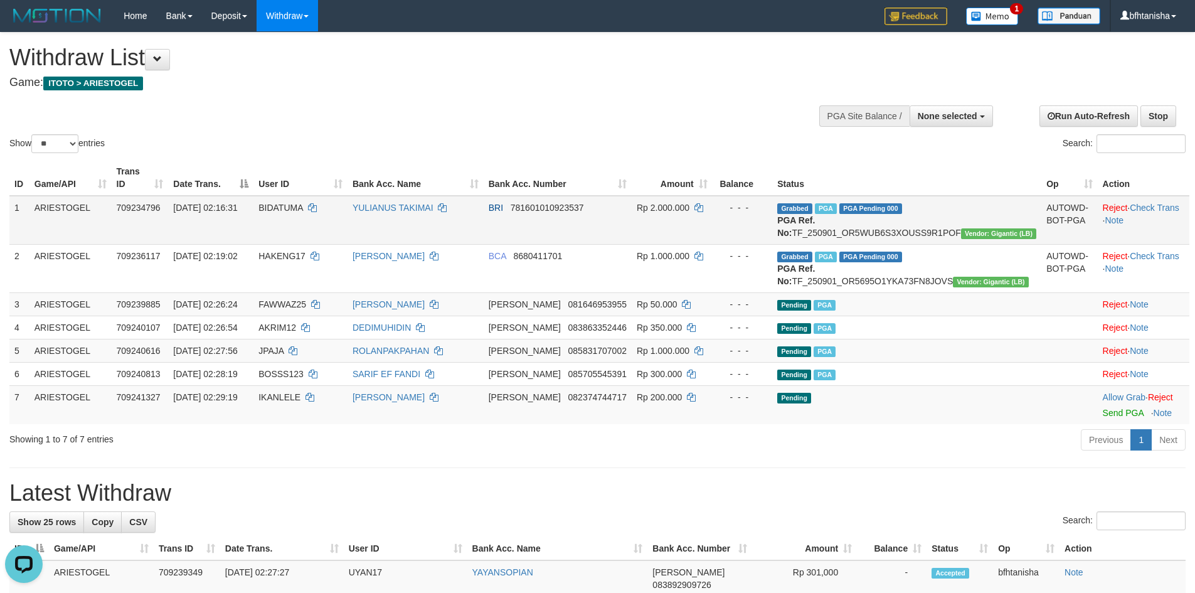
click at [303, 203] on span "BIDATUMA" at bounding box center [280, 208] width 45 height 10
copy td "BIDATUMA"
click at [922, 223] on td "Grabbed PGA PGA Pending 000 PGA Ref. No: TF_250901_OR5WUB6S3XOUSS9R1POF Vendor:…" at bounding box center [906, 220] width 269 height 49
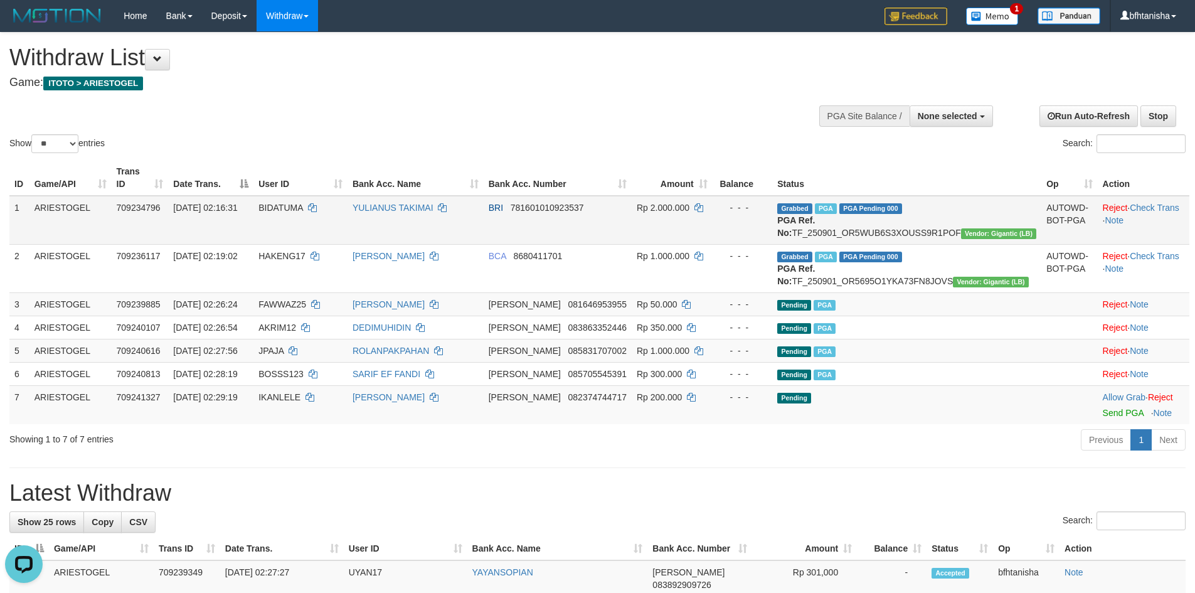
copy td "TF_250901_OR5WUB6S3XOUSS9R1POF"
click at [964, 218] on td "Grabbed PGA PGA Pending 000 PGA Ref. No: TF_250901_OR5WUB6S3XOUSS9R1POF Vendor:…" at bounding box center [906, 220] width 269 height 49
copy td "TF_250901_OR5WUB6S3XOUSS9R1POF"
click at [581, 316] on td "DANA 081646953955" at bounding box center [558, 303] width 148 height 23
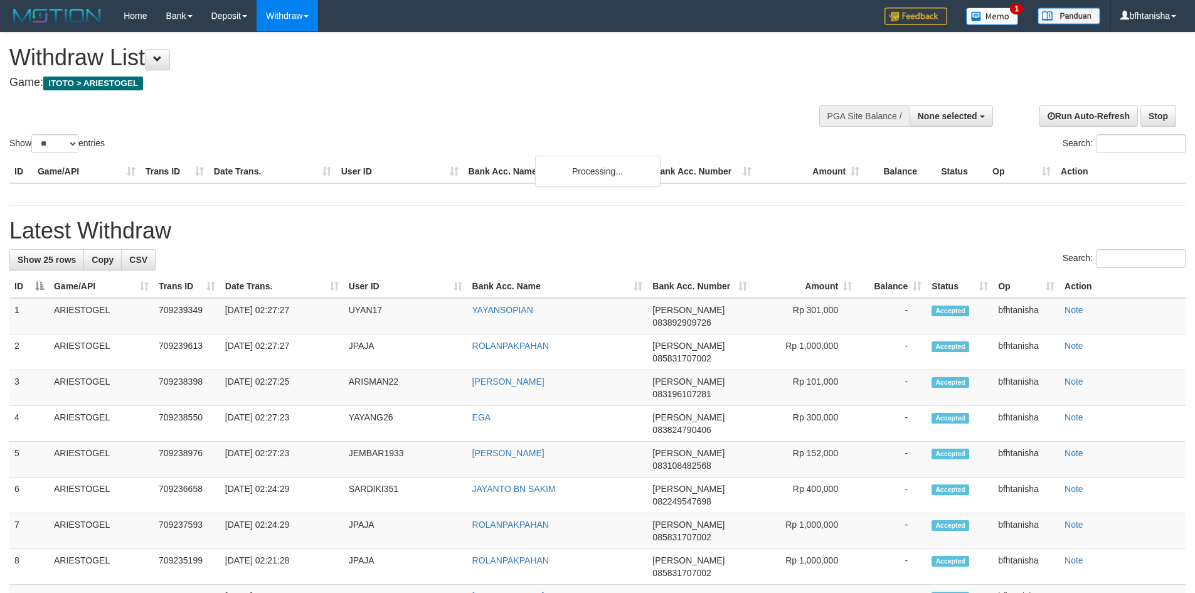
select select
select select "**"
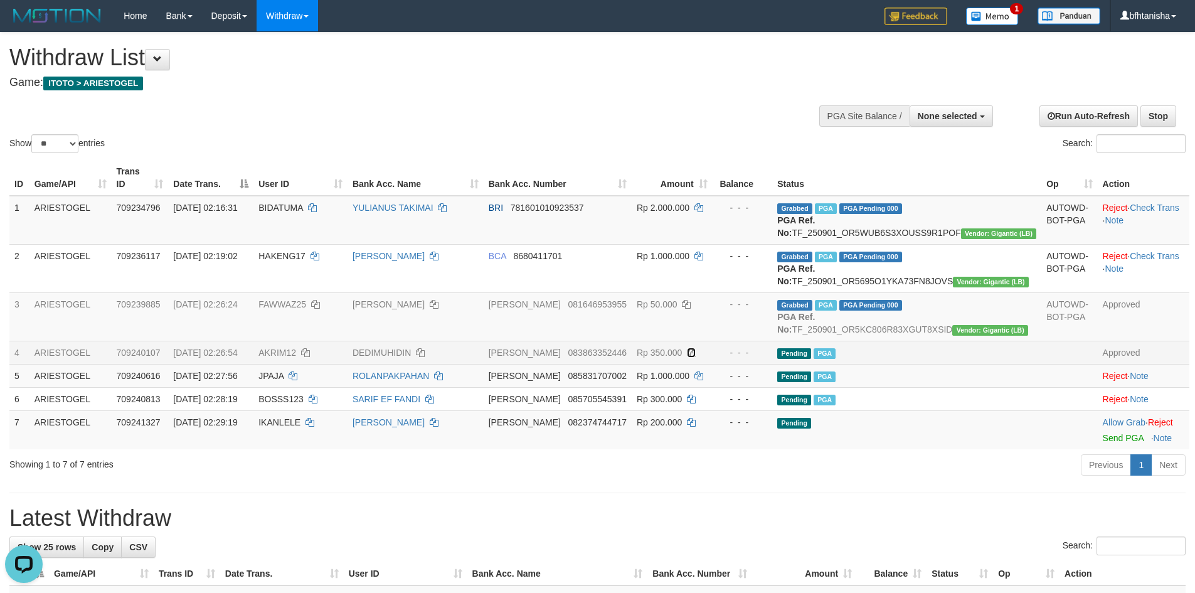
click at [696, 357] on icon at bounding box center [691, 352] width 9 height 9
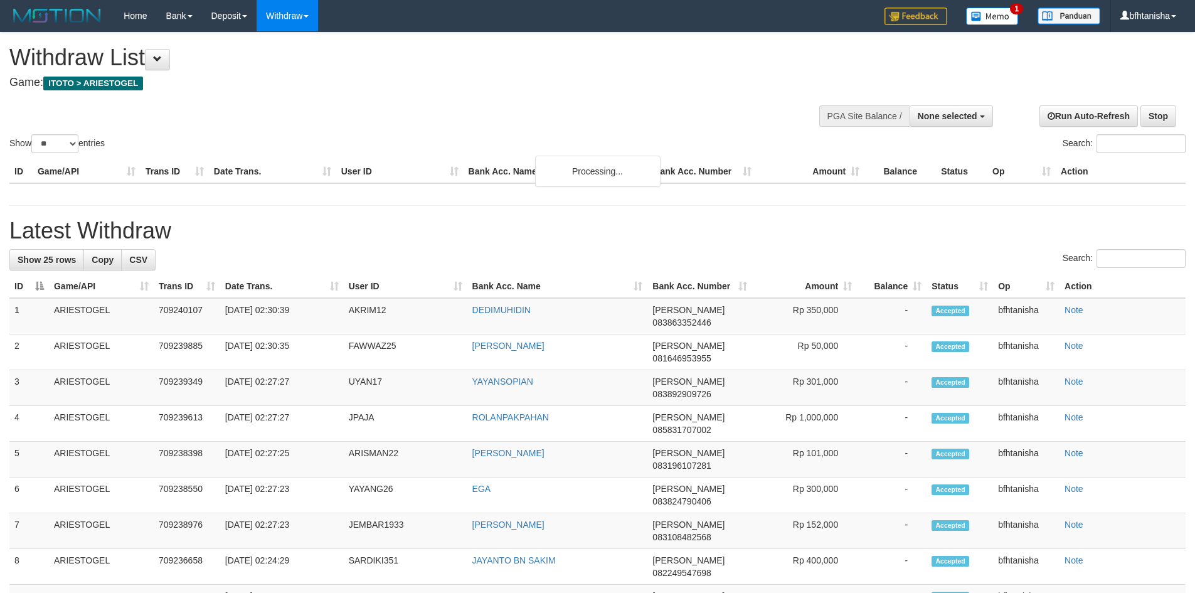
select select
select select "**"
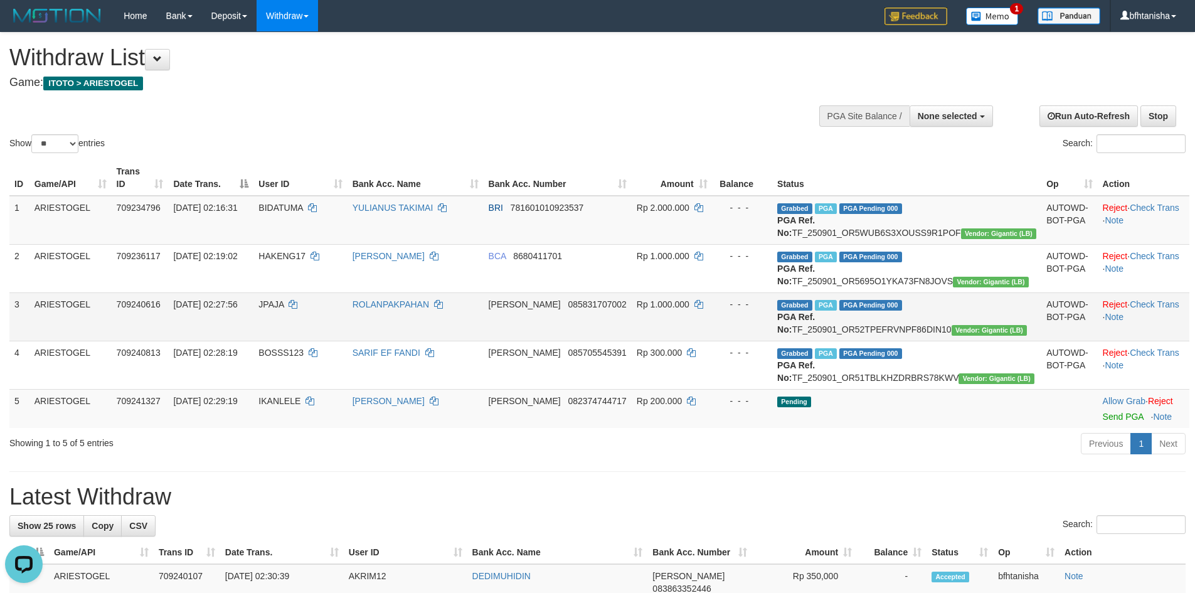
click at [347, 341] on td "JPAJA" at bounding box center [299, 316] width 93 height 48
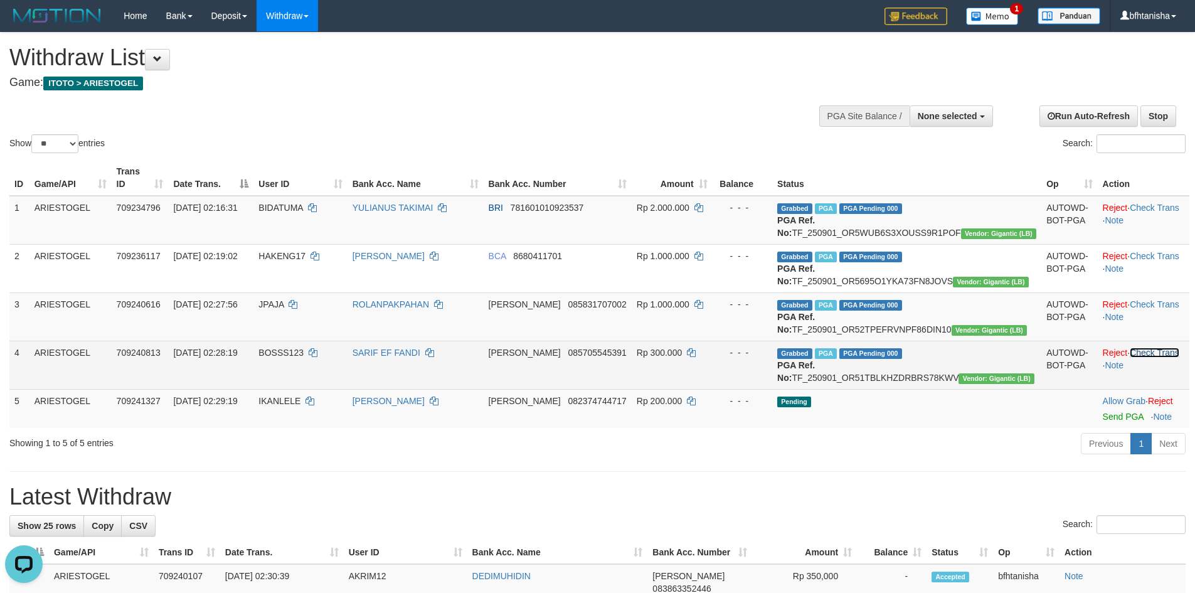
click at [1141, 358] on link "Check Trans" at bounding box center [1155, 353] width 50 height 10
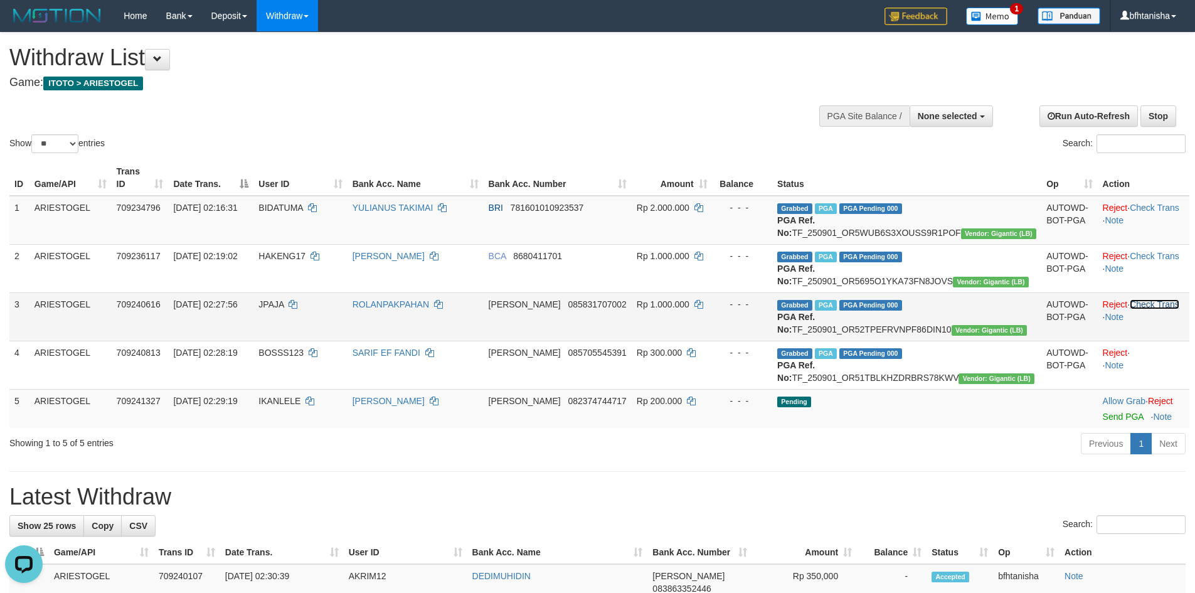
click at [1140, 309] on link "Check Trans" at bounding box center [1155, 304] width 50 height 10
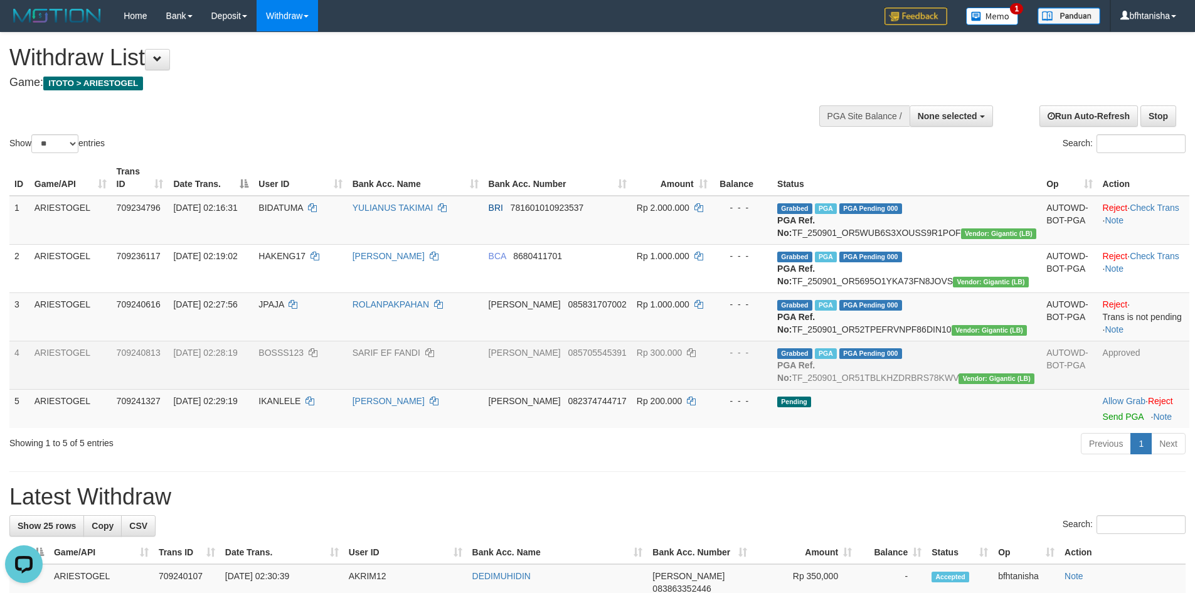
click at [560, 386] on td "DANA 085705545391" at bounding box center [558, 365] width 148 height 48
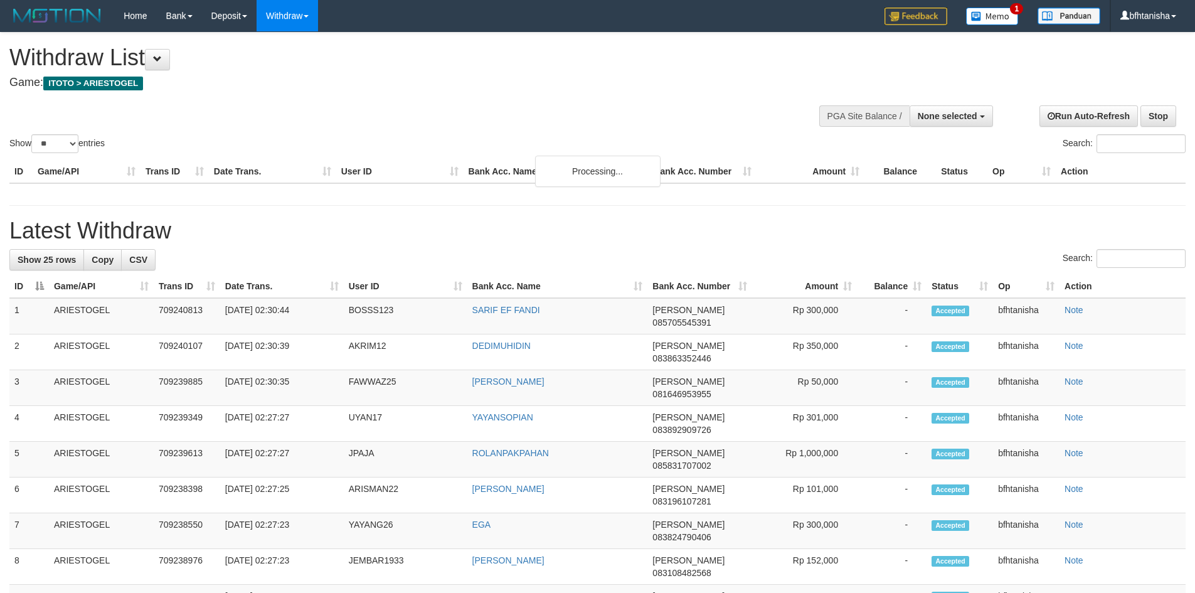
select select
select select "**"
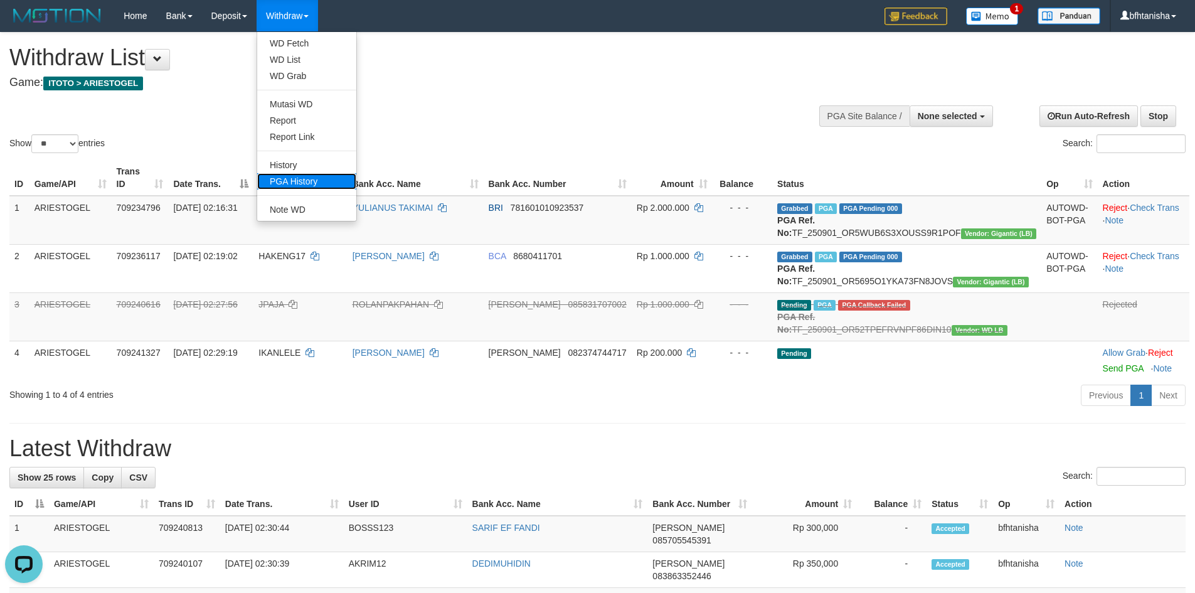
click at [301, 178] on link "PGA History" at bounding box center [306, 181] width 99 height 16
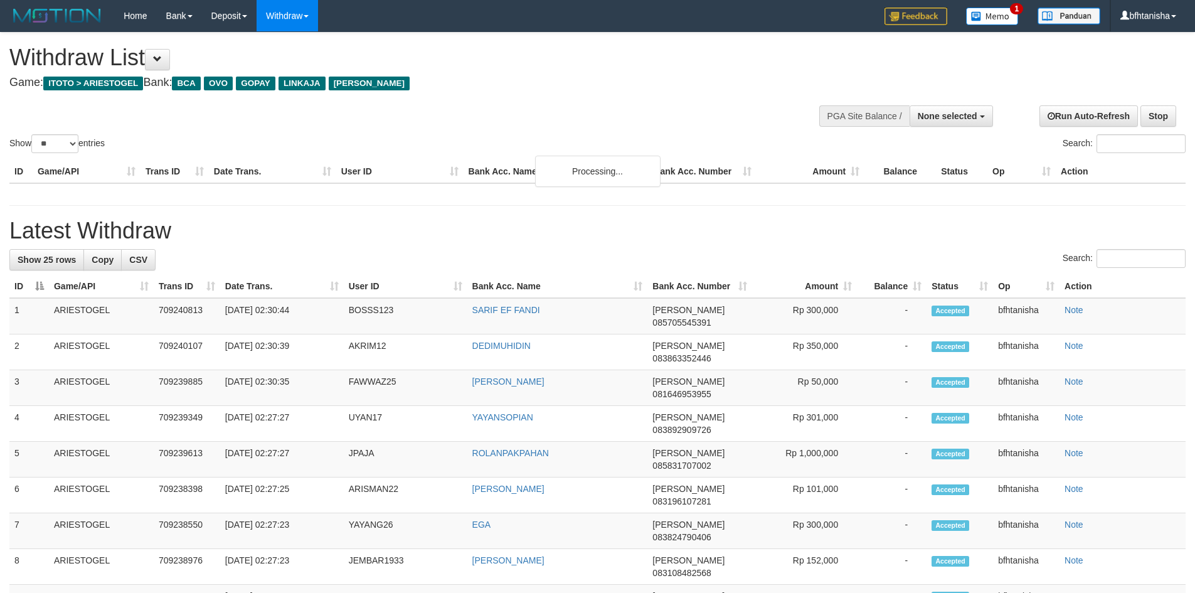
select select
select select "**"
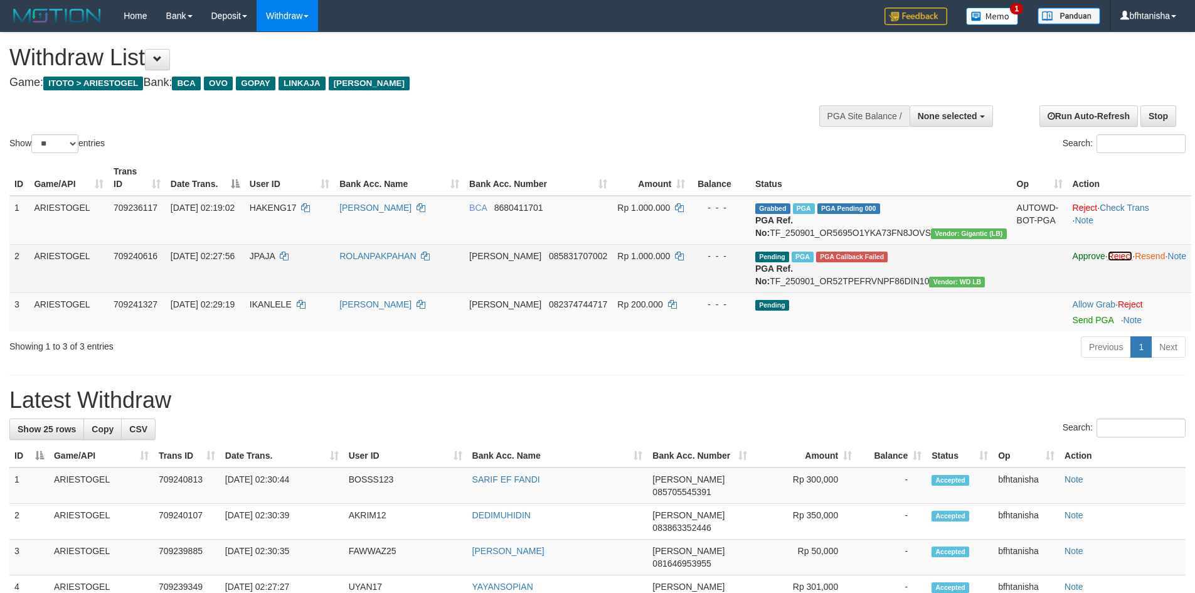
click at [1108, 260] on link "Reject" at bounding box center [1120, 256] width 25 height 10
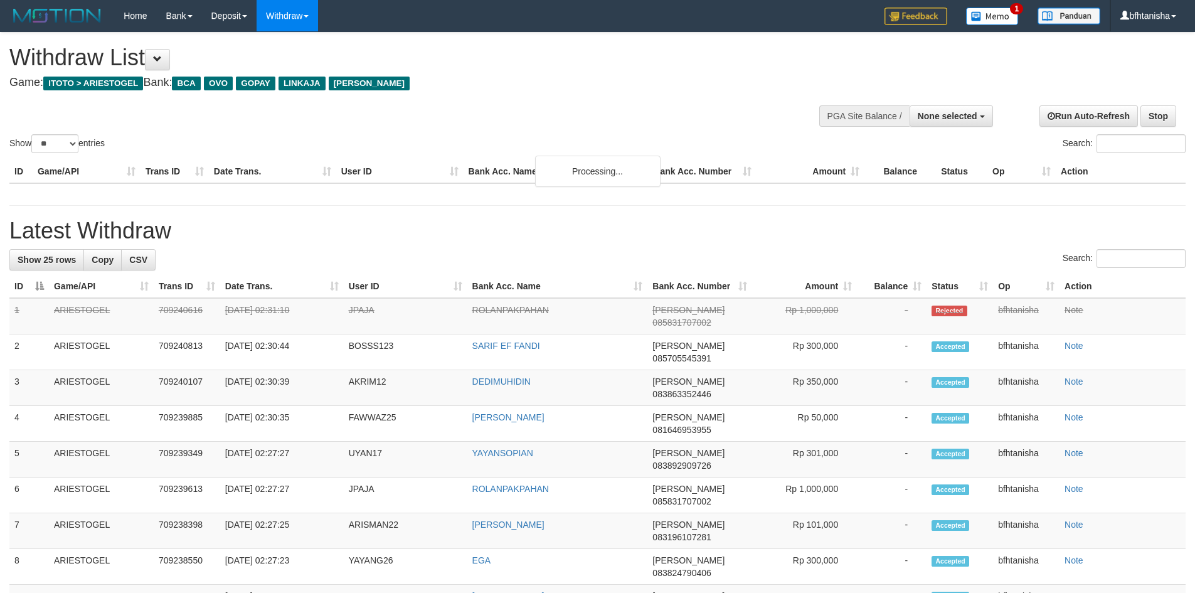
select select
select select "**"
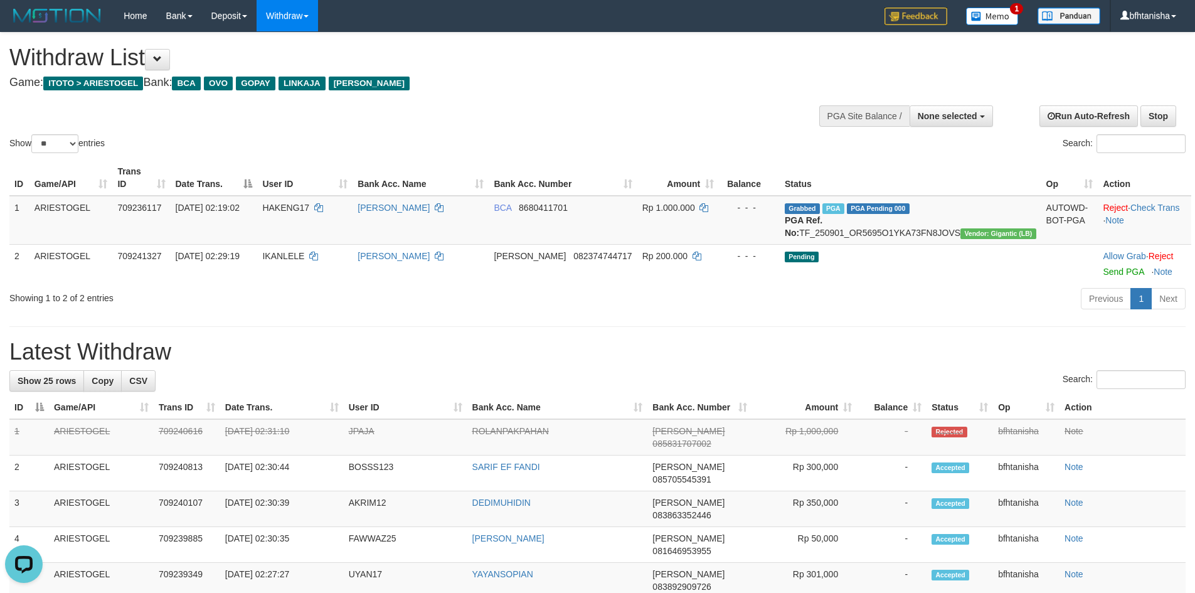
click at [618, 290] on div "Previous 1 Next" at bounding box center [847, 300] width 678 height 27
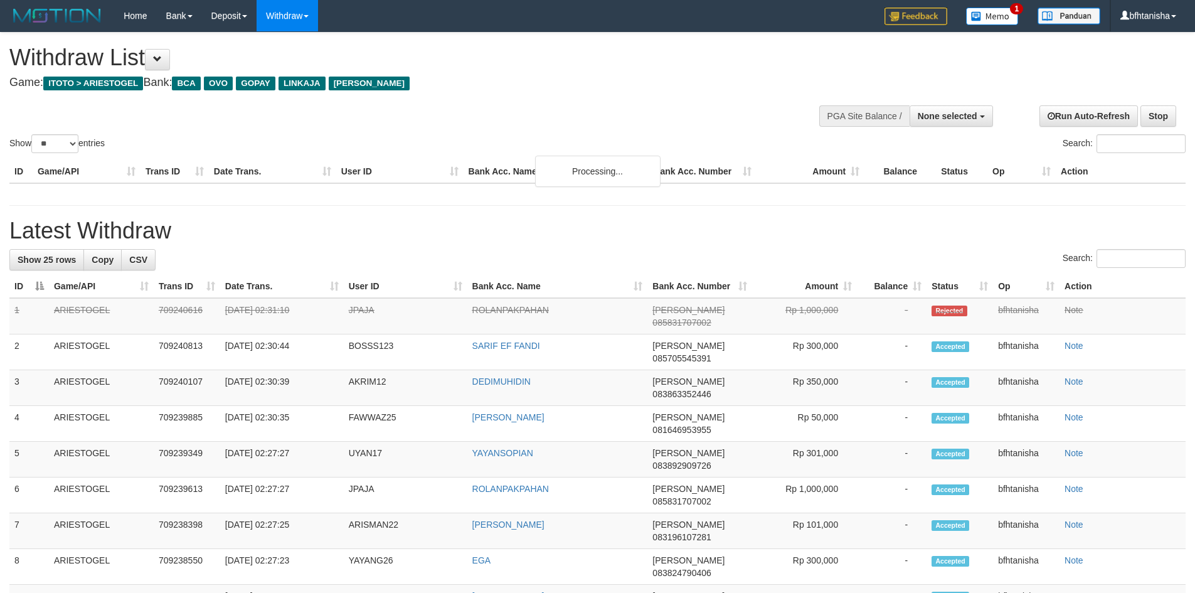
select select
select select "**"
select select
select select "**"
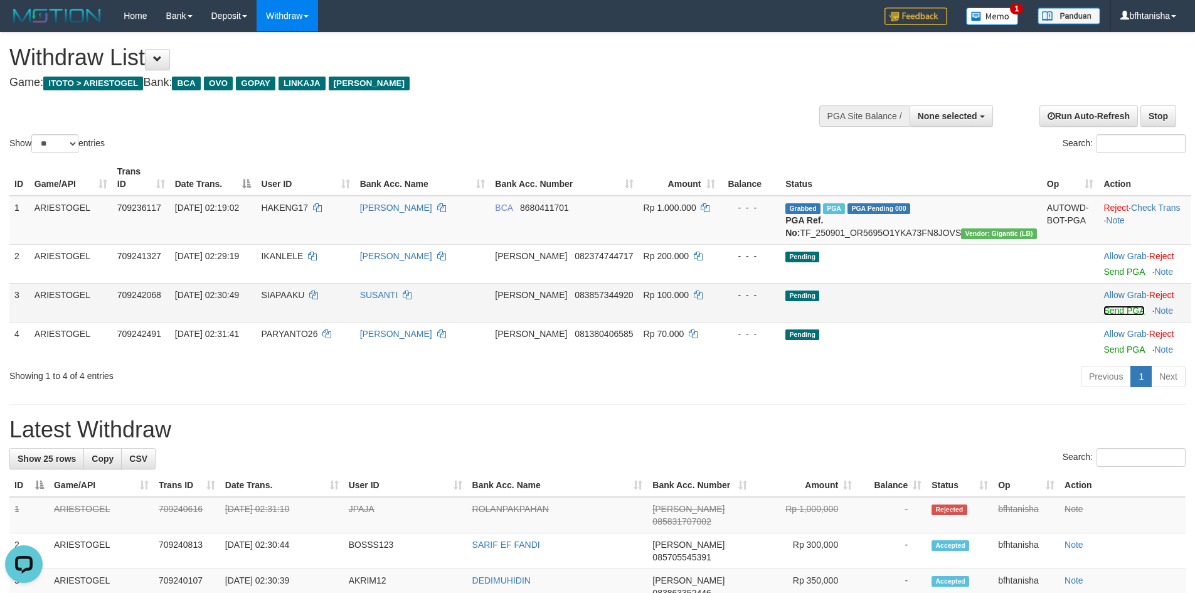
click at [1118, 309] on link "Send PGA" at bounding box center [1123, 311] width 41 height 10
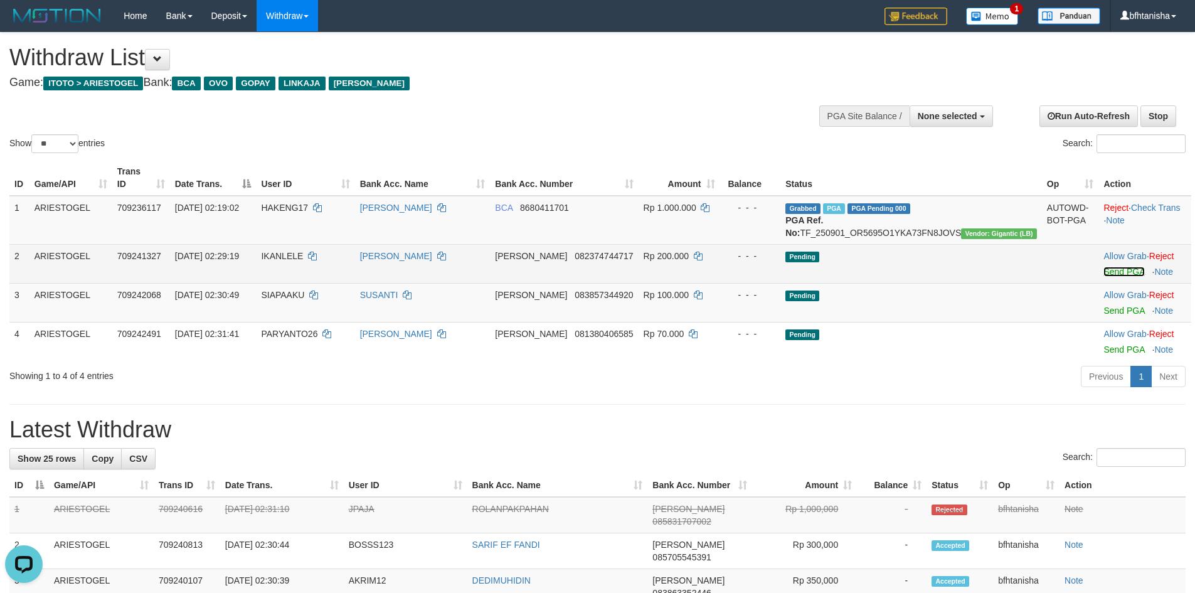
click at [1103, 272] on link "Send PGA" at bounding box center [1123, 272] width 41 height 10
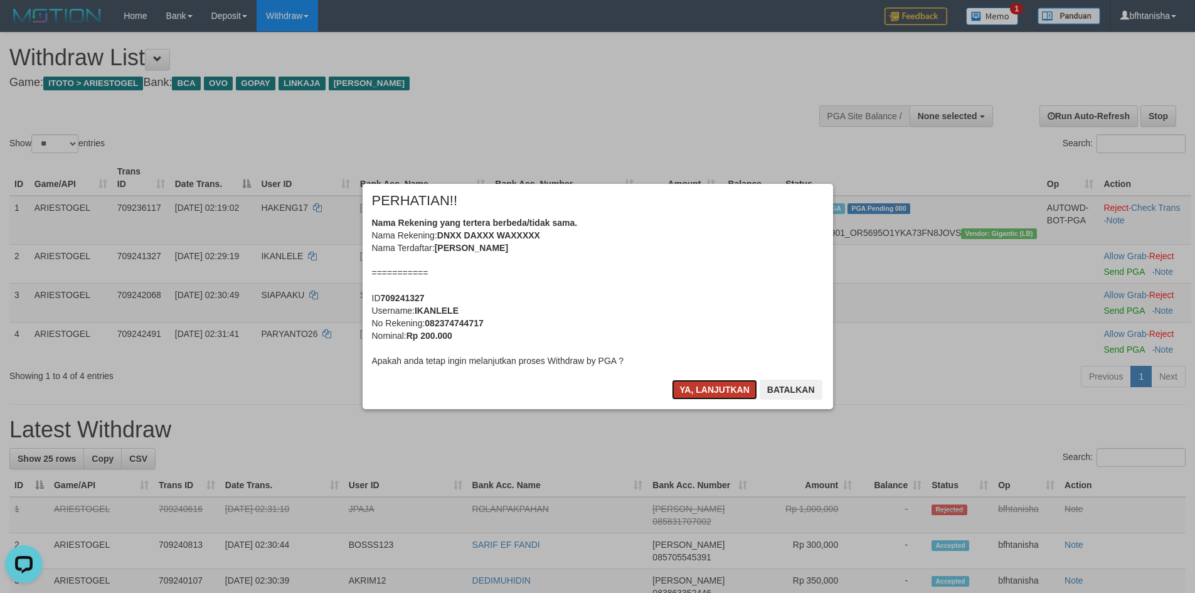
click at [693, 388] on button "Ya, lanjutkan" at bounding box center [714, 390] width 85 height 20
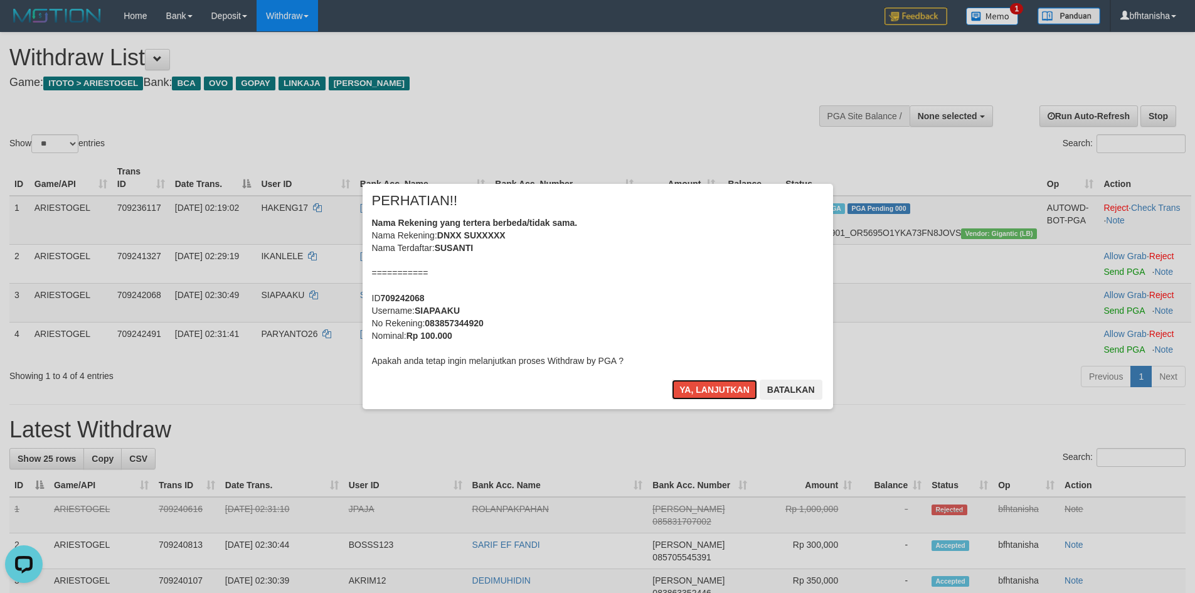
click at [693, 388] on button "Ya, lanjutkan" at bounding box center [714, 390] width 85 height 20
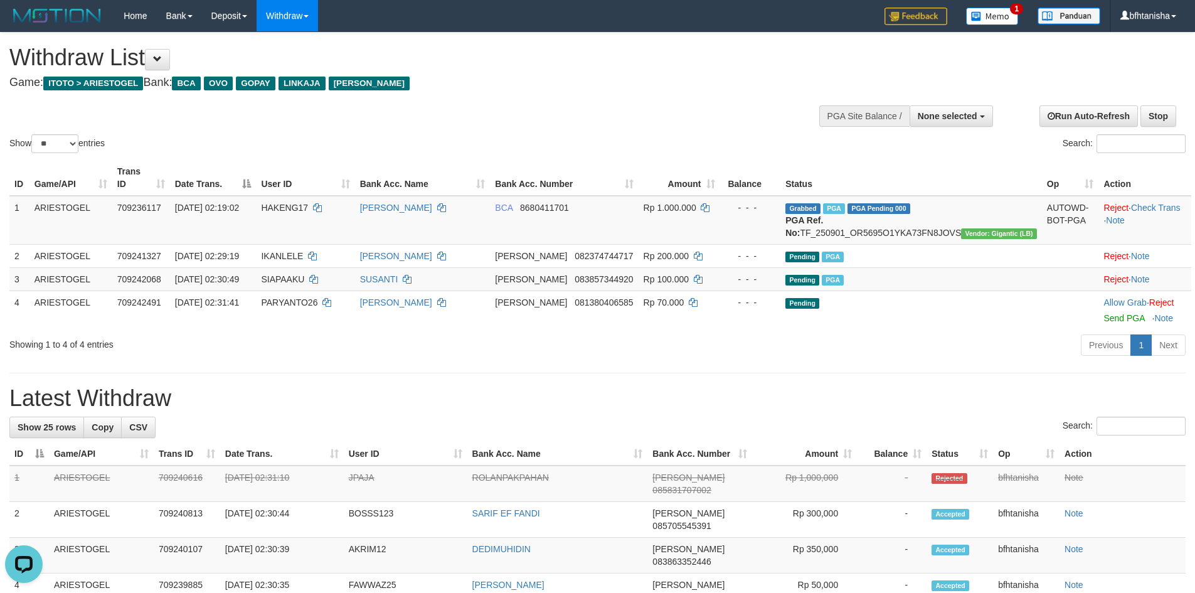
click at [559, 405] on h1 "Latest Withdraw" at bounding box center [597, 398] width 1176 height 25
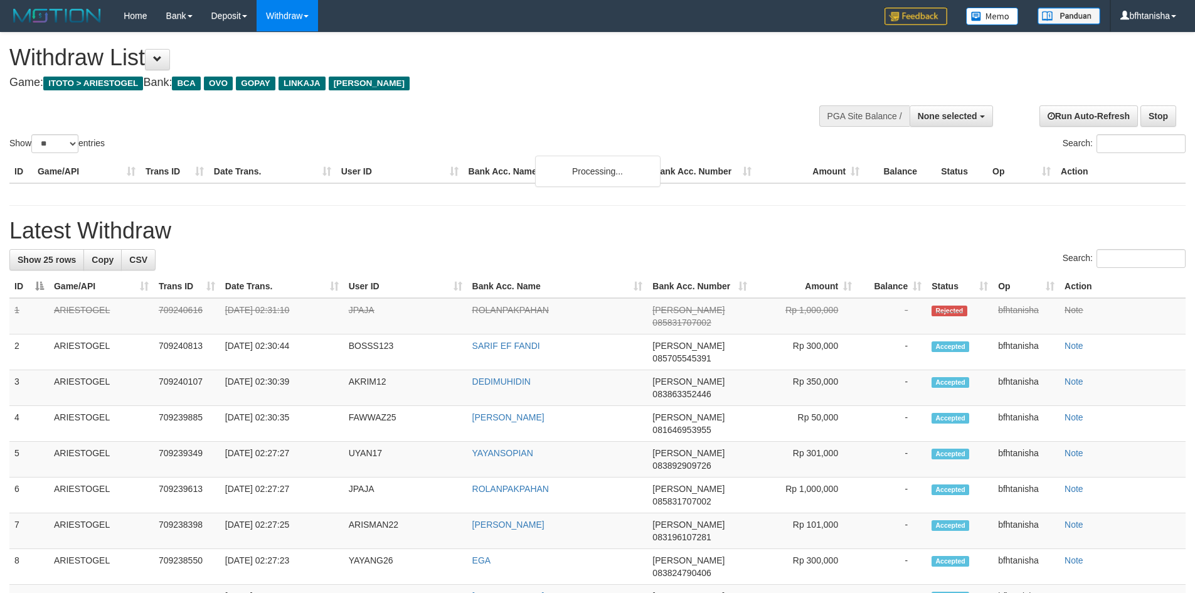
select select
select select "**"
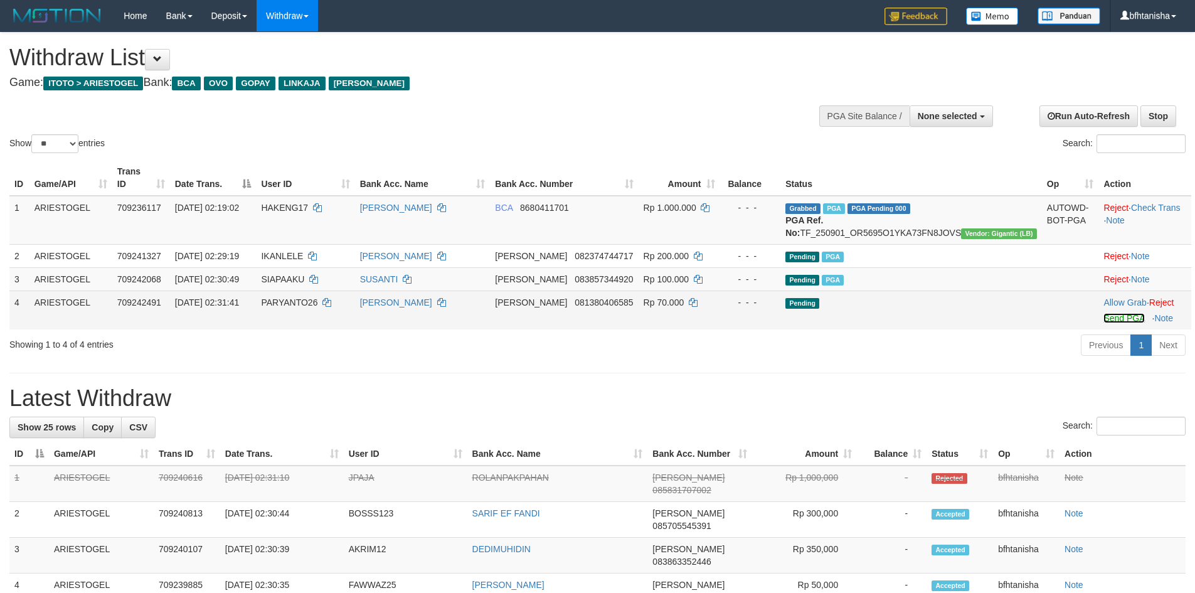
click at [1105, 321] on link "Send PGA" at bounding box center [1123, 318] width 41 height 10
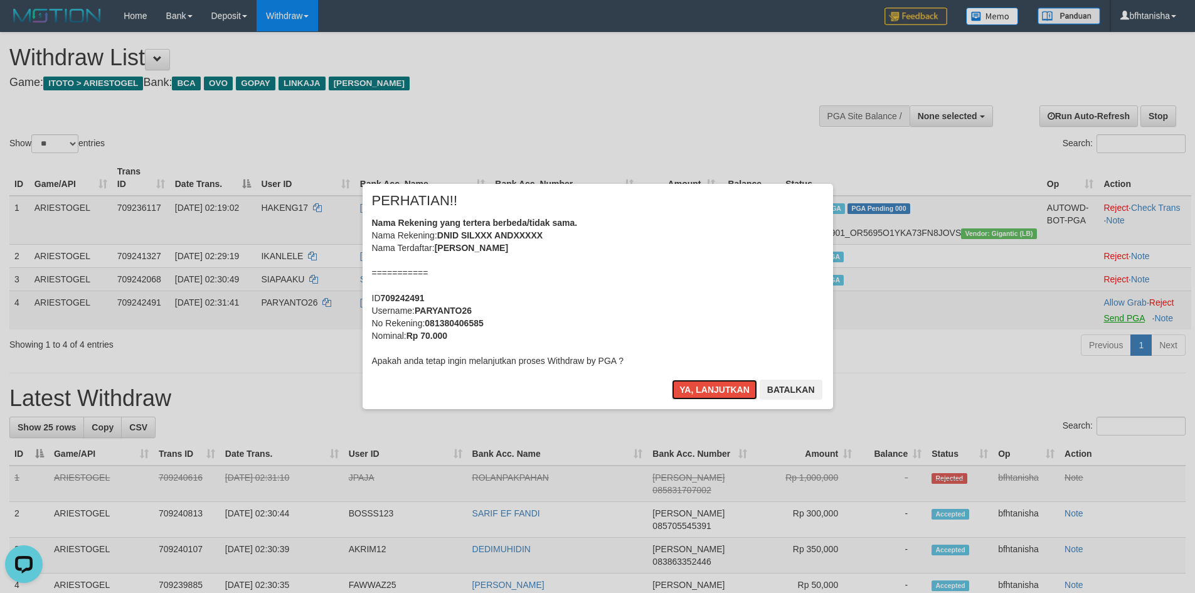
click at [672, 380] on button "Ya, lanjutkan" at bounding box center [714, 390] width 85 height 20
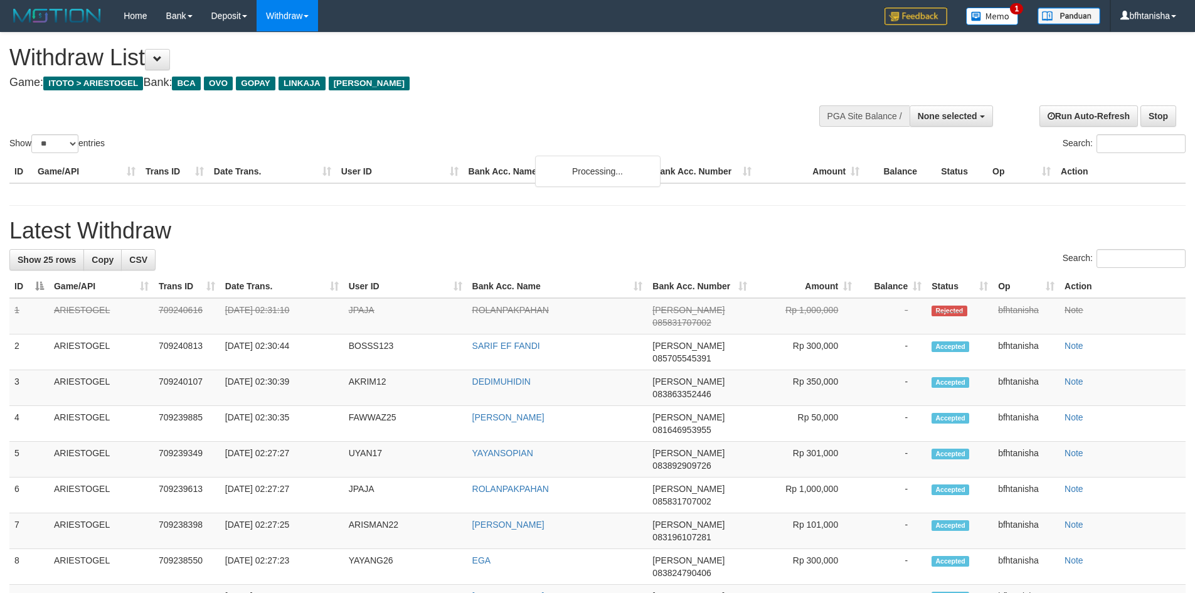
select select
select select "**"
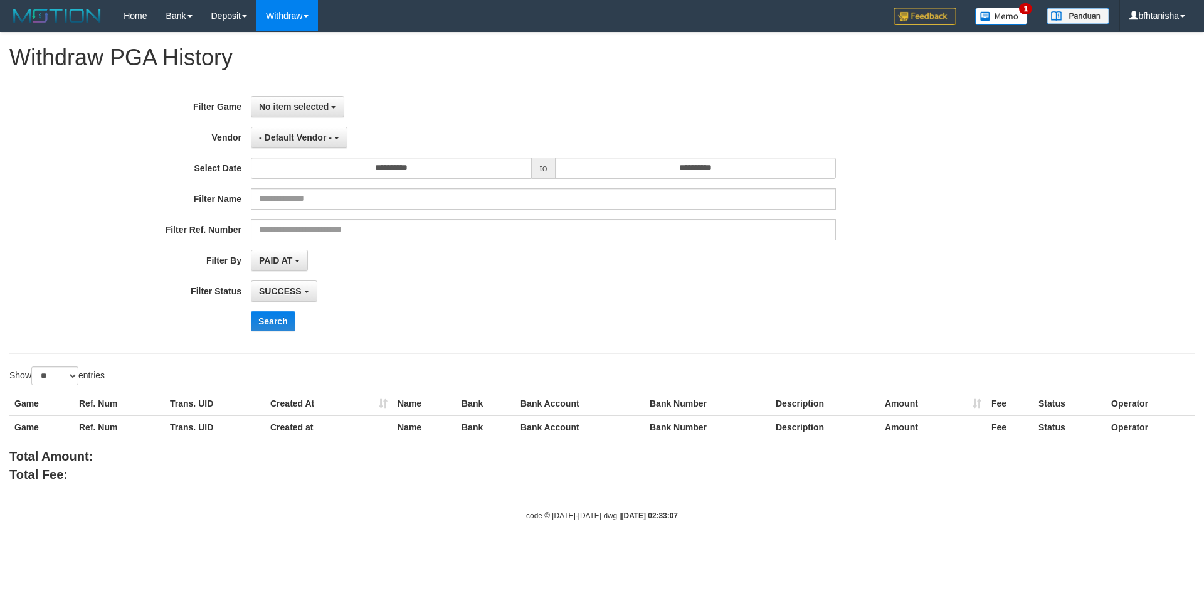
select select
select select "**"
click at [287, 118] on div "**********" at bounding box center [502, 218] width 1004 height 245
click at [294, 110] on span "No item selected" at bounding box center [294, 107] width 70 height 10
click at [277, 180] on label "[ITOTO] ARIESTOGEL" at bounding box center [331, 171] width 159 height 19
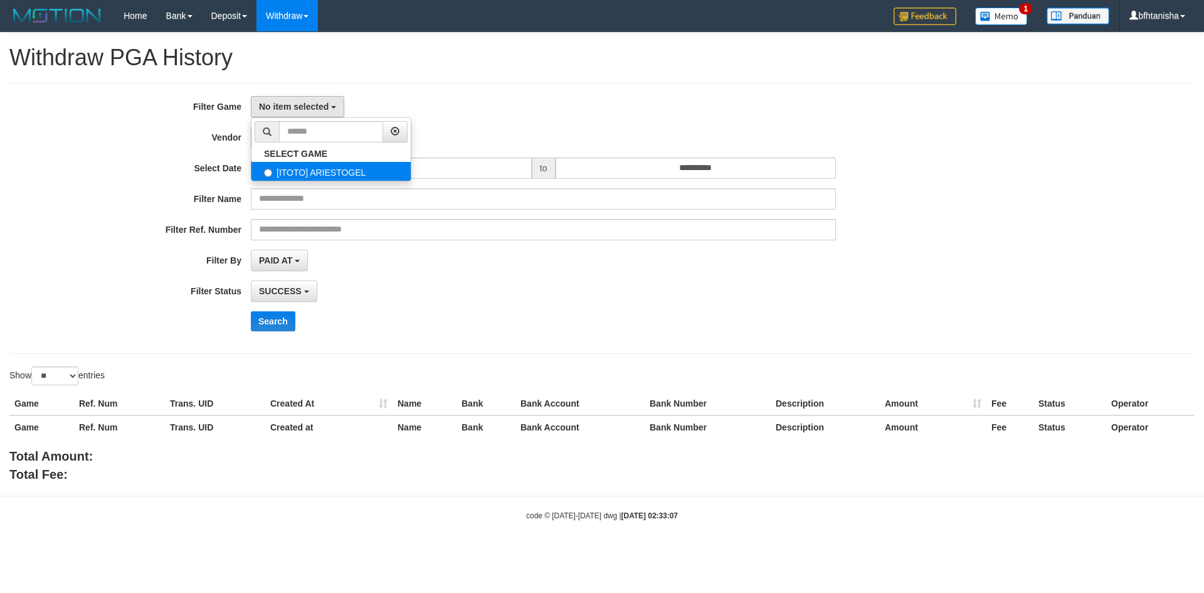
select select "***"
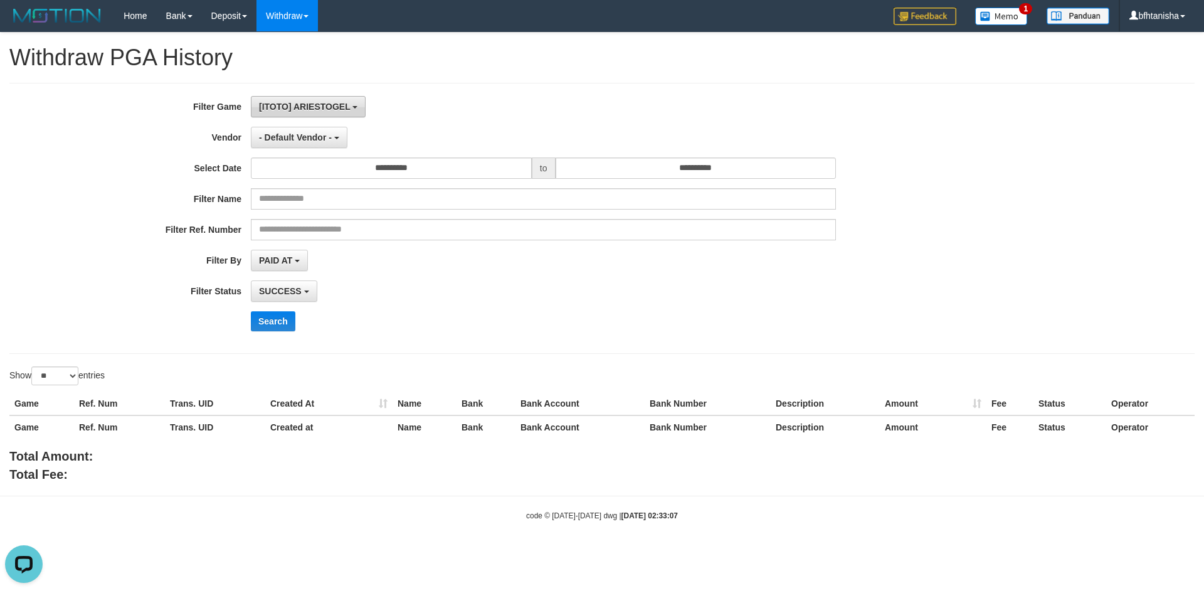
click at [281, 103] on span "[ITOTO] ARIESTOGEL" at bounding box center [304, 107] width 91 height 10
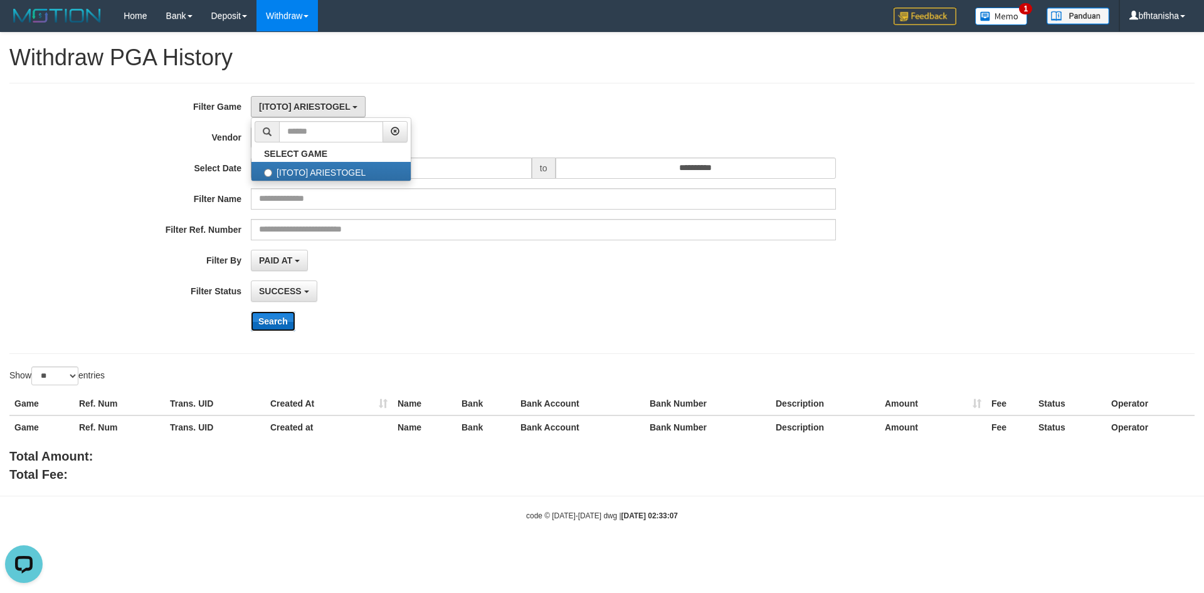
click at [270, 328] on button "Search" at bounding box center [273, 321] width 45 height 20
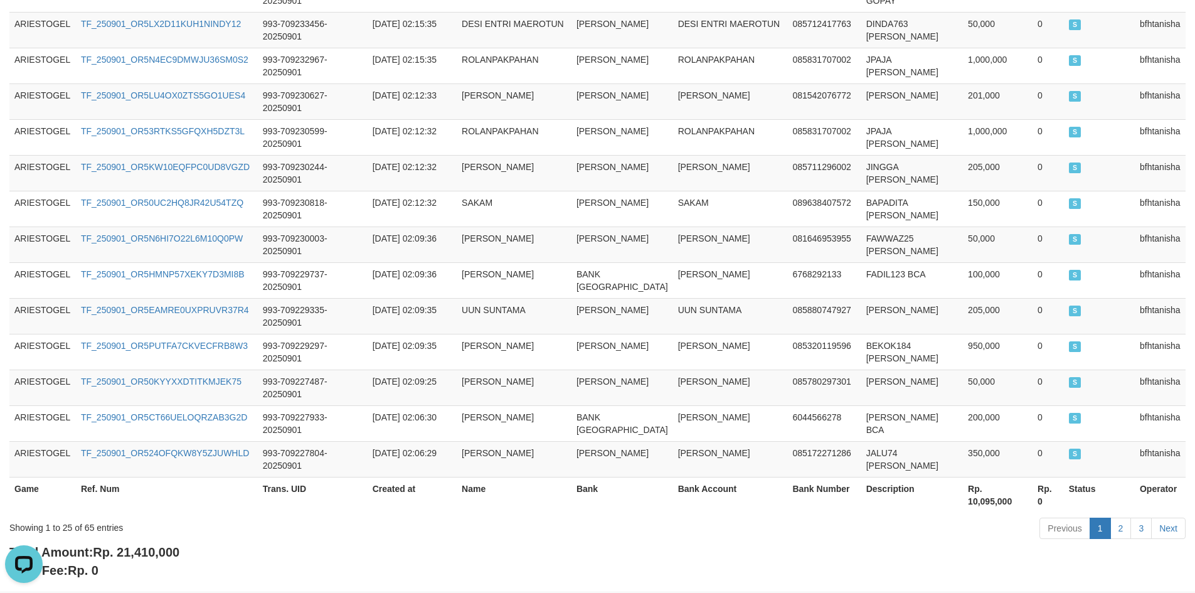
scroll to position [888, 0]
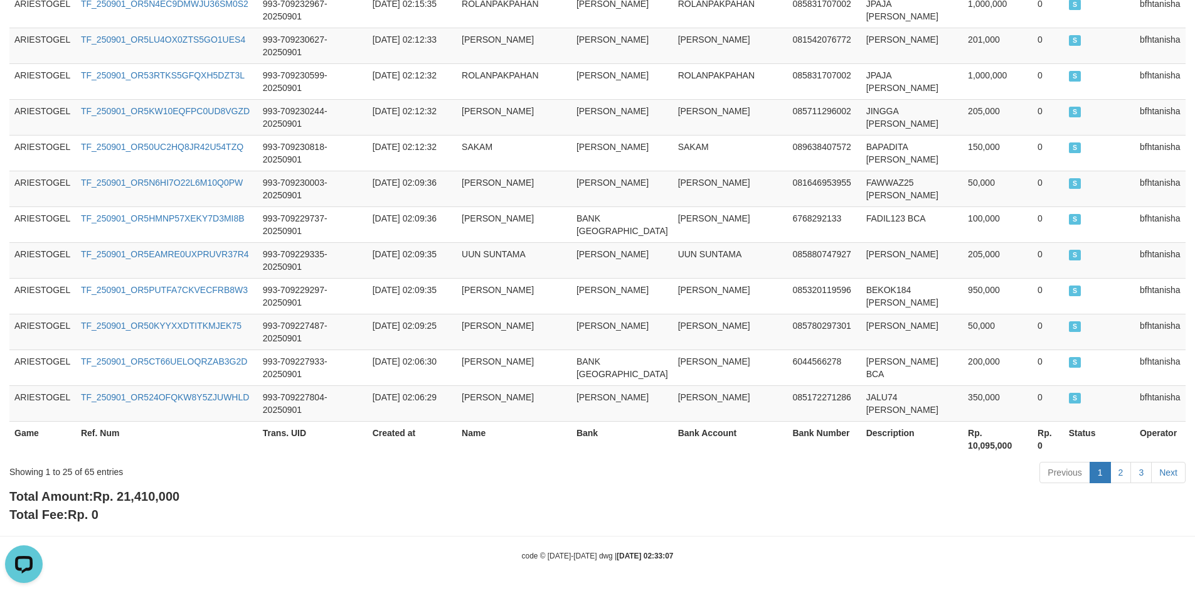
click at [160, 496] on span "Rp. 21,410,000" at bounding box center [136, 496] width 87 height 14
copy span "21,410,000"
click at [585, 196] on td "[PERSON_NAME]" at bounding box center [623, 189] width 102 height 36
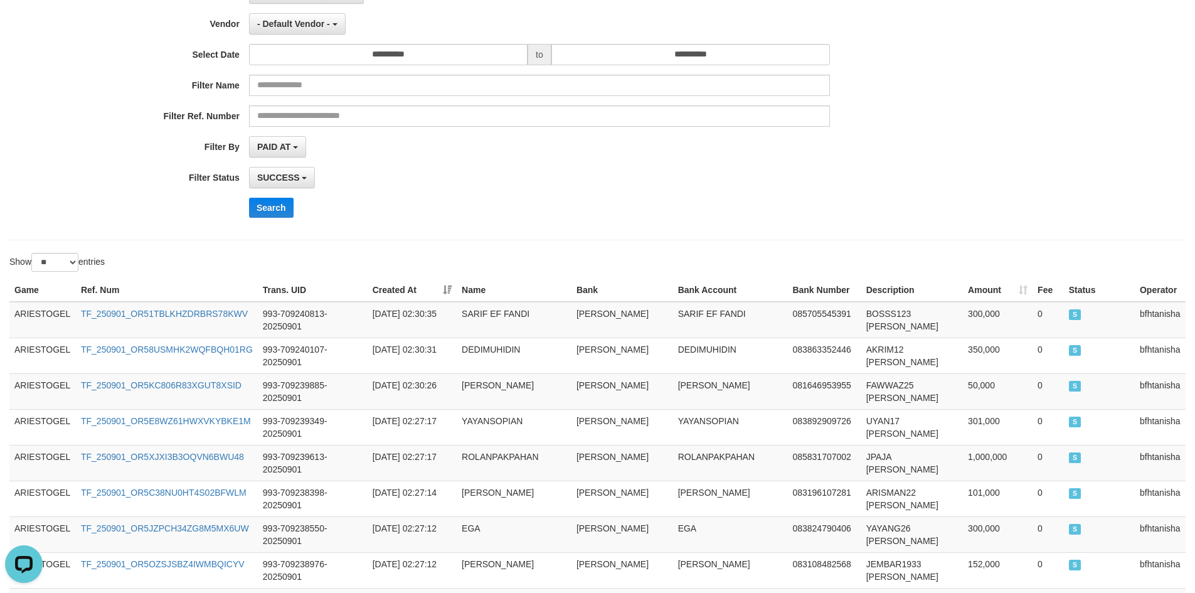
scroll to position [106, 0]
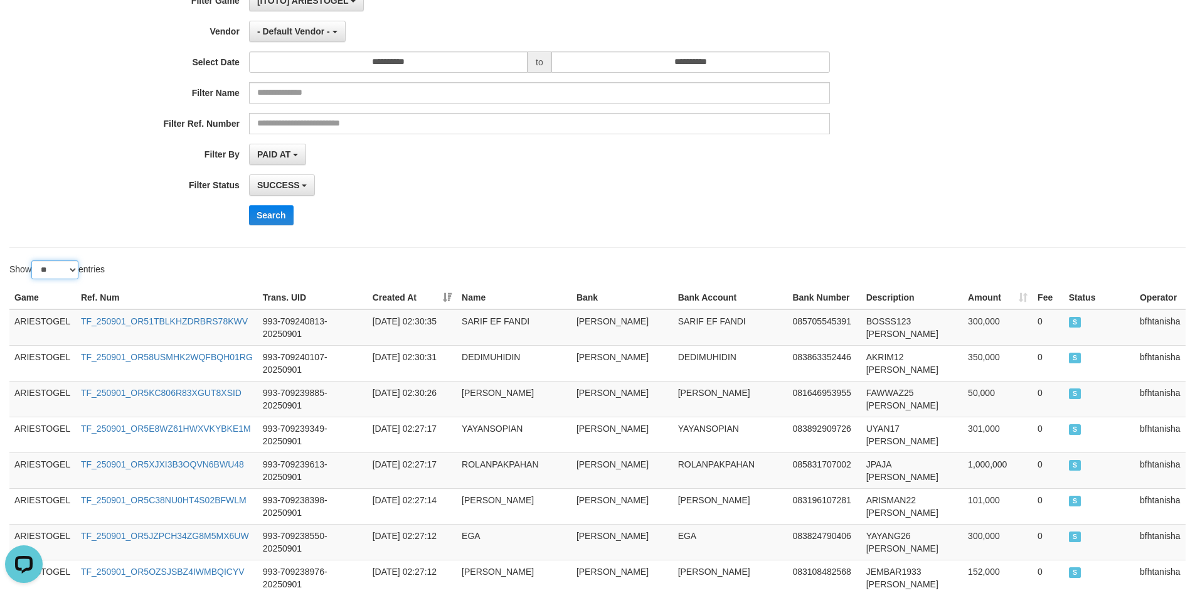
click at [50, 272] on select "** ** ** ***" at bounding box center [54, 269] width 47 height 19
select select "***"
click at [33, 260] on select "** ** ** ***" at bounding box center [54, 269] width 47 height 19
click at [595, 188] on div "SUCCESS SUCCESS ON PROCESS FAILED" at bounding box center [539, 184] width 581 height 21
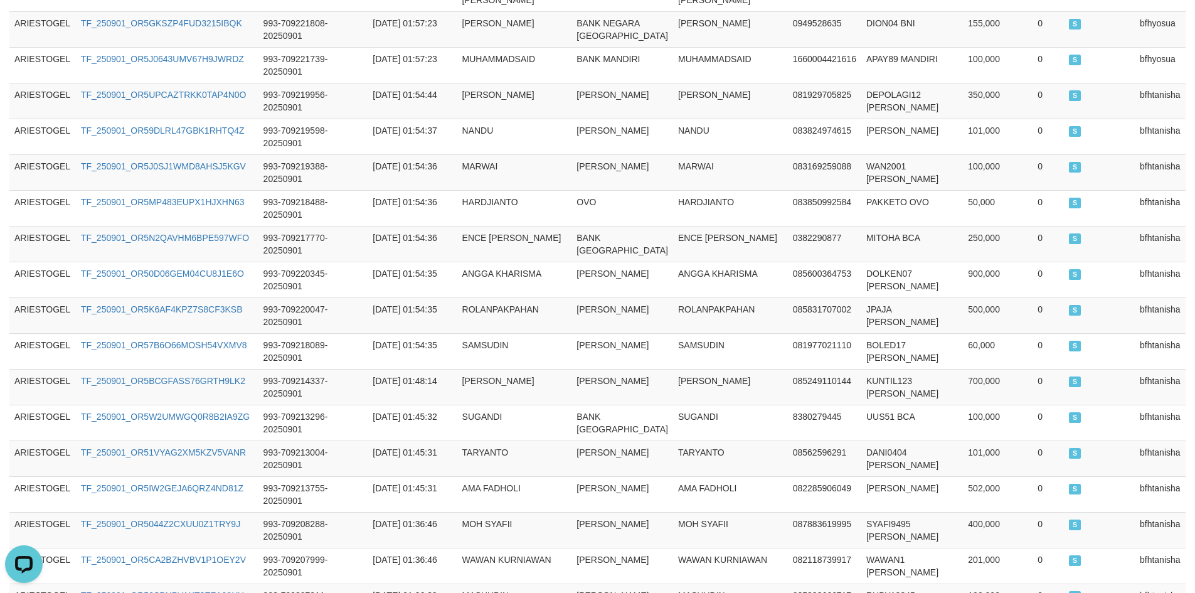
scroll to position [381, 0]
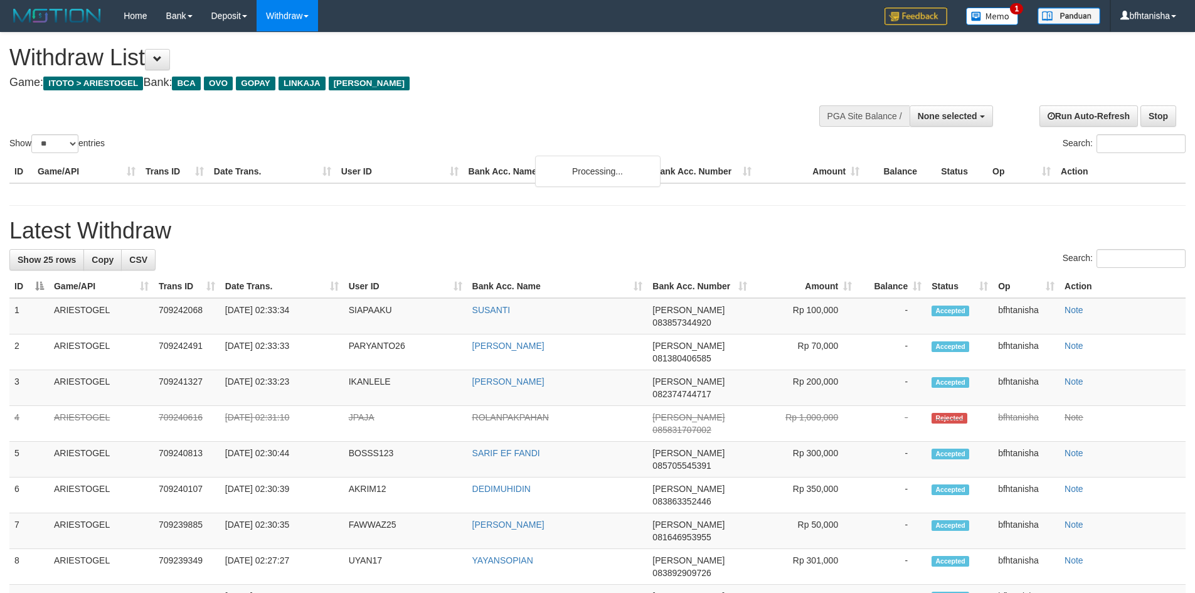
select select
select select "**"
select select
select select "**"
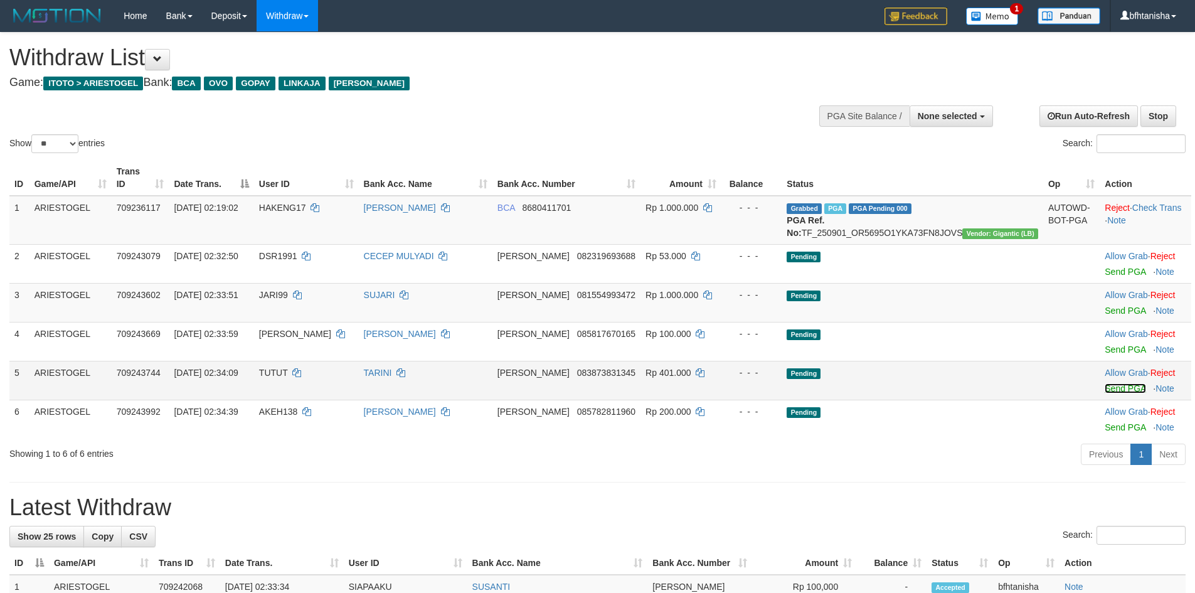
click at [1105, 385] on link "Send PGA" at bounding box center [1125, 388] width 41 height 10
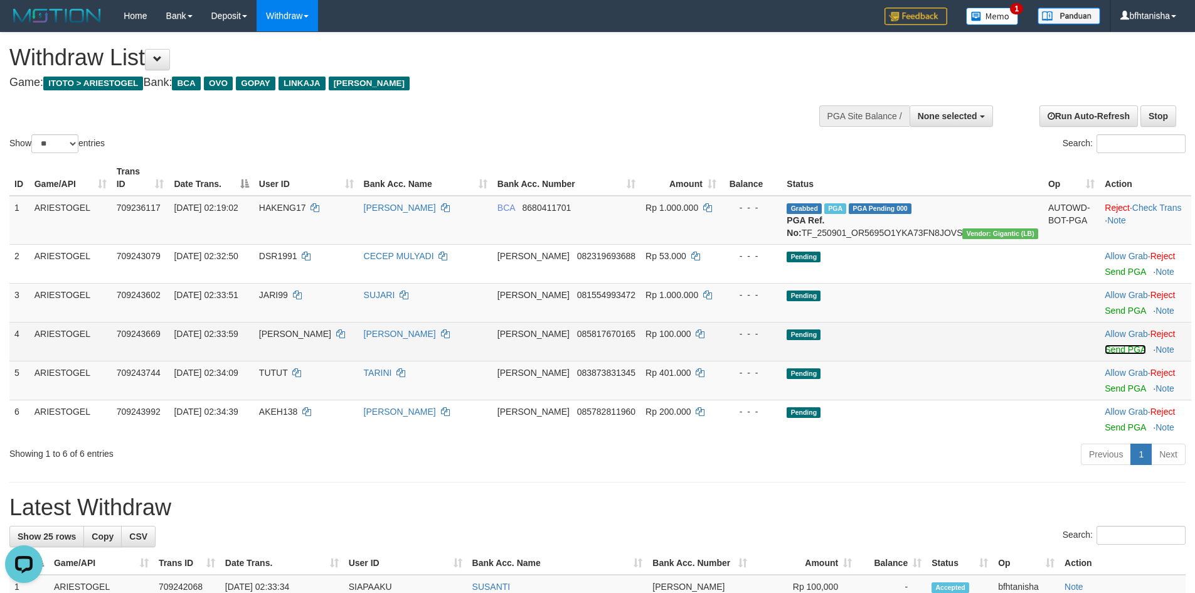
click at [1105, 353] on link "Send PGA" at bounding box center [1125, 349] width 41 height 10
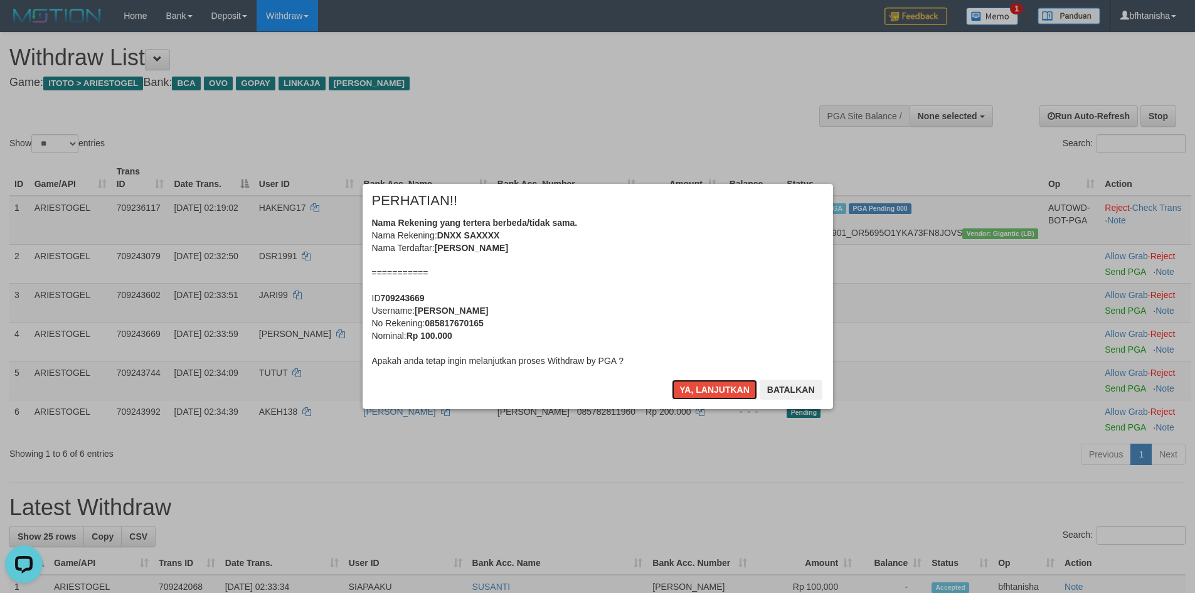
click at [695, 393] on button "Ya, lanjutkan" at bounding box center [714, 390] width 85 height 20
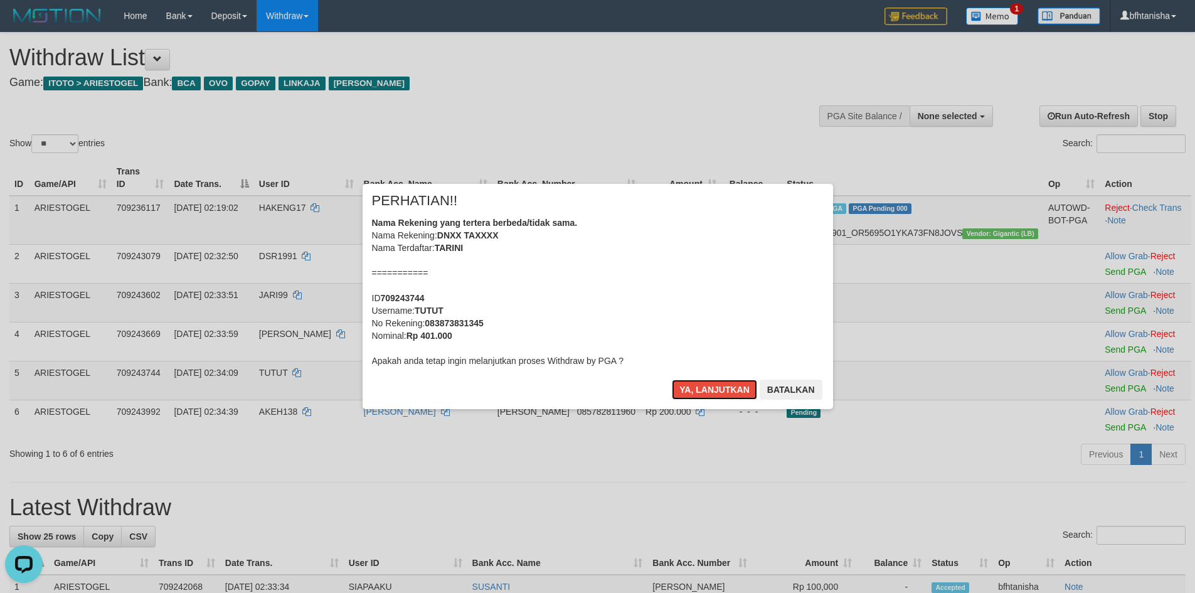
click at [695, 393] on button "Ya, lanjutkan" at bounding box center [714, 390] width 85 height 20
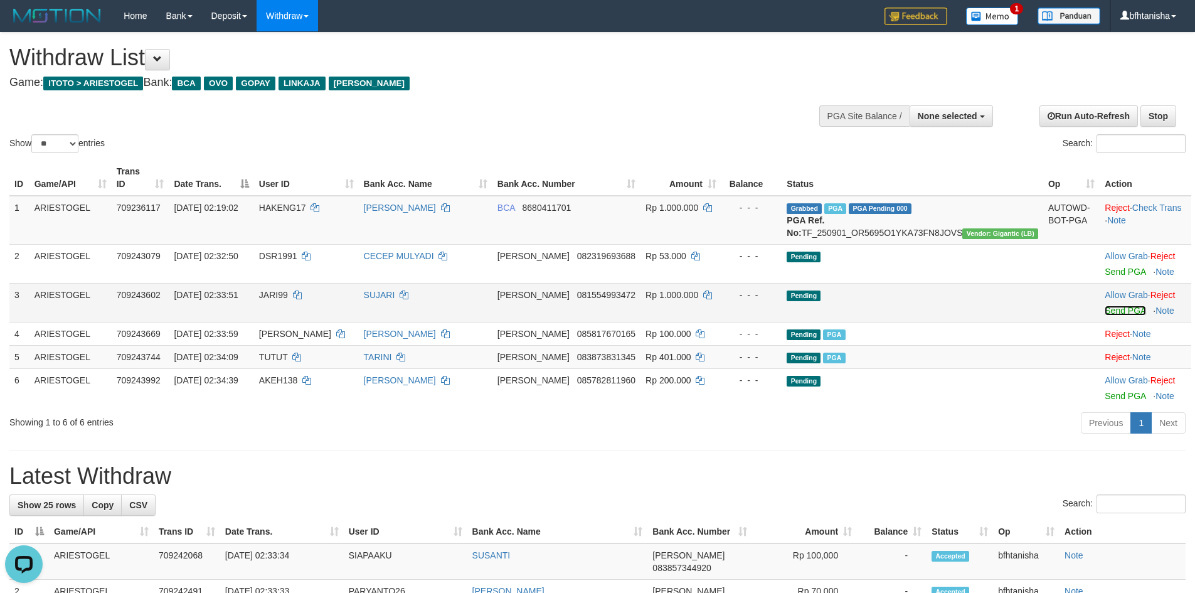
click at [1107, 311] on link "Send PGA" at bounding box center [1125, 311] width 41 height 10
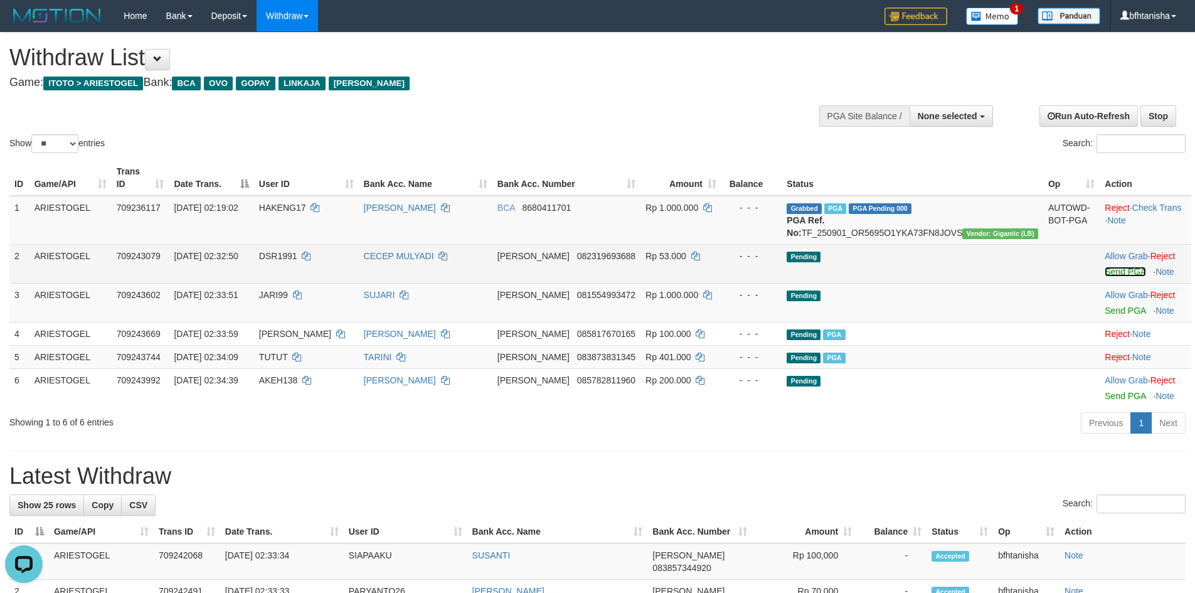
click at [1105, 268] on link "Send PGA" at bounding box center [1125, 272] width 41 height 10
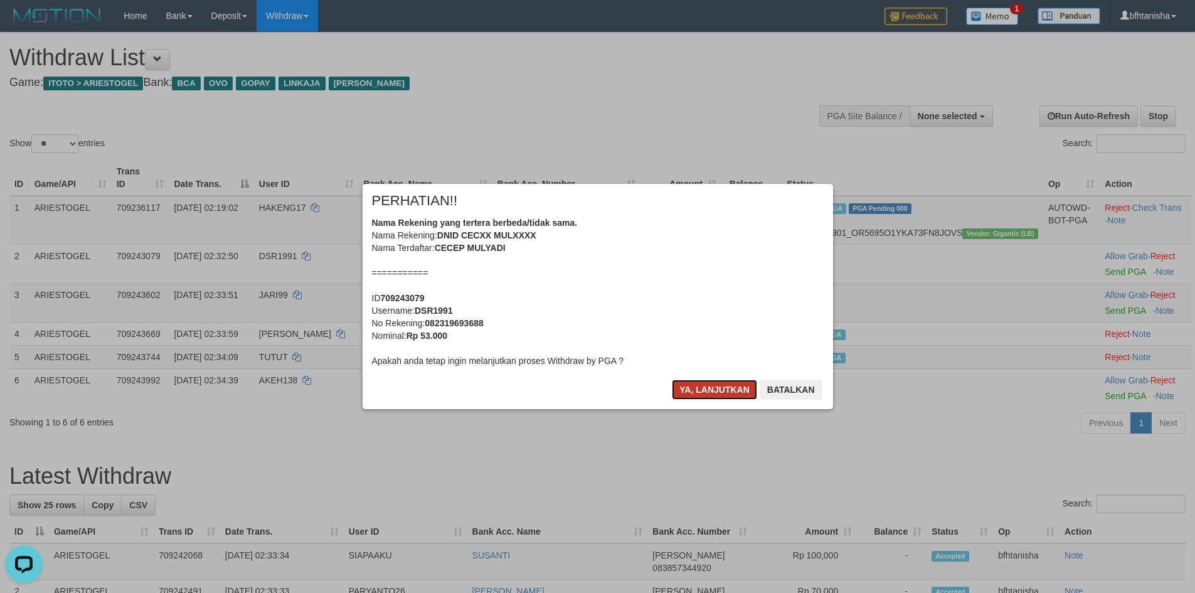
click at [674, 389] on button "Ya, lanjutkan" at bounding box center [714, 390] width 85 height 20
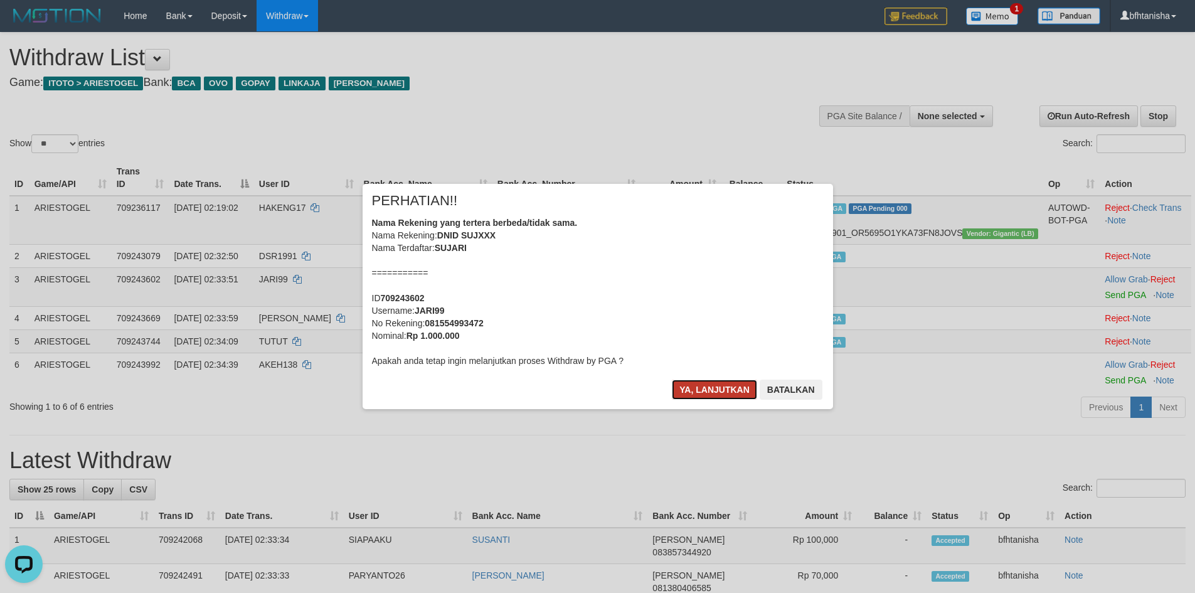
click at [707, 389] on button "Ya, lanjutkan" at bounding box center [714, 390] width 85 height 20
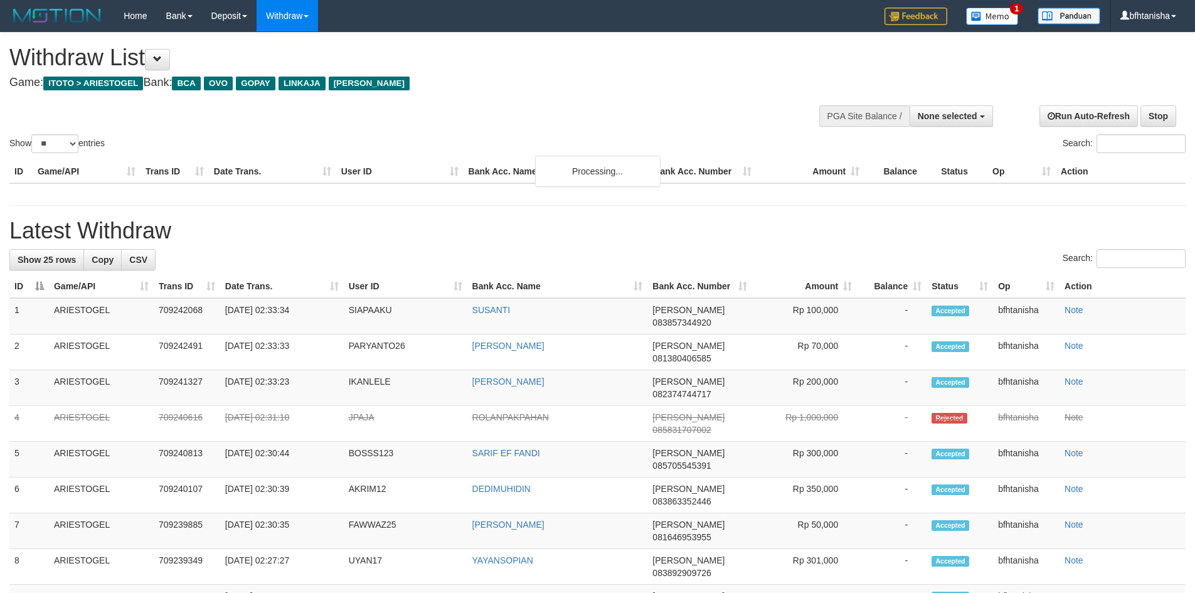
select select
select select "**"
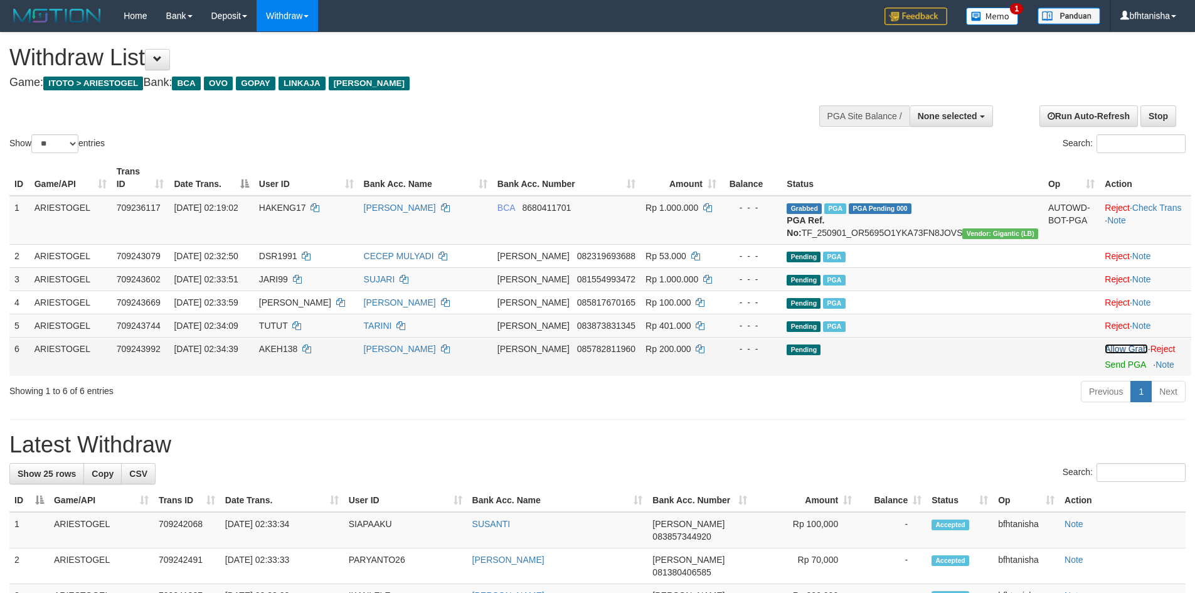
click at [1105, 349] on link "Allow Grab" at bounding box center [1126, 349] width 43 height 10
click at [1105, 369] on link "Send PGA" at bounding box center [1125, 364] width 41 height 10
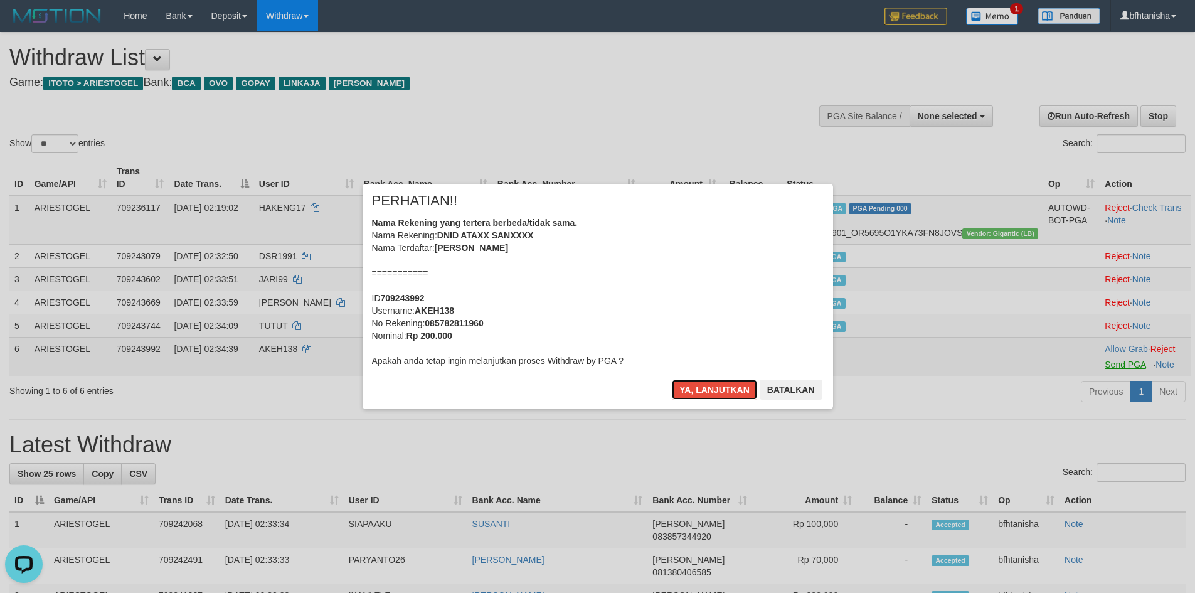
click at [672, 380] on button "Ya, lanjutkan" at bounding box center [714, 390] width 85 height 20
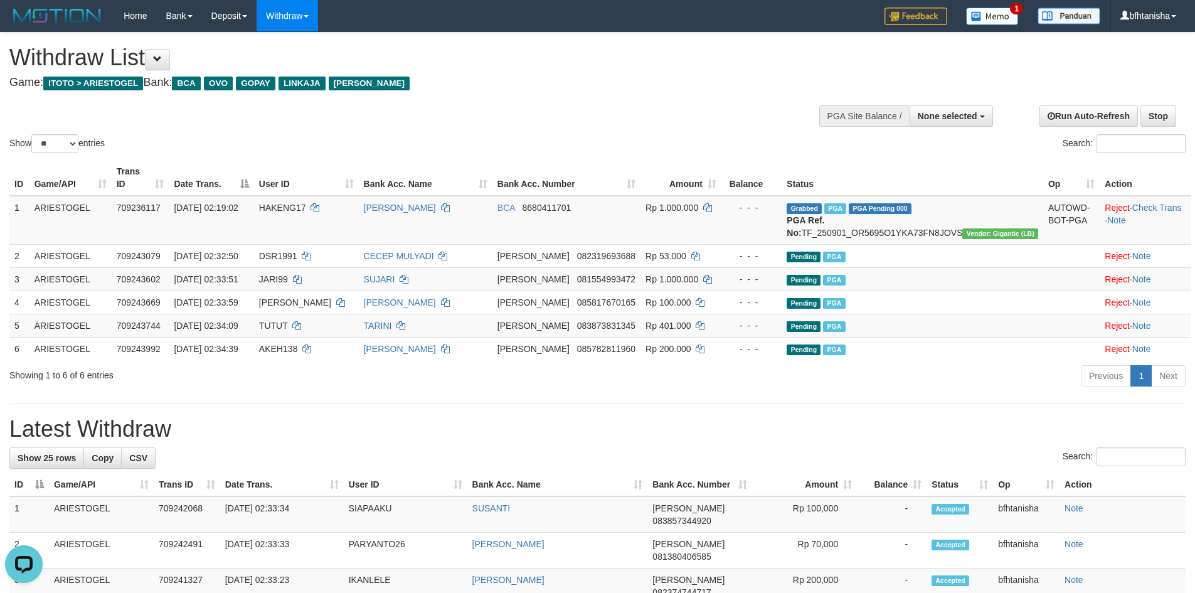
click at [698, 428] on h1 "Latest Withdraw" at bounding box center [597, 429] width 1176 height 25
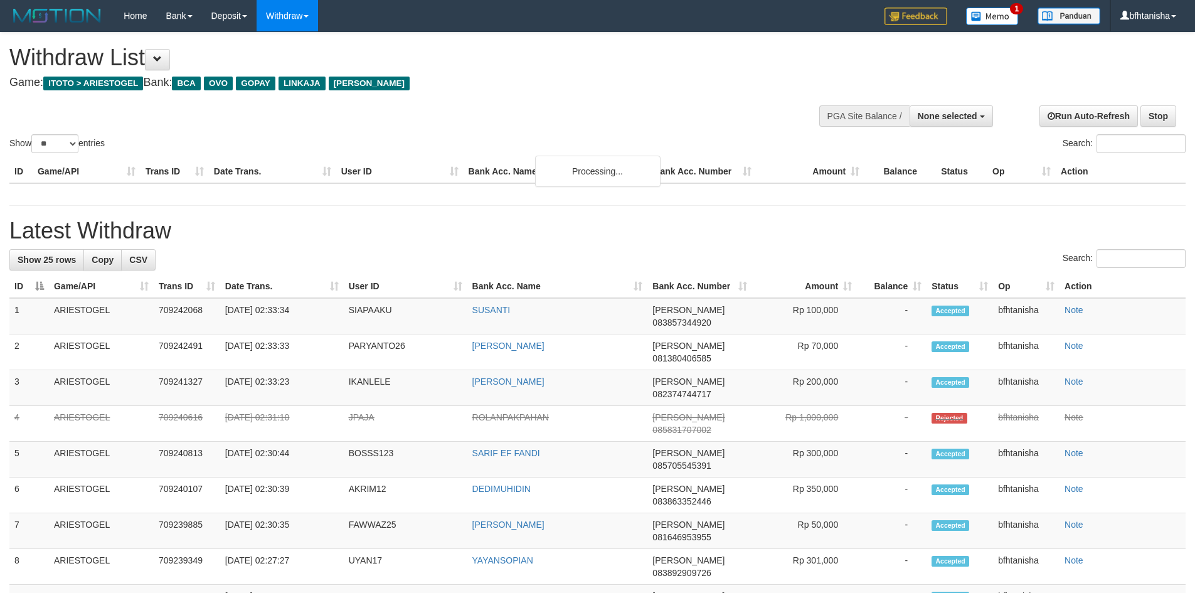
select select
select select "**"
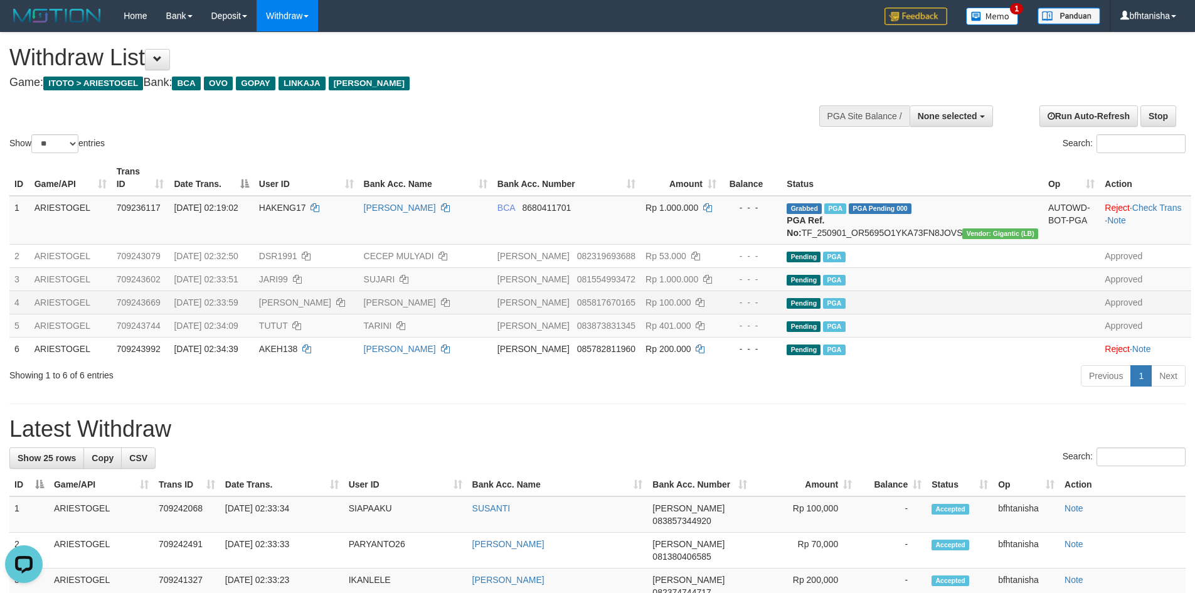
click at [782, 312] on td "- - -" at bounding box center [751, 301] width 60 height 23
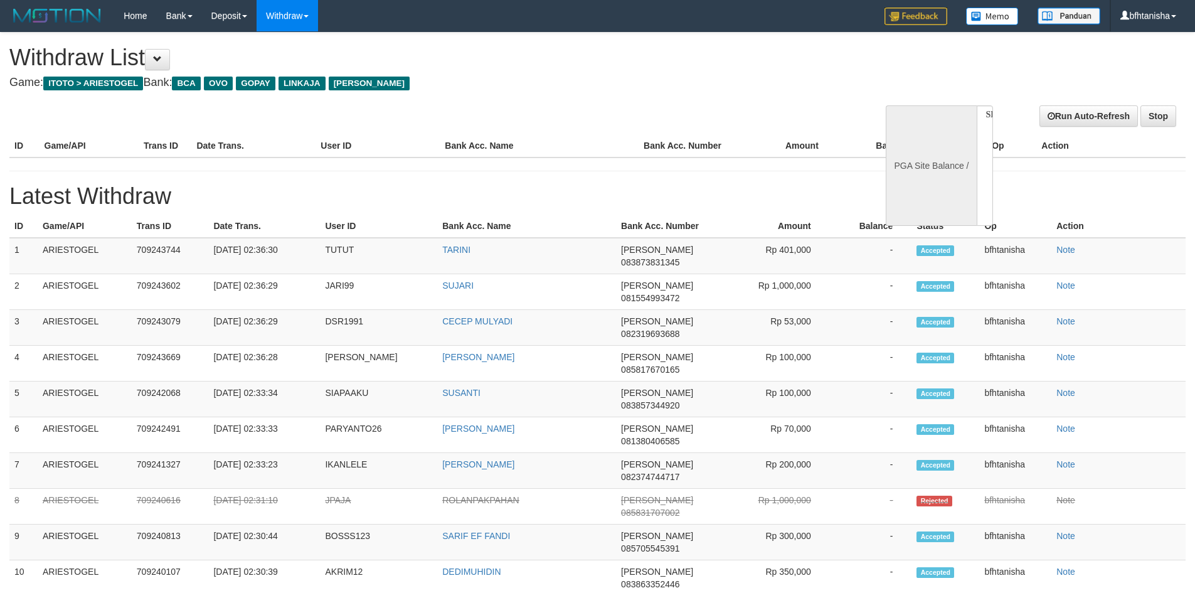
select select
select select "**"
select select
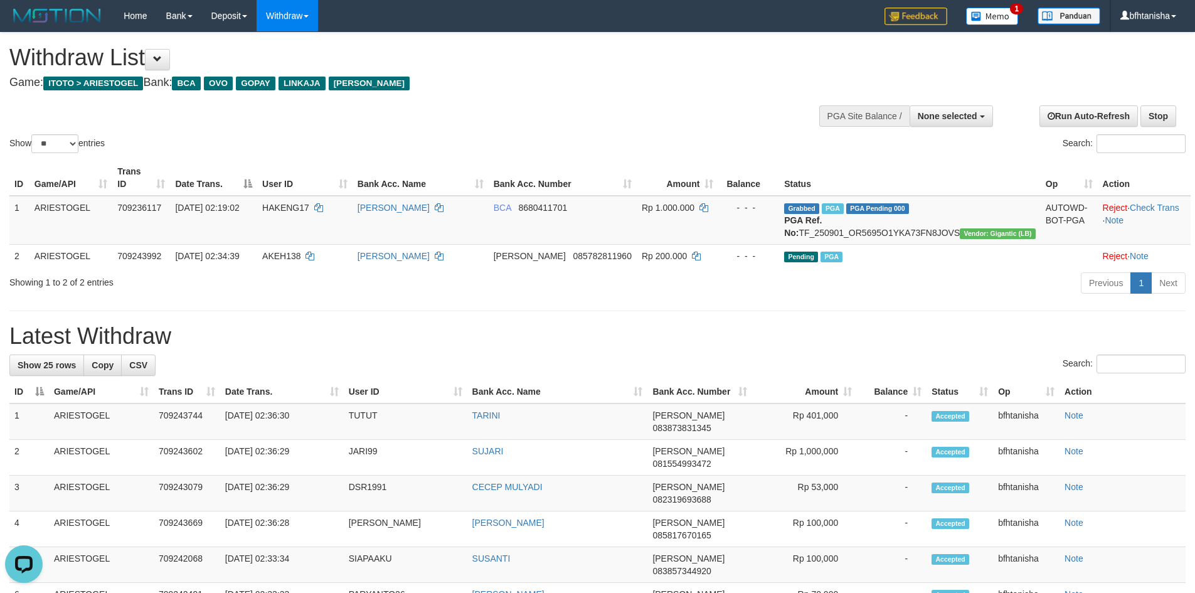
click at [498, 344] on h1 "Latest Withdraw" at bounding box center [597, 336] width 1176 height 25
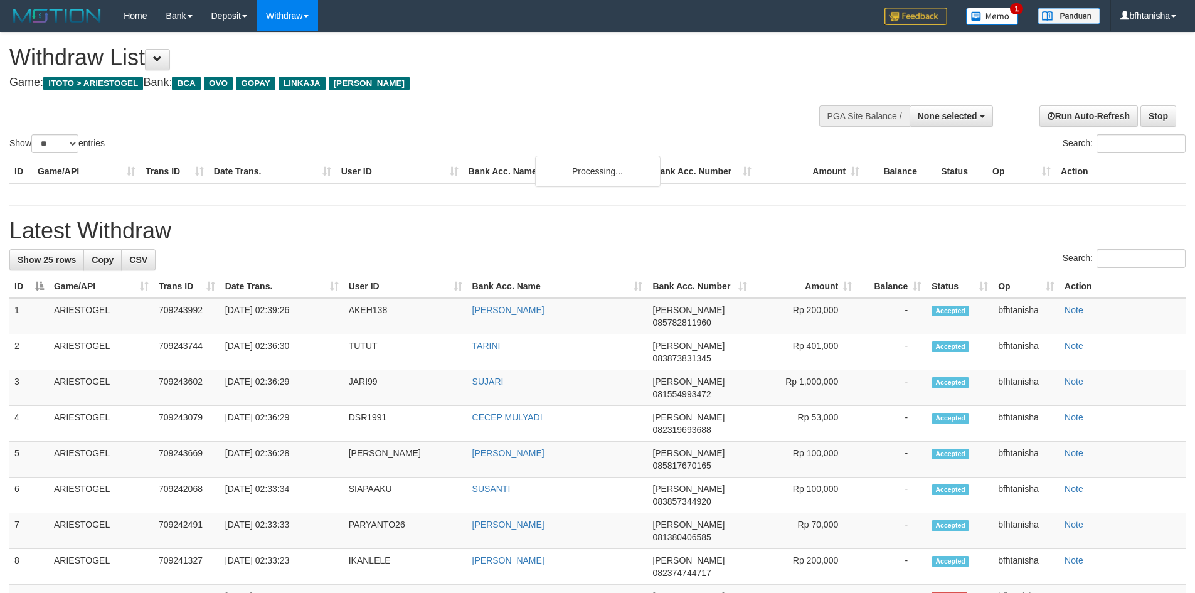
select select
select select "**"
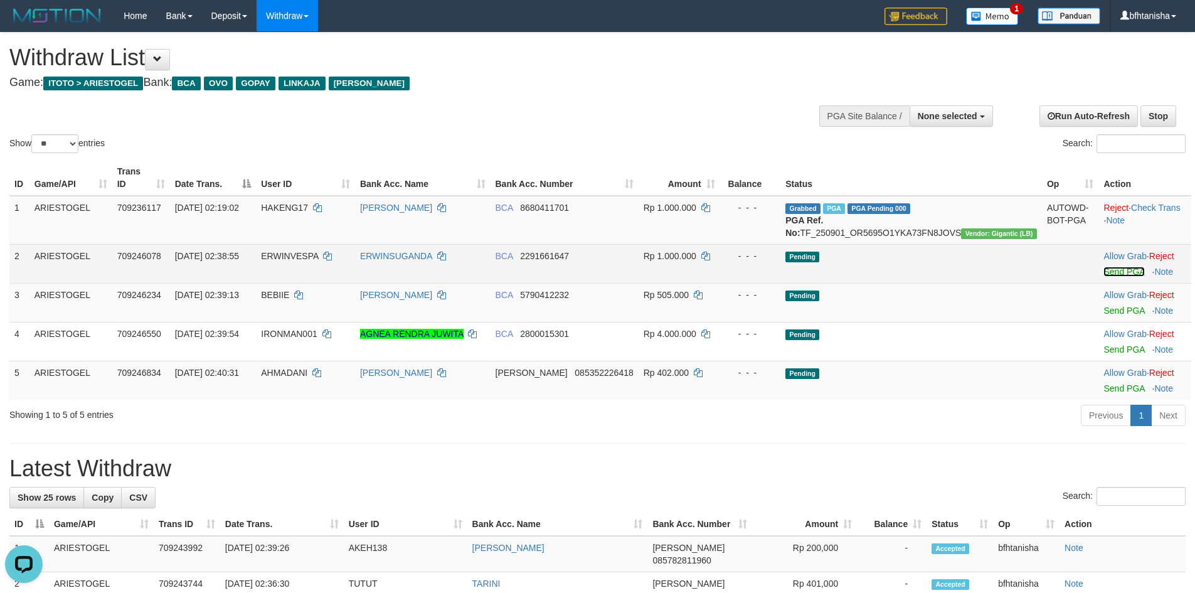
click at [1103, 271] on link "Send PGA" at bounding box center [1123, 272] width 41 height 10
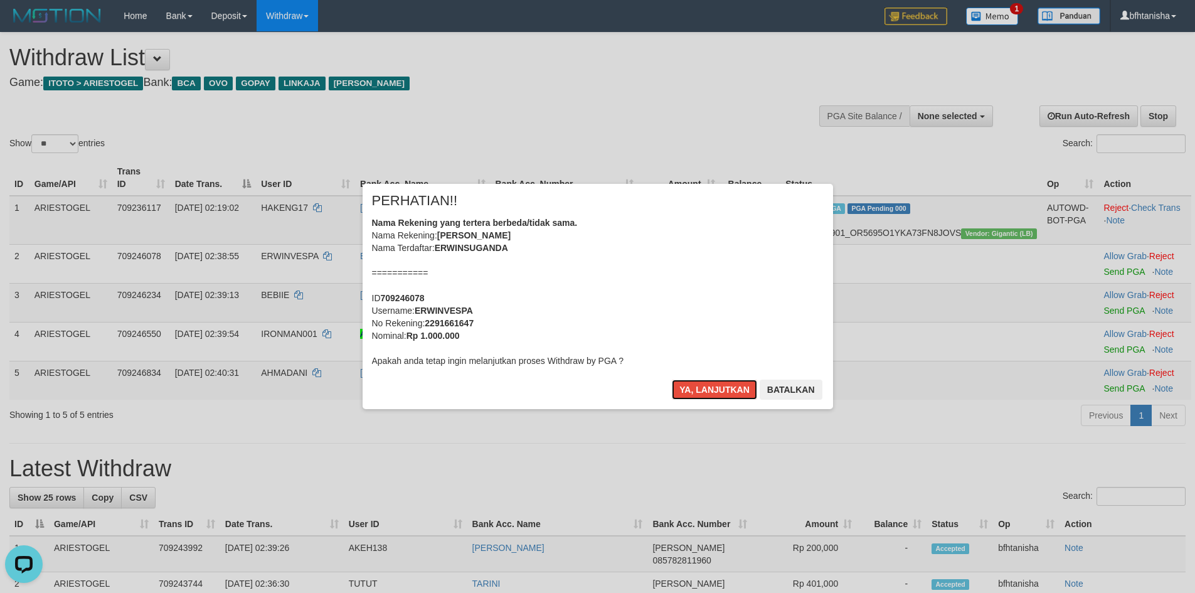
click at [672, 380] on button "Ya, lanjutkan" at bounding box center [714, 390] width 85 height 20
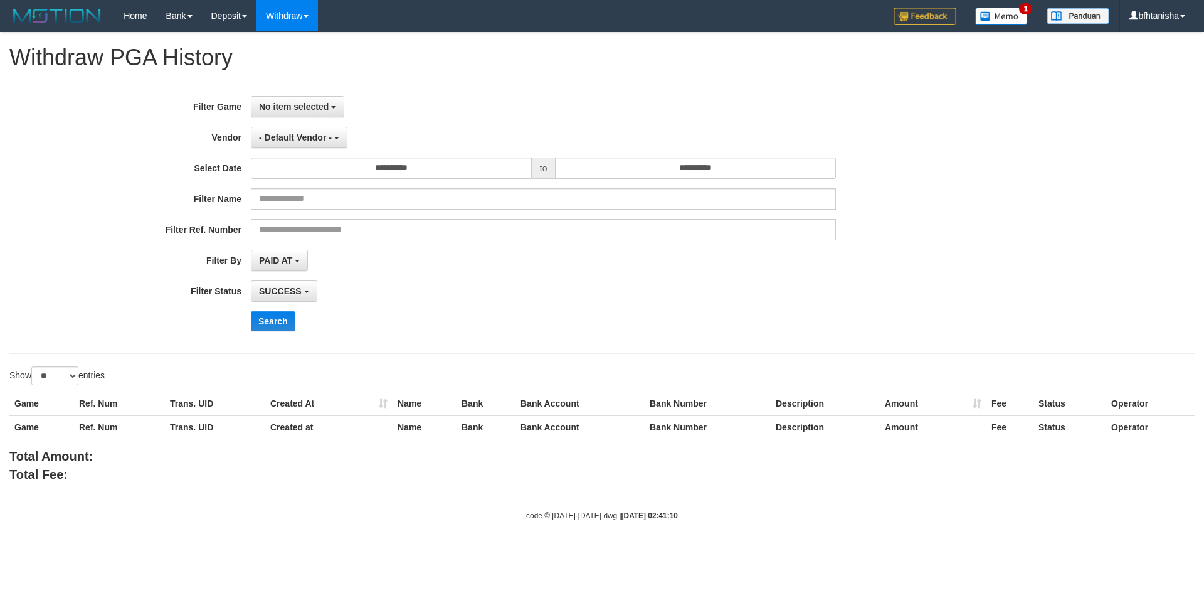
select select
select select "**"
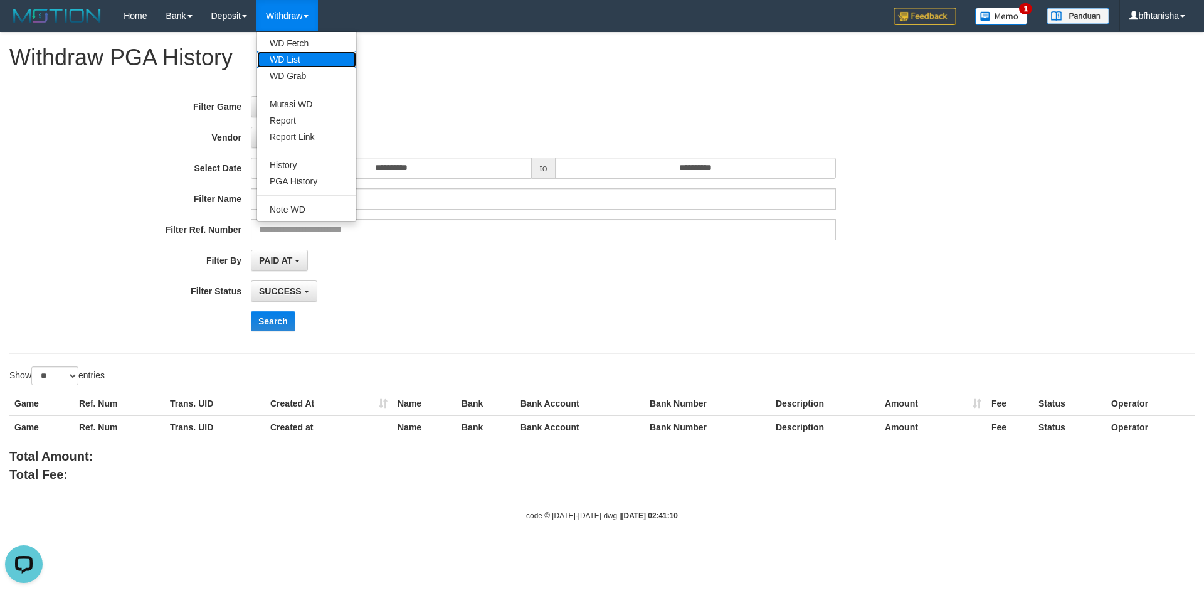
click at [295, 56] on link "WD List" at bounding box center [306, 59] width 99 height 16
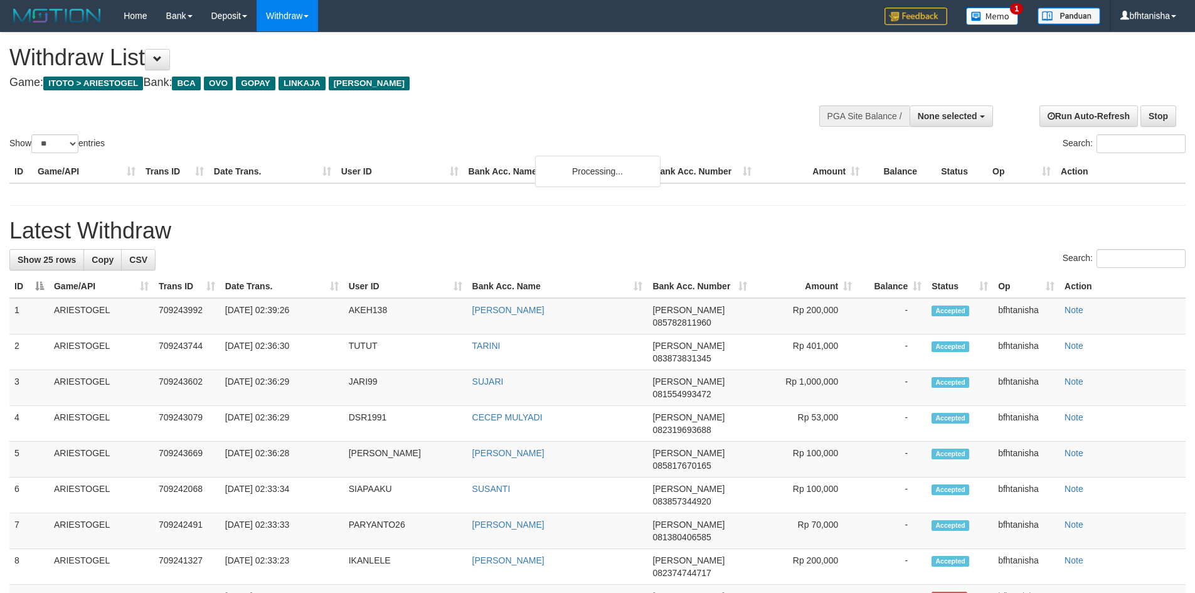
select select
select select "**"
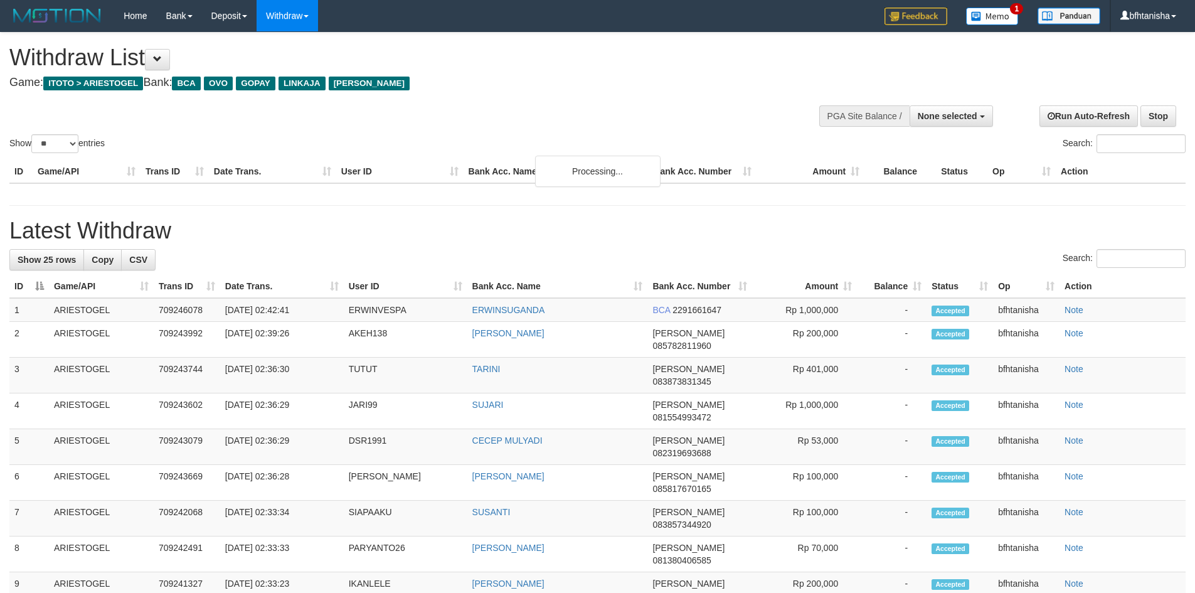
select select
select select "**"
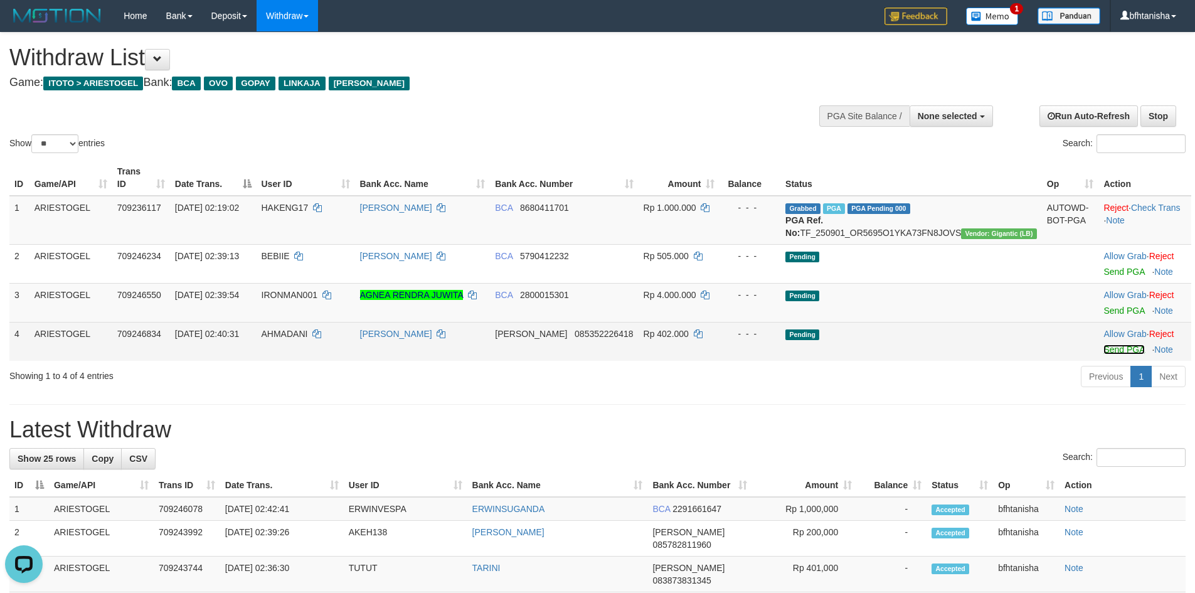
click at [1107, 351] on link "Send PGA" at bounding box center [1123, 349] width 41 height 10
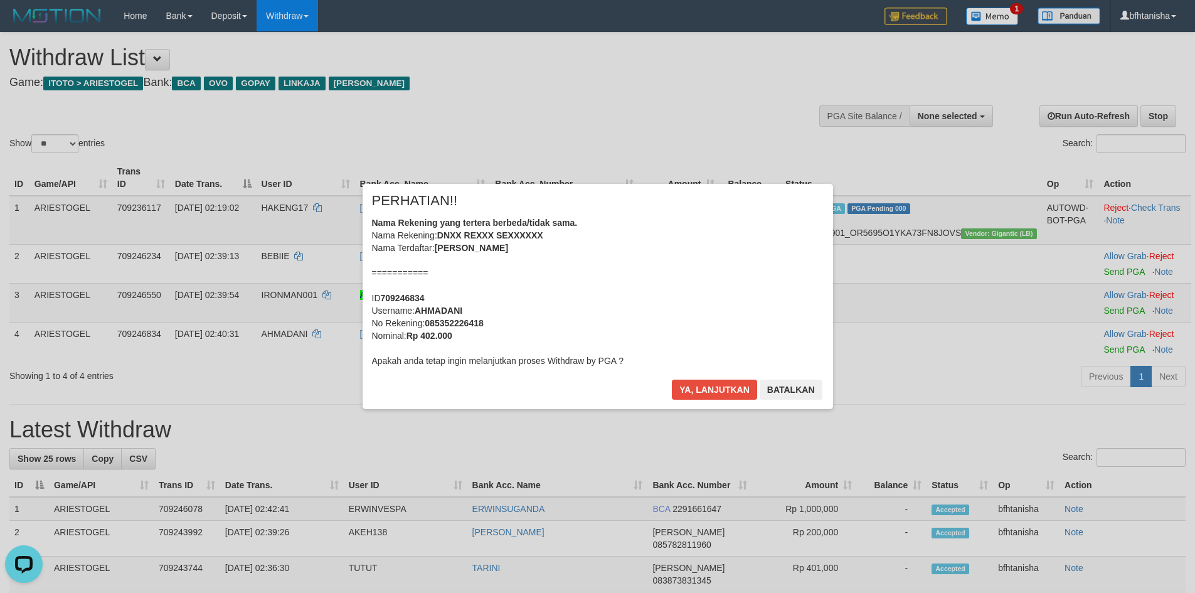
click at [1098, 312] on div "× PERHATIAN!! Nama Rekening yang tertera berbeda/tidak sama. Nama Rekening: DNX…" at bounding box center [597, 296] width 1195 height 275
click at [694, 398] on button "Ya, lanjutkan" at bounding box center [714, 390] width 85 height 20
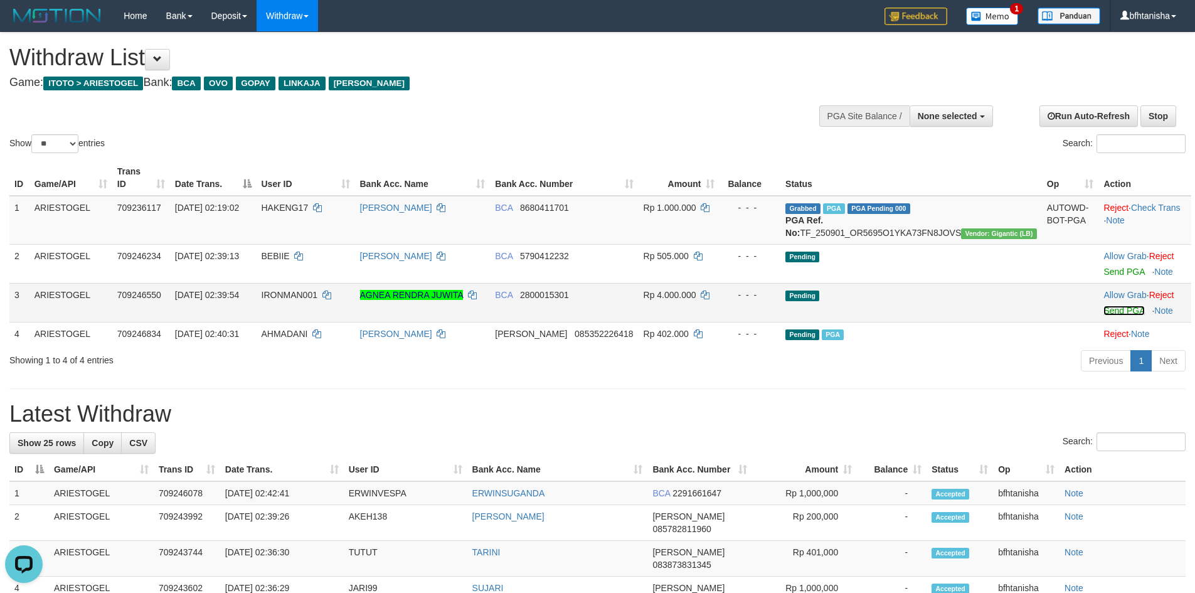
click at [1103, 312] on link "Send PGA" at bounding box center [1123, 311] width 41 height 10
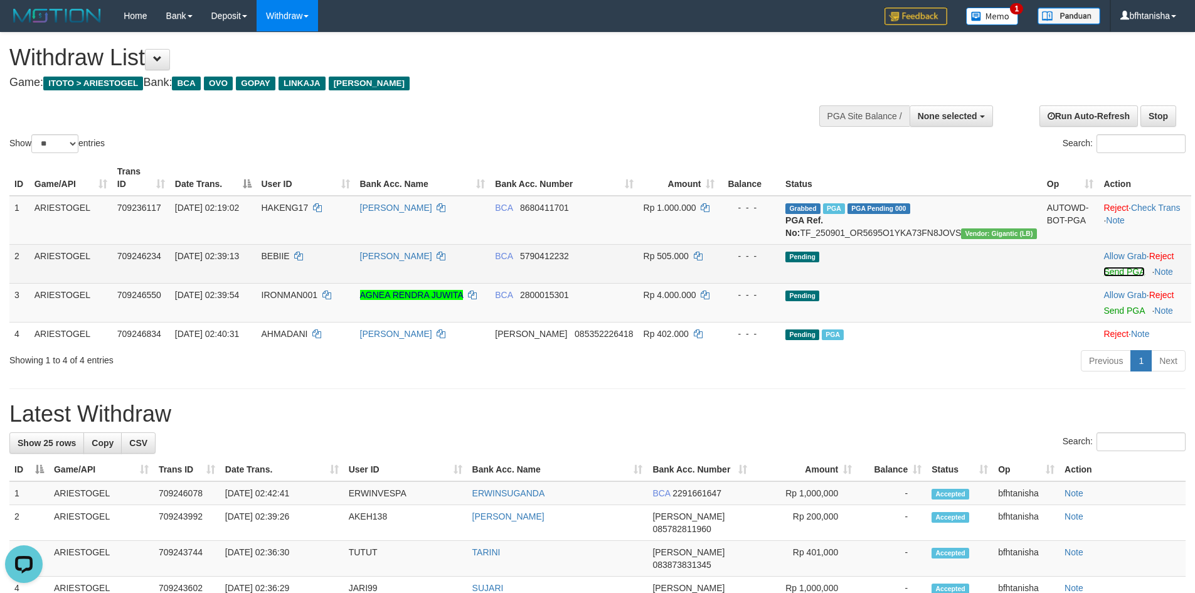
click at [1105, 269] on link "Send PGA" at bounding box center [1123, 272] width 41 height 10
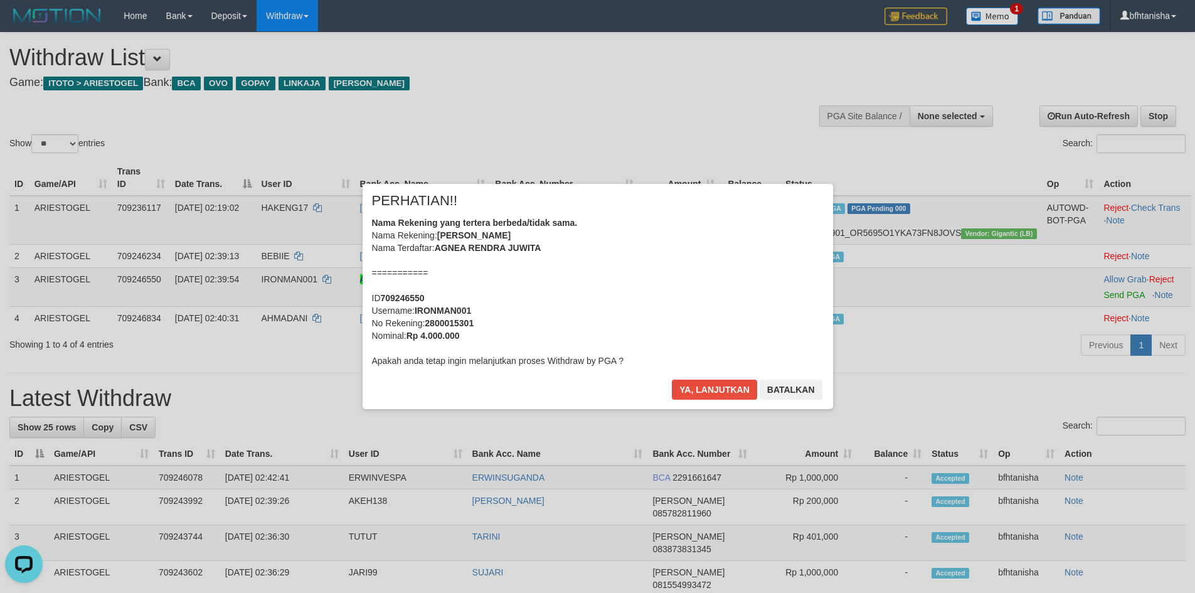
click at [737, 400] on div "Ya, lanjutkan Batalkan" at bounding box center [747, 394] width 152 height 29
click at [720, 386] on button "Ya, lanjutkan" at bounding box center [714, 390] width 85 height 20
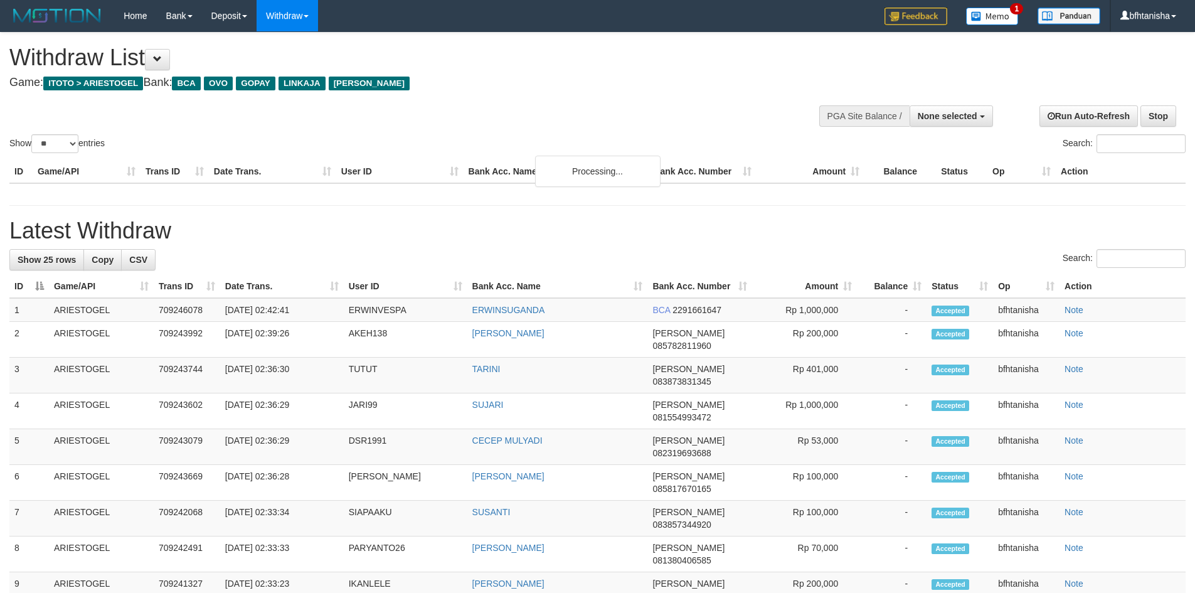
select select
select select "**"
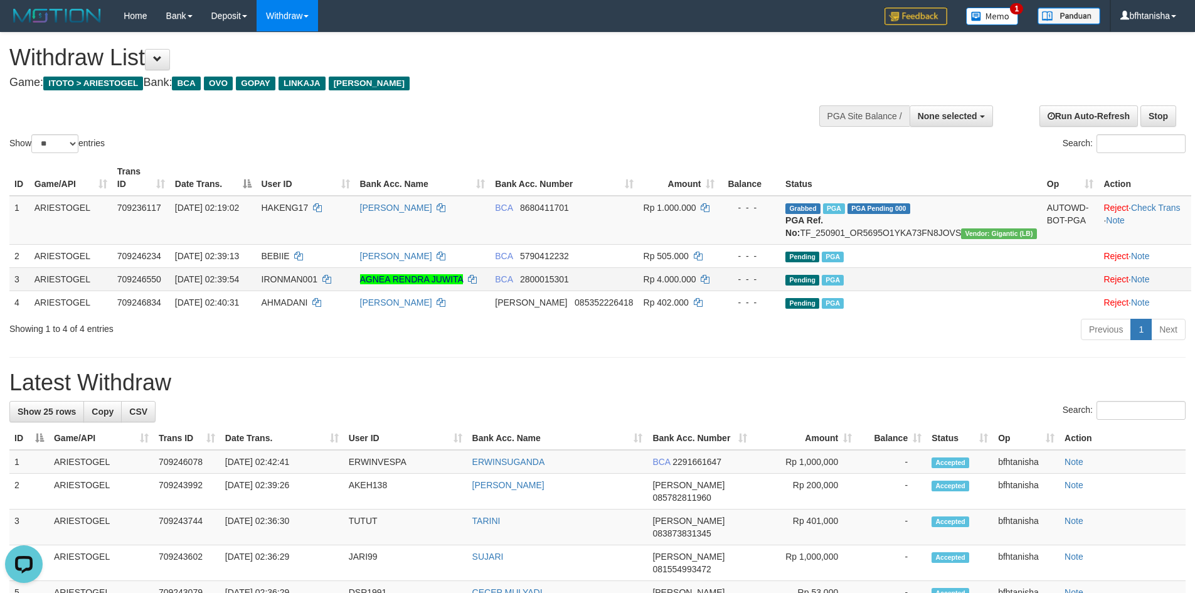
click at [775, 275] on div "- - -" at bounding box center [750, 279] width 51 height 13
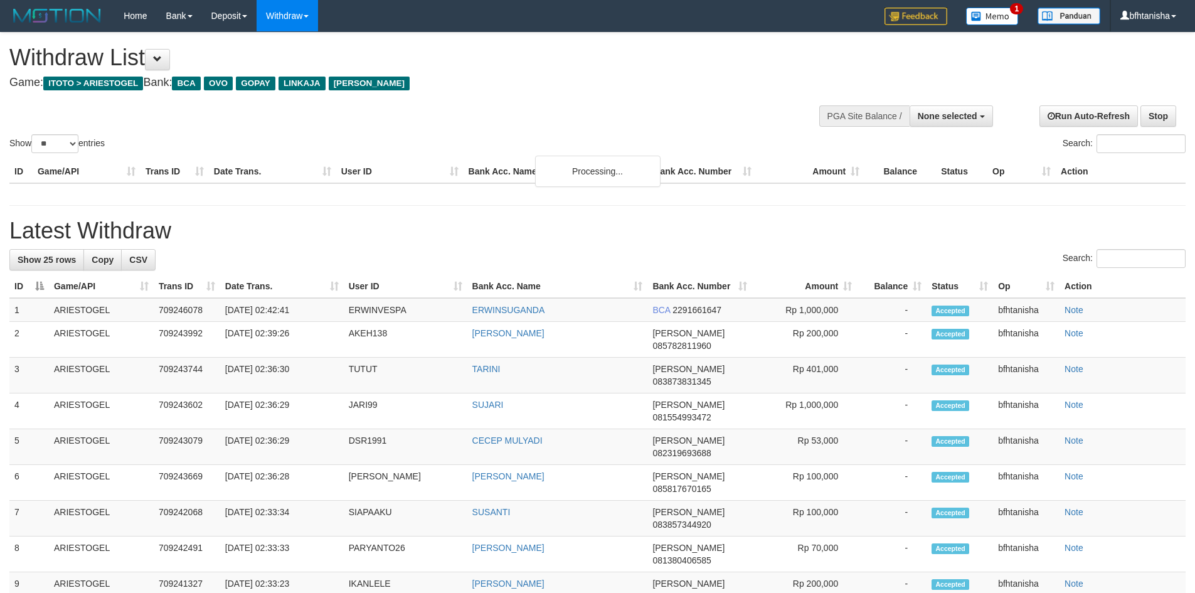
select select
select select "**"
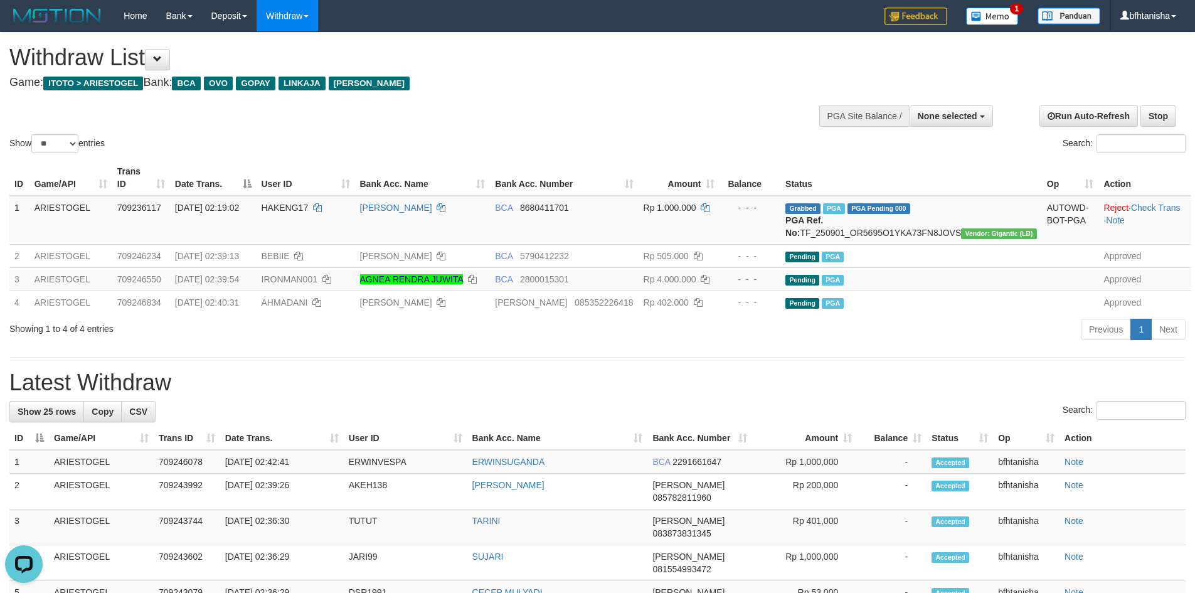
click at [582, 76] on div "Withdraw List Game: ITOTO > ARIESTOGEL Bank: BCA OVO GOPAY LINKAJA [PERSON_NAME]" at bounding box center [396, 66] width 775 height 43
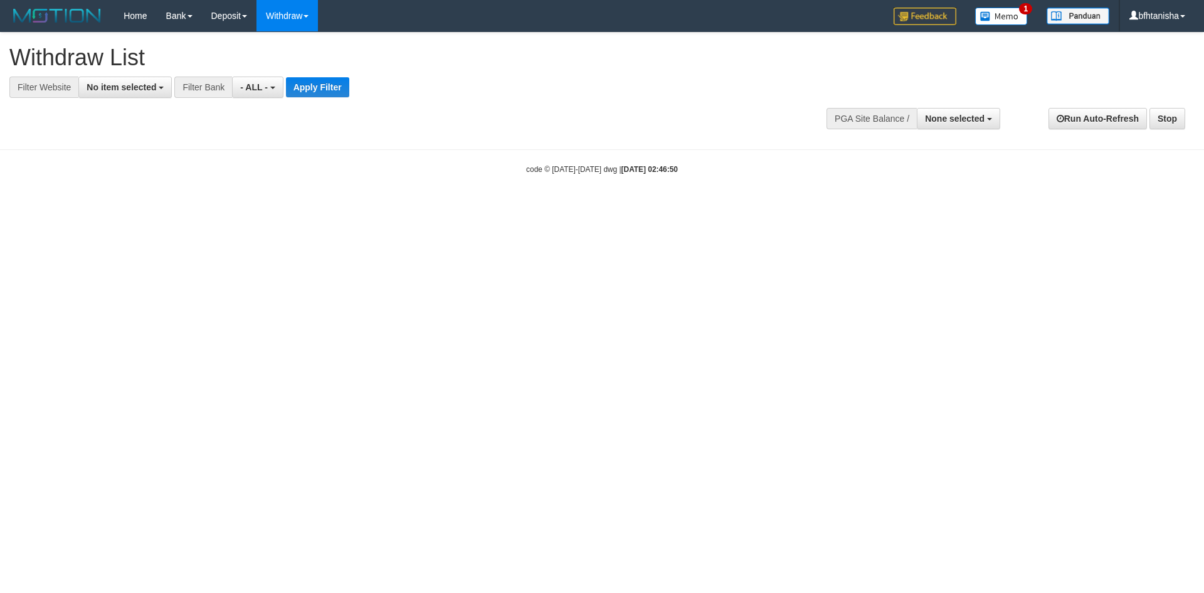
select select
click at [161, 80] on button "No item selected" at bounding box center [124, 87] width 93 height 21
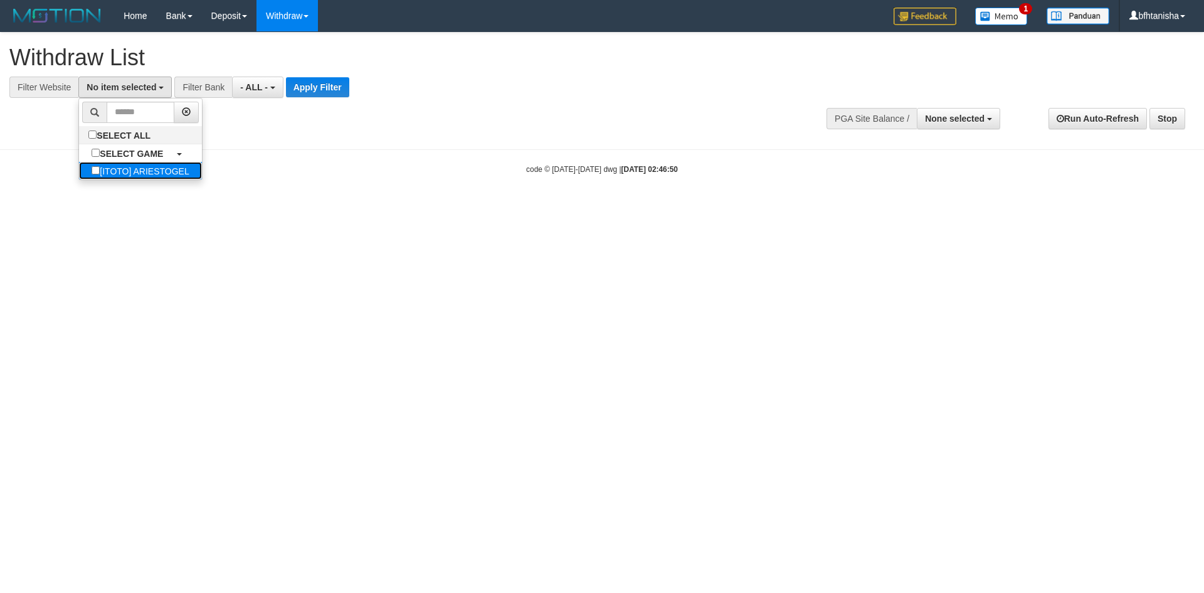
click at [142, 168] on label "[ITOTO] ARIESTOGEL" at bounding box center [140, 171] width 122 height 18
select select "***"
click at [362, 75] on div "**********" at bounding box center [404, 65] width 790 height 65
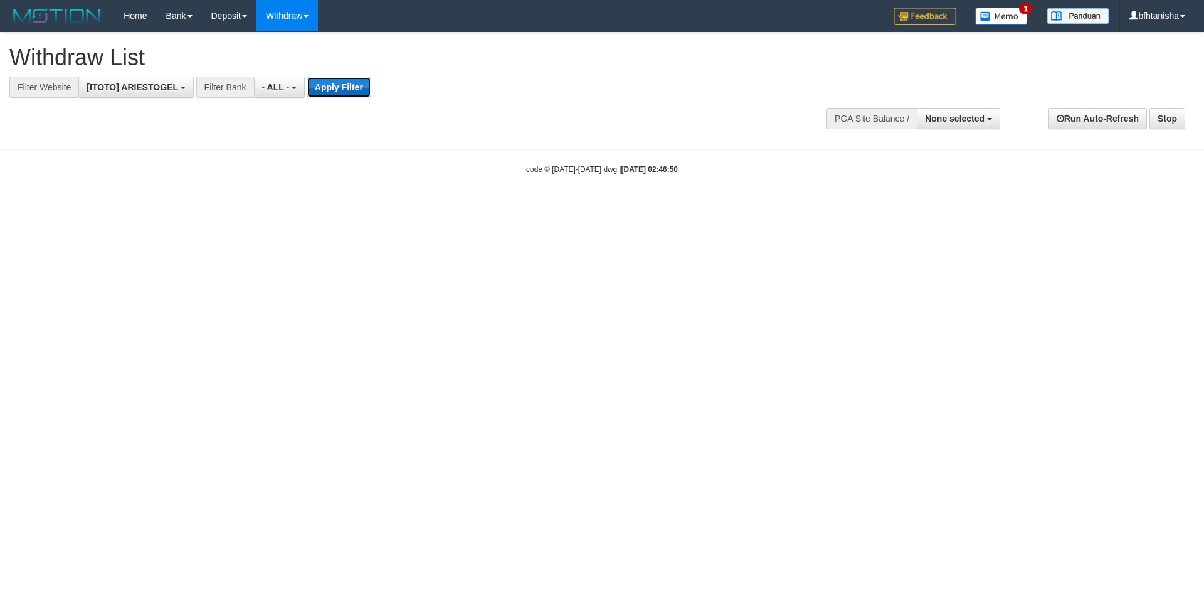
click at [346, 85] on button "Apply Filter" at bounding box center [338, 87] width 63 height 20
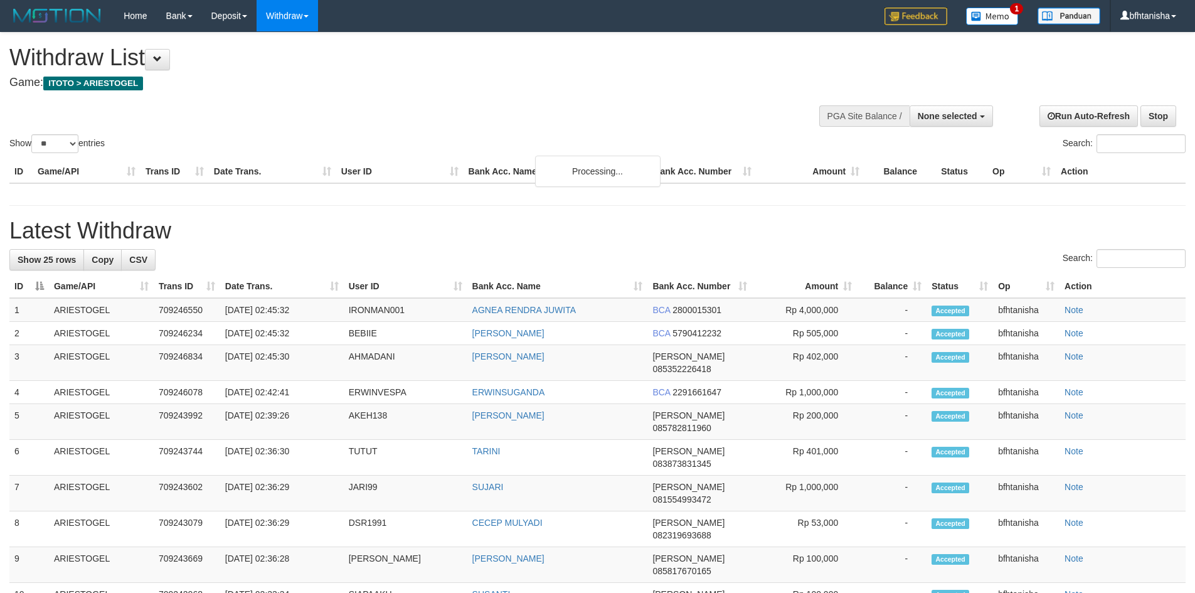
select select
select select "**"
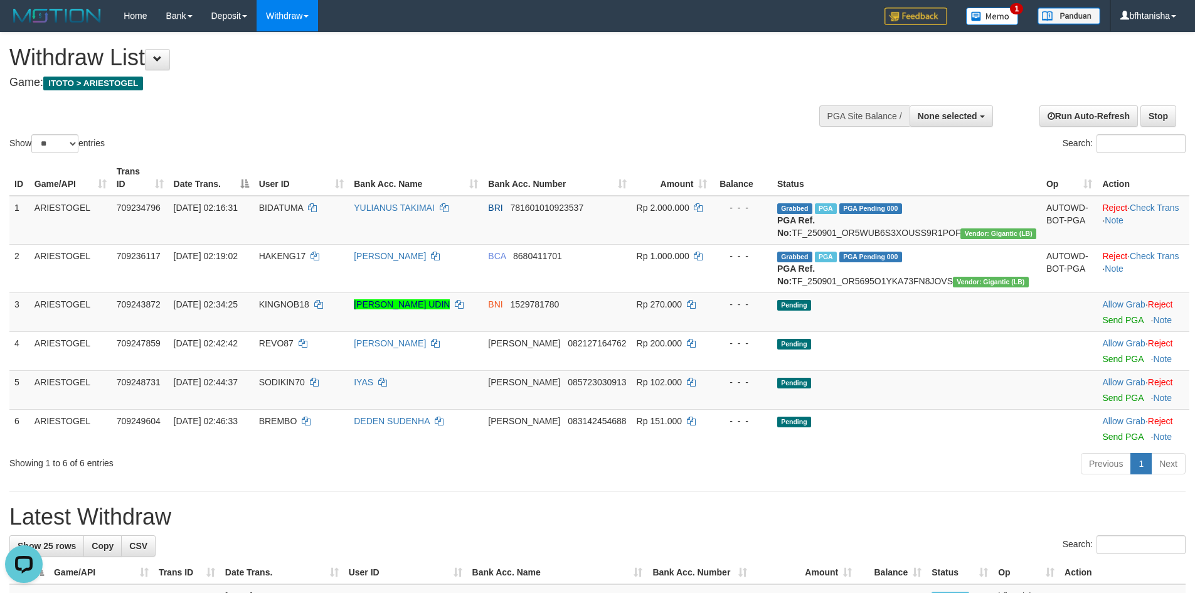
click at [853, 472] on div "Previous 1 Next" at bounding box center [847, 465] width 678 height 27
click at [1102, 403] on link "Send PGA" at bounding box center [1122, 398] width 41 height 10
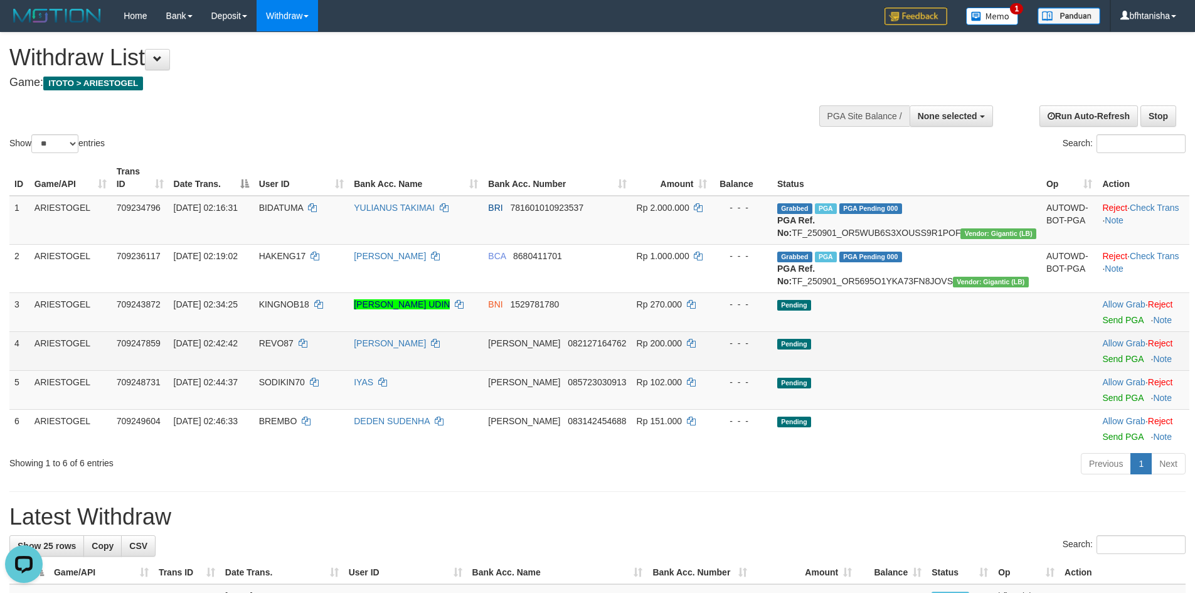
click at [1097, 370] on td "Allow Grab · Reject Send PGA · Note" at bounding box center [1143, 350] width 92 height 39
click at [1102, 364] on link "Send PGA" at bounding box center [1122, 359] width 41 height 10
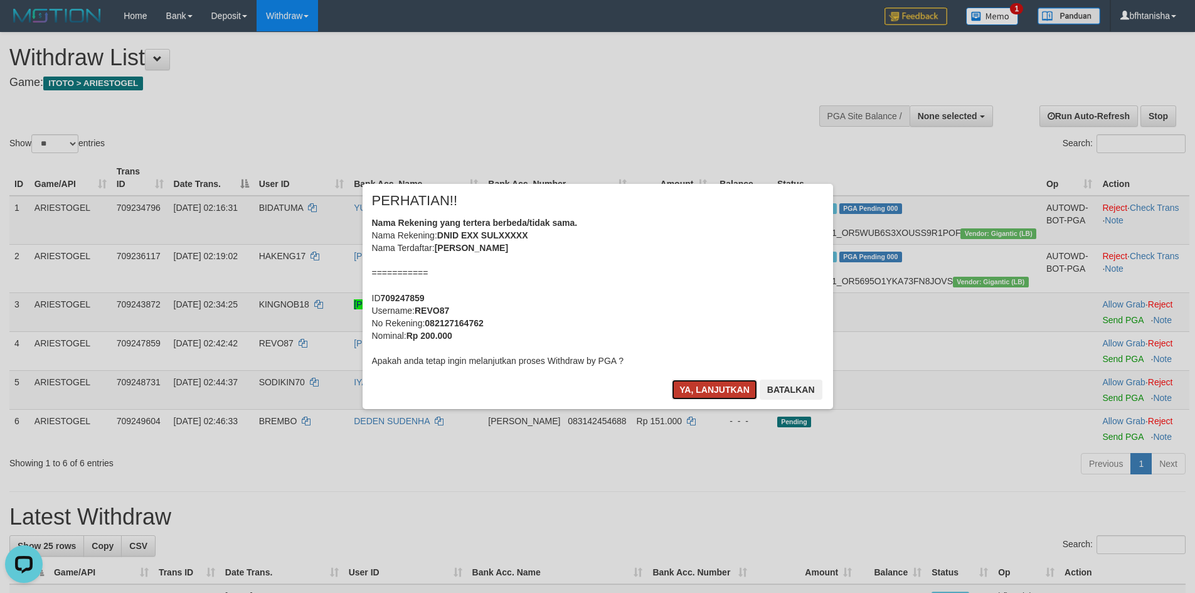
click at [714, 387] on button "Ya, lanjutkan" at bounding box center [714, 390] width 85 height 20
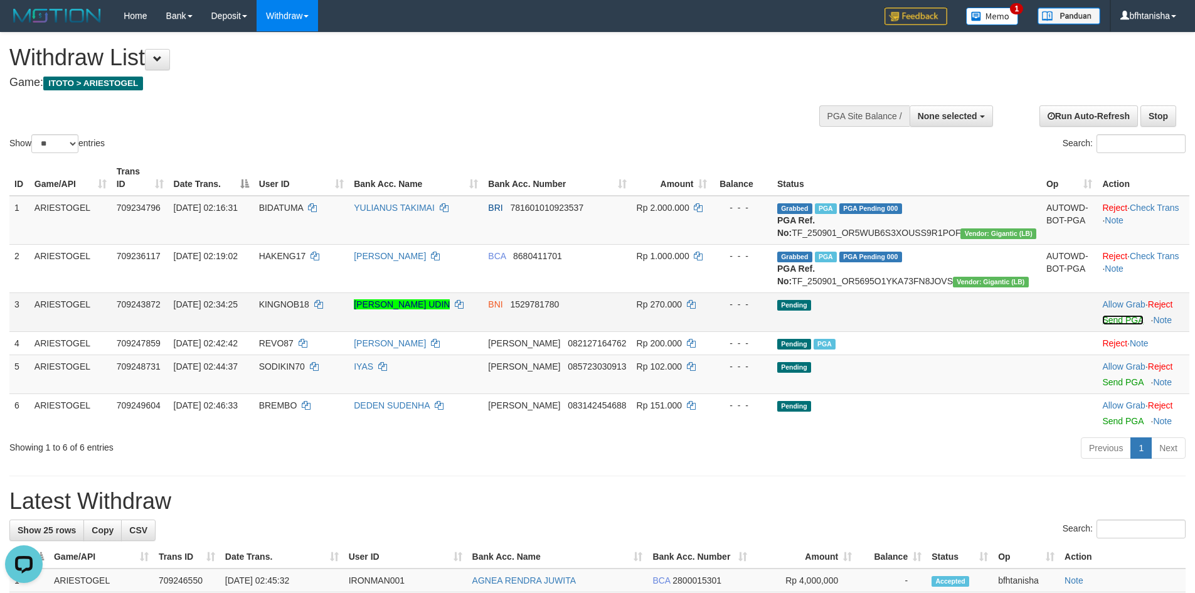
click at [1105, 325] on link "Send PGA" at bounding box center [1122, 320] width 41 height 10
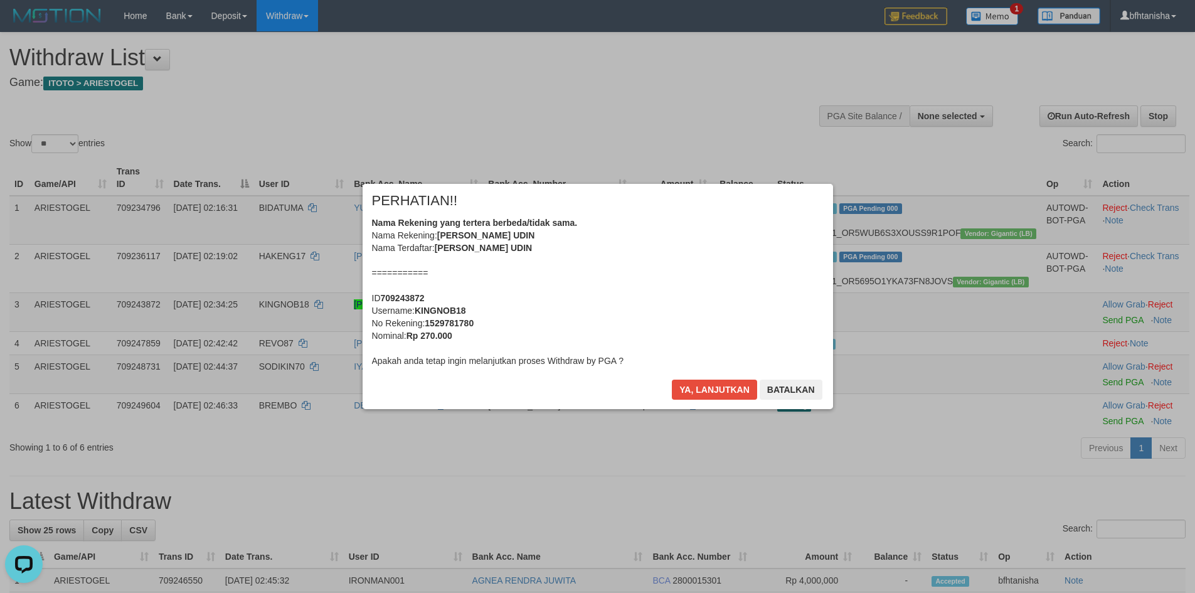
click at [721, 400] on div "Ya, lanjutkan Batalkan" at bounding box center [747, 394] width 152 height 29
click at [719, 395] on button "Ya, lanjutkan" at bounding box center [714, 390] width 85 height 20
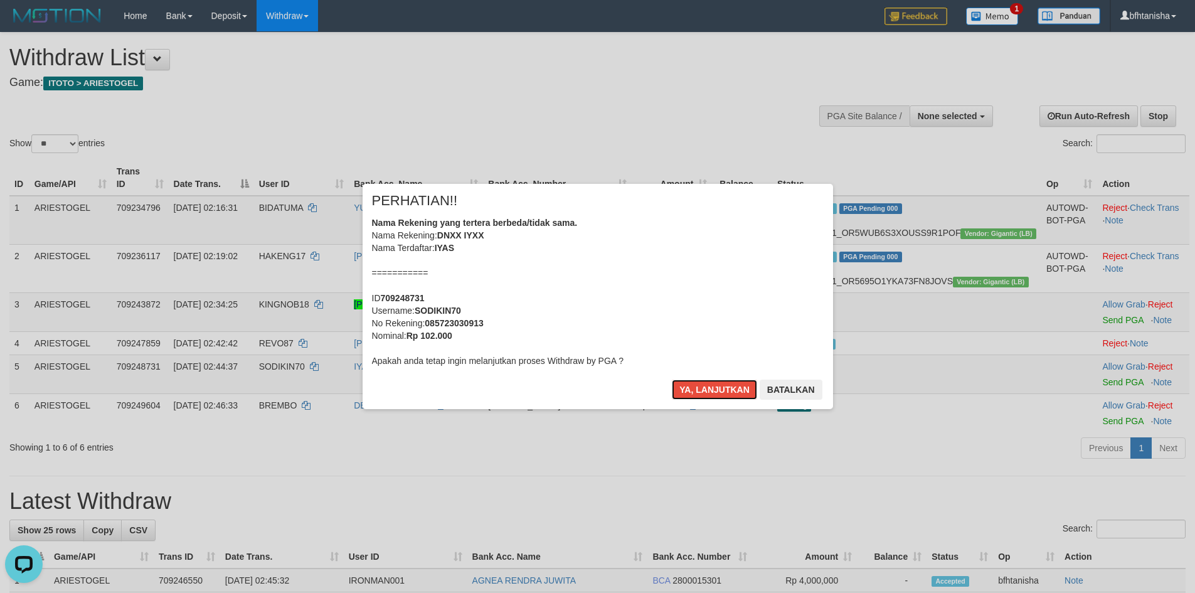
click at [719, 395] on button "Ya, lanjutkan" at bounding box center [714, 390] width 85 height 20
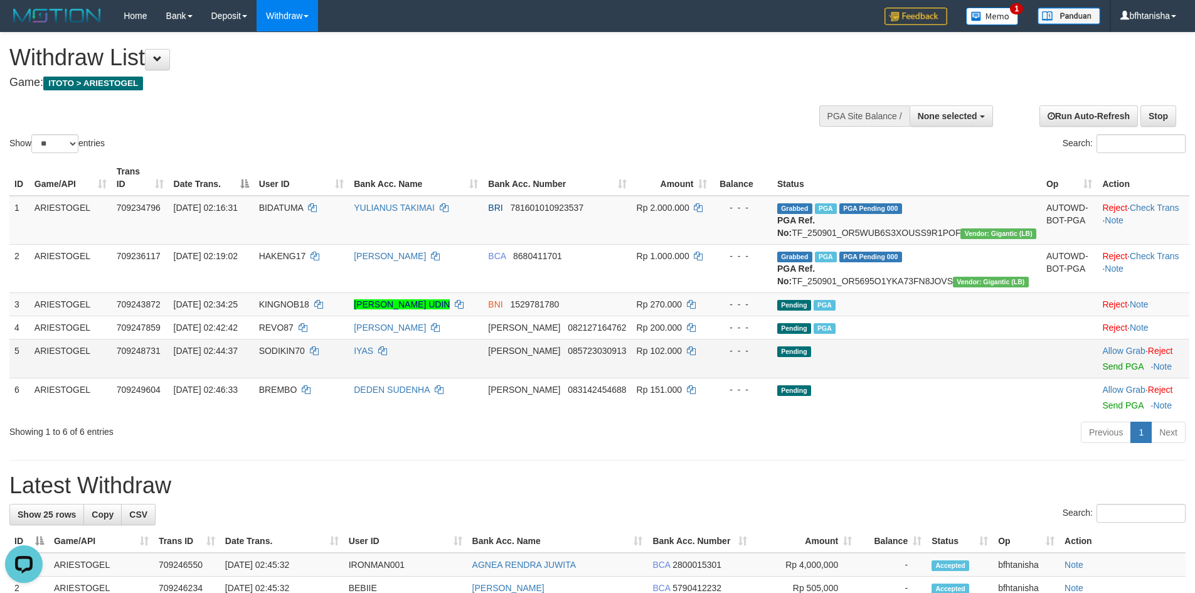
click at [1068, 378] on td at bounding box center [1069, 358] width 56 height 39
click at [1105, 371] on link "Send PGA" at bounding box center [1122, 366] width 41 height 10
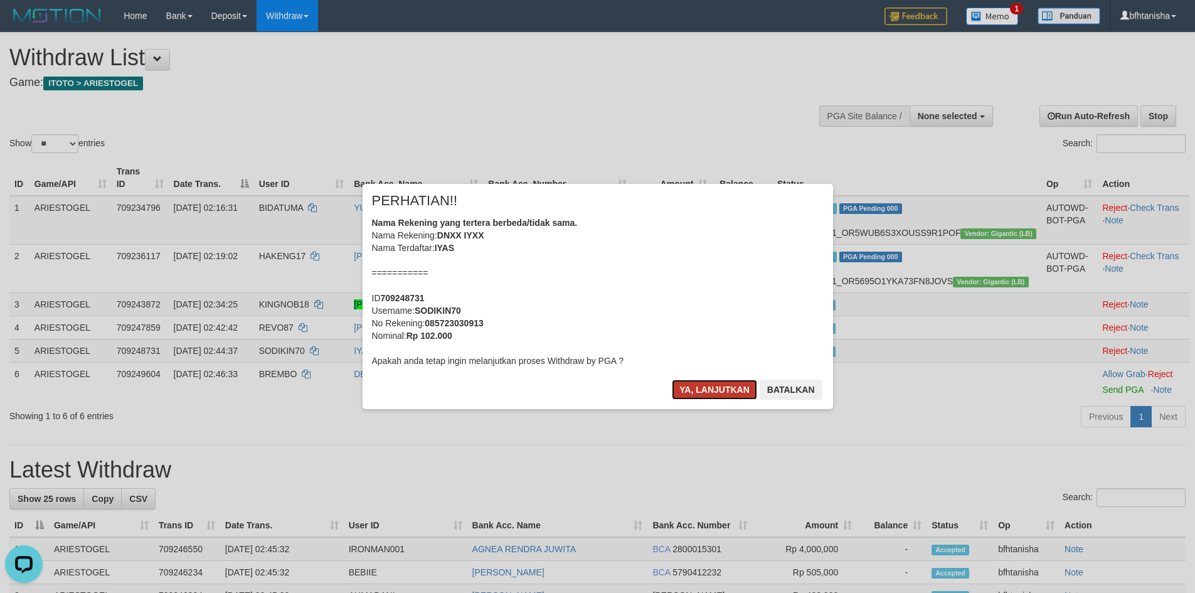
click at [721, 398] on button "Ya, lanjutkan" at bounding box center [714, 390] width 85 height 20
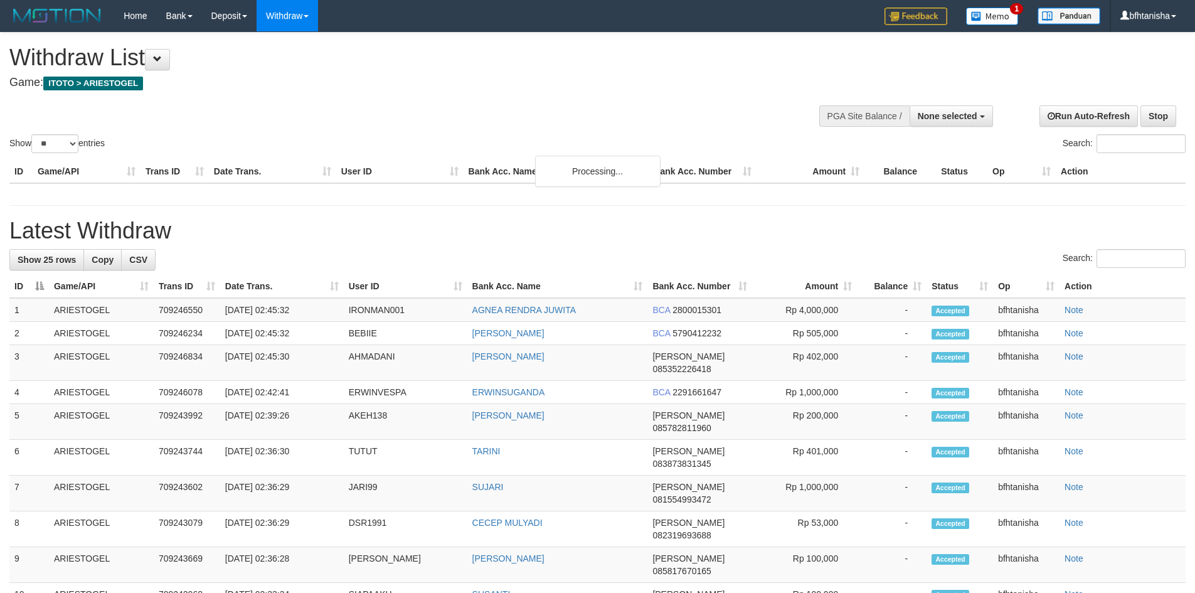
select select
select select "**"
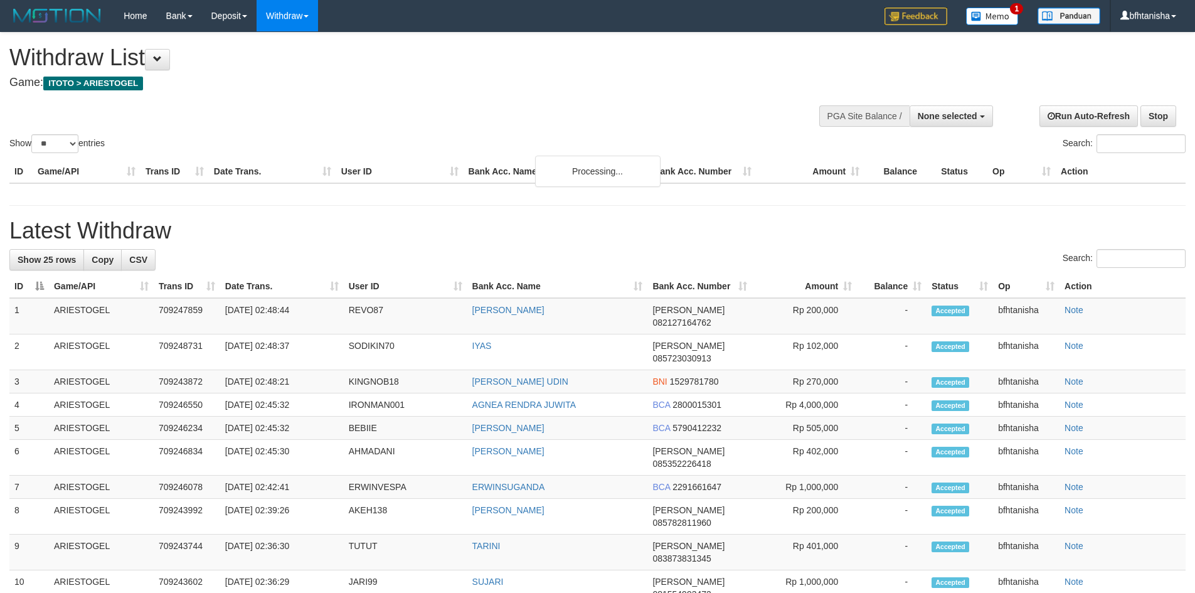
select select
select select "**"
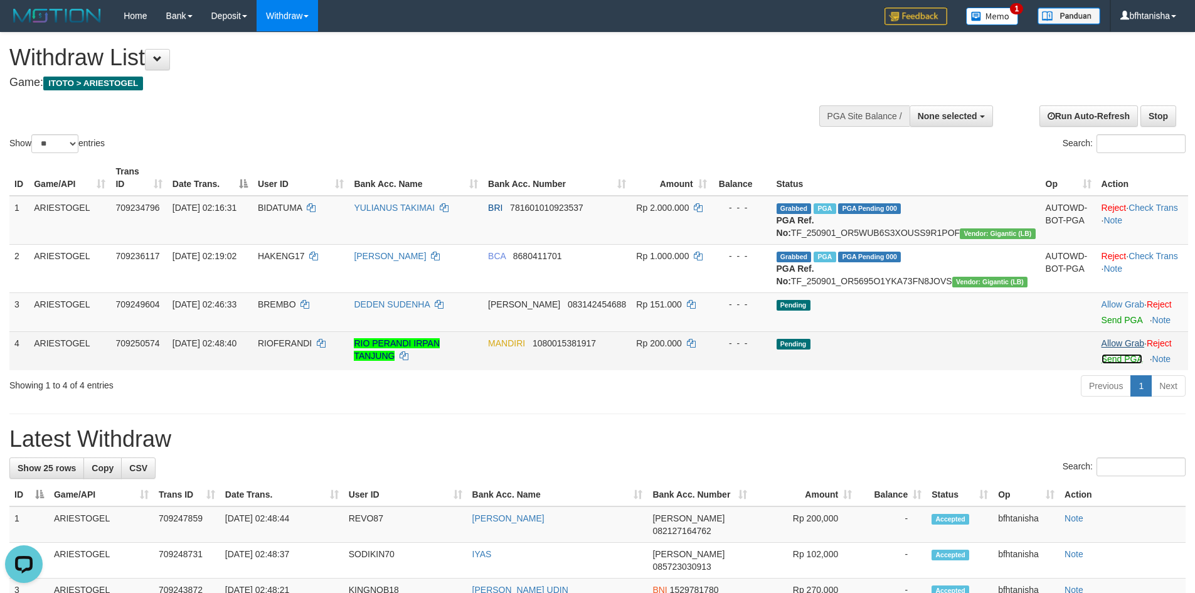
drag, startPoint x: 1093, startPoint y: 387, endPoint x: 1103, endPoint y: 369, distance: 21.1
click at [1102, 364] on link "Send PGA" at bounding box center [1122, 359] width 41 height 10
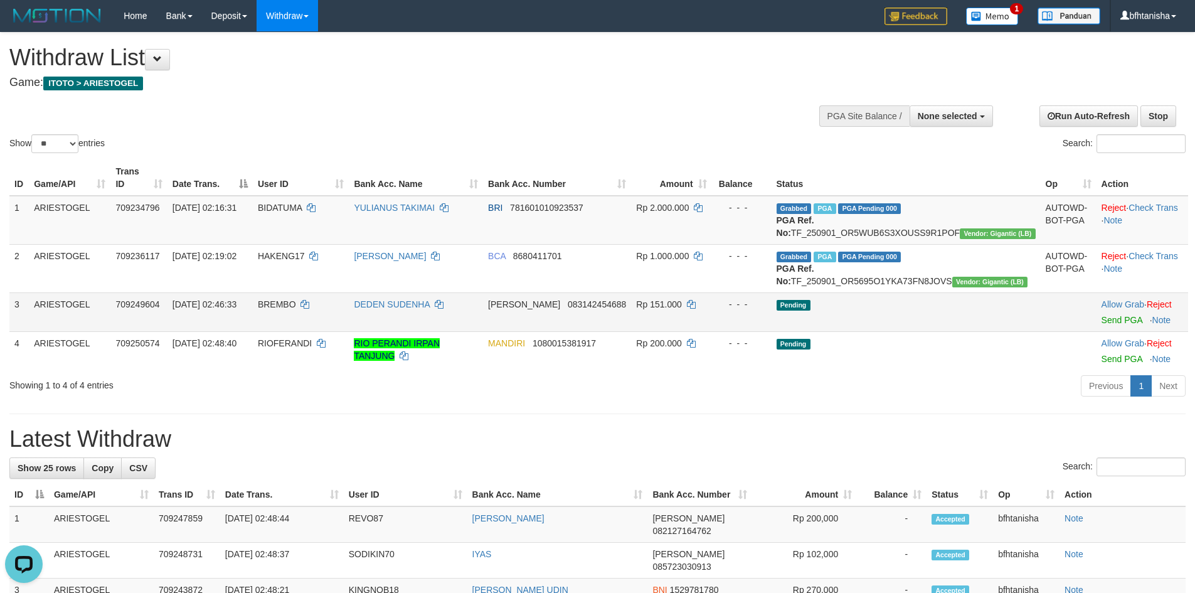
click at [1106, 331] on td "Allow Grab · Reject Send PGA · Note" at bounding box center [1143, 311] width 92 height 39
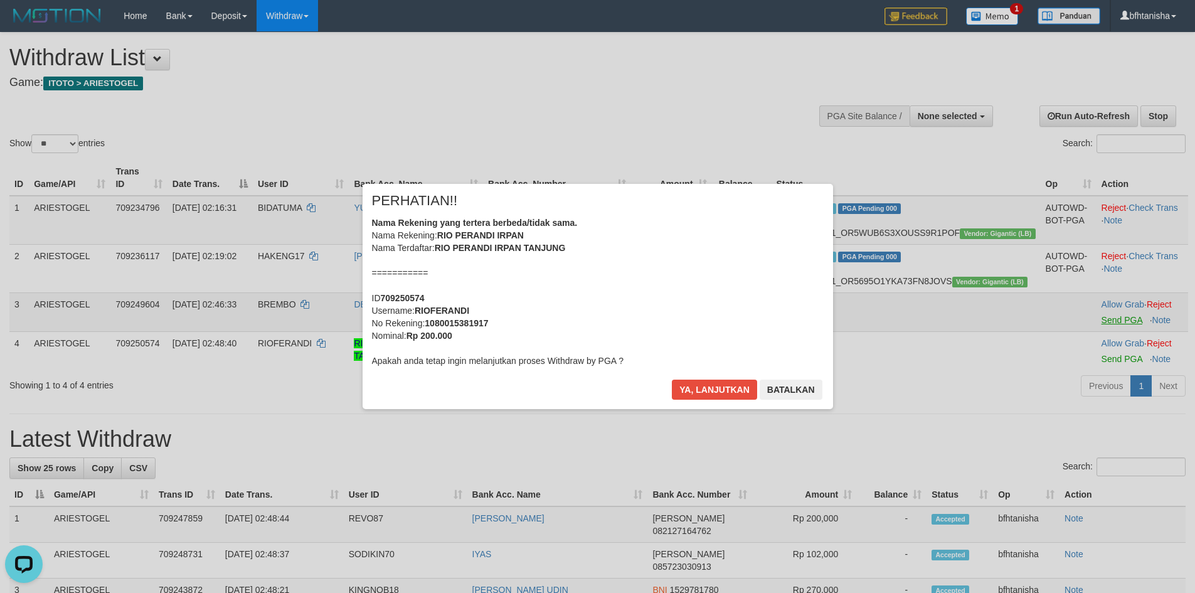
click at [1105, 345] on div "× PERHATIAN!! Nama Rekening yang tertera berbeda/tidak sama. Nama Rekening: RIO…" at bounding box center [597, 296] width 1195 height 275
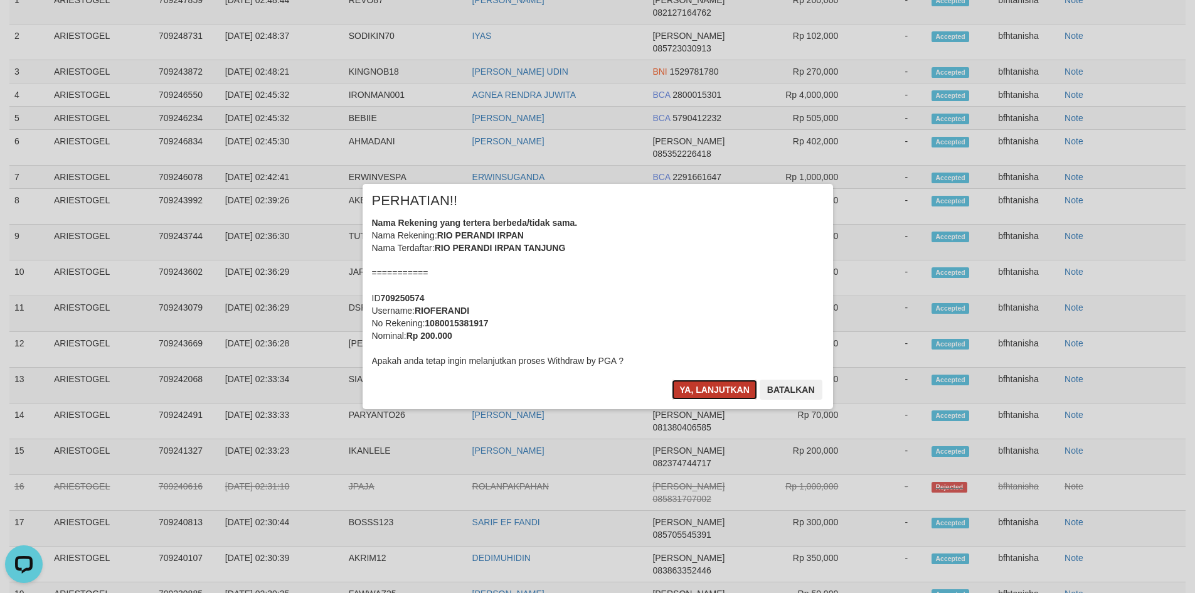
click at [696, 382] on button "Ya, lanjutkan" at bounding box center [714, 390] width 85 height 20
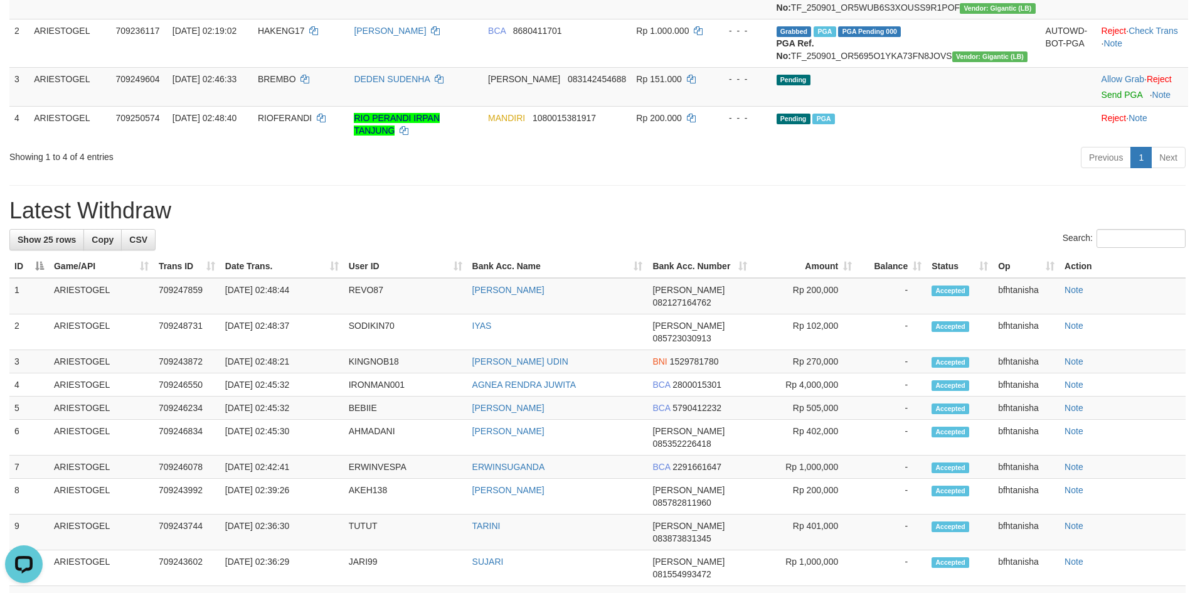
scroll to position [16, 0]
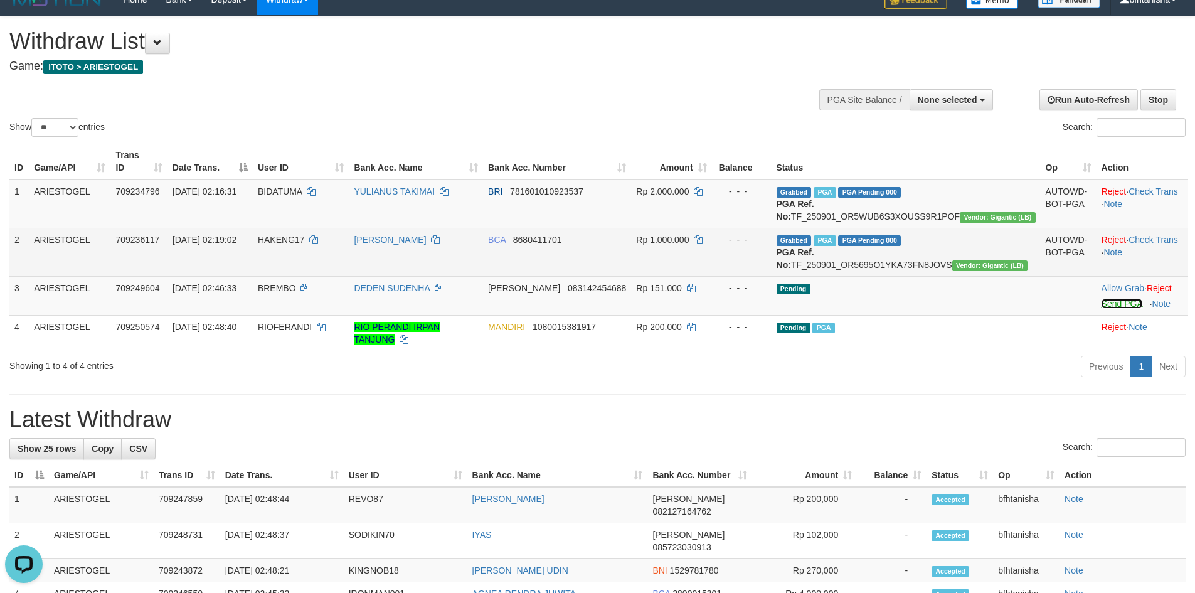
drag, startPoint x: 1100, startPoint y: 331, endPoint x: 1129, endPoint y: 292, distance: 48.4
click at [1102, 309] on link "Send PGA" at bounding box center [1122, 304] width 41 height 10
click at [1143, 245] on link "Check Trans" at bounding box center [1154, 240] width 50 height 10
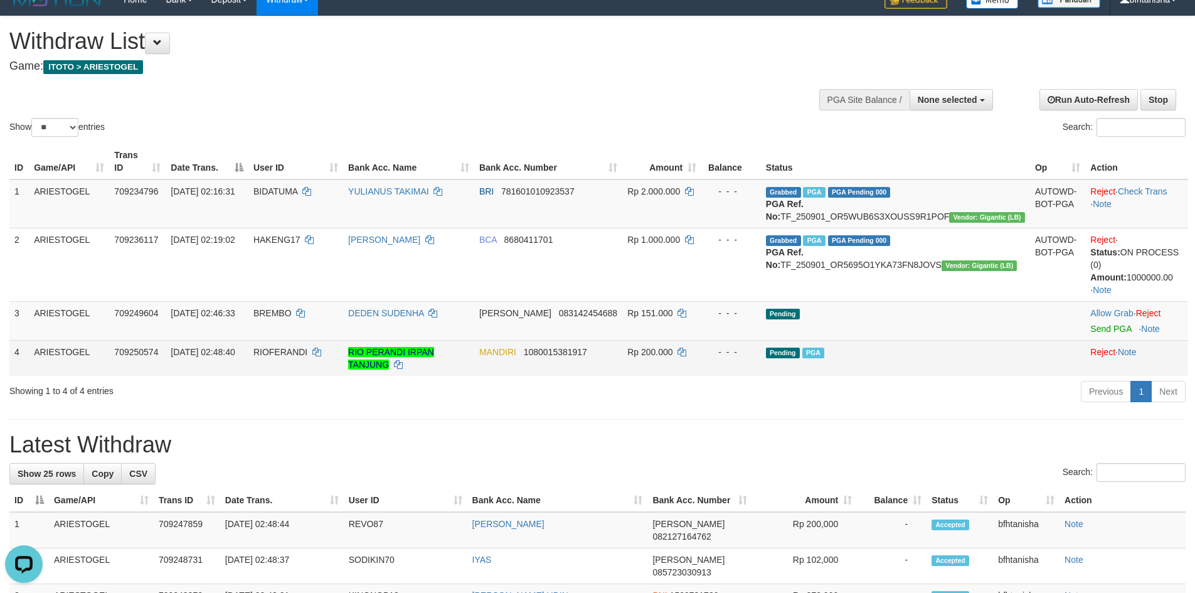
scroll to position [29, 0]
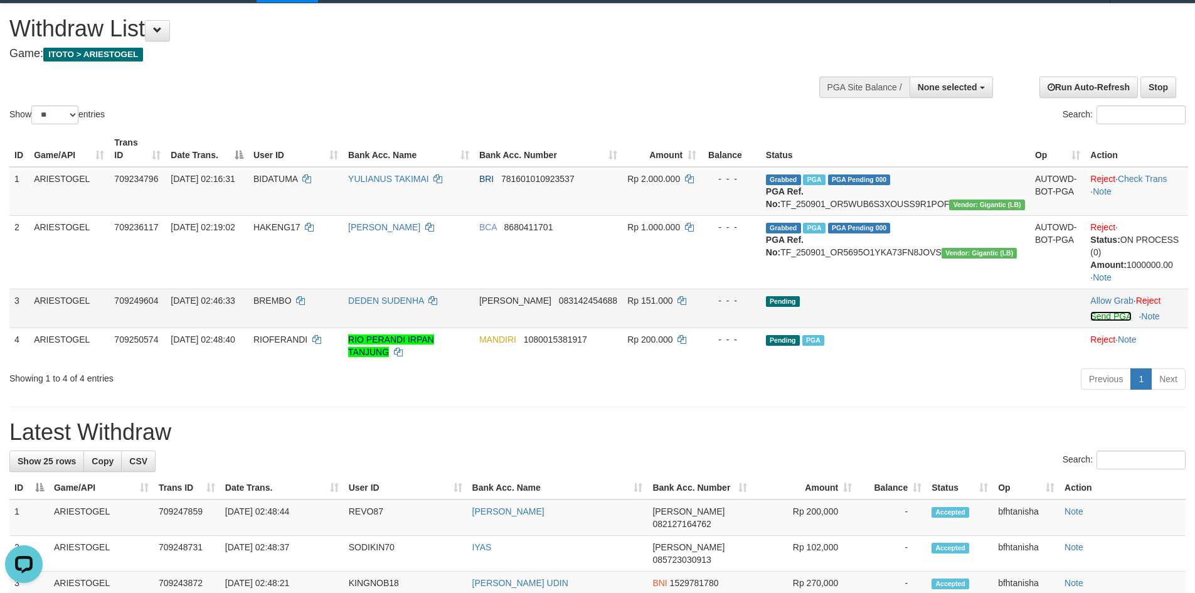
click at [1100, 321] on link "Send PGA" at bounding box center [1110, 316] width 41 height 10
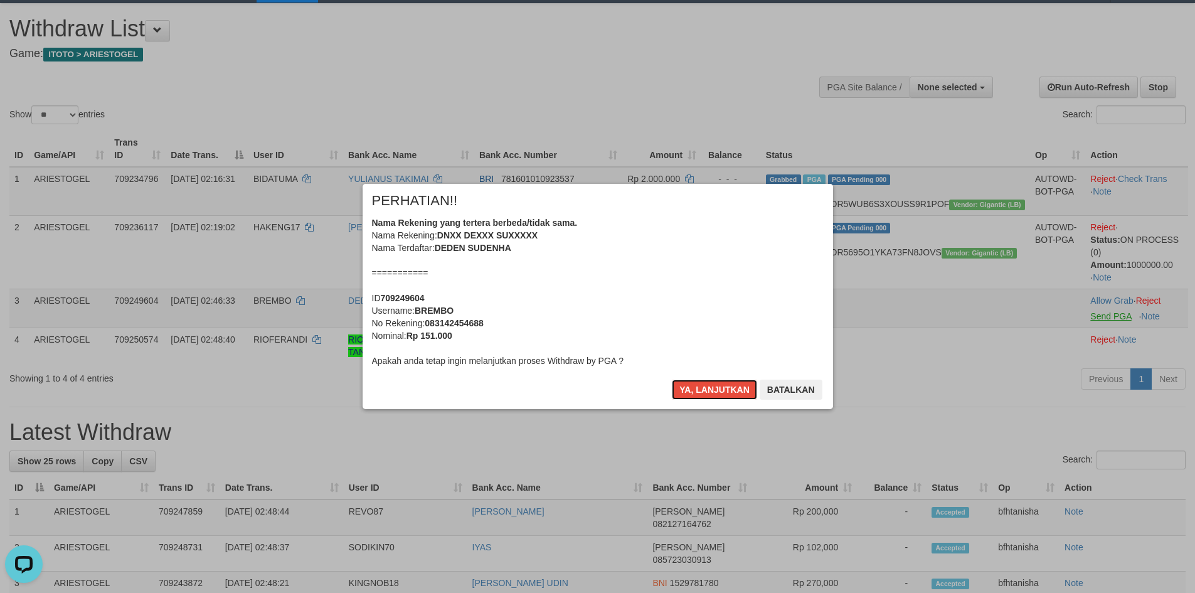
click at [672, 380] on button "Ya, lanjutkan" at bounding box center [714, 390] width 85 height 20
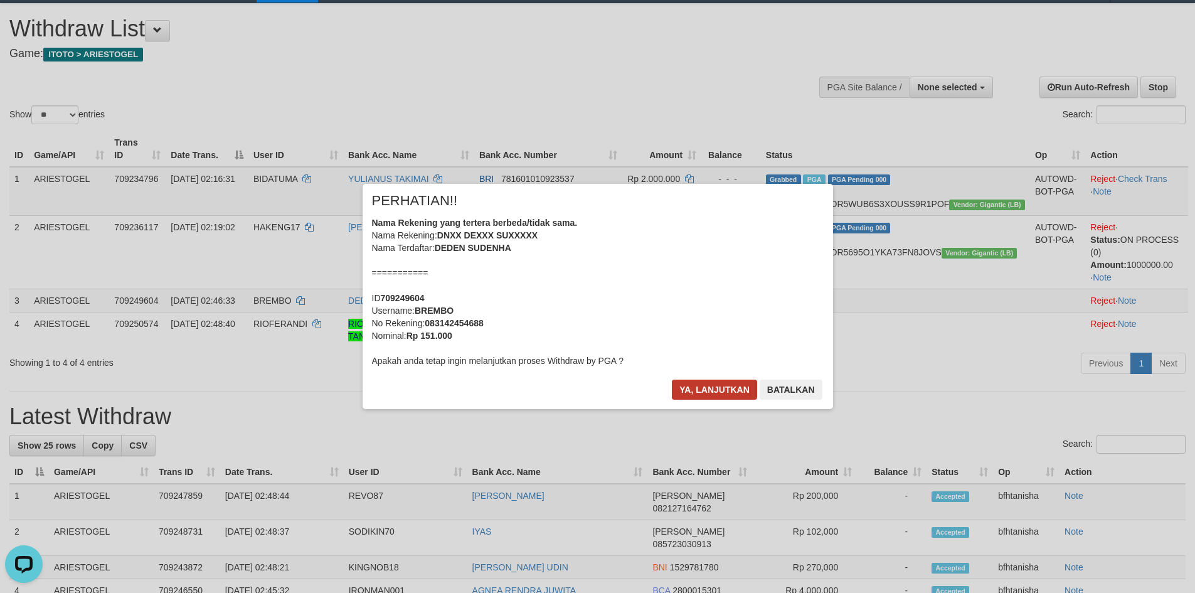
scroll to position [13, 0]
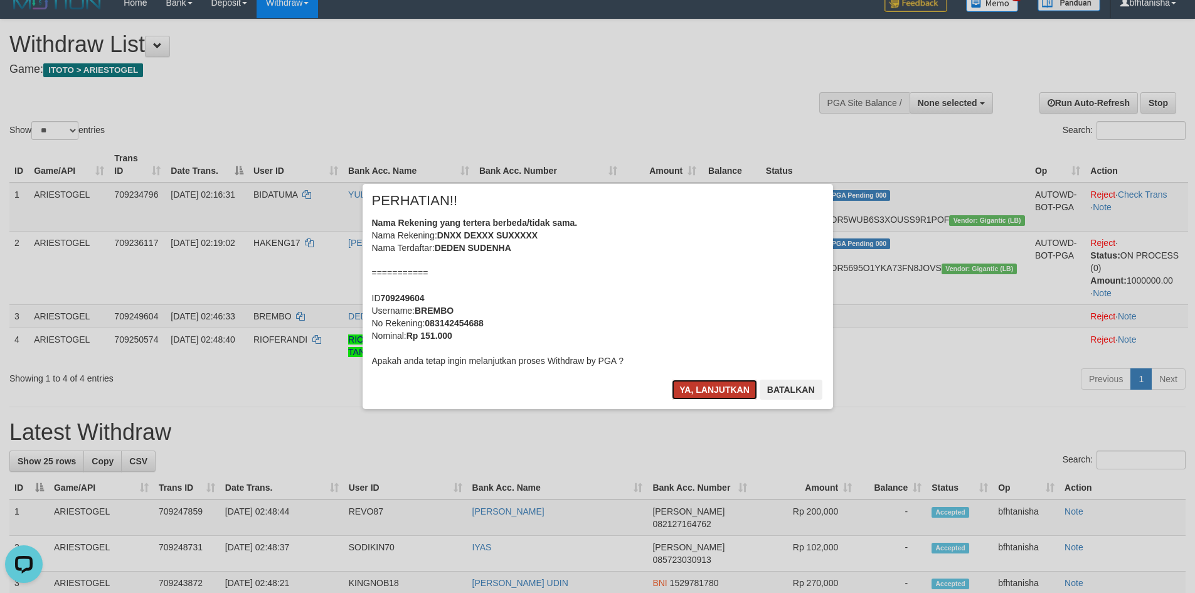
click at [722, 392] on button "Ya, lanjutkan" at bounding box center [714, 390] width 85 height 20
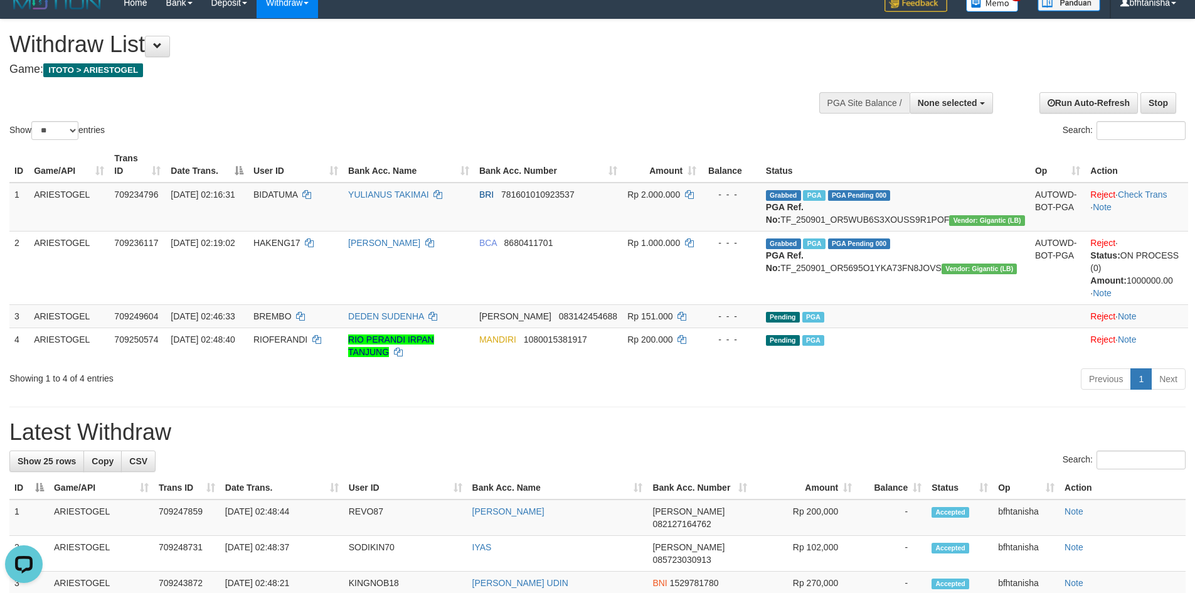
scroll to position [0, 0]
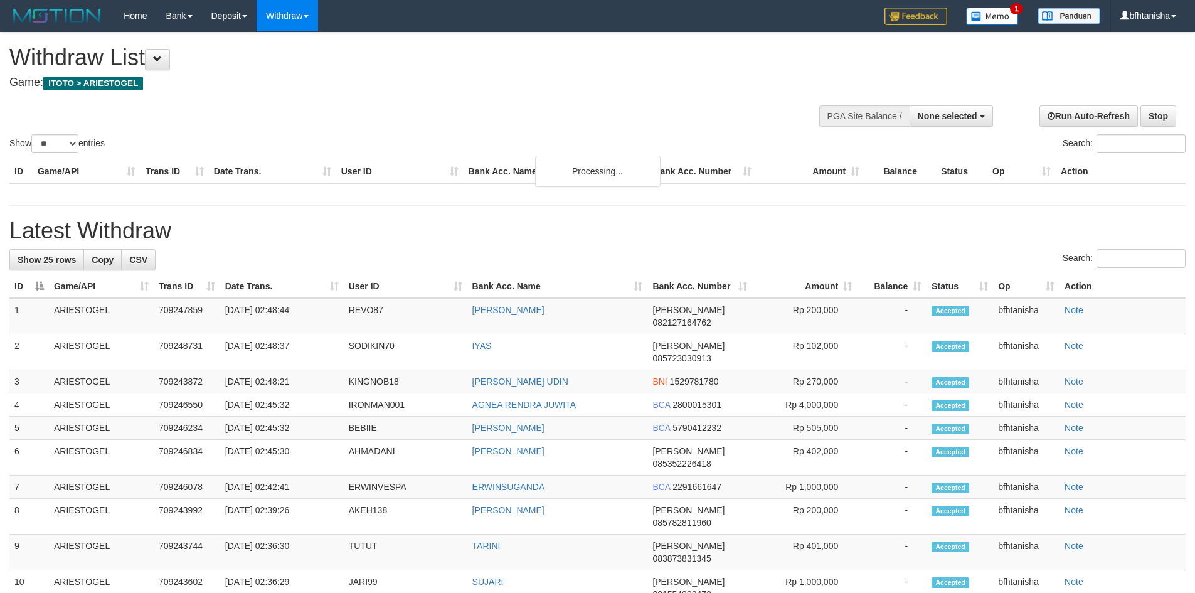
select select
select select "**"
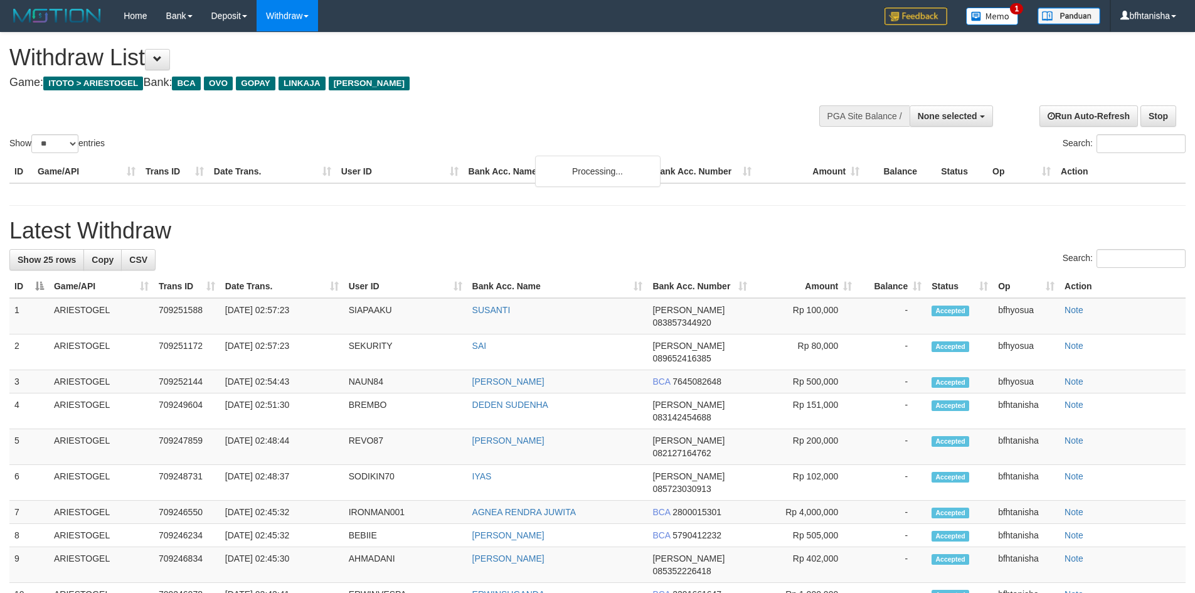
select select
select select "**"
select select
select select "**"
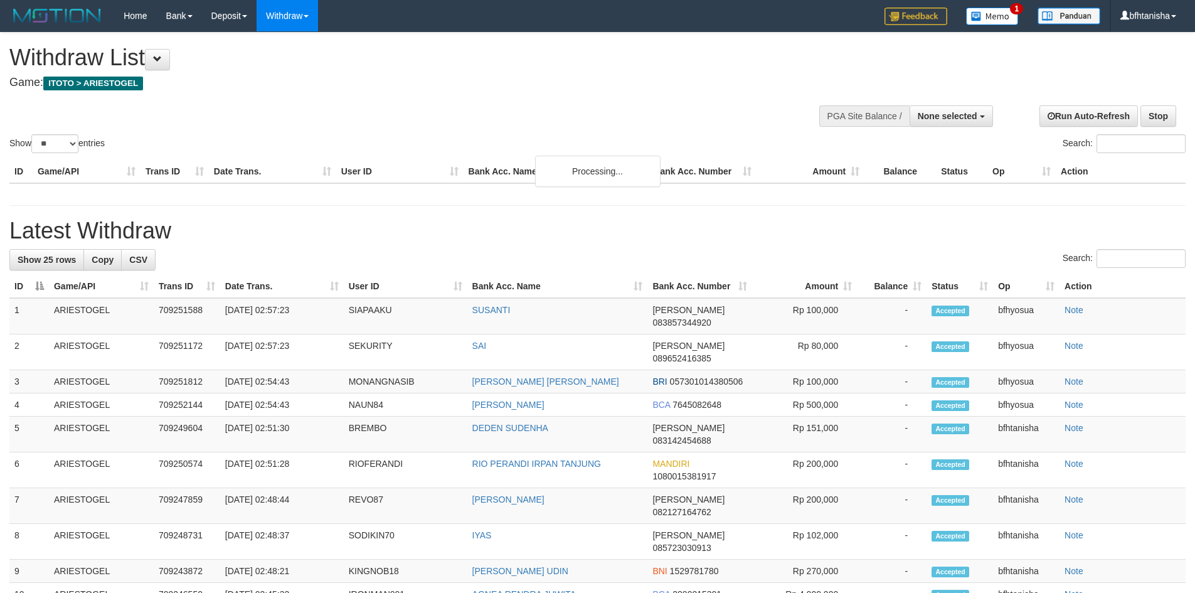
select select
select select "**"
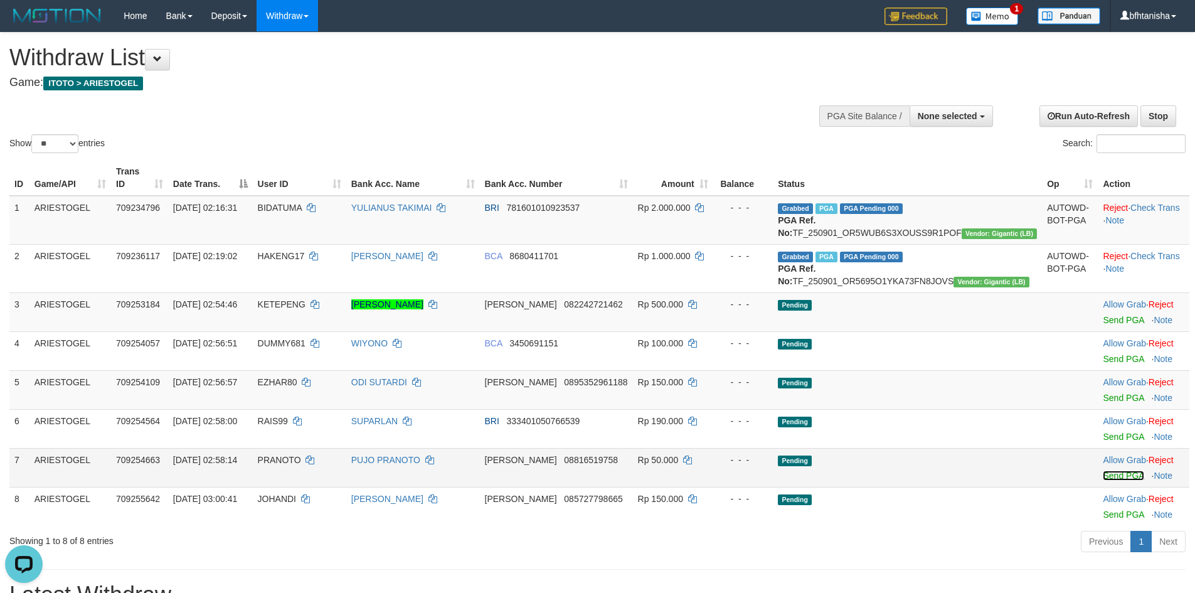
click at [1103, 481] on link "Send PGA" at bounding box center [1123, 476] width 41 height 10
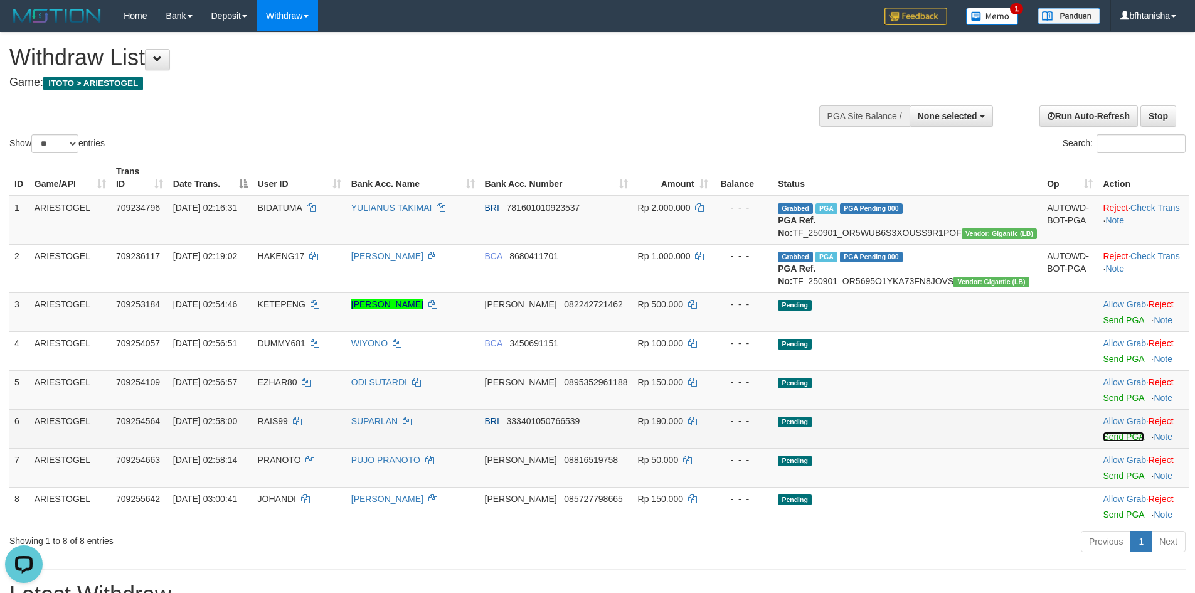
click at [1103, 442] on link "Send PGA" at bounding box center [1123, 437] width 41 height 10
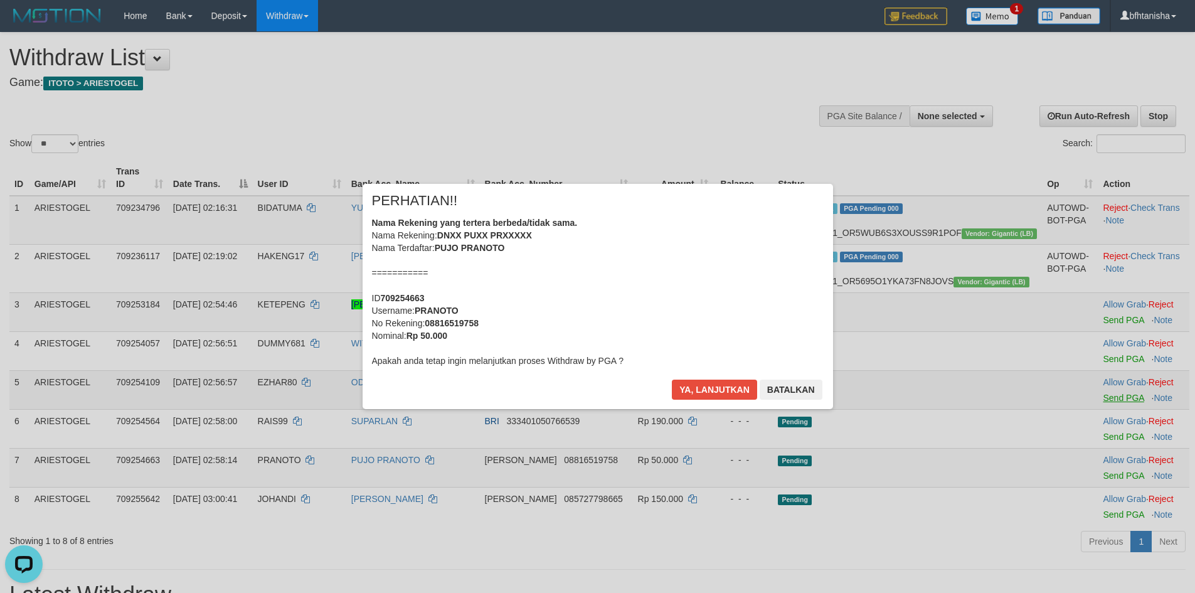
click at [1097, 413] on div "× PERHATIAN!! Nama Rekening yang tertera berbeda/tidak sama. Nama Rekening: DNX…" at bounding box center [597, 296] width 1195 height 275
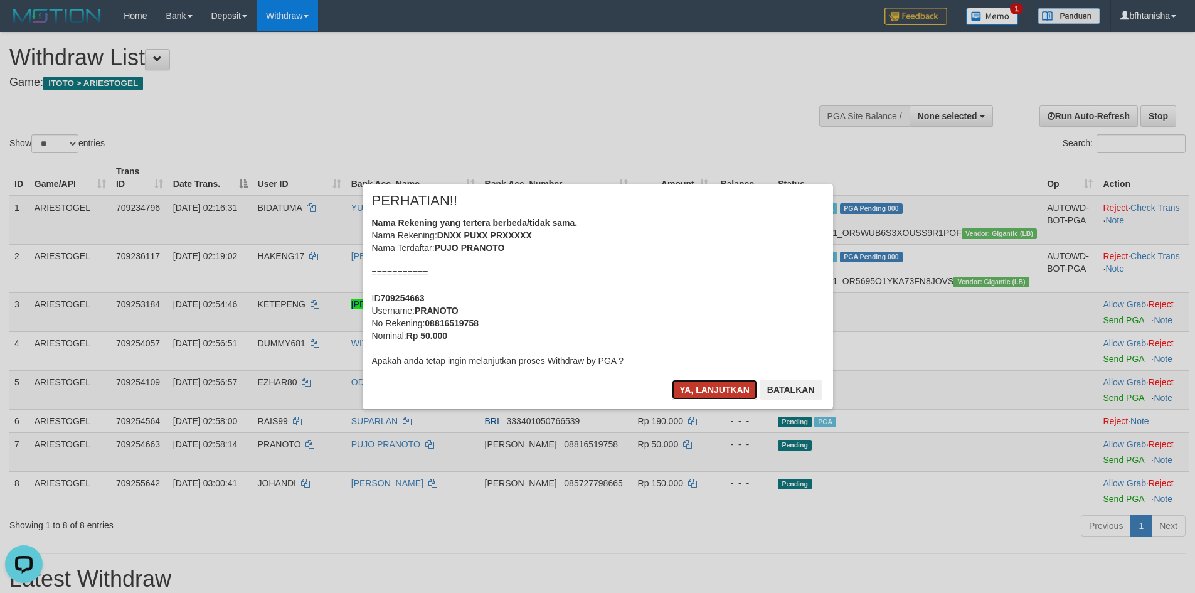
click at [730, 386] on button "Ya, lanjutkan" at bounding box center [714, 390] width 85 height 20
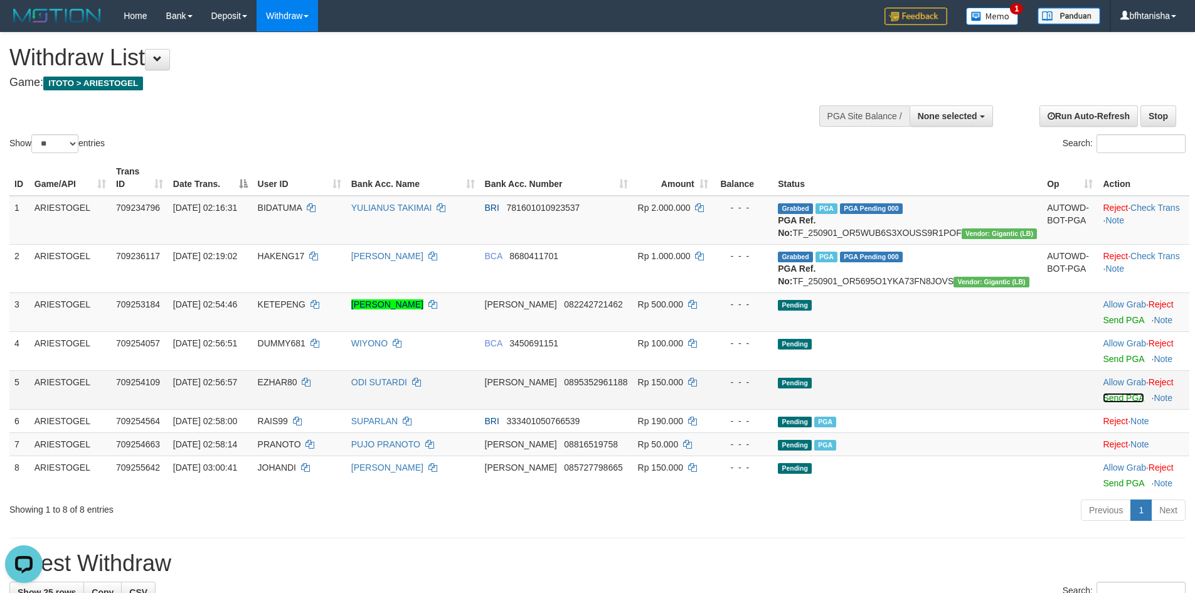
click at [1103, 403] on link "Send PGA" at bounding box center [1123, 398] width 41 height 10
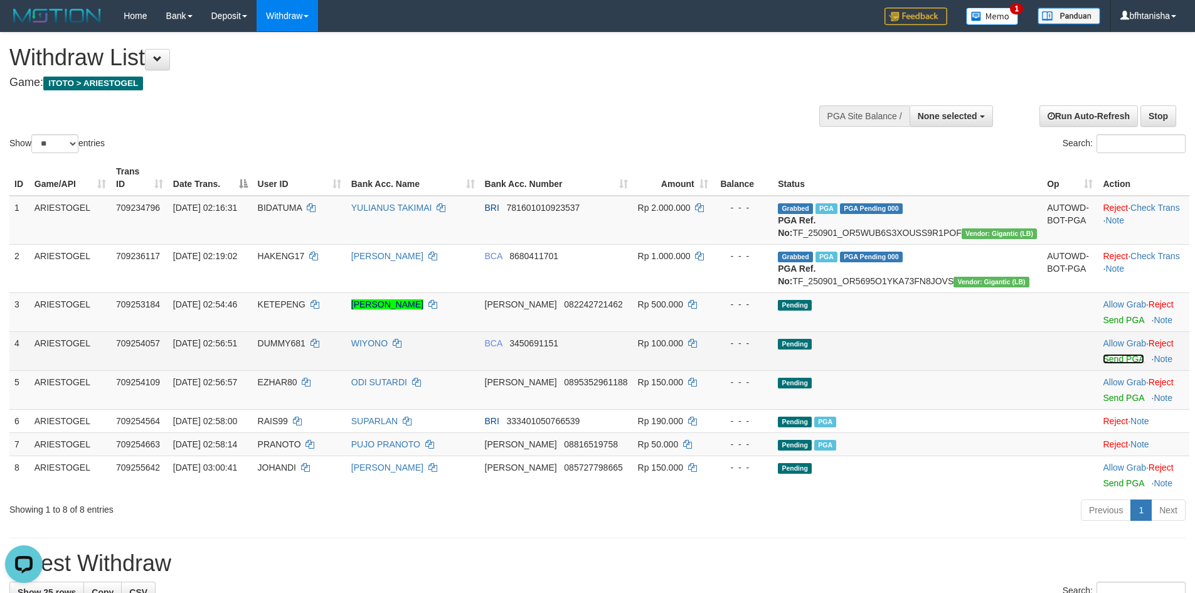
click at [1103, 364] on link "Send PGA" at bounding box center [1123, 359] width 41 height 10
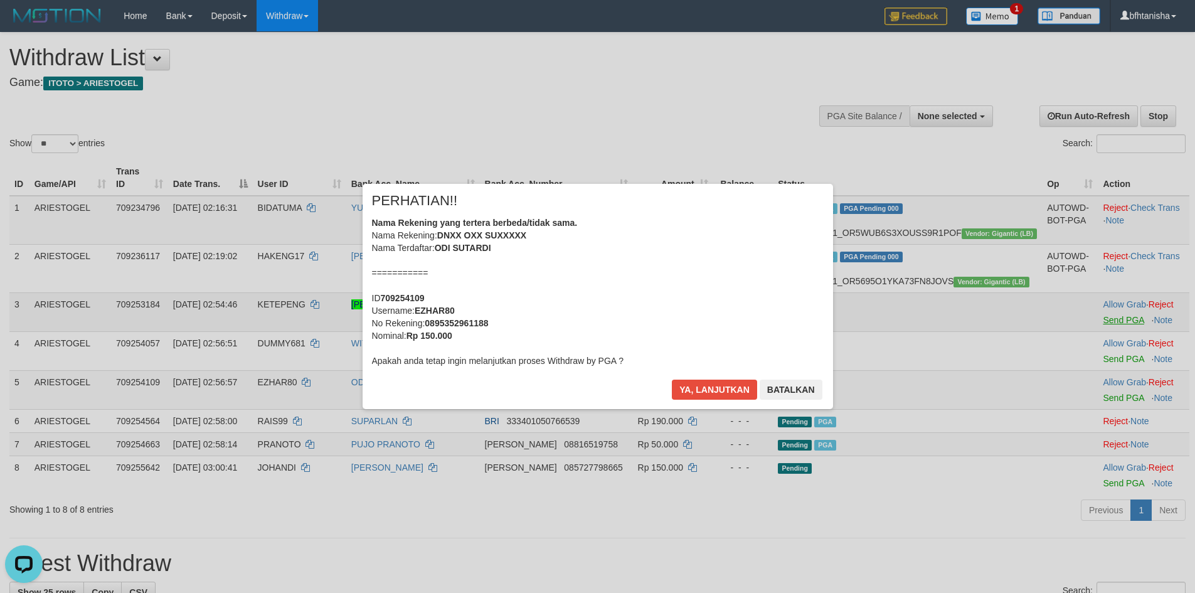
click at [1099, 334] on div "× PERHATIAN!! Nama Rekening yang tertera berbeda/tidak sama. Nama Rekening: DNX…" at bounding box center [597, 296] width 1195 height 275
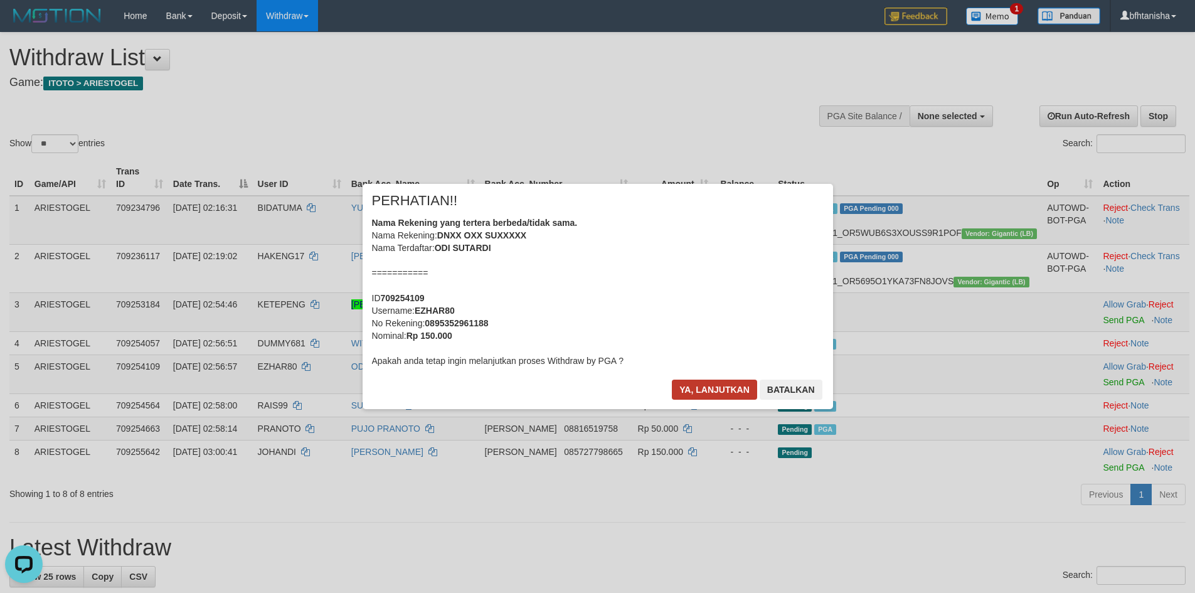
drag, startPoint x: 715, startPoint y: 373, endPoint x: 717, endPoint y: 391, distance: 18.4
click at [716, 383] on div "× PERHATIAN!! Nama Rekening yang tertera berbeda/tidak sama. Nama Rekening: DNX…" at bounding box center [598, 296] width 471 height 225
click at [717, 391] on button "Ya, lanjutkan" at bounding box center [714, 390] width 85 height 20
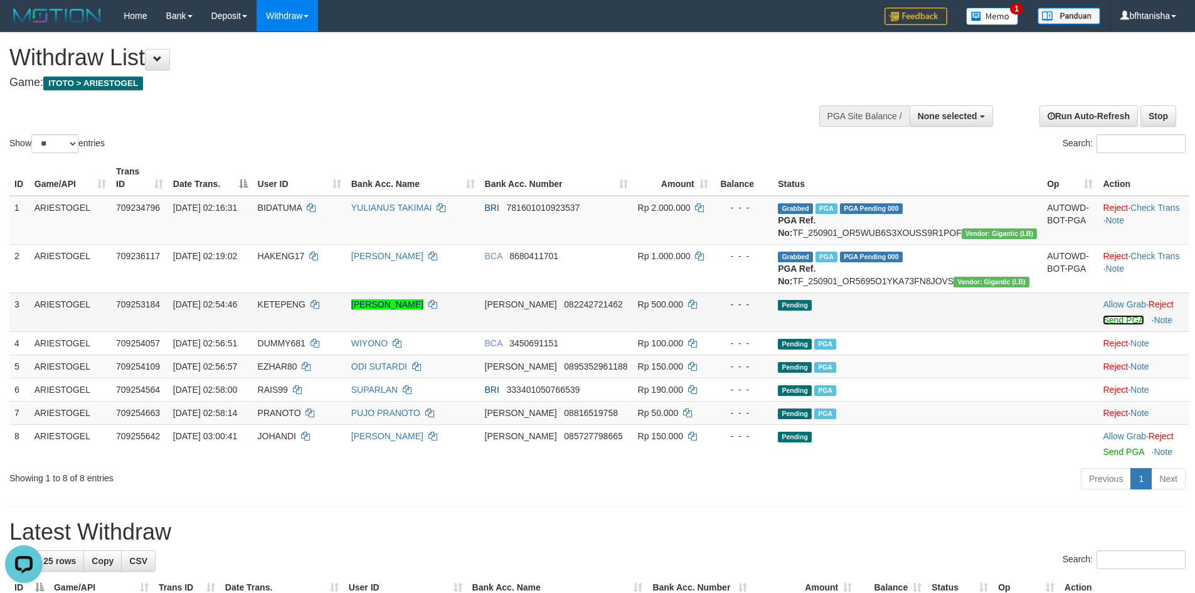
click at [1103, 325] on link "Send PGA" at bounding box center [1123, 320] width 41 height 10
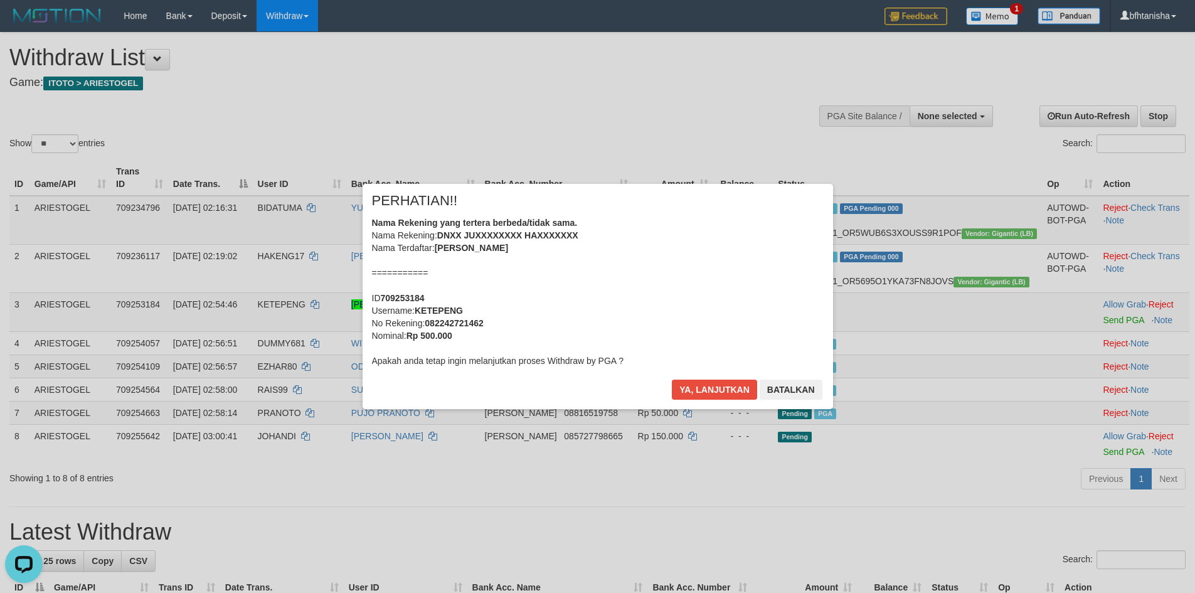
click at [679, 376] on div "× PERHATIAN!! Nama Rekening yang tertera berbeda/tidak sama. Nama Rekening: DNX…" at bounding box center [598, 296] width 471 height 225
click at [686, 380] on button "Ya, lanjutkan" at bounding box center [714, 390] width 85 height 20
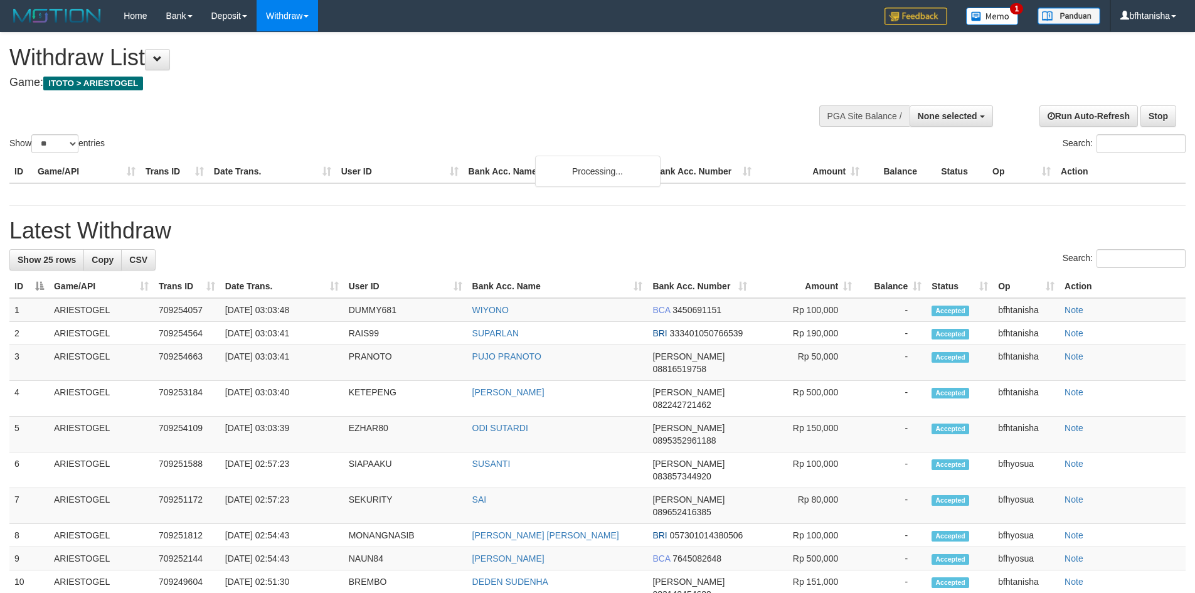
select select
select select "**"
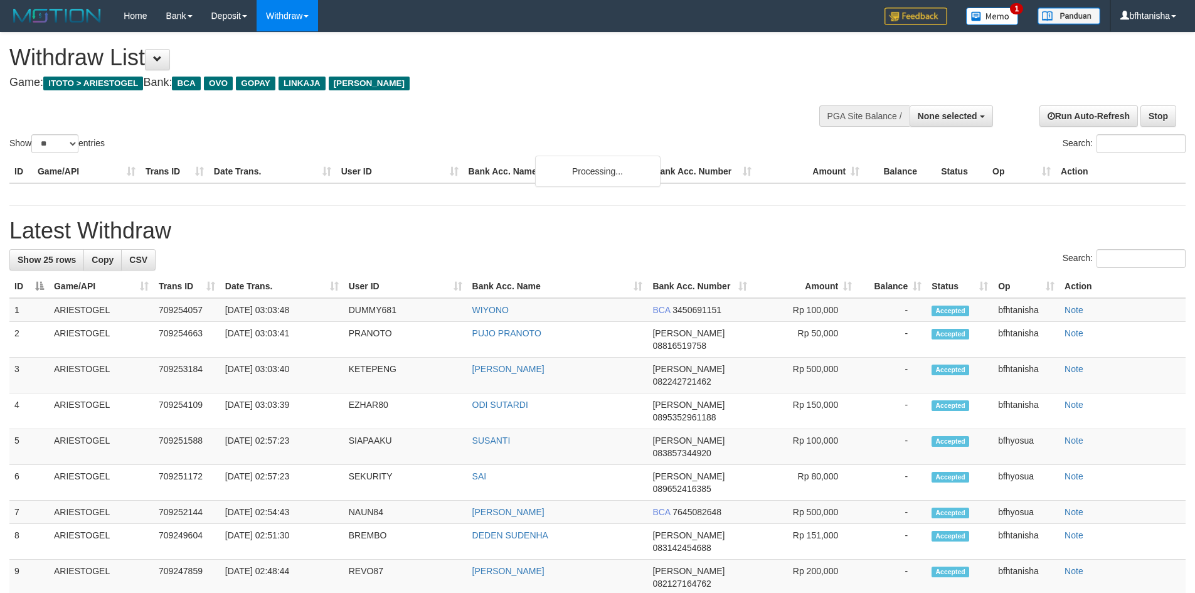
select select
select select "**"
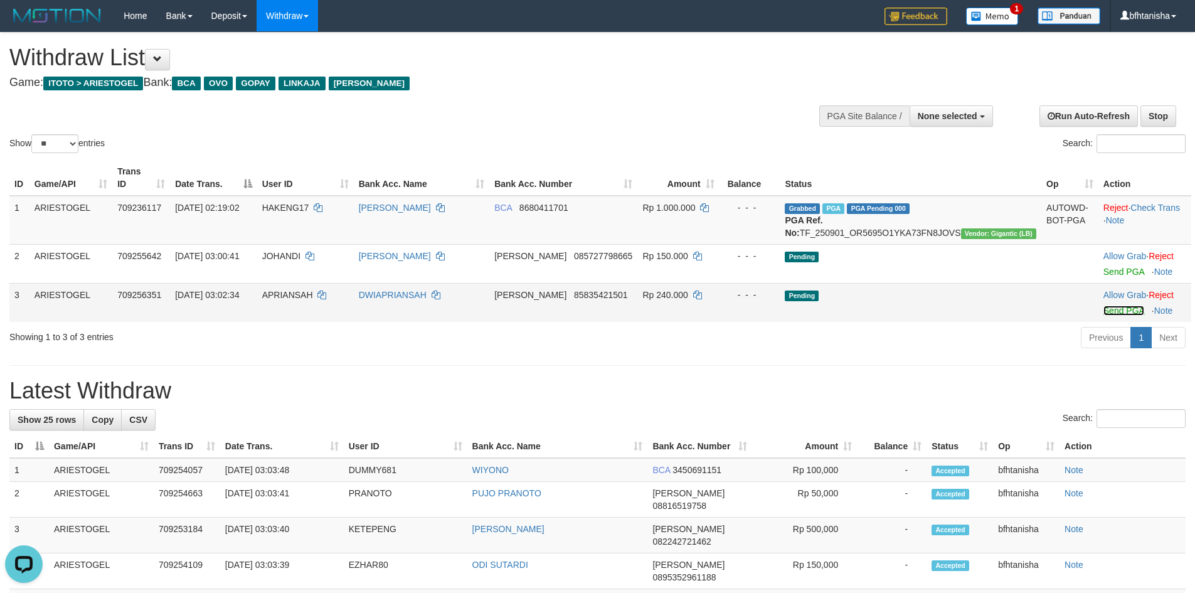
click at [1105, 311] on link "Send PGA" at bounding box center [1123, 311] width 41 height 10
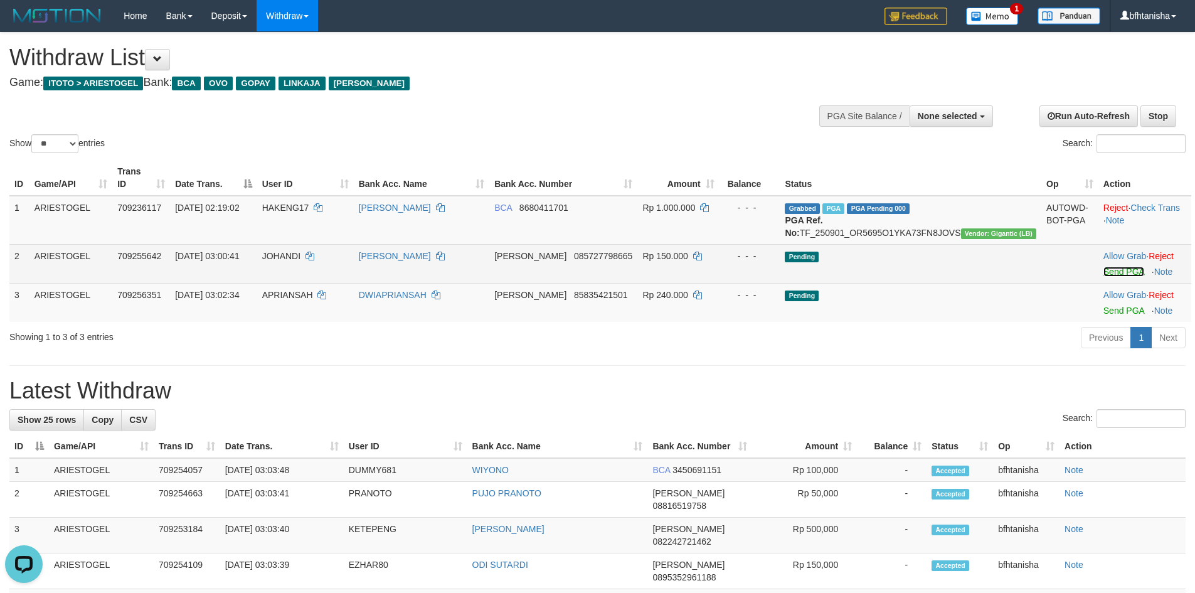
click at [1104, 274] on link "Send PGA" at bounding box center [1123, 272] width 41 height 10
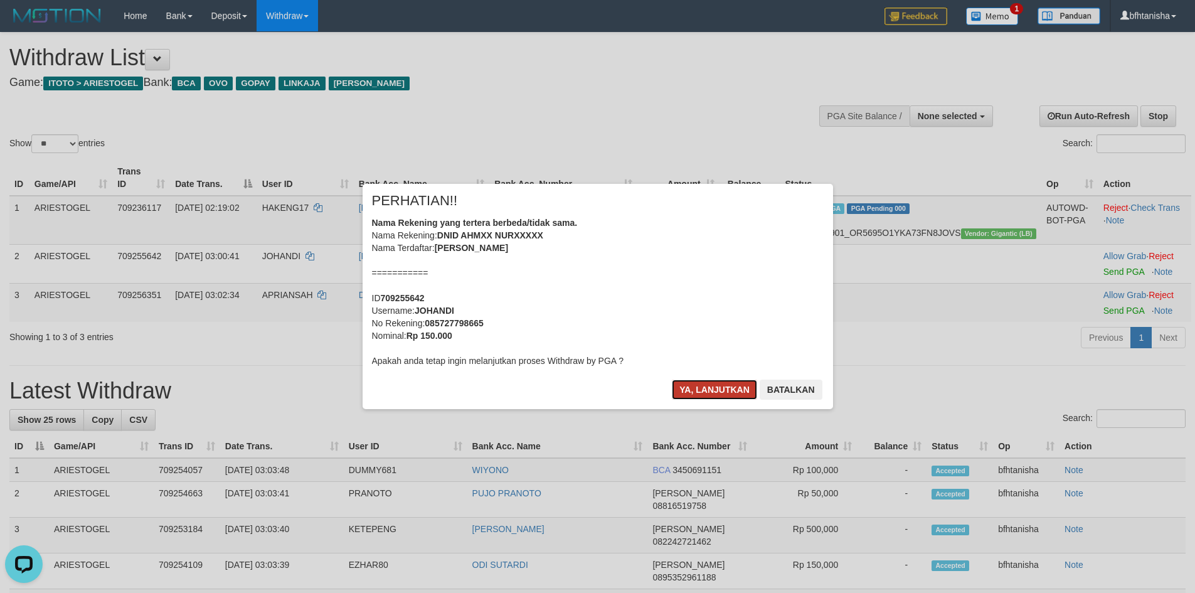
click at [682, 396] on button "Ya, lanjutkan" at bounding box center [714, 390] width 85 height 20
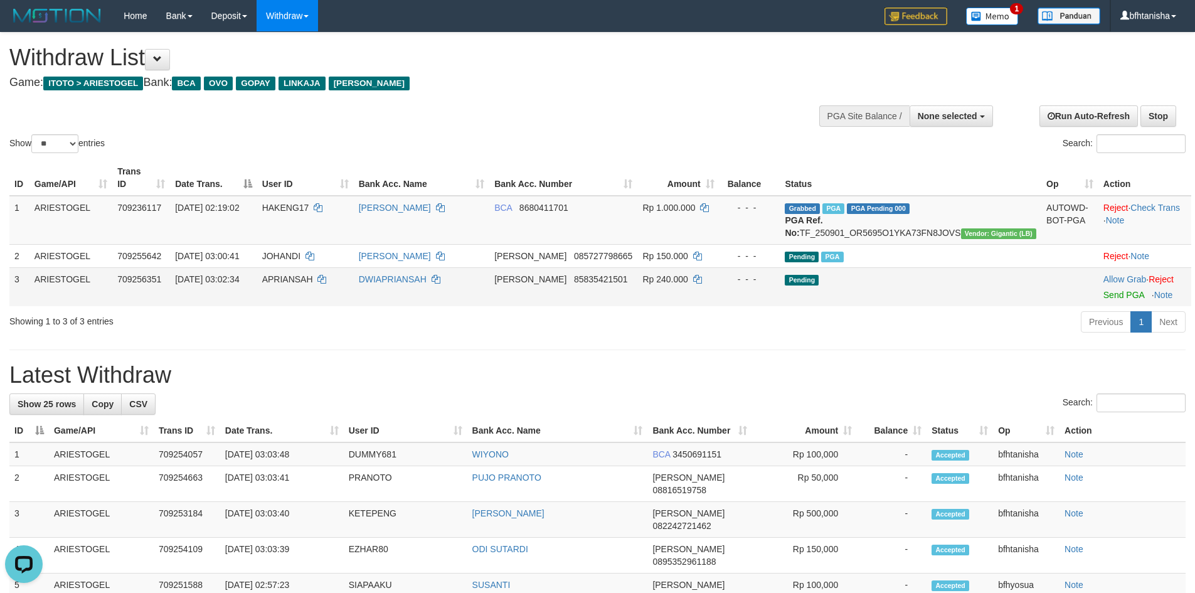
click at [1130, 297] on span "Send PGA" at bounding box center [1144, 292] width 83 height 14
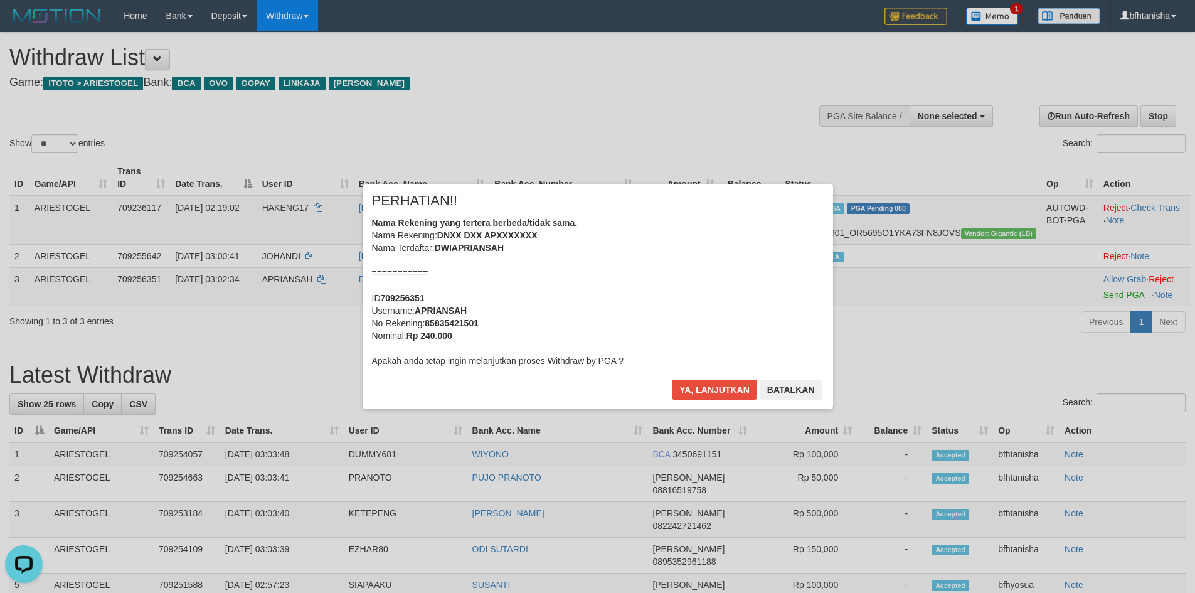
click at [1121, 297] on div "× PERHATIAN!! Nama Rekening yang tertera berbeda/tidak sama. Nama Rekening: DNX…" at bounding box center [597, 296] width 1195 height 275
click at [686, 388] on button "Ya, lanjutkan" at bounding box center [714, 390] width 85 height 20
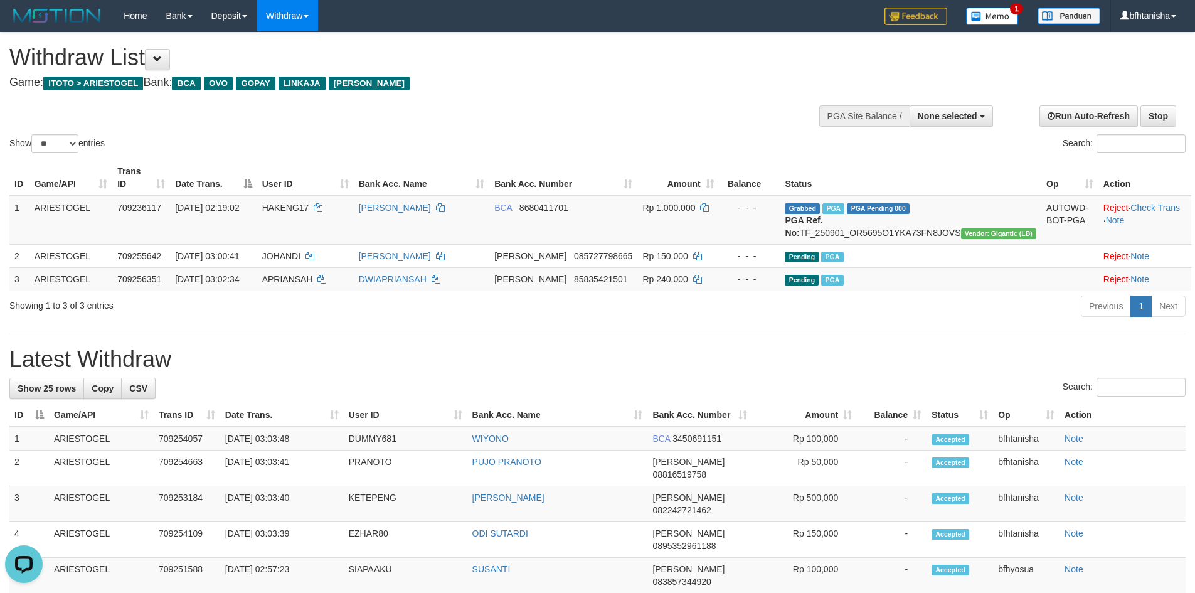
click at [775, 381] on div "Search:" at bounding box center [597, 389] width 1176 height 22
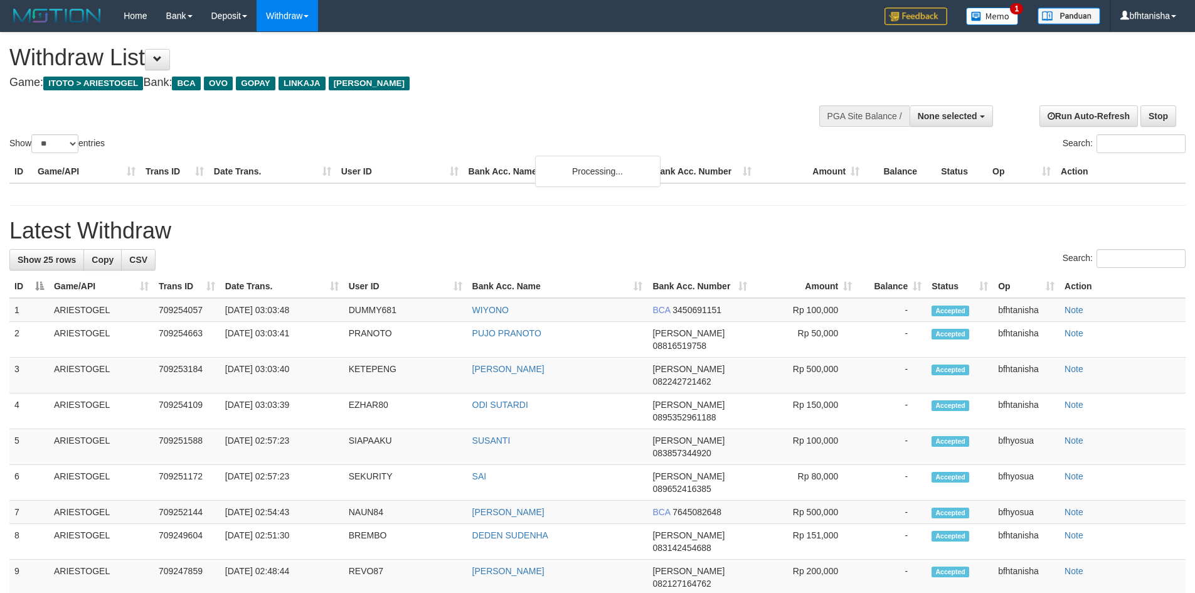
select select
select select "**"
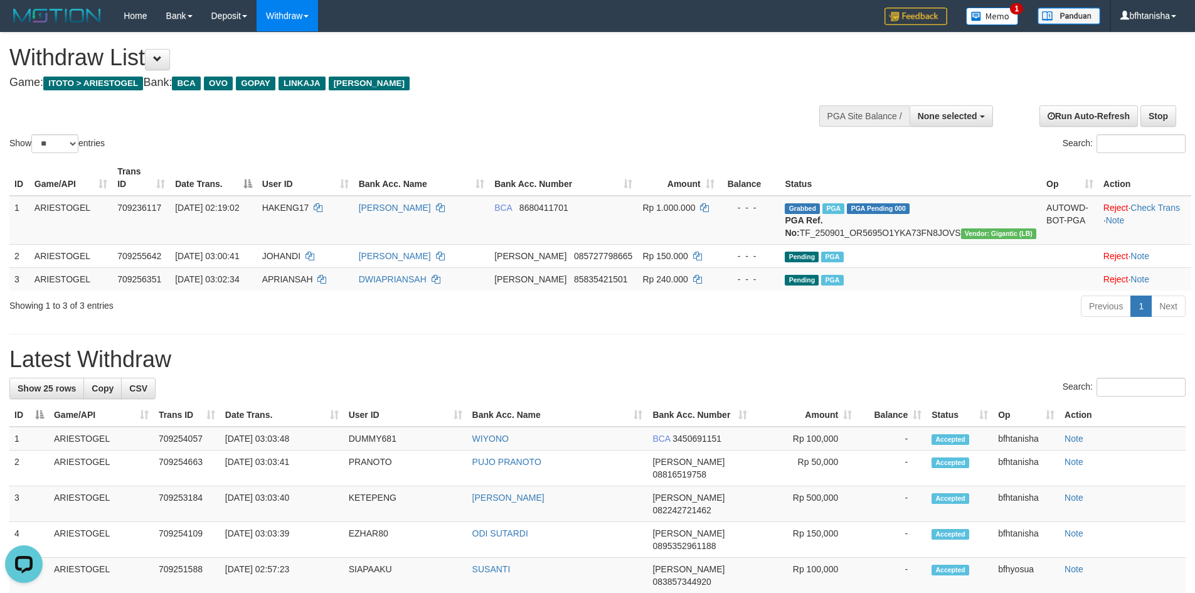
click at [621, 351] on h1 "Latest Withdraw" at bounding box center [597, 359] width 1176 height 25
click at [622, 350] on h1 "Latest Withdraw" at bounding box center [597, 359] width 1176 height 25
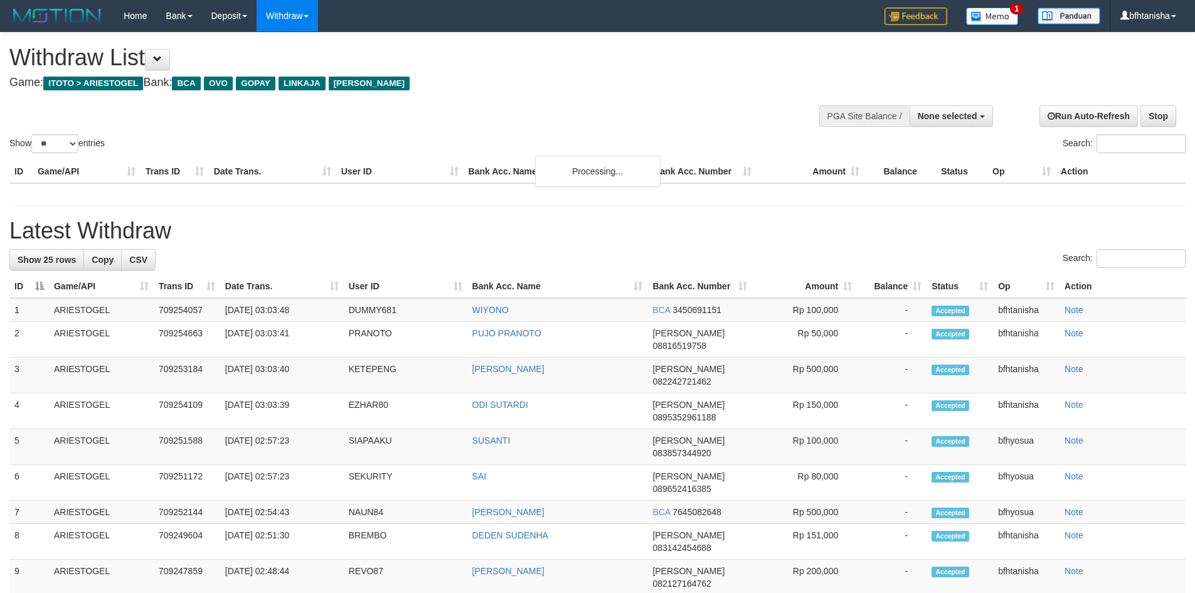
select select
select select "**"
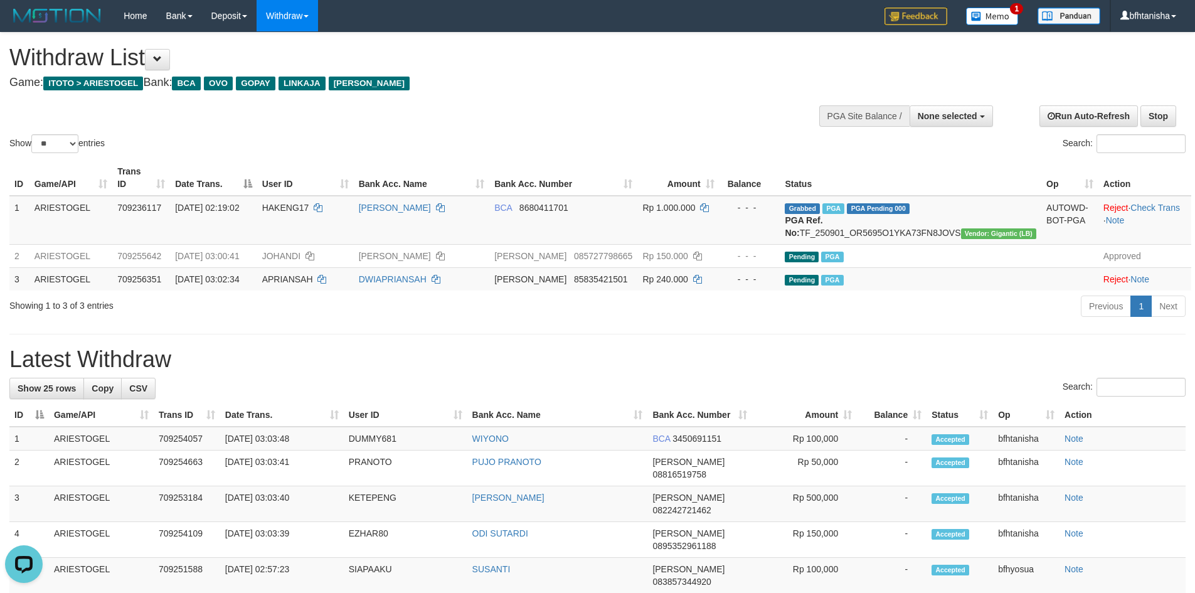
click at [855, 318] on div "Previous 1 Next" at bounding box center [847, 307] width 678 height 27
click at [793, 350] on h1 "Latest Withdraw" at bounding box center [597, 359] width 1176 height 25
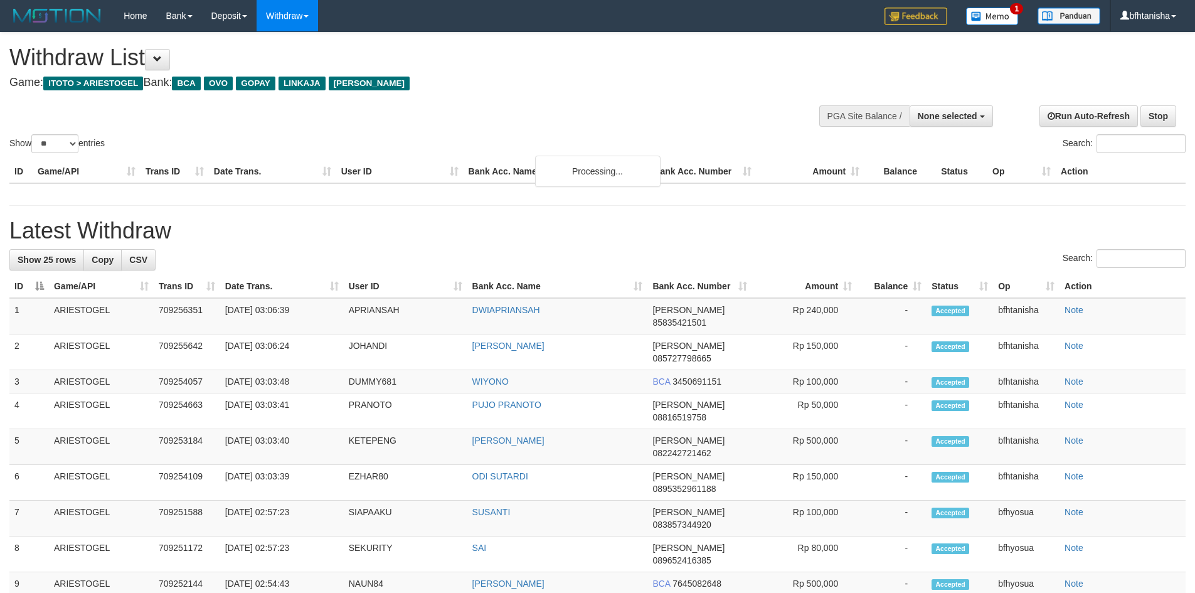
select select
select select "**"
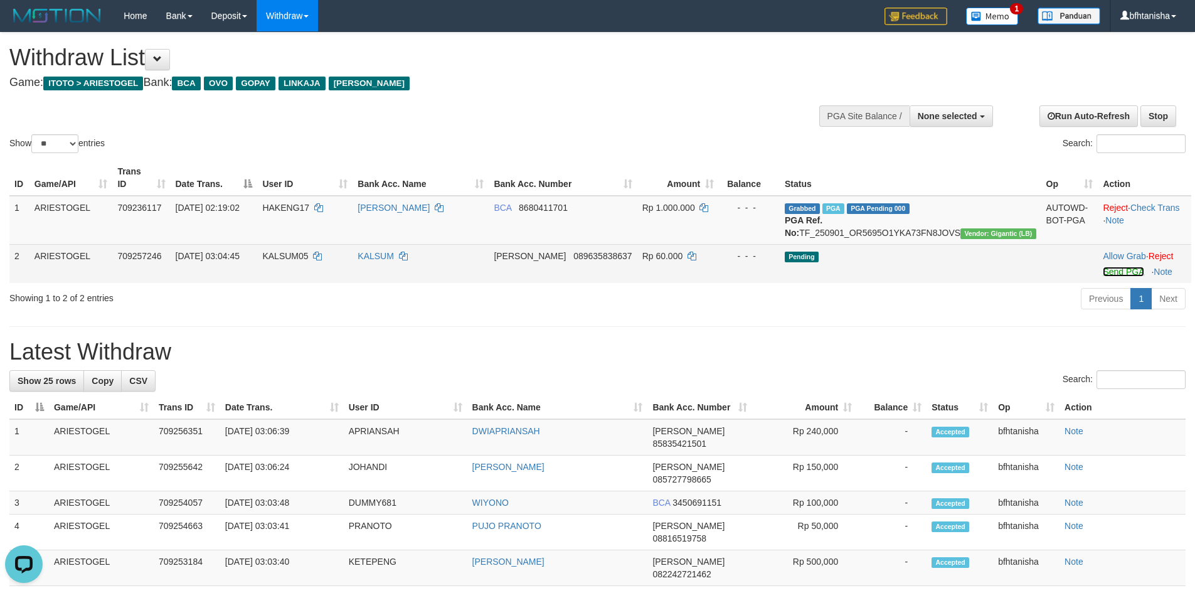
click at [1103, 269] on link "Send PGA" at bounding box center [1123, 272] width 41 height 10
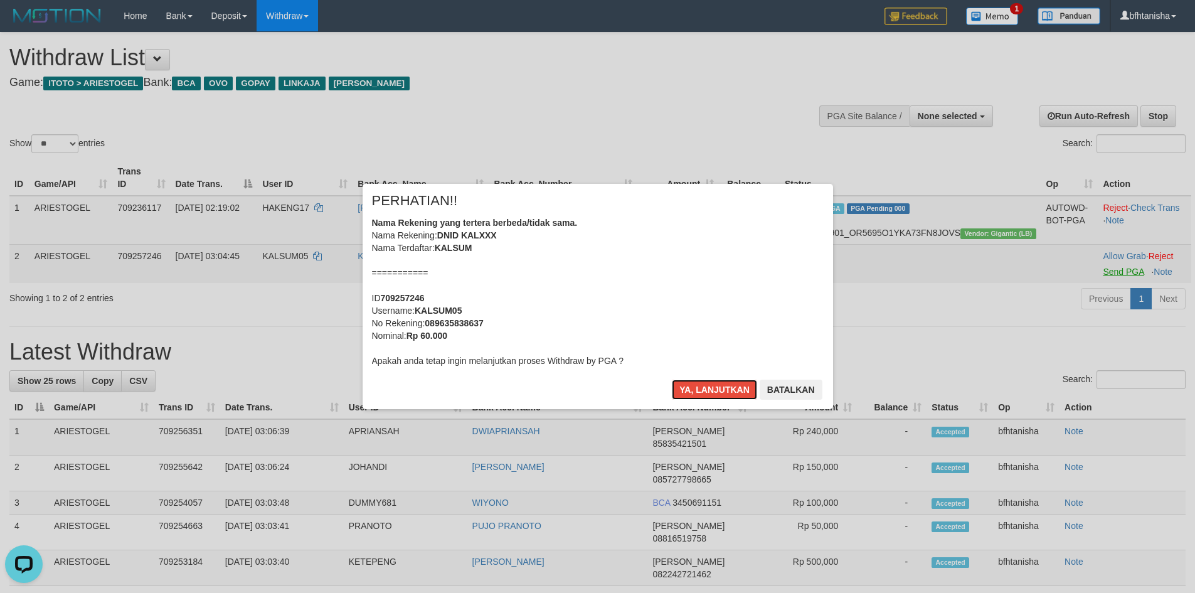
click at [672, 380] on button "Ya, lanjutkan" at bounding box center [714, 390] width 85 height 20
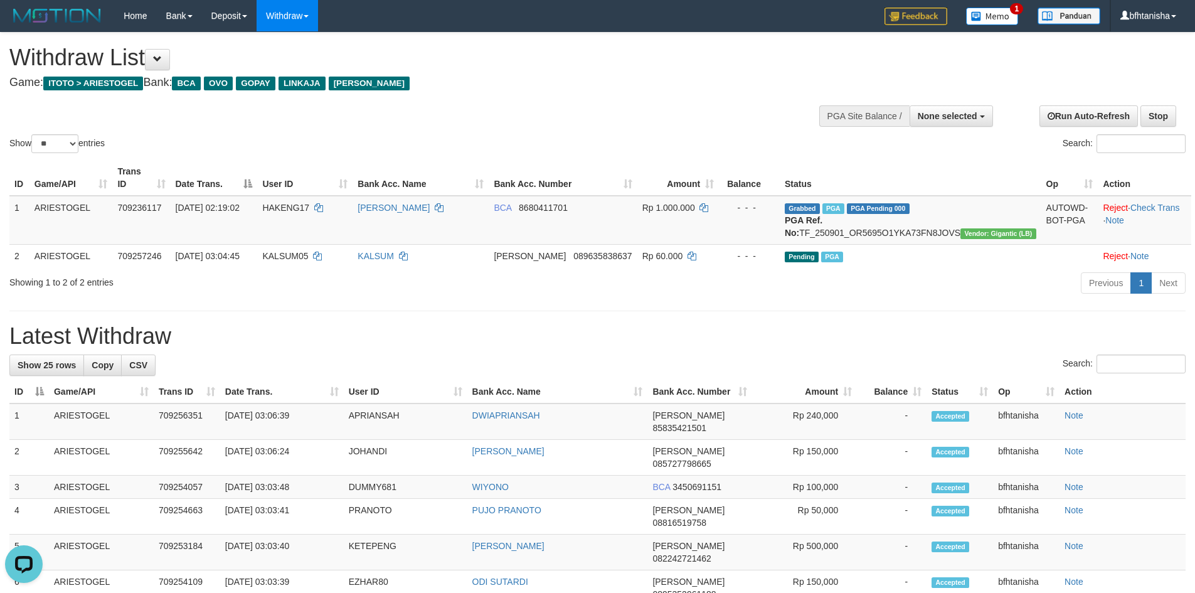
click at [637, 283] on div "Previous 1 Next" at bounding box center [847, 284] width 678 height 27
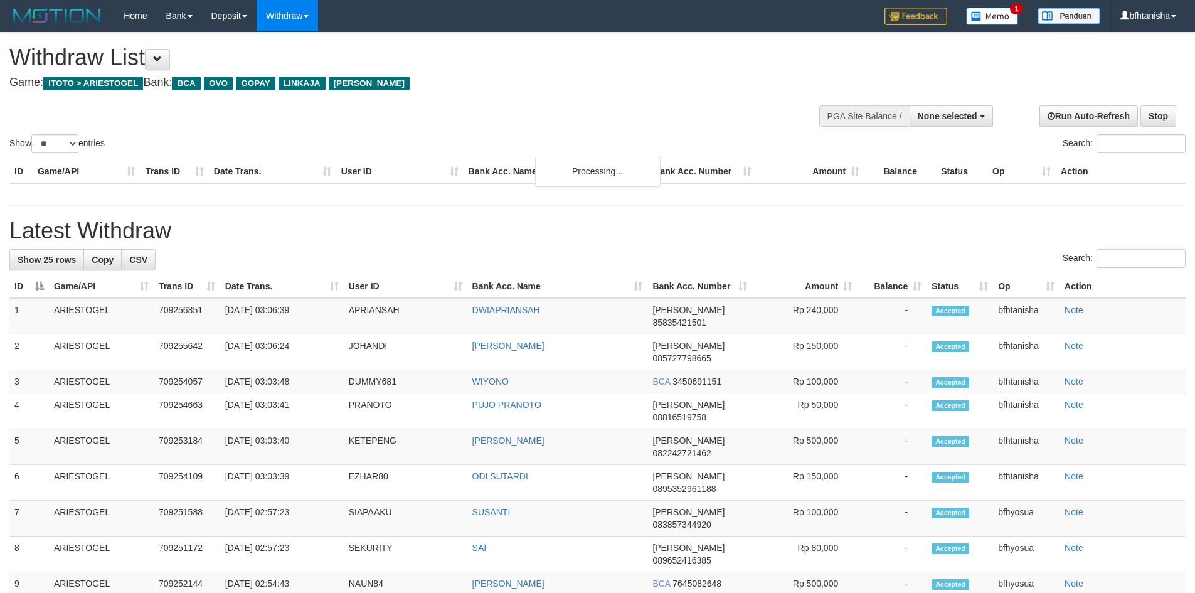
select select
select select "**"
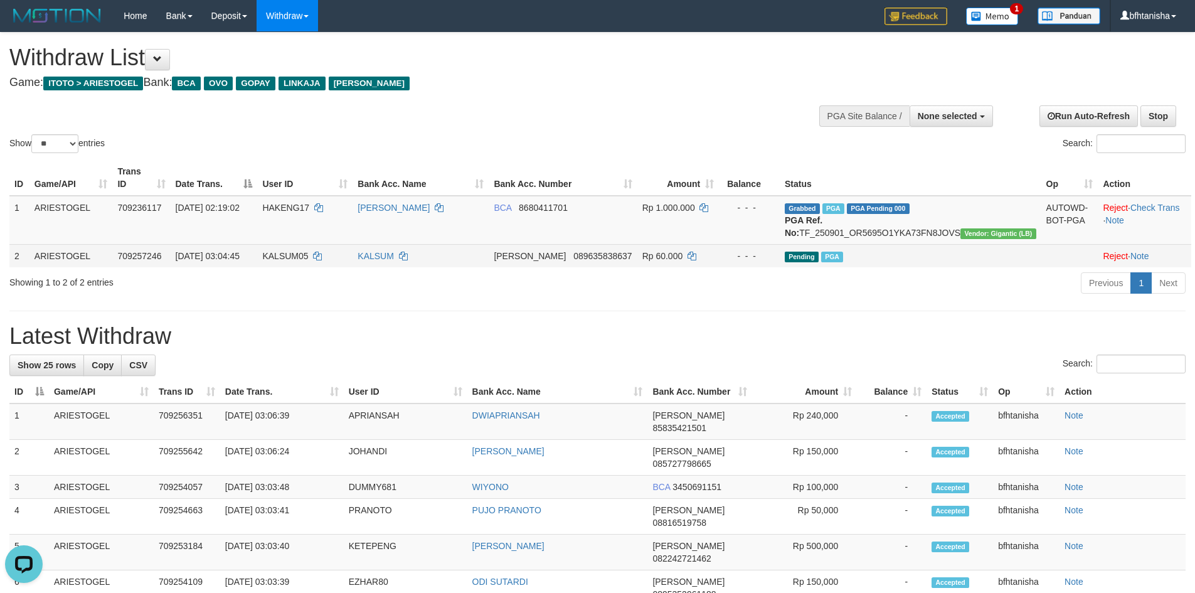
click at [452, 257] on td "KALSUM" at bounding box center [421, 255] width 136 height 23
click at [613, 263] on td "[PERSON_NAME] 089635838637" at bounding box center [563, 255] width 148 height 23
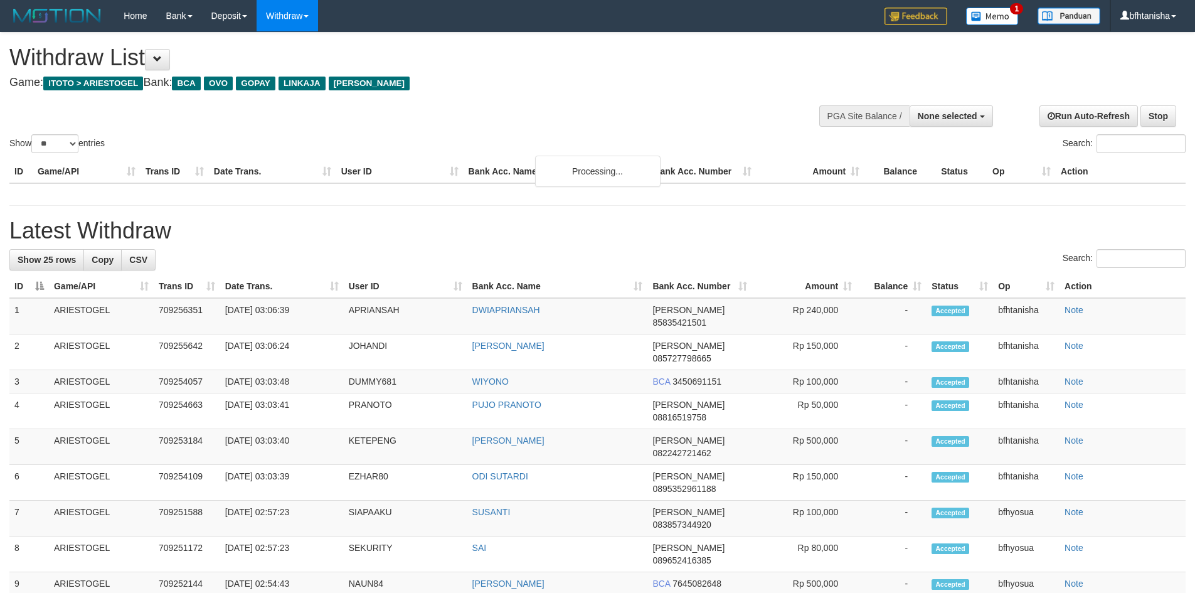
select select
select select "**"
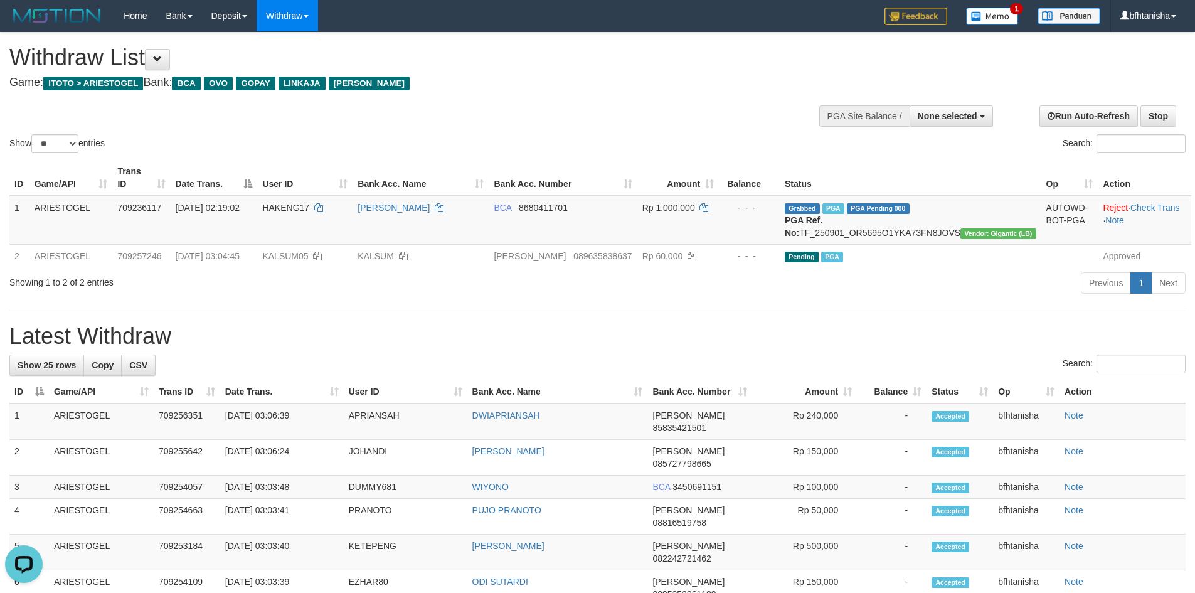
click at [637, 175] on th "Bank Acc. Number" at bounding box center [563, 178] width 148 height 36
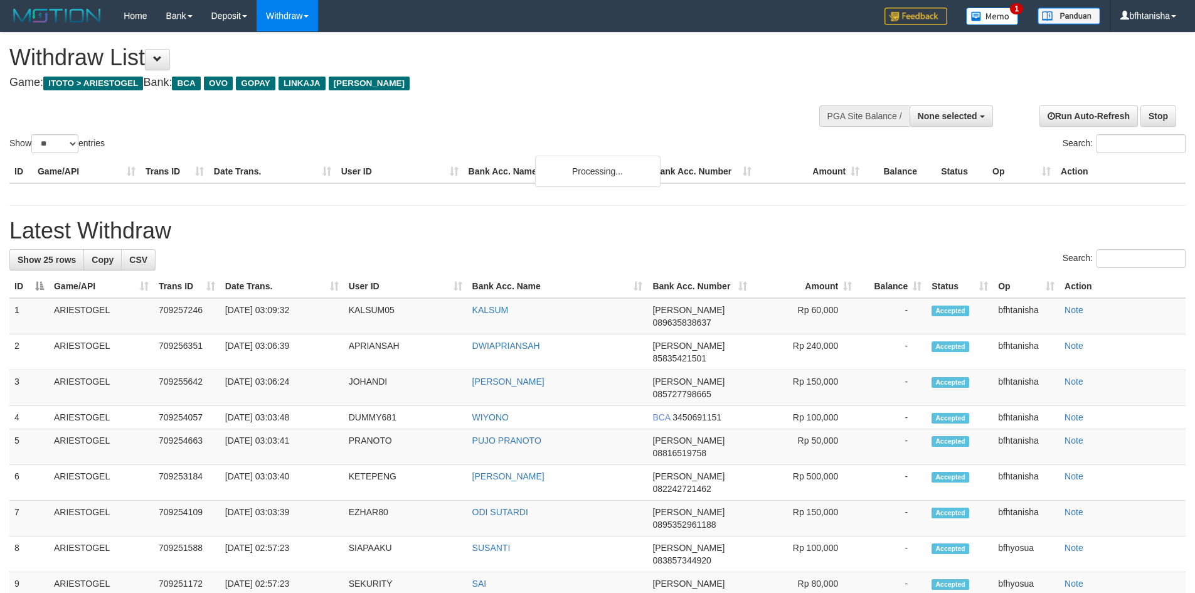
select select
select select "**"
select select
select select "**"
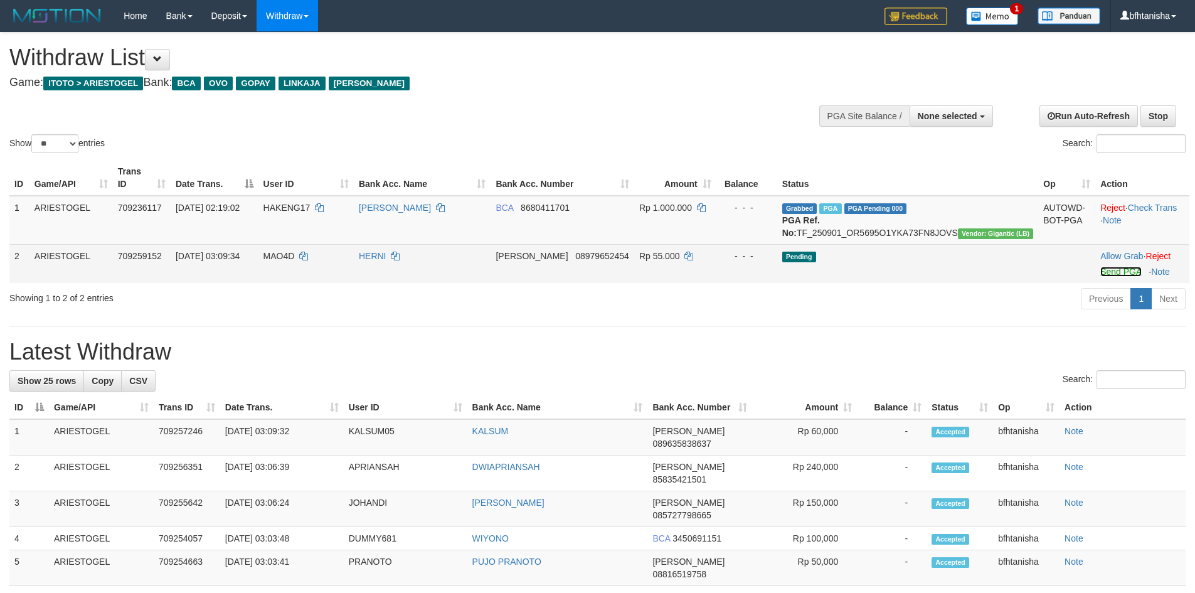
click at [1100, 274] on link "Send PGA" at bounding box center [1120, 272] width 41 height 10
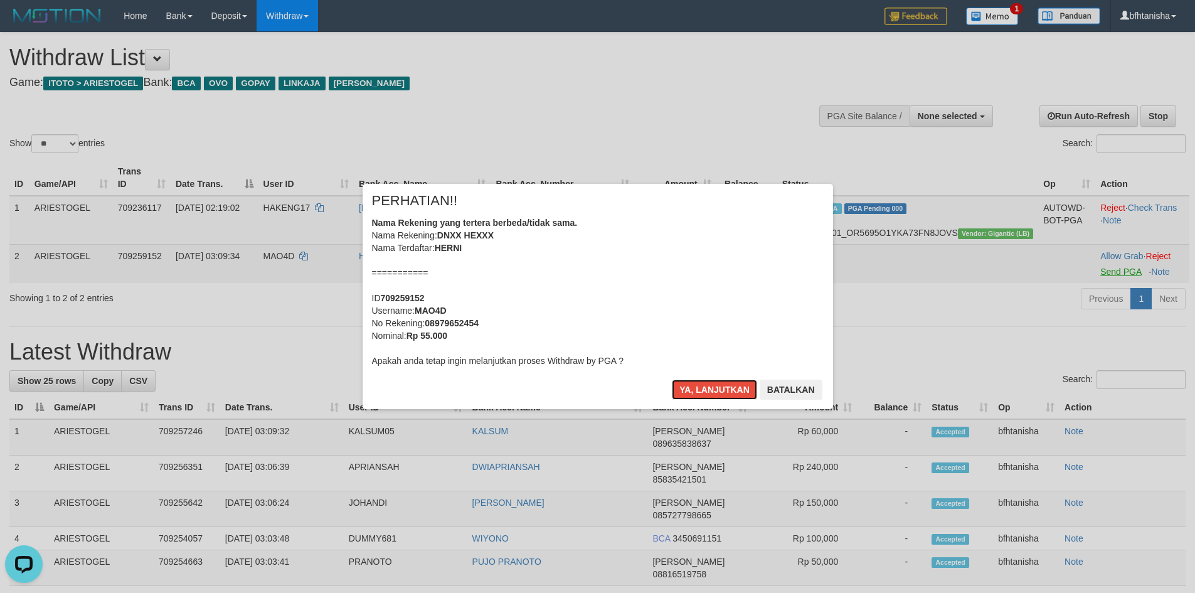
click at [672, 380] on button "Ya, lanjutkan" at bounding box center [714, 390] width 85 height 20
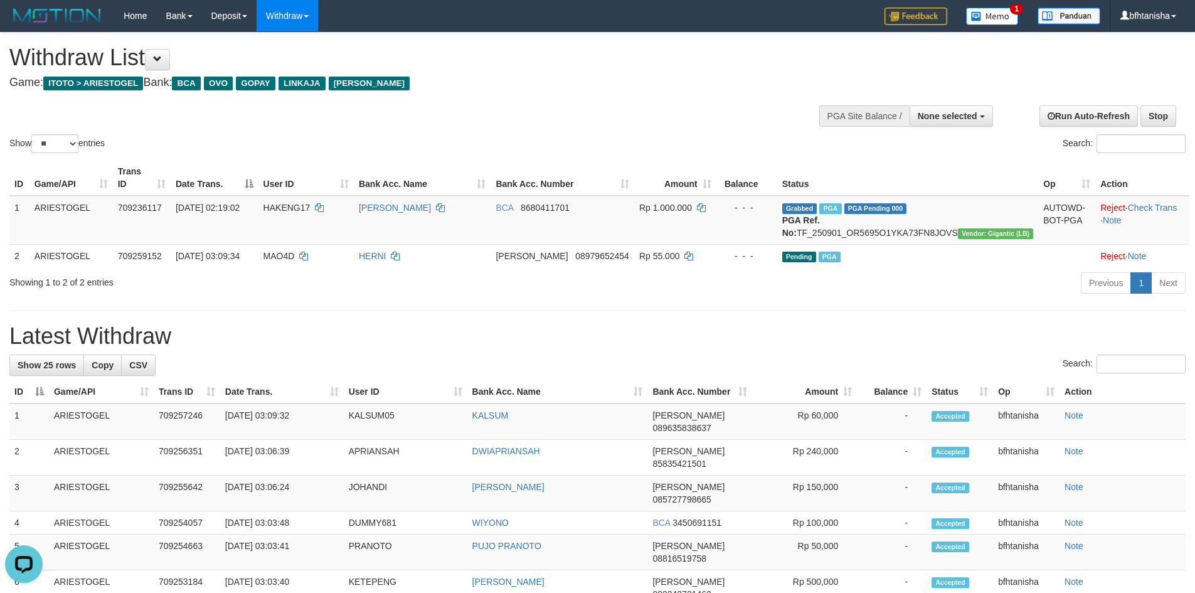
select select
select select "**"
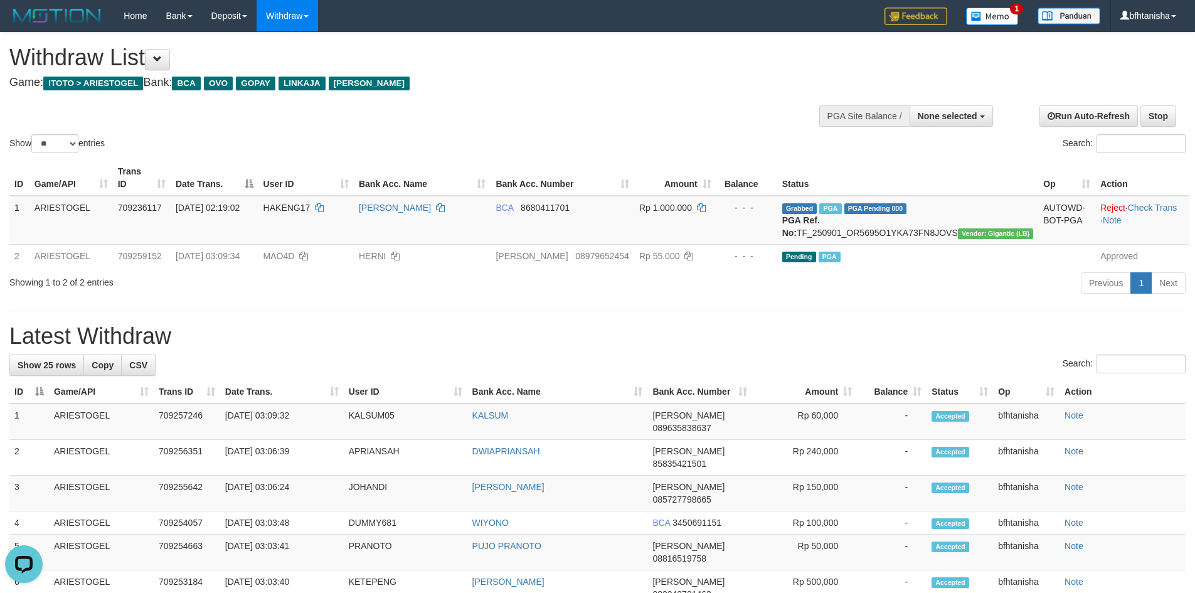
click at [799, 347] on h1 "Latest Withdraw" at bounding box center [597, 336] width 1176 height 25
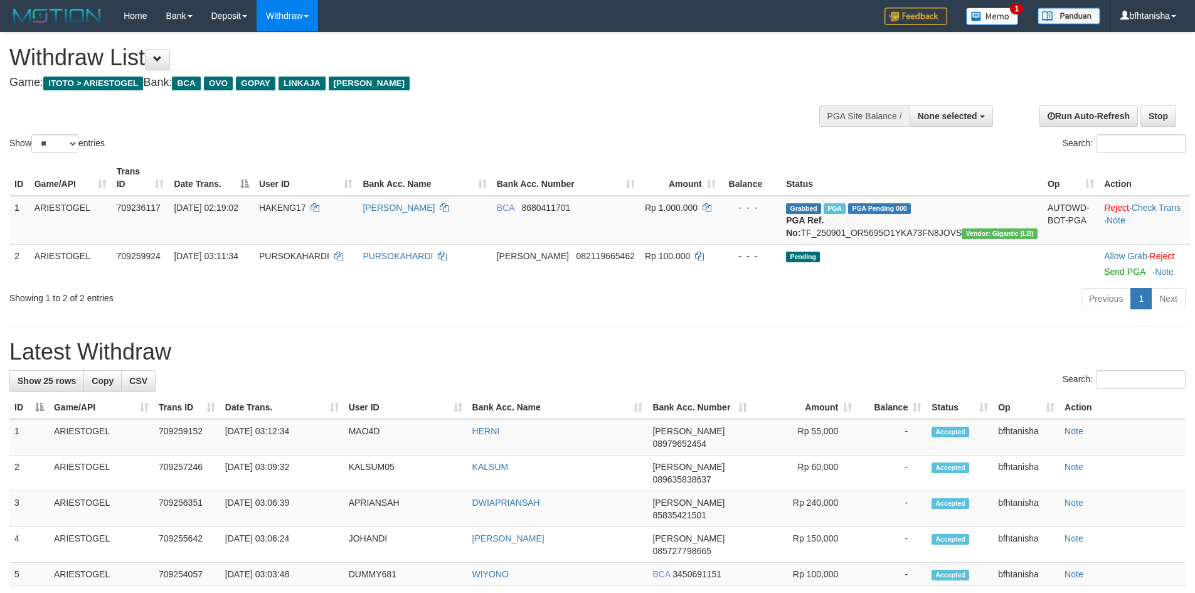
select select
select select "**"
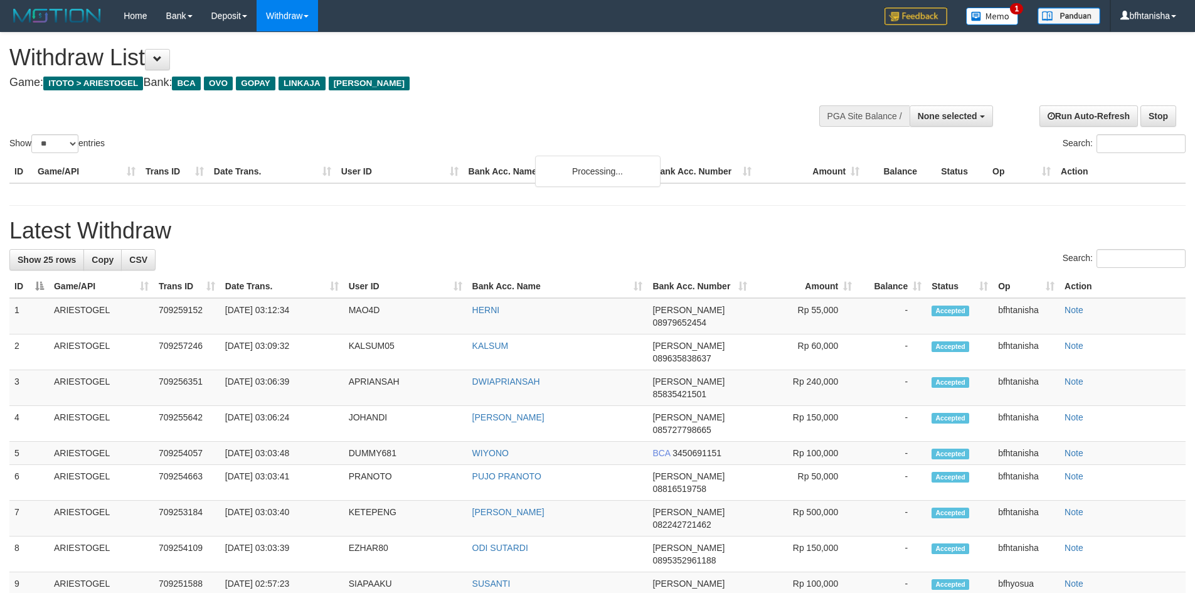
select select
select select "**"
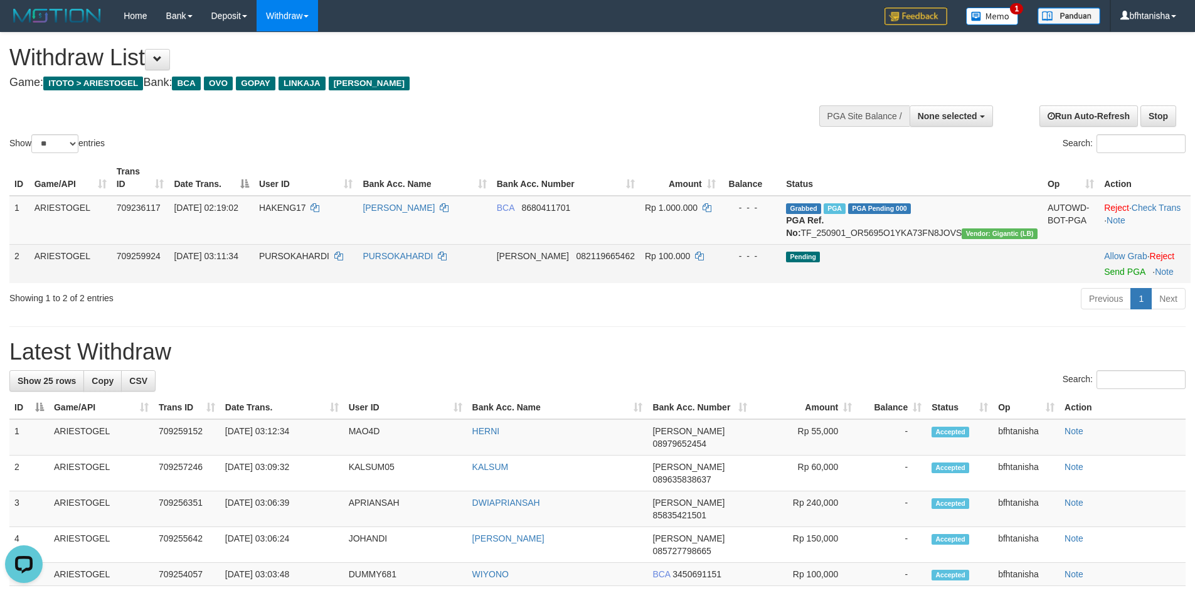
click at [1100, 278] on td "Allow Grab · Reject Send PGA · Note" at bounding box center [1145, 263] width 92 height 39
click at [1101, 277] on td "Allow Grab · Reject Send PGA · Note" at bounding box center [1145, 263] width 92 height 39
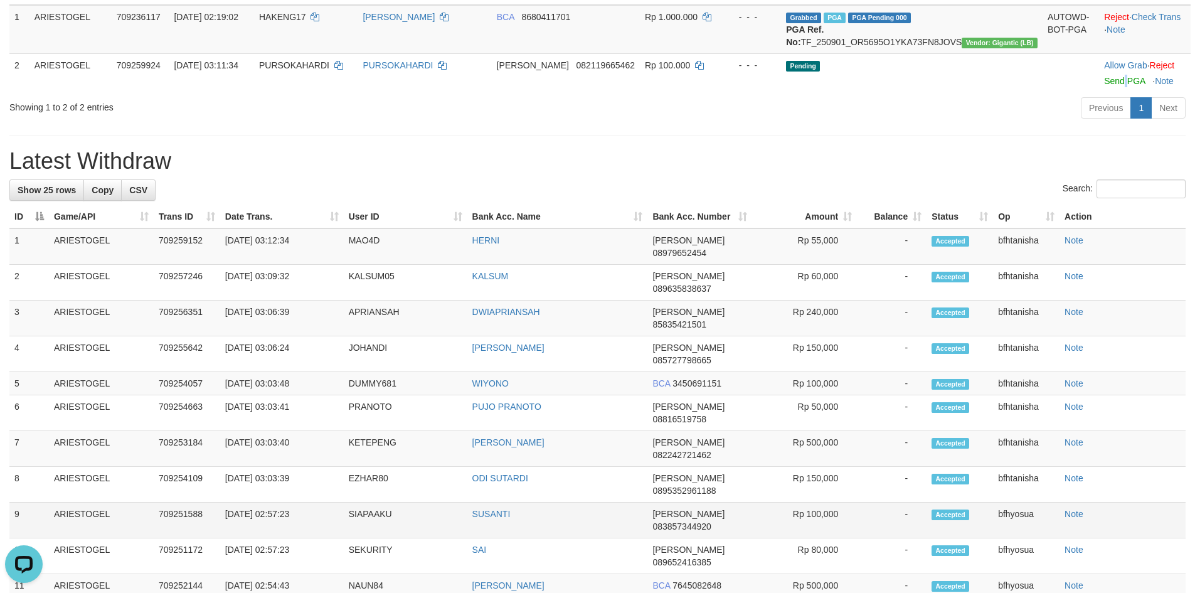
scroll to position [58, 0]
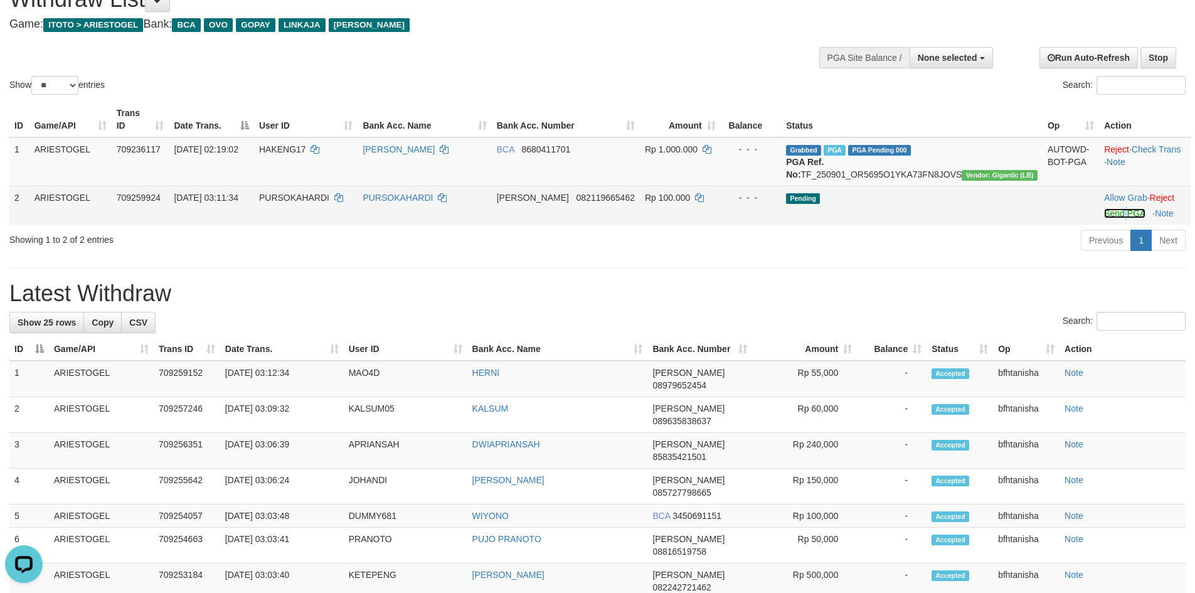
click at [1104, 213] on link "Send PGA" at bounding box center [1124, 213] width 41 height 10
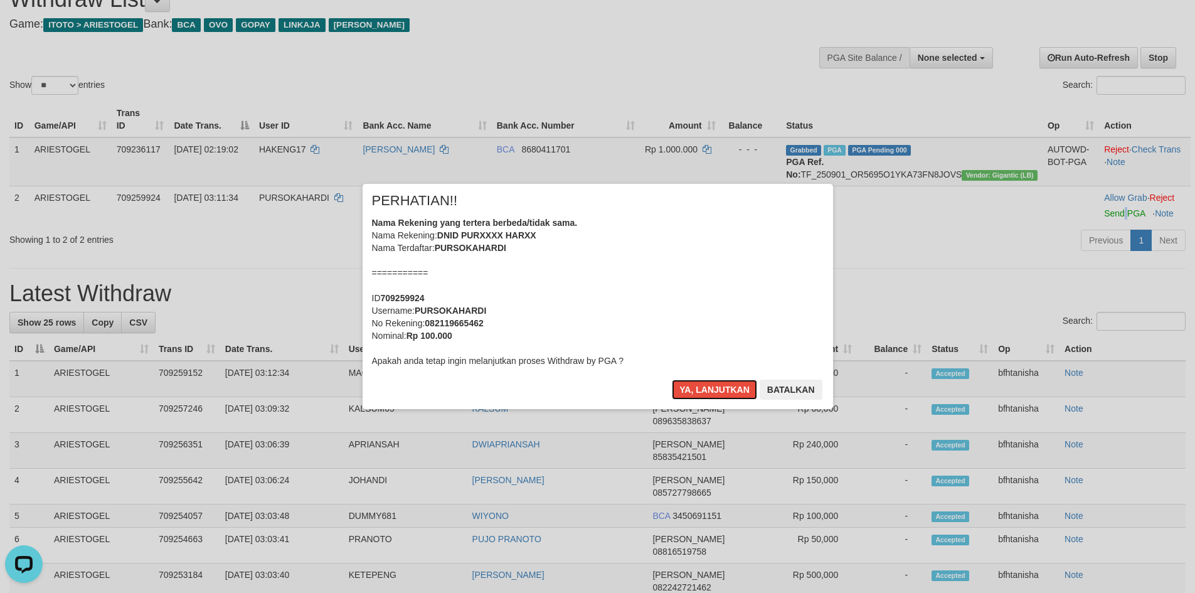
click at [672, 380] on button "Ya, lanjutkan" at bounding box center [714, 390] width 85 height 20
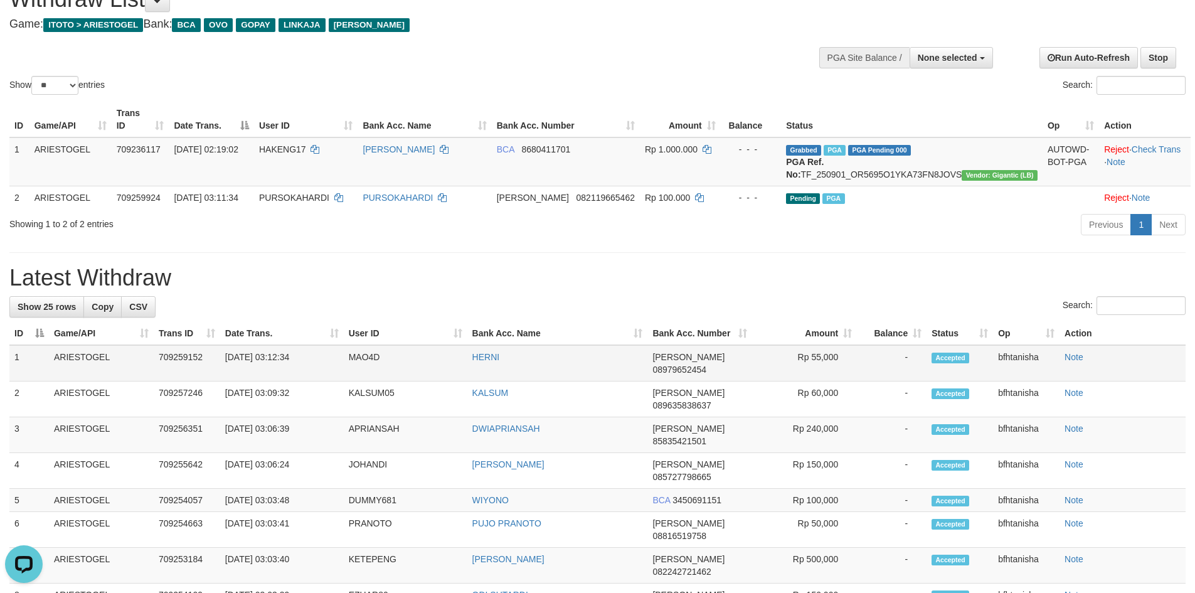
click at [545, 349] on td "HERNI" at bounding box center [557, 363] width 181 height 36
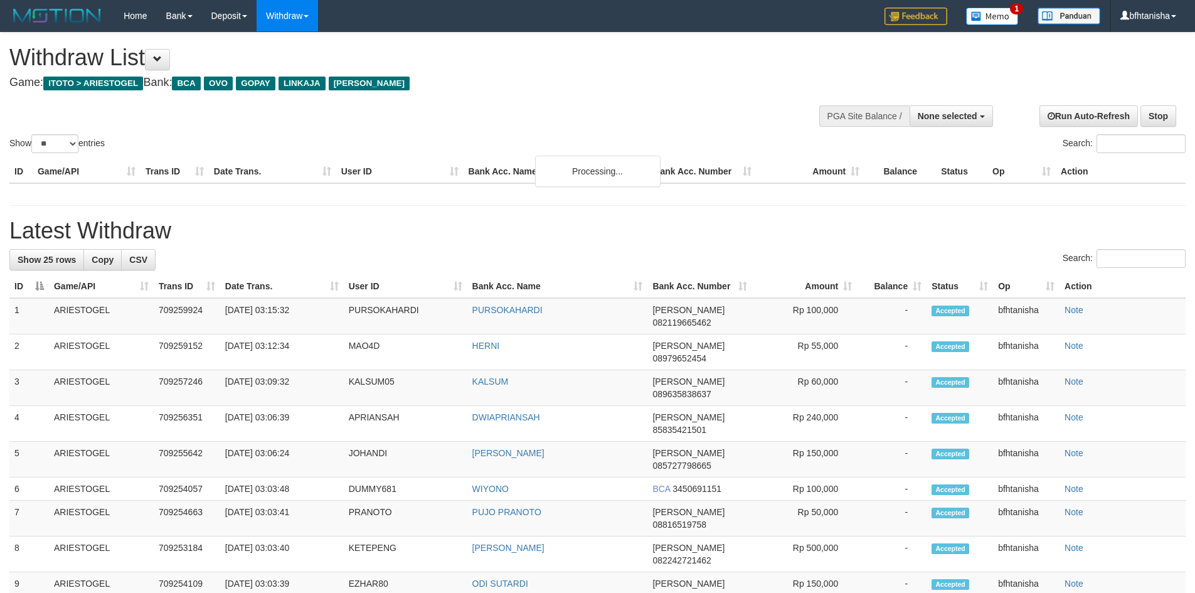
select select
select select "**"
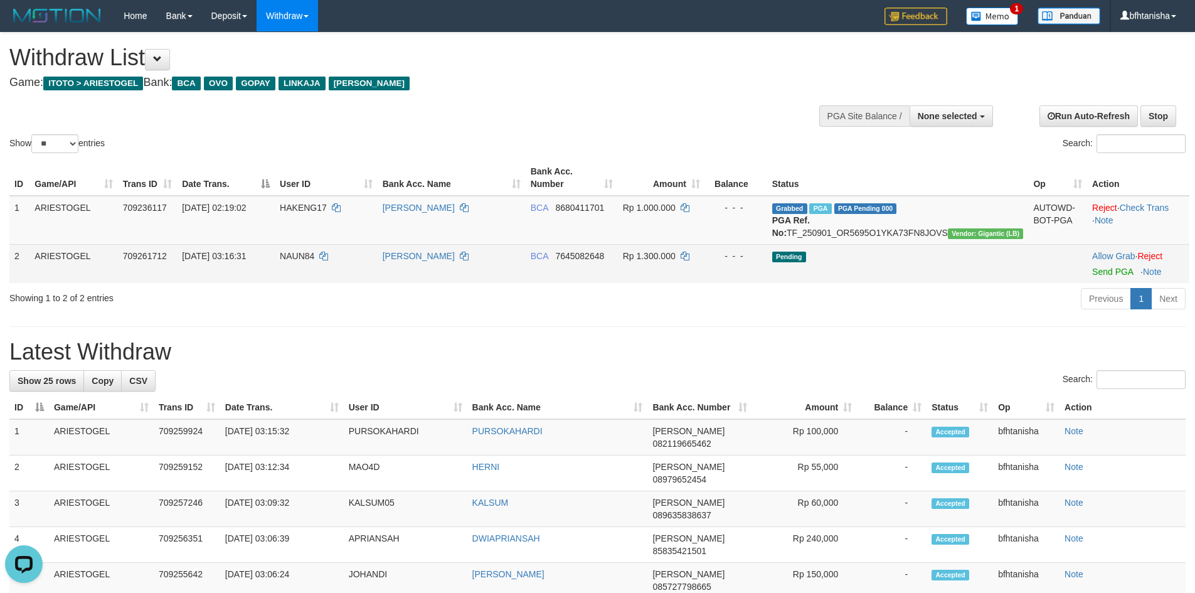
click at [1098, 283] on td "Allow Grab · Reject Send PGA · Note" at bounding box center [1138, 263] width 102 height 39
click at [1098, 277] on link "Send PGA" at bounding box center [1112, 272] width 41 height 10
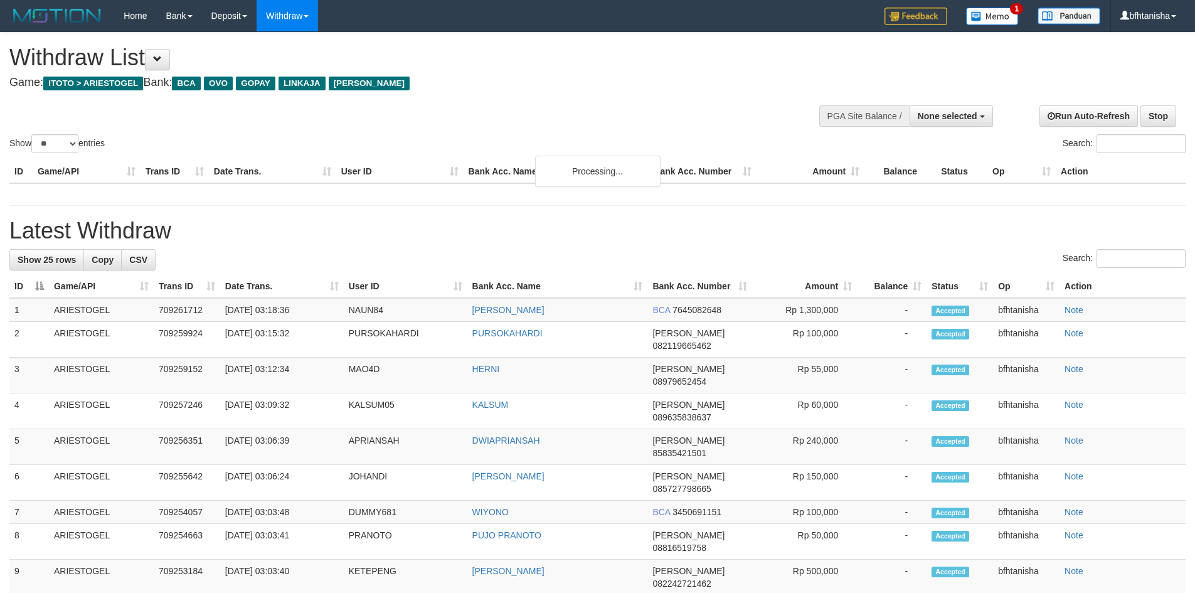
select select
select select "**"
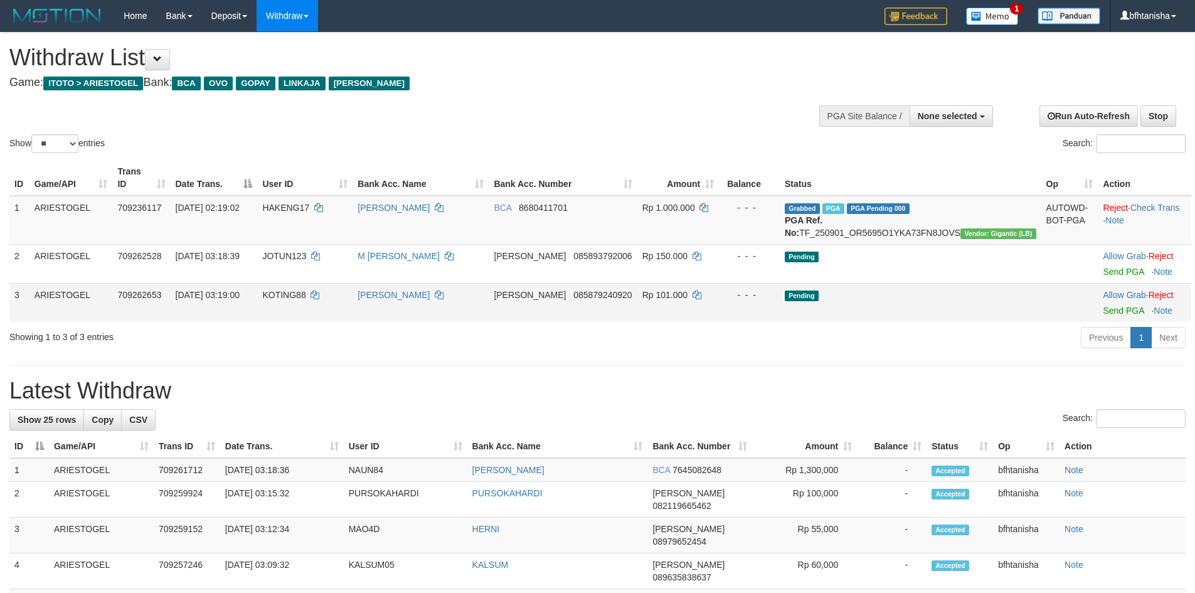
click at [1112, 316] on td "Allow Grab · Reject Send PGA · Note" at bounding box center [1144, 302] width 93 height 39
click at [1111, 314] on link "Send PGA" at bounding box center [1123, 311] width 41 height 10
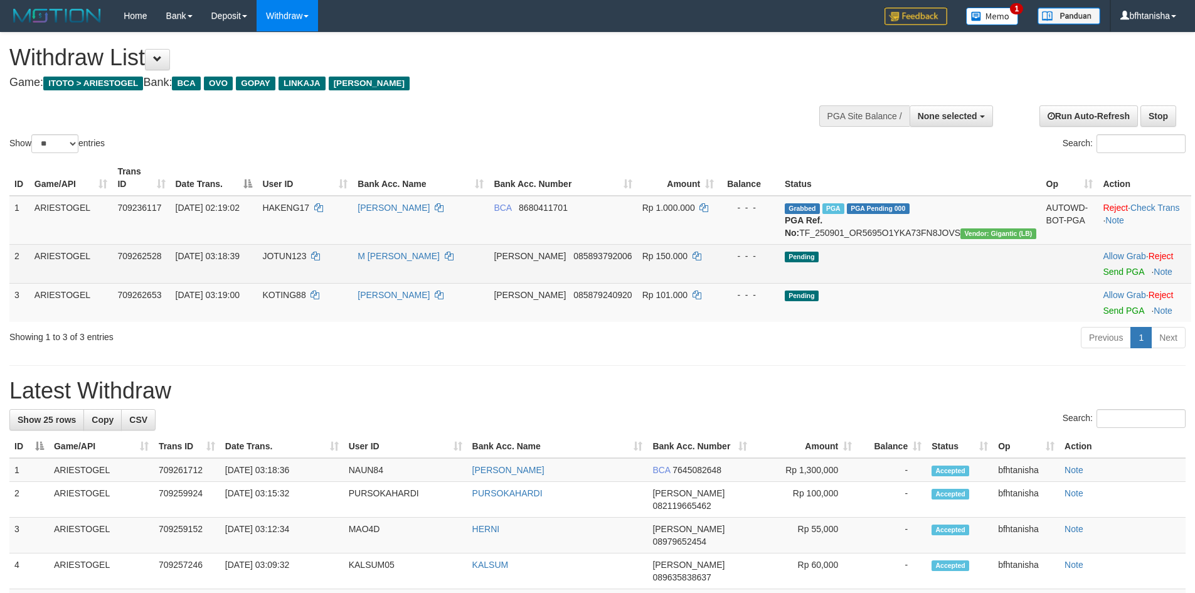
click at [1109, 280] on td "Allow Grab · Reject Send PGA · Note" at bounding box center [1144, 263] width 93 height 39
click at [1109, 274] on link "Send PGA" at bounding box center [1123, 272] width 41 height 10
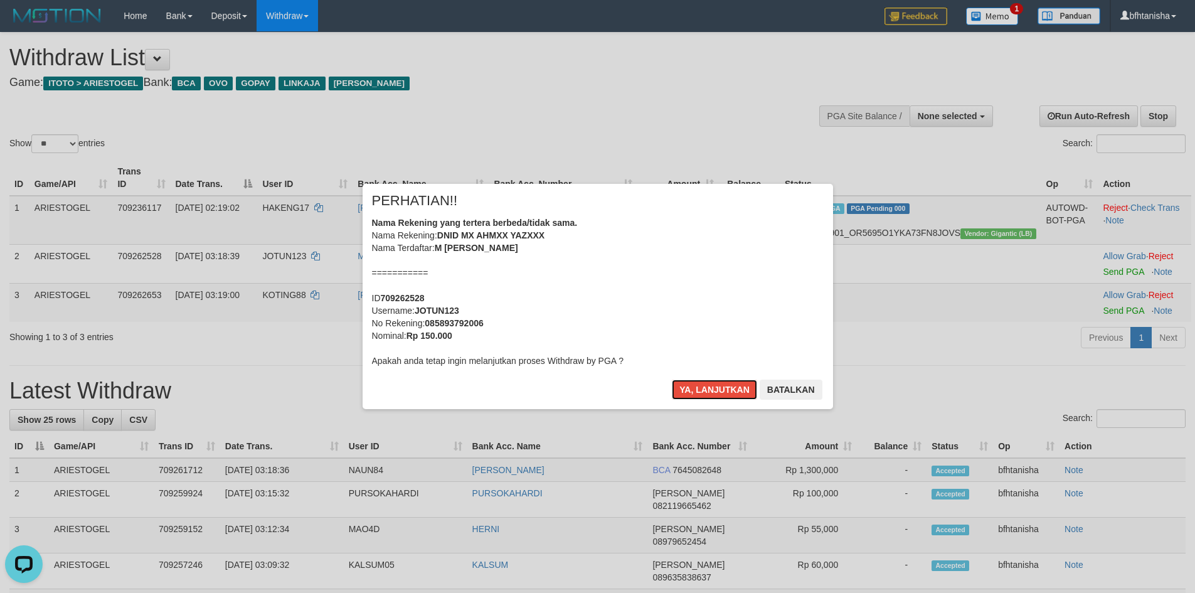
click at [672, 380] on button "Ya, lanjutkan" at bounding box center [714, 390] width 85 height 20
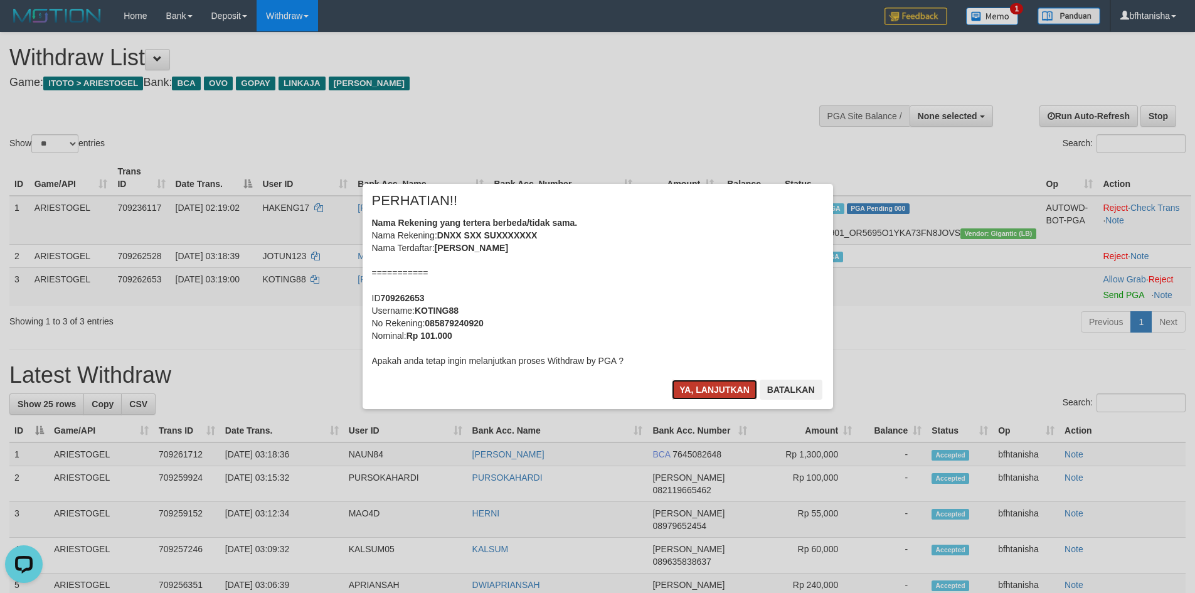
click at [706, 396] on button "Ya, lanjutkan" at bounding box center [714, 390] width 85 height 20
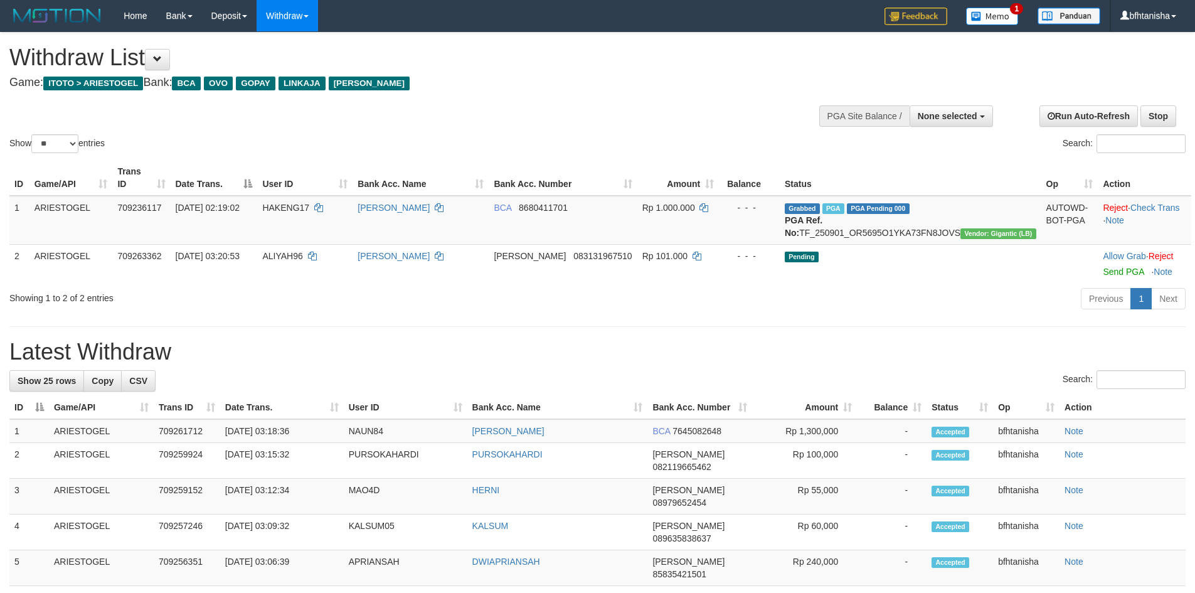
select select
select select "**"
click at [700, 73] on div "Withdraw List Game: ITOTO > ARIESTOGEL Bank: BCA OVO GOPAY LINKAJA DANA" at bounding box center [396, 66] width 775 height 43
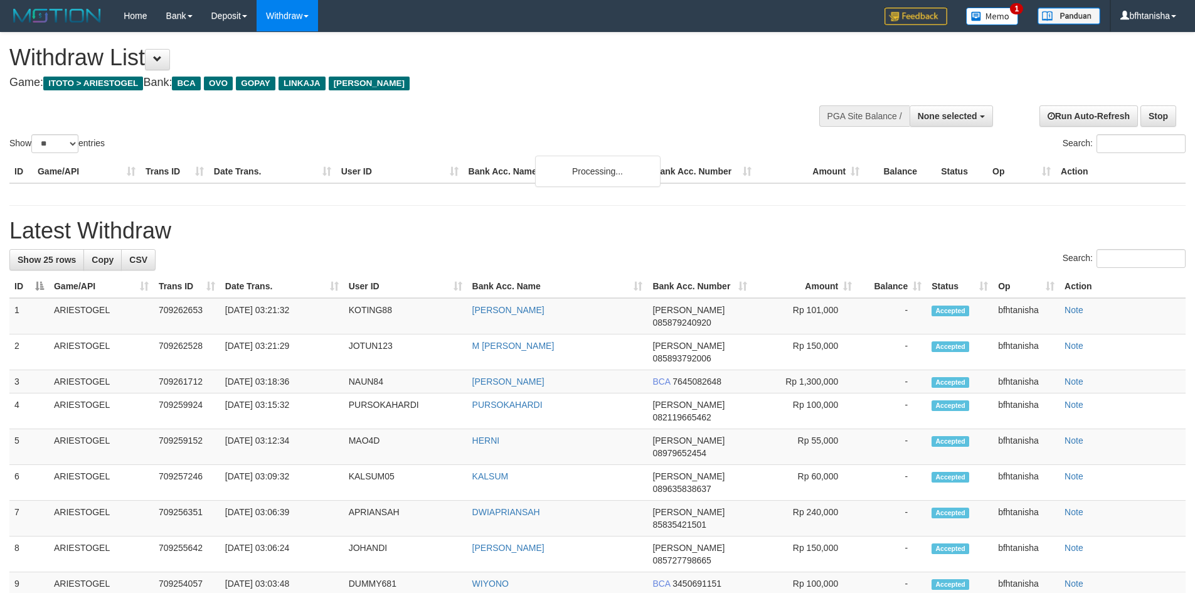
select select
select select "**"
select select
select select "**"
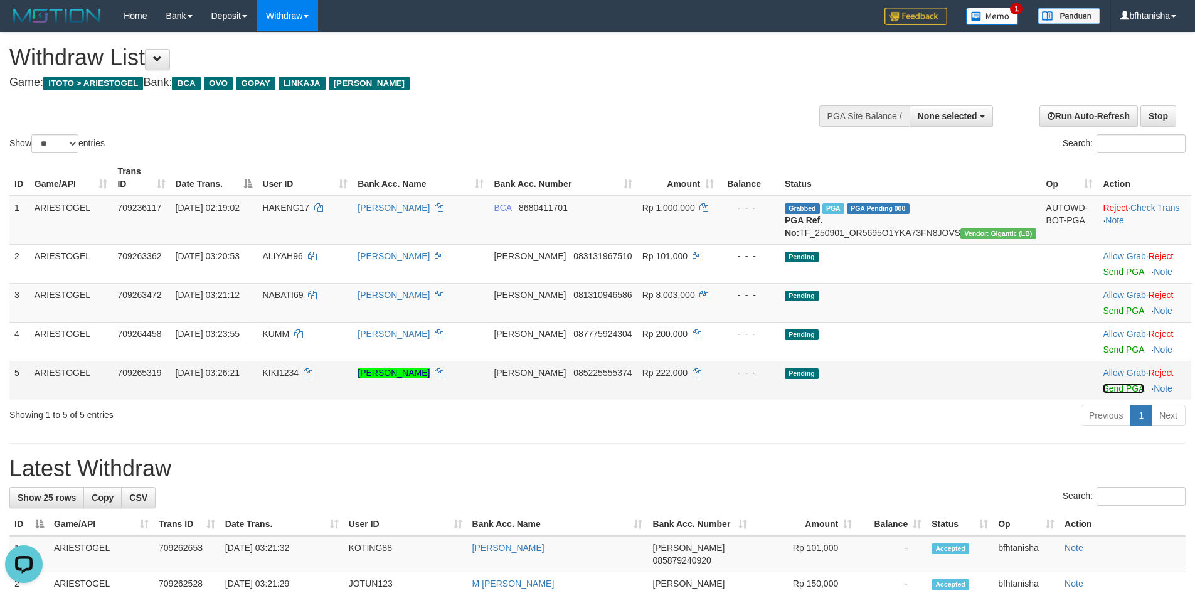
click at [1103, 390] on link "Send PGA" at bounding box center [1123, 388] width 41 height 10
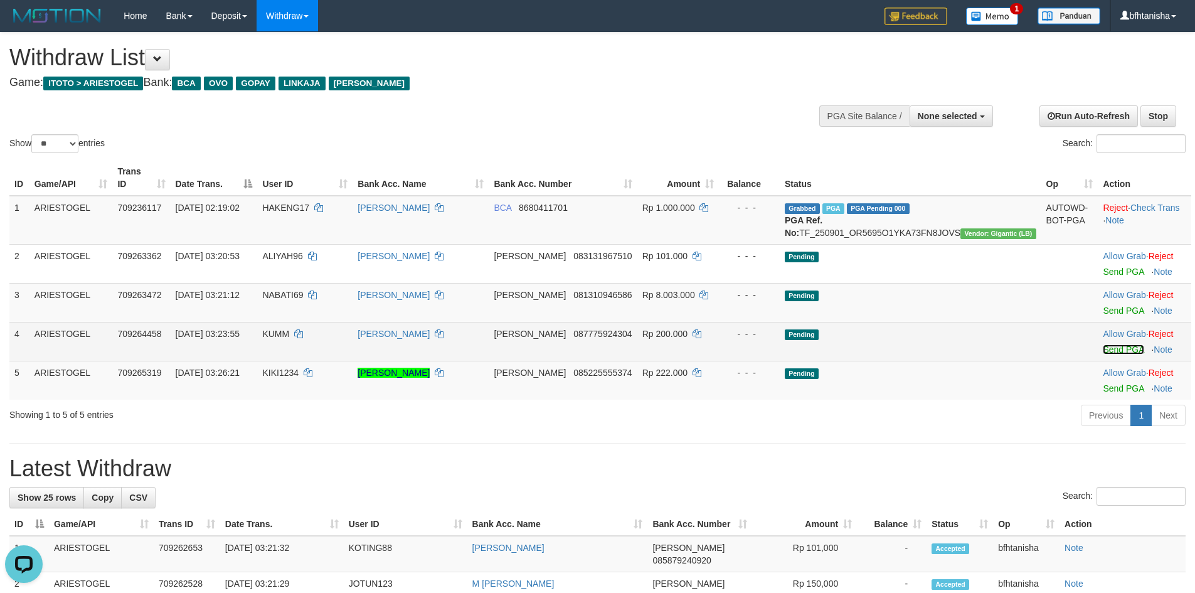
click at [1103, 352] on link "Send PGA" at bounding box center [1123, 349] width 41 height 10
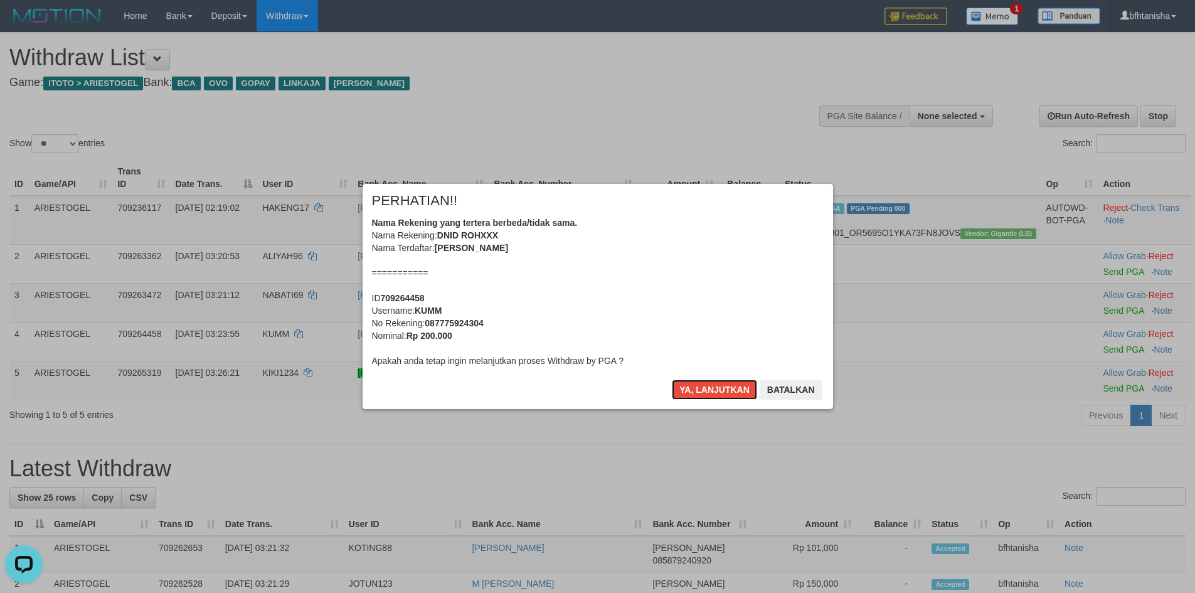
click at [702, 390] on button "Ya, lanjutkan" at bounding box center [714, 390] width 85 height 20
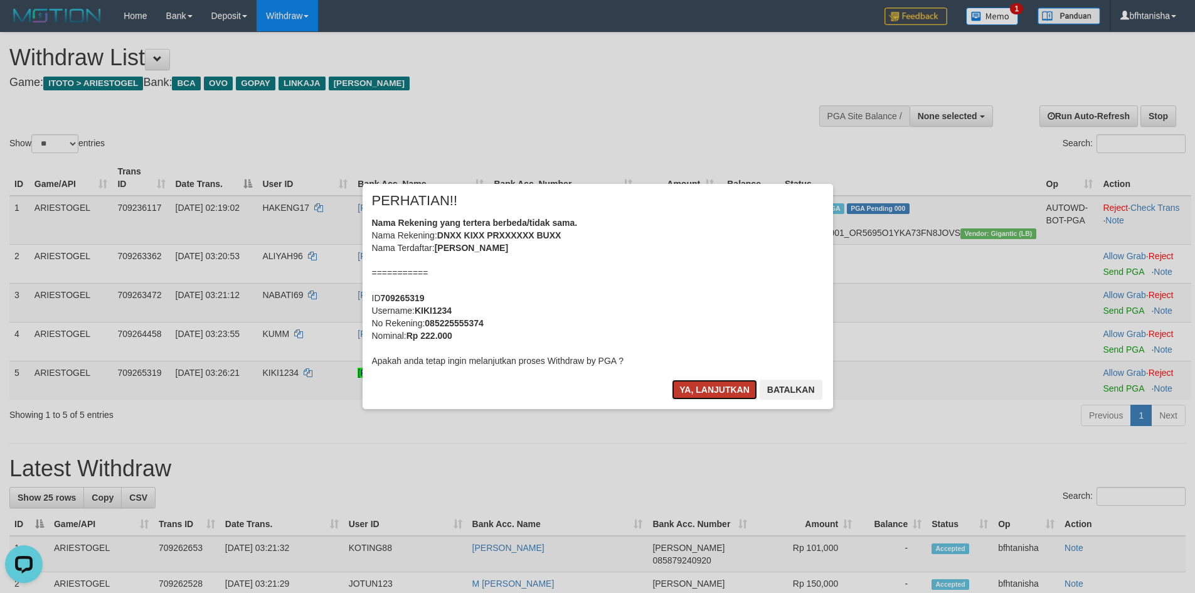
click at [702, 390] on button "Ya, lanjutkan" at bounding box center [714, 390] width 85 height 20
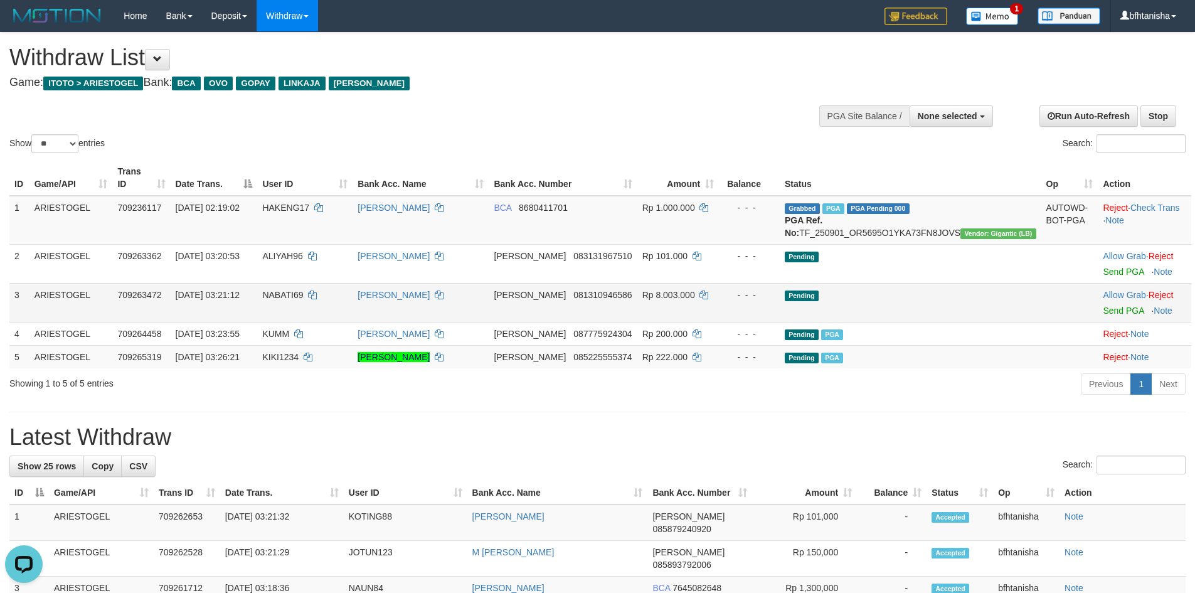
click at [1098, 317] on td "Allow Grab · Reject Send PGA · Note" at bounding box center [1144, 302] width 93 height 39
click at [1103, 307] on link "Send PGA" at bounding box center [1123, 311] width 41 height 10
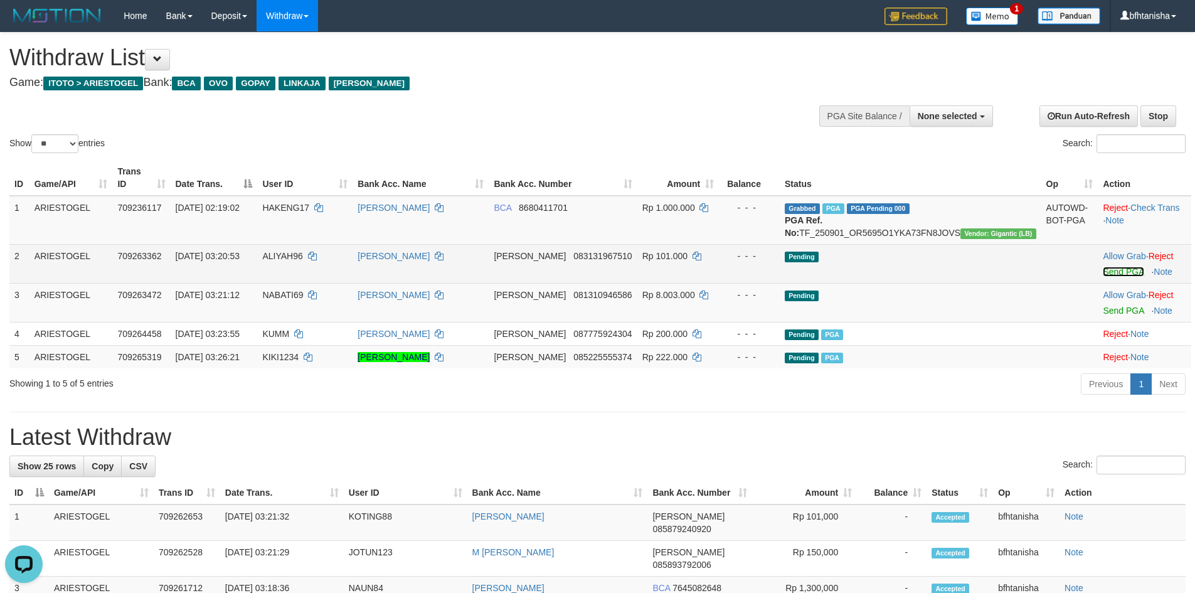
click at [1103, 275] on link "Send PGA" at bounding box center [1123, 272] width 41 height 10
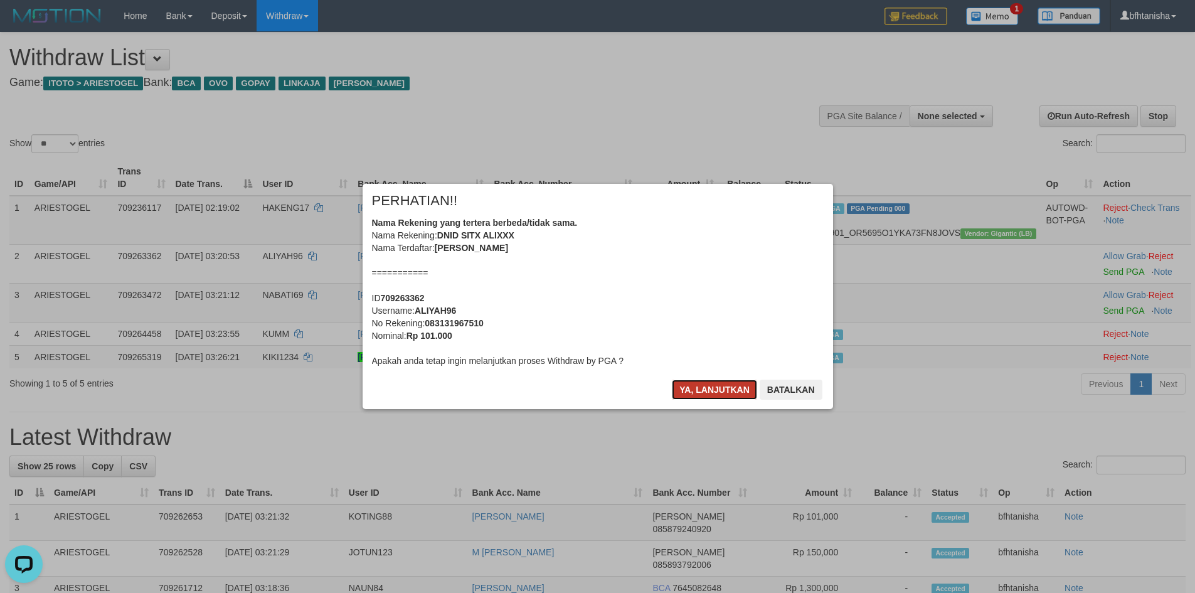
click at [702, 386] on button "Ya, lanjutkan" at bounding box center [714, 390] width 85 height 20
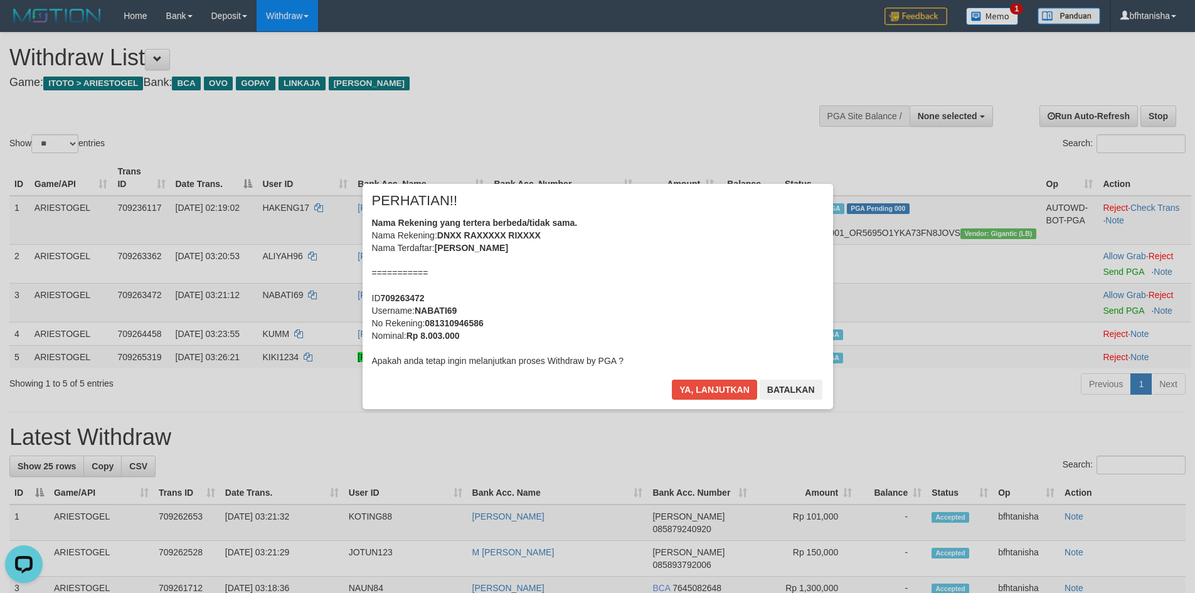
click at [702, 386] on div "× PERHATIAN!! Nama Rekening yang tertera berbeda/tidak sama. Nama Rekening: DNI…" at bounding box center [597, 296] width 489 height 225
click at [702, 386] on button "Ya, lanjutkan" at bounding box center [714, 390] width 85 height 20
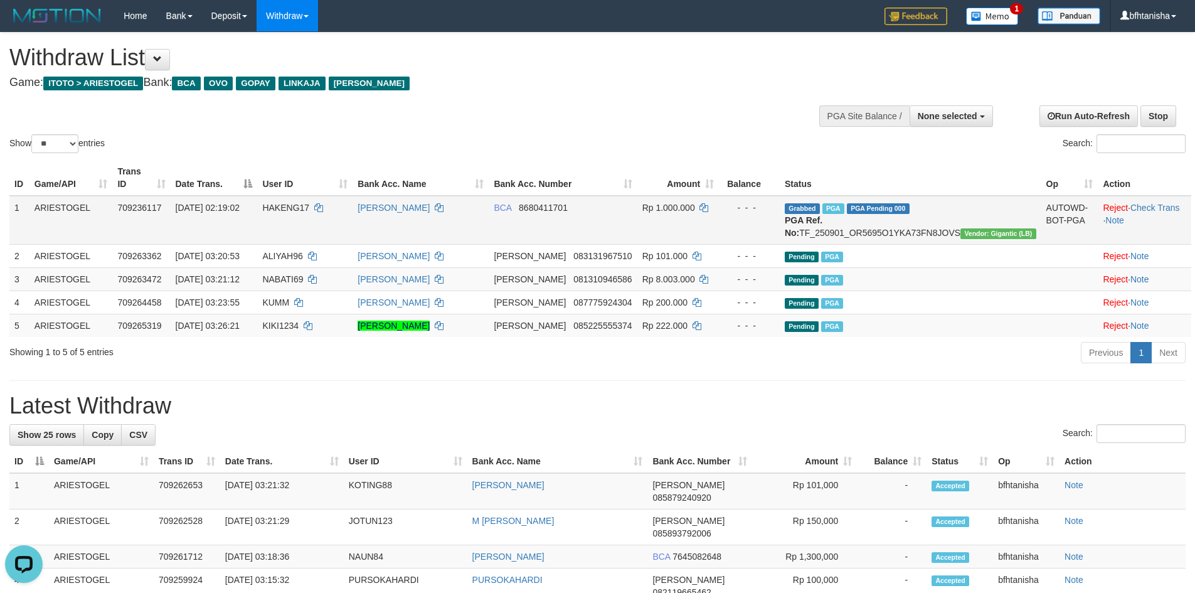
click at [637, 239] on td "BCA 8680411701" at bounding box center [563, 220] width 148 height 49
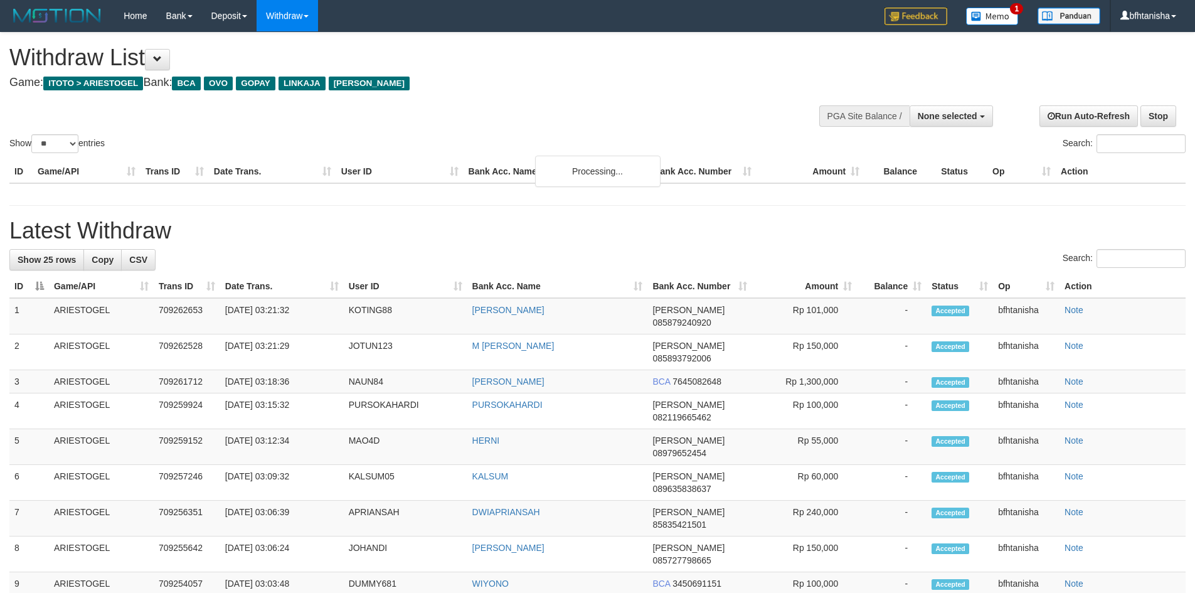
select select
select select "**"
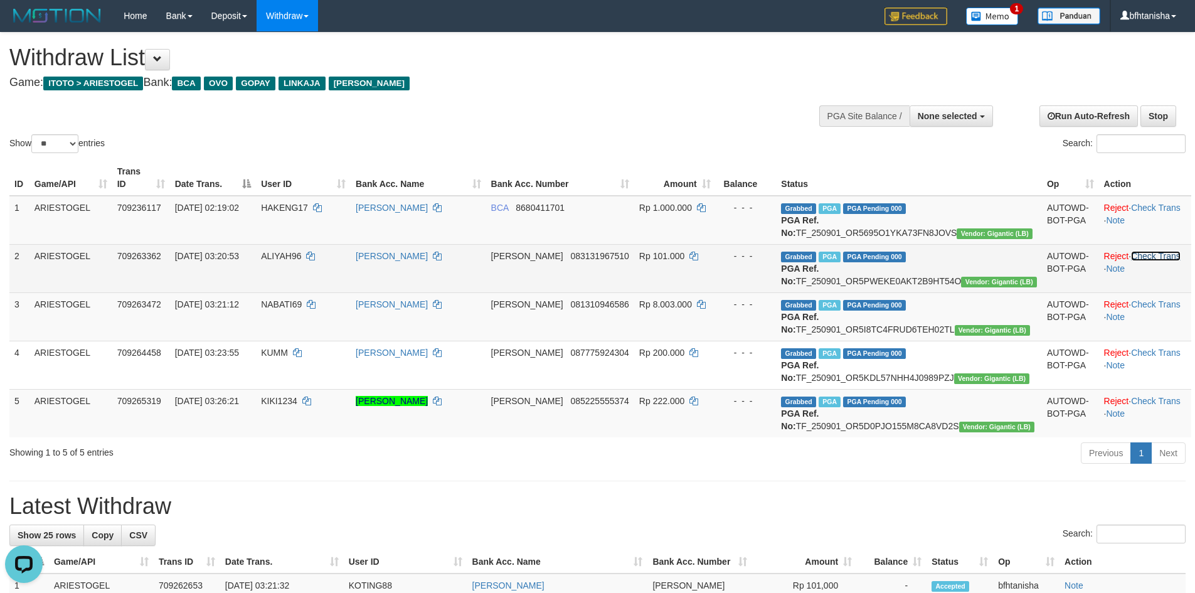
click at [1140, 260] on link "Check Trans" at bounding box center [1156, 256] width 50 height 10
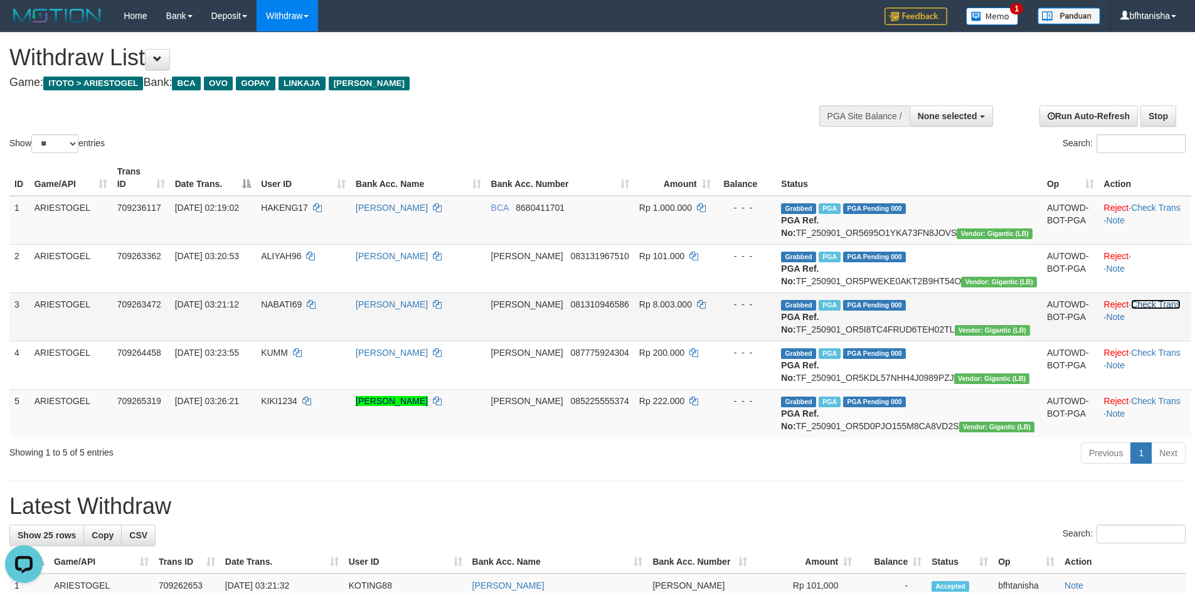
click at [1147, 309] on link "Check Trans" at bounding box center [1156, 304] width 50 height 10
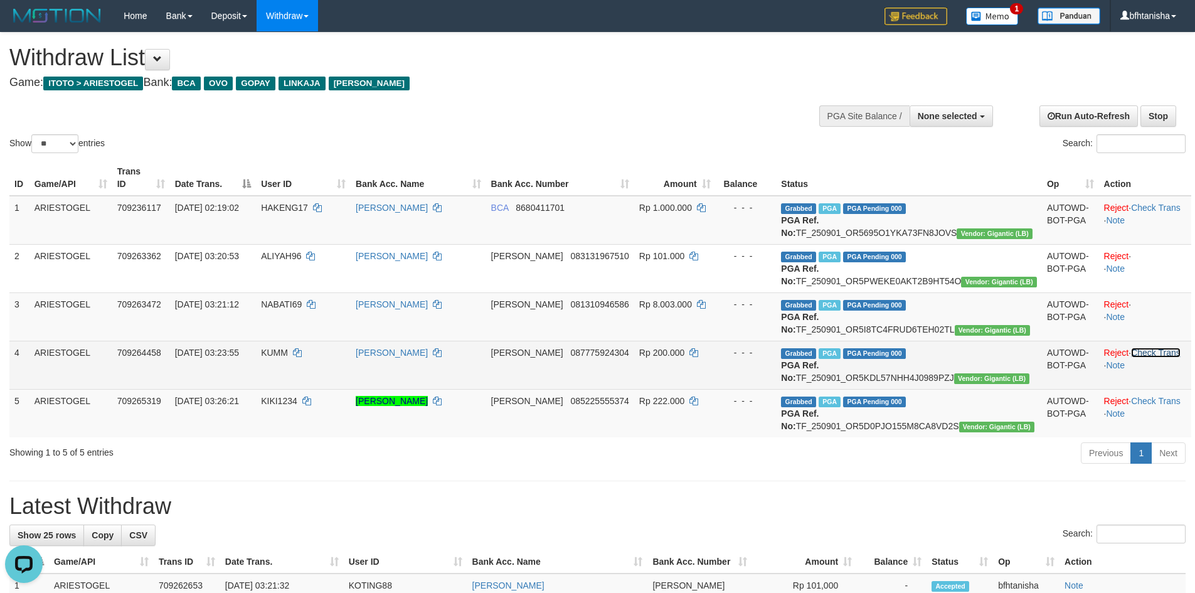
click at [1153, 358] on link "Check Trans" at bounding box center [1156, 353] width 50 height 10
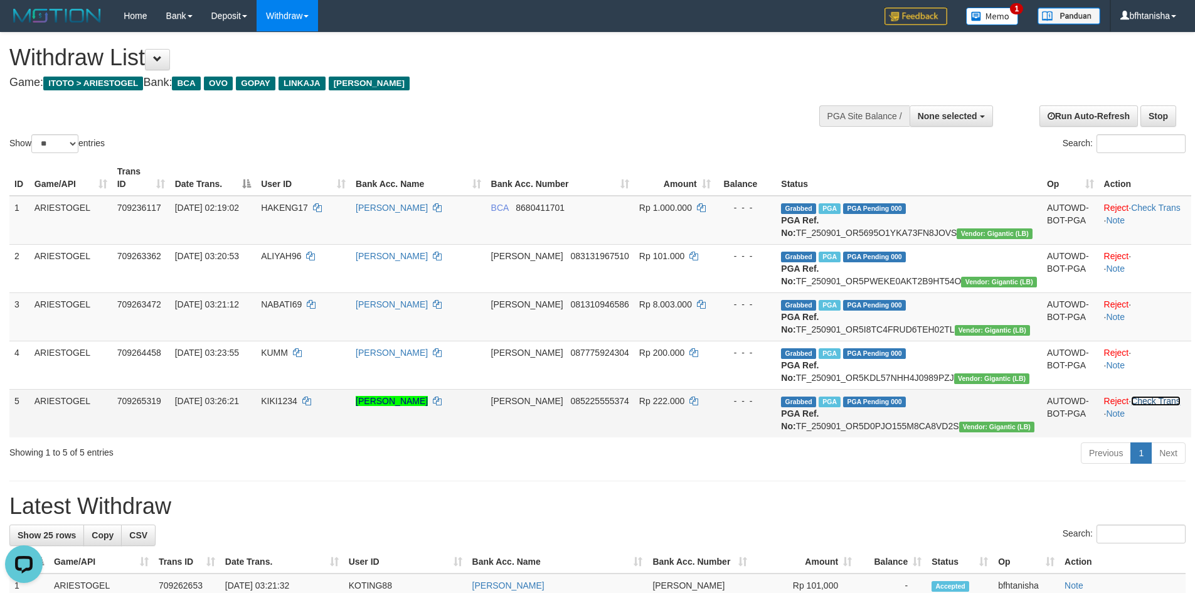
click at [1143, 406] on link "Check Trans" at bounding box center [1156, 401] width 50 height 10
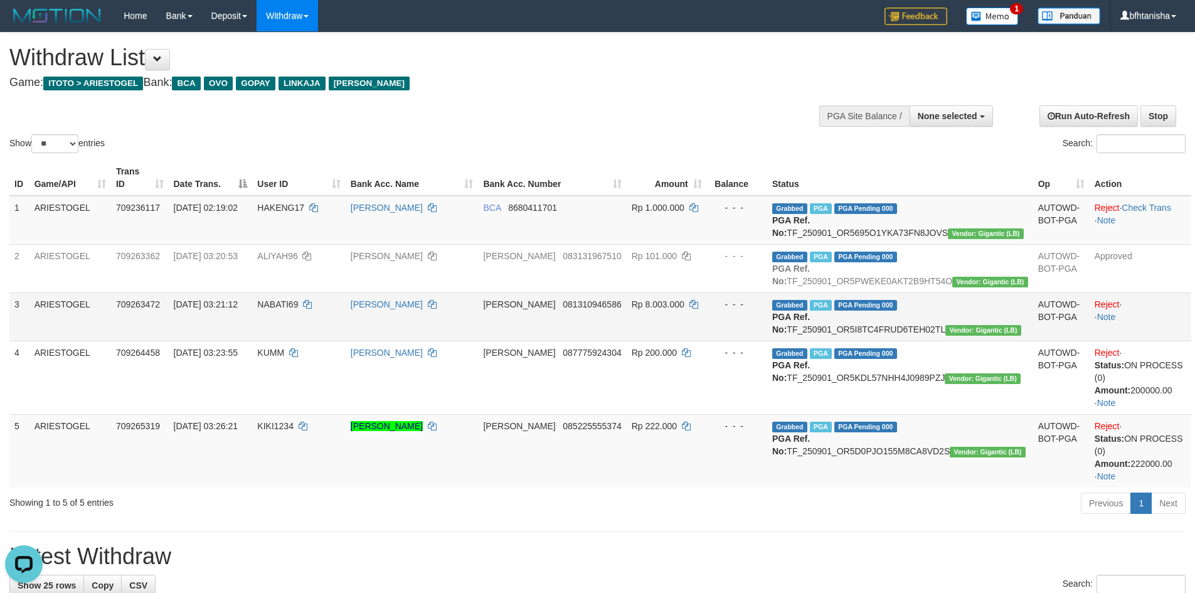
click at [479, 316] on td "[PERSON_NAME]" at bounding box center [412, 316] width 133 height 48
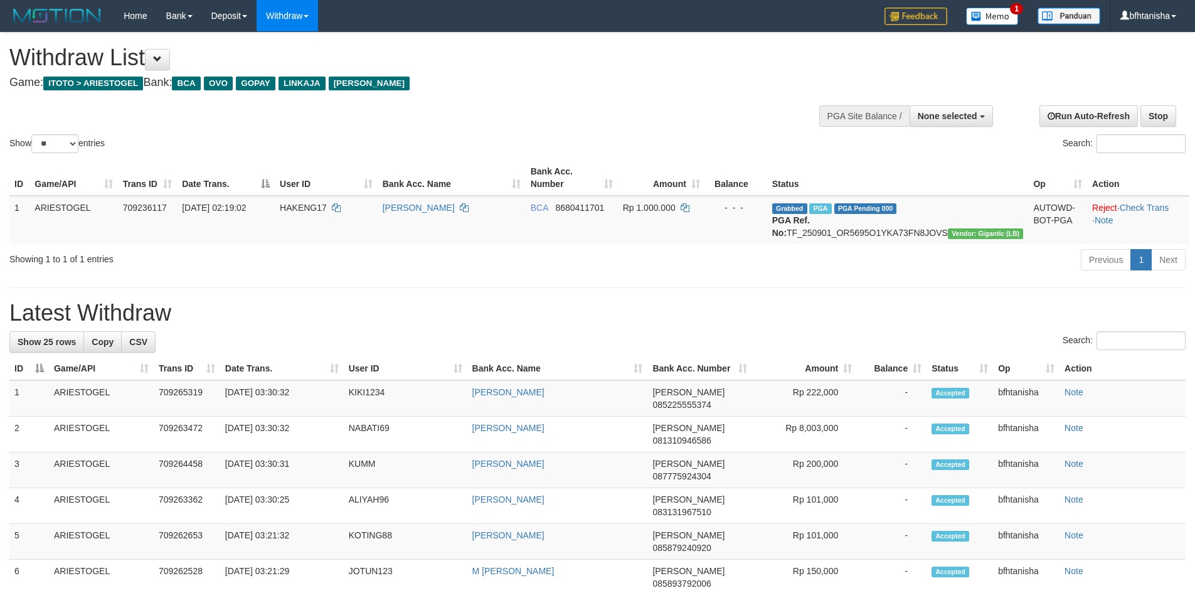
select select
select select "**"
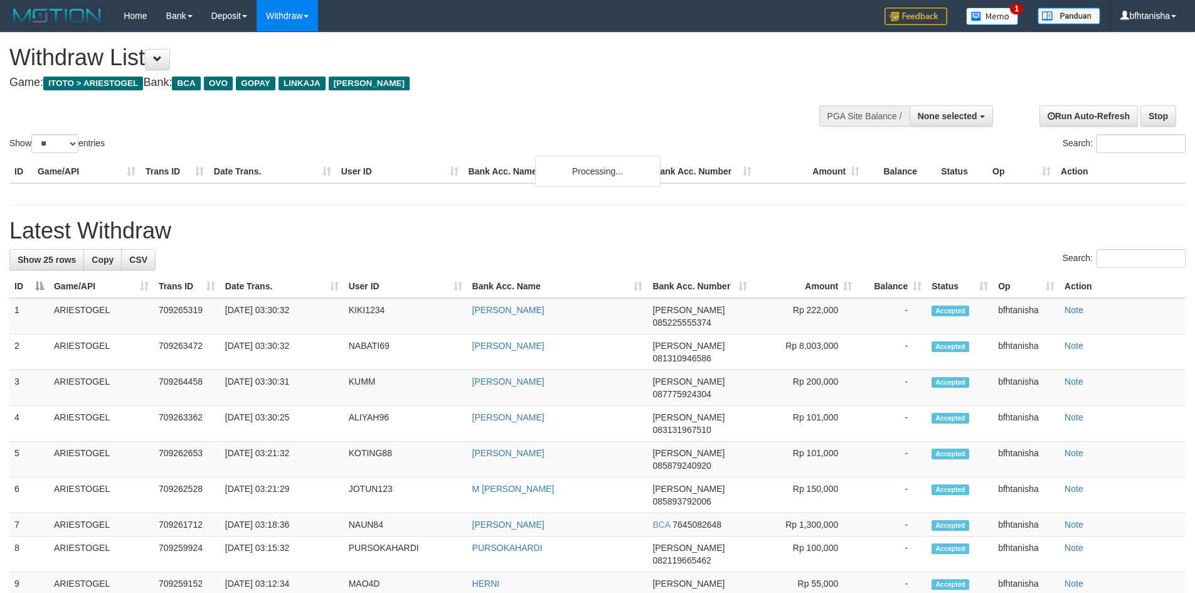
select select
select select "**"
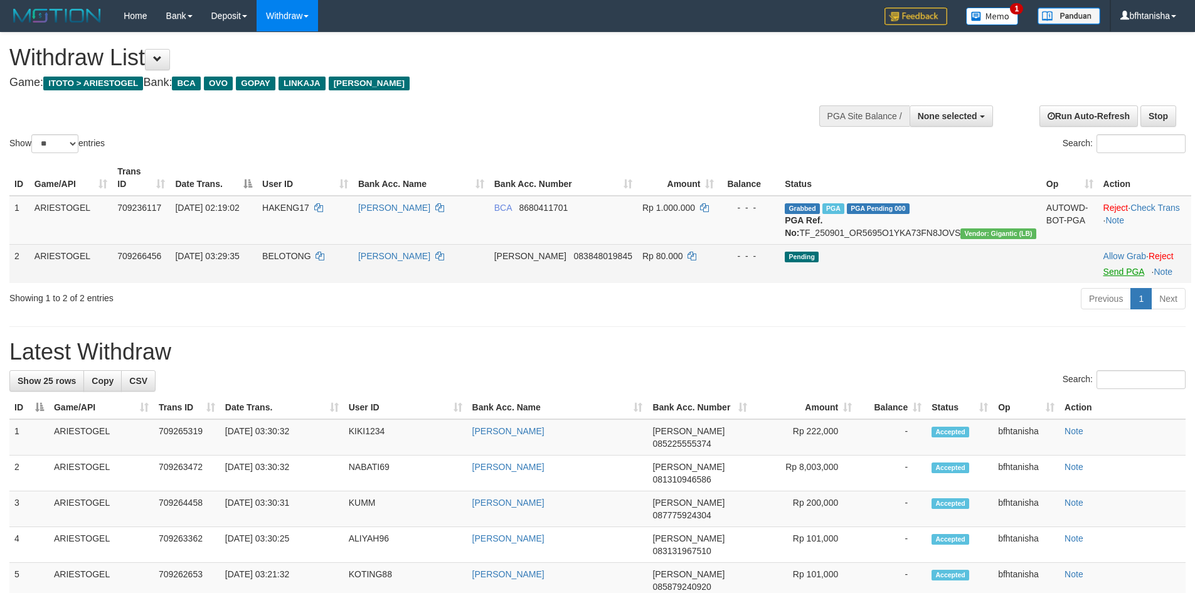
click at [1103, 267] on link "Send PGA" at bounding box center [1123, 272] width 41 height 10
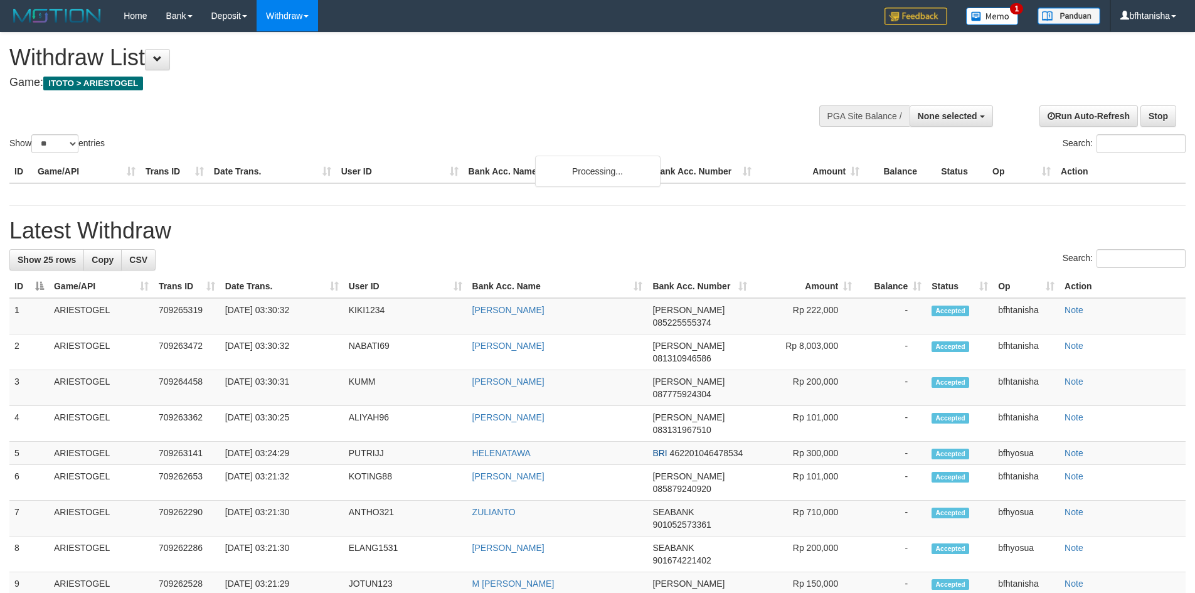
select select
select select "**"
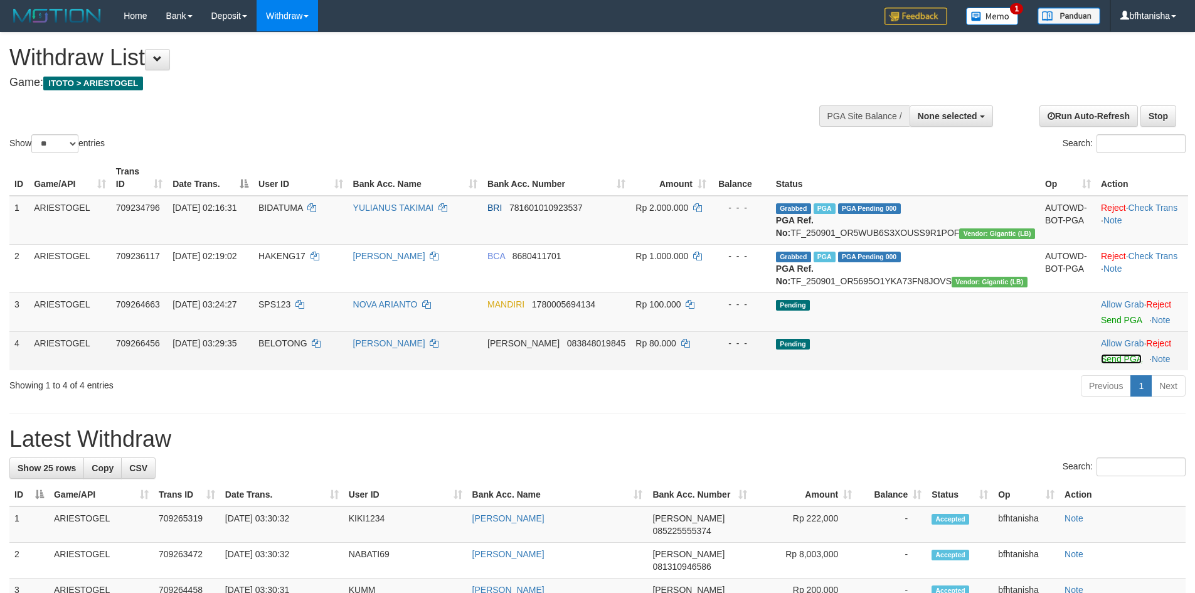
click at [1101, 364] on link "Send PGA" at bounding box center [1121, 359] width 41 height 10
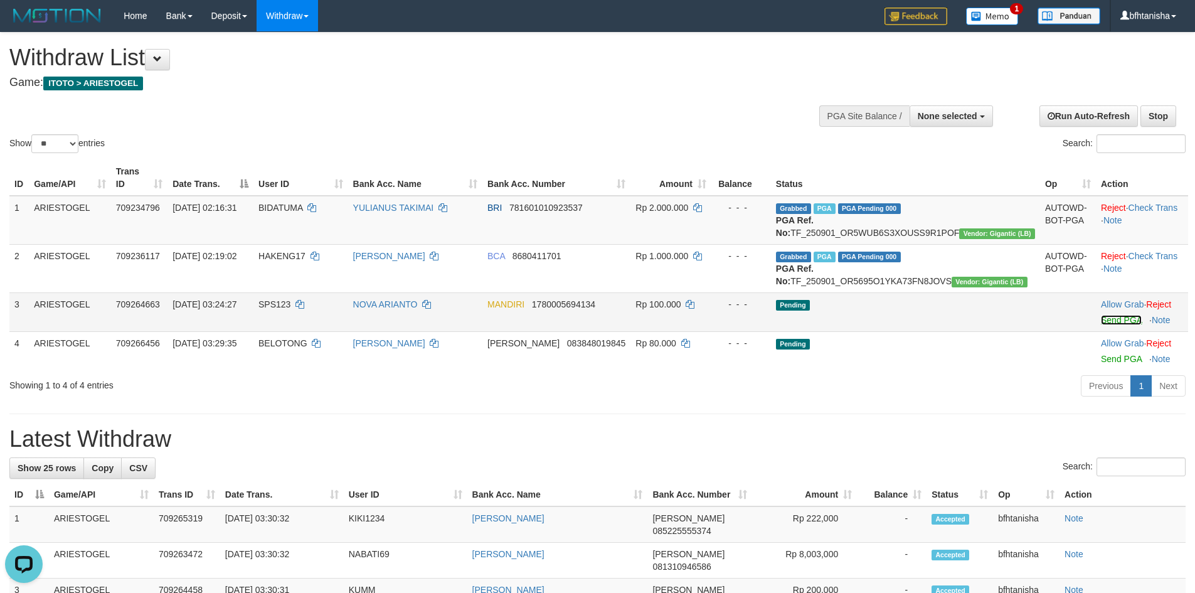
click at [1101, 325] on link "Send PGA" at bounding box center [1121, 320] width 41 height 10
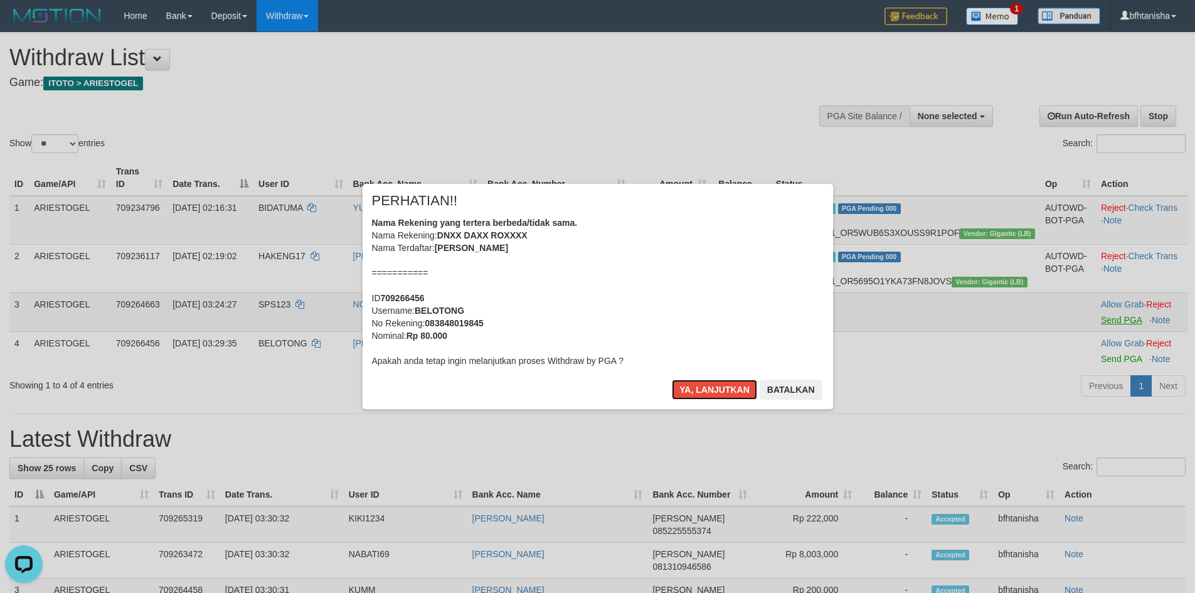
click at [672, 380] on button "Ya, lanjutkan" at bounding box center [714, 390] width 85 height 20
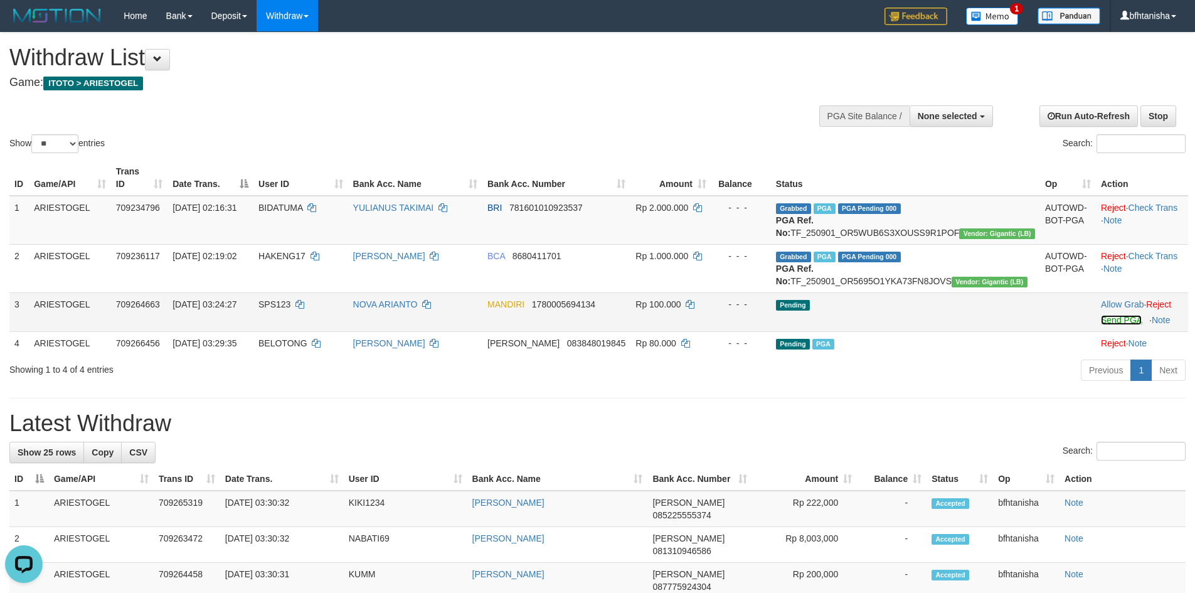
click at [1101, 325] on link "Send PGA" at bounding box center [1121, 320] width 41 height 10
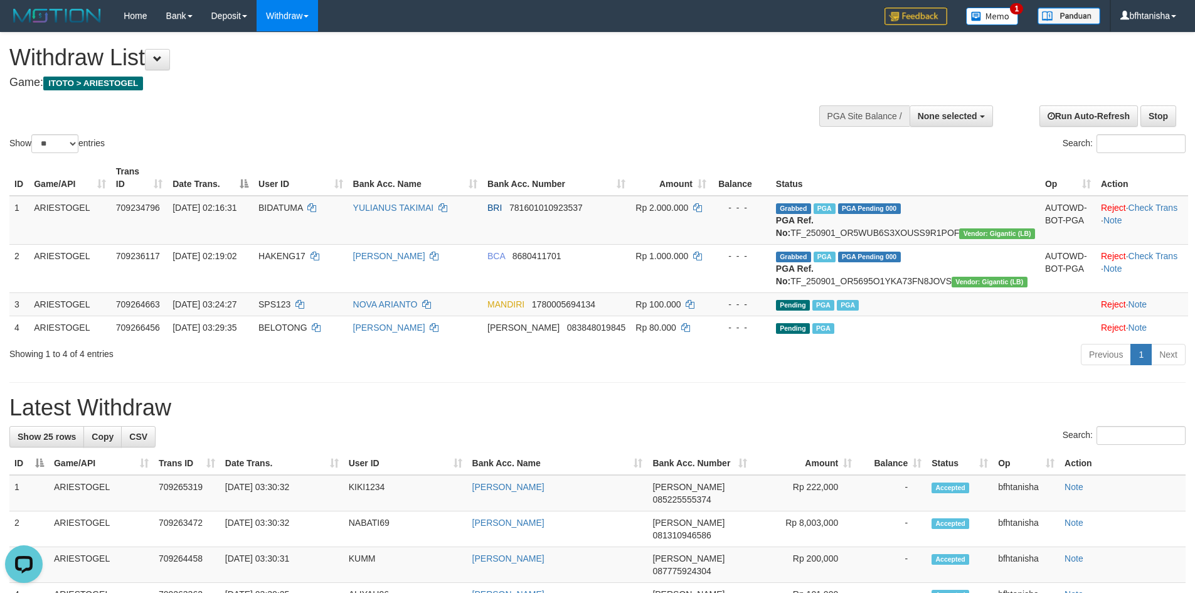
click at [709, 60] on h1 "Withdraw List" at bounding box center [396, 57] width 775 height 25
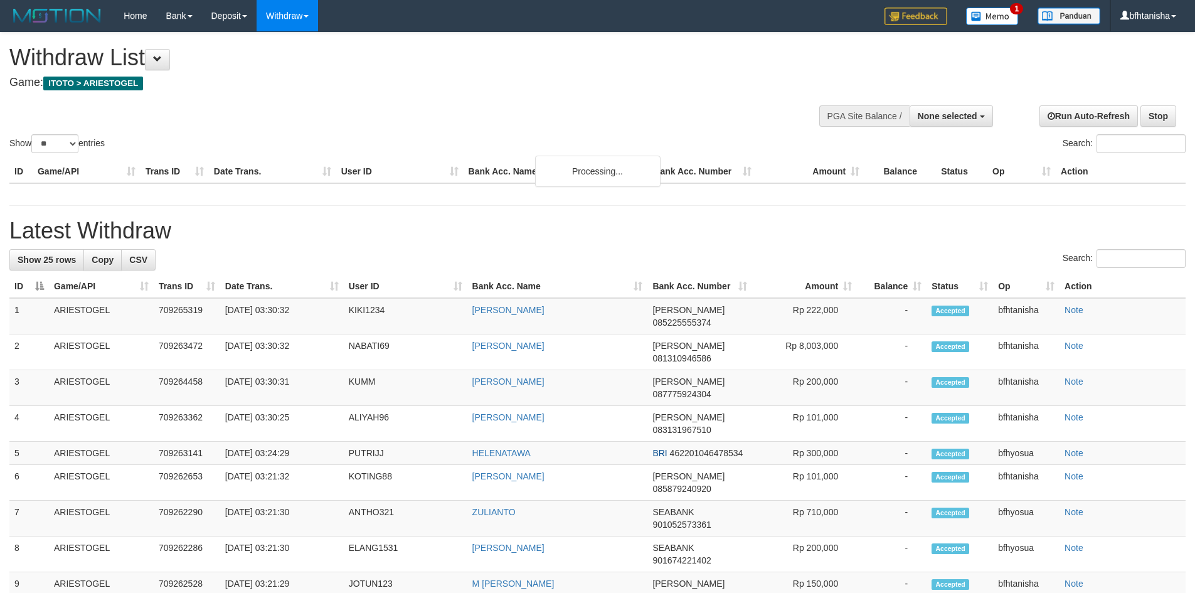
select select
select select "**"
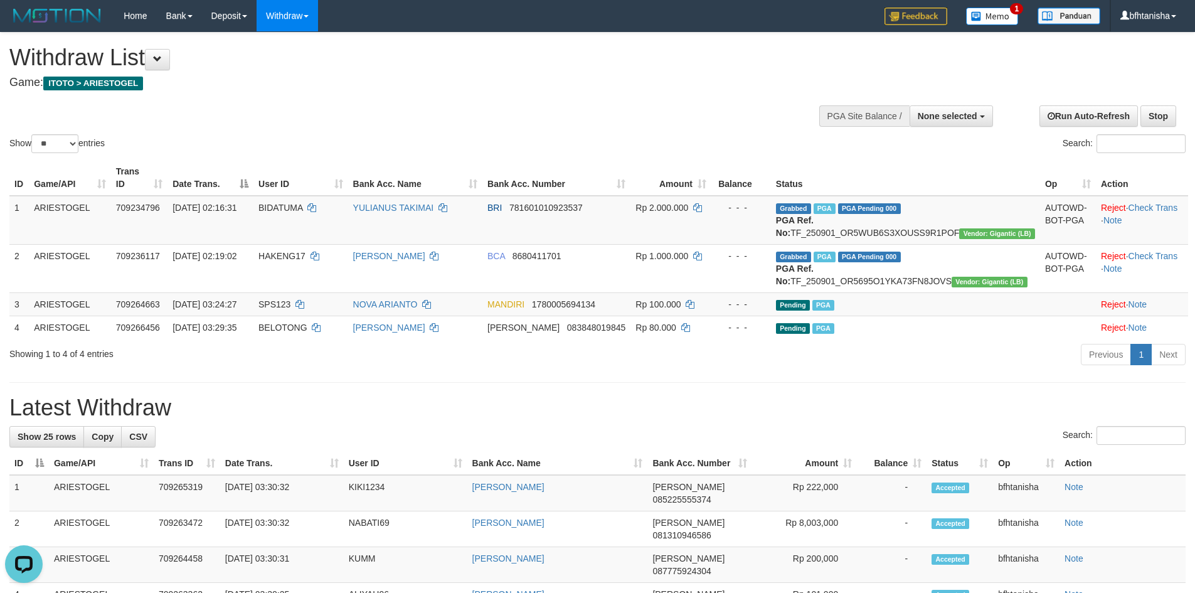
click at [726, 368] on div "Previous 1 Next" at bounding box center [847, 356] width 678 height 27
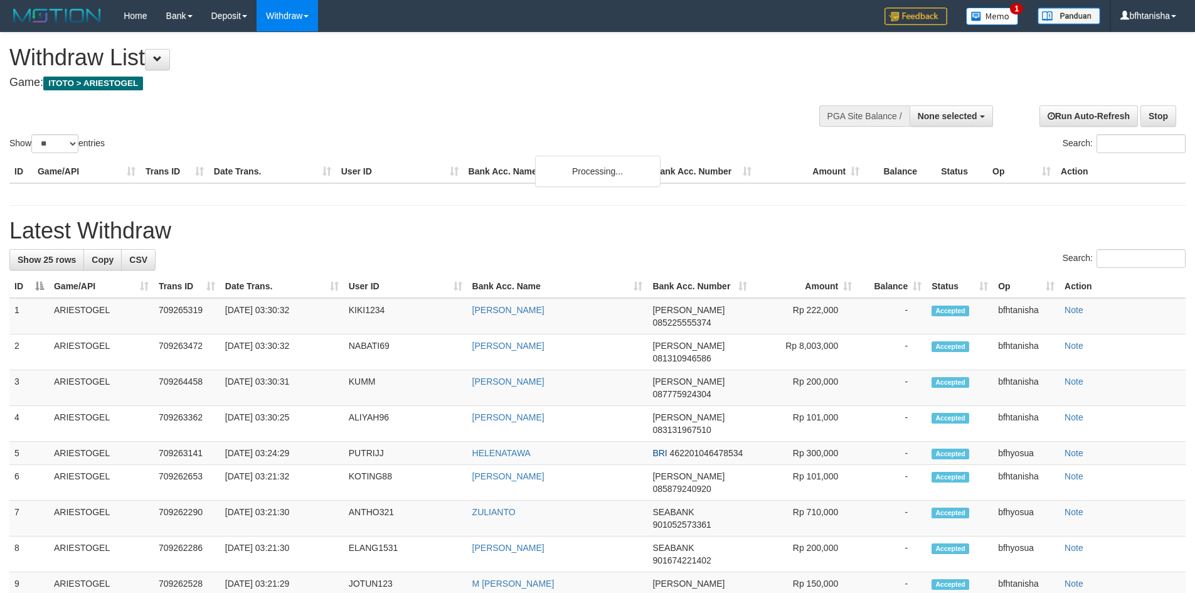
select select
select select "**"
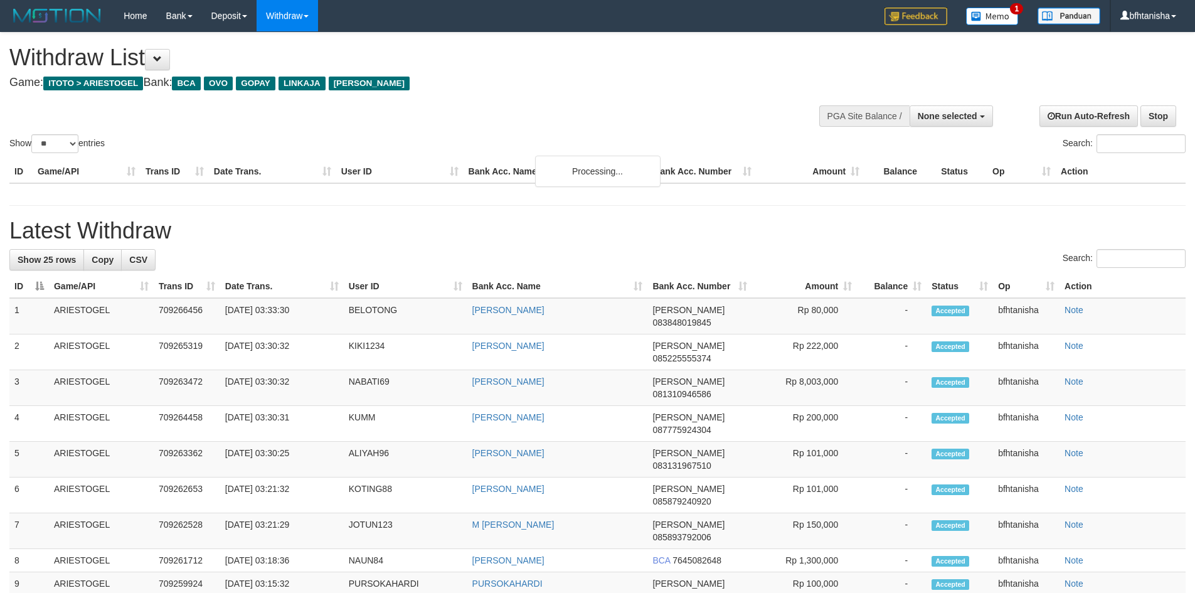
select select
select select "**"
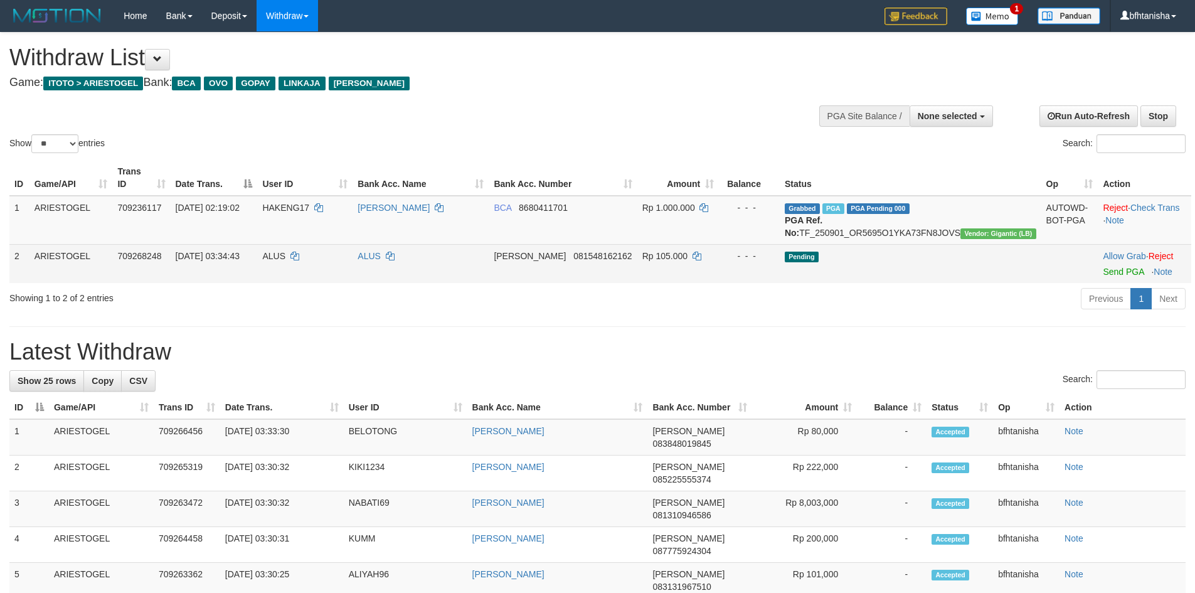
click at [1100, 265] on td "Allow Grab · Reject Send PGA · Note" at bounding box center [1144, 263] width 93 height 39
click at [1105, 269] on link "Send PGA" at bounding box center [1123, 272] width 41 height 10
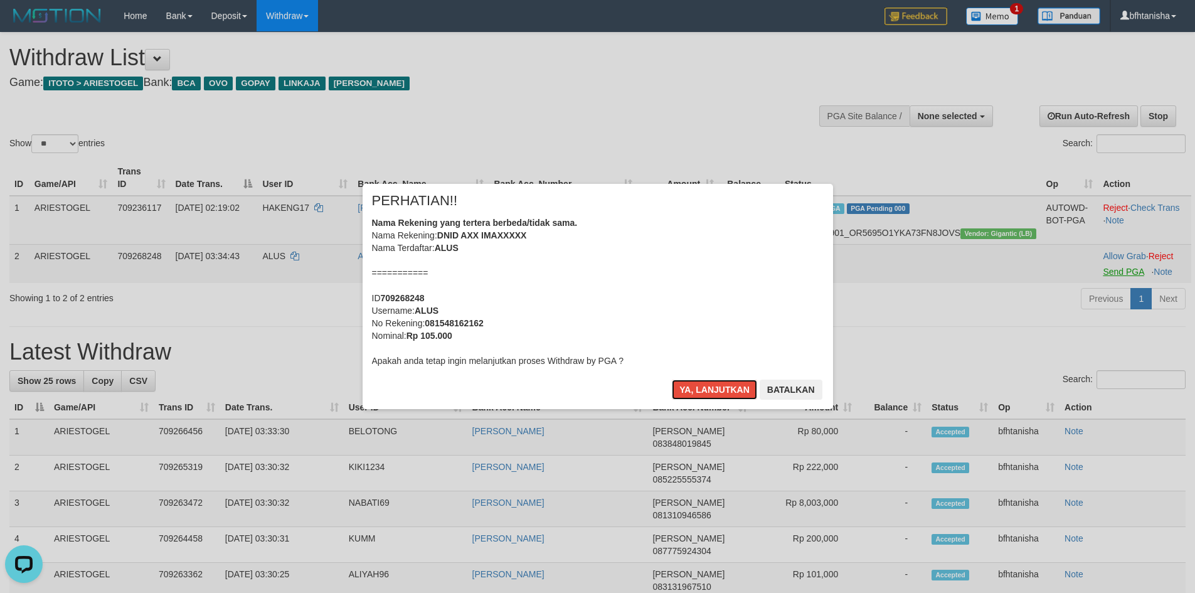
click at [672, 380] on button "Ya, lanjutkan" at bounding box center [714, 390] width 85 height 20
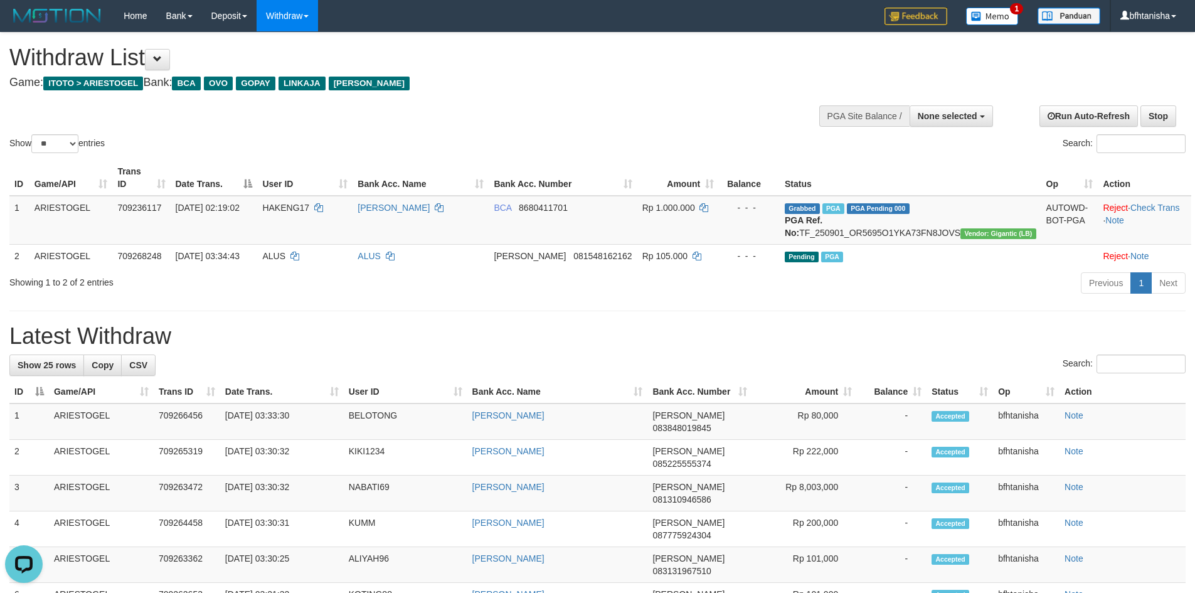
click at [404, 293] on div "Showing 1 to 2 of 2 entries Previous 1 Next" at bounding box center [597, 284] width 1195 height 27
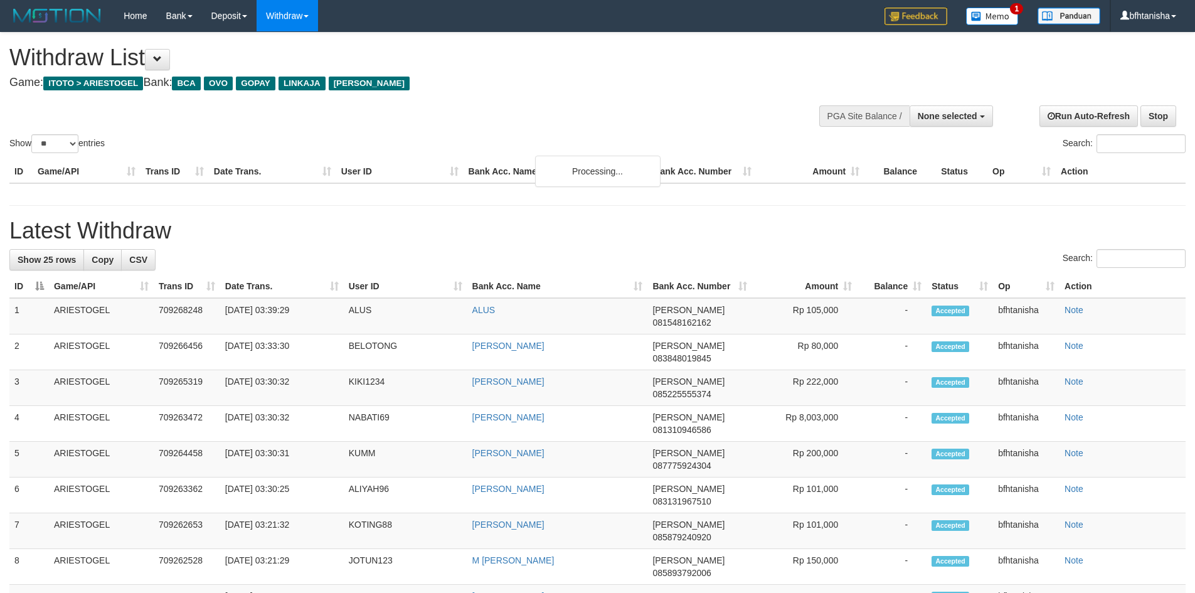
select select
select select "**"
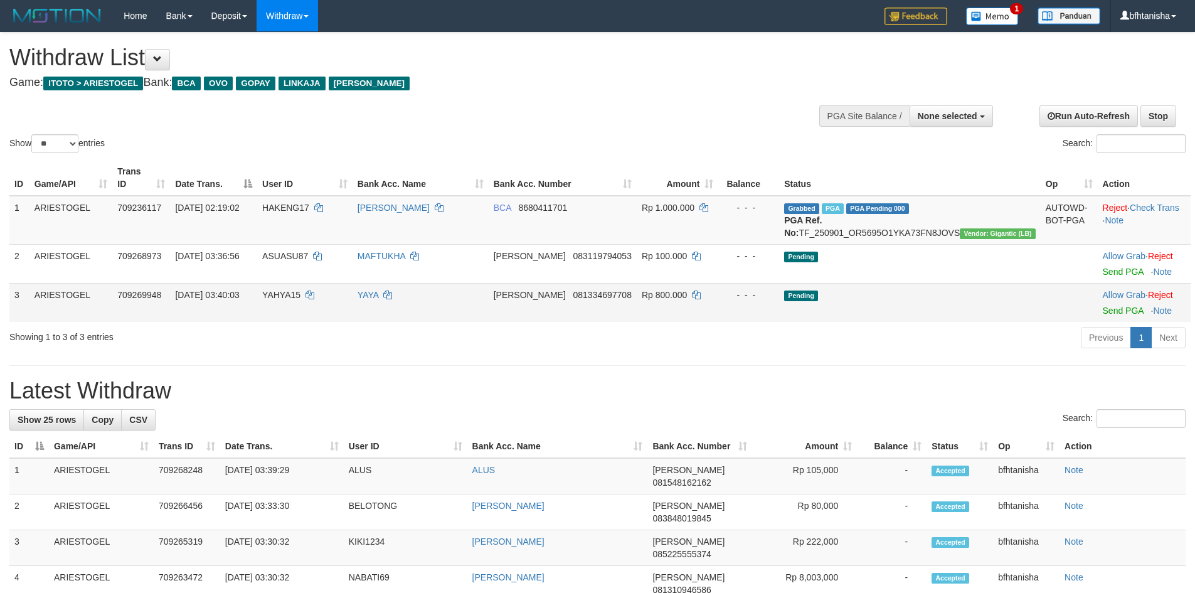
click at [1103, 321] on td "Allow Grab · Reject Send PGA · Note" at bounding box center [1144, 302] width 93 height 39
click at [1103, 315] on link "Send PGA" at bounding box center [1123, 311] width 41 height 10
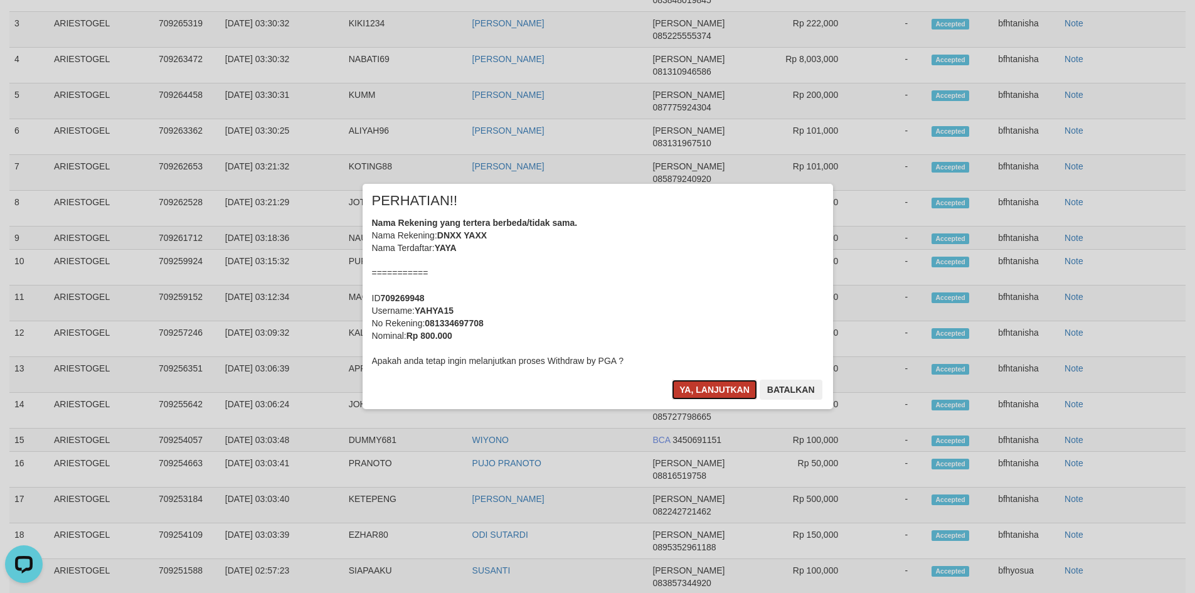
click at [737, 380] on button "Ya, lanjutkan" at bounding box center [714, 390] width 85 height 20
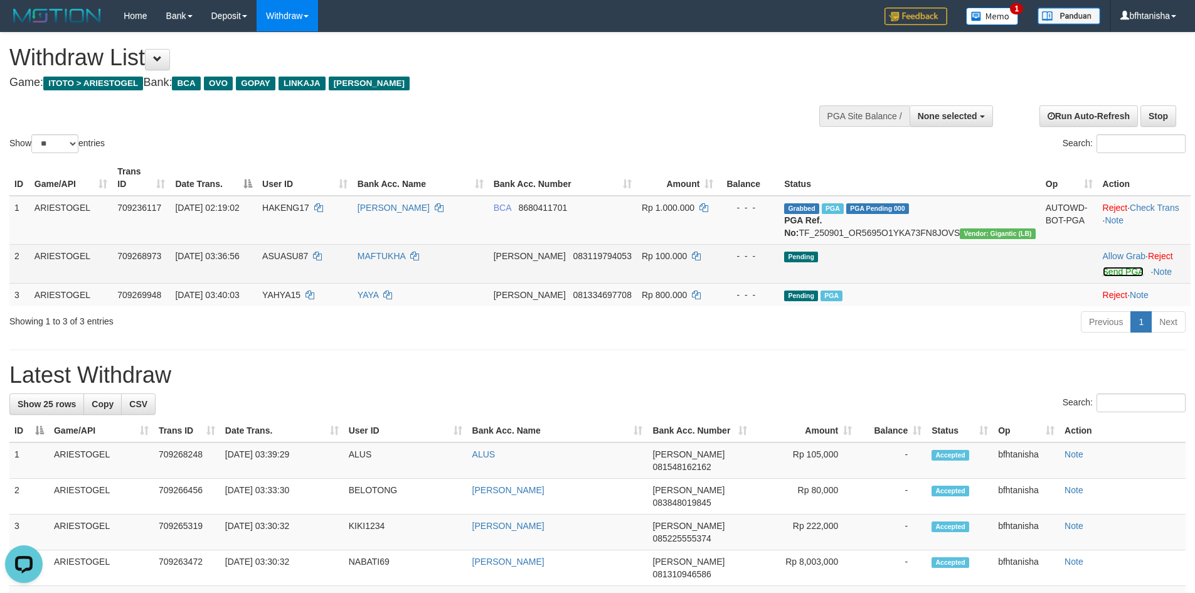
click at [1103, 273] on link "Send PGA" at bounding box center [1123, 272] width 41 height 10
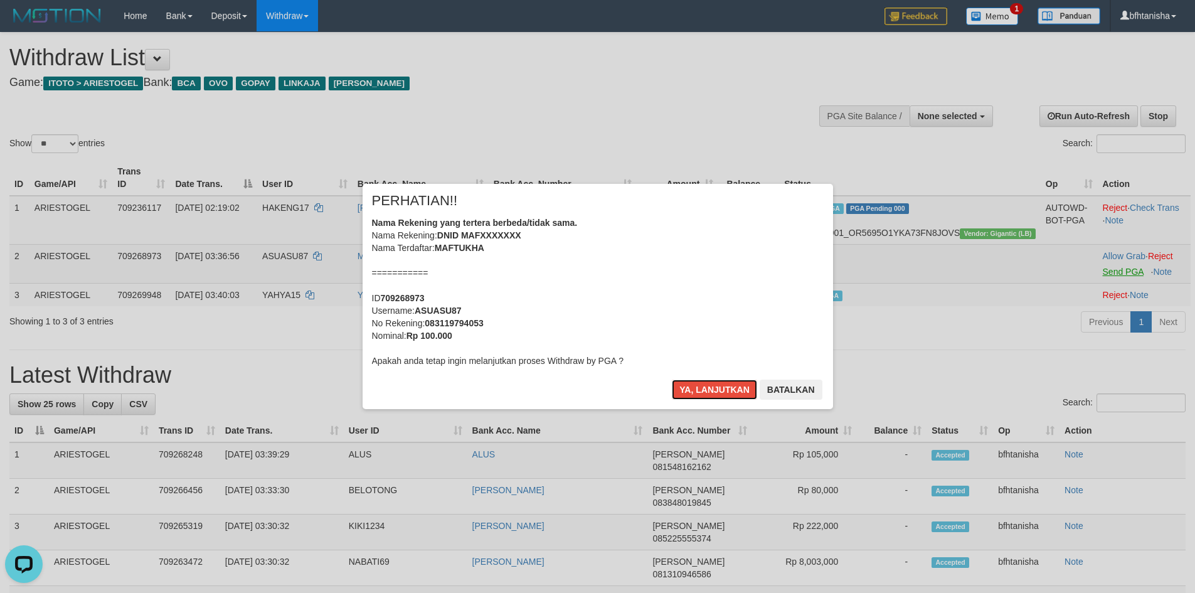
click at [672, 380] on button "Ya, lanjutkan" at bounding box center [714, 390] width 85 height 20
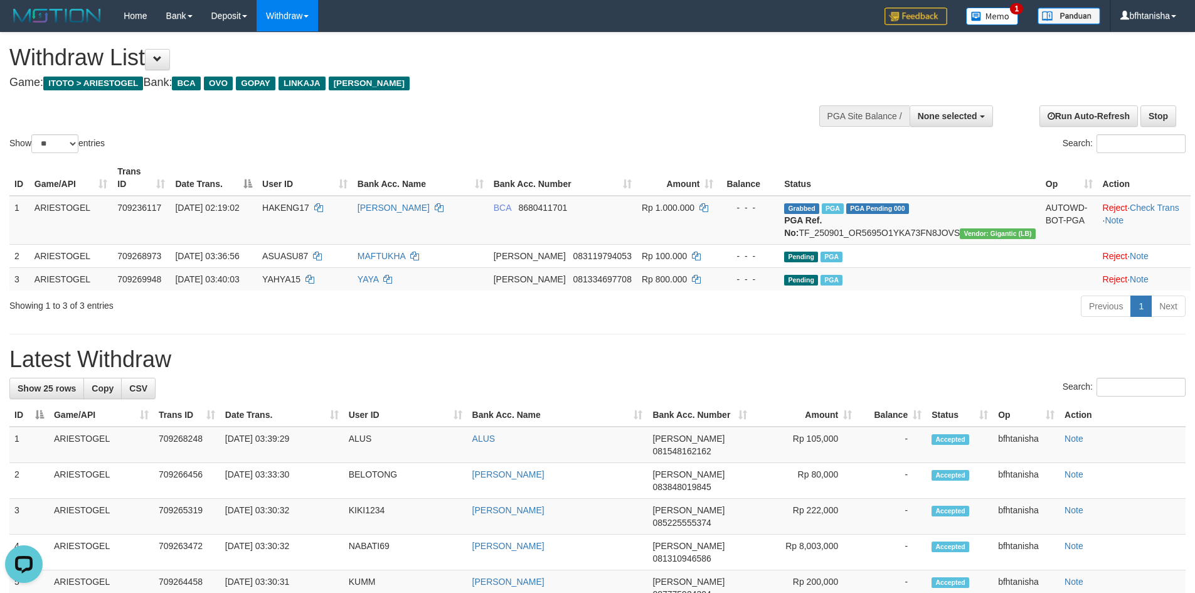
click at [457, 393] on div "Search:" at bounding box center [597, 389] width 1176 height 22
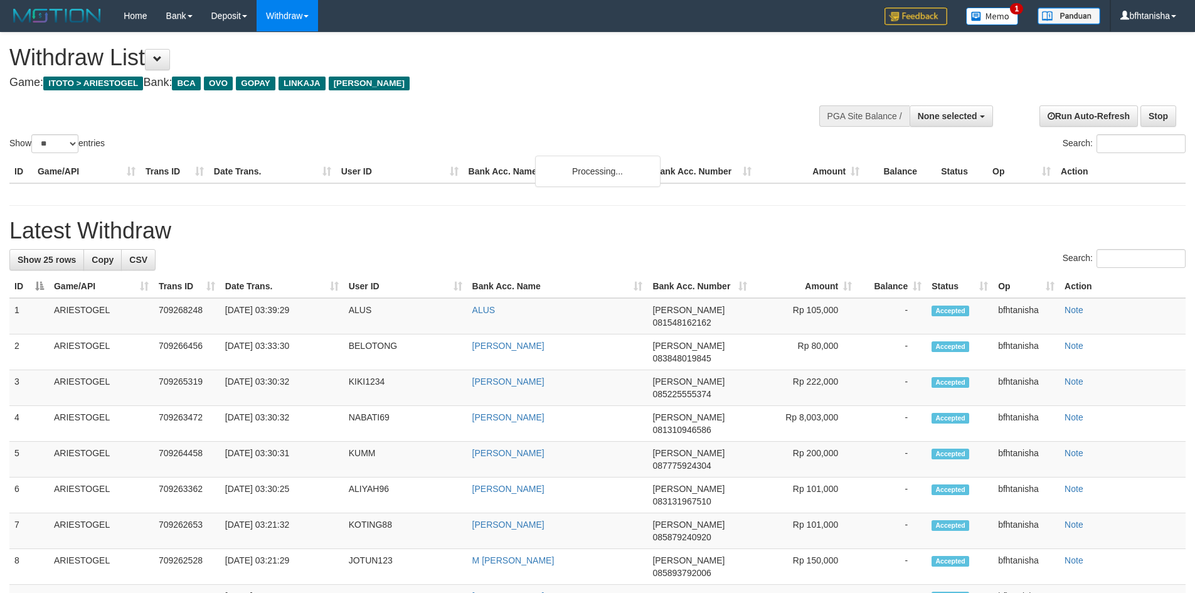
select select
select select "**"
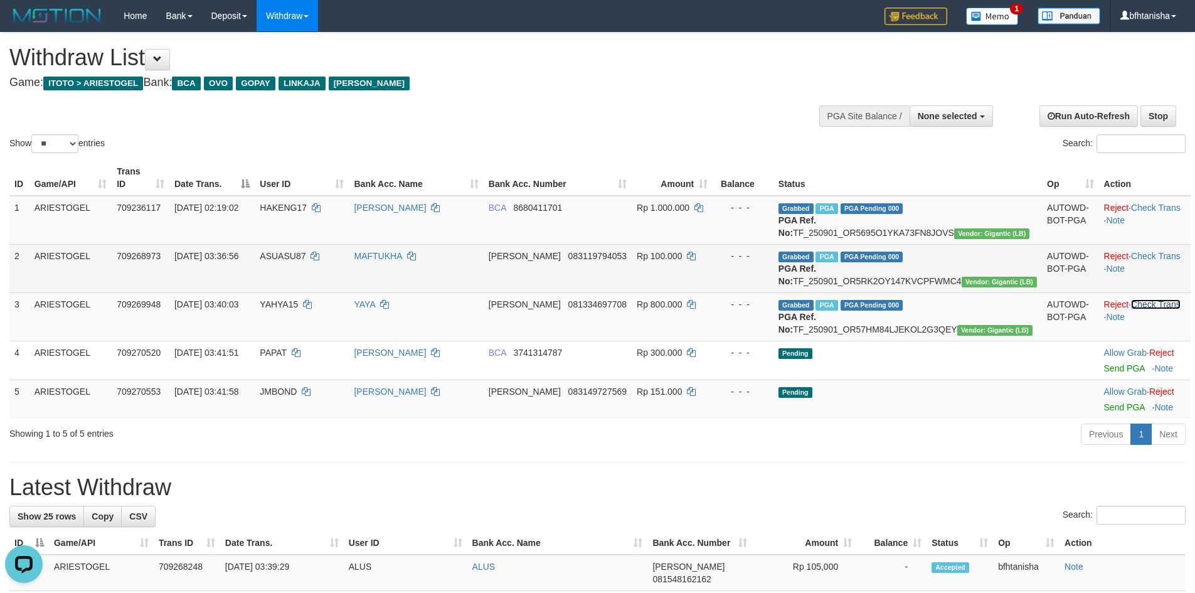
drag, startPoint x: 1149, startPoint y: 317, endPoint x: 1151, endPoint y: 300, distance: 16.4
click at [1149, 309] on link "Check Trans" at bounding box center [1156, 304] width 50 height 10
click at [1151, 262] on td "Reject · Check Trans · Note" at bounding box center [1145, 268] width 92 height 48
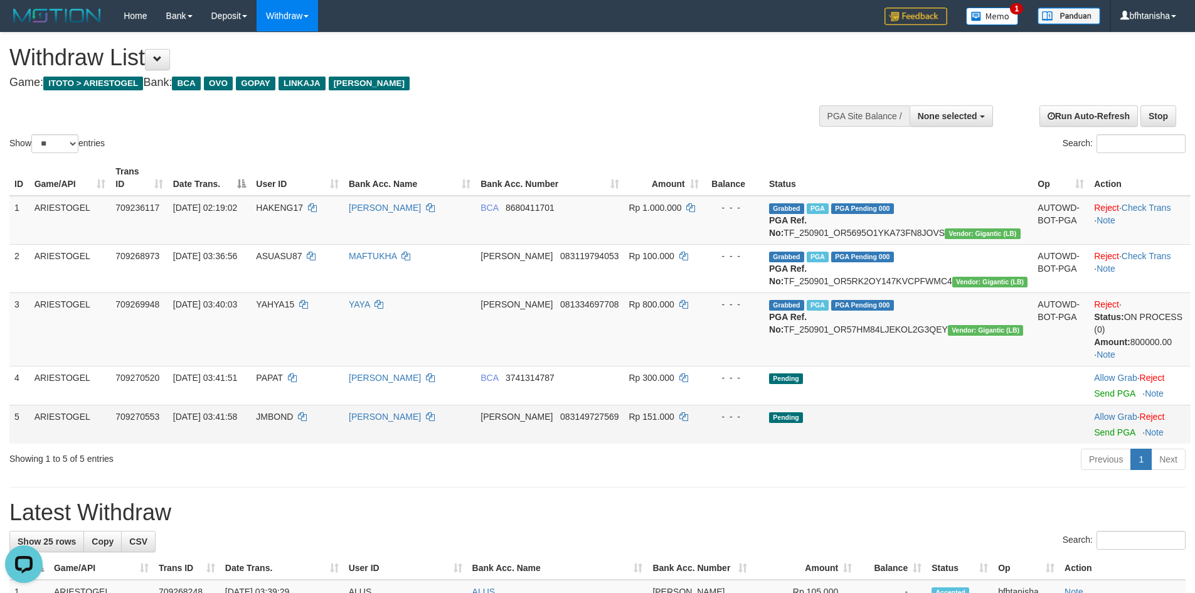
click at [1112, 444] on td "Allow Grab · Reject Send PGA · Note" at bounding box center [1140, 424] width 102 height 39
click at [1108, 444] on td "Allow Grab · Reject Send PGA · Note" at bounding box center [1140, 424] width 102 height 39
click at [1107, 437] on link "Send PGA" at bounding box center [1114, 432] width 41 height 10
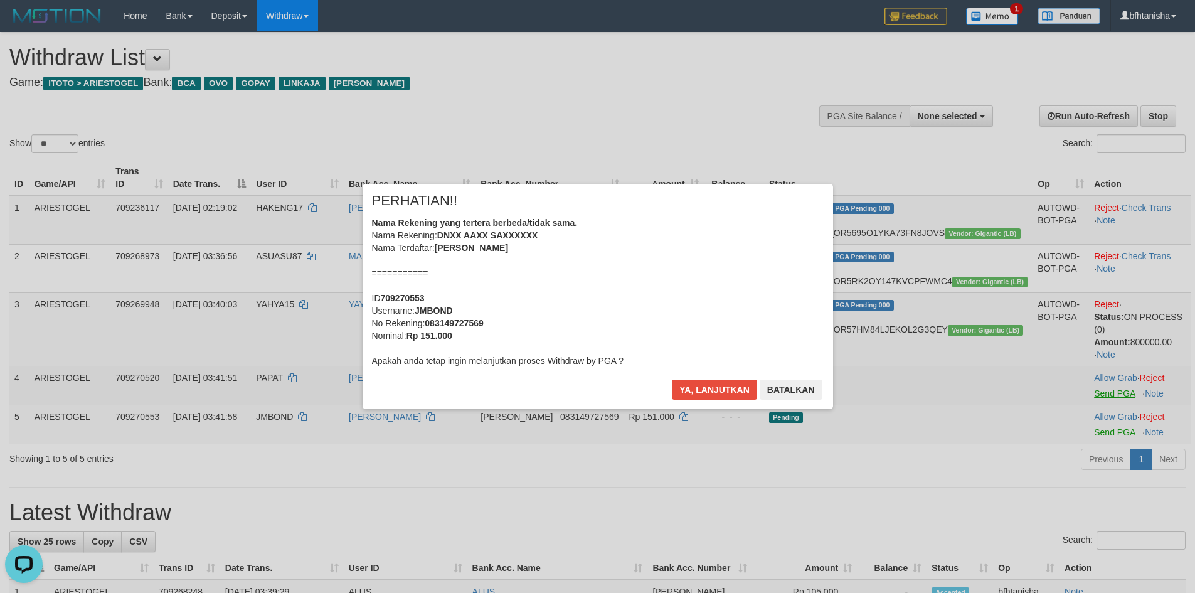
click at [1099, 405] on div "× PERHATIAN!! Nama Rekening yang tertera berbeda/tidak sama. Nama Rekening: DNX…" at bounding box center [597, 296] width 1195 height 275
click at [720, 396] on button "Ya, lanjutkan" at bounding box center [714, 390] width 85 height 20
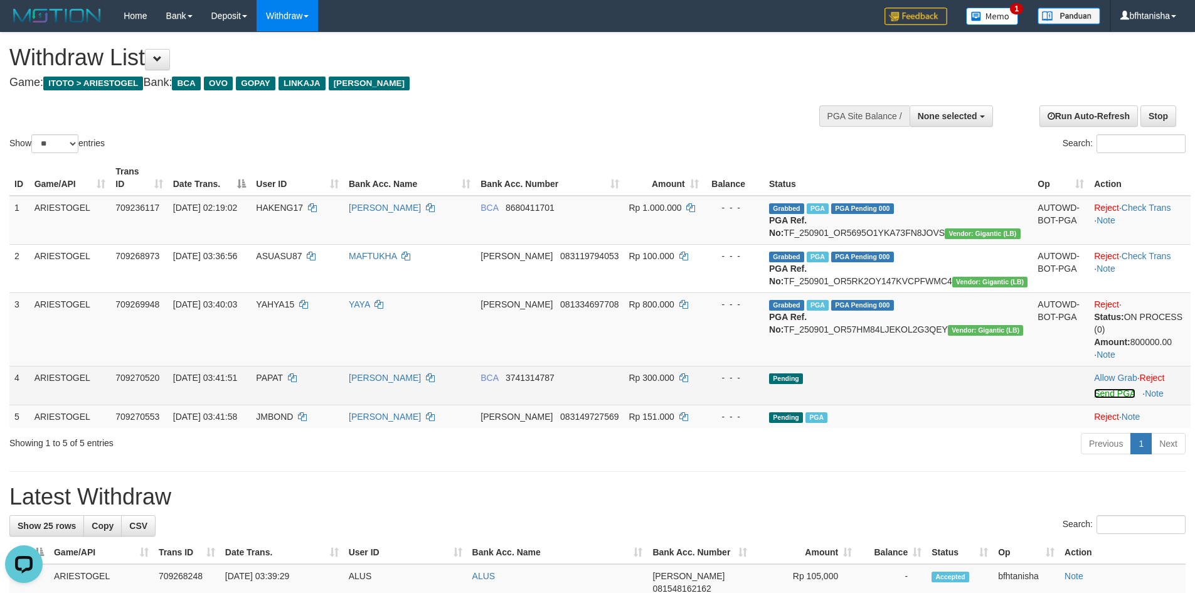
click at [1105, 398] on link "Send PGA" at bounding box center [1114, 393] width 41 height 10
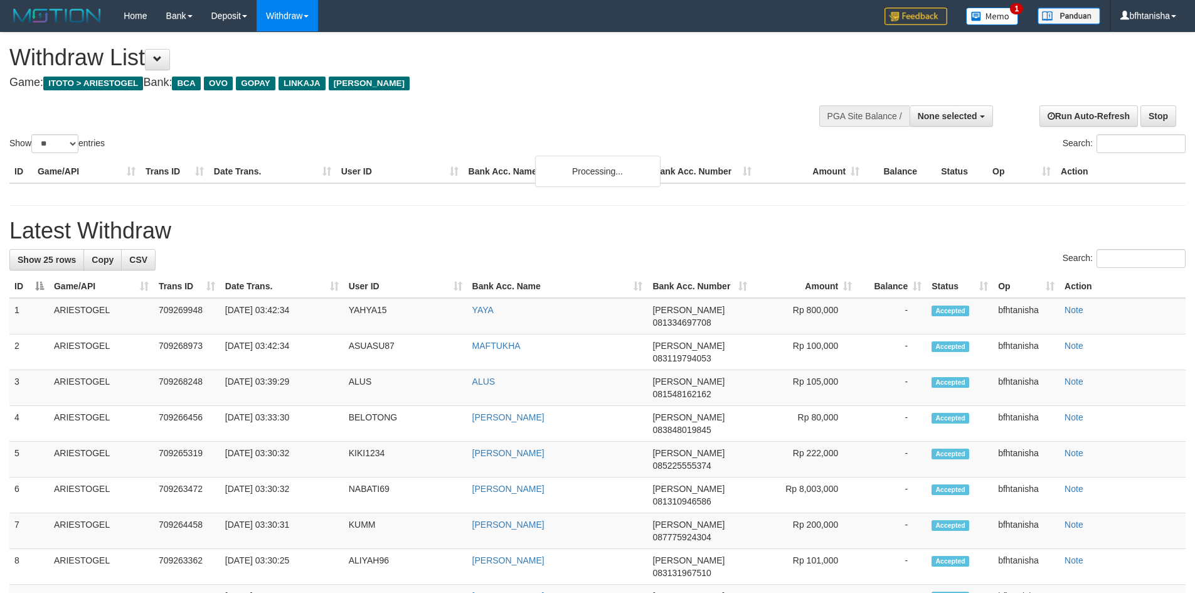
select select
select select "**"
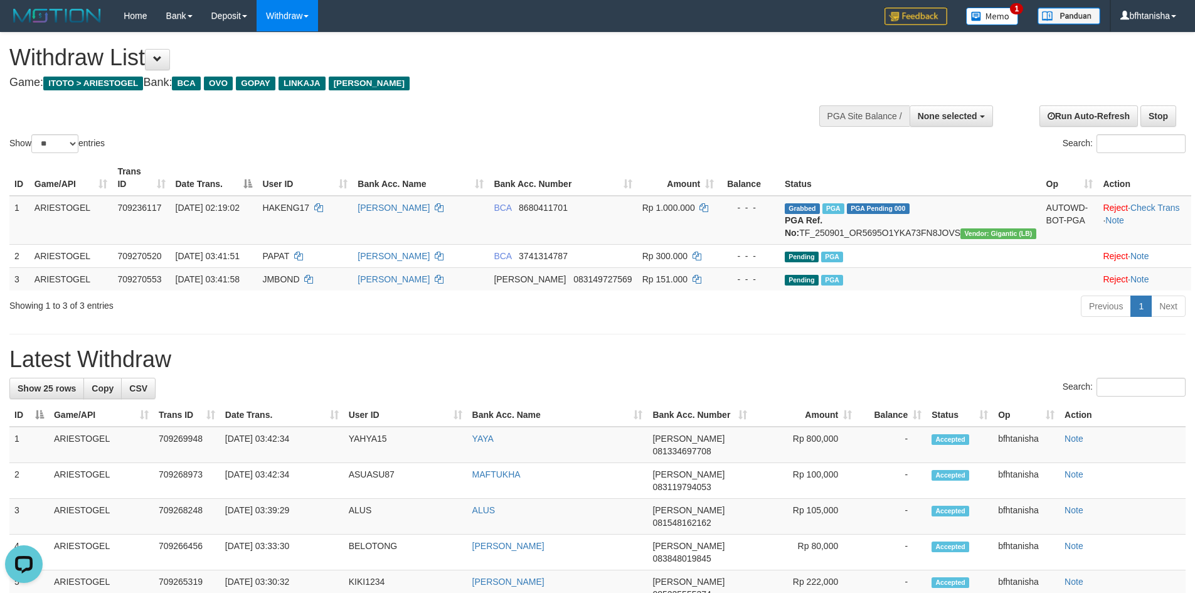
click at [613, 302] on div "Previous 1 Next" at bounding box center [847, 307] width 678 height 27
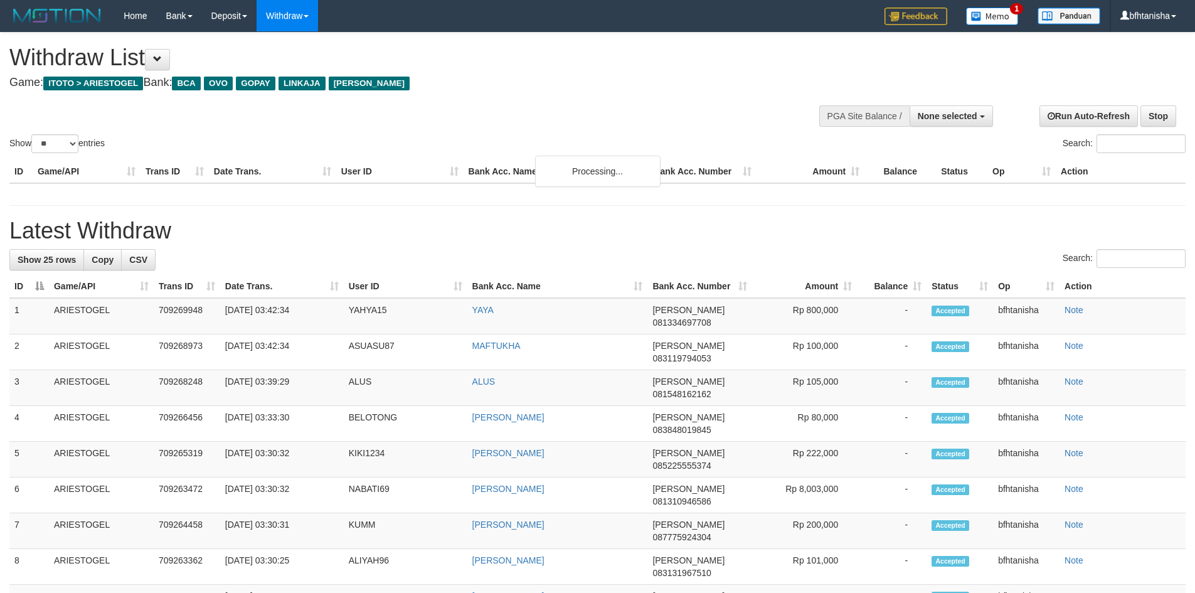
select select
select select "**"
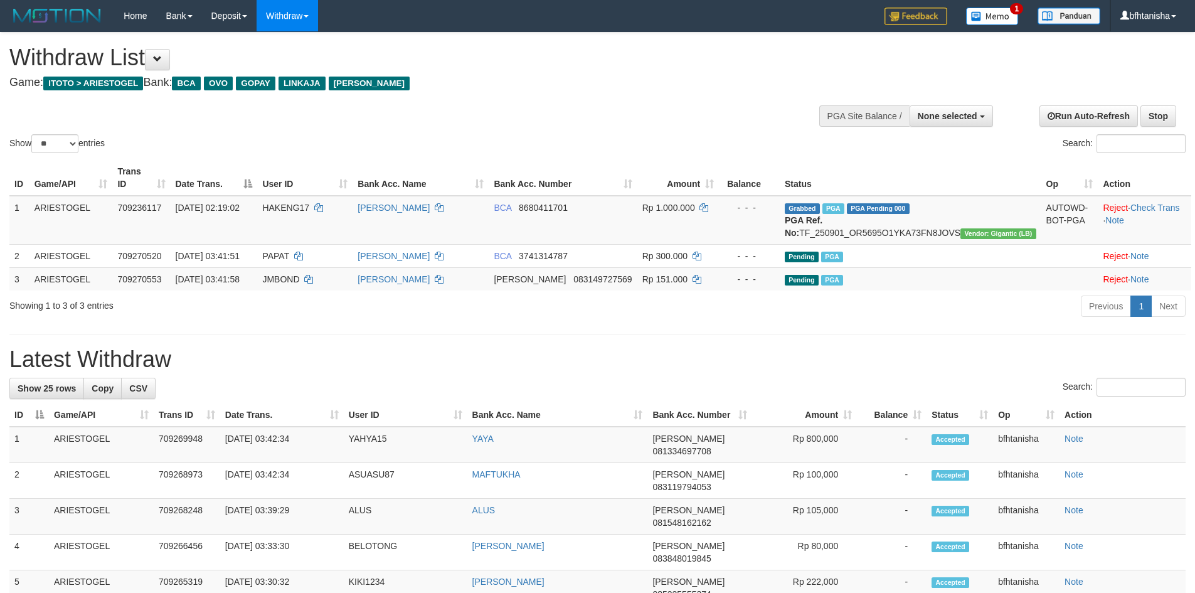
click at [547, 317] on div "Previous 1 Next" at bounding box center [847, 307] width 678 height 27
click at [600, 310] on div "Previous 1 Next" at bounding box center [847, 307] width 678 height 27
click at [504, 308] on div "Previous 1 Next" at bounding box center [846, 307] width 697 height 27
click at [489, 239] on td "[PERSON_NAME]" at bounding box center [421, 220] width 136 height 49
click at [489, 225] on td "[PERSON_NAME]" at bounding box center [421, 220] width 136 height 49
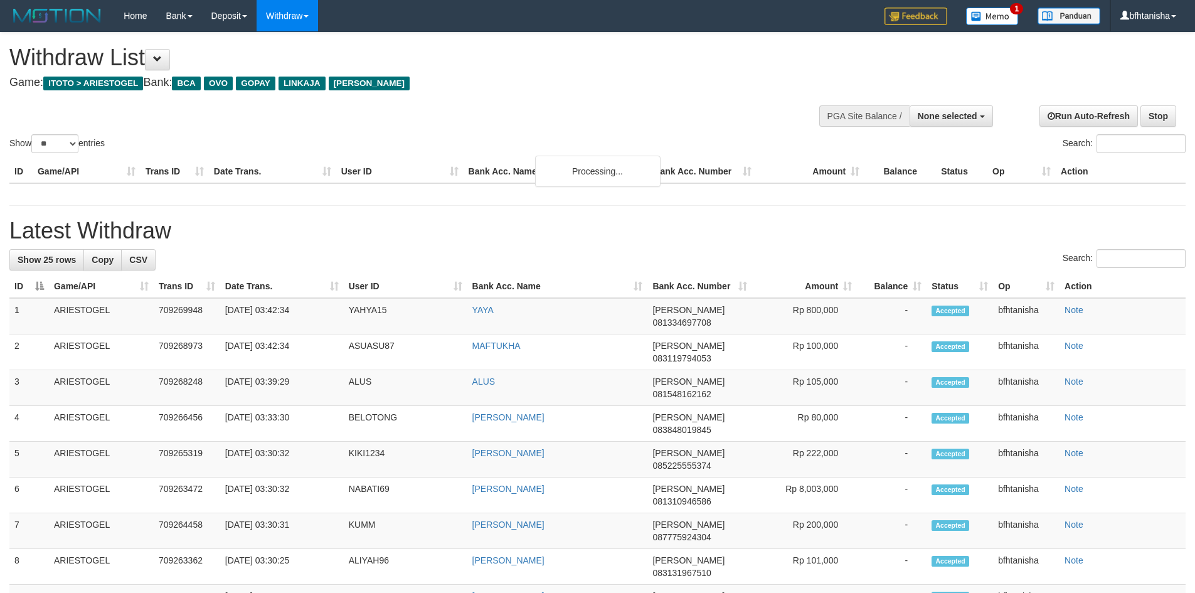
select select
select select "**"
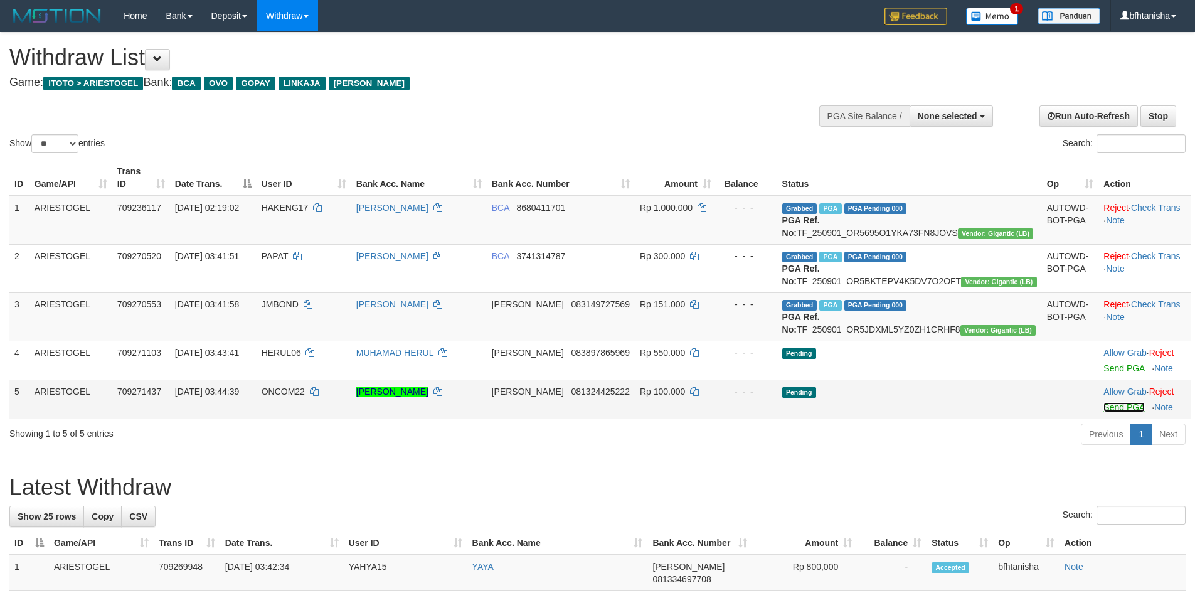
click at [1103, 412] on link "Send PGA" at bounding box center [1123, 407] width 41 height 10
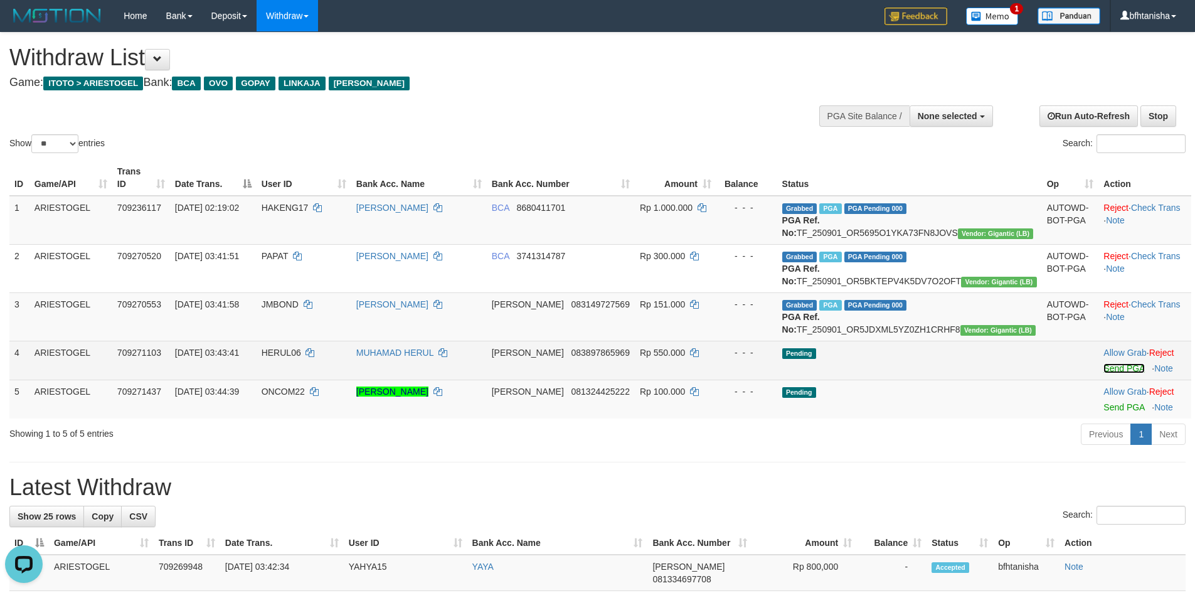
click at [1103, 373] on link "Send PGA" at bounding box center [1123, 368] width 41 height 10
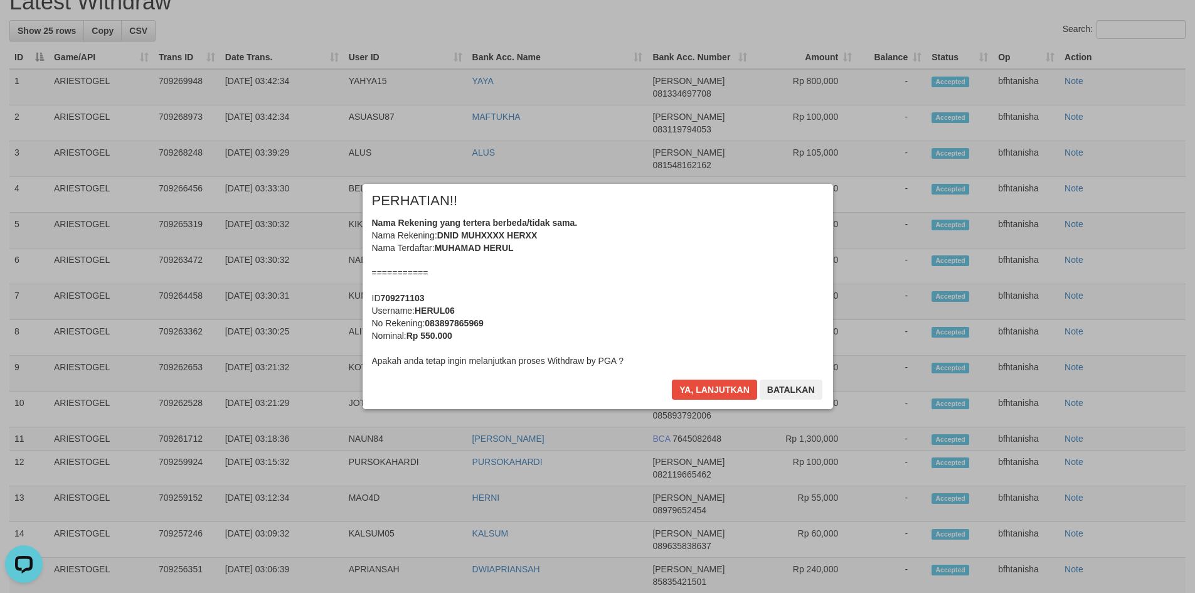
scroll to position [518, 0]
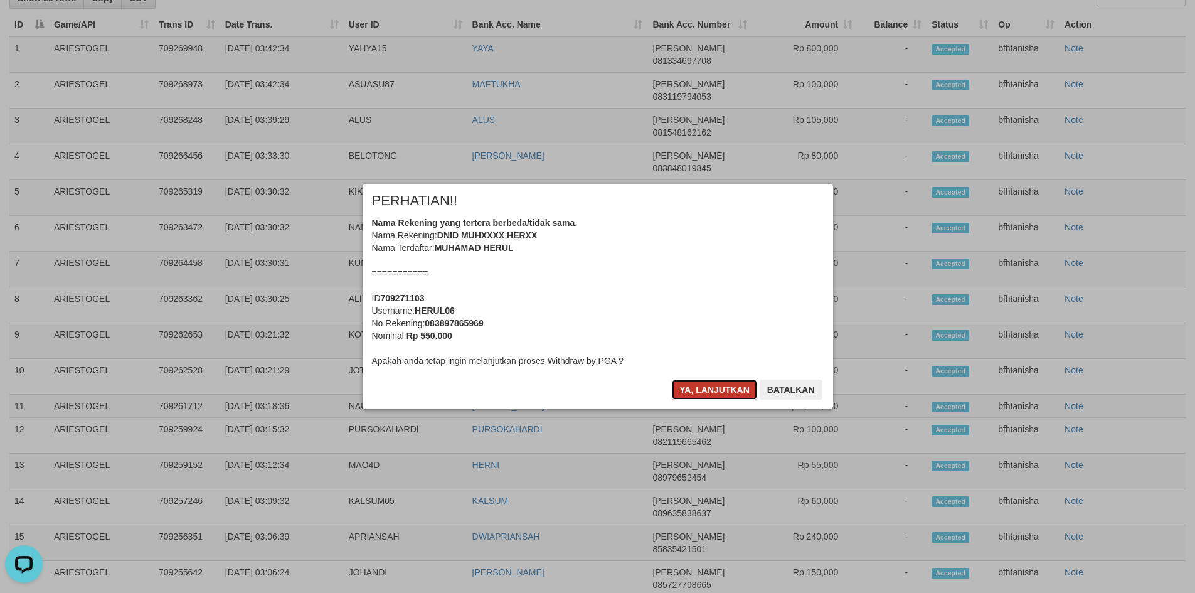
click at [694, 385] on button "Ya, lanjutkan" at bounding box center [714, 390] width 85 height 20
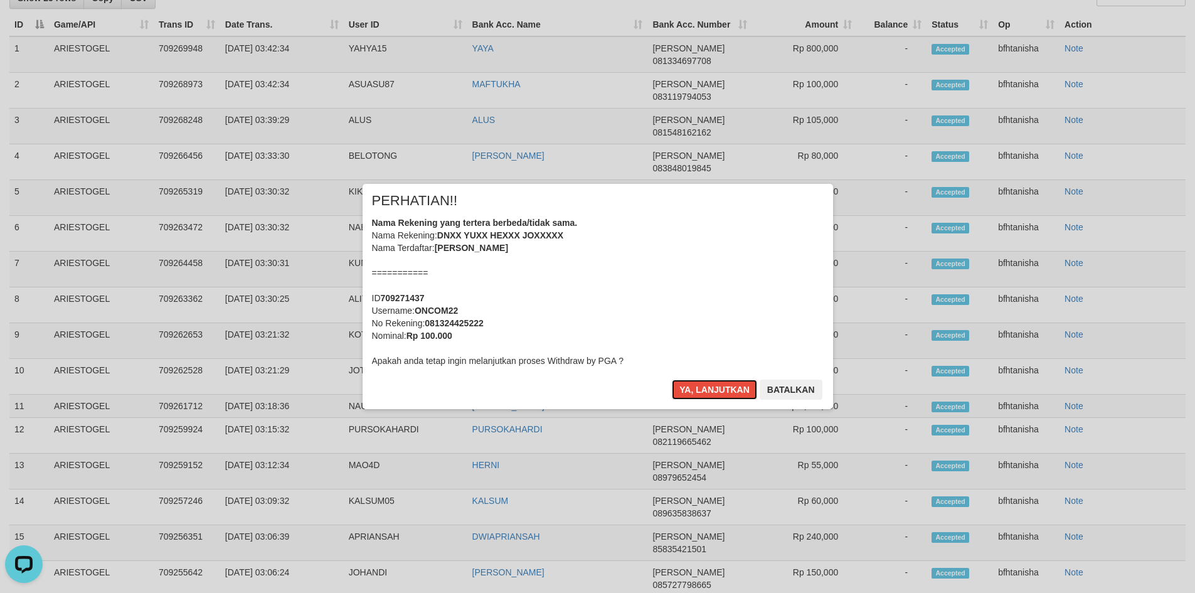
click at [694, 385] on button "Ya, lanjutkan" at bounding box center [714, 390] width 85 height 20
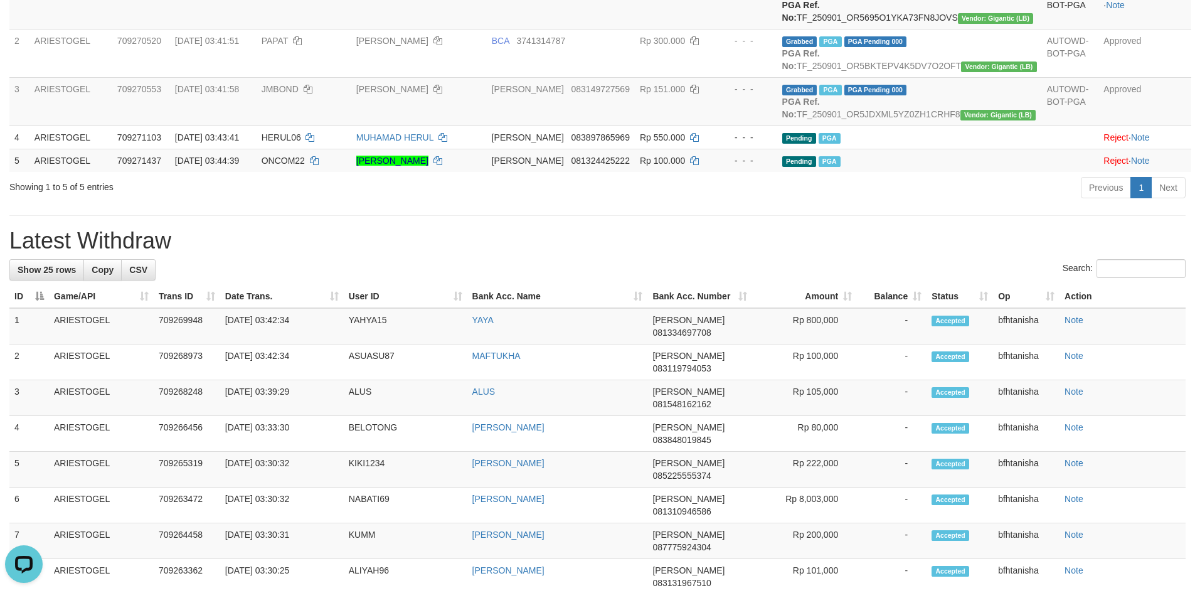
scroll to position [68, 0]
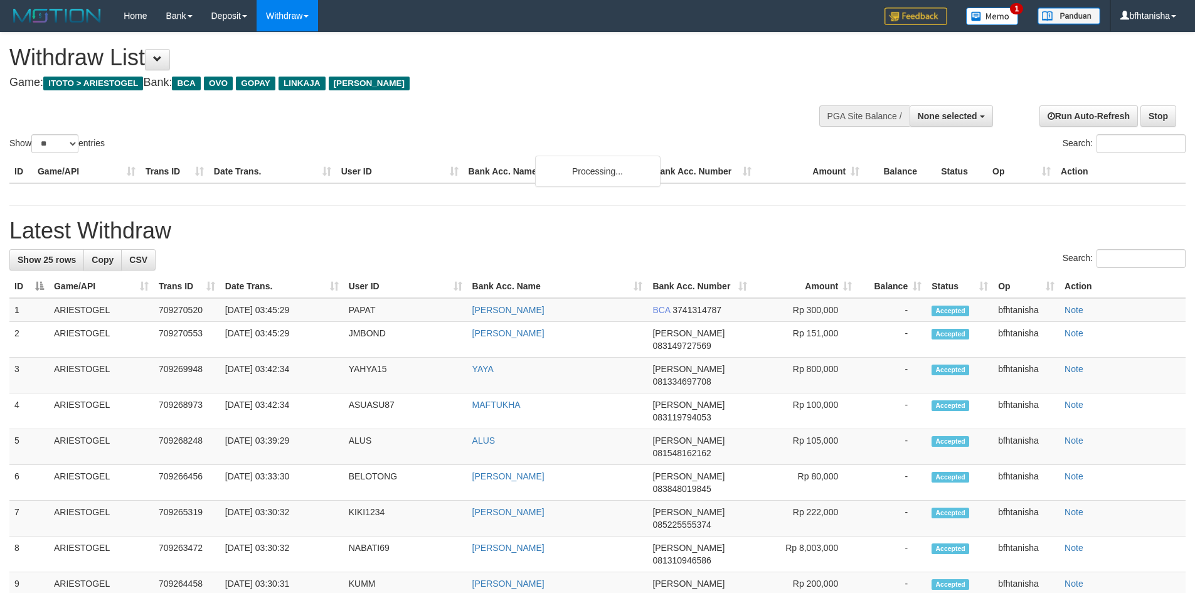
select select
select select "**"
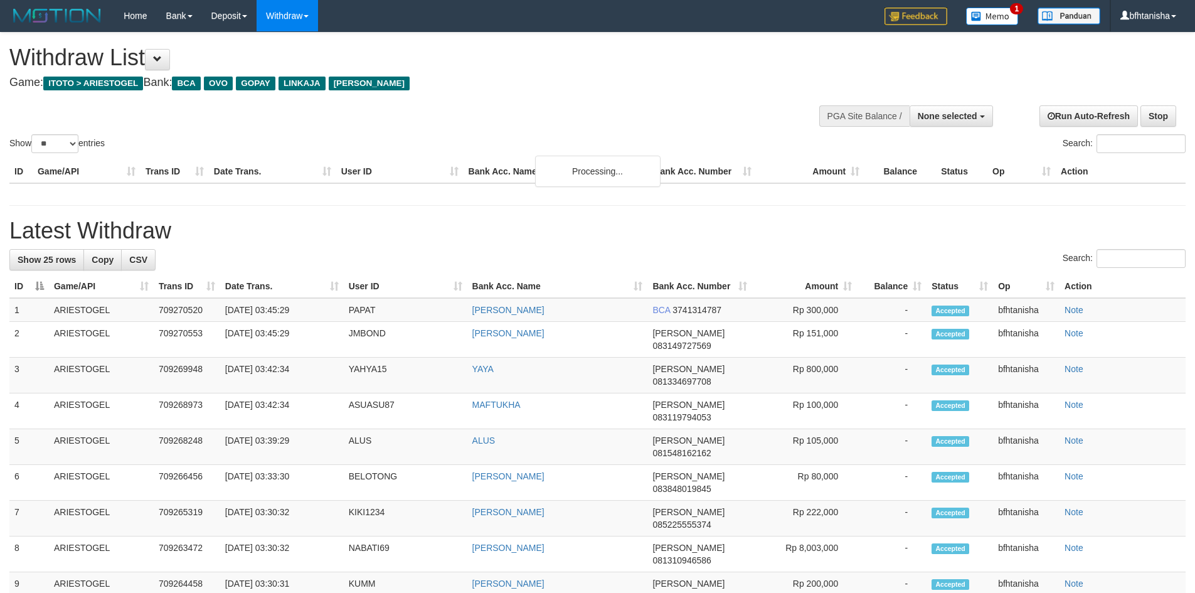
select select
select select "**"
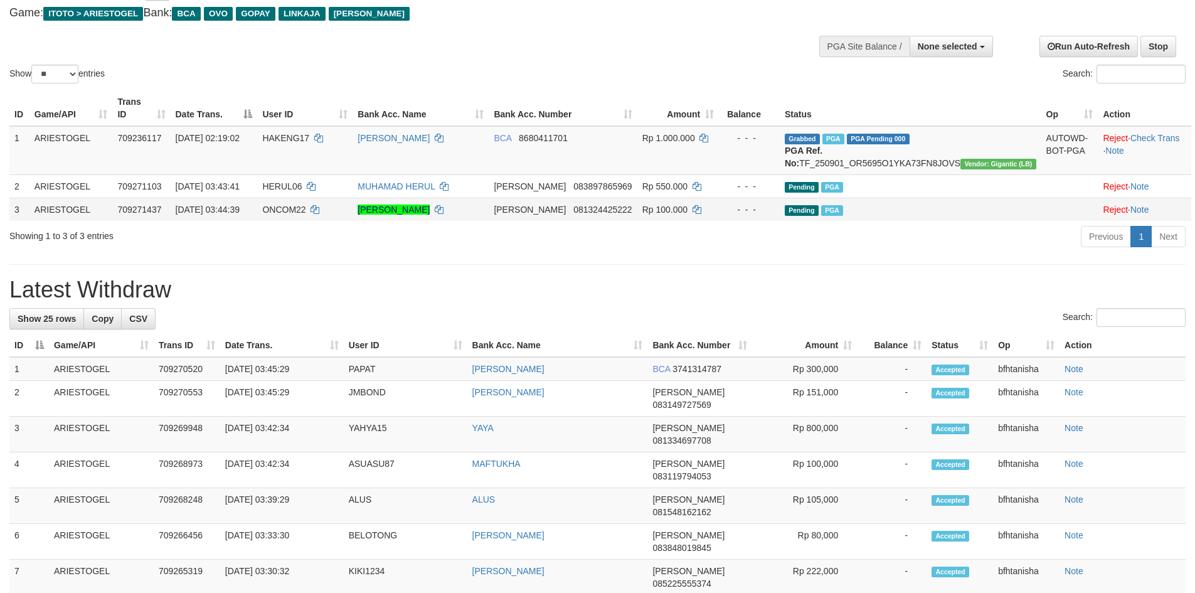
click at [258, 205] on td "[DATE] 03:44:39" at bounding box center [214, 209] width 87 height 23
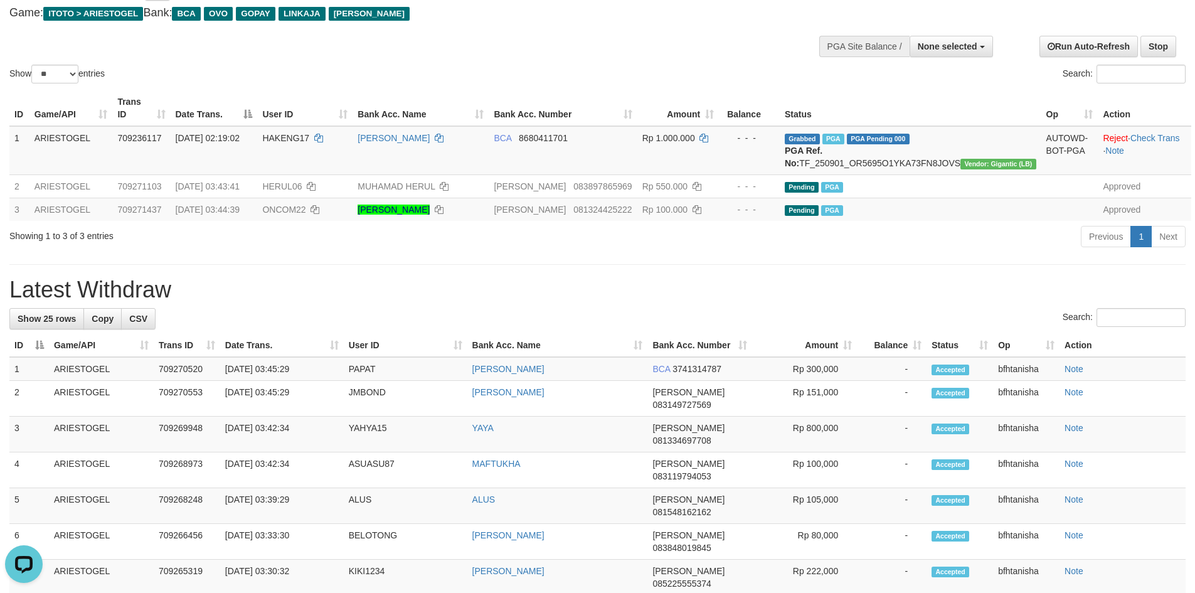
scroll to position [0, 0]
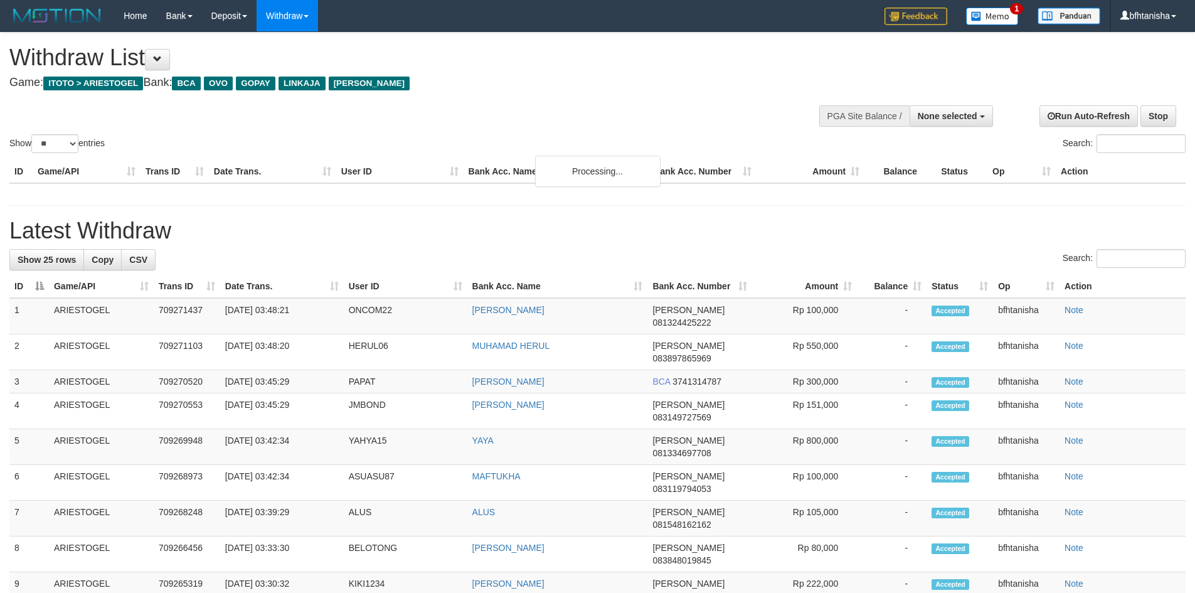
select select
select select "**"
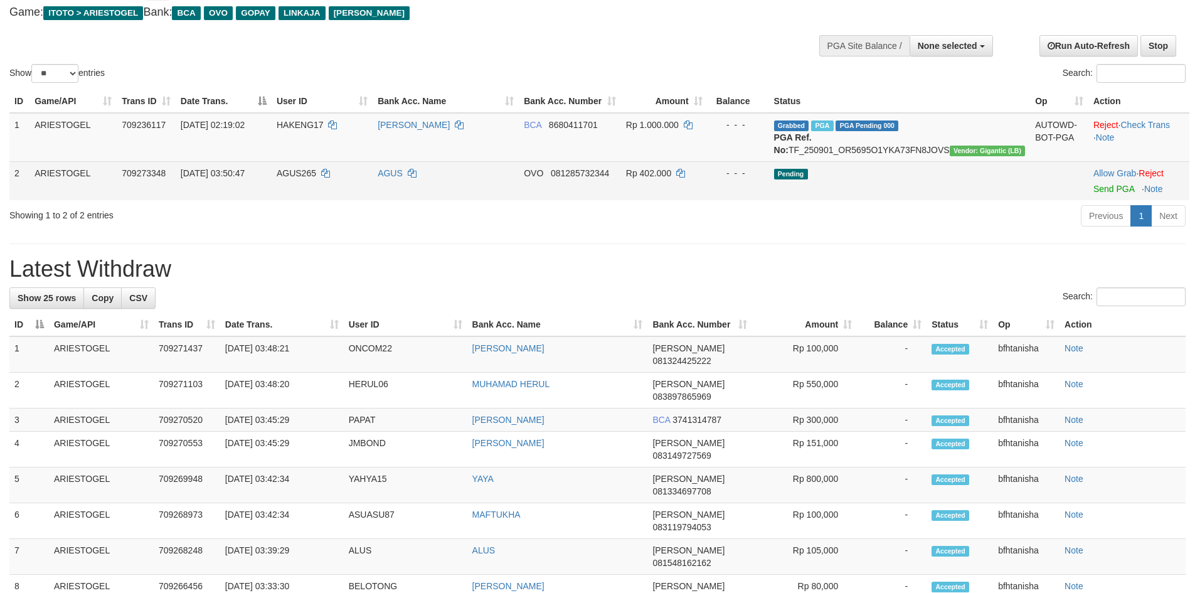
click at [1088, 198] on td "Allow Grab · Reject Send PGA · Note" at bounding box center [1138, 180] width 101 height 39
click at [1093, 194] on link "Send PGA" at bounding box center [1113, 189] width 41 height 10
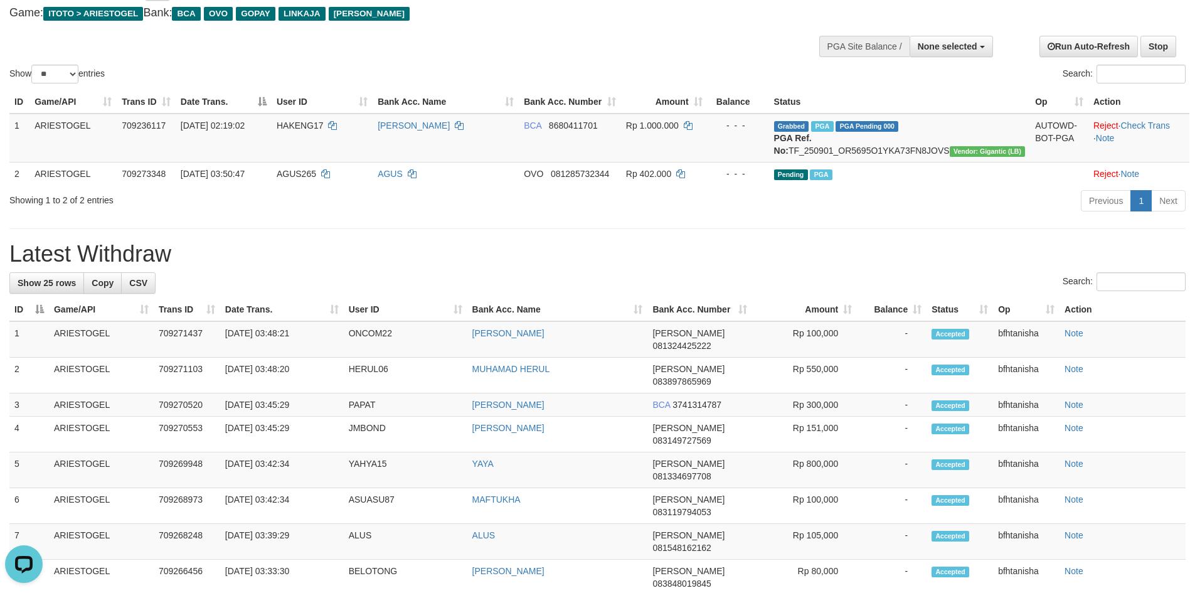
click at [981, 216] on div "Previous 1 Next" at bounding box center [847, 202] width 678 height 27
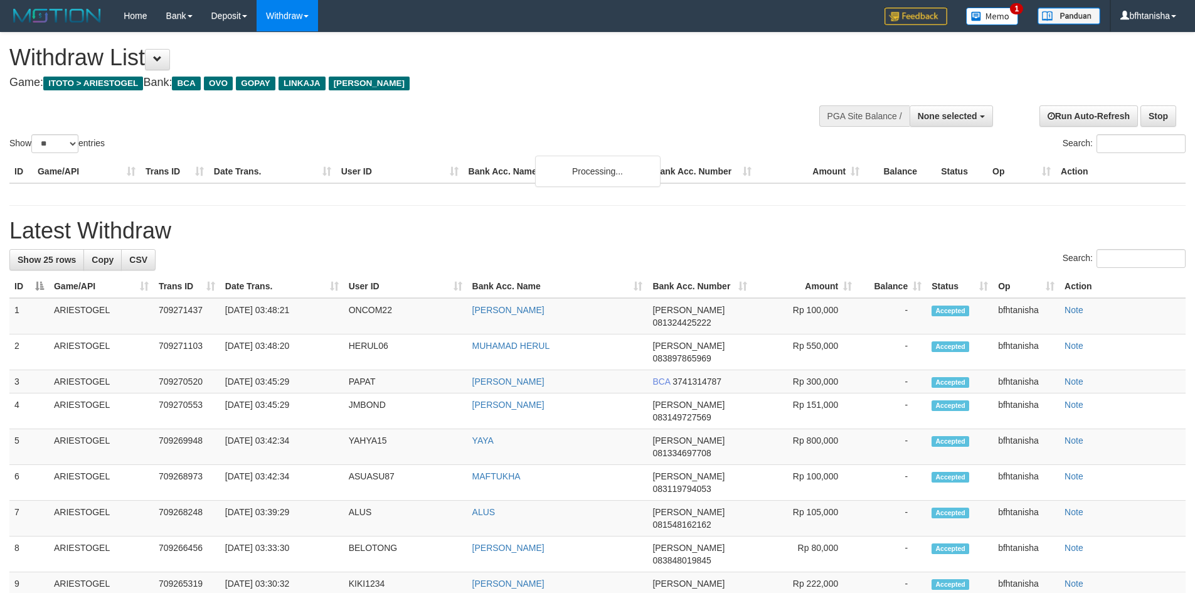
select select
select select "**"
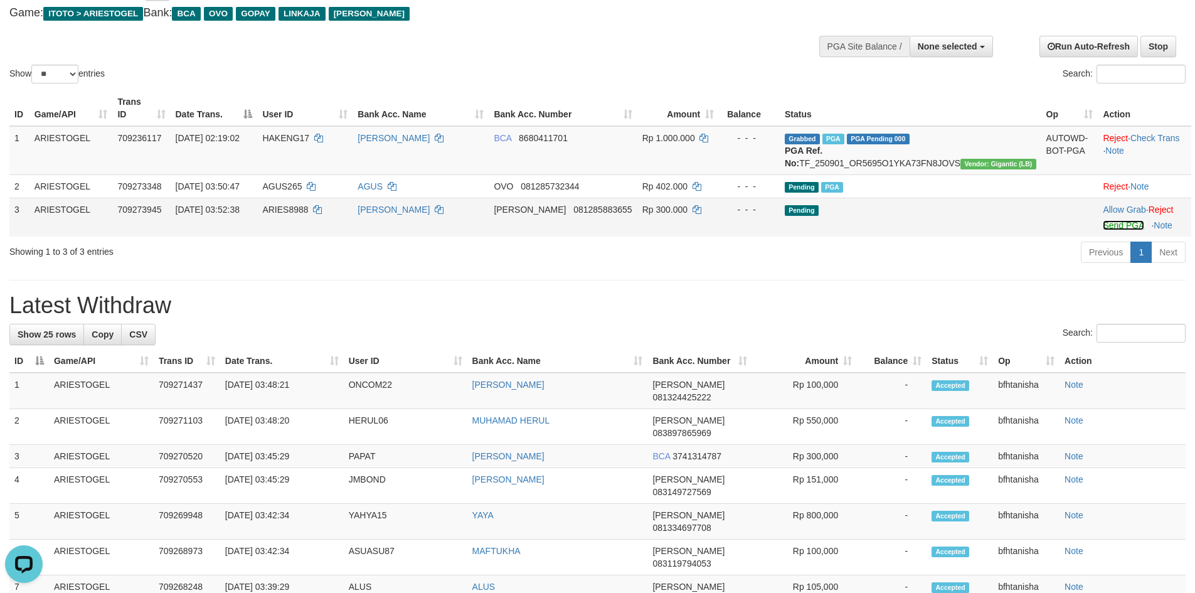
click at [1103, 226] on link "Send PGA" at bounding box center [1123, 225] width 41 height 10
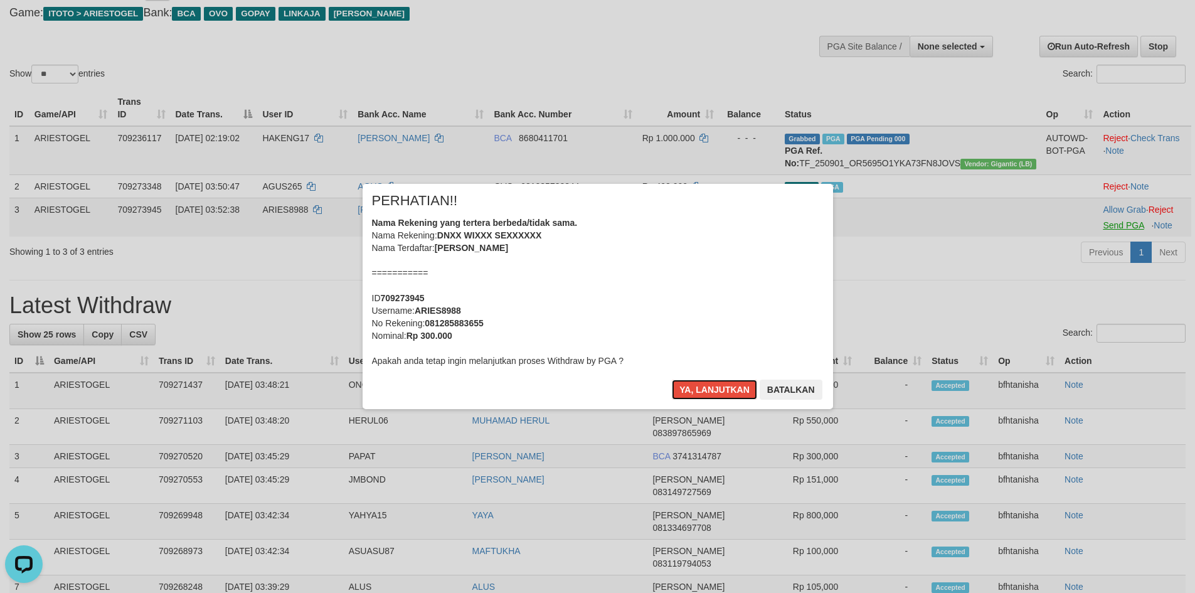
click at [672, 380] on button "Ya, lanjutkan" at bounding box center [714, 390] width 85 height 20
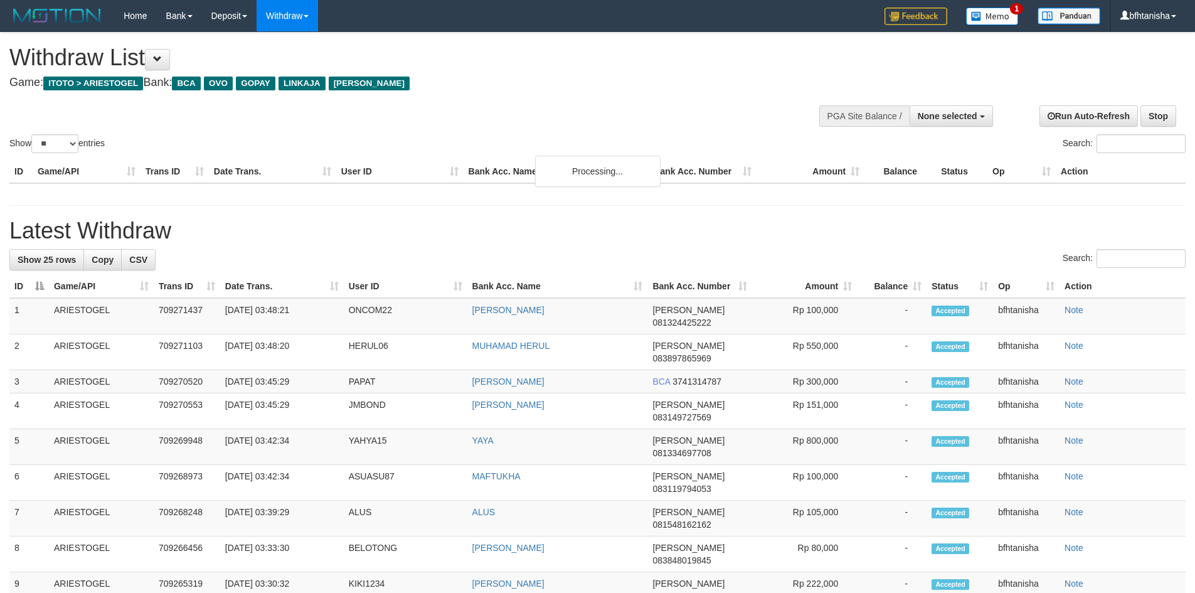
select select
select select "**"
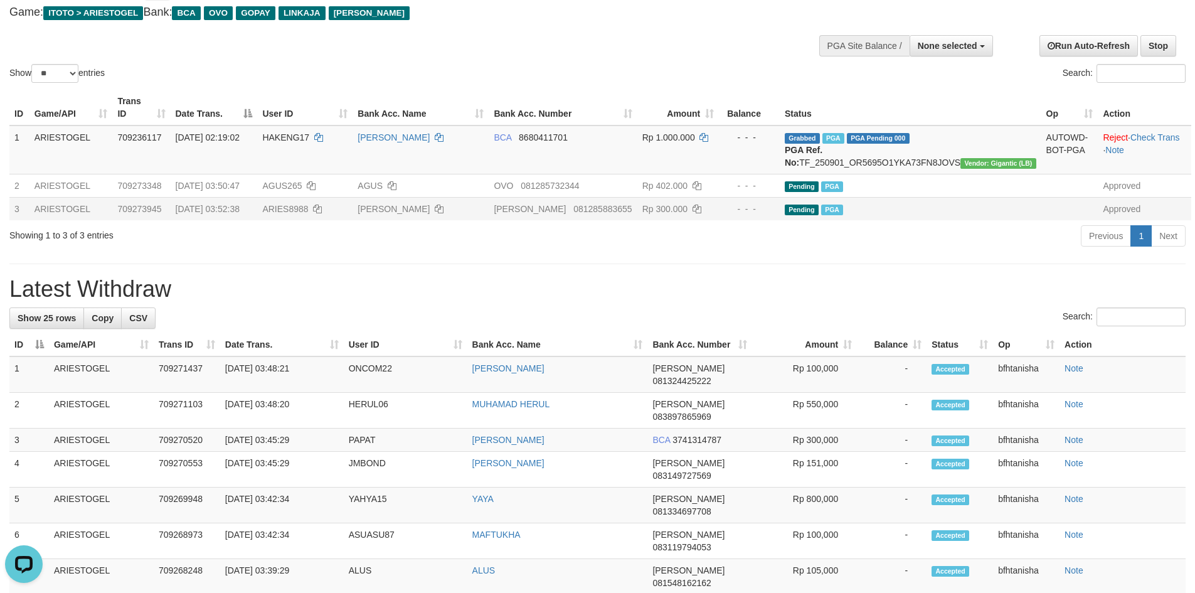
click at [489, 218] on td "[PERSON_NAME]" at bounding box center [421, 208] width 136 height 23
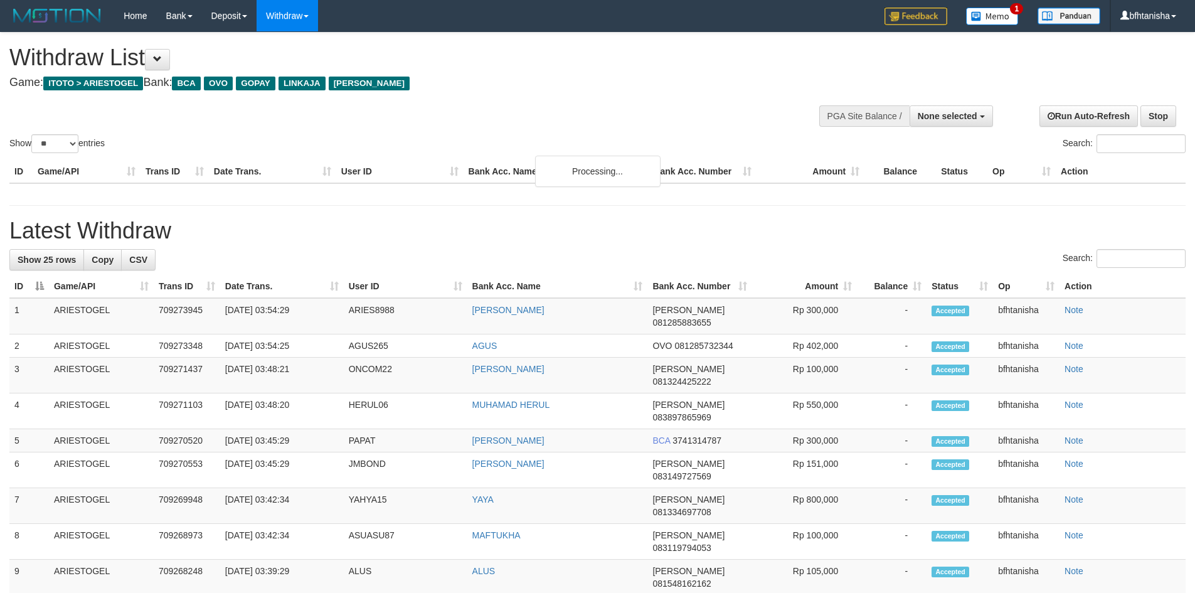
select select
select select "**"
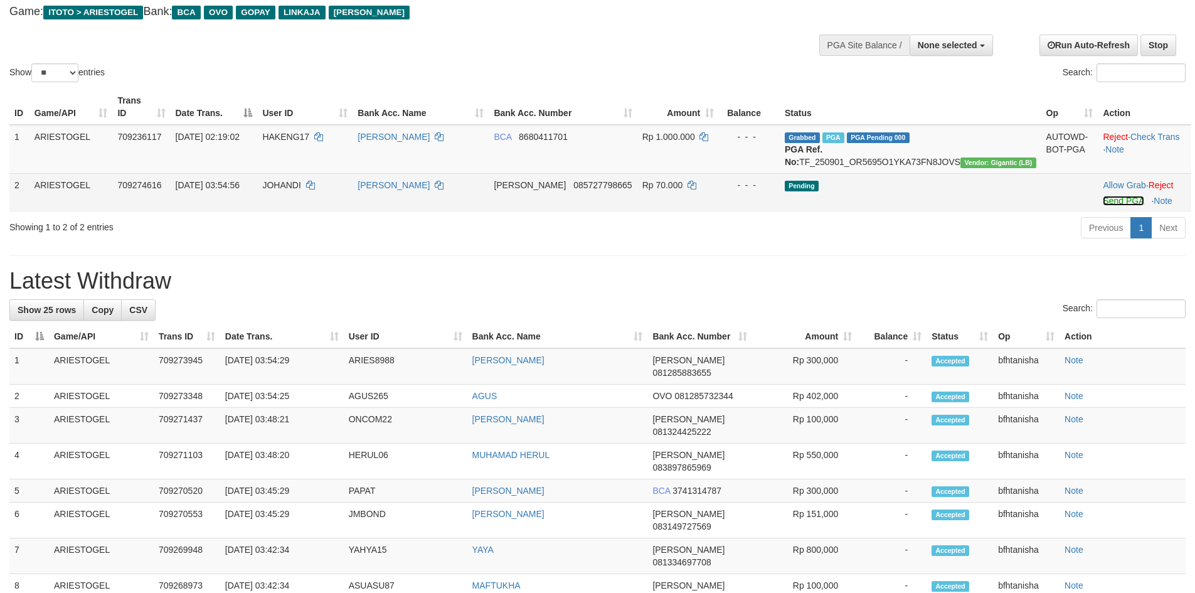
click at [1103, 201] on link "Send PGA" at bounding box center [1123, 201] width 41 height 10
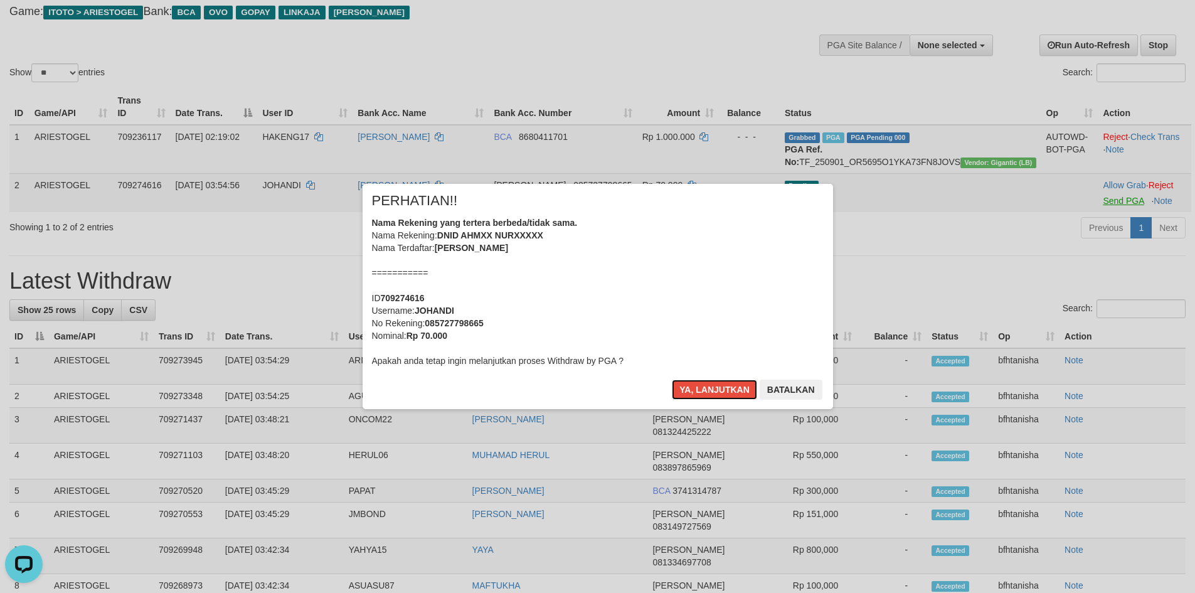
click at [672, 380] on button "Ya, lanjutkan" at bounding box center [714, 390] width 85 height 20
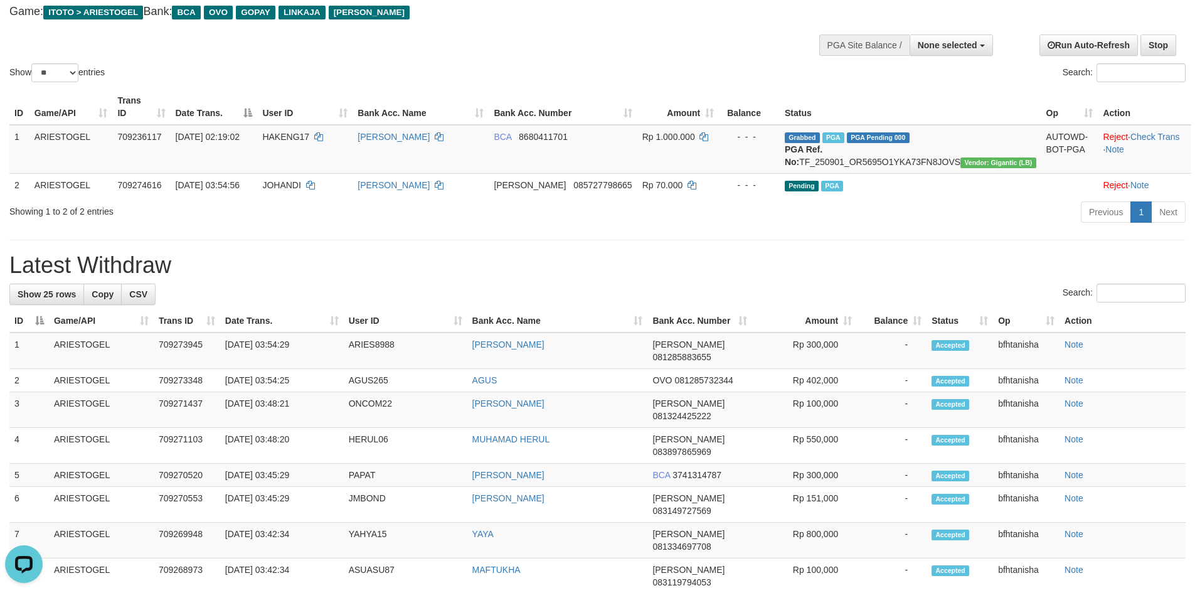
click at [616, 218] on div "Previous 1 Next" at bounding box center [847, 213] width 678 height 27
click at [583, 267] on h1 "Latest Withdraw" at bounding box center [597, 265] width 1176 height 25
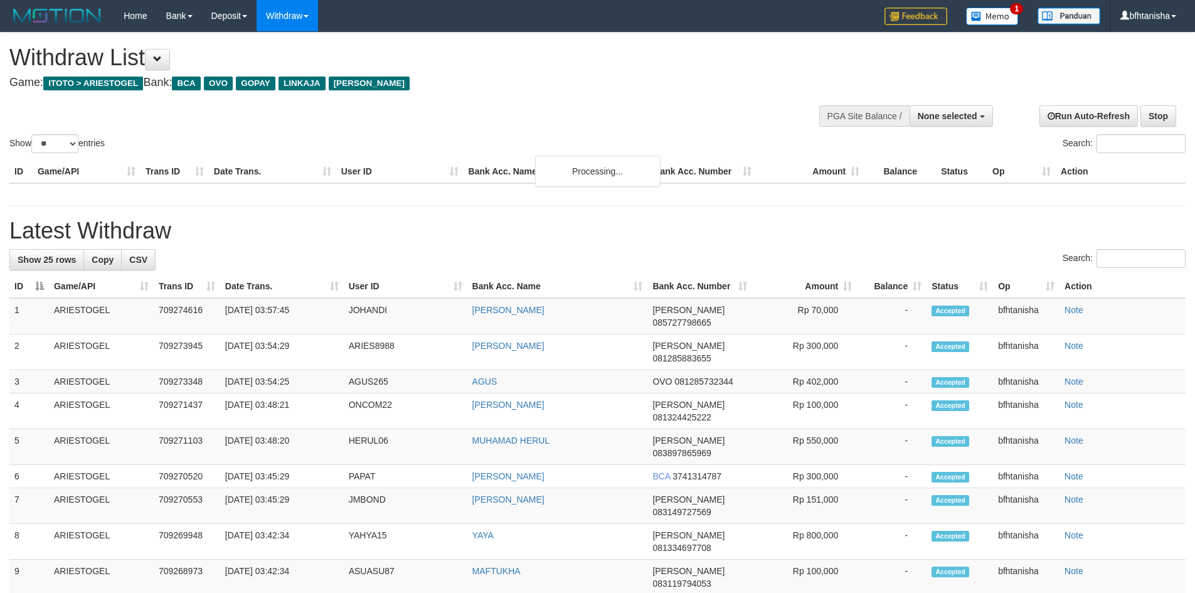
select select
select select "**"
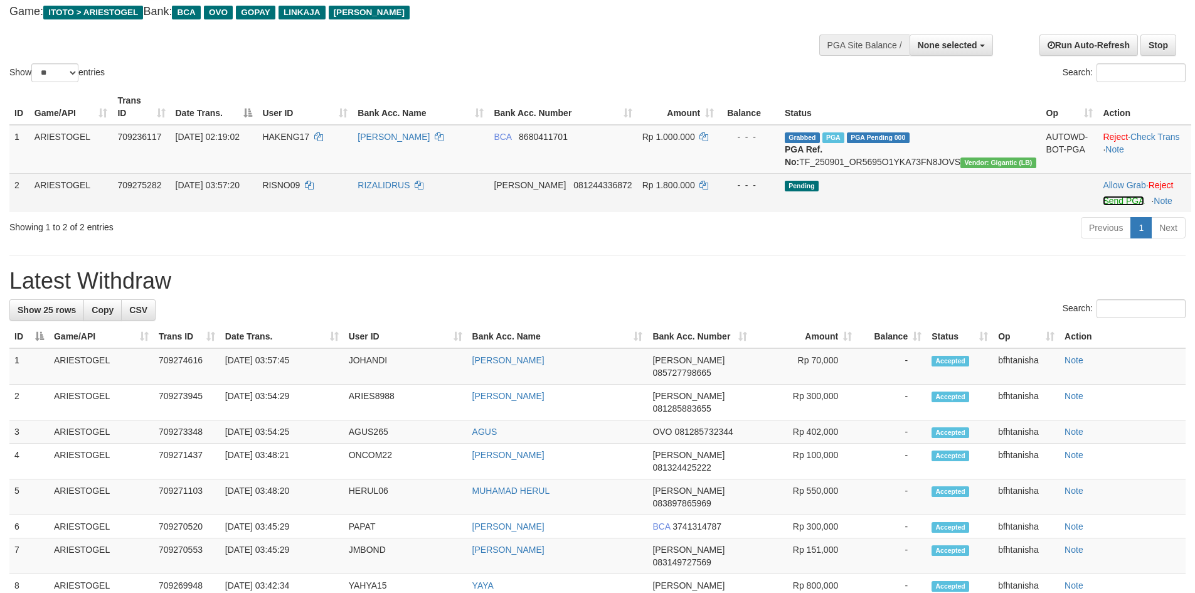
click at [1103, 205] on link "Send PGA" at bounding box center [1123, 201] width 41 height 10
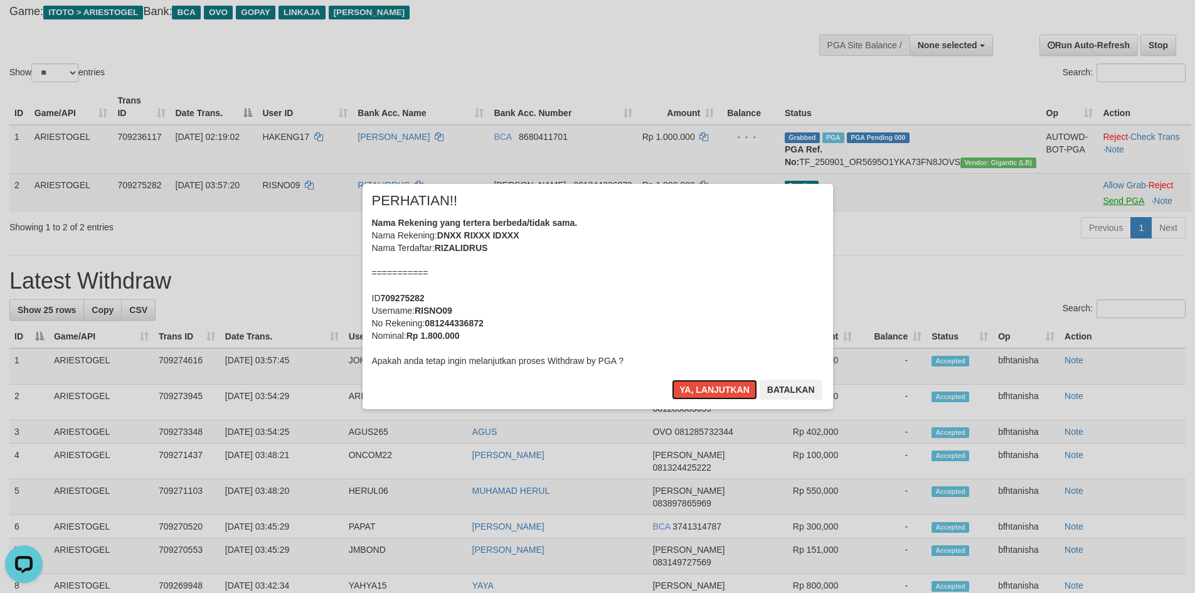
click at [672, 380] on button "Ya, lanjutkan" at bounding box center [714, 390] width 85 height 20
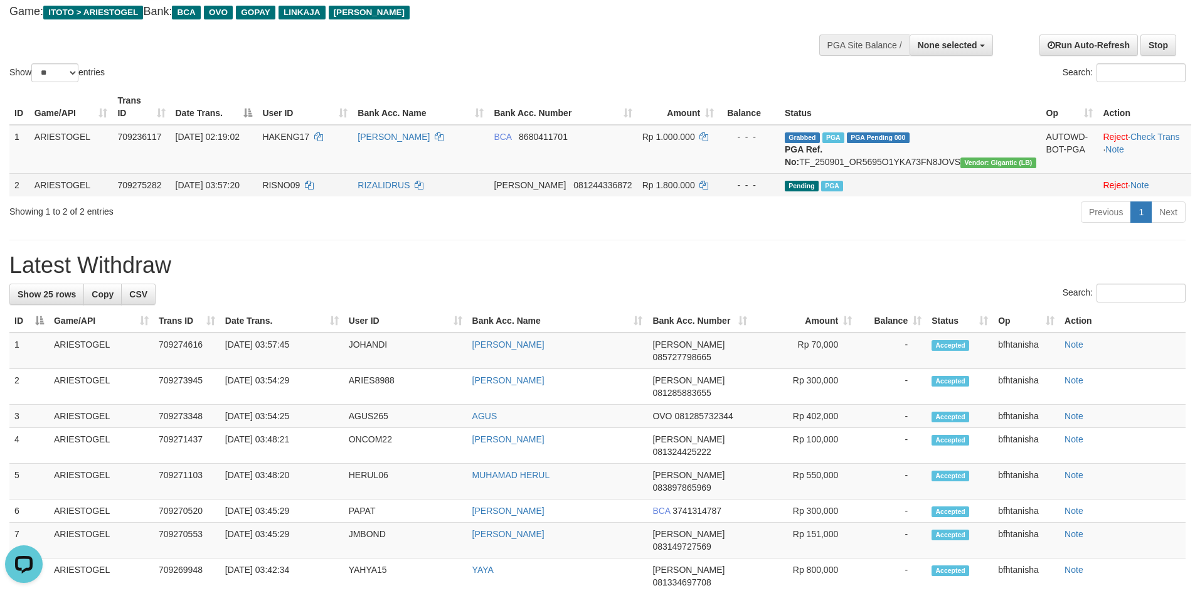
click at [353, 186] on td "RISNO09" at bounding box center [304, 184] width 95 height 23
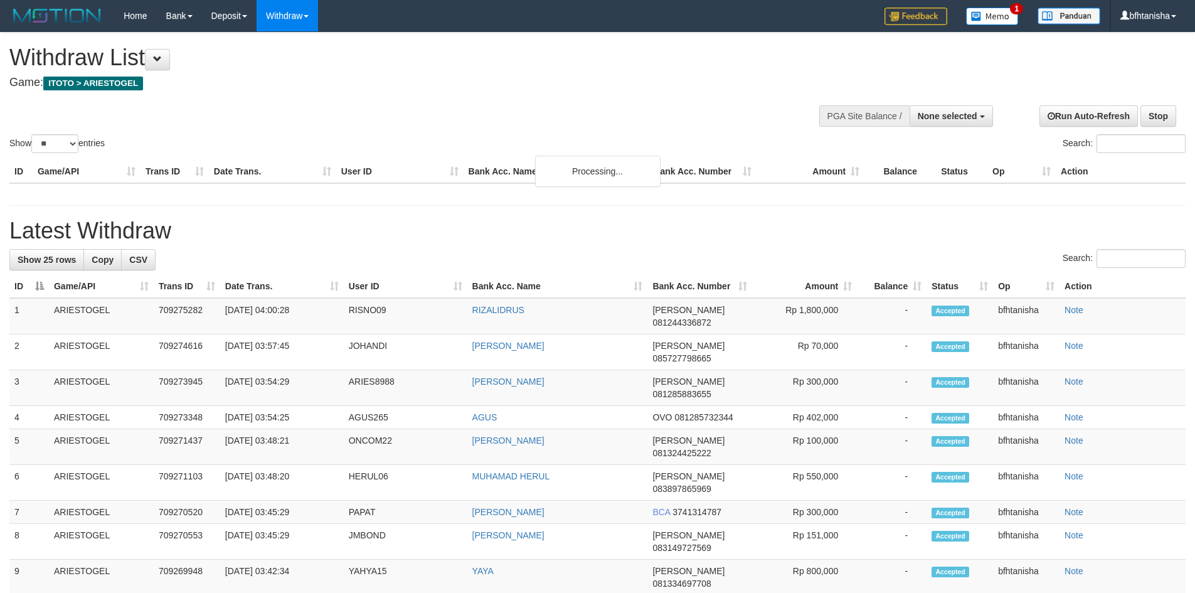
select select
select select "**"
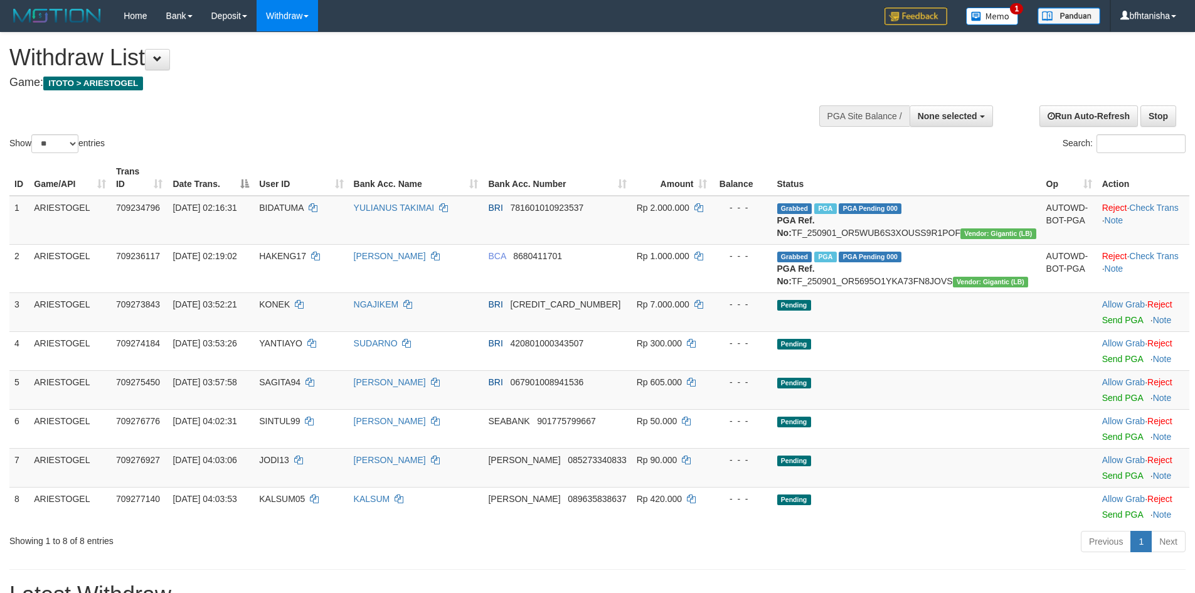
select select
select select "**"
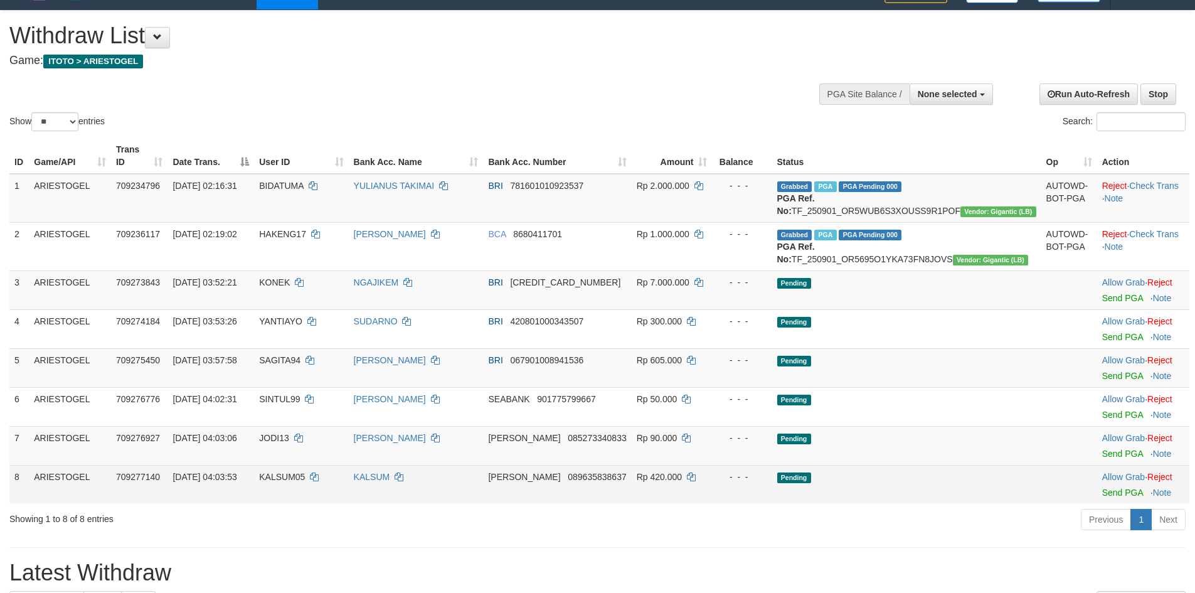
scroll to position [42, 0]
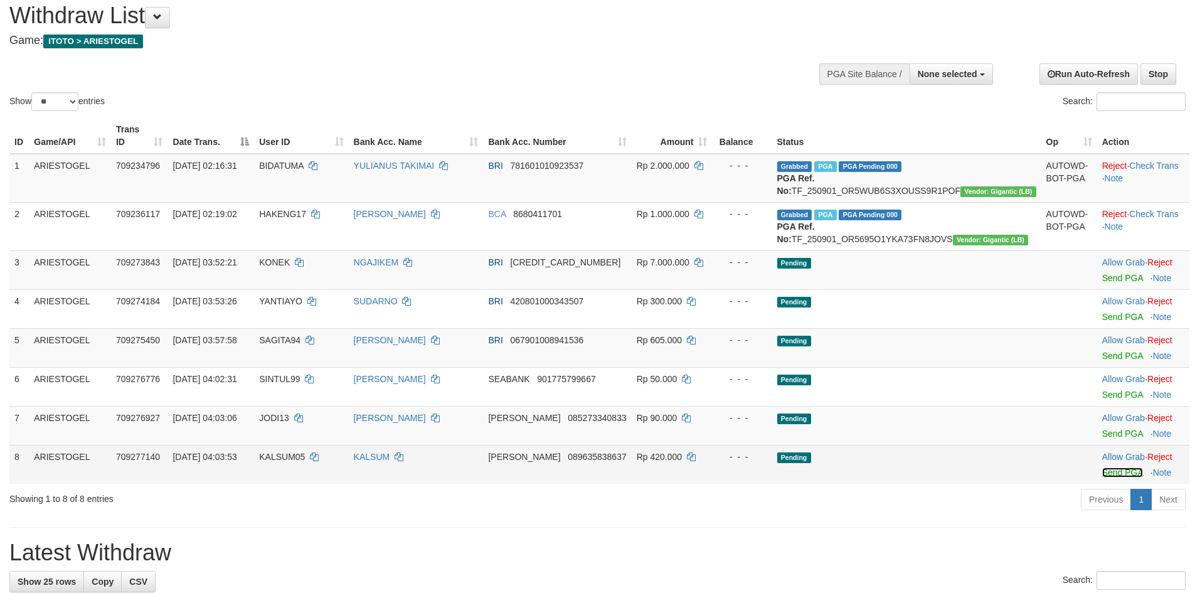
click at [1102, 477] on link "Send PGA" at bounding box center [1122, 472] width 41 height 10
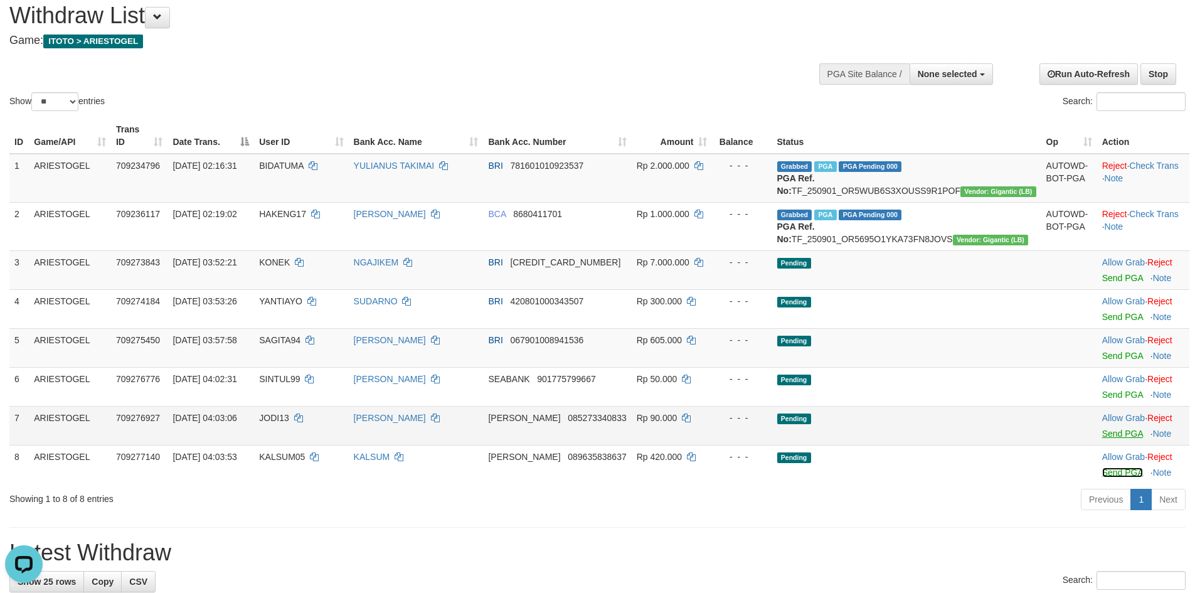
scroll to position [0, 0]
click at [1105, 439] on link "Send PGA" at bounding box center [1122, 433] width 41 height 10
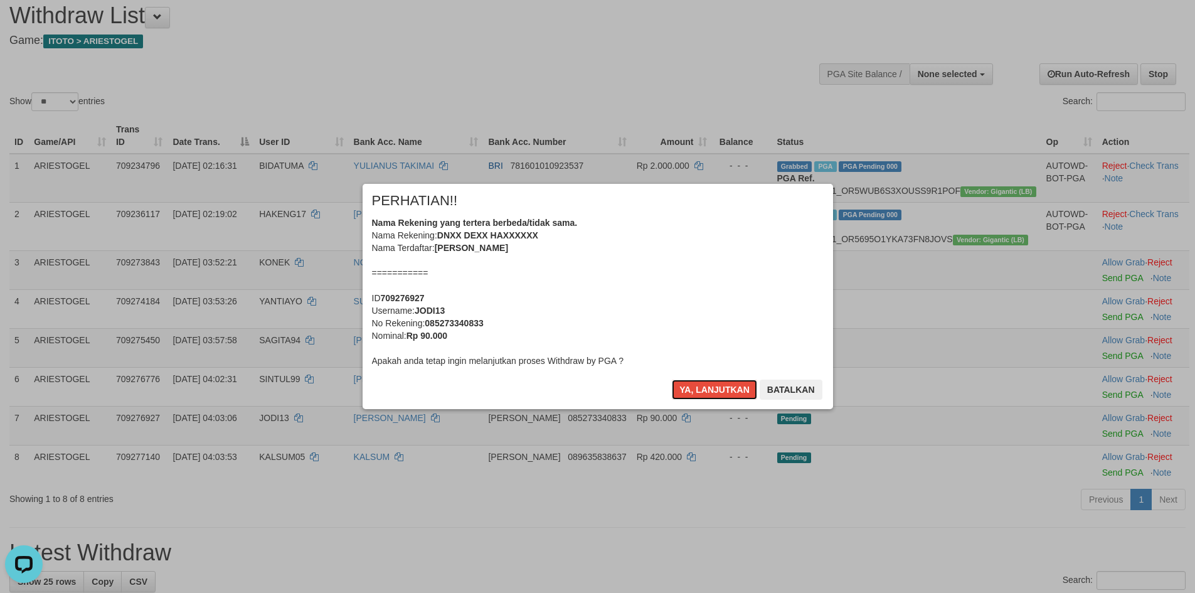
click at [729, 386] on button "Ya, lanjutkan" at bounding box center [714, 390] width 85 height 20
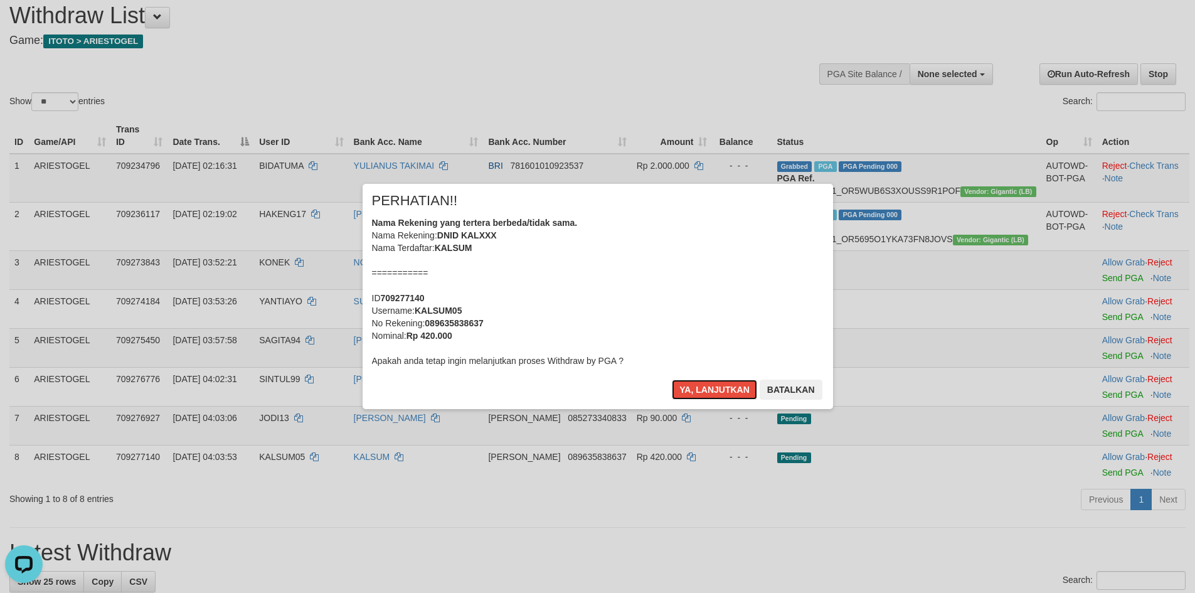
click at [729, 386] on button "Ya, lanjutkan" at bounding box center [714, 390] width 85 height 20
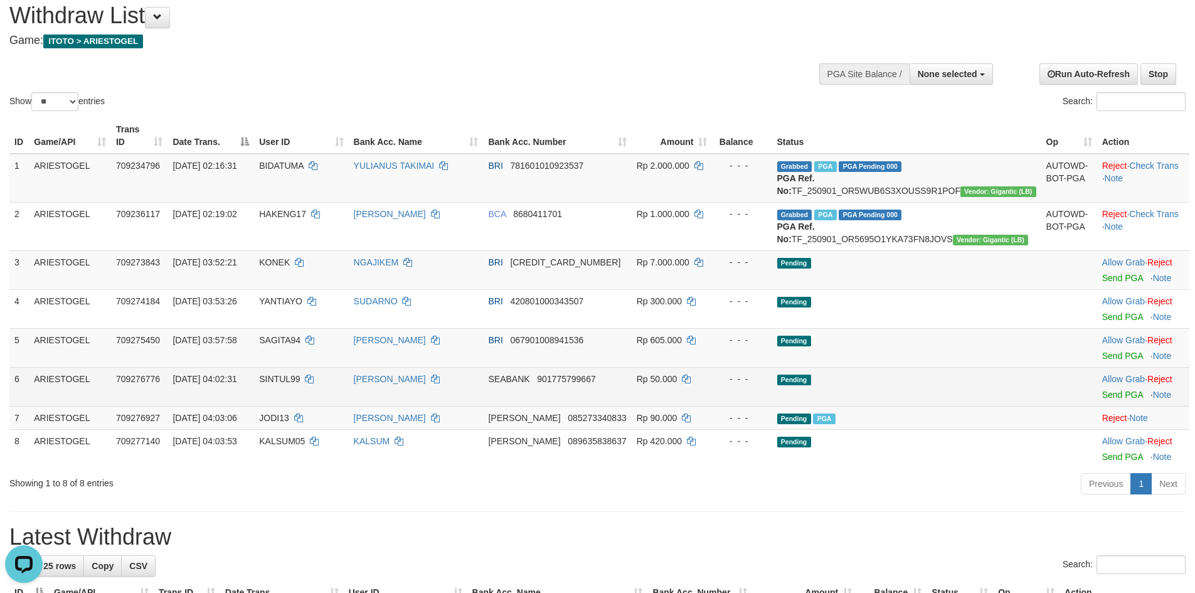
scroll to position [26, 0]
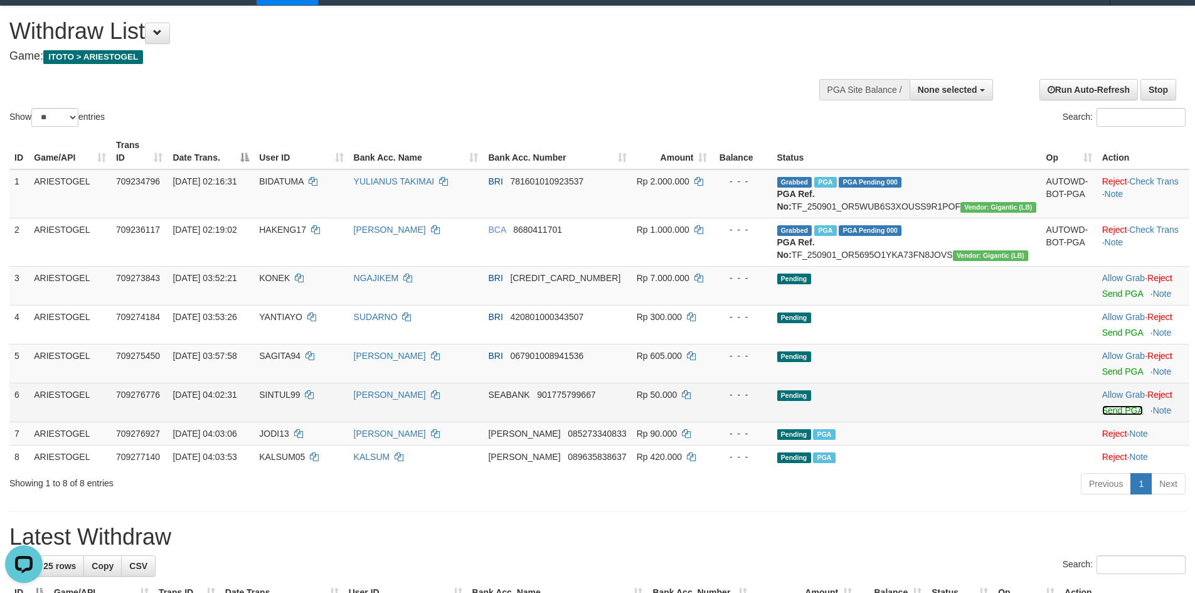
click at [1102, 415] on link "Send PGA" at bounding box center [1122, 410] width 41 height 10
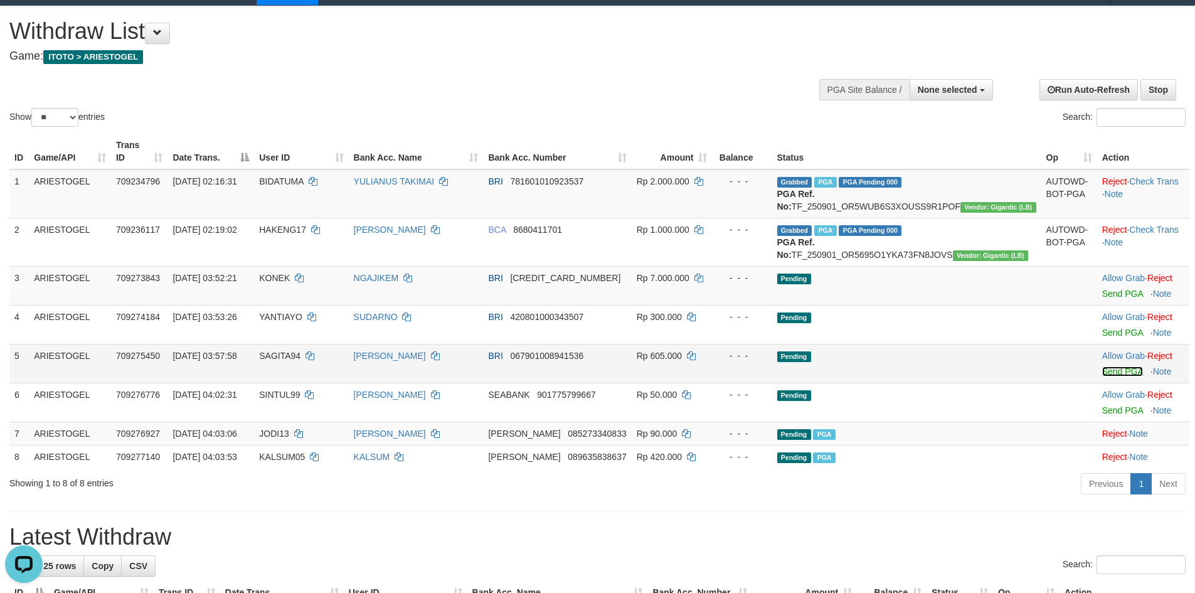
click at [1102, 376] on link "Send PGA" at bounding box center [1122, 371] width 41 height 10
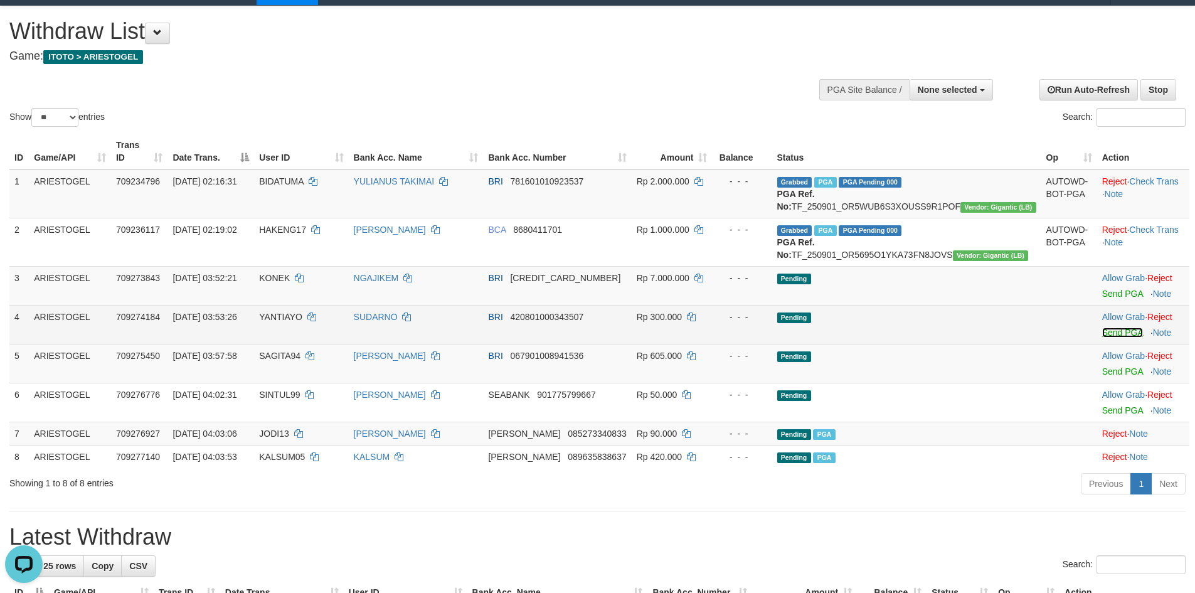
click at [1102, 338] on link "Send PGA" at bounding box center [1122, 332] width 41 height 10
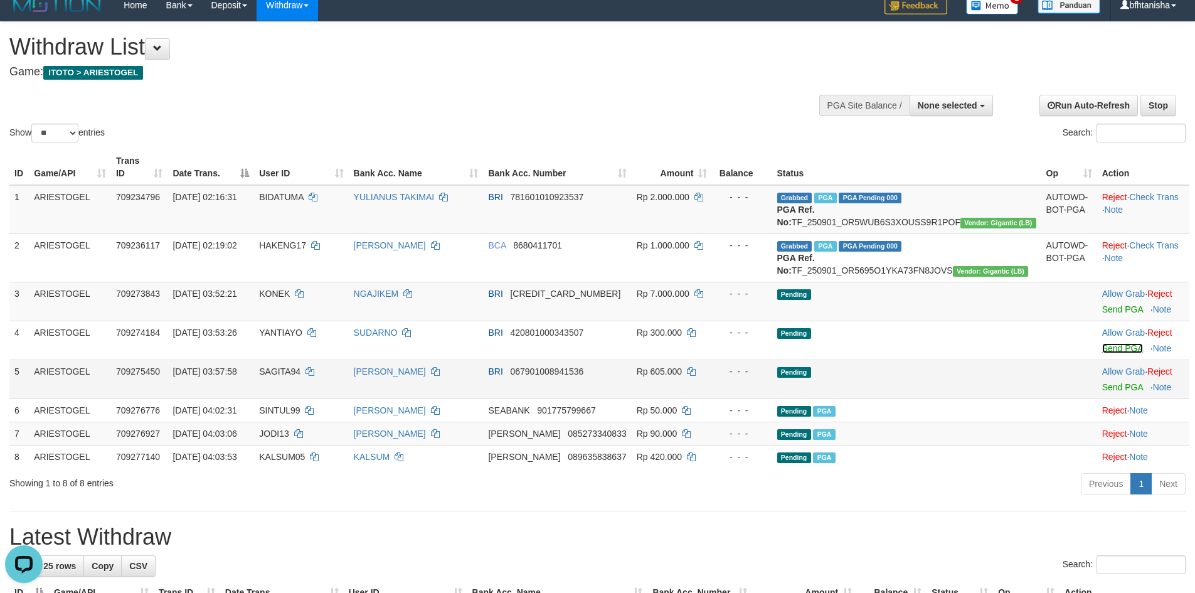
scroll to position [0, 0]
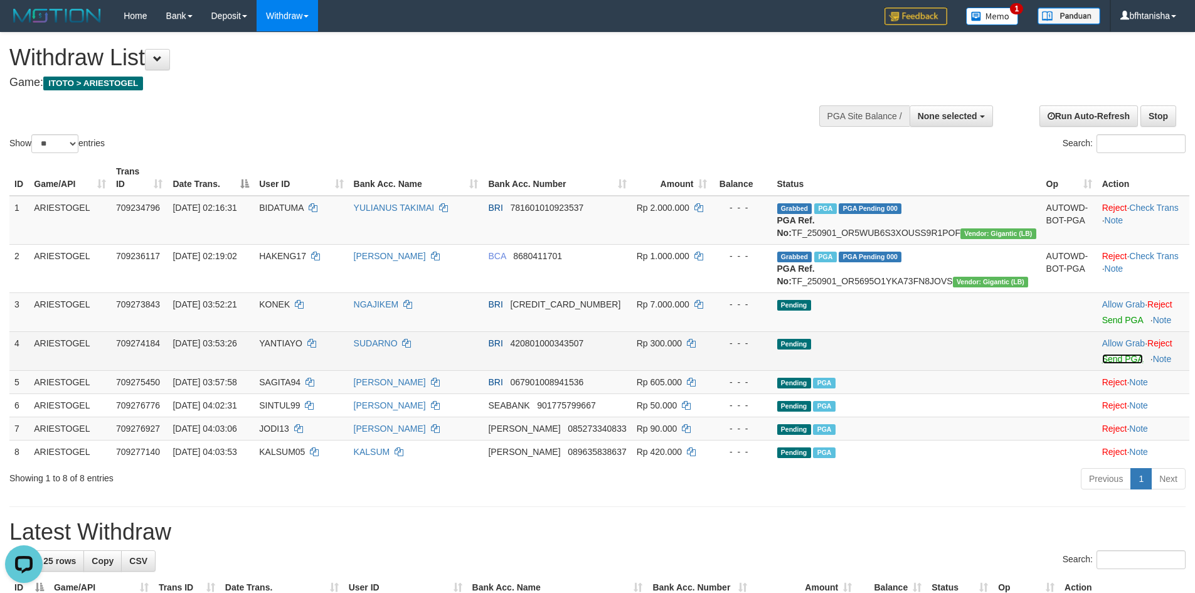
click at [1102, 364] on link "Send PGA" at bounding box center [1122, 359] width 41 height 10
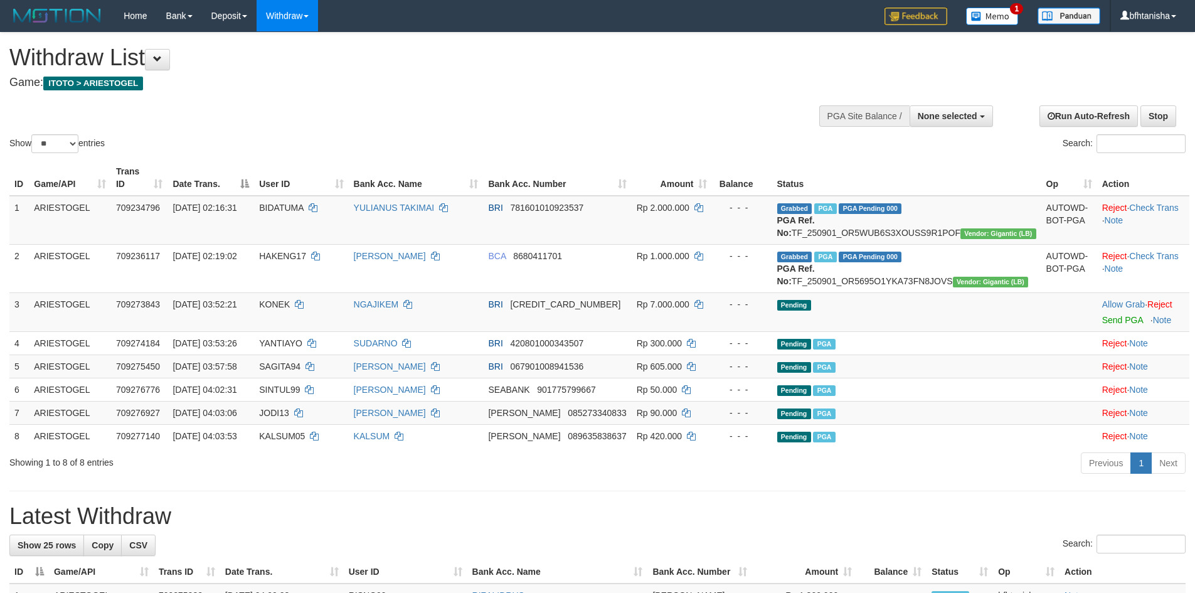
select select
select select "**"
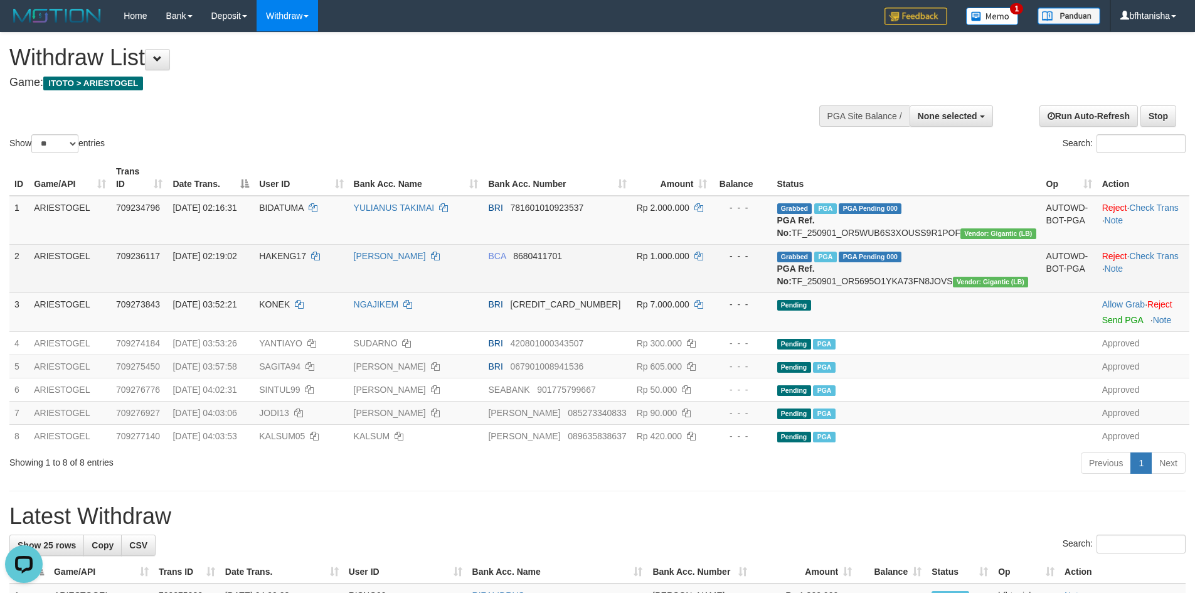
click at [1041, 292] on td "AUTOWD-BOT-PGA" at bounding box center [1069, 268] width 56 height 48
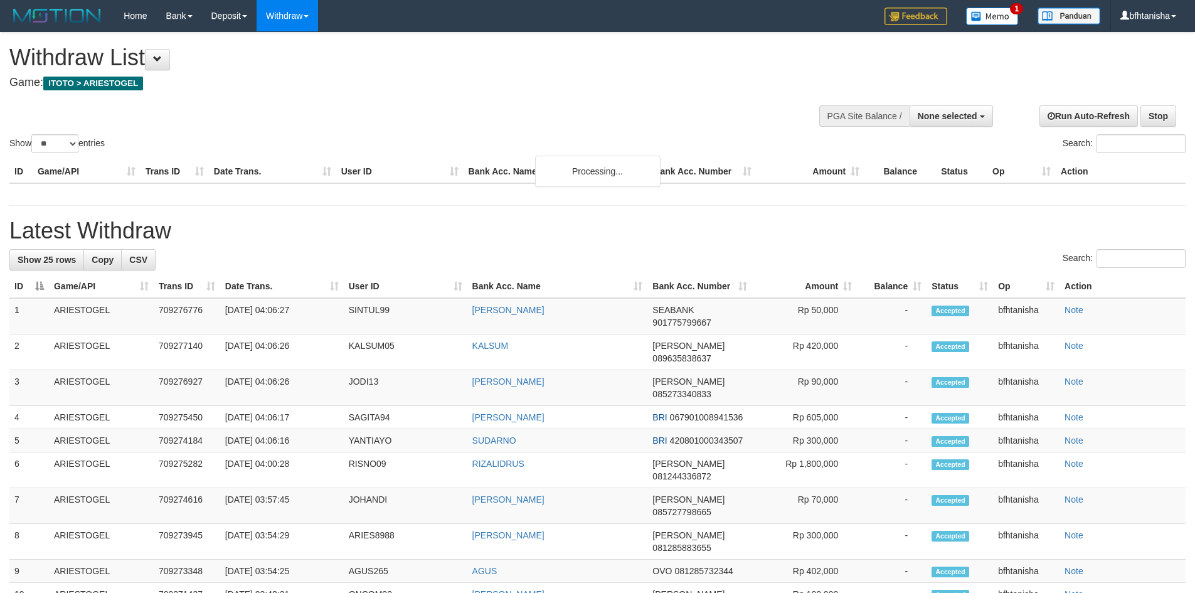
select select
select select "**"
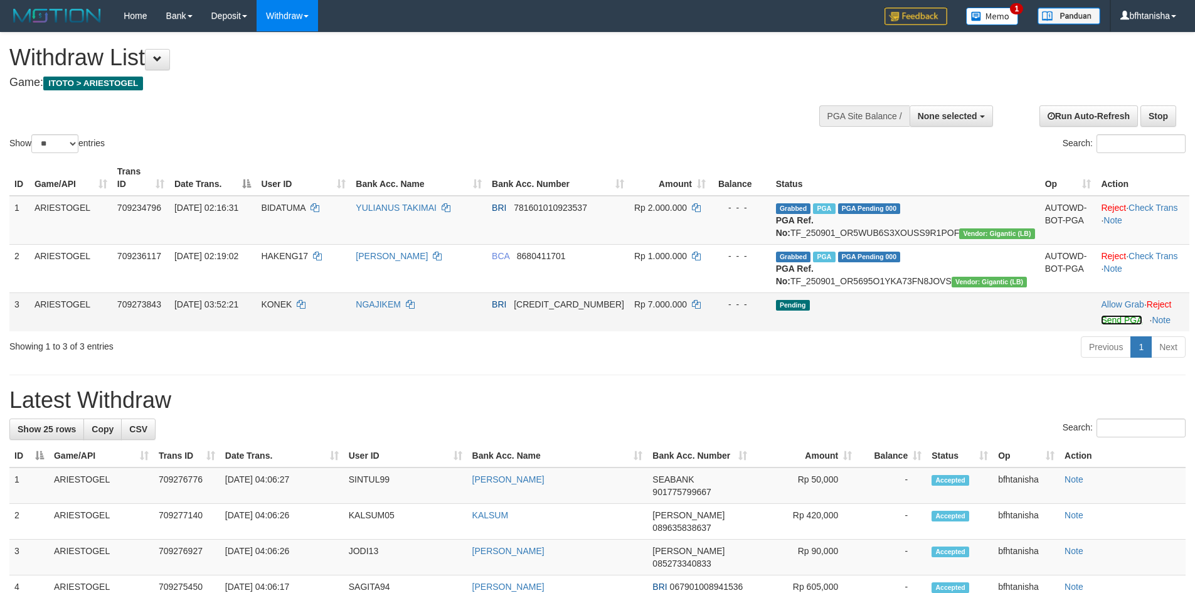
click at [1111, 325] on link "Send PGA" at bounding box center [1121, 320] width 41 height 10
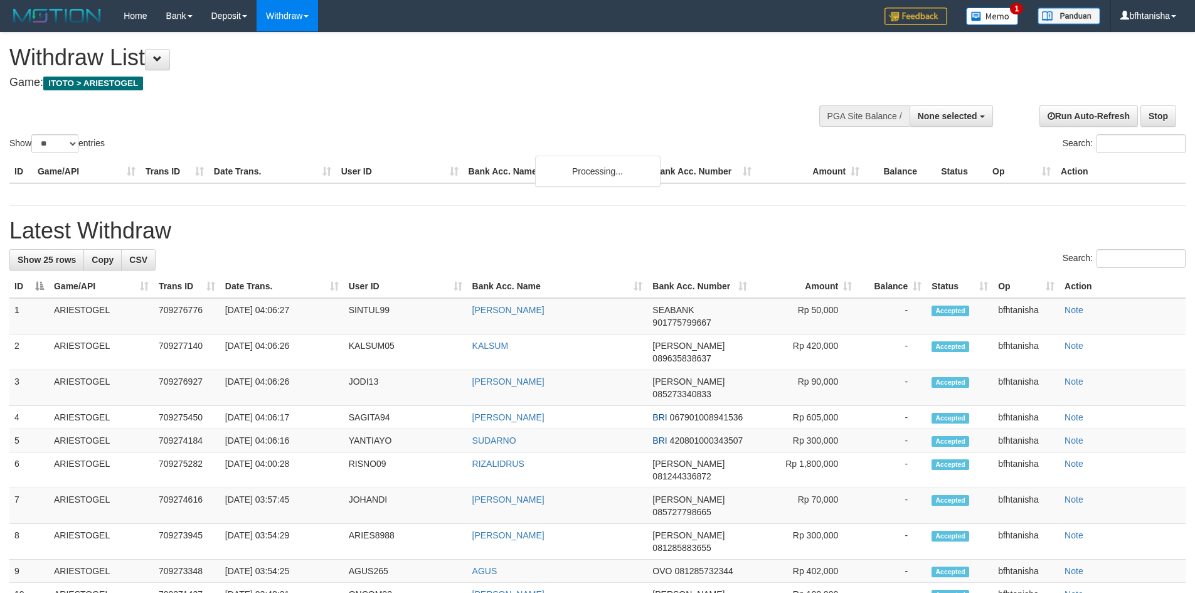
select select
select select "**"
select select
select select "**"
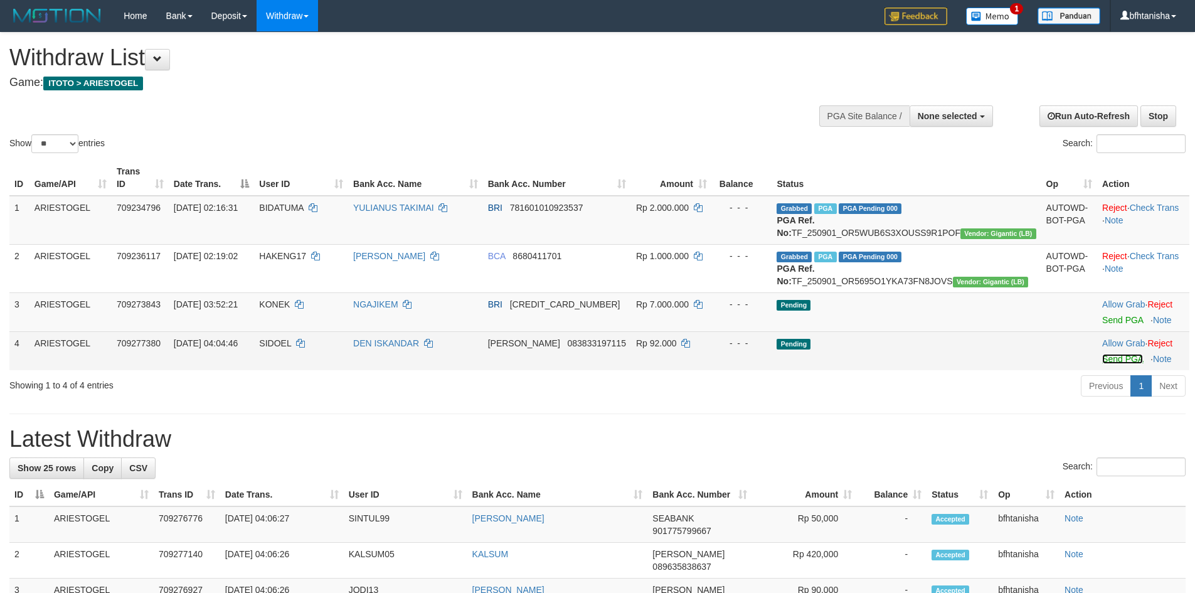
click at [1102, 364] on link "Send PGA" at bounding box center [1122, 359] width 41 height 10
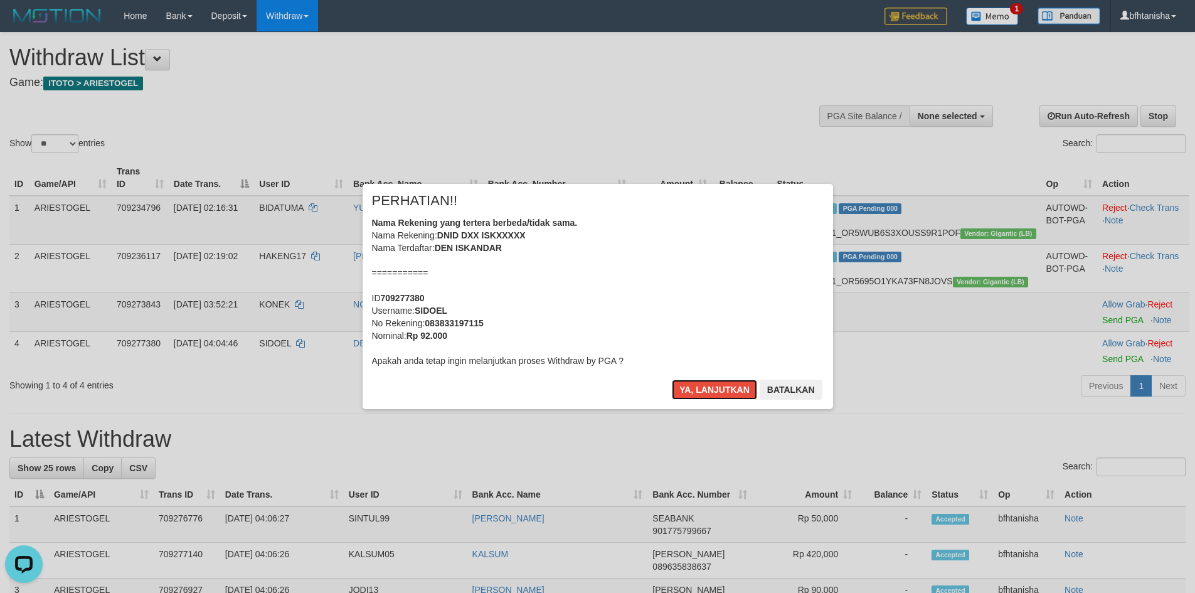
click at [672, 380] on button "Ya, lanjutkan" at bounding box center [714, 390] width 85 height 20
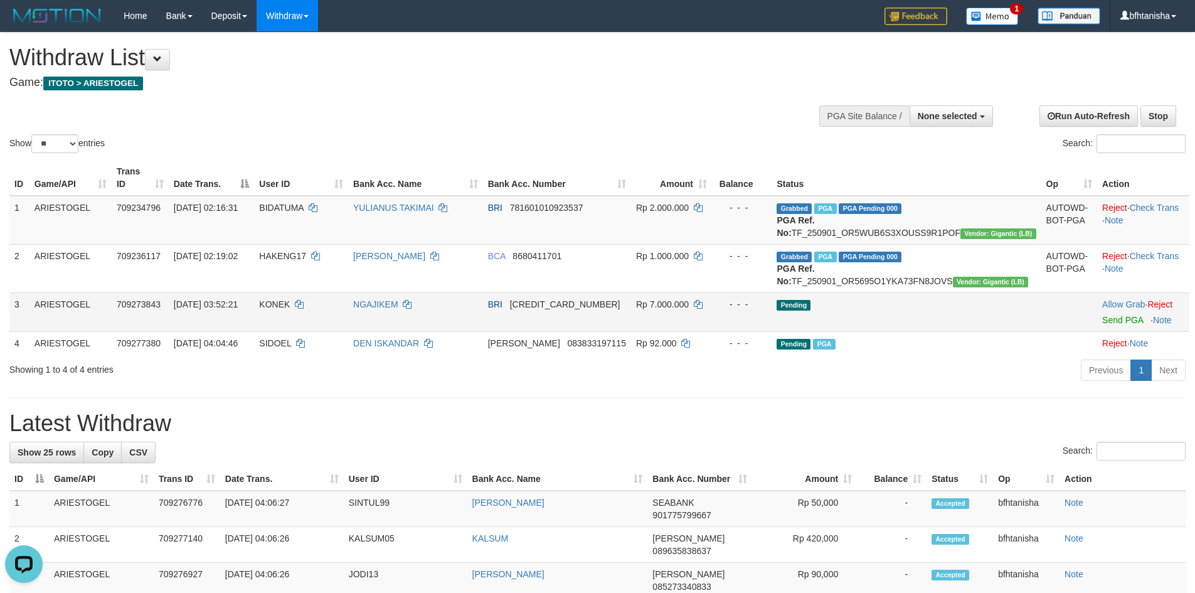
click at [1102, 331] on td "Allow Grab · Reject Send PGA · Note" at bounding box center [1143, 311] width 92 height 39
click at [1102, 325] on link "Send PGA" at bounding box center [1122, 320] width 41 height 10
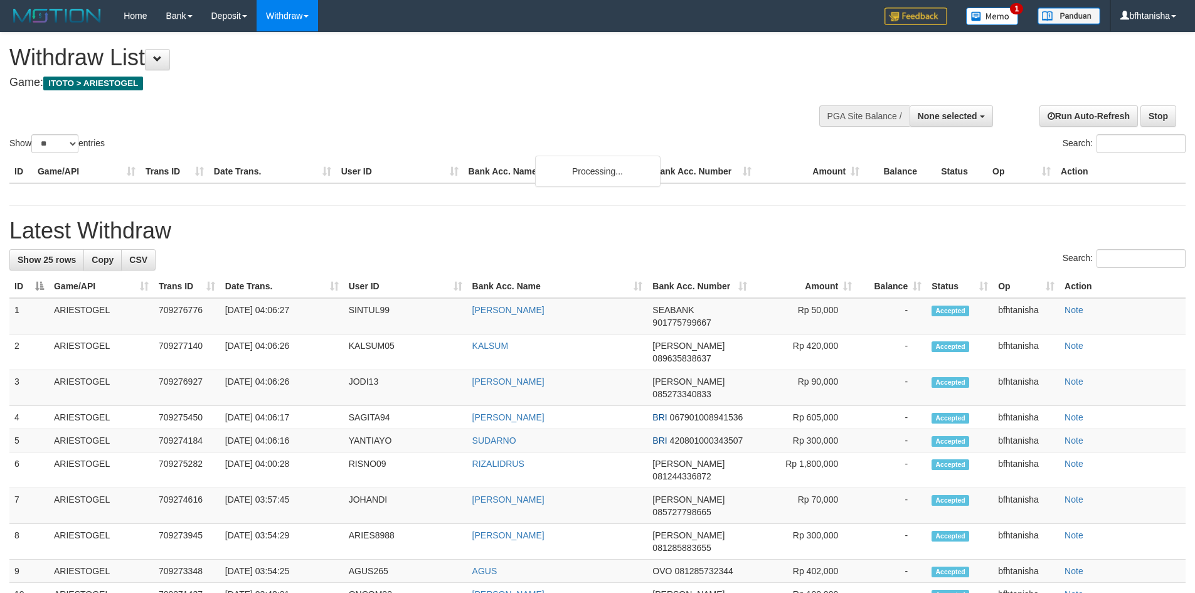
select select
select select "**"
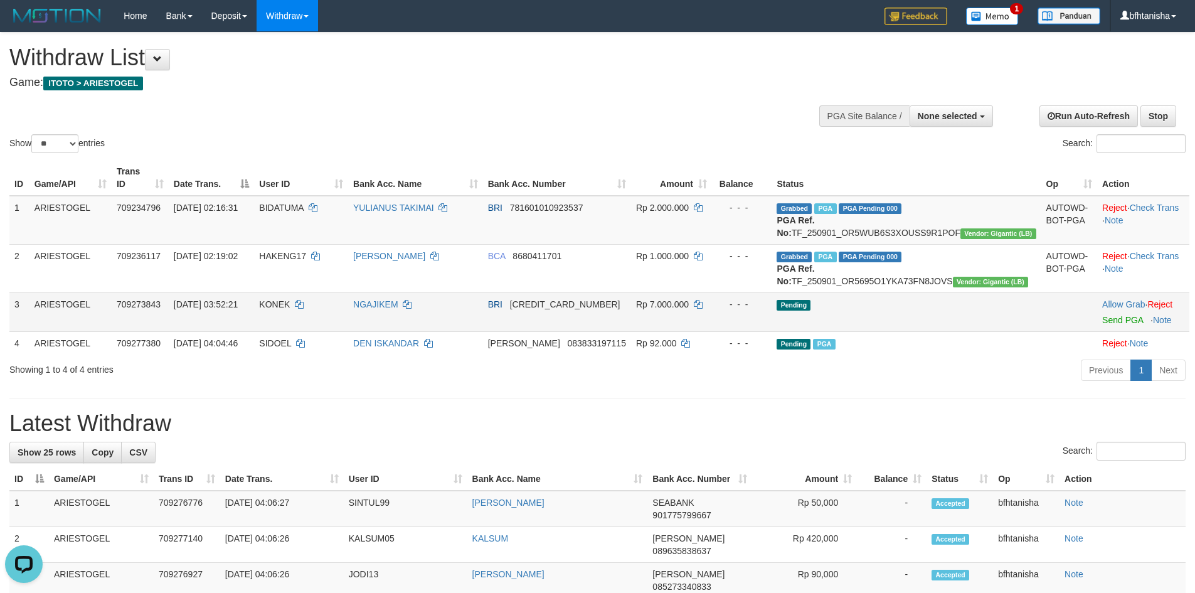
click at [290, 309] on span "KONEK" at bounding box center [274, 304] width 31 height 10
copy td "KONEK"
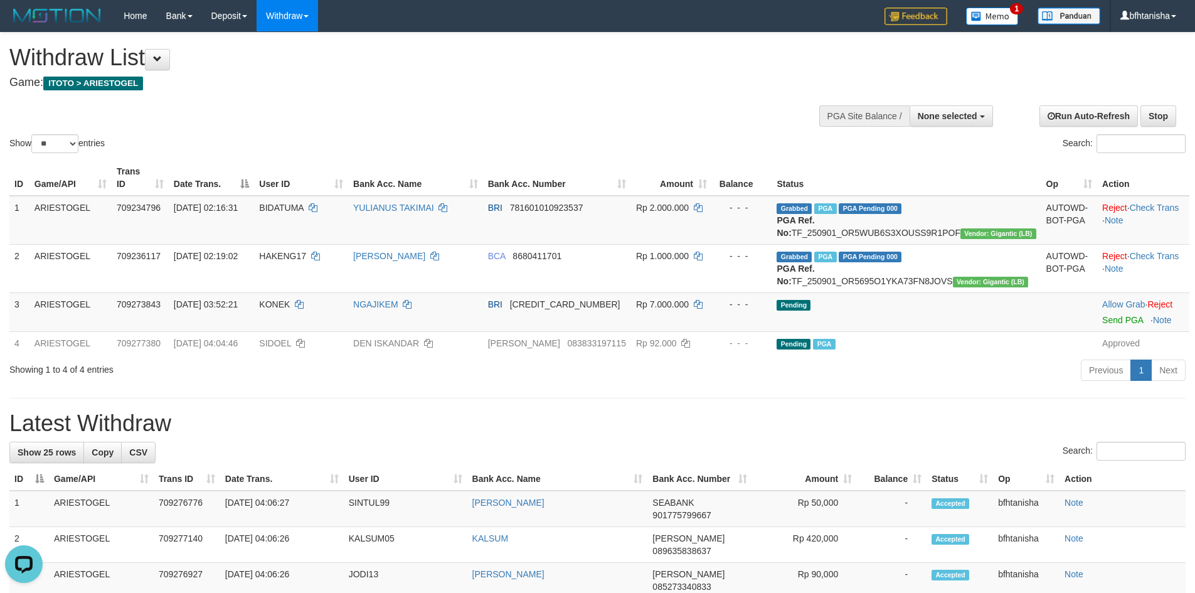
drag, startPoint x: 750, startPoint y: 398, endPoint x: 802, endPoint y: 393, distance: 52.3
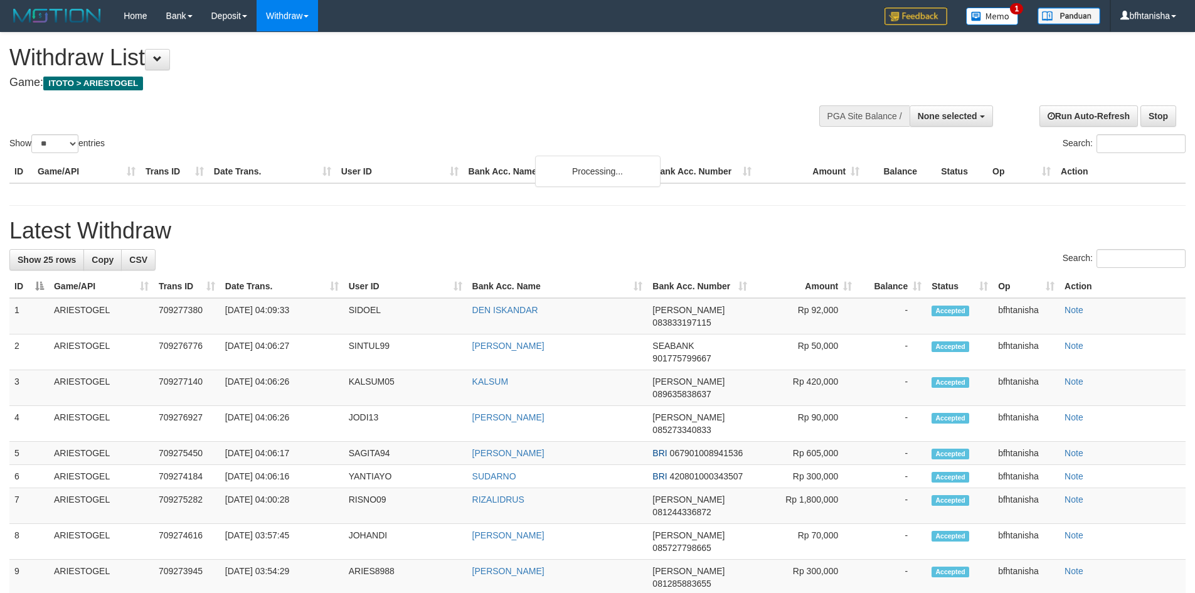
select select
select select "**"
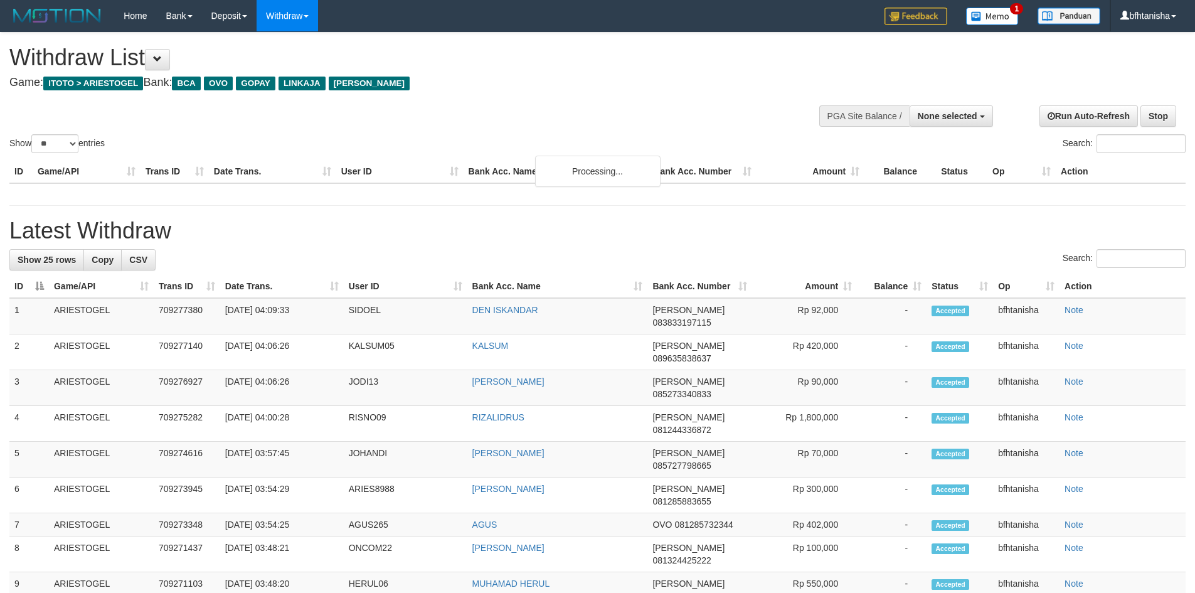
select select
select select "**"
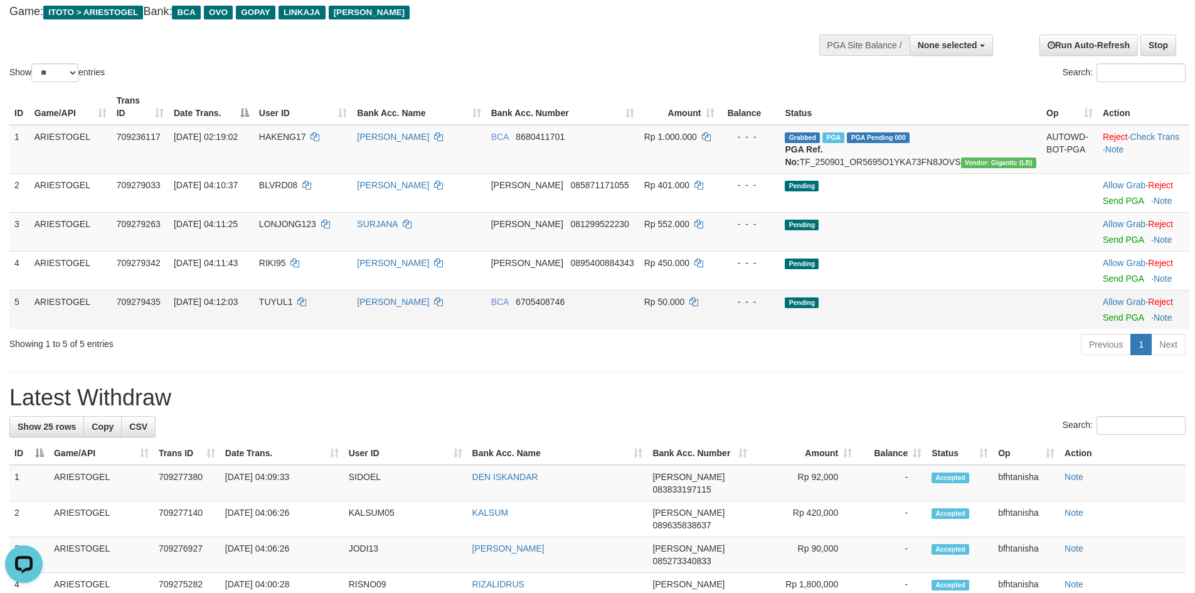
click at [1113, 324] on td "Allow Grab · Reject Send PGA · Note" at bounding box center [1144, 309] width 92 height 39
click at [1108, 319] on link "Send PGA" at bounding box center [1123, 317] width 41 height 10
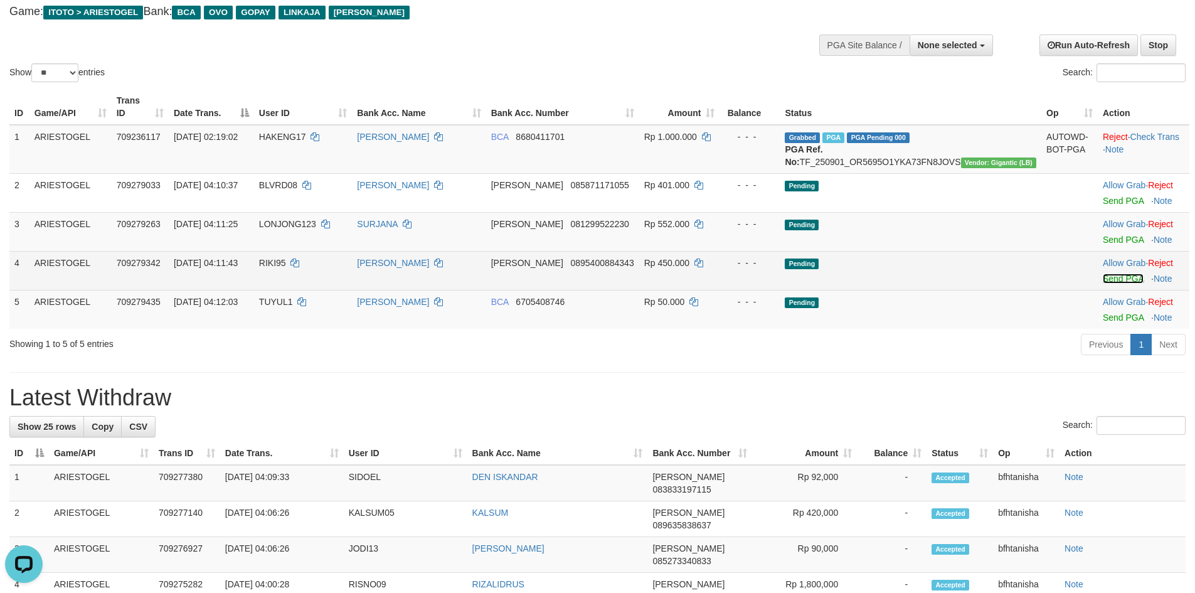
click at [1103, 277] on link "Send PGA" at bounding box center [1123, 279] width 41 height 10
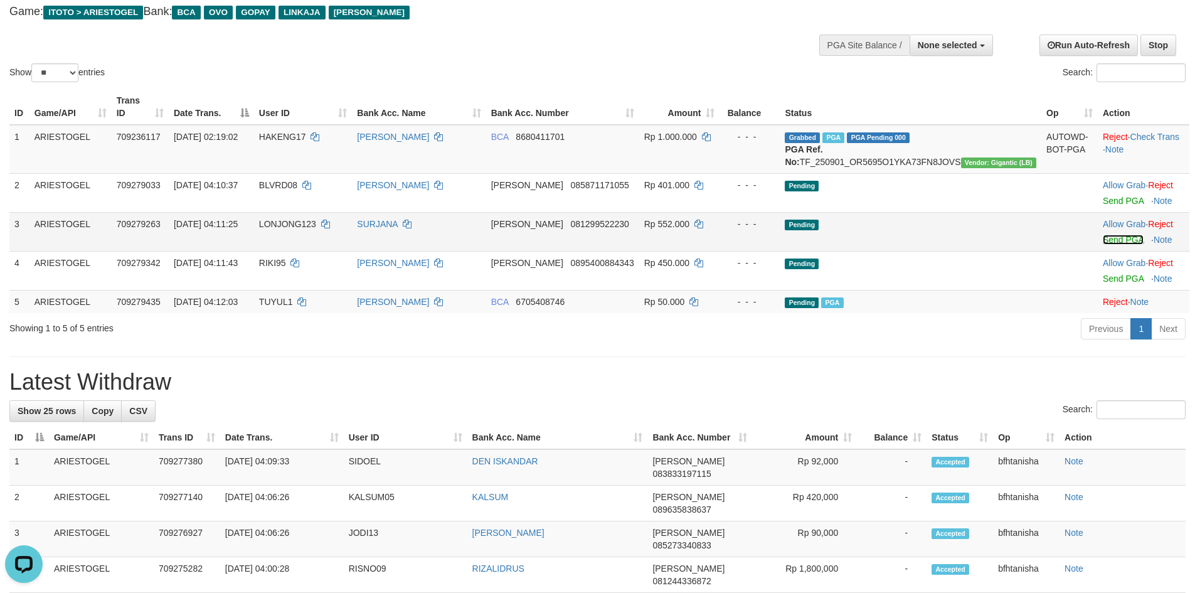
click at [1103, 243] on link "Send PGA" at bounding box center [1123, 240] width 41 height 10
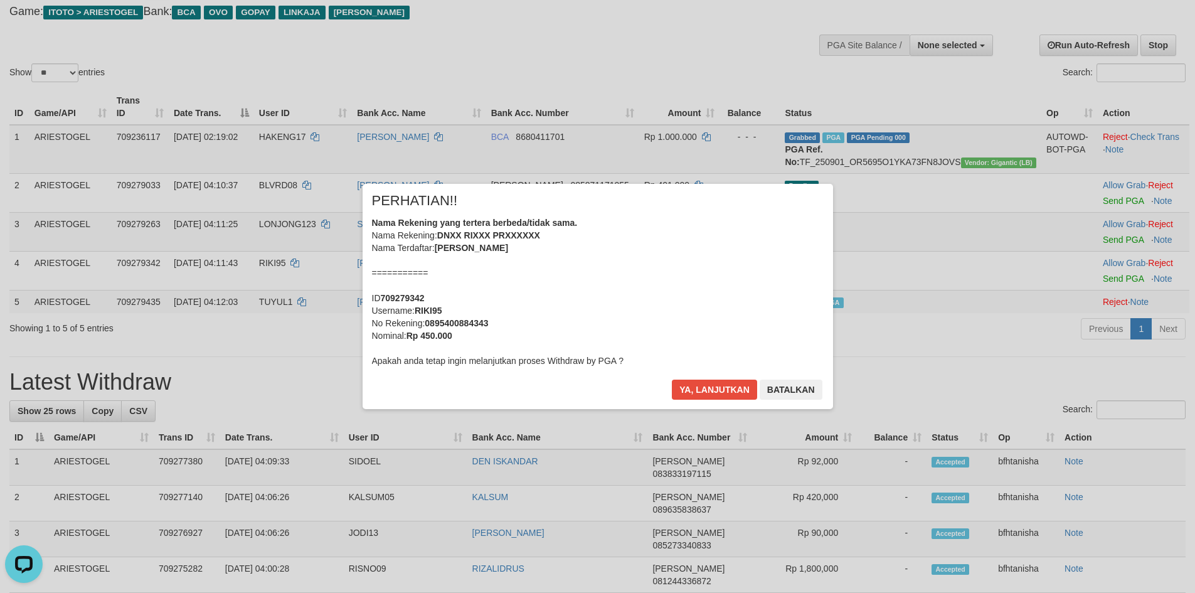
click at [1088, 211] on div "× PERHATIAN!! Nama Rekening yang tertera berbeda/tidak sama. Nama Rekening: DNX…" at bounding box center [597, 296] width 1195 height 275
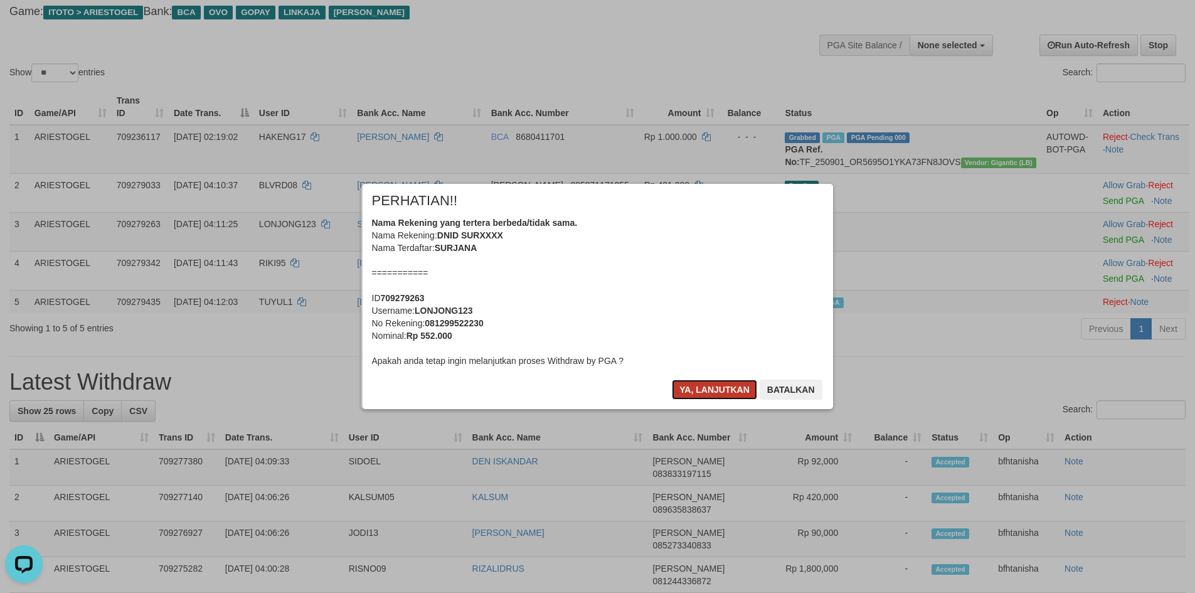
click at [747, 381] on button "Ya, lanjutkan" at bounding box center [714, 390] width 85 height 20
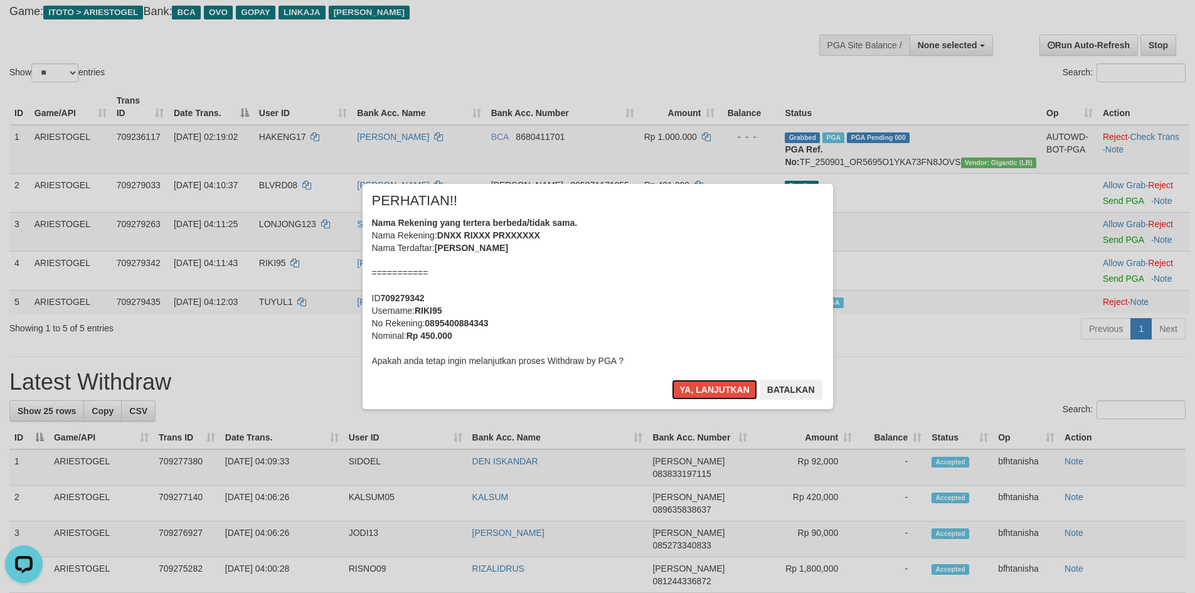
click at [747, 381] on button "Ya, lanjutkan" at bounding box center [714, 390] width 85 height 20
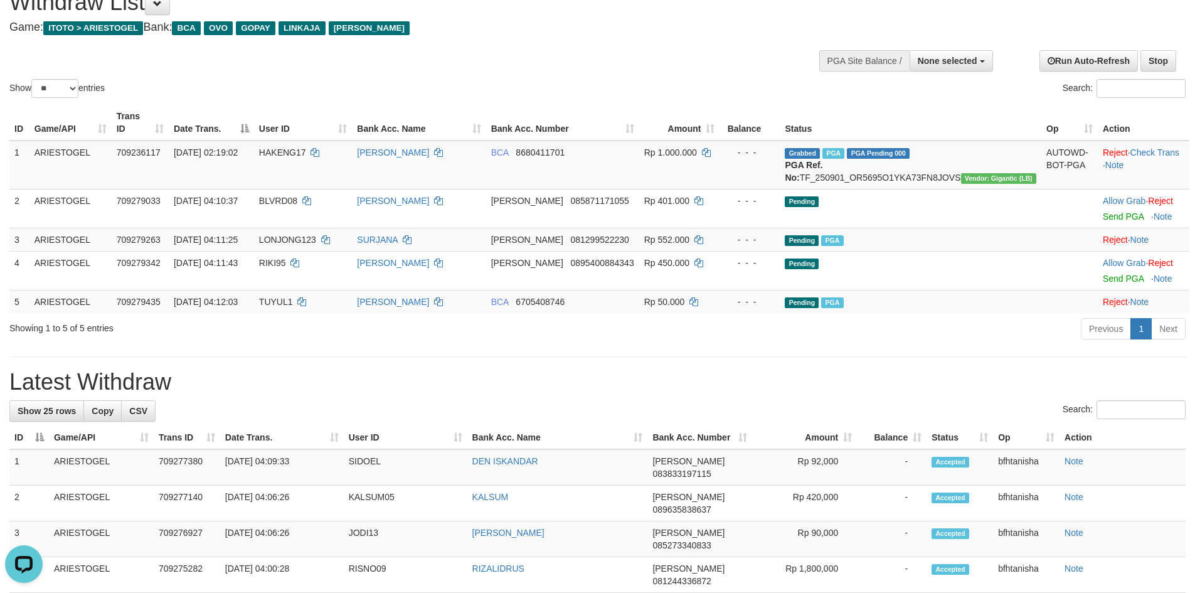
scroll to position [40, 0]
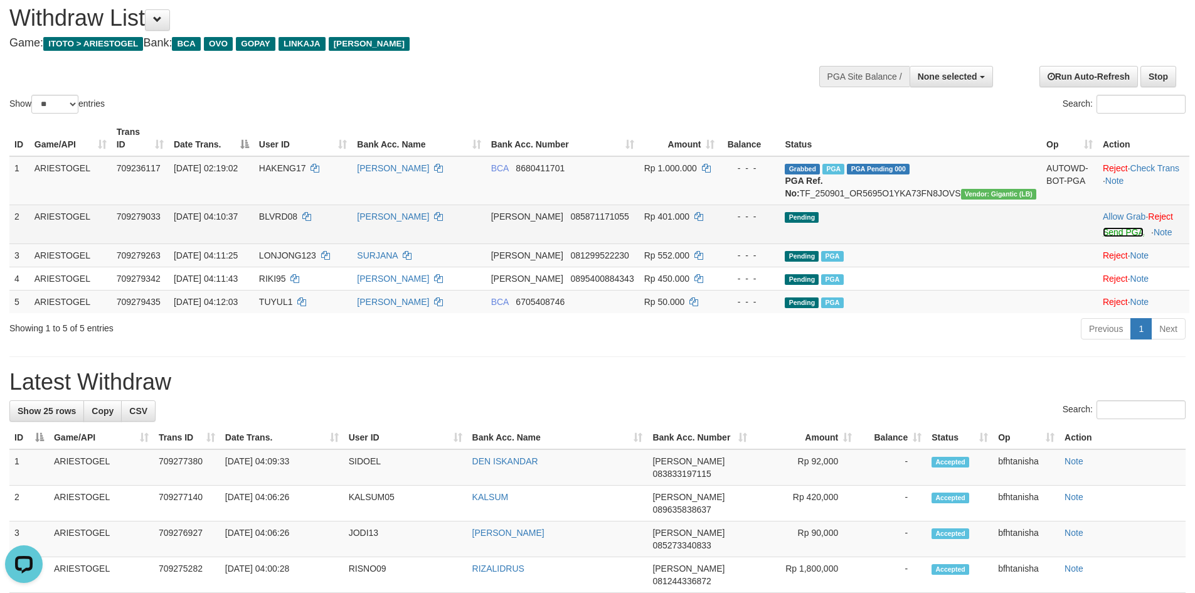
click at [1103, 236] on link "Send PGA" at bounding box center [1123, 232] width 41 height 10
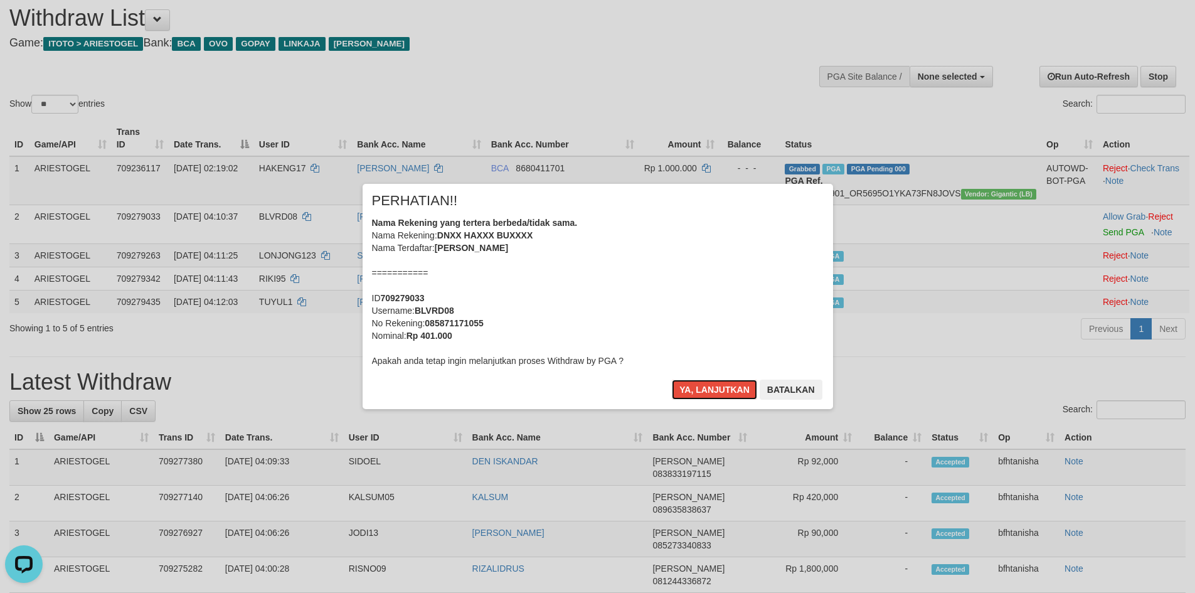
click at [672, 380] on button "Ya, lanjutkan" at bounding box center [714, 390] width 85 height 20
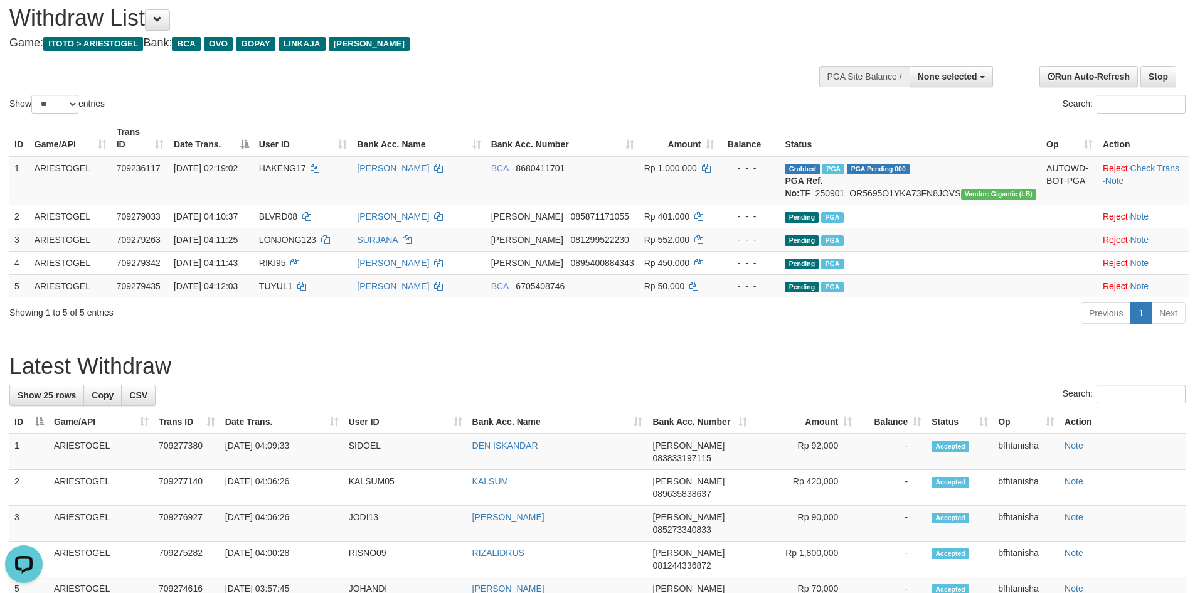
scroll to position [24, 0]
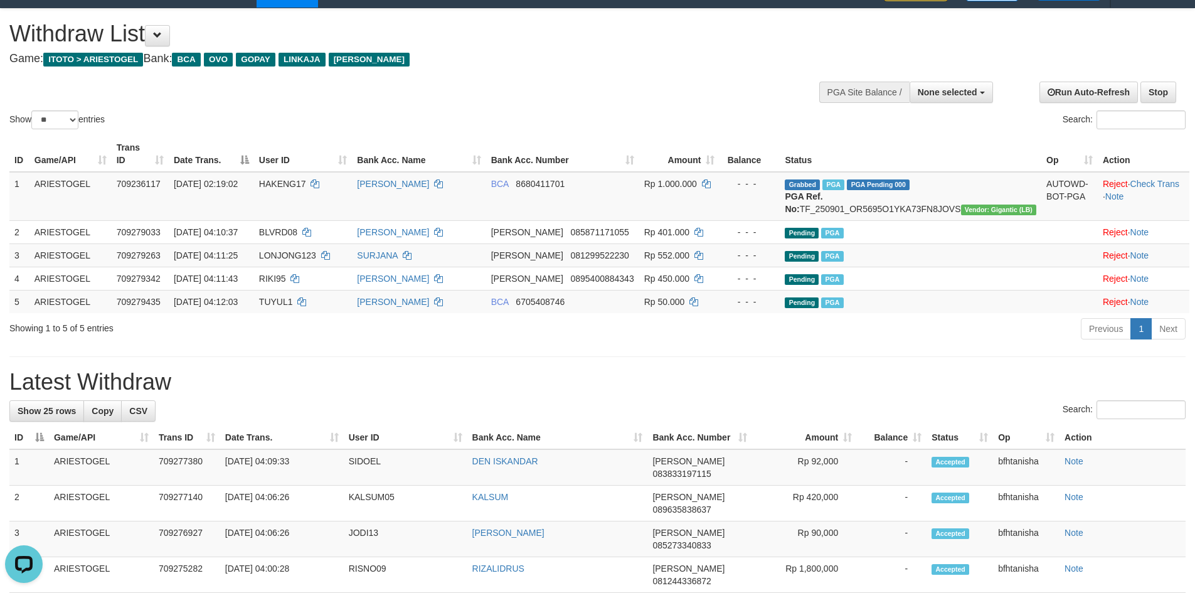
click at [807, 392] on h1 "Latest Withdraw" at bounding box center [597, 382] width 1176 height 25
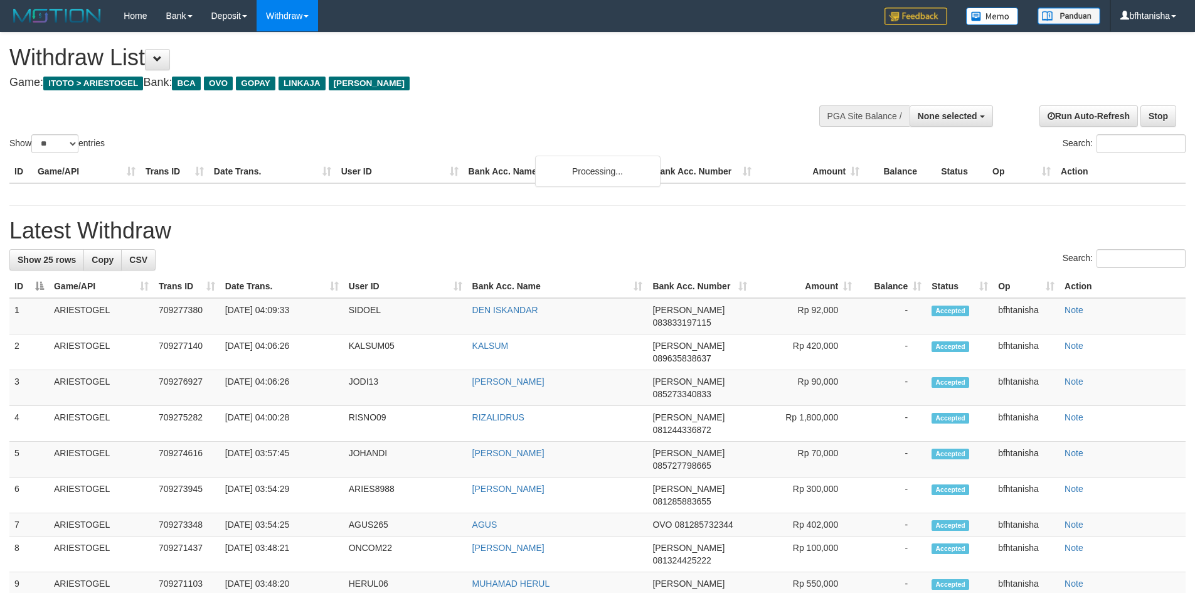
select select
select select "**"
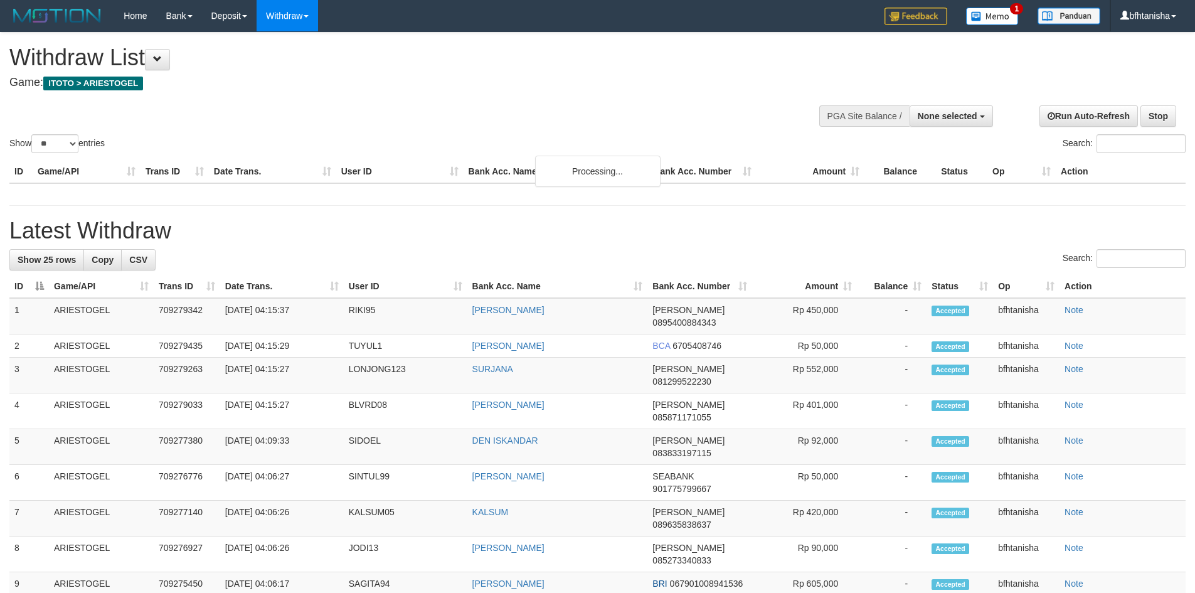
select select
select select "**"
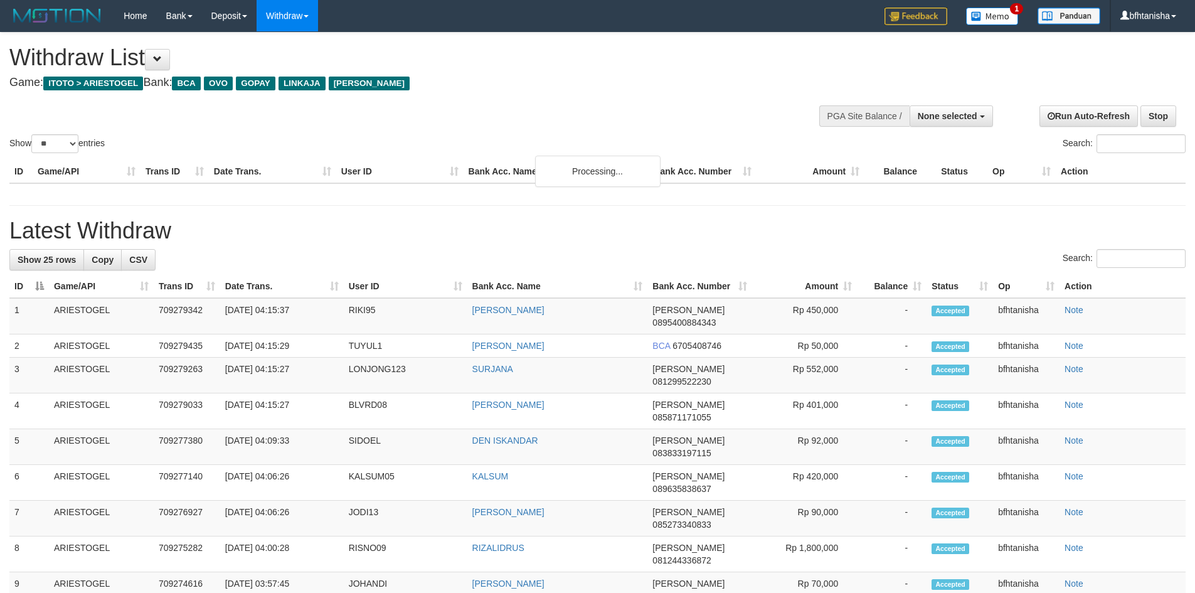
select select
select select "**"
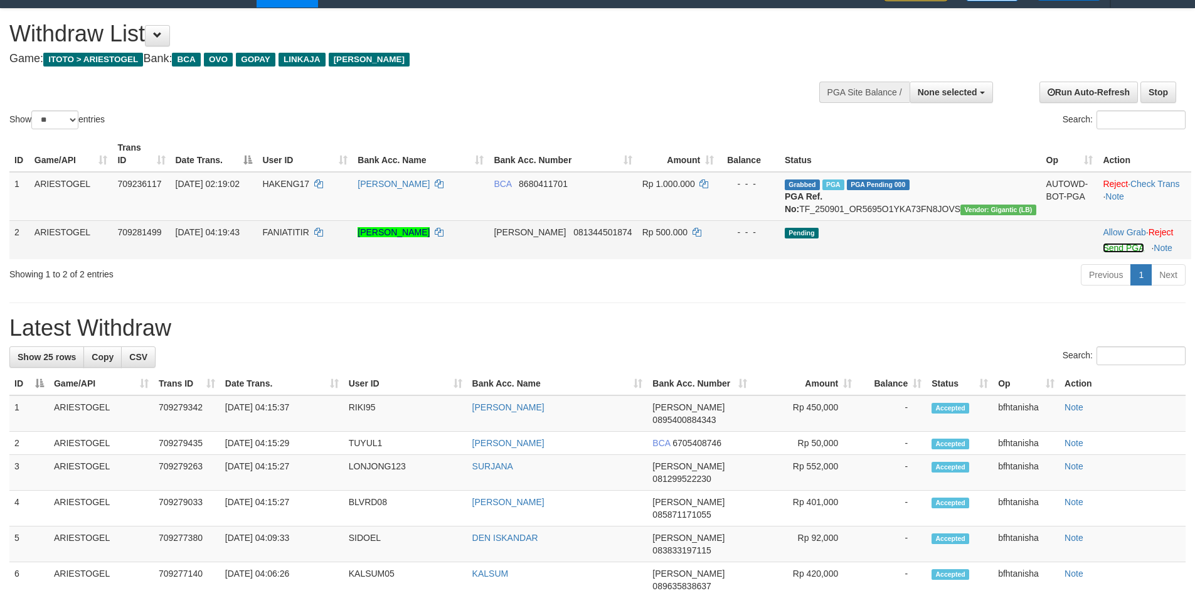
drag, startPoint x: 1090, startPoint y: 250, endPoint x: 1100, endPoint y: 252, distance: 10.3
click at [1103, 250] on link "Send PGA" at bounding box center [1123, 248] width 41 height 10
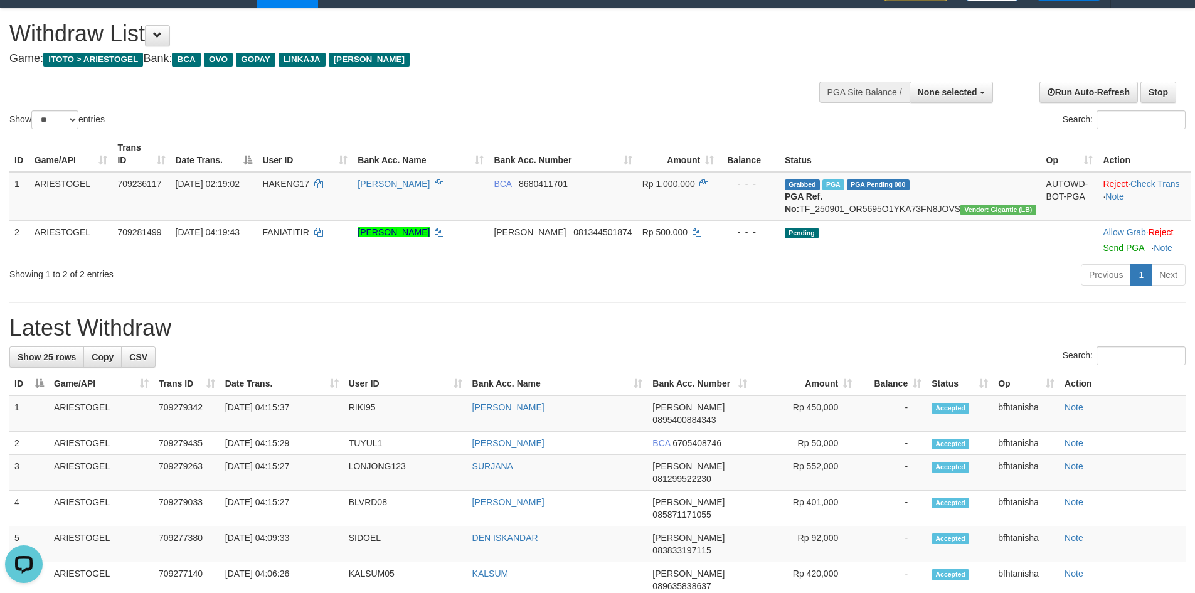
scroll to position [0, 0]
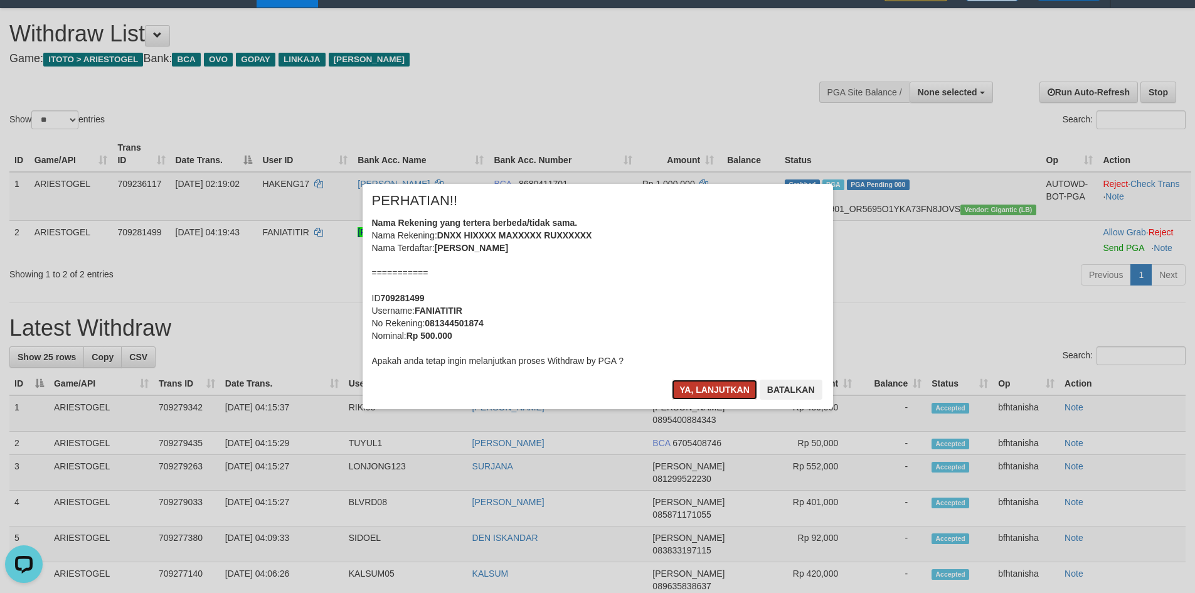
click at [701, 387] on button "Ya, lanjutkan" at bounding box center [714, 390] width 85 height 20
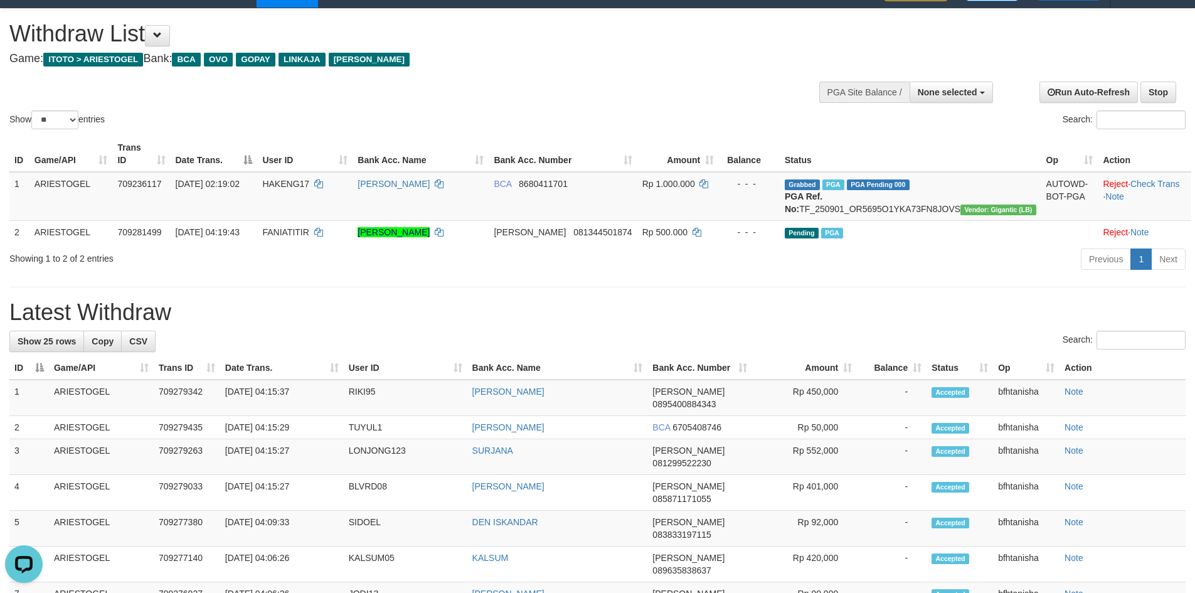
click at [610, 287] on hr at bounding box center [597, 287] width 1176 height 1
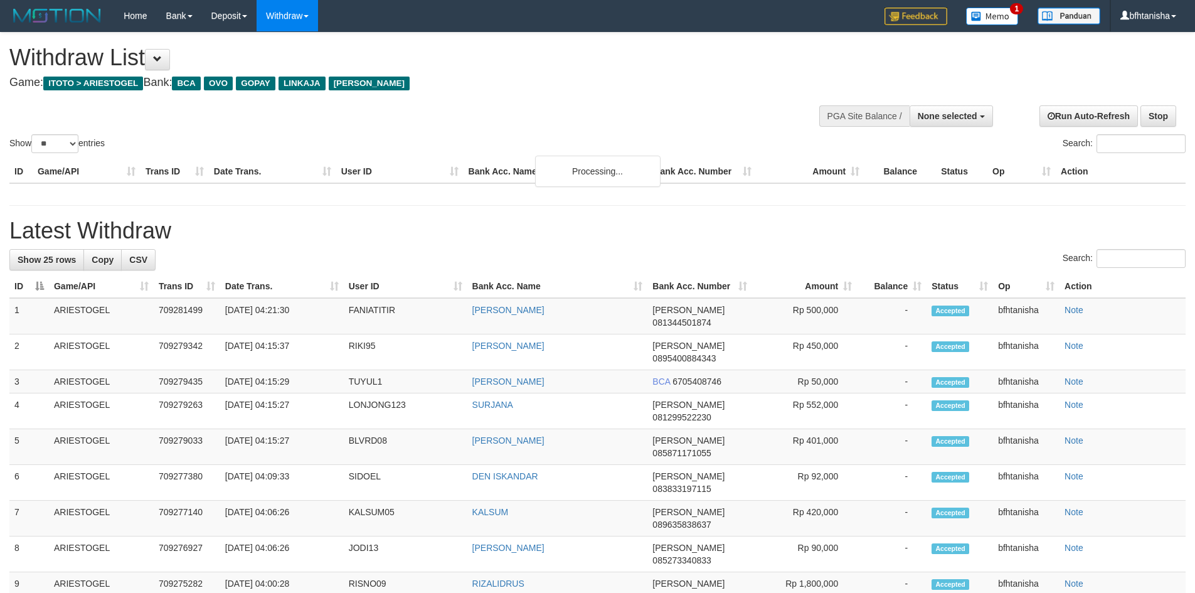
select select
select select "**"
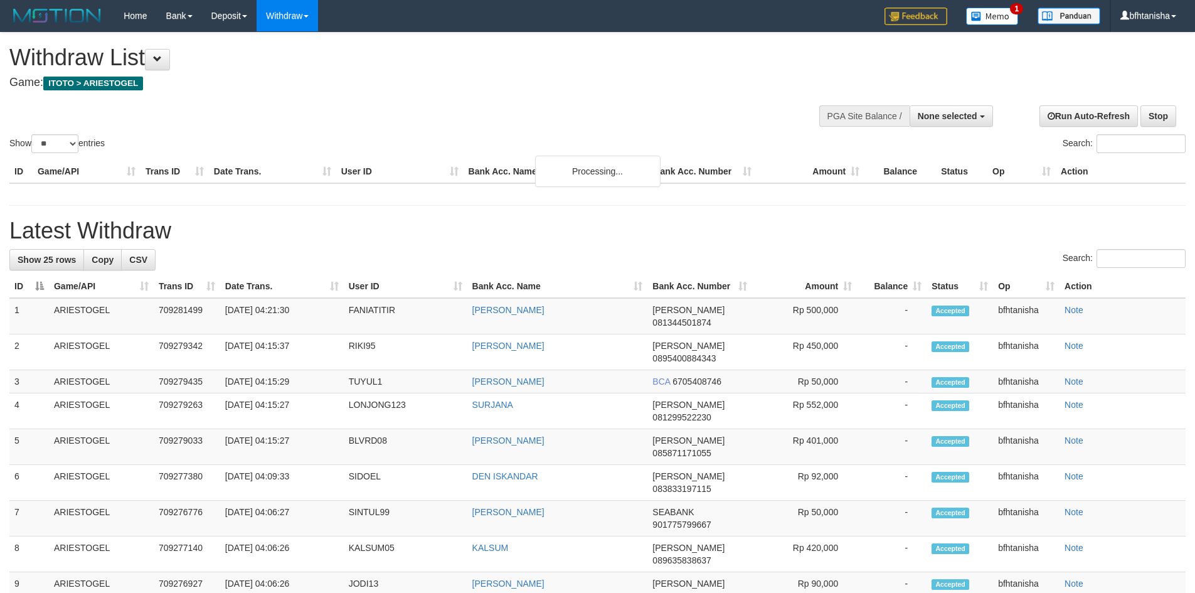
select select
select select "**"
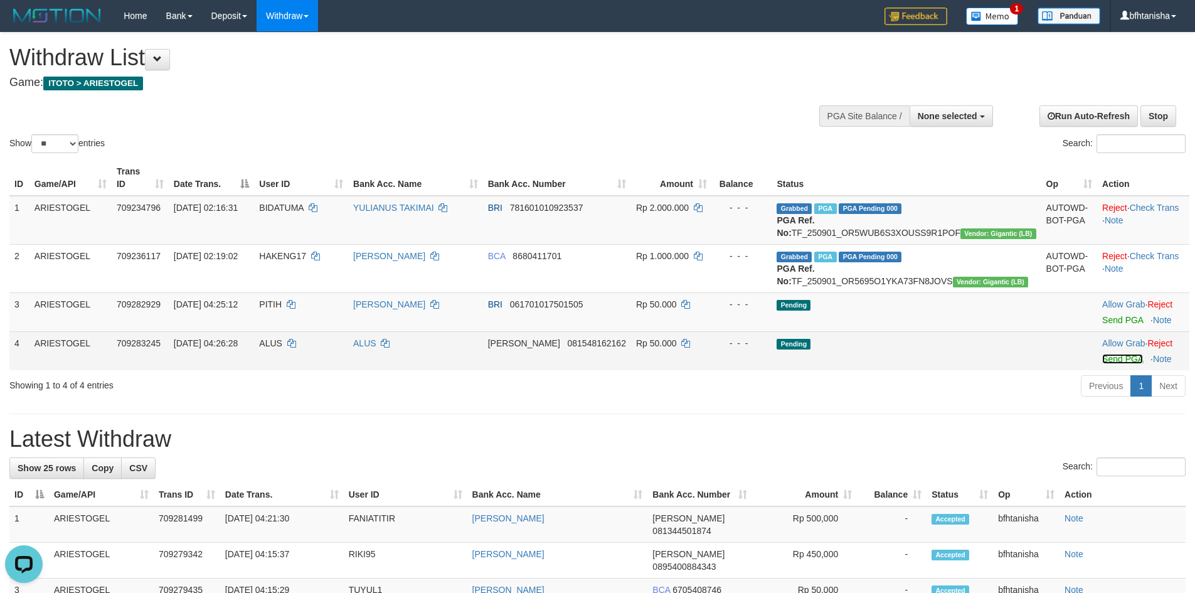
click at [1102, 364] on link "Send PGA" at bounding box center [1122, 359] width 41 height 10
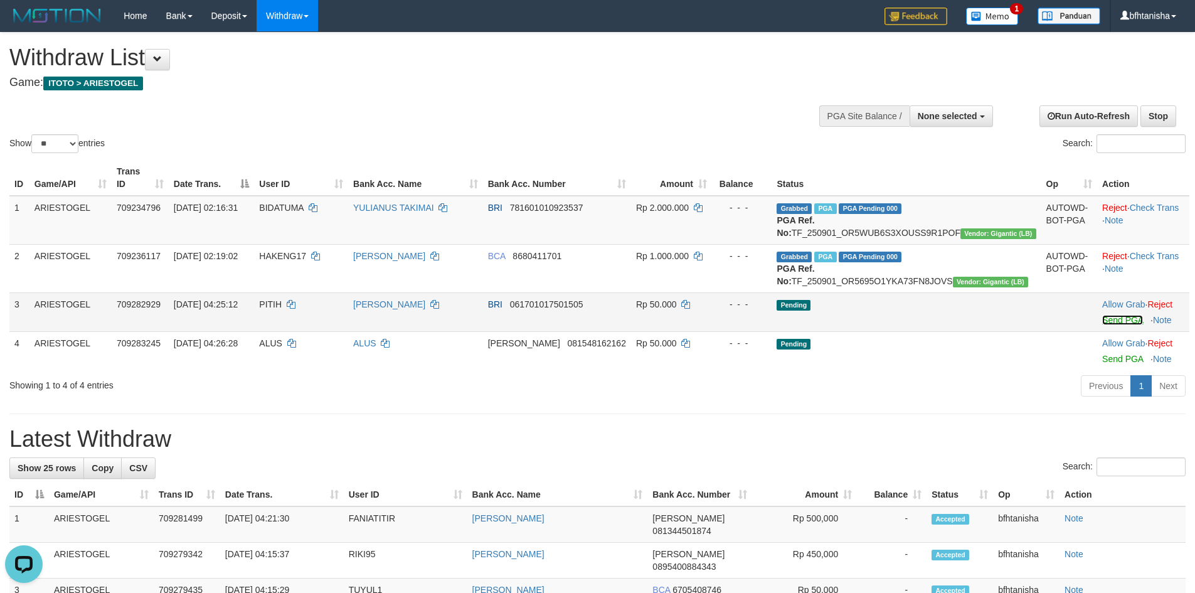
click at [1102, 325] on link "Send PGA" at bounding box center [1122, 320] width 41 height 10
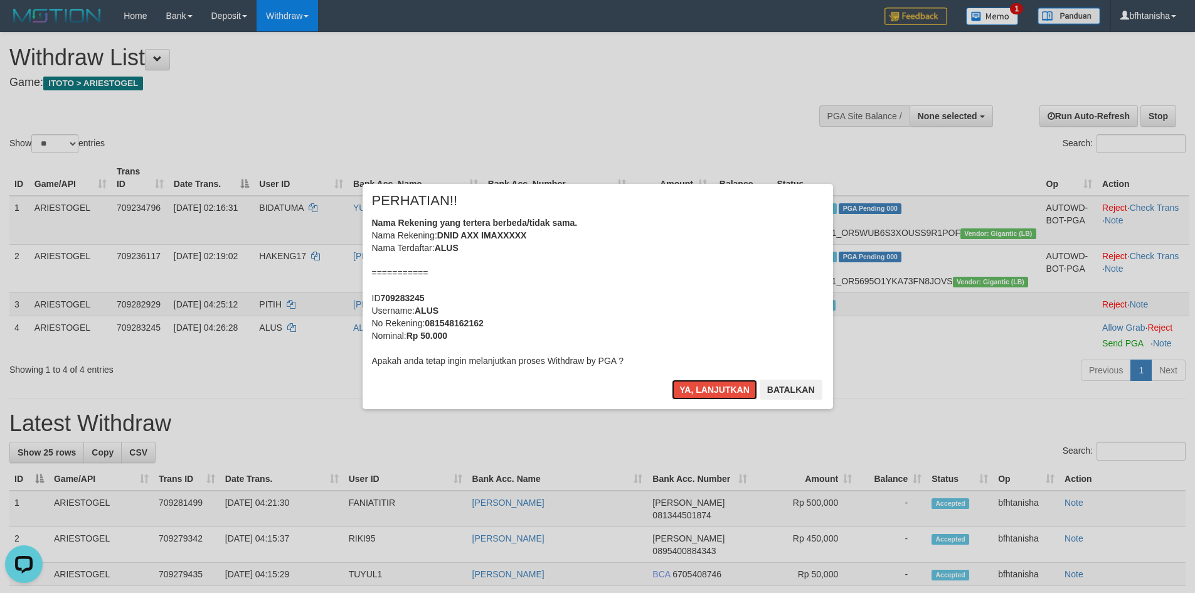
click at [672, 380] on button "Ya, lanjutkan" at bounding box center [714, 390] width 85 height 20
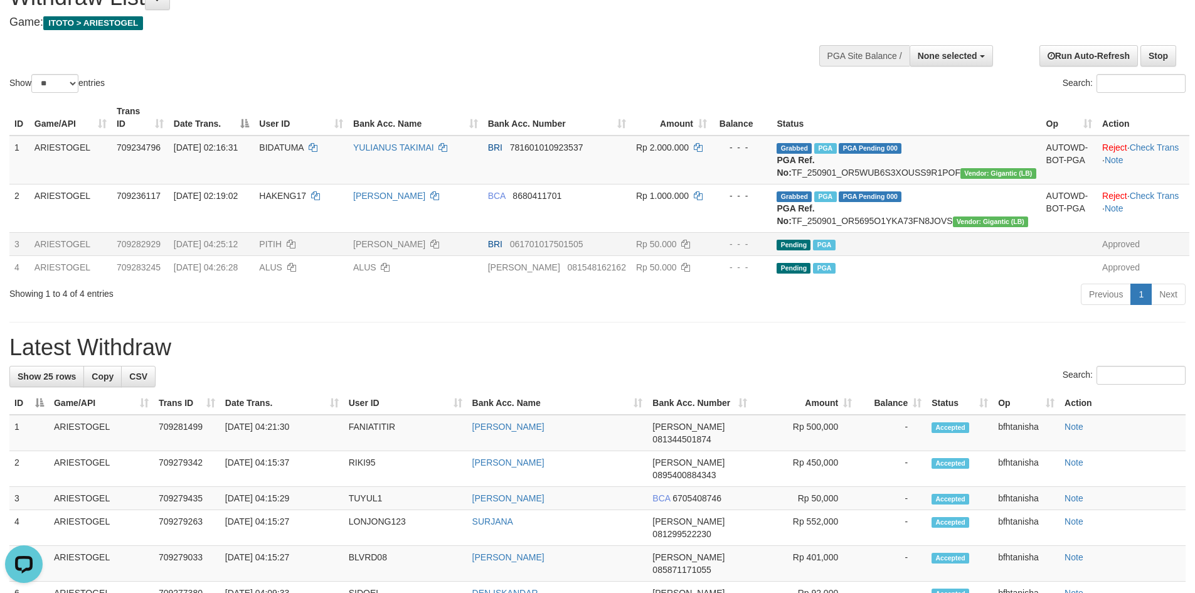
scroll to position [56, 0]
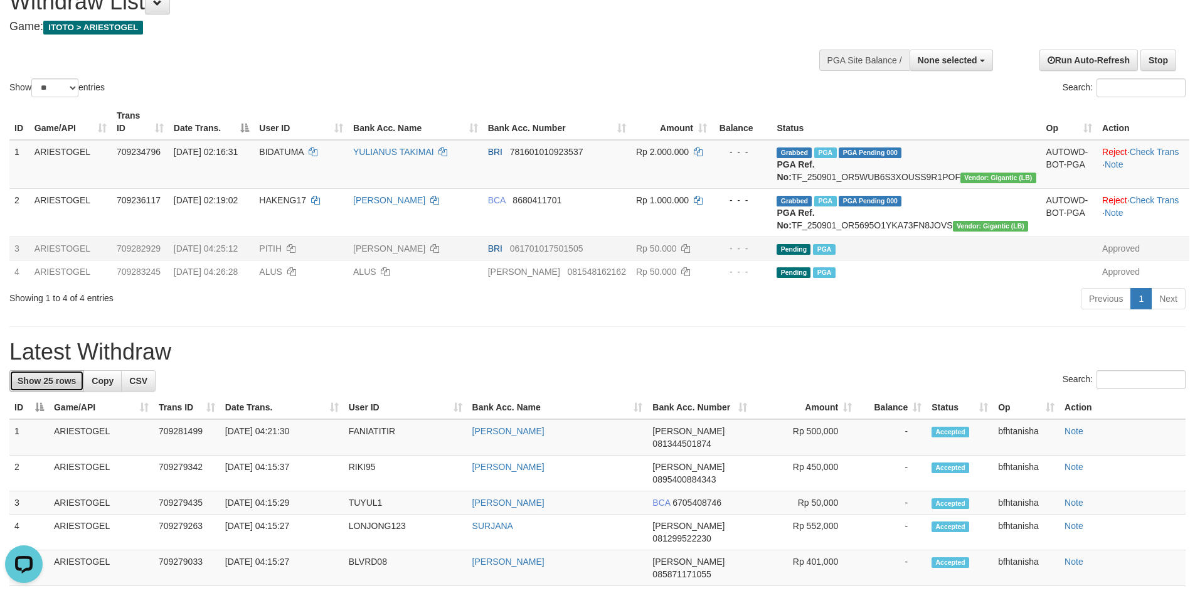
click at [65, 391] on link "Show 25 rows" at bounding box center [46, 380] width 75 height 21
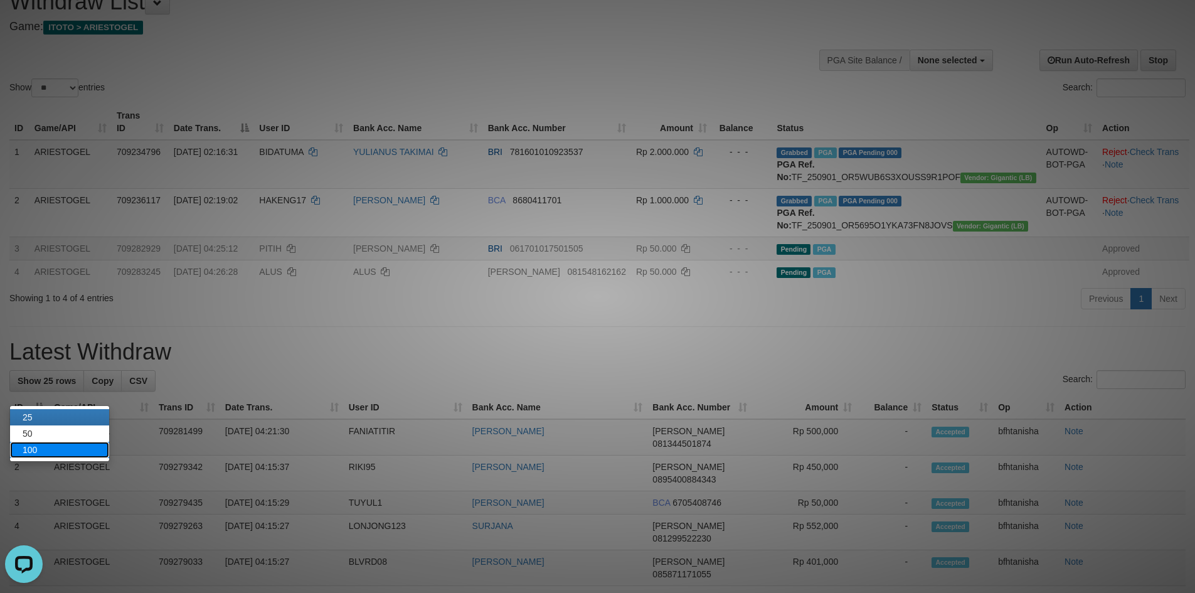
click at [63, 452] on link "100" at bounding box center [59, 450] width 99 height 16
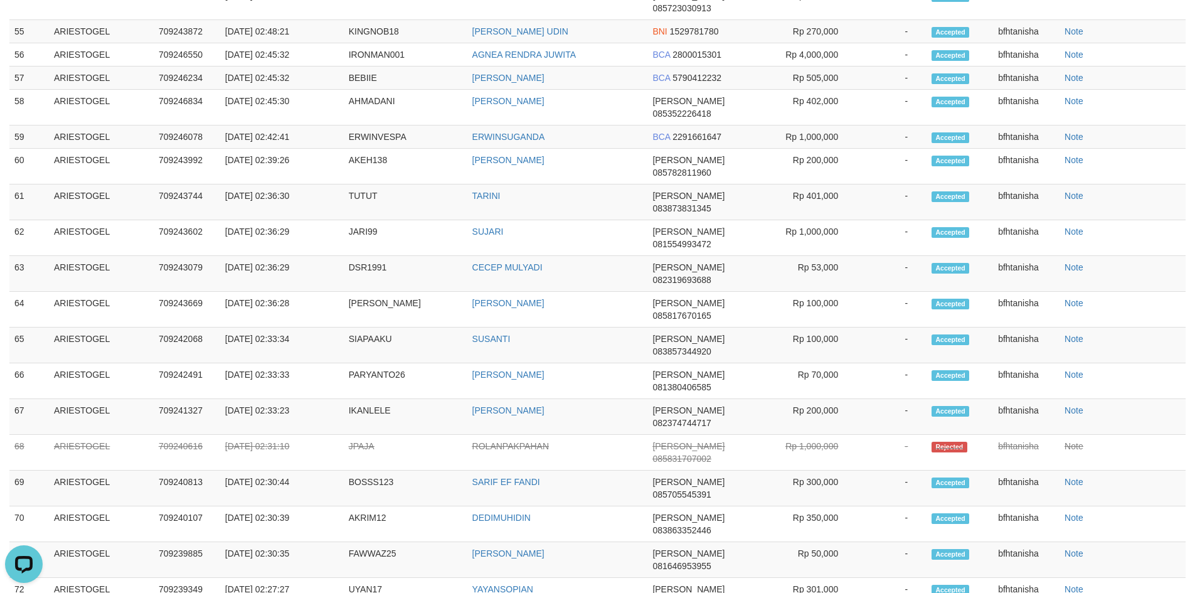
scroll to position [2194, 0]
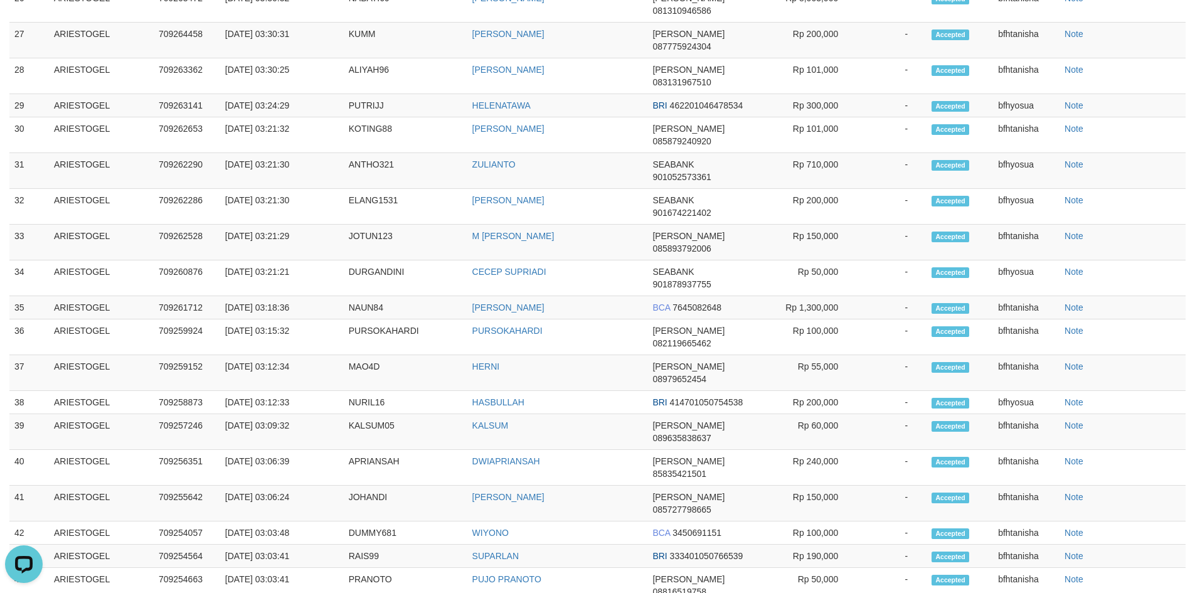
scroll to position [1316, 0]
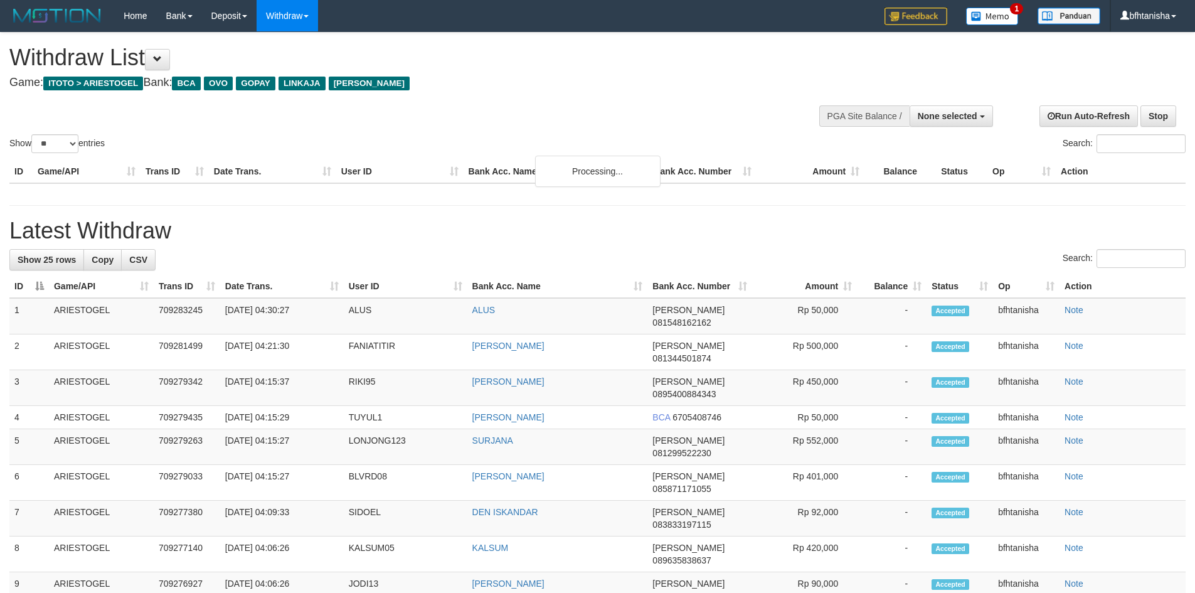
select select
select select "**"
select select
select select "**"
select select
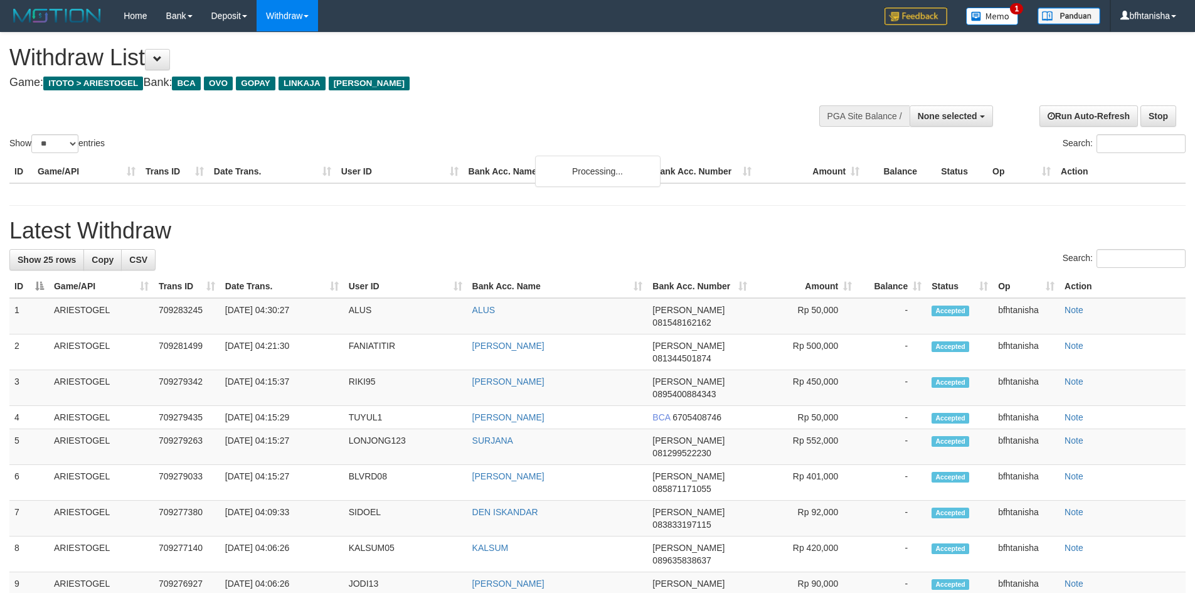
select select "**"
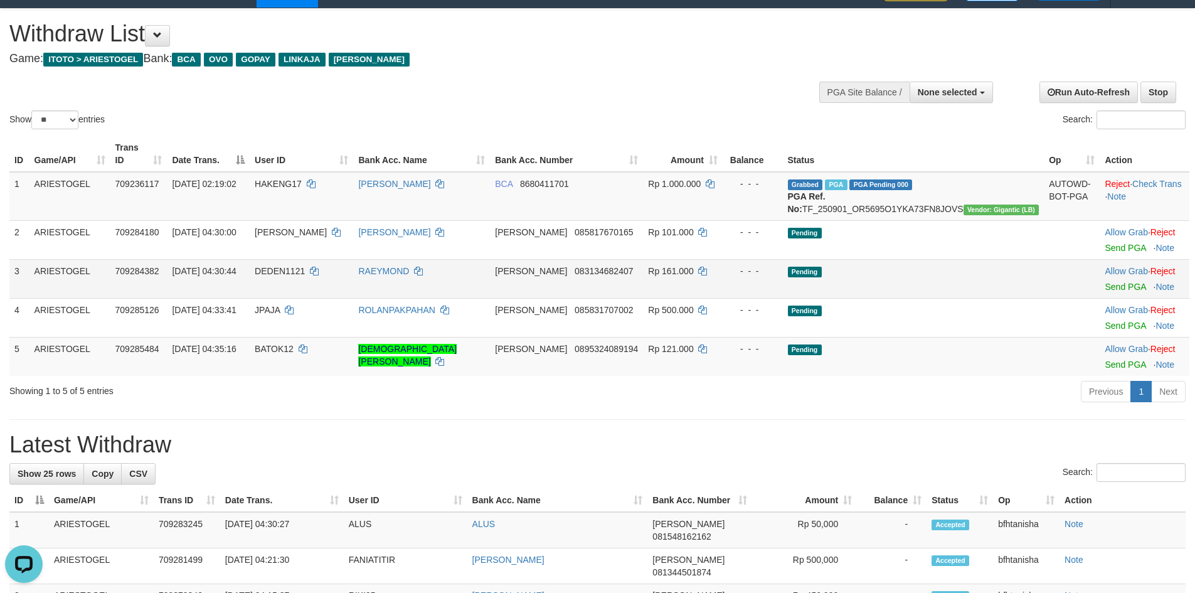
click at [1100, 292] on td "Allow Grab · Reject Send PGA · Note" at bounding box center [1145, 278] width 90 height 39
click at [1105, 291] on link "Send PGA" at bounding box center [1125, 287] width 41 height 10
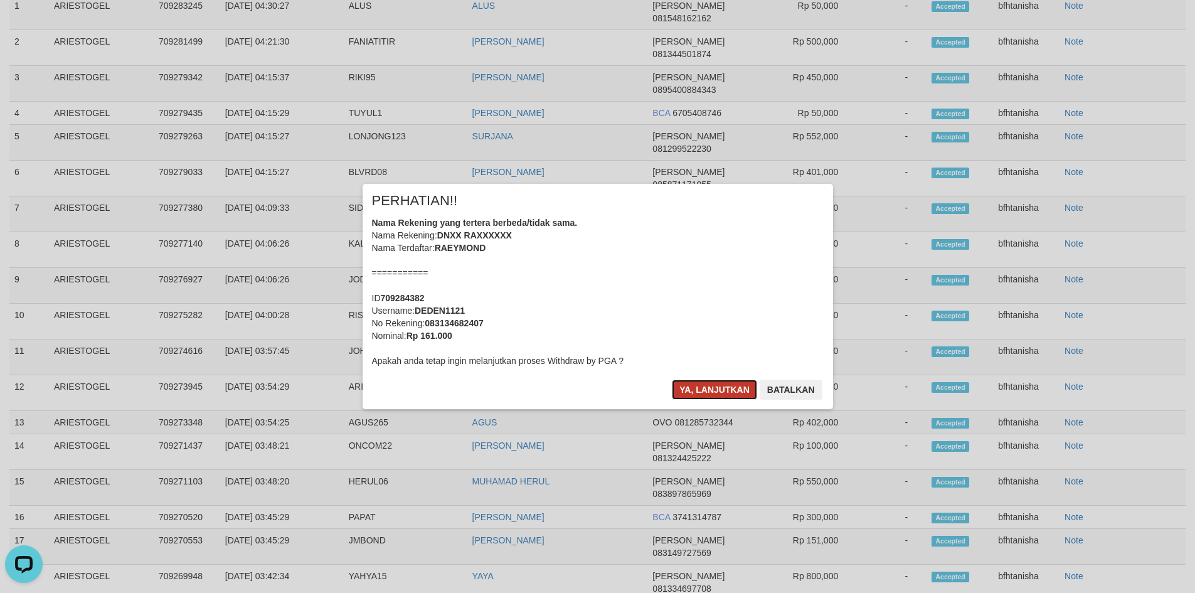
click at [689, 386] on button "Ya, lanjutkan" at bounding box center [714, 390] width 85 height 20
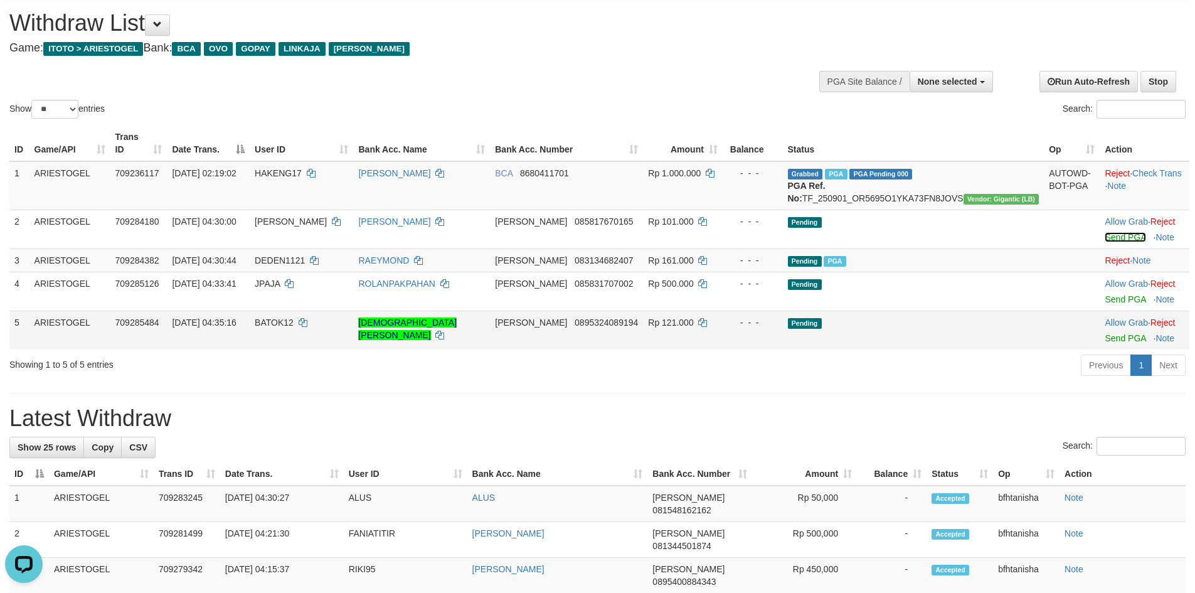
scroll to position [4, 0]
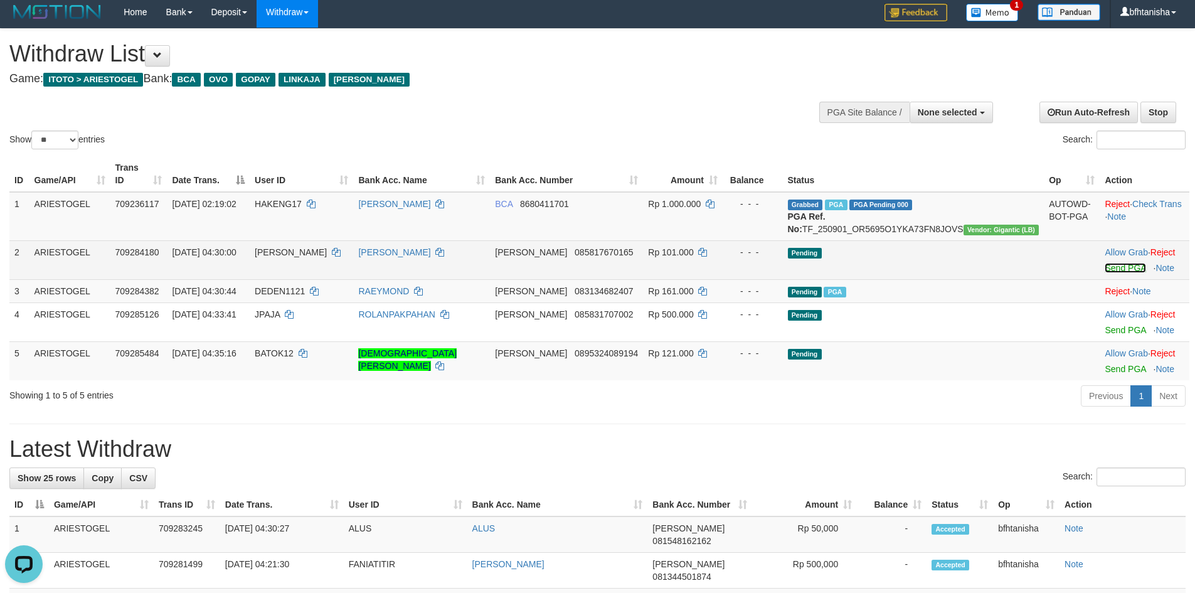
click at [1105, 267] on link "Send PGA" at bounding box center [1125, 268] width 41 height 10
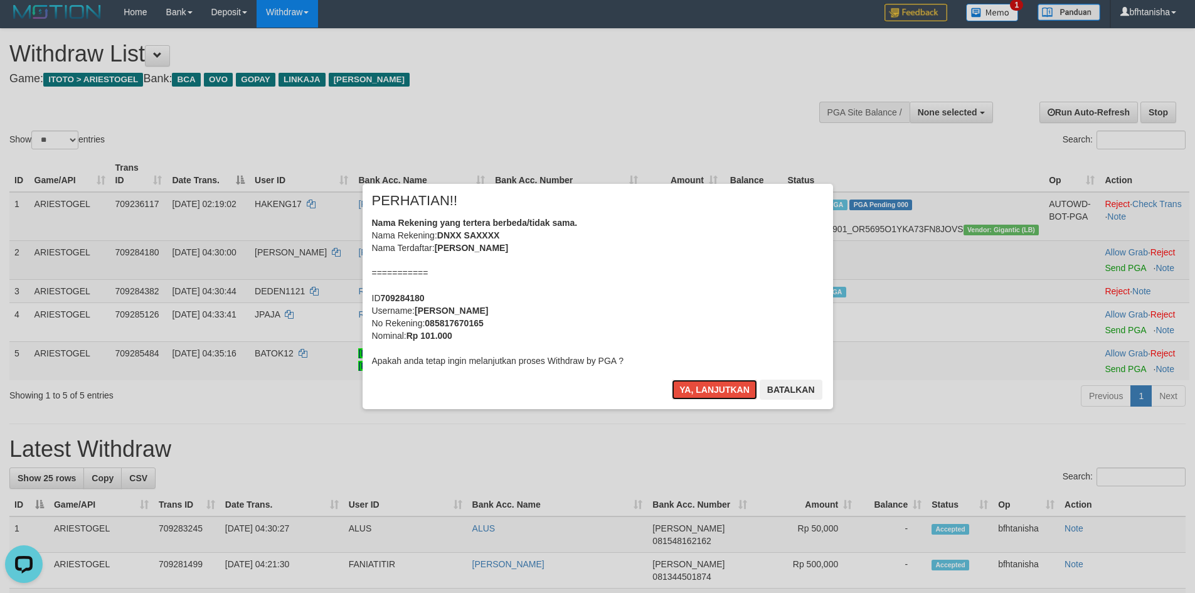
click at [672, 380] on button "Ya, lanjutkan" at bounding box center [714, 390] width 85 height 20
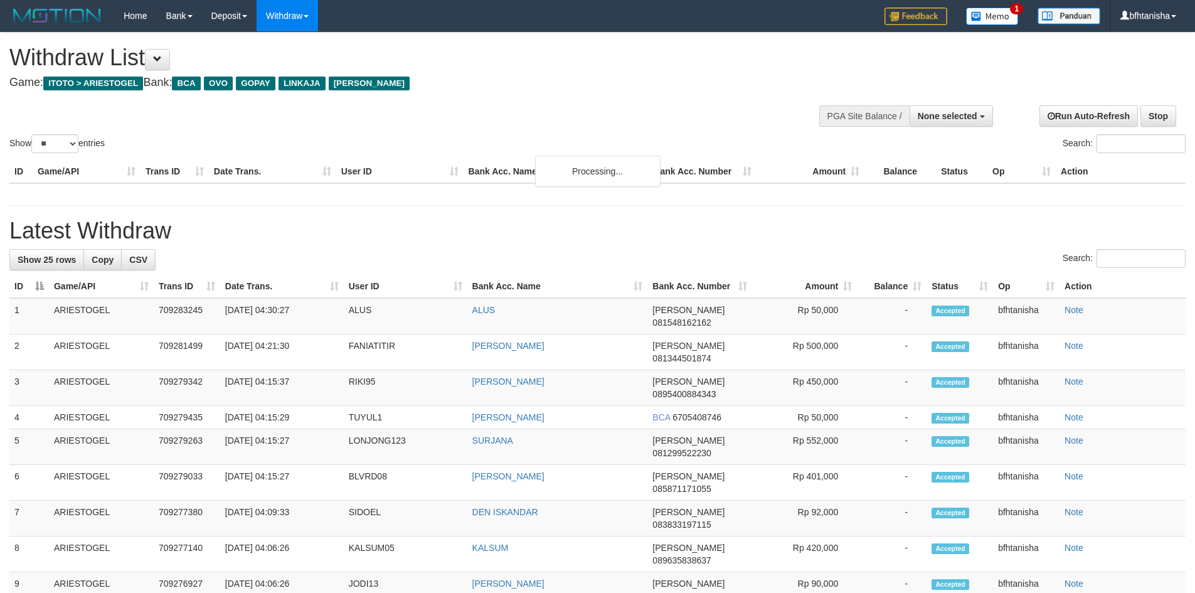
select select
select select "**"
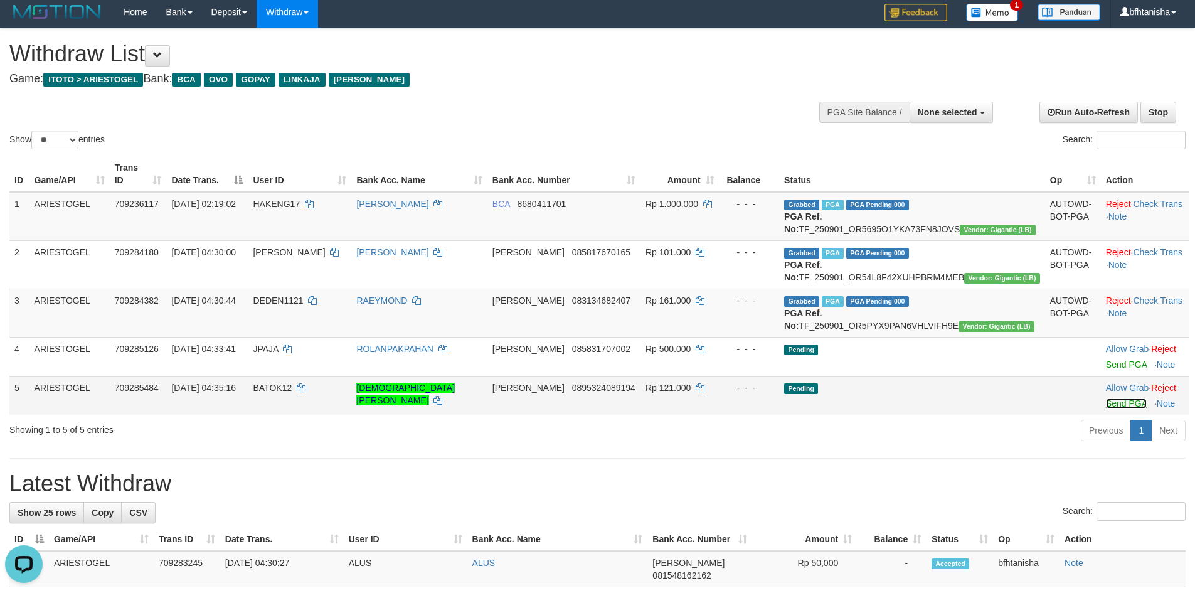
click at [1106, 408] on link "Send PGA" at bounding box center [1126, 403] width 41 height 10
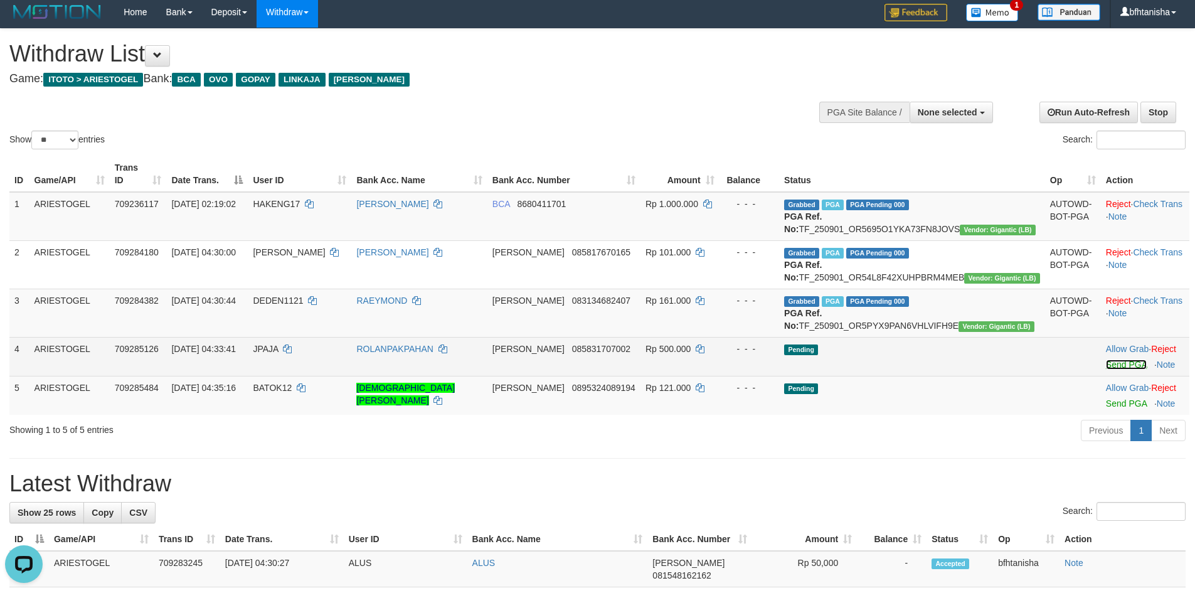
click at [1106, 370] on link "Send PGA" at bounding box center [1126, 364] width 41 height 10
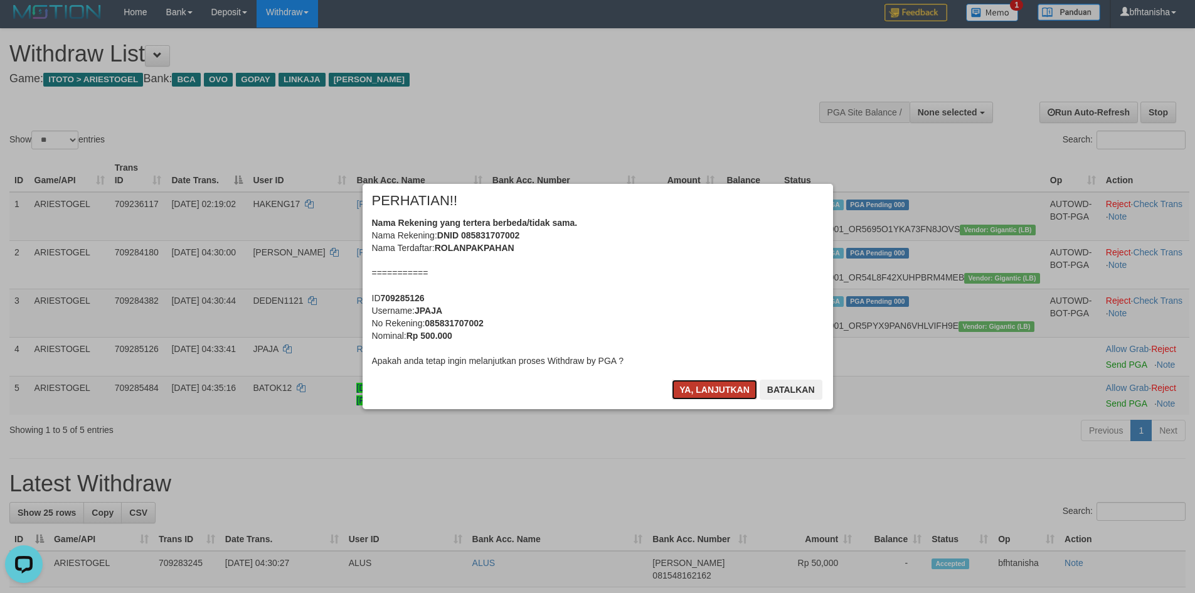
click at [714, 399] on button "Ya, lanjutkan" at bounding box center [714, 390] width 85 height 20
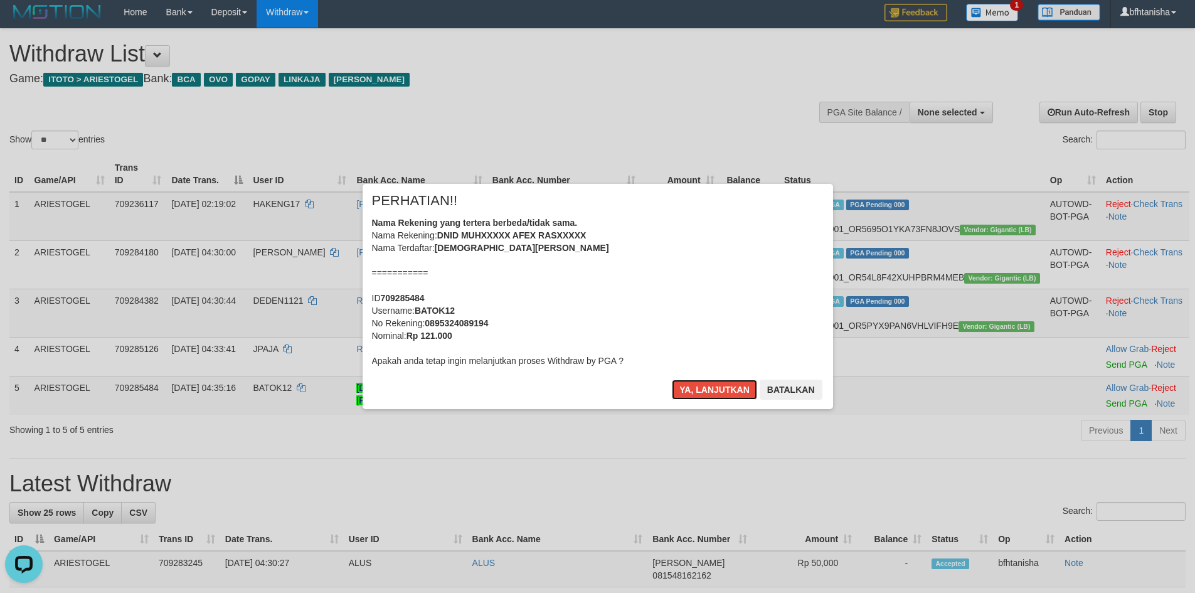
click at [714, 399] on button "Ya, lanjutkan" at bounding box center [714, 390] width 85 height 20
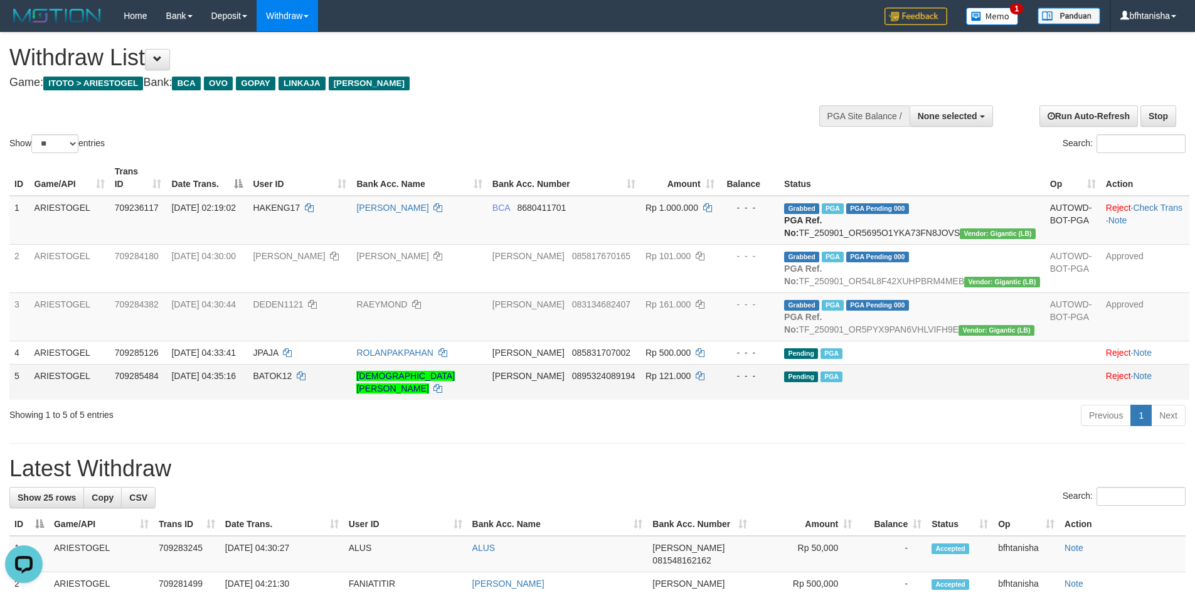
click at [720, 393] on td "Rp 121.000" at bounding box center [680, 382] width 79 height 36
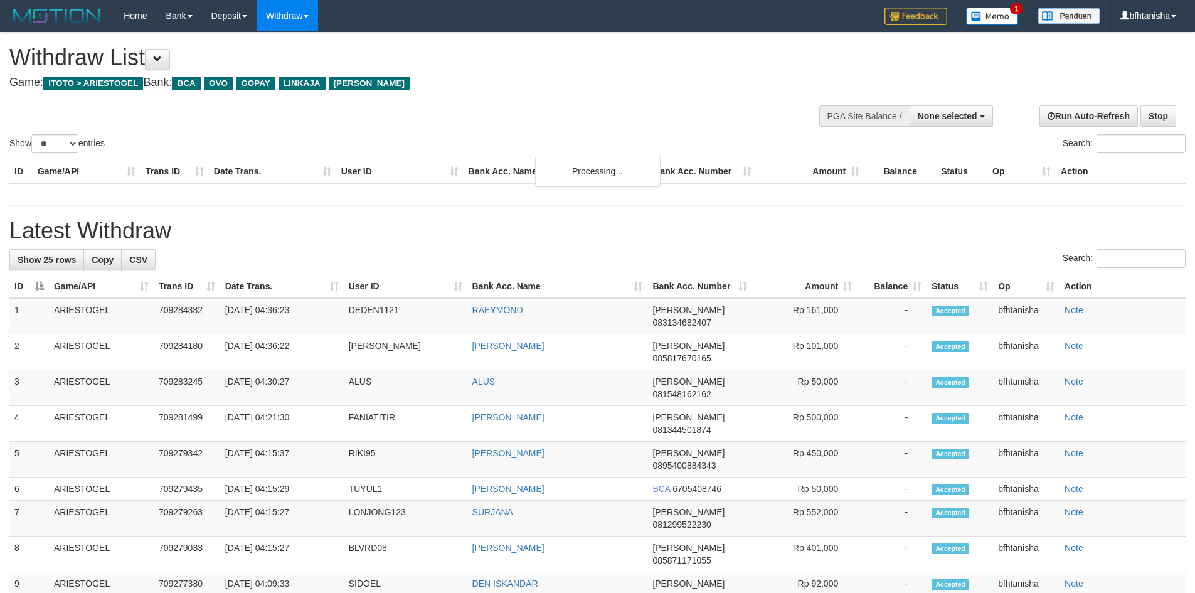
select select
select select "**"
select select
select select "**"
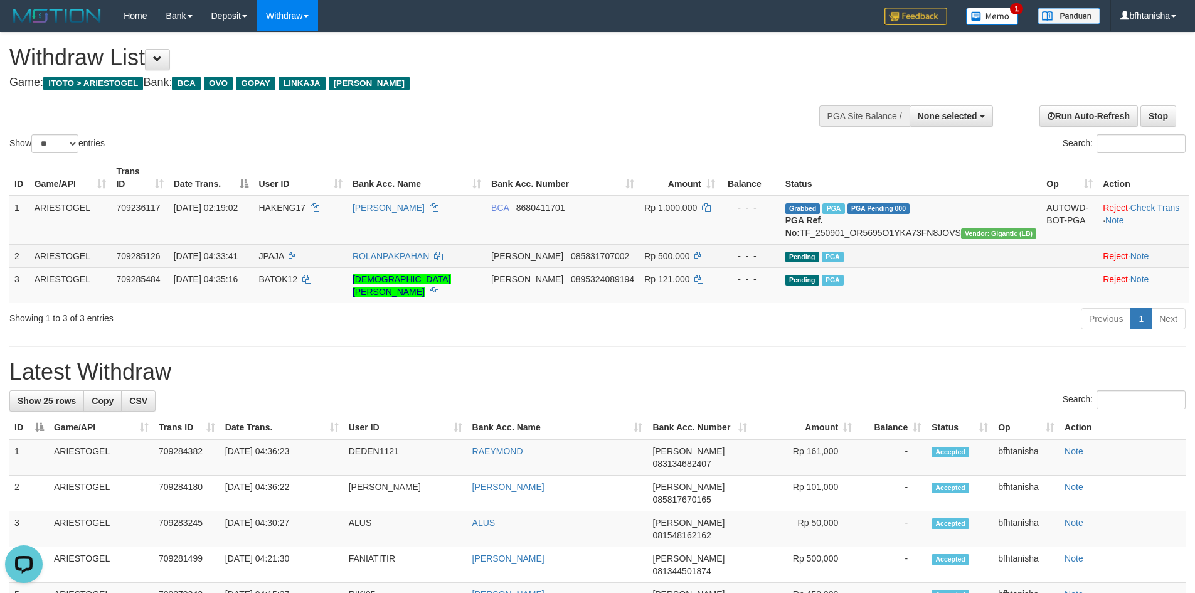
click at [688, 251] on span "Rp 500.000" at bounding box center [666, 256] width 45 height 10
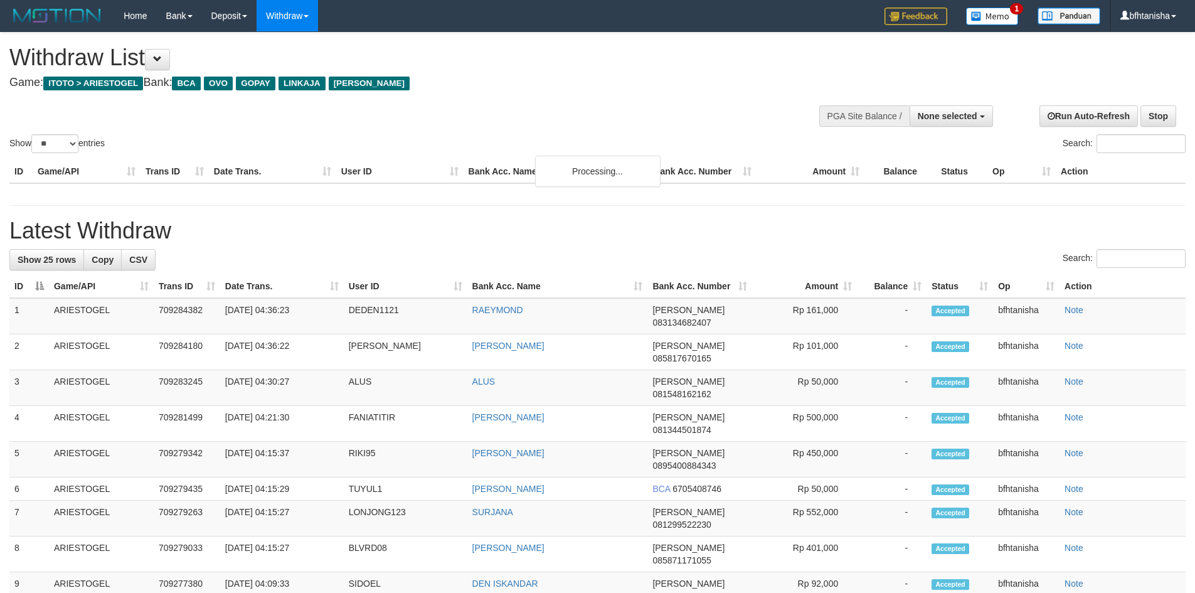
select select
select select "**"
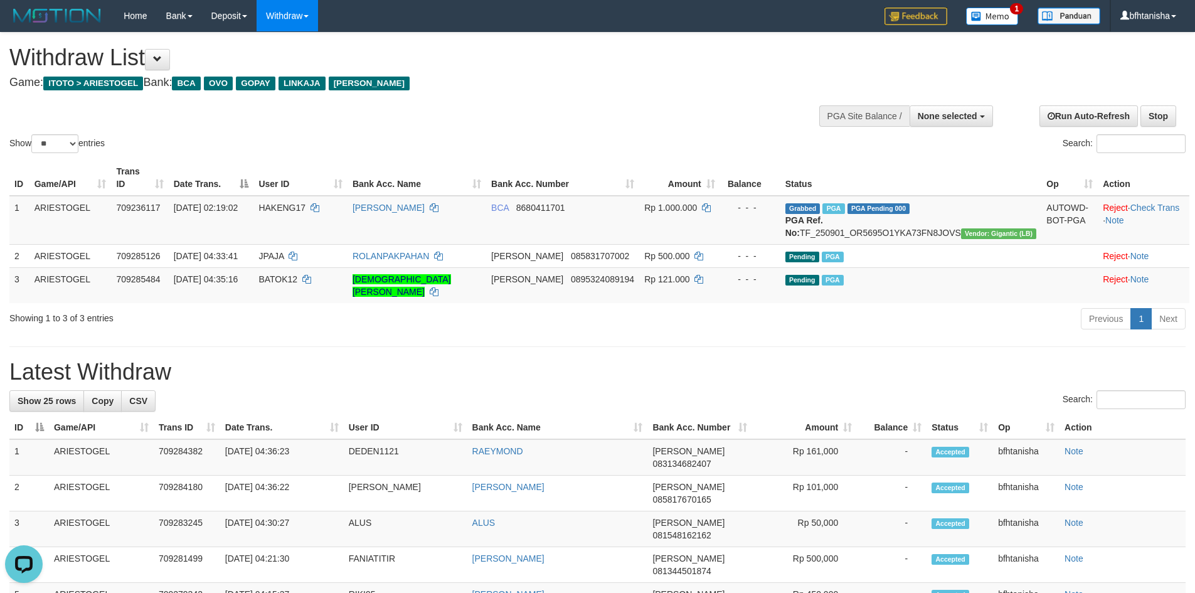
click at [864, 359] on h1 "Latest Withdraw" at bounding box center [597, 371] width 1176 height 25
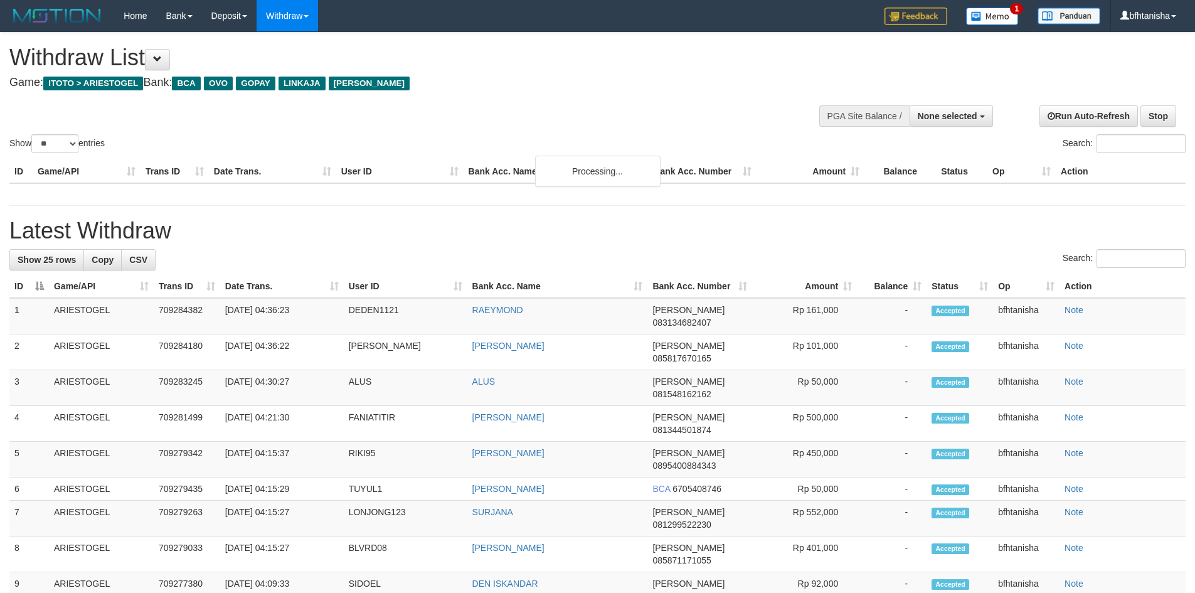
select select
select select "**"
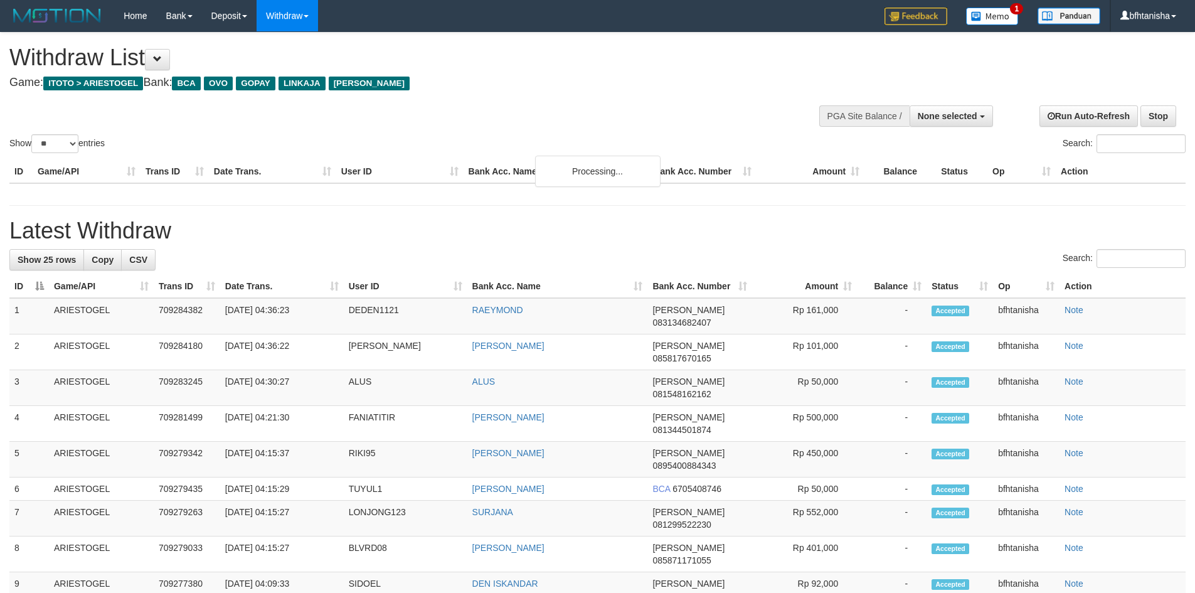
select select
select select "**"
select select
select select "**"
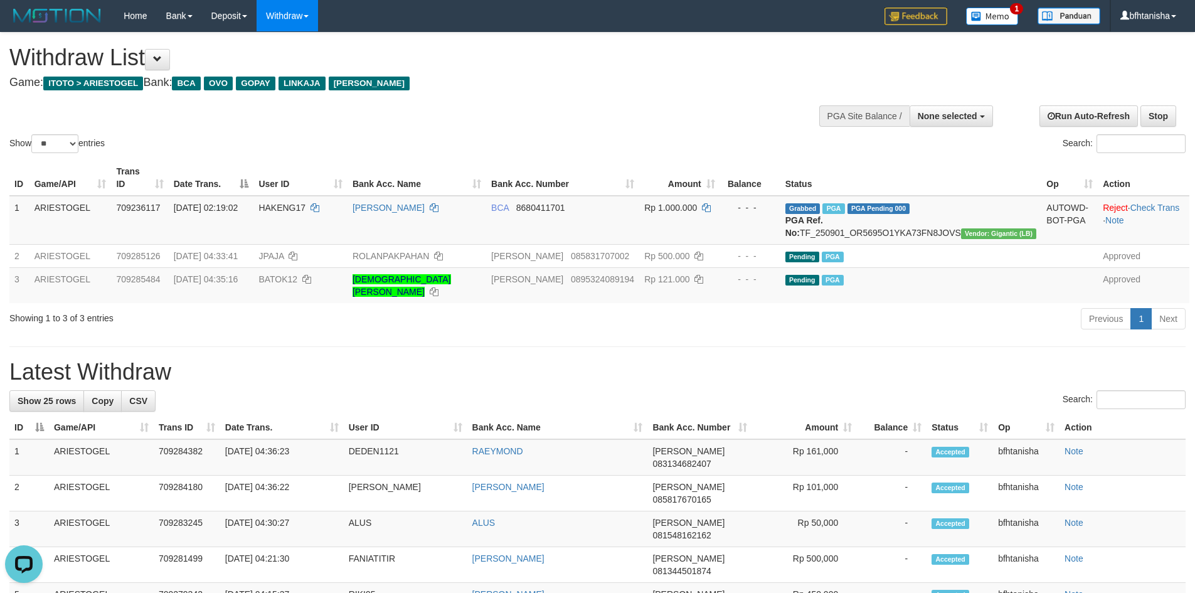
click at [698, 314] on div "Previous 1 Next" at bounding box center [847, 320] width 678 height 27
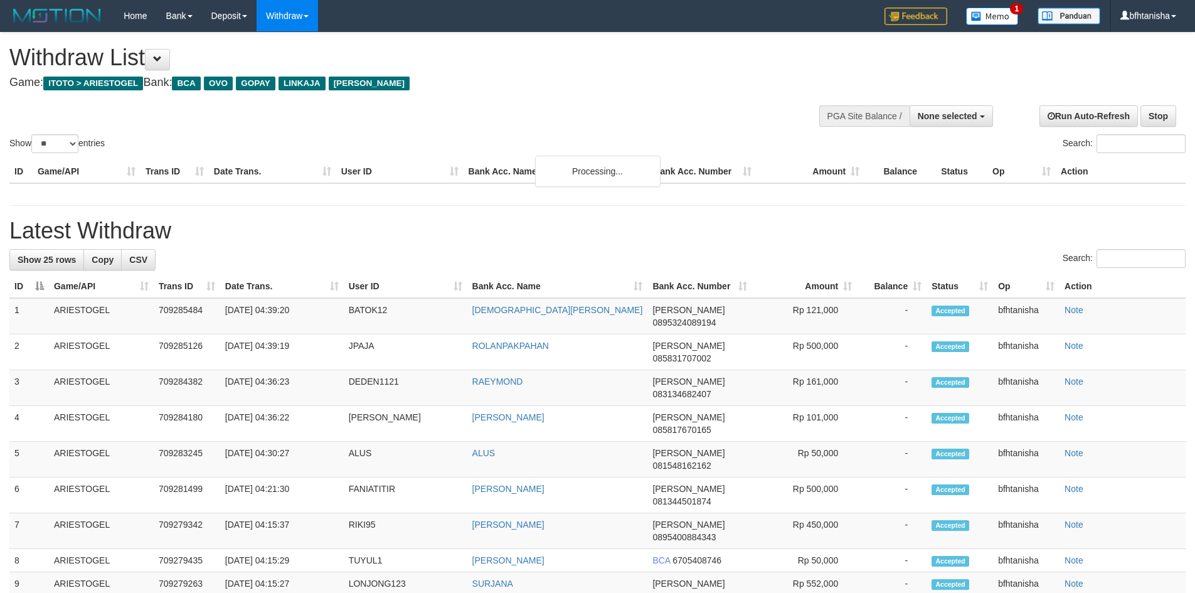
select select
select select "**"
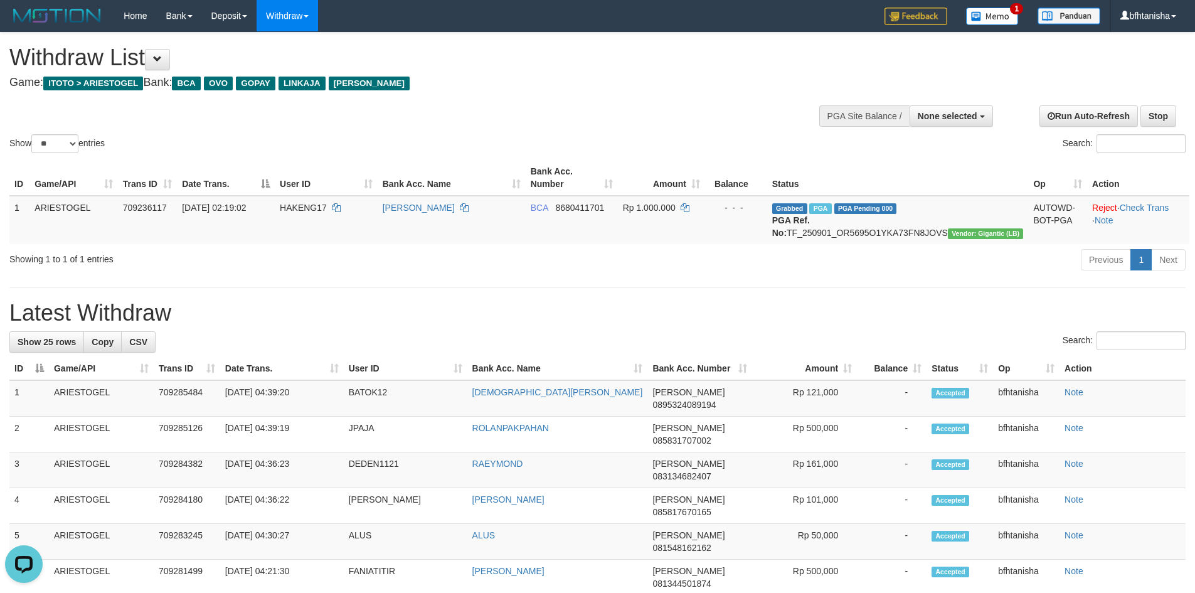
click at [337, 194] on th "User ID" at bounding box center [326, 178] width 103 height 36
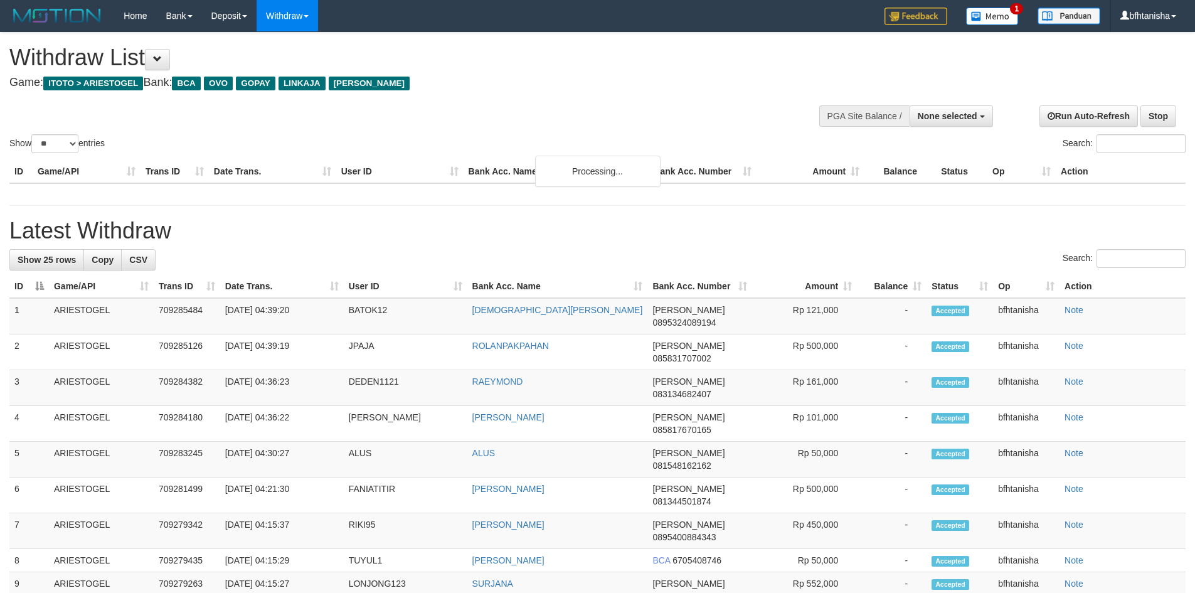
select select
select select "**"
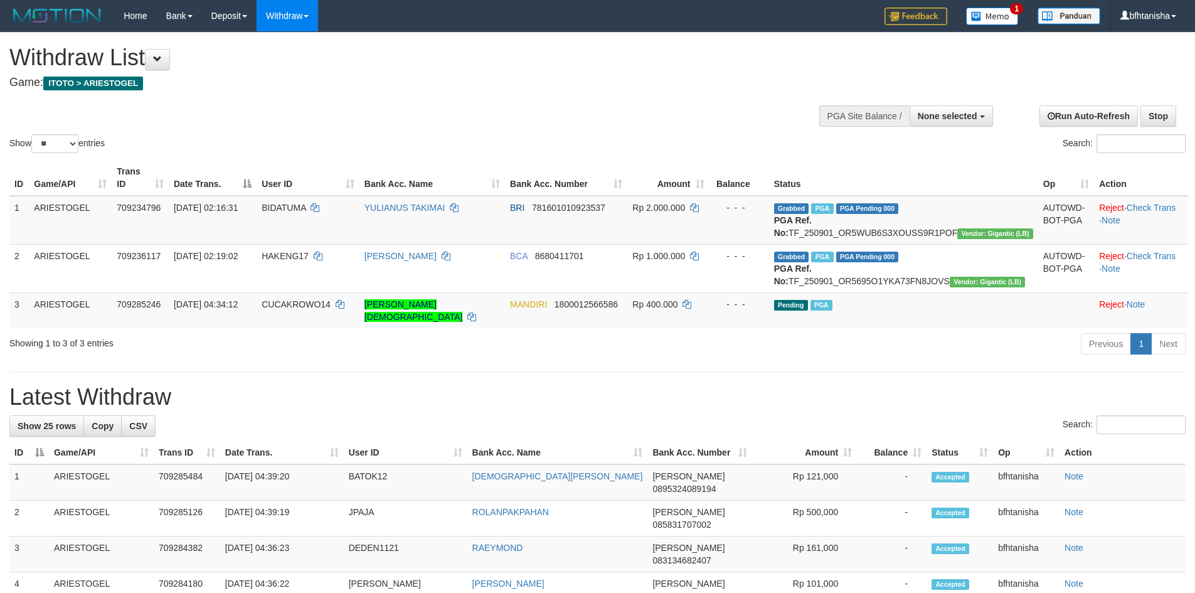
select select
select select "**"
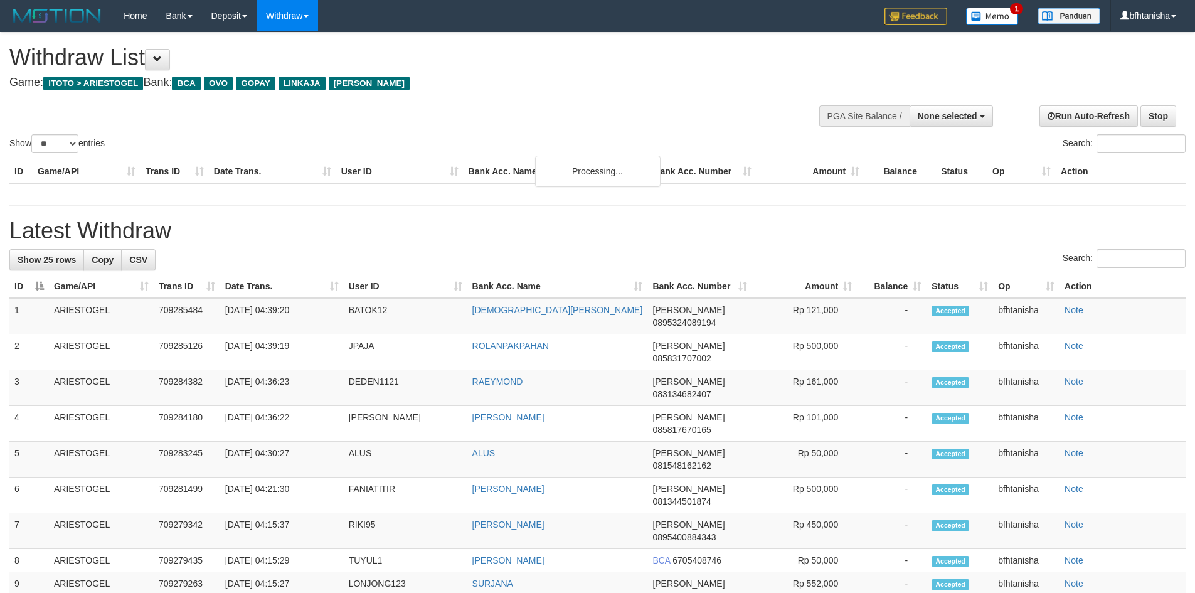
select select
select select "**"
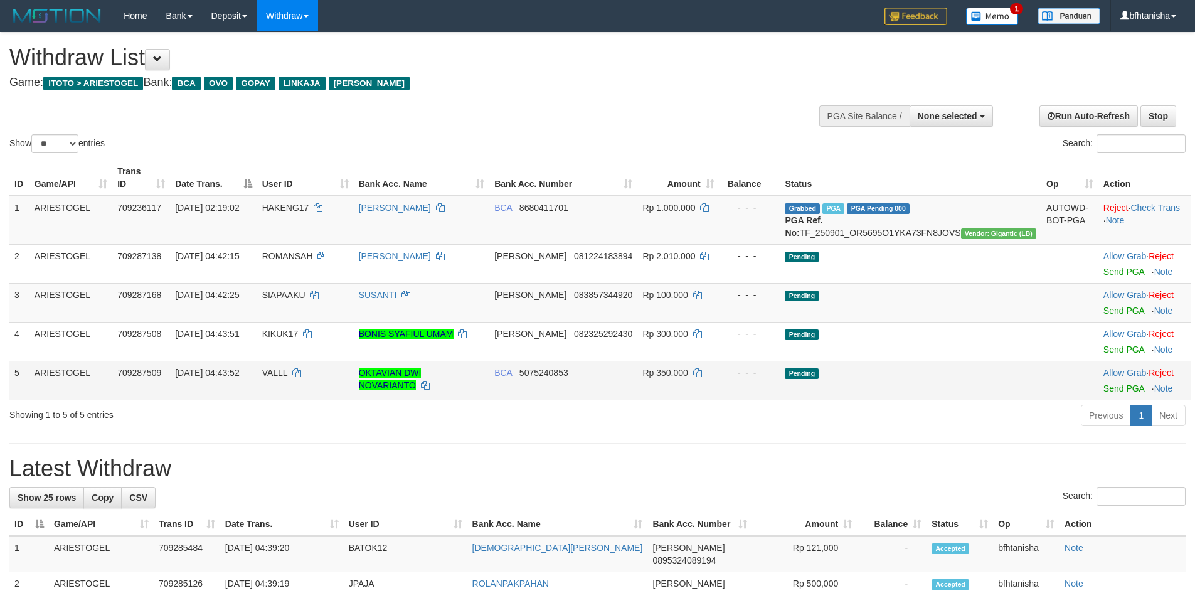
click at [568, 375] on span "5075240853" at bounding box center [543, 373] width 49 height 10
click at [881, 489] on div "Search:" at bounding box center [597, 498] width 1176 height 22
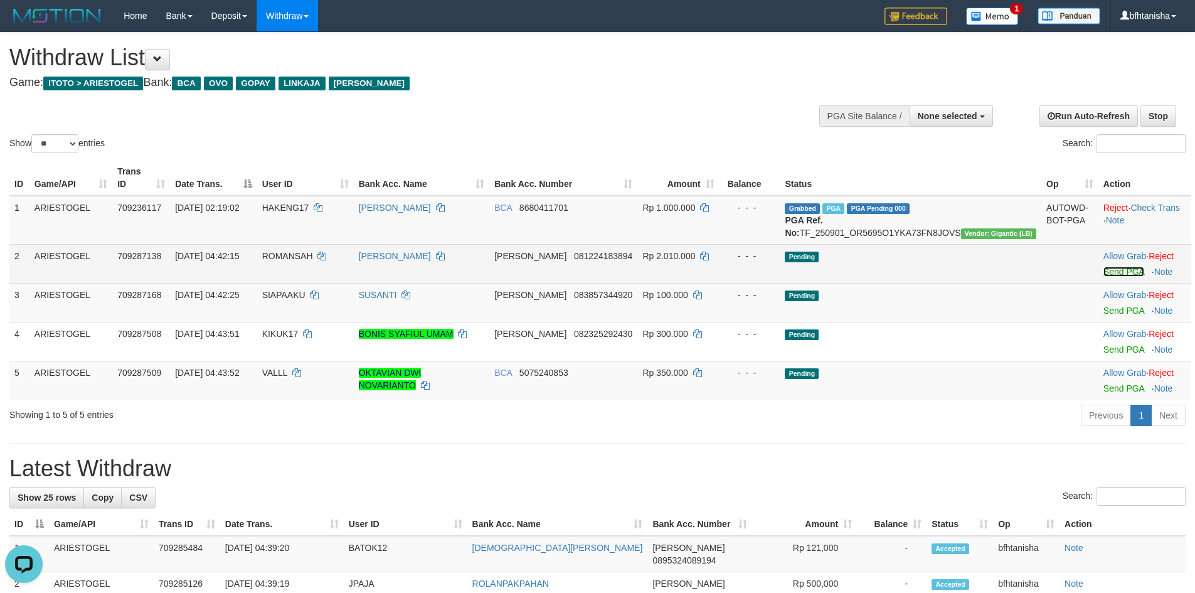
click at [1103, 272] on link "Send PGA" at bounding box center [1123, 272] width 41 height 10
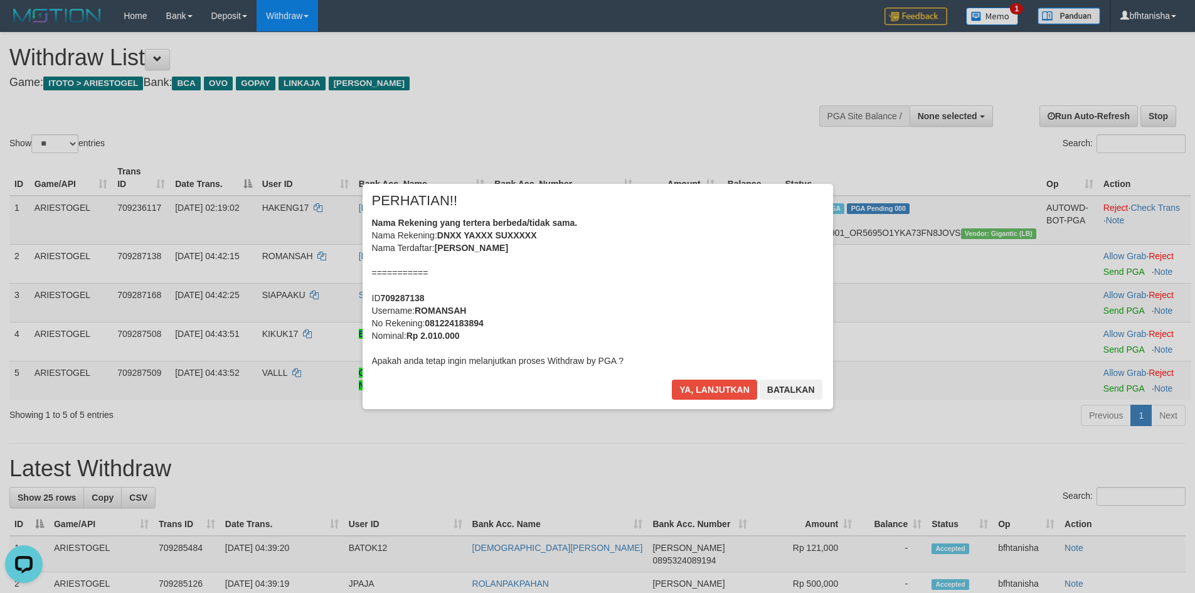
click at [678, 445] on div "× PERHATIAN!! Nama Rekening yang tertera berbeda/tidak sama. Nama Rekening: DNX…" at bounding box center [597, 296] width 1195 height 593
click at [726, 386] on button "Ya, lanjutkan" at bounding box center [714, 390] width 85 height 20
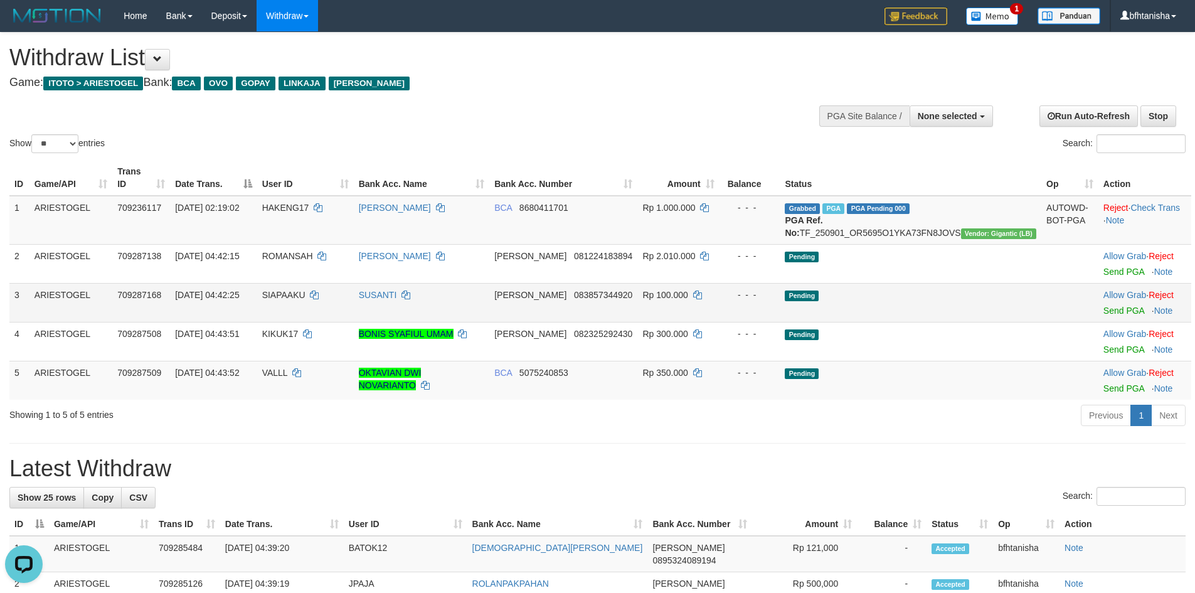
click at [1105, 317] on td "Allow Grab · Reject Send PGA · Note" at bounding box center [1144, 302] width 93 height 39
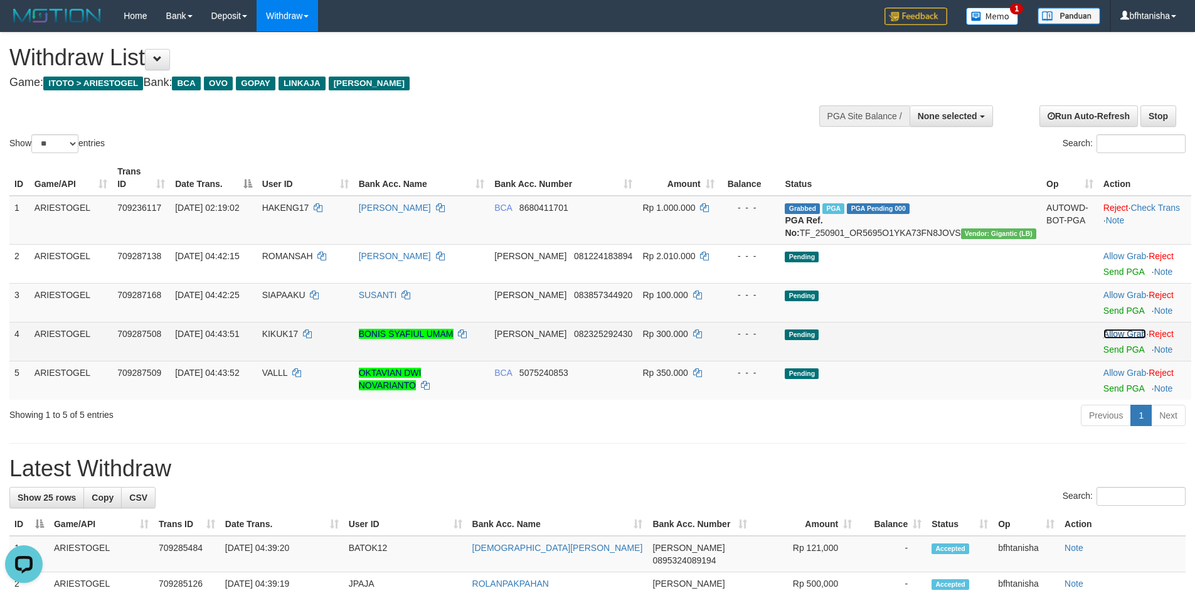
click at [1105, 329] on link "Allow Grab" at bounding box center [1124, 334] width 43 height 10
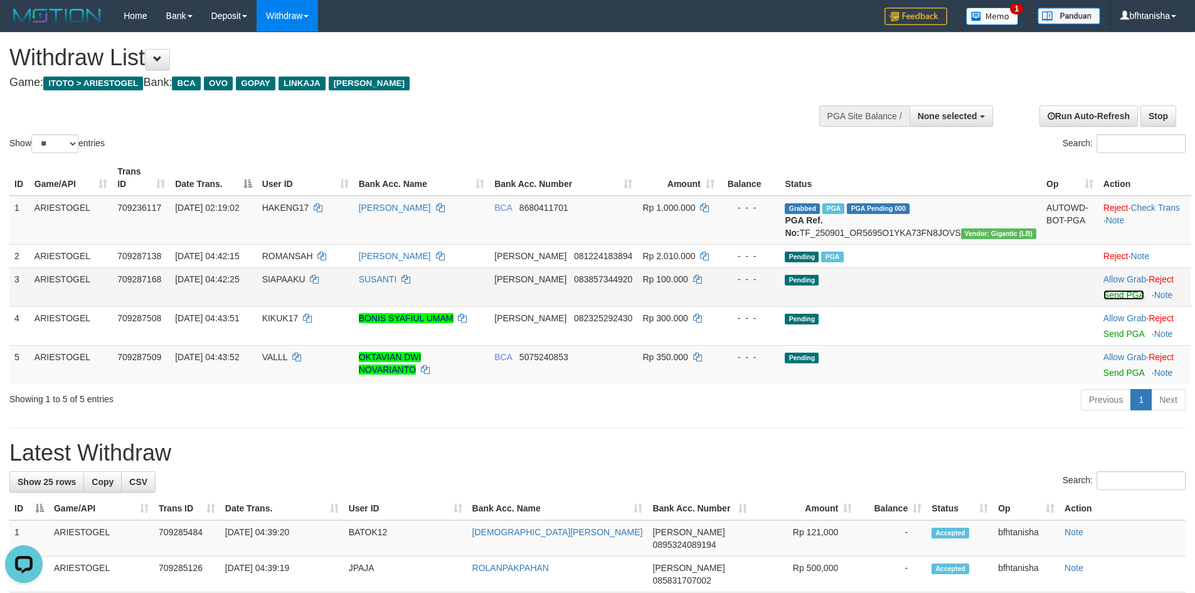
click at [1107, 296] on link "Send PGA" at bounding box center [1123, 295] width 41 height 10
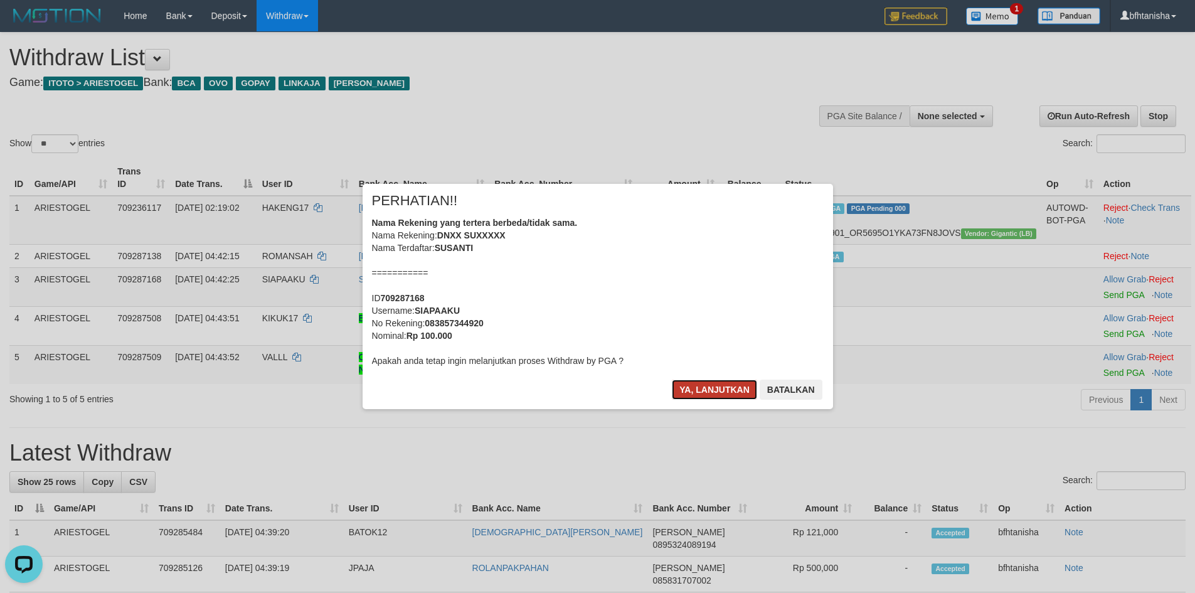
click at [721, 395] on button "Ya, lanjutkan" at bounding box center [714, 390] width 85 height 20
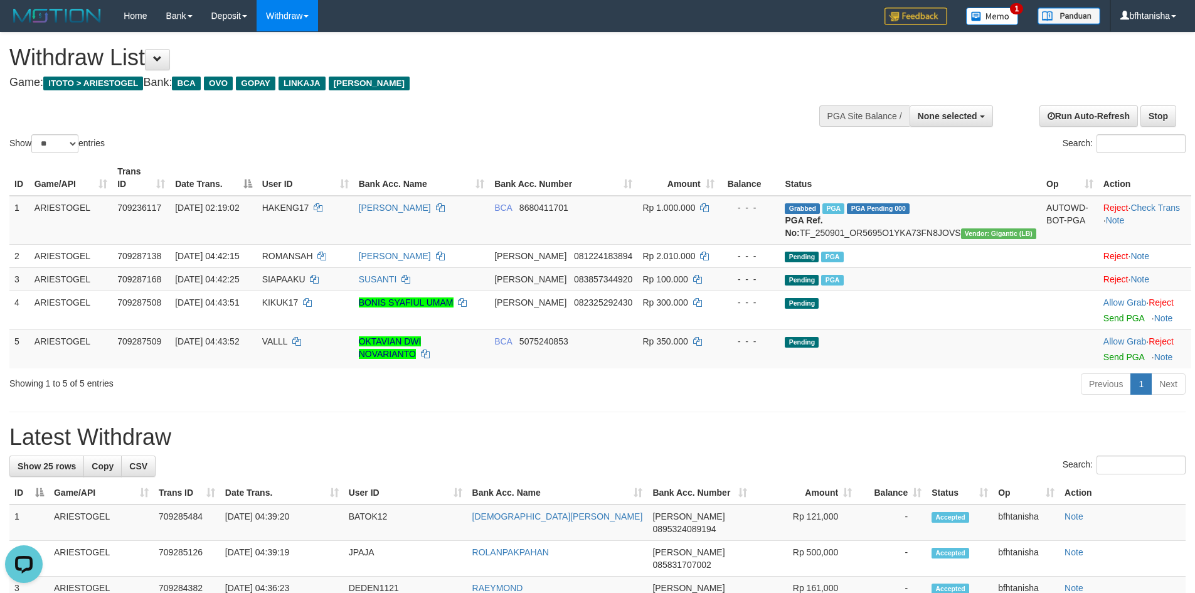
click at [642, 427] on h1 "Latest Withdraw" at bounding box center [597, 437] width 1176 height 25
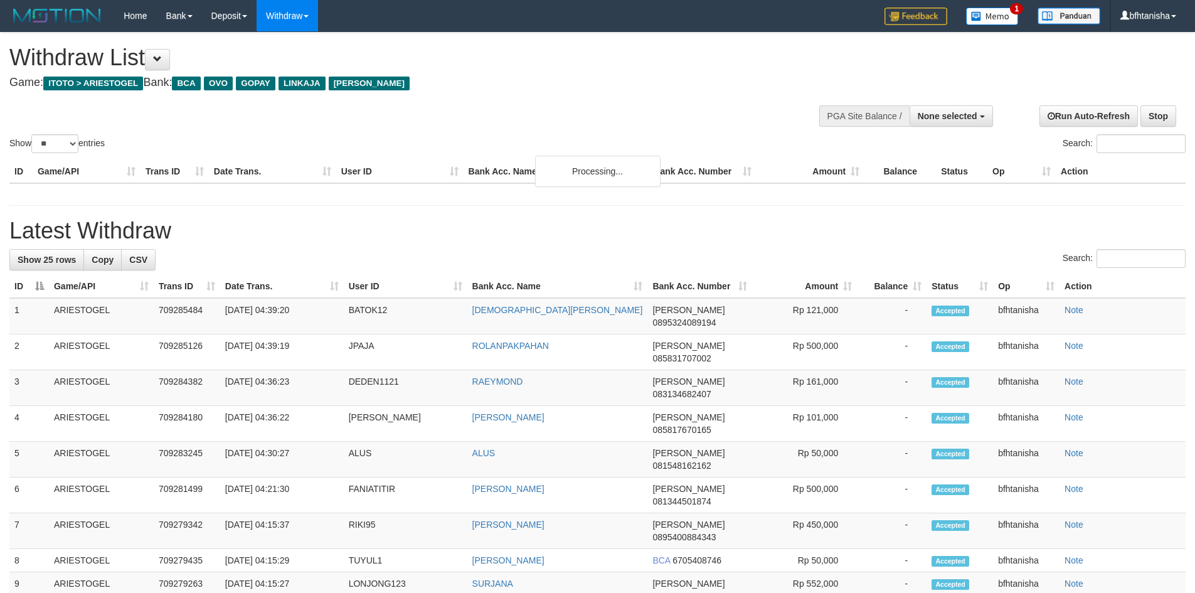
select select
select select "**"
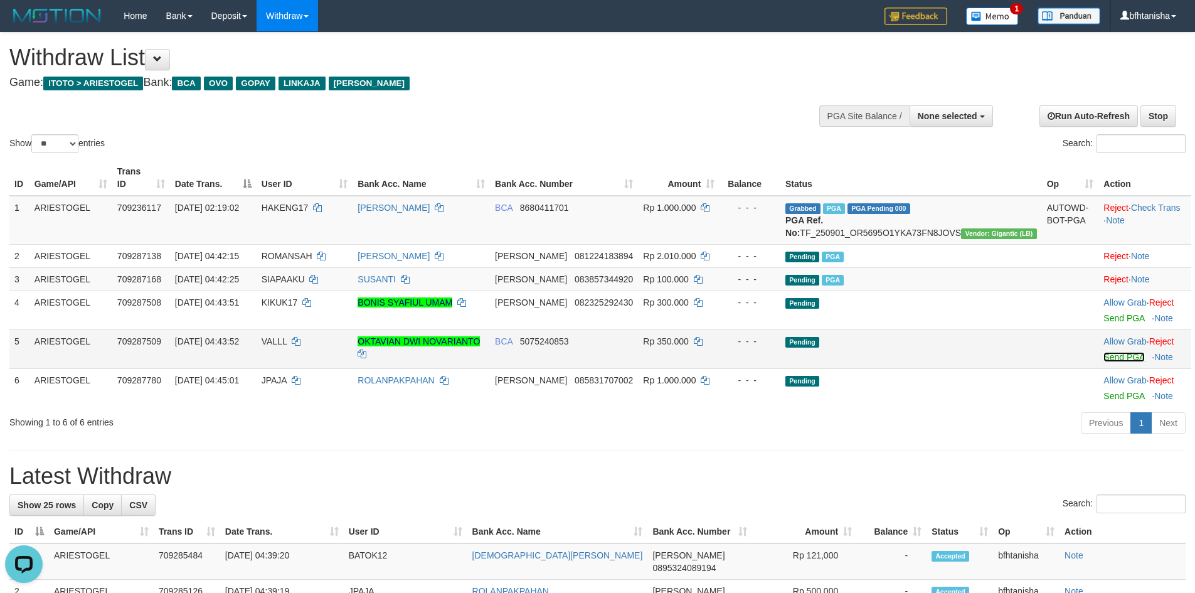
click at [1103, 359] on link "Send PGA" at bounding box center [1123, 357] width 41 height 10
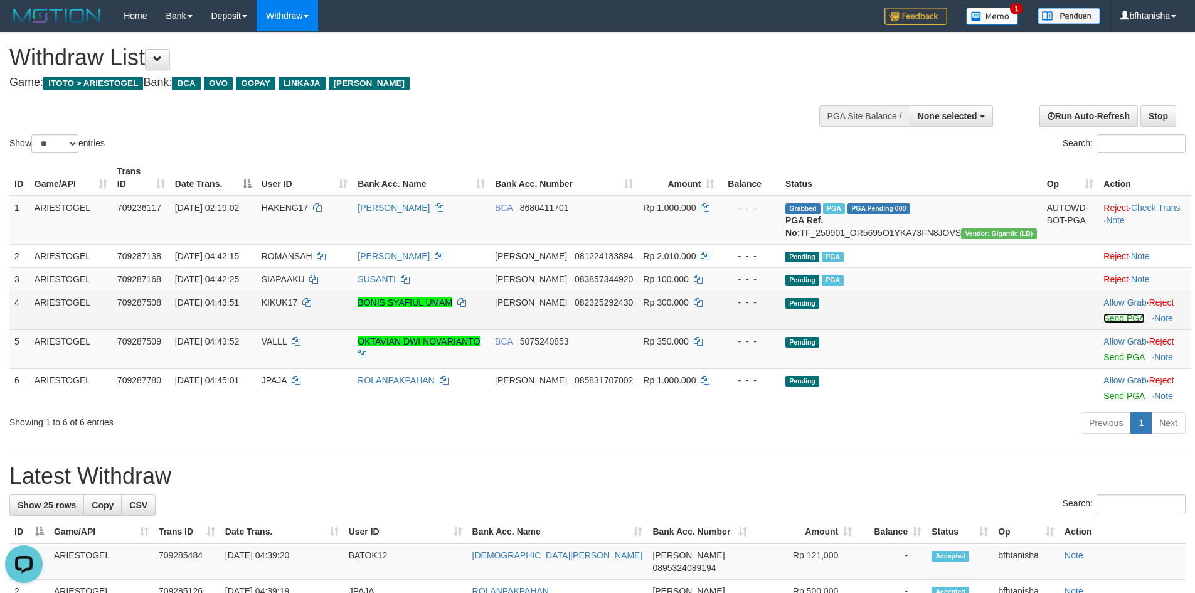
click at [1103, 315] on link "Send PGA" at bounding box center [1123, 318] width 41 height 10
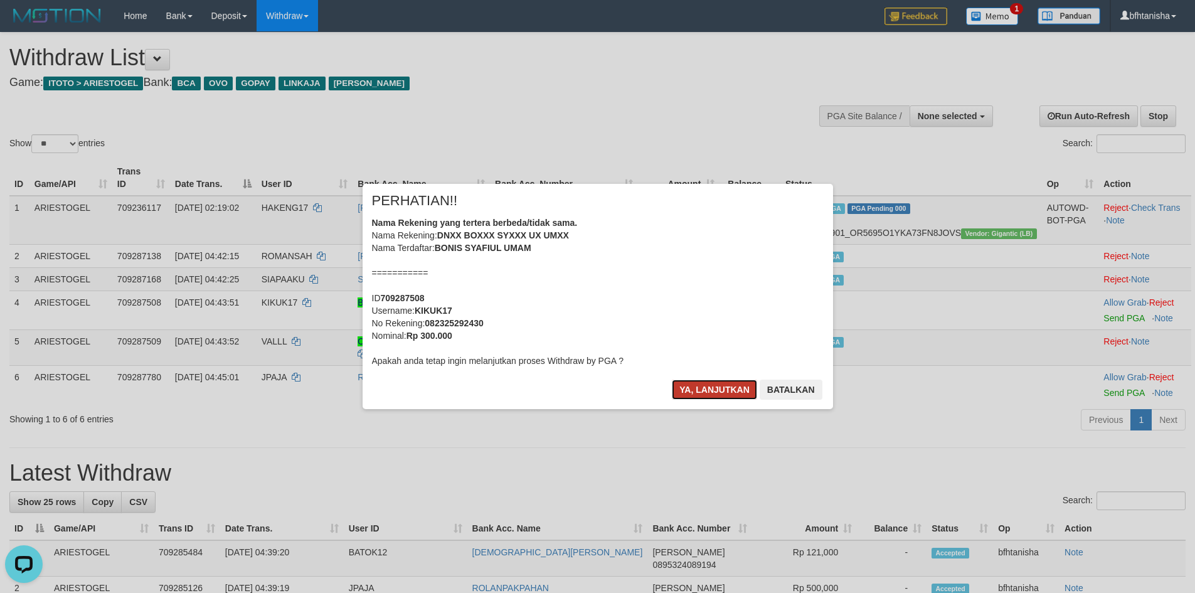
click at [712, 384] on button "Ya, lanjutkan" at bounding box center [714, 390] width 85 height 20
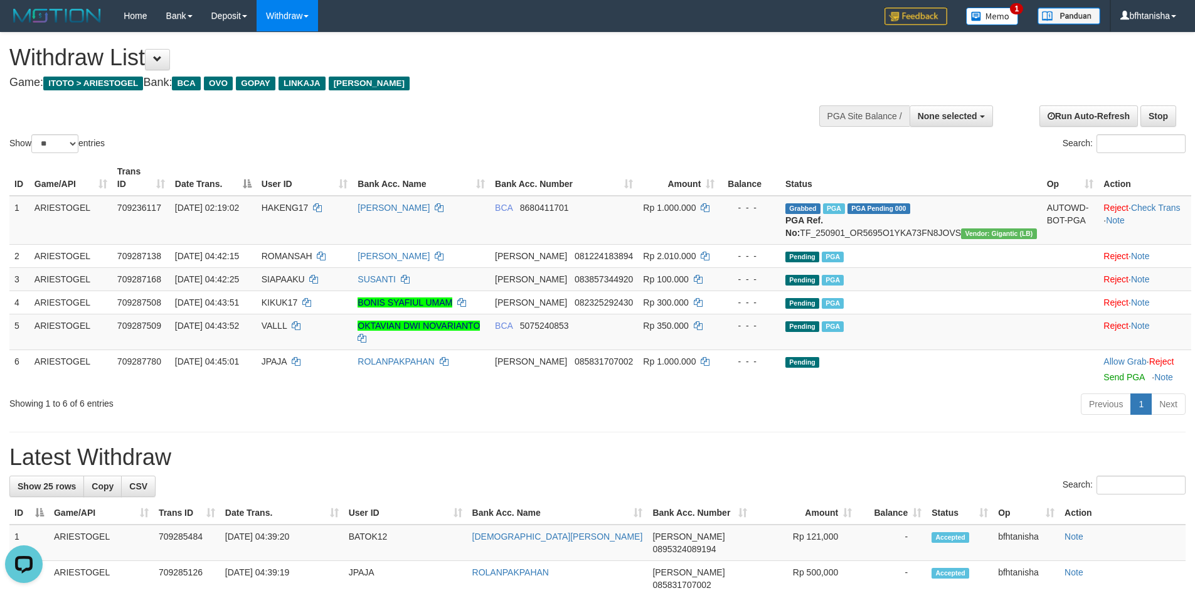
click at [630, 477] on div "Search:" at bounding box center [597, 487] width 1176 height 22
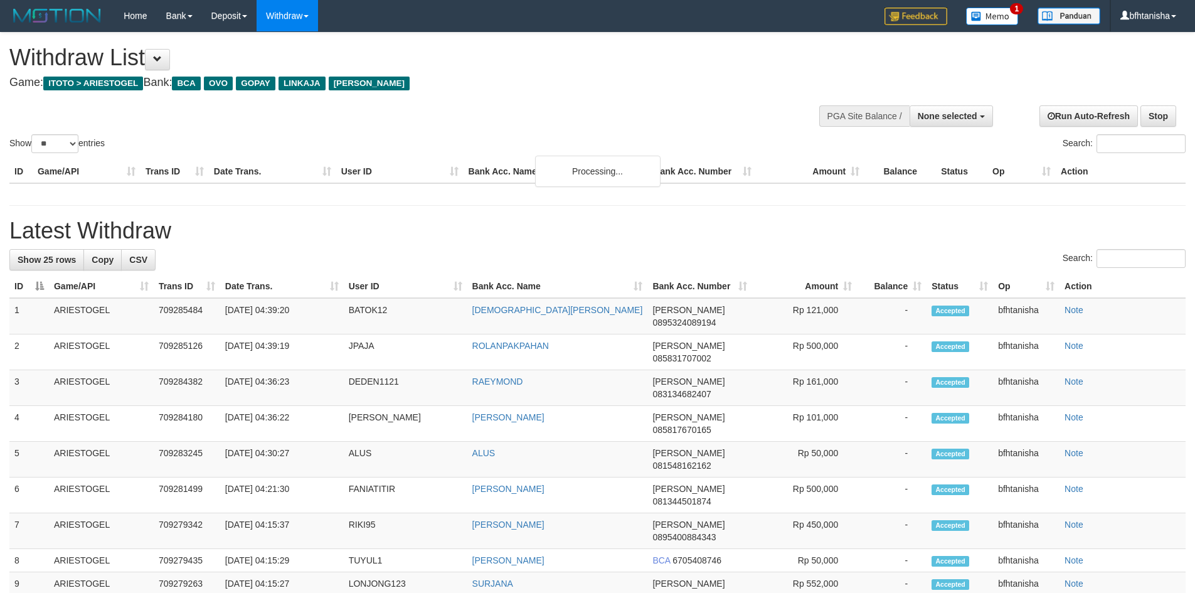
select select
select select "**"
select select
select select "**"
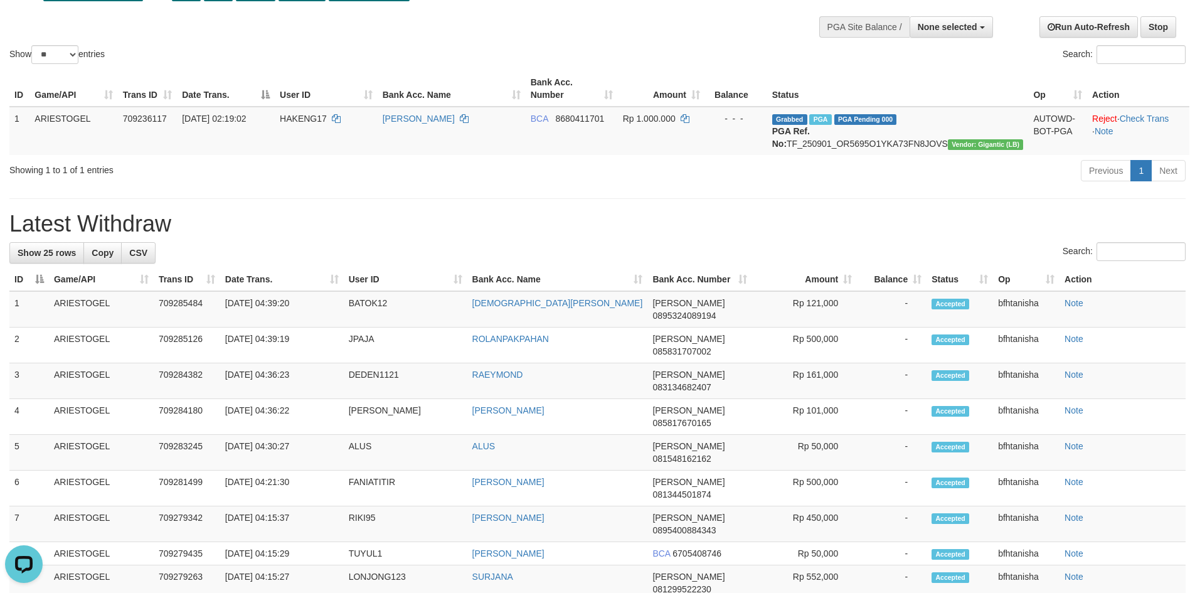
scroll to position [83, 0]
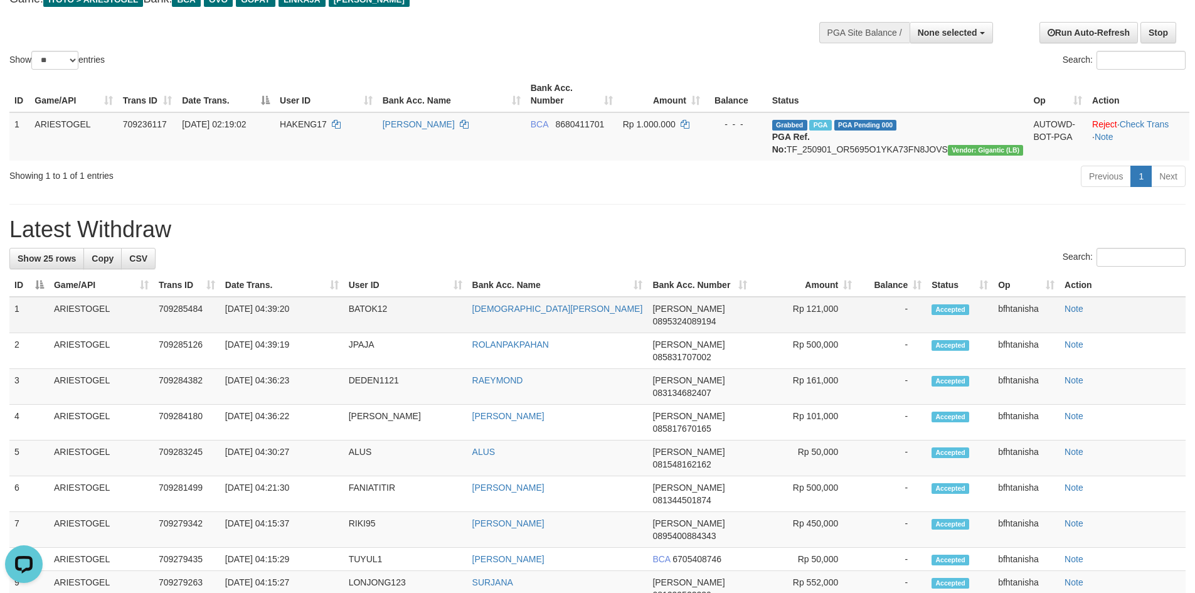
click at [658, 314] on span "[PERSON_NAME]" at bounding box center [688, 309] width 72 height 10
click at [635, 184] on div "Previous 1 Next" at bounding box center [847, 177] width 678 height 27
click at [332, 178] on div "Showing 1 to 1 of 1 entries" at bounding box center [248, 173] width 479 height 18
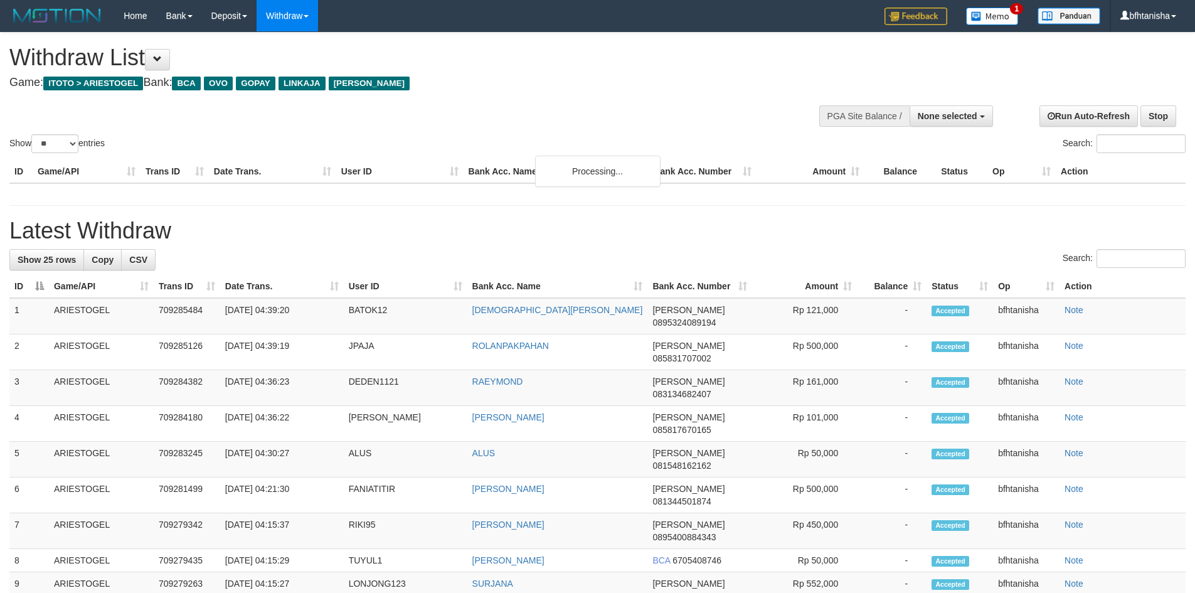
select select
select select "**"
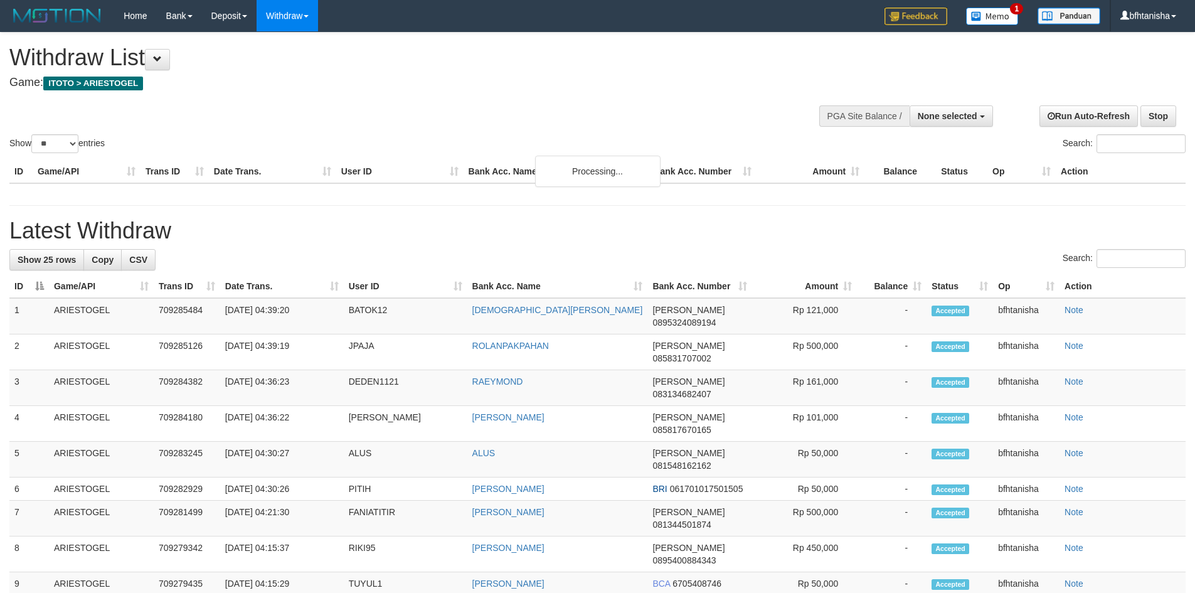
select select
select select "**"
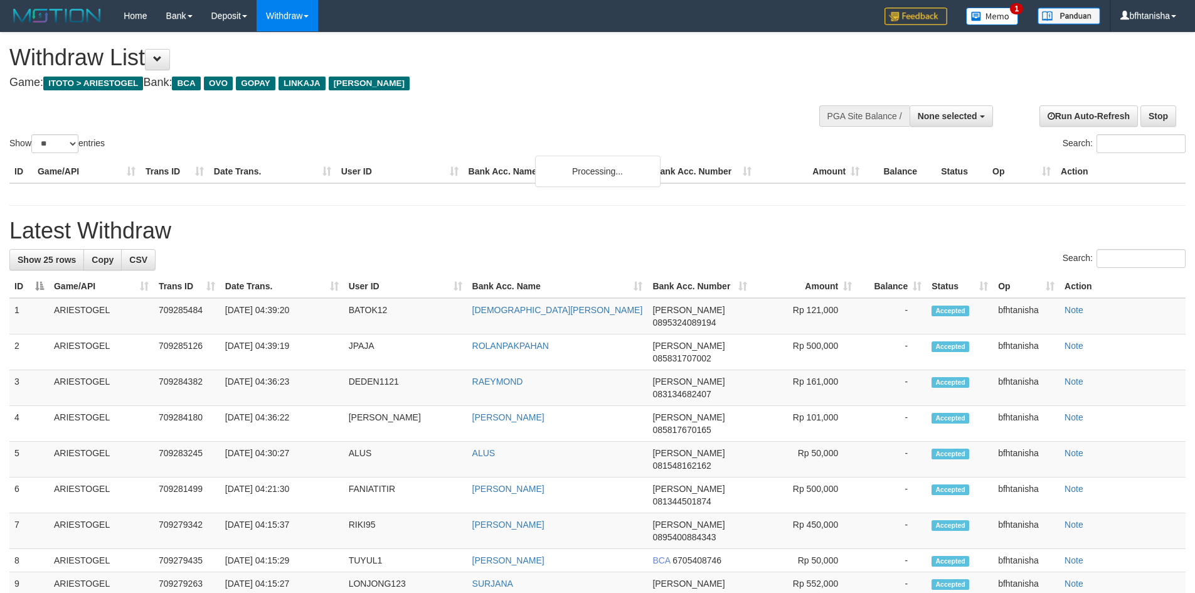
select select
select select "**"
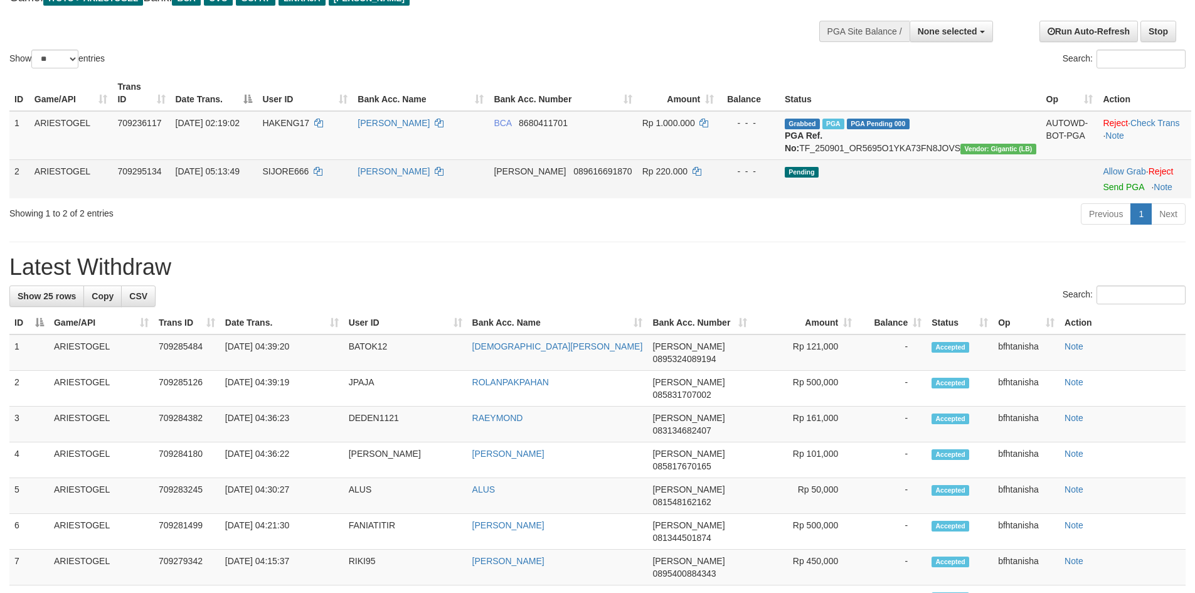
click at [1105, 194] on td "Allow Grab · Reject Send PGA · Note" at bounding box center [1144, 178] width 93 height 39
click at [1109, 183] on link "Send PGA" at bounding box center [1123, 187] width 41 height 10
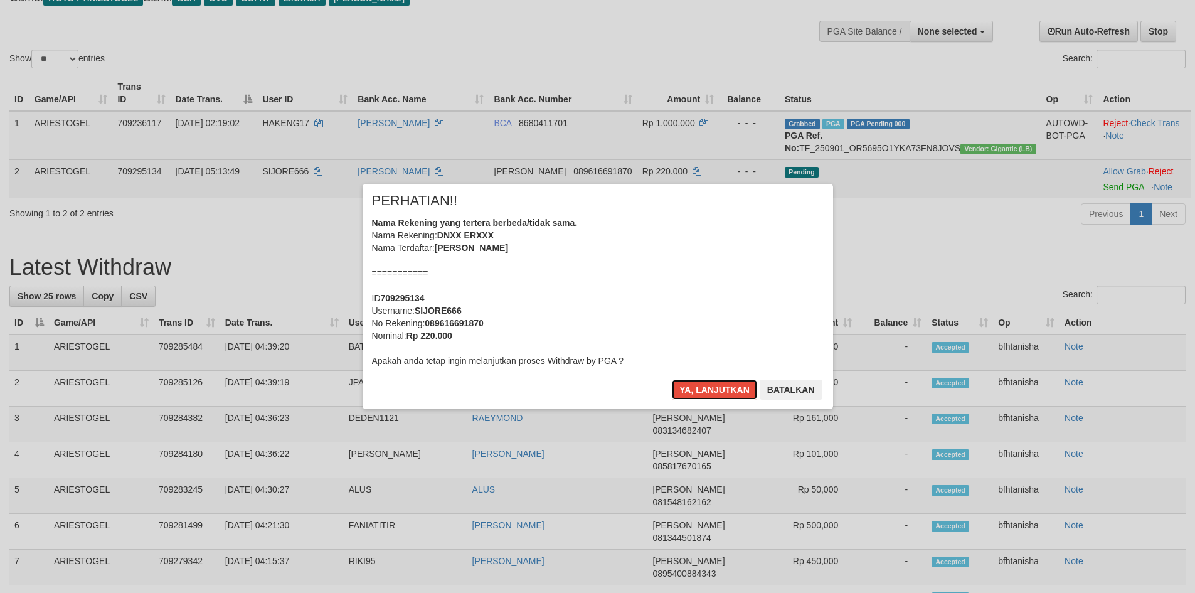
click at [672, 380] on button "Ya, lanjutkan" at bounding box center [714, 390] width 85 height 20
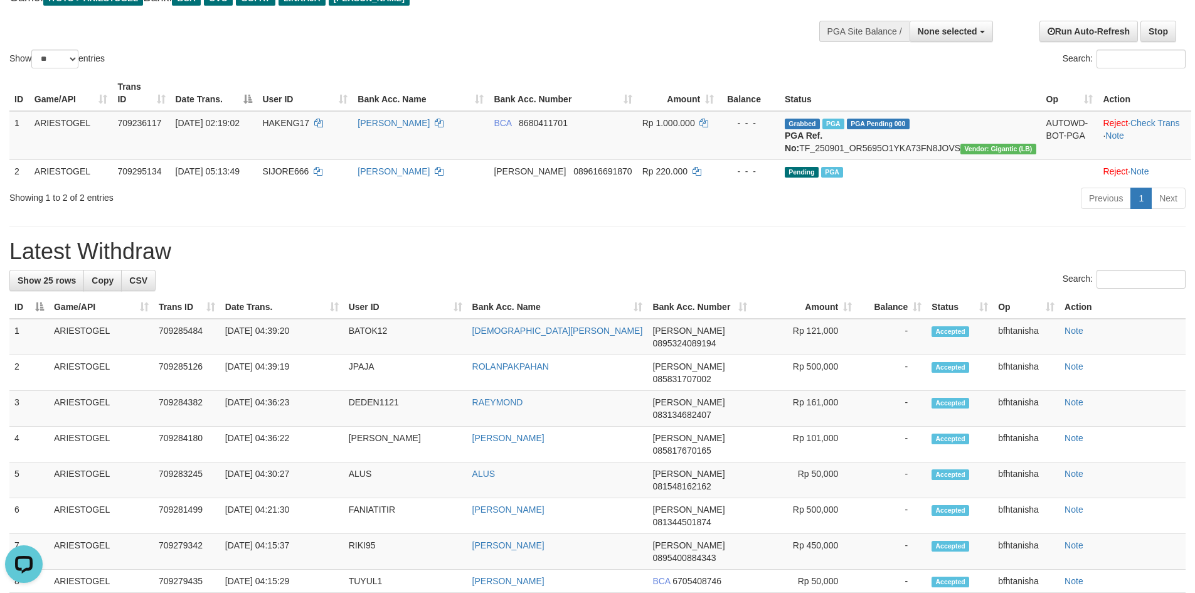
drag, startPoint x: 788, startPoint y: 239, endPoint x: 880, endPoint y: 226, distance: 93.1
click at [806, 236] on div "**********" at bounding box center [597, 597] width 1195 height 1299
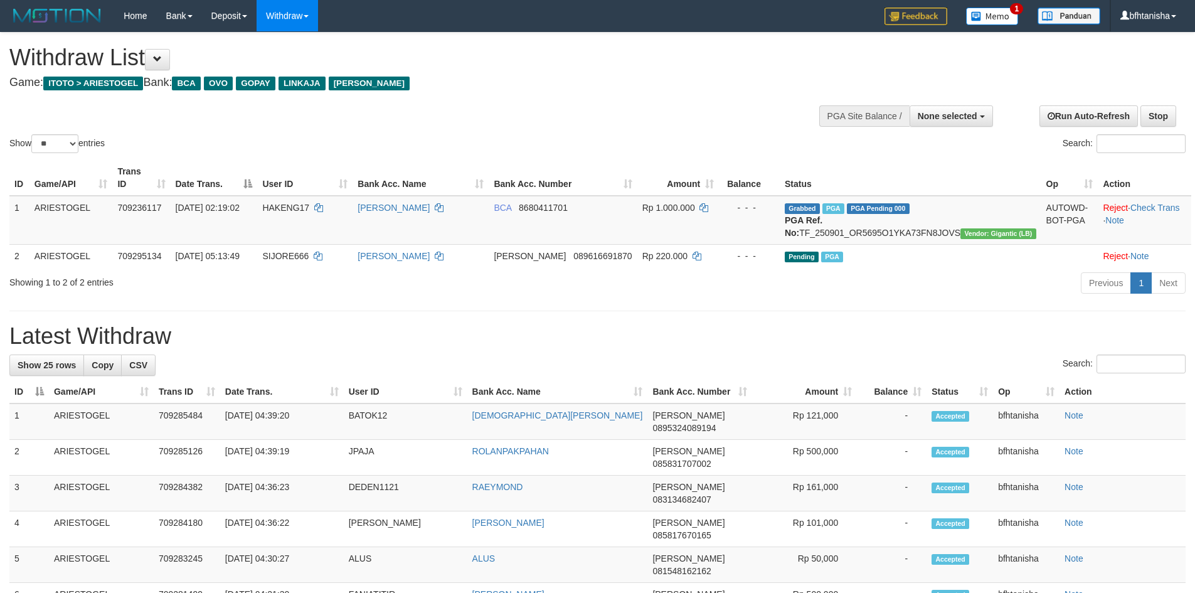
select select
select select "**"
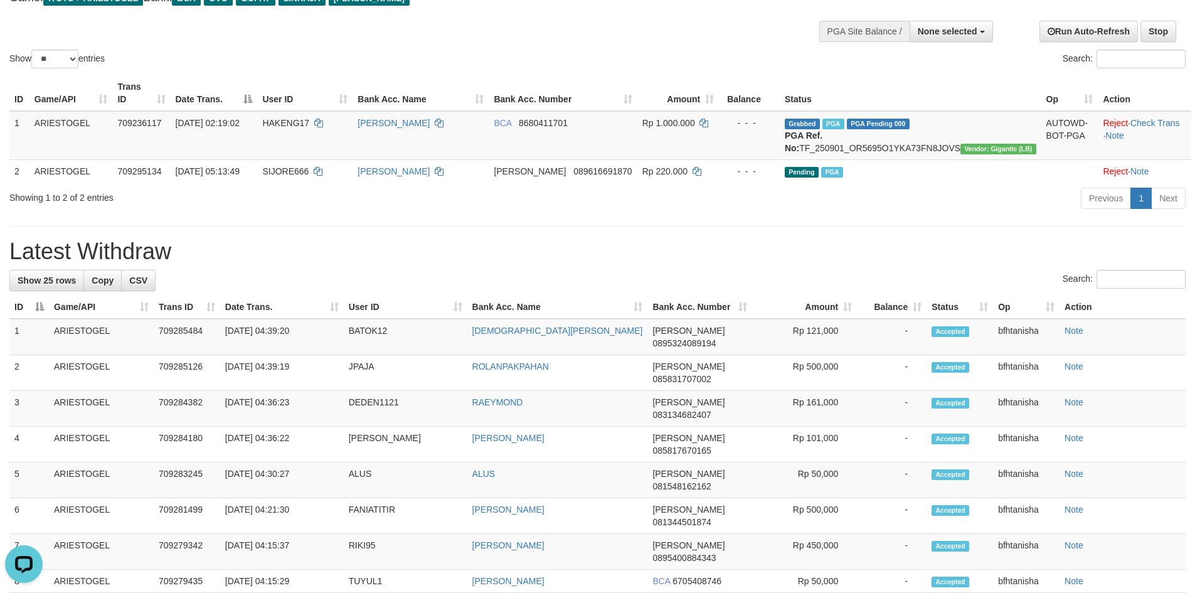
click at [692, 259] on h1 "Latest Withdraw" at bounding box center [597, 251] width 1176 height 25
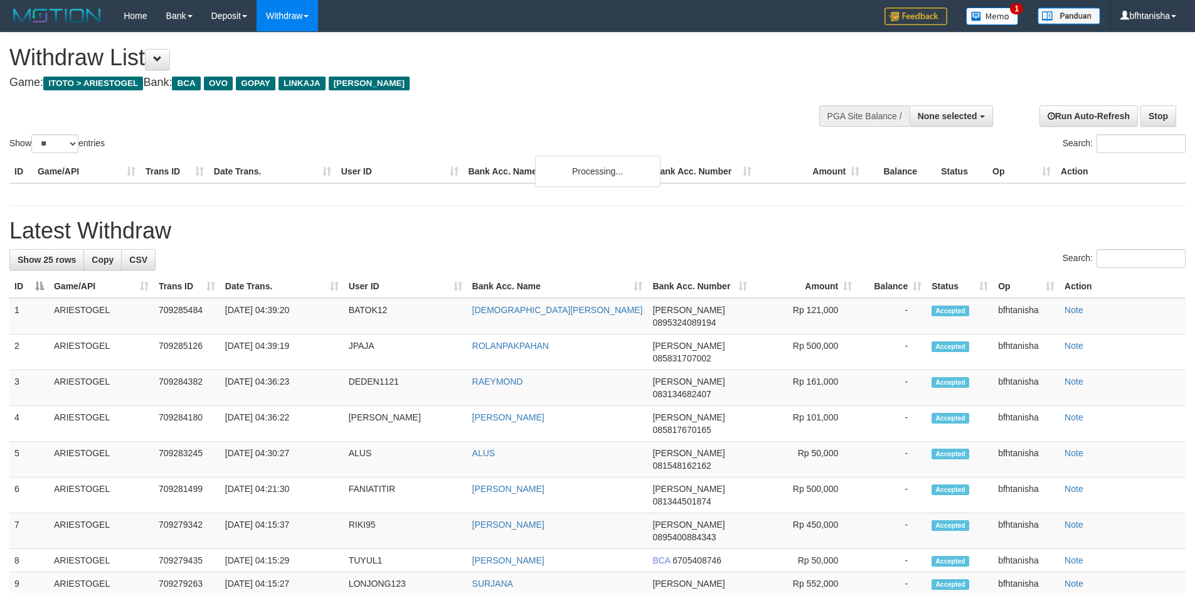
select select
select select "**"
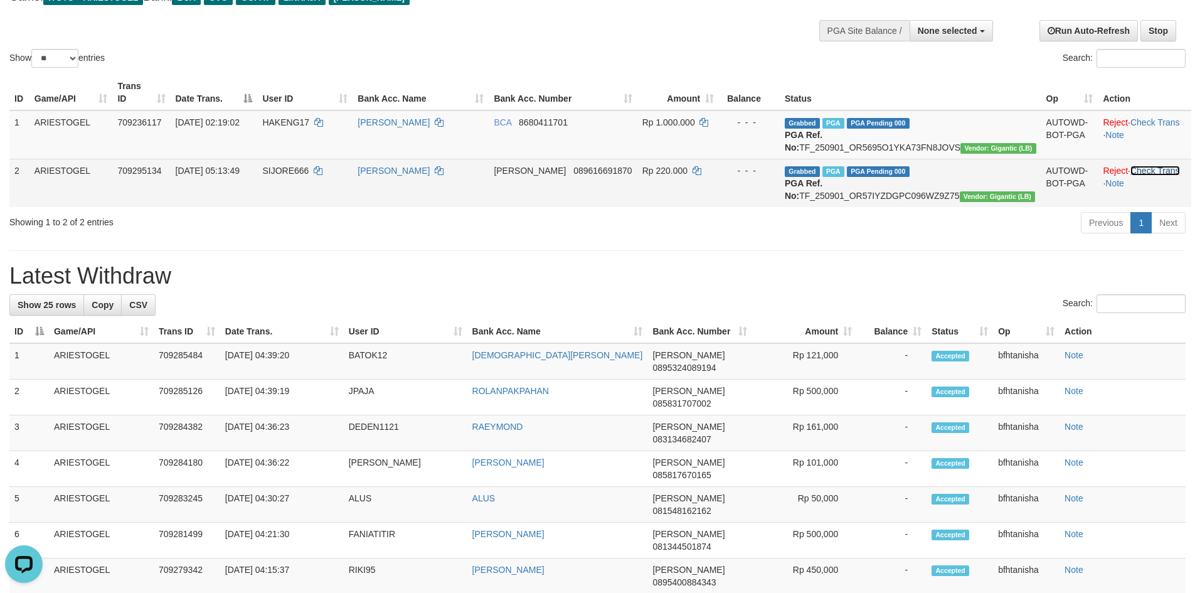
click at [1152, 169] on link "Check Trans" at bounding box center [1155, 171] width 50 height 10
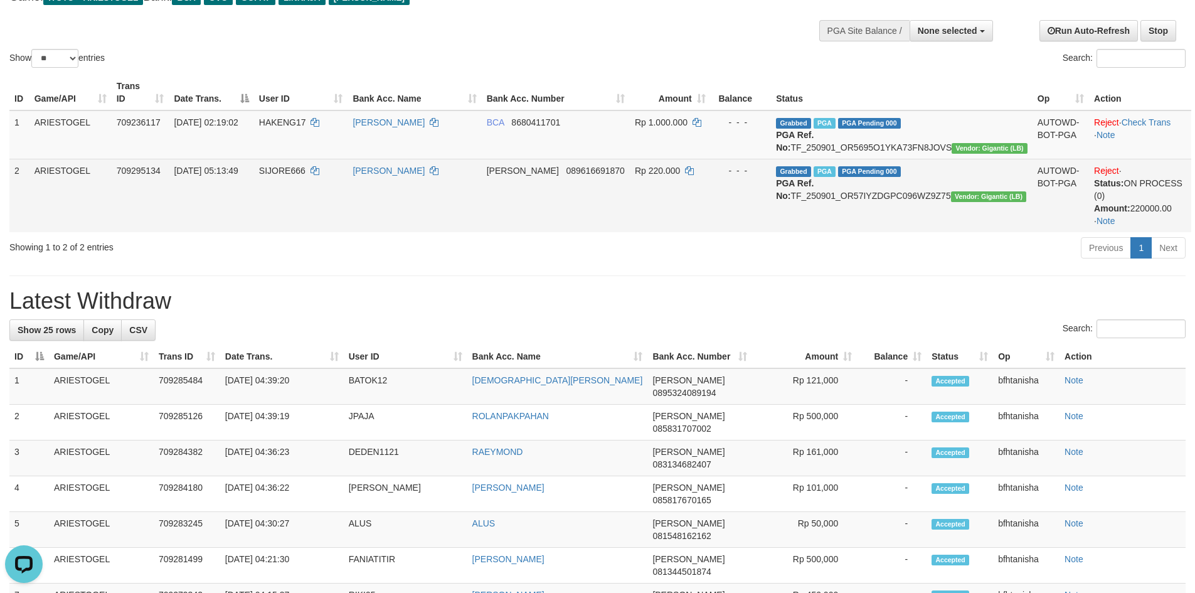
click at [615, 178] on td "[PERSON_NAME] 089616691870" at bounding box center [556, 195] width 148 height 73
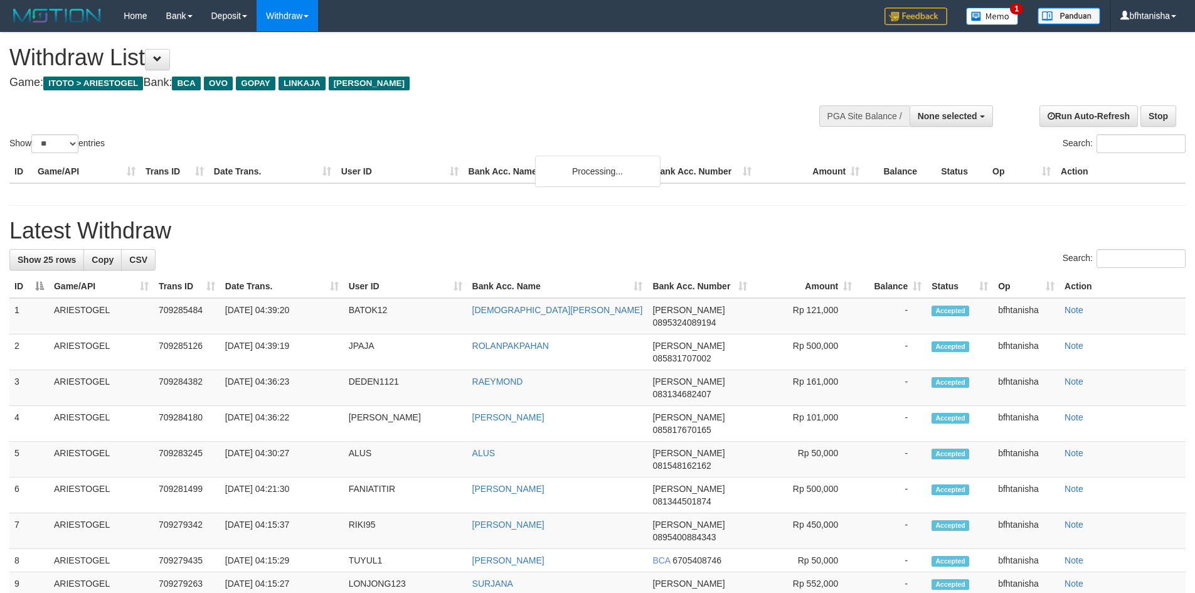
select select
select select "**"
select select
select select "**"
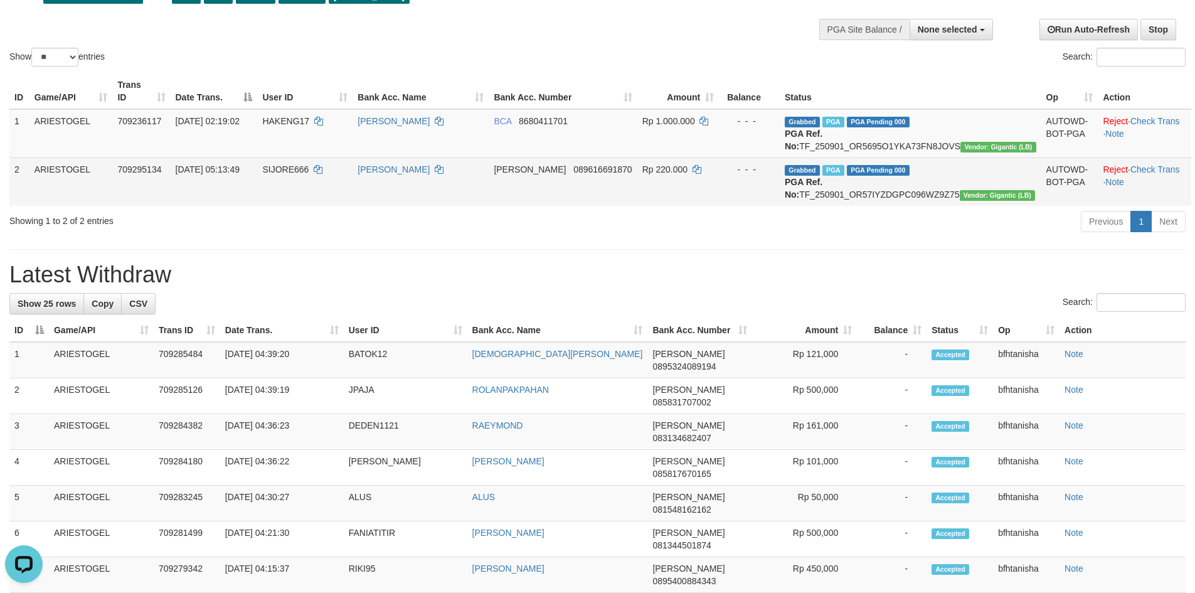
click at [918, 184] on td "Grabbed PGA PGA Pending 000 PGA Ref. No: TF_250901_OR57IYZDGPC096WZ9Z75 Vendor:…" at bounding box center [911, 181] width 262 height 48
click at [951, 203] on td "Grabbed PGA PGA Pending 000 PGA Ref. No: TF_250901_OR57IYZDGPC096WZ9Z75 Vendor:…" at bounding box center [911, 181] width 262 height 48
click at [964, 196] on td "Grabbed PGA PGA Pending 000 PGA Ref. No: TF_250901_OR57IYZDGPC096WZ9Z75 Vendor:…" at bounding box center [911, 181] width 262 height 48
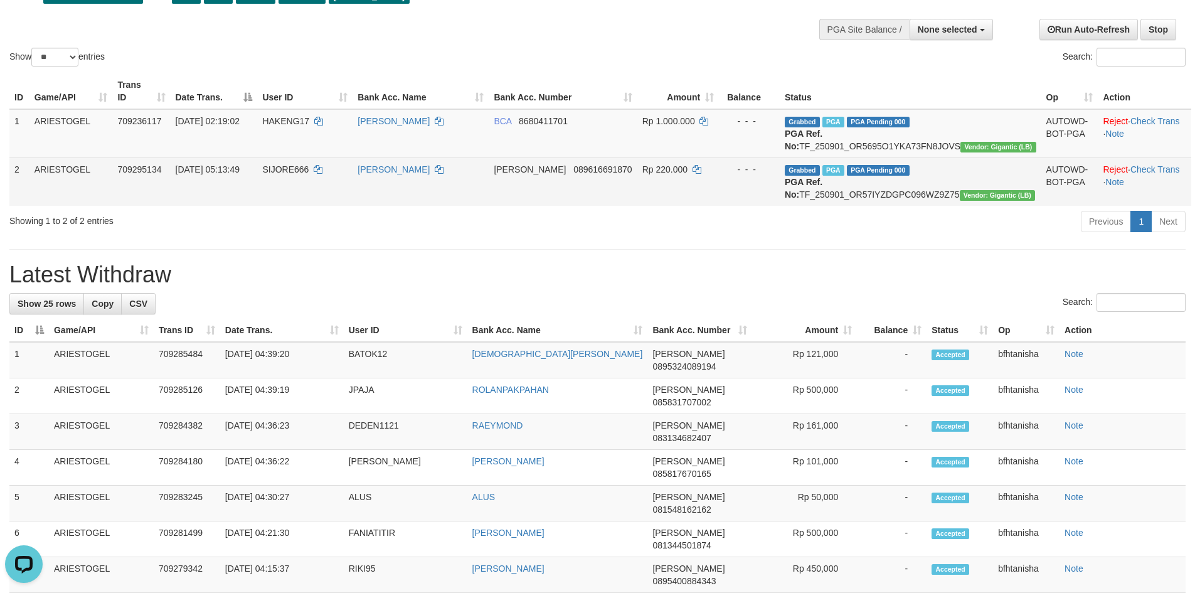
copy td "TF_250901_OR57IYZDGPC096WZ9Z75"
click at [323, 175] on td "SIJORE666" at bounding box center [304, 181] width 95 height 48
copy td "SIJORE666"
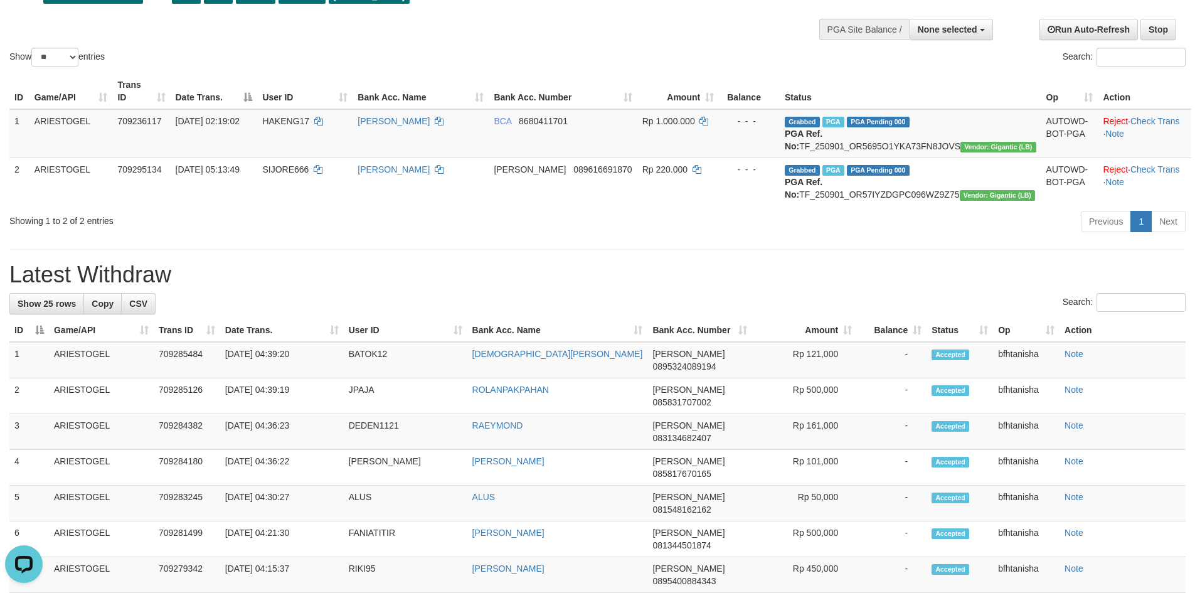
drag, startPoint x: 659, startPoint y: 219, endPoint x: 687, endPoint y: 219, distance: 27.6
click at [661, 210] on div "ID Game/API Trans ID Date Trans. User ID Bank Acc. Name Bank Acc. Number Amount…" at bounding box center [597, 140] width 1195 height 140
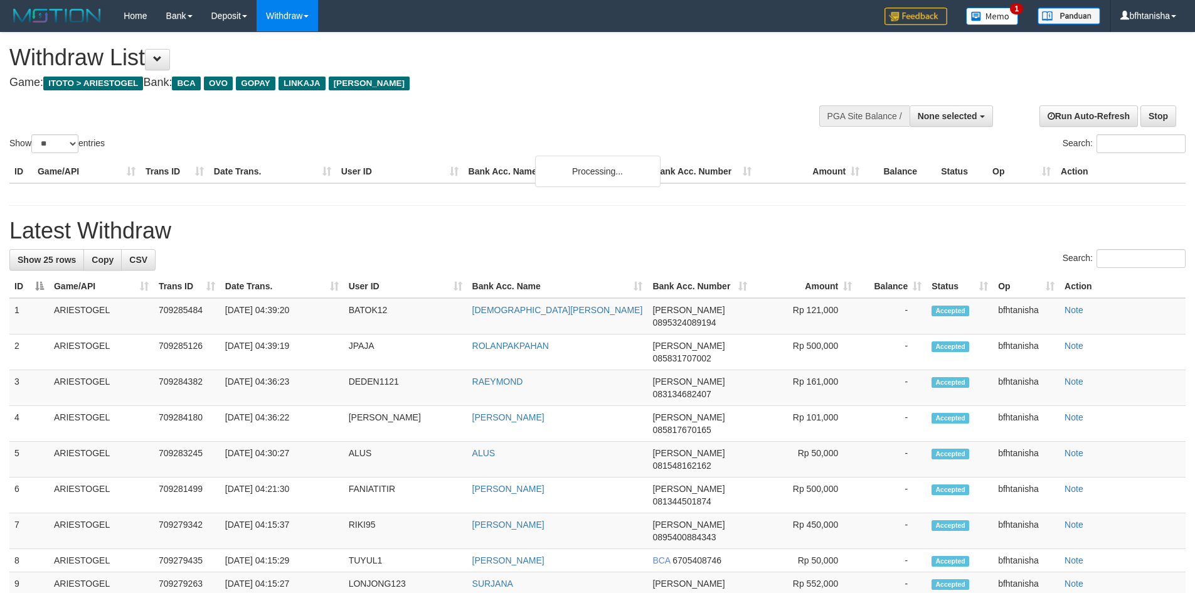
select select
select select "**"
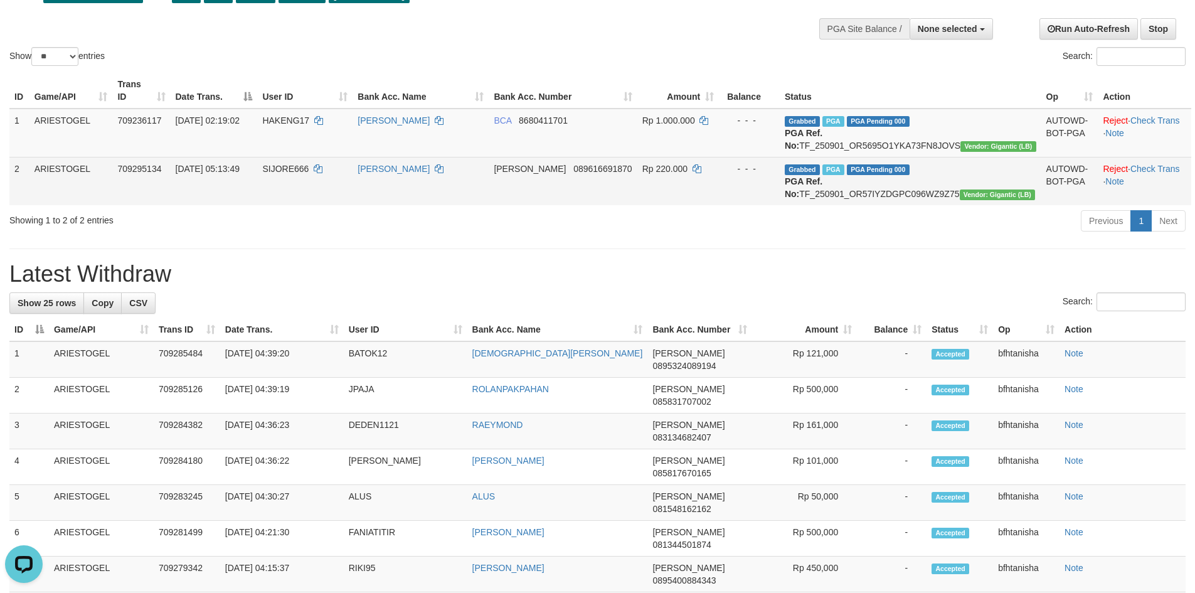
click at [719, 205] on td "Rp 220.000" at bounding box center [678, 181] width 82 height 48
